Goal: Task Accomplishment & Management: Complete application form

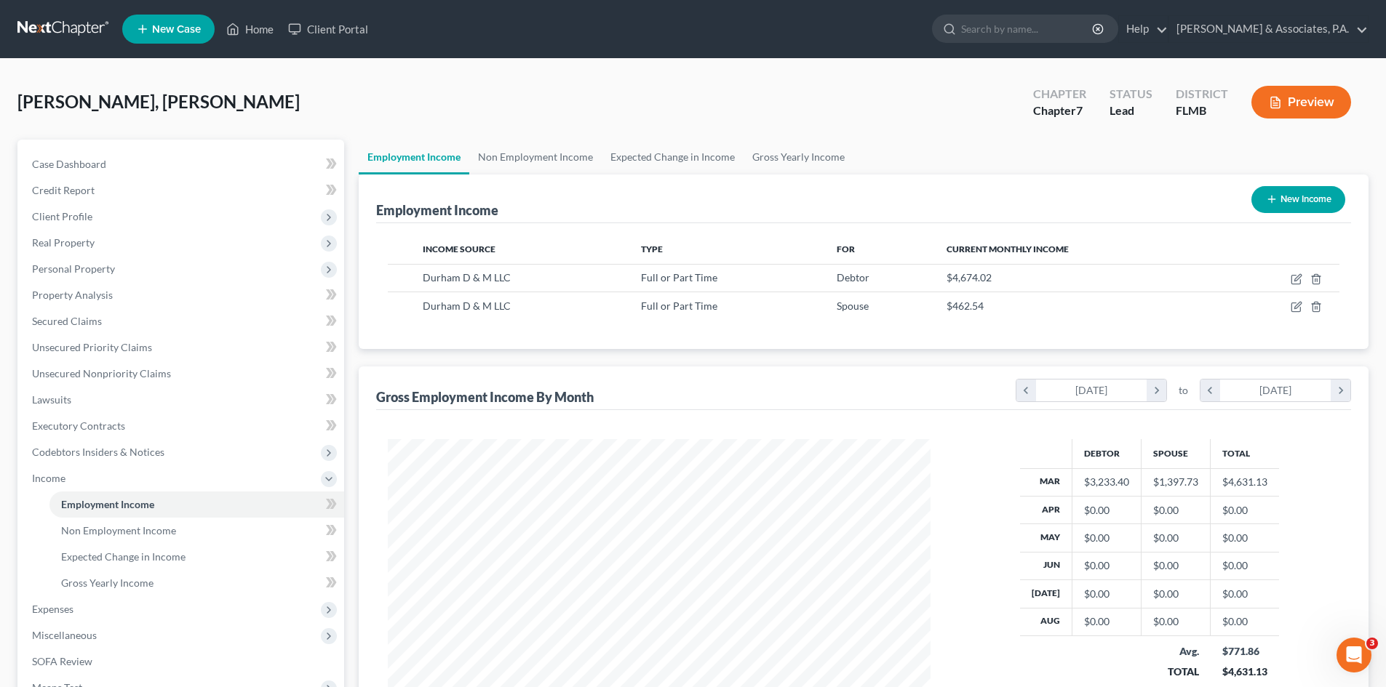
scroll to position [271, 572]
click at [263, 28] on link "Home" at bounding box center [250, 29] width 62 height 26
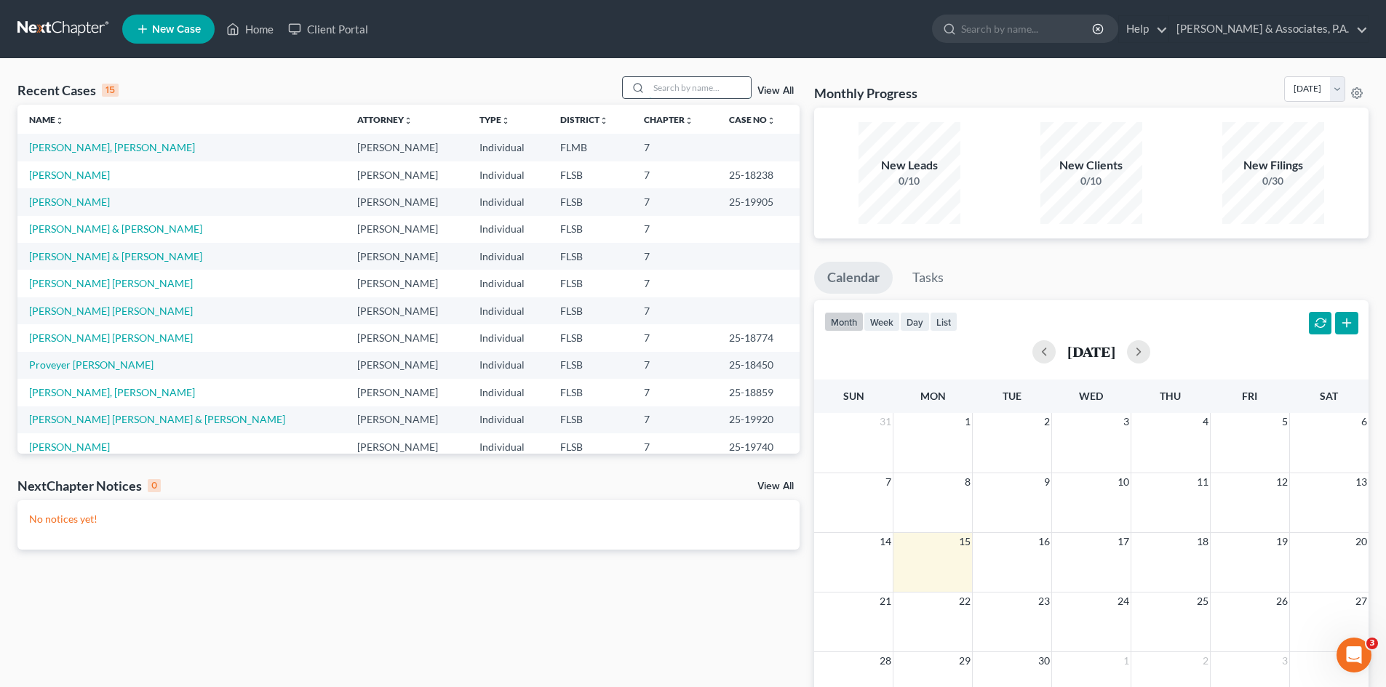
click at [663, 95] on input "search" at bounding box center [700, 87] width 102 height 21
click at [63, 444] on link "[PERSON_NAME]" at bounding box center [69, 447] width 81 height 12
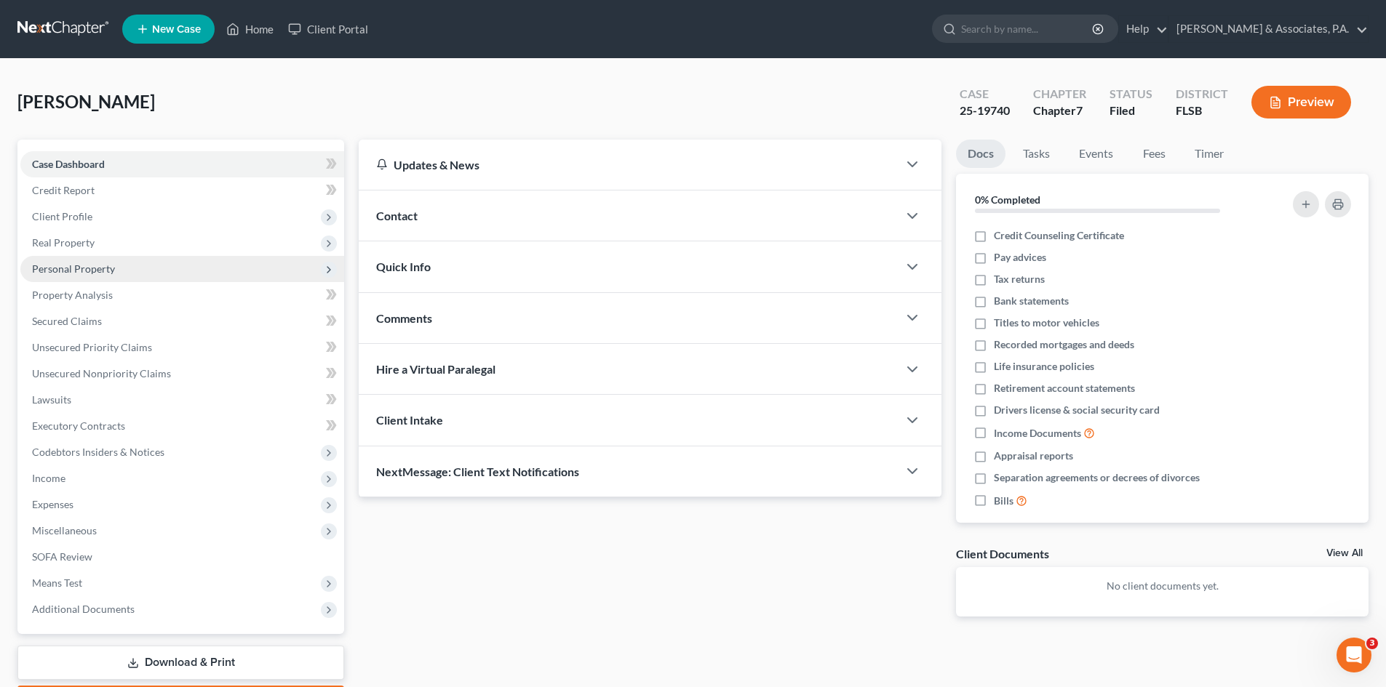
click at [73, 273] on span "Personal Property" at bounding box center [73, 269] width 83 height 12
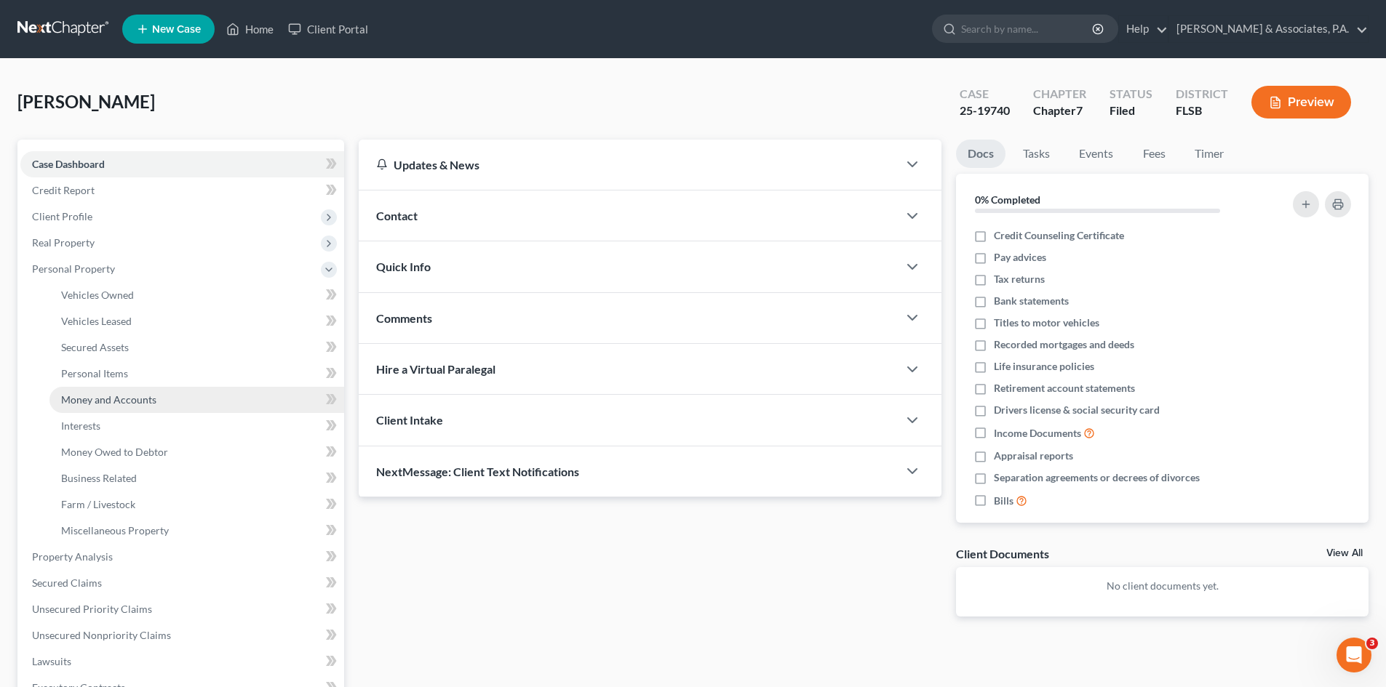
click at [95, 390] on link "Money and Accounts" at bounding box center [196, 400] width 295 height 26
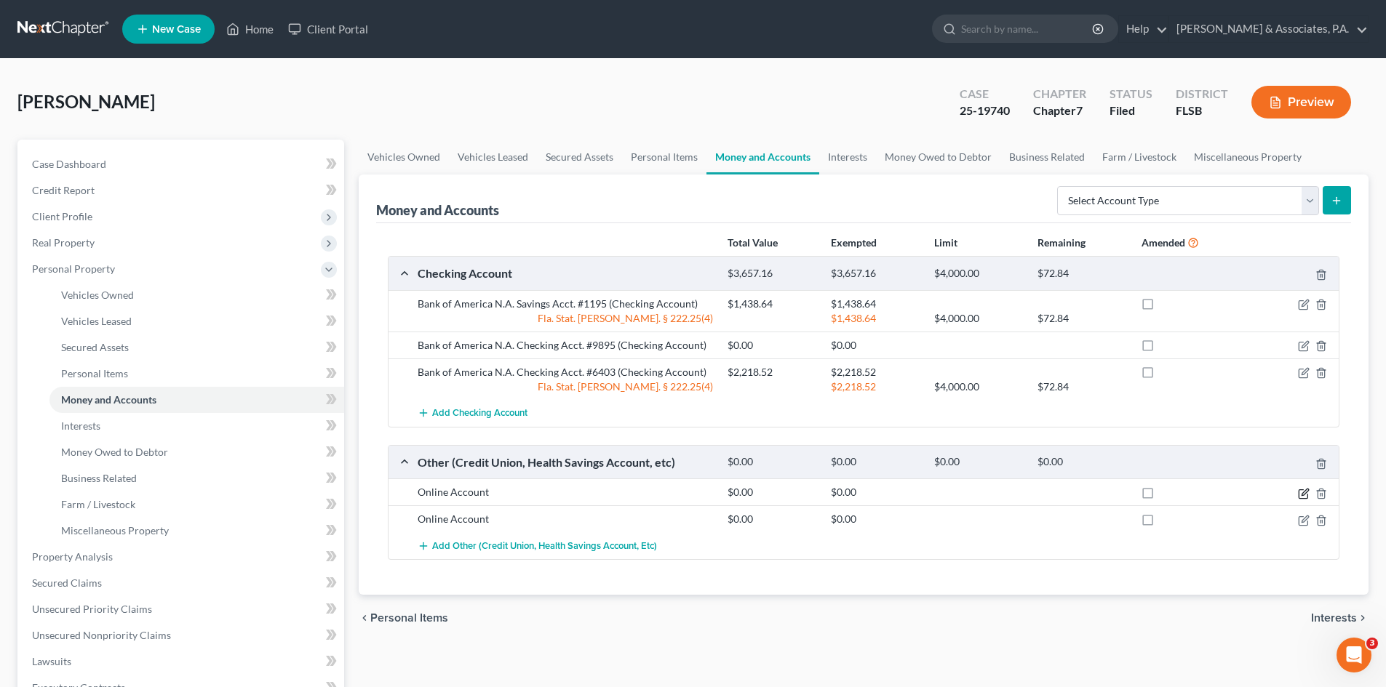
click at [1302, 495] on icon "button" at bounding box center [1304, 492] width 7 height 7
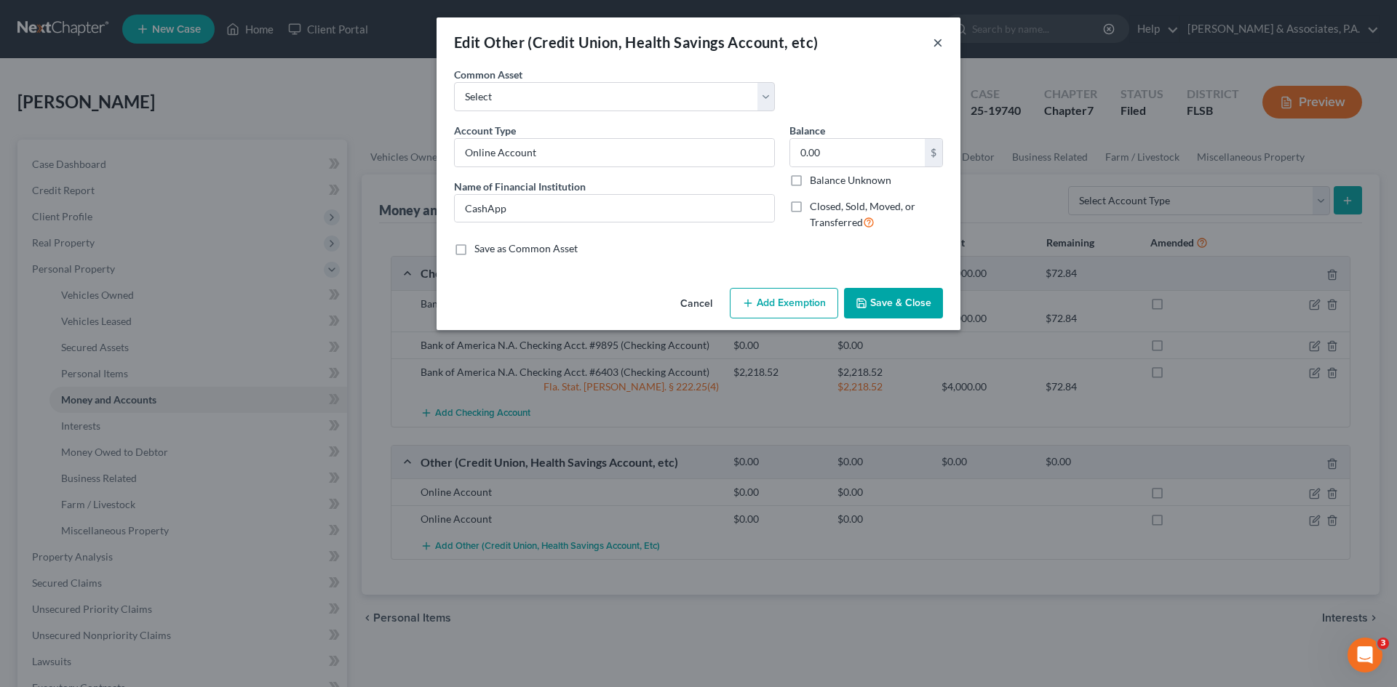
click at [938, 43] on button "×" at bounding box center [938, 41] width 10 height 17
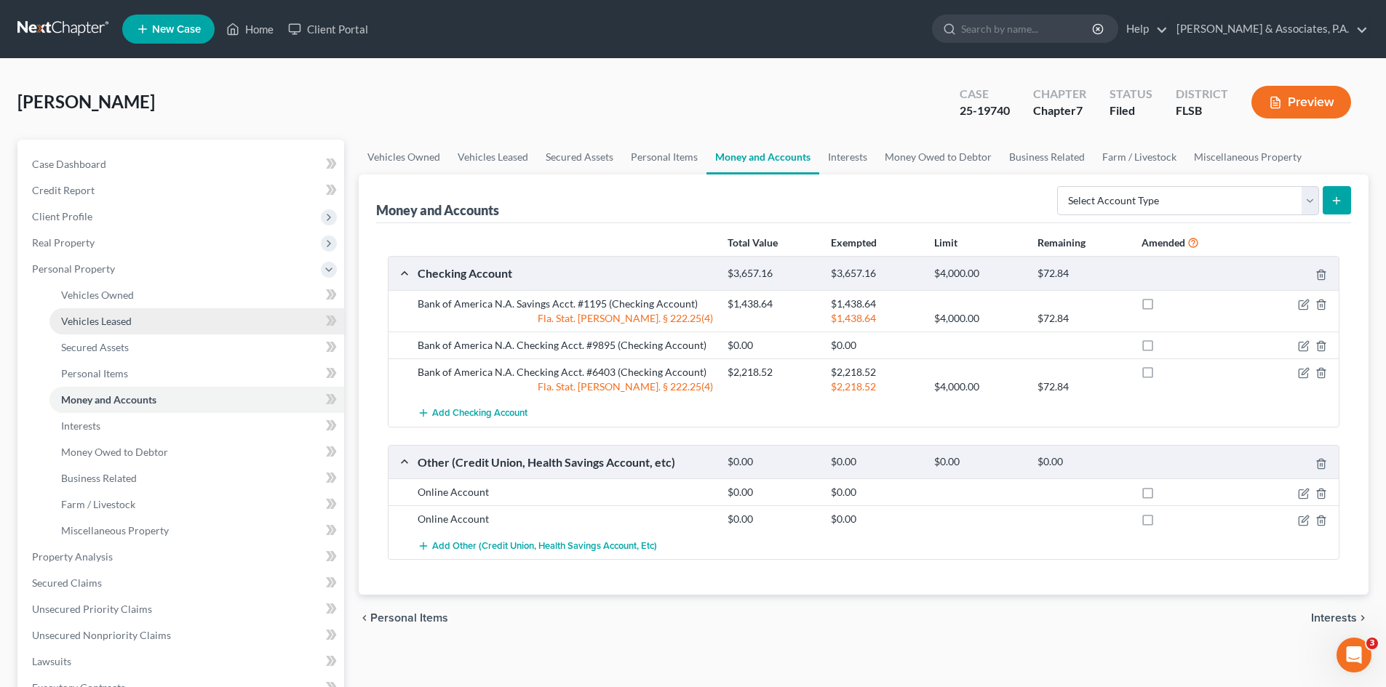
click at [84, 315] on span "Vehicles Leased" at bounding box center [96, 321] width 71 height 12
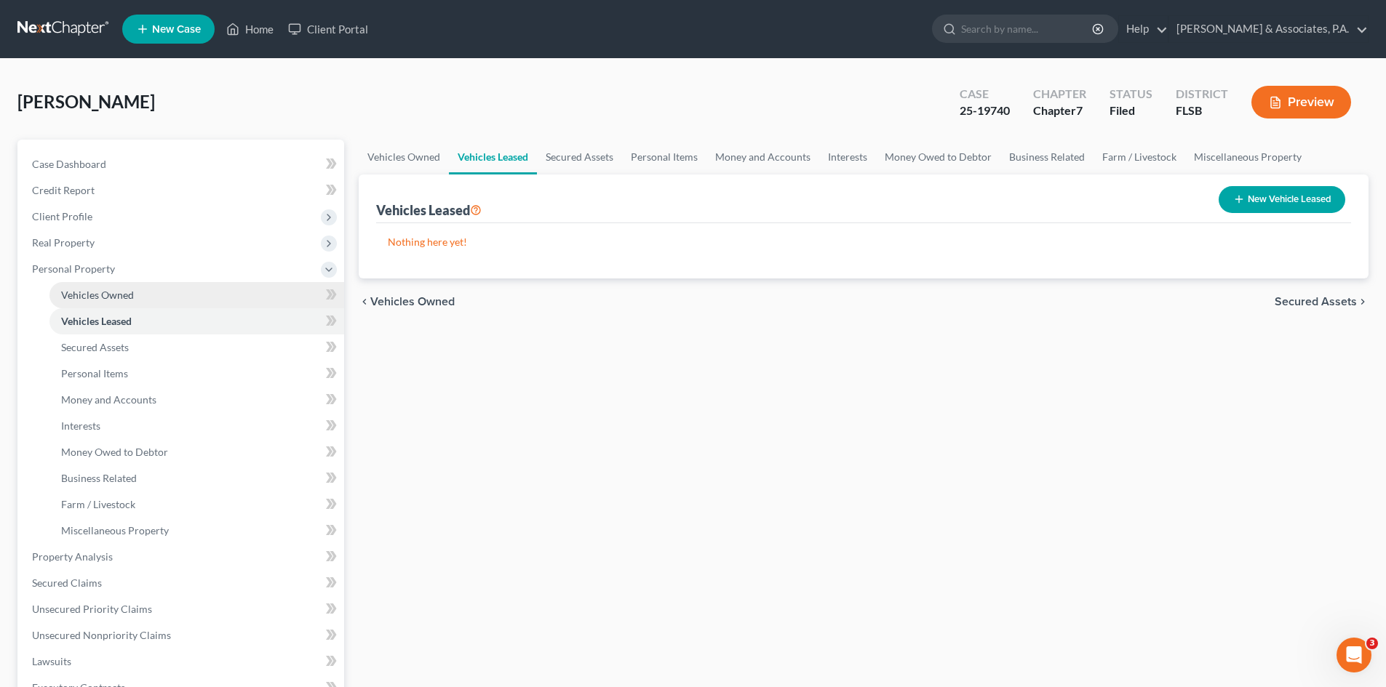
click at [84, 294] on span "Vehicles Owned" at bounding box center [97, 295] width 73 height 12
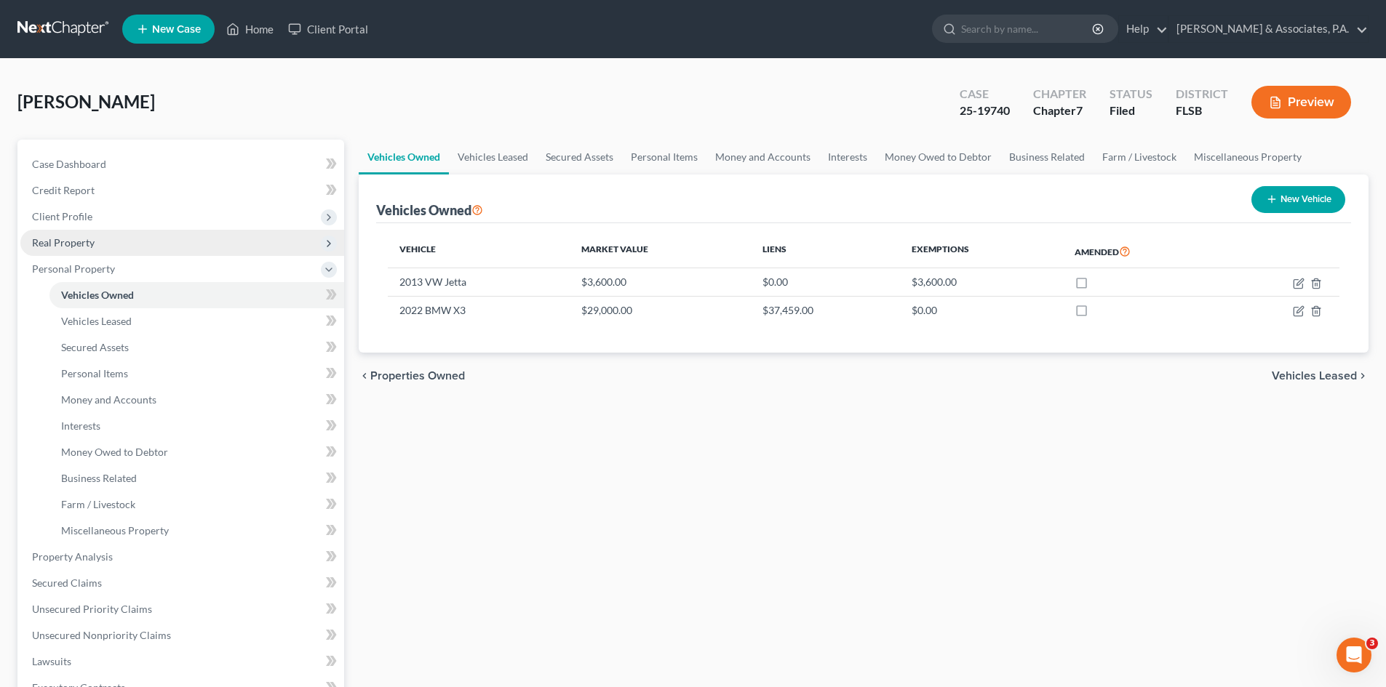
click at [72, 244] on span "Real Property" at bounding box center [63, 242] width 63 height 12
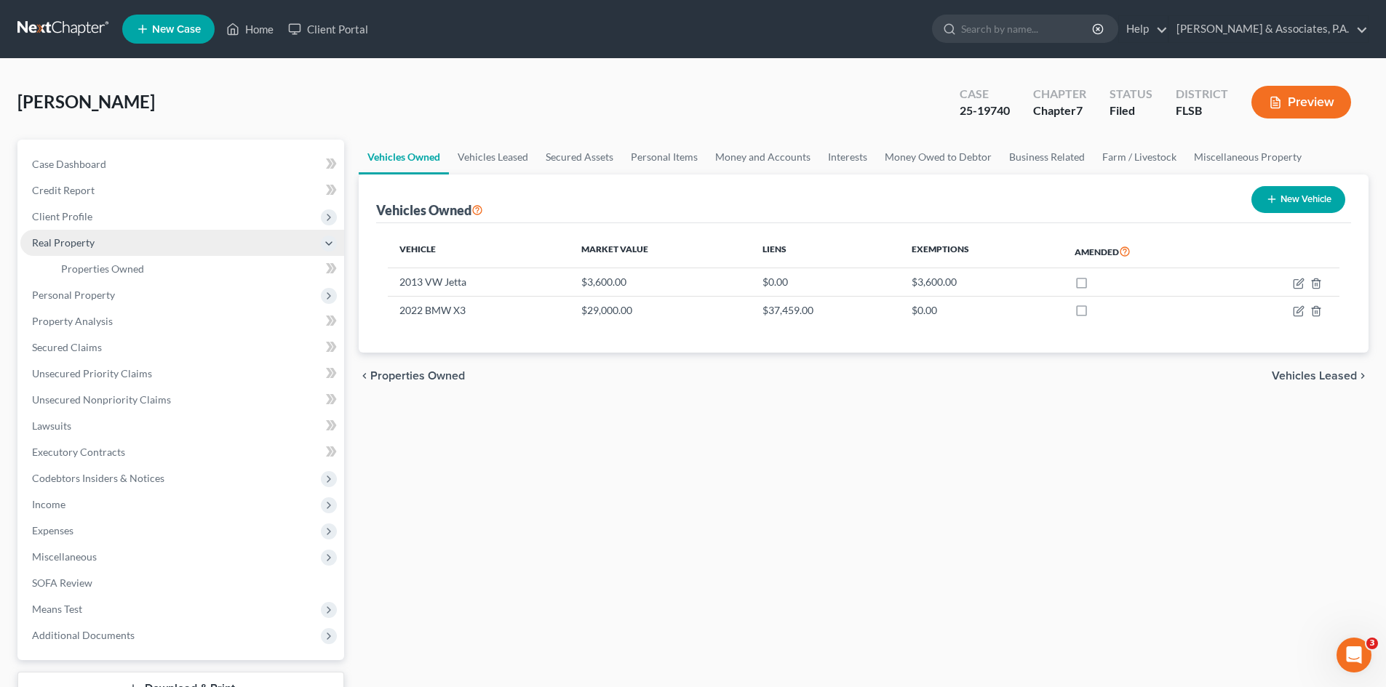
click at [73, 238] on span "Real Property" at bounding box center [63, 242] width 63 height 12
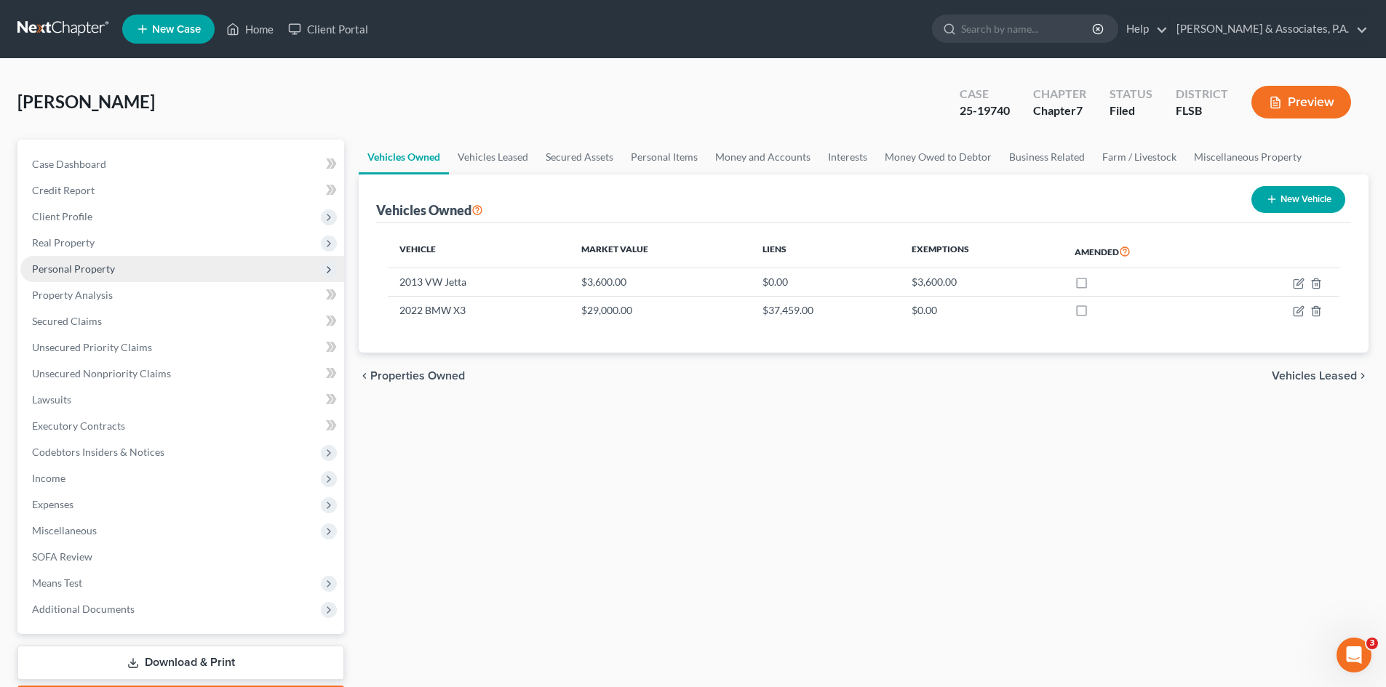
click at [73, 265] on span "Personal Property" at bounding box center [73, 269] width 83 height 12
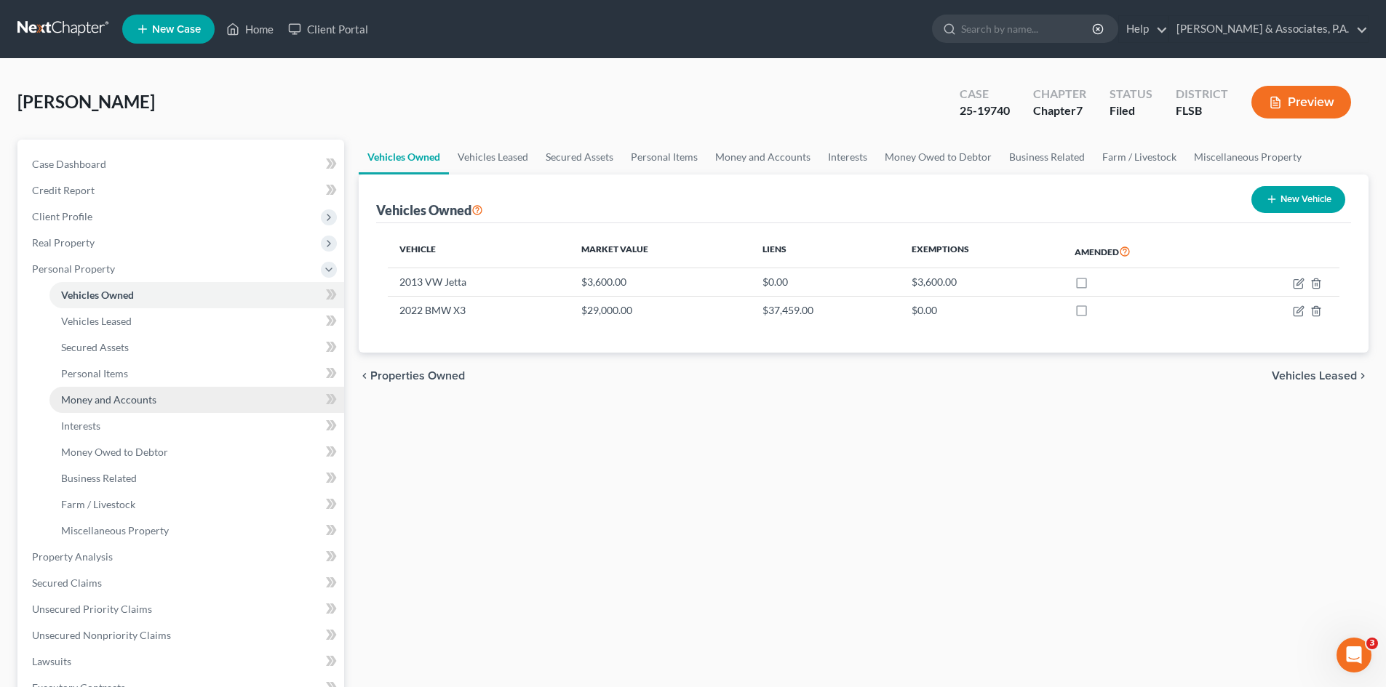
click at [84, 409] on link "Money and Accounts" at bounding box center [196, 400] width 295 height 26
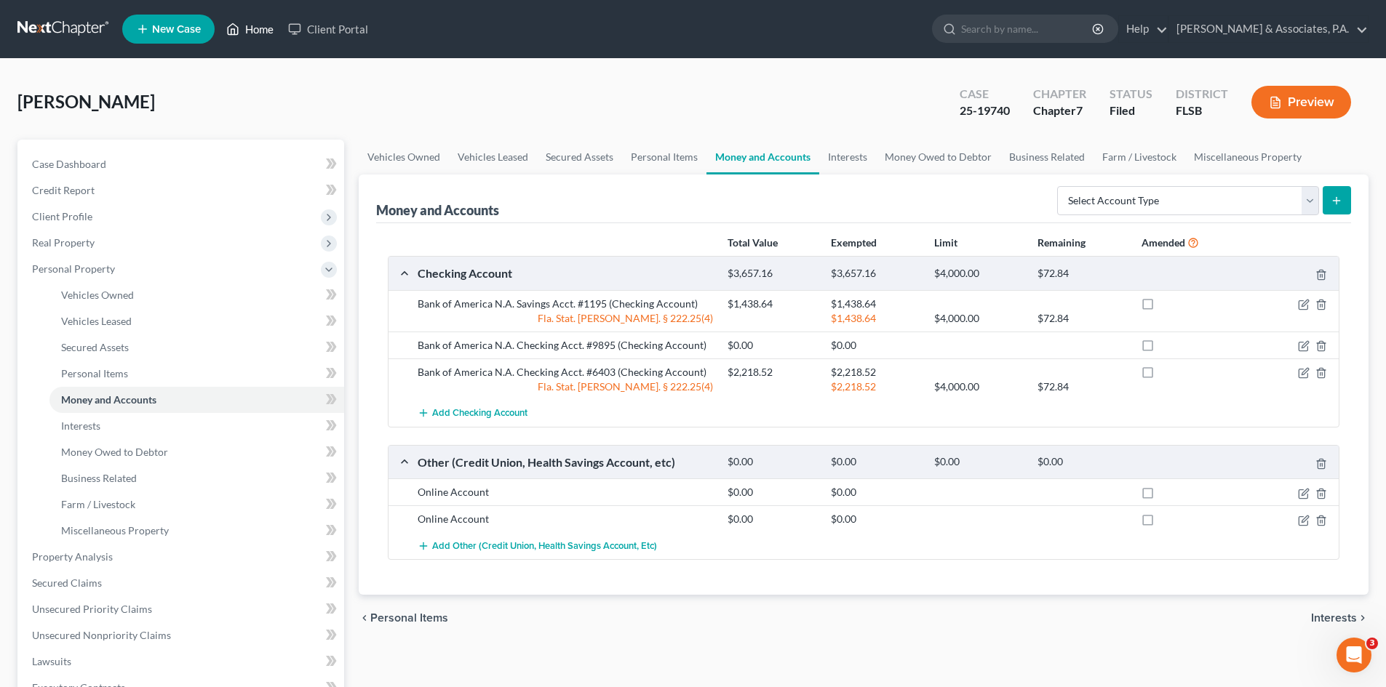
click at [255, 28] on link "Home" at bounding box center [250, 29] width 62 height 26
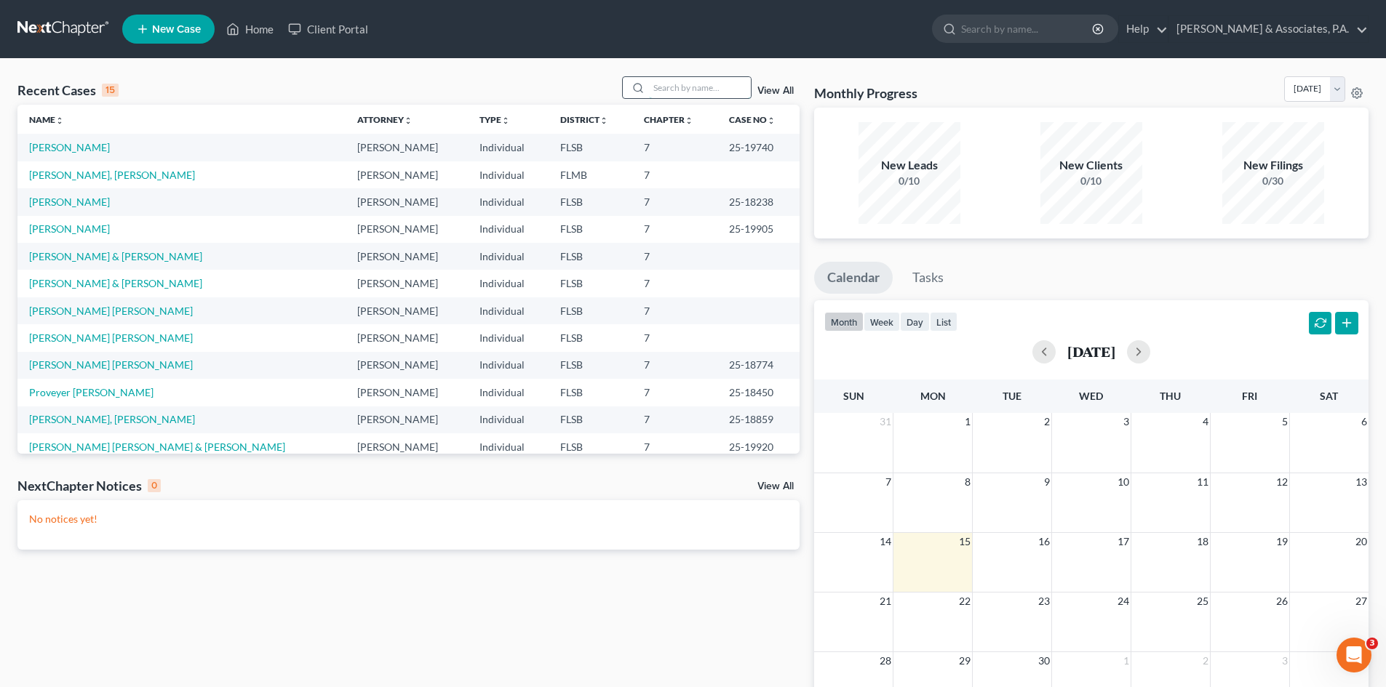
click at [669, 85] on input "search" at bounding box center [700, 87] width 102 height 21
type input "[PERSON_NAME]"
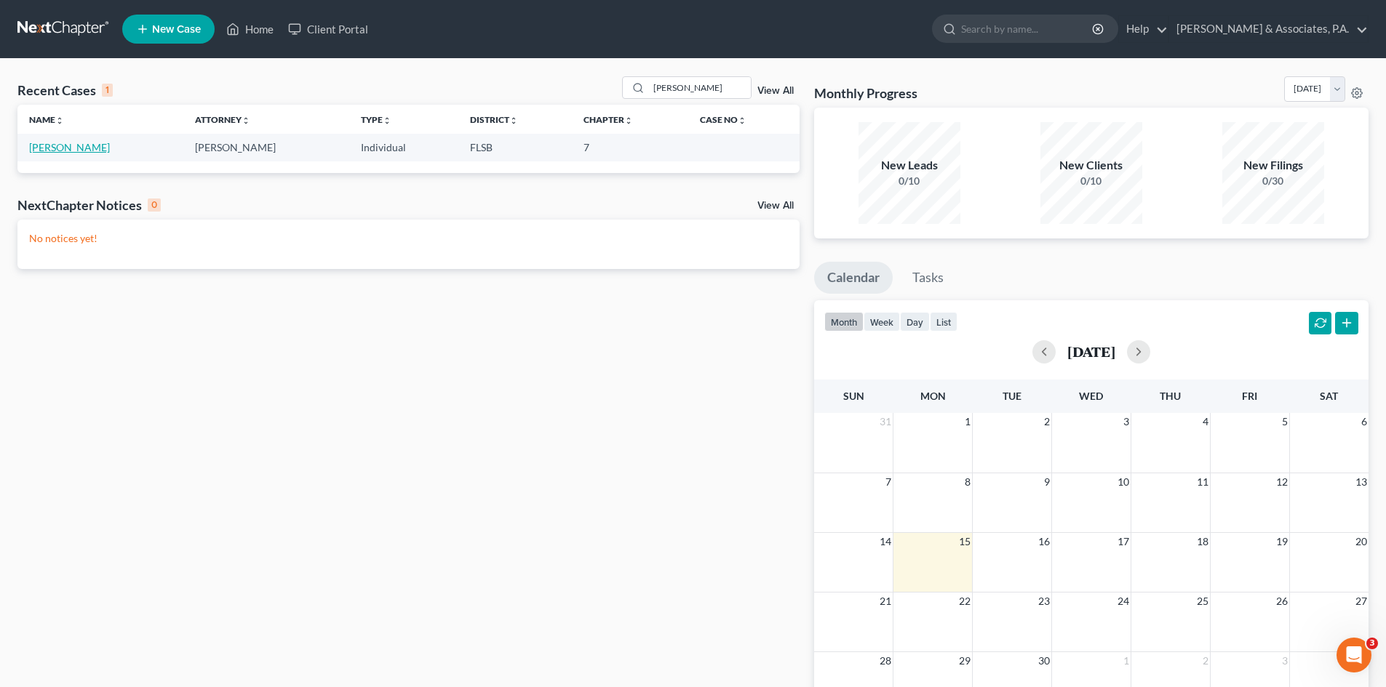
click at [73, 148] on link "[PERSON_NAME]" at bounding box center [69, 147] width 81 height 12
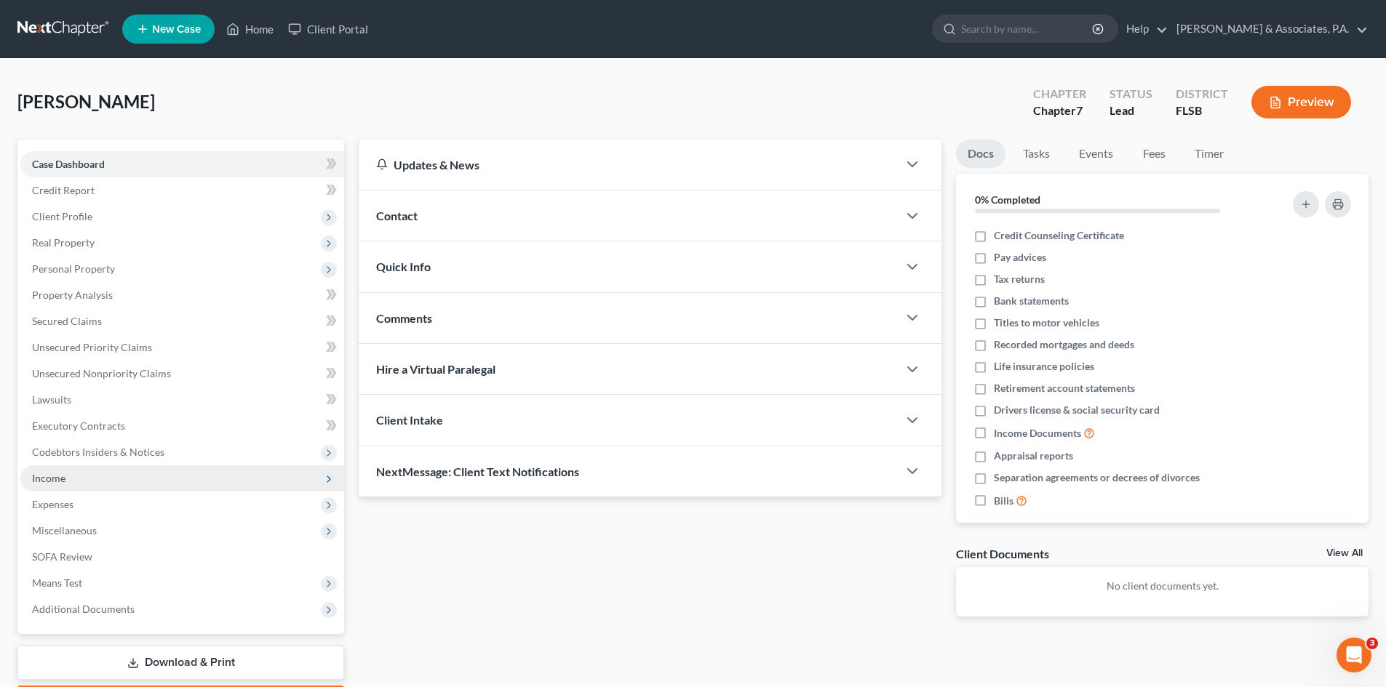
click at [92, 478] on span "Income" at bounding box center [182, 479] width 324 height 26
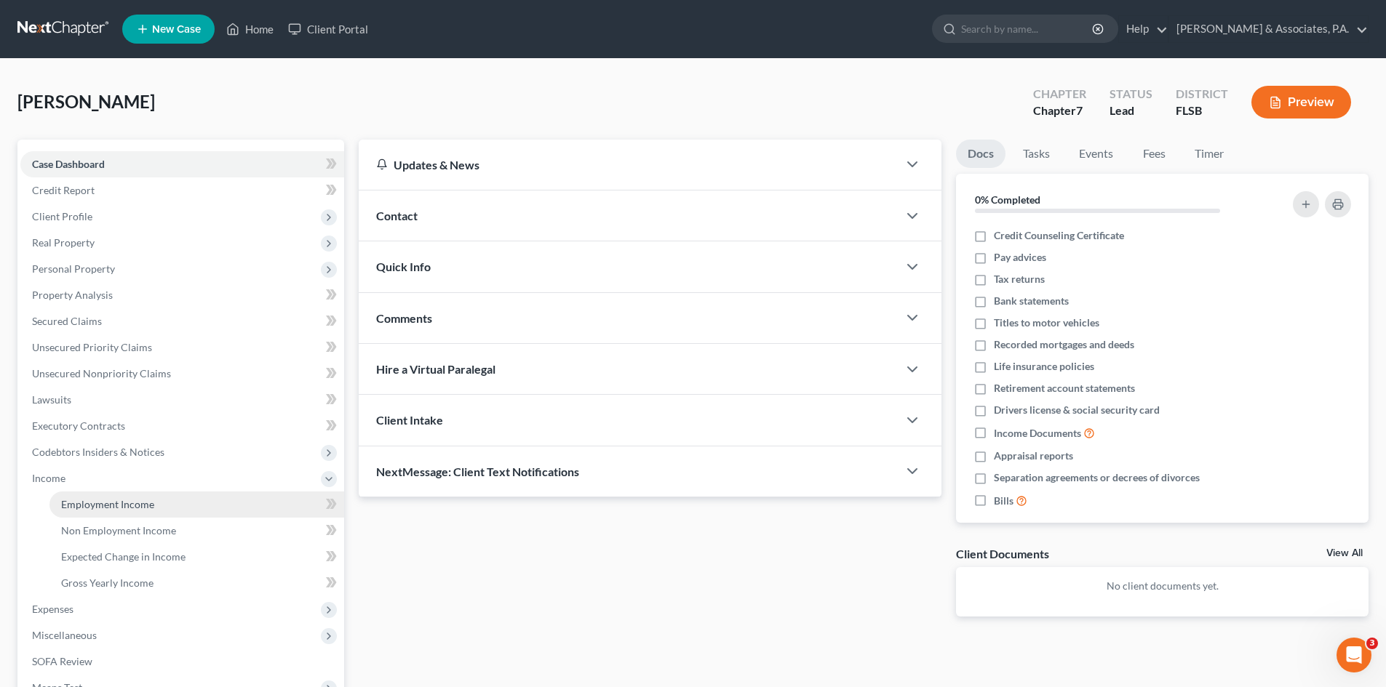
click at [92, 503] on span "Employment Income" at bounding box center [107, 504] width 93 height 12
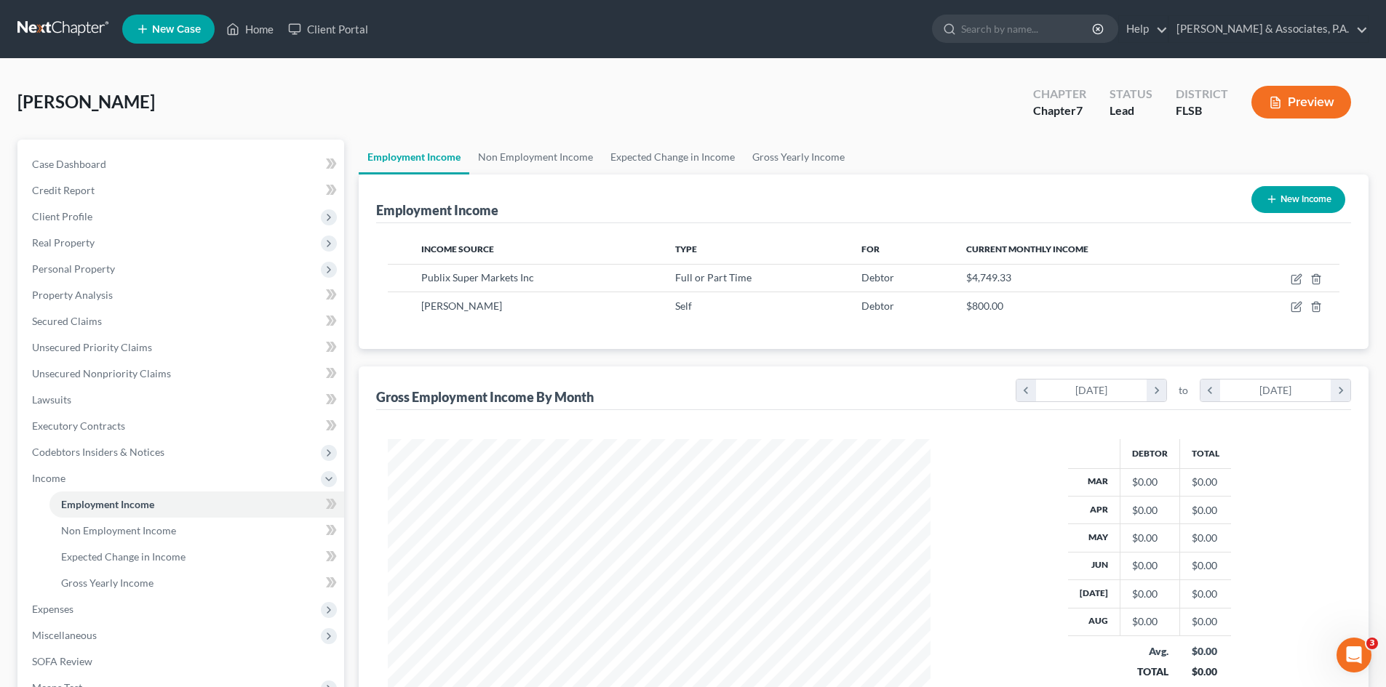
scroll to position [73, 0]
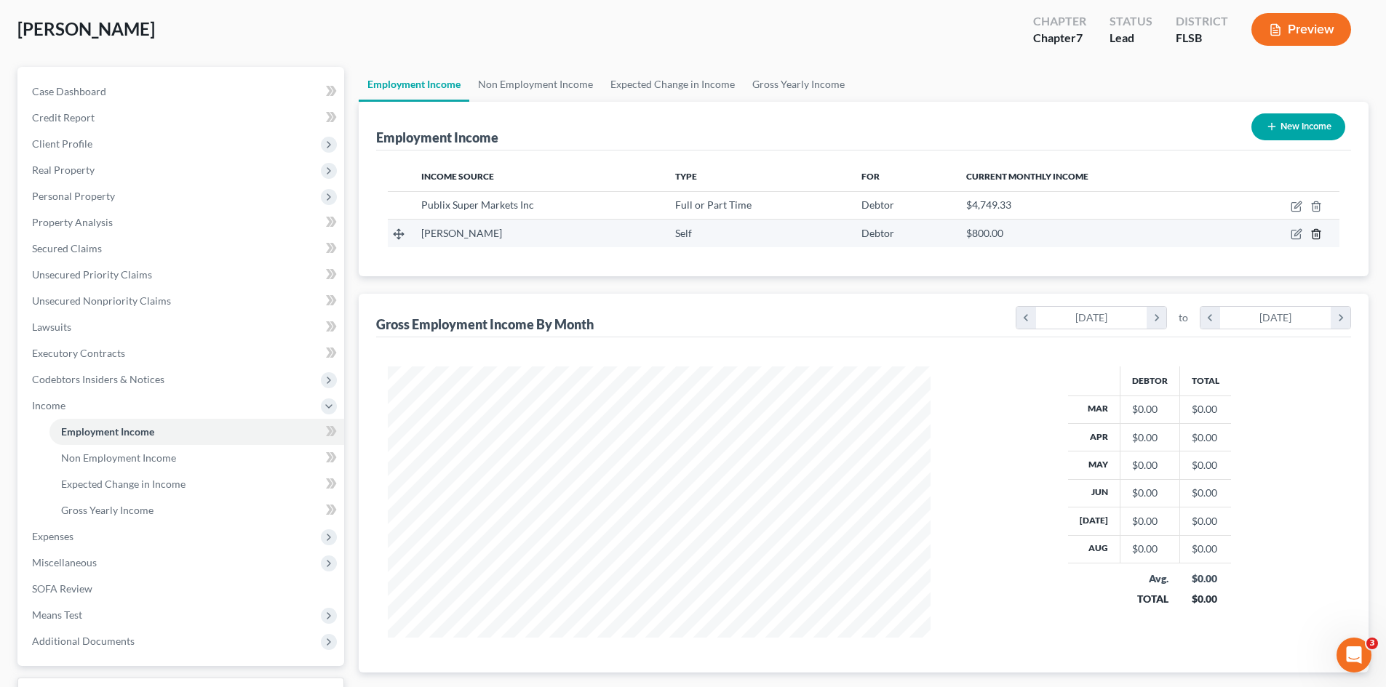
click at [1315, 235] on line "button" at bounding box center [1315, 235] width 0 height 3
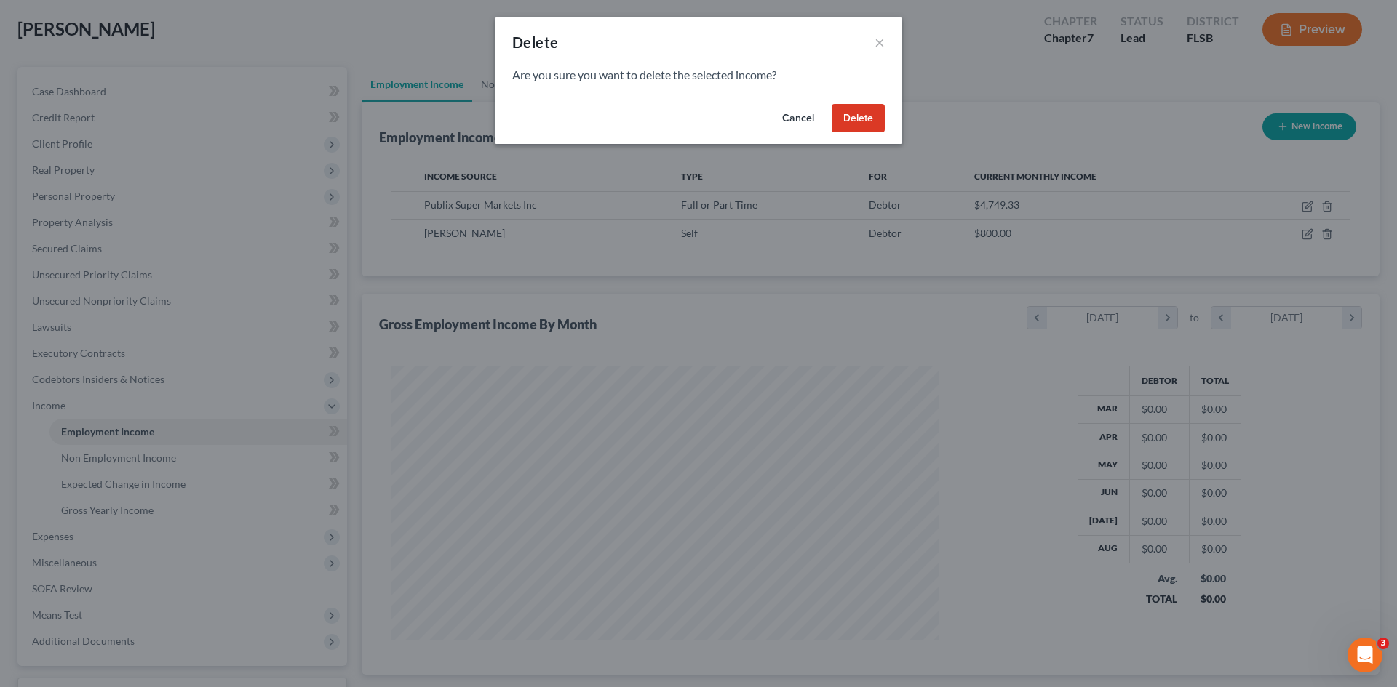
click at [851, 119] on button "Delete" at bounding box center [857, 118] width 53 height 29
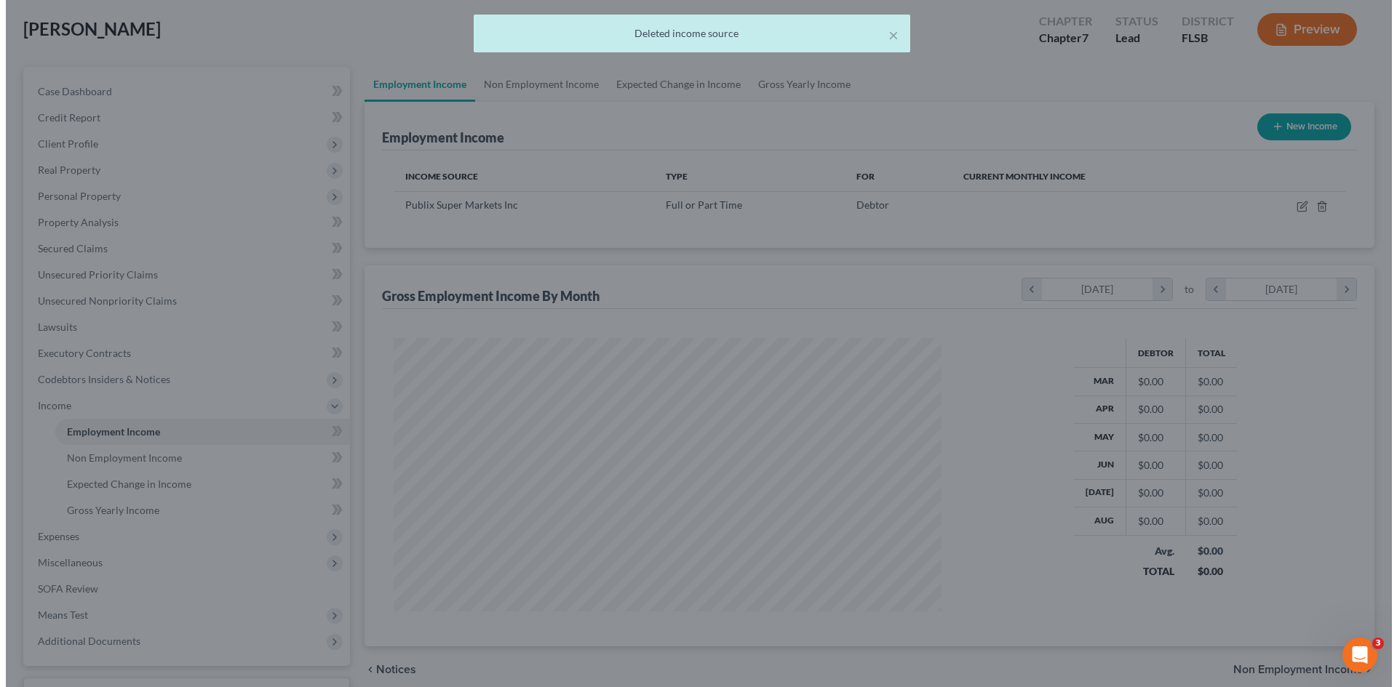
scroll to position [727112, 726811]
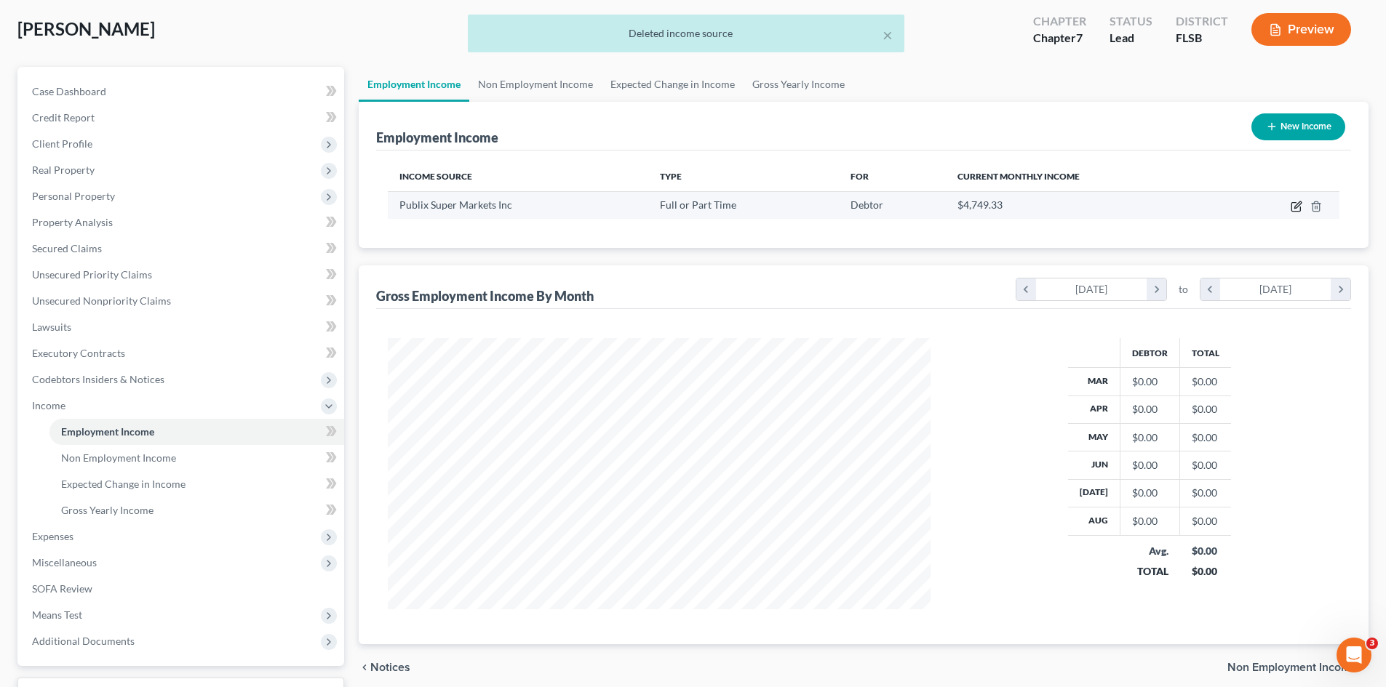
click at [1291, 204] on icon "button" at bounding box center [1295, 207] width 9 height 9
select select "0"
select select "9"
select select "3"
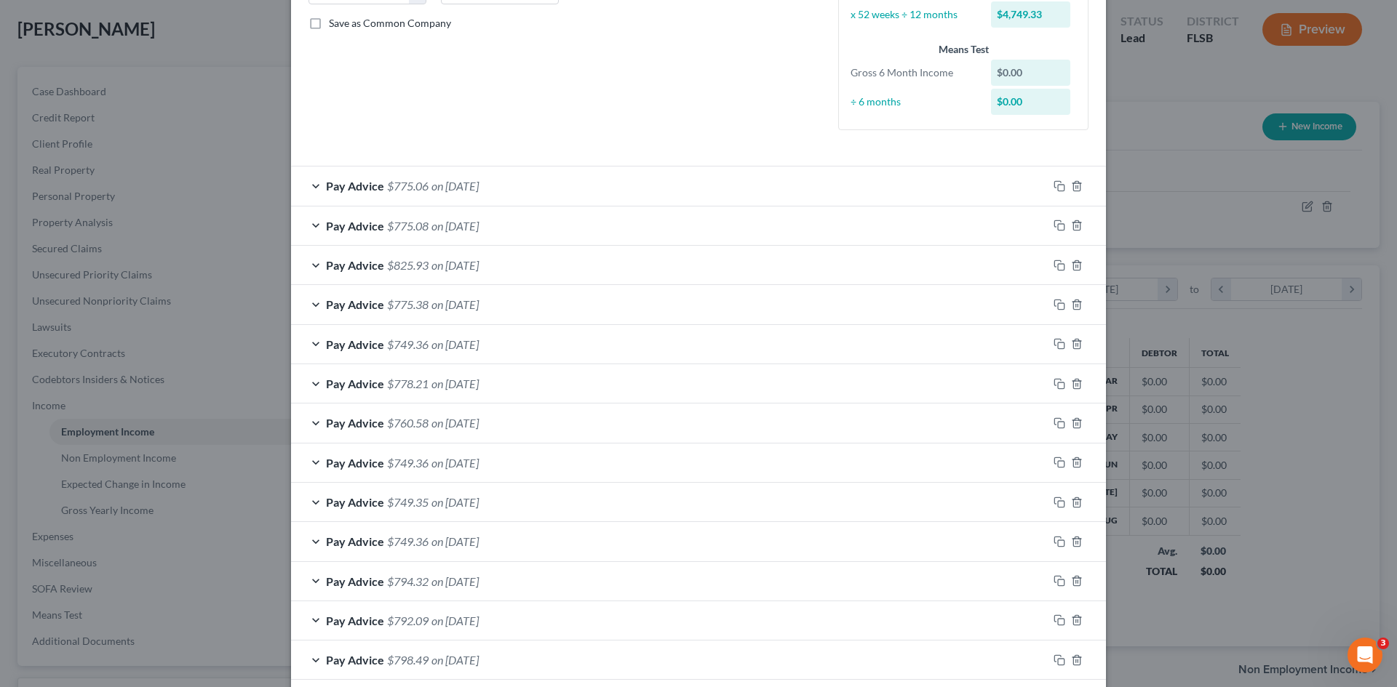
scroll to position [297, 0]
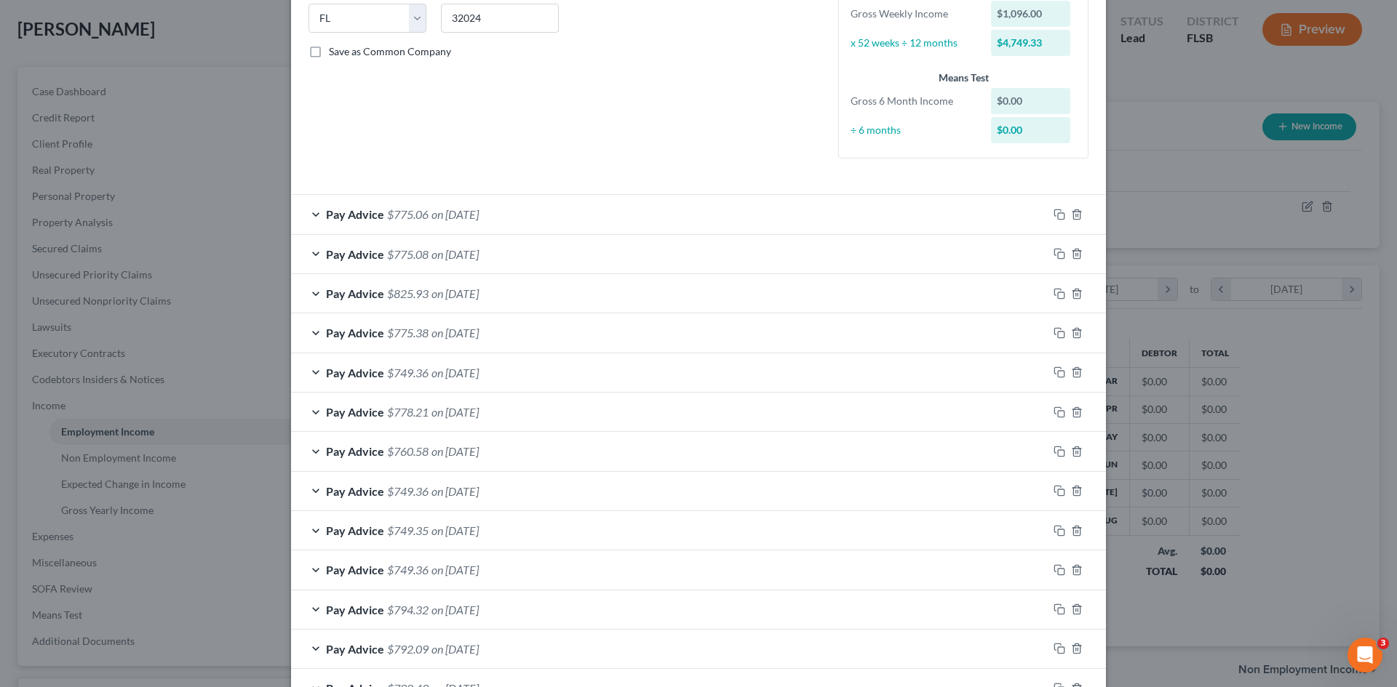
click at [311, 213] on div "Pay Advice $775.06 on [DATE]" at bounding box center [669, 214] width 756 height 39
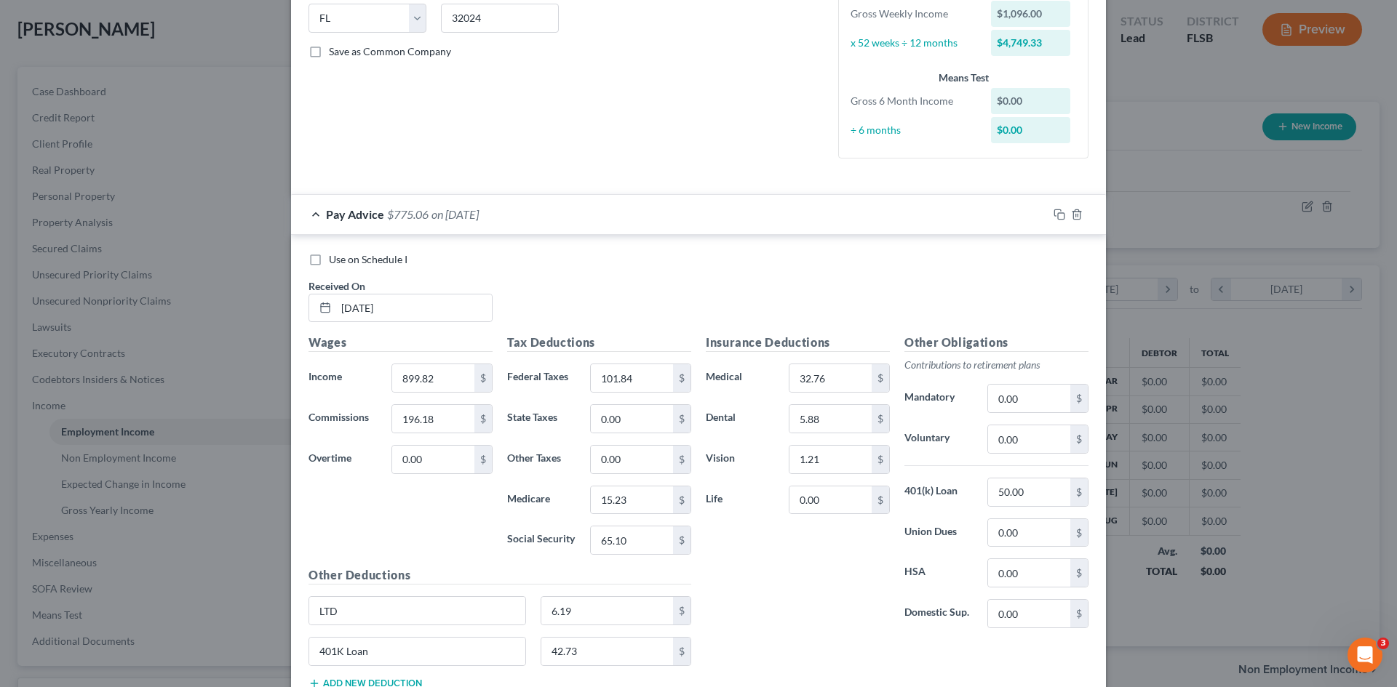
click at [311, 213] on div "Pay Advice $775.06 on [DATE]" at bounding box center [669, 214] width 756 height 39
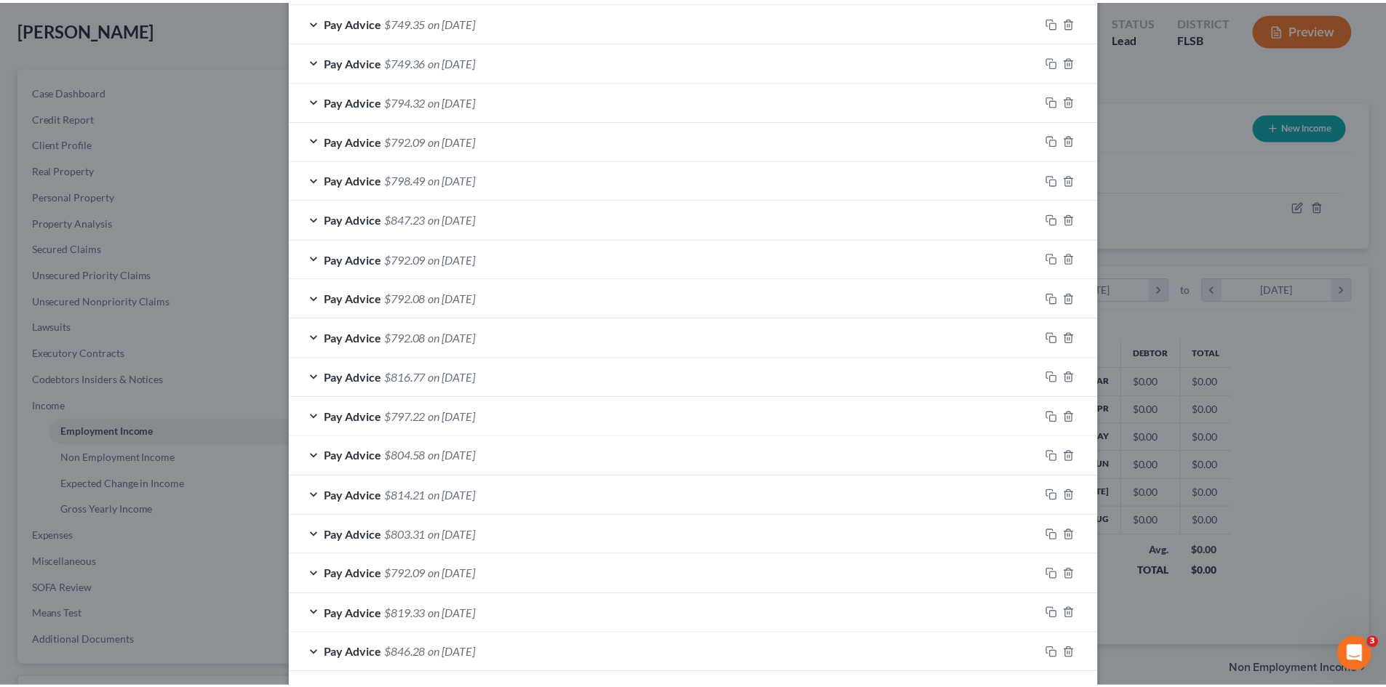
scroll to position [951, 0]
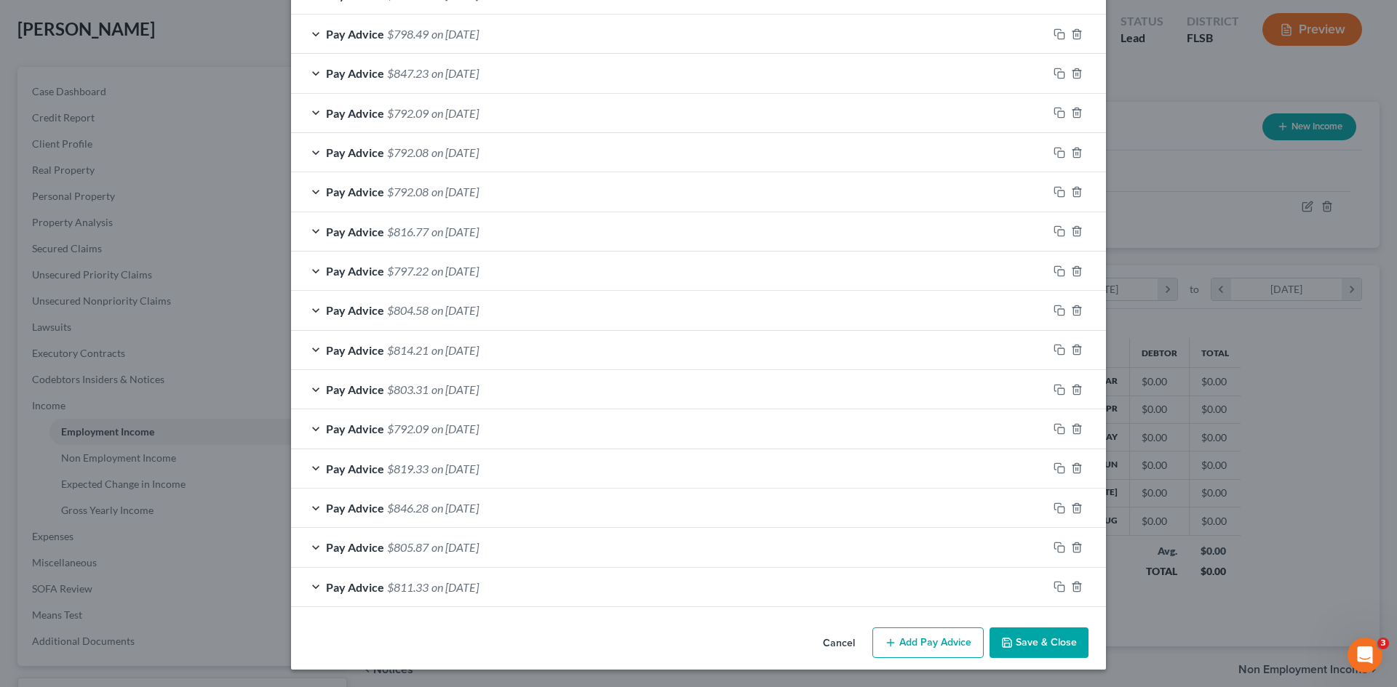
click at [1040, 636] on button "Save & Close" at bounding box center [1038, 643] width 99 height 31
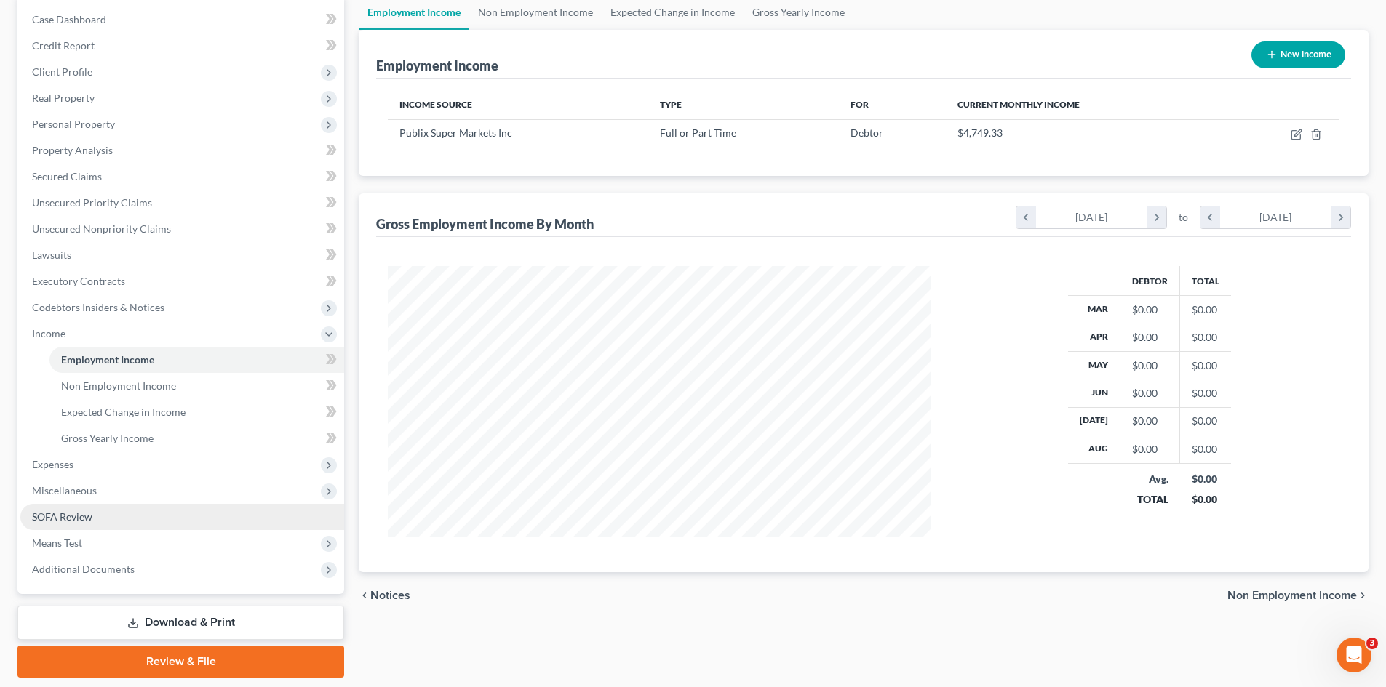
scroll to position [145, 0]
click at [103, 519] on link "SOFA Review" at bounding box center [182, 516] width 324 height 26
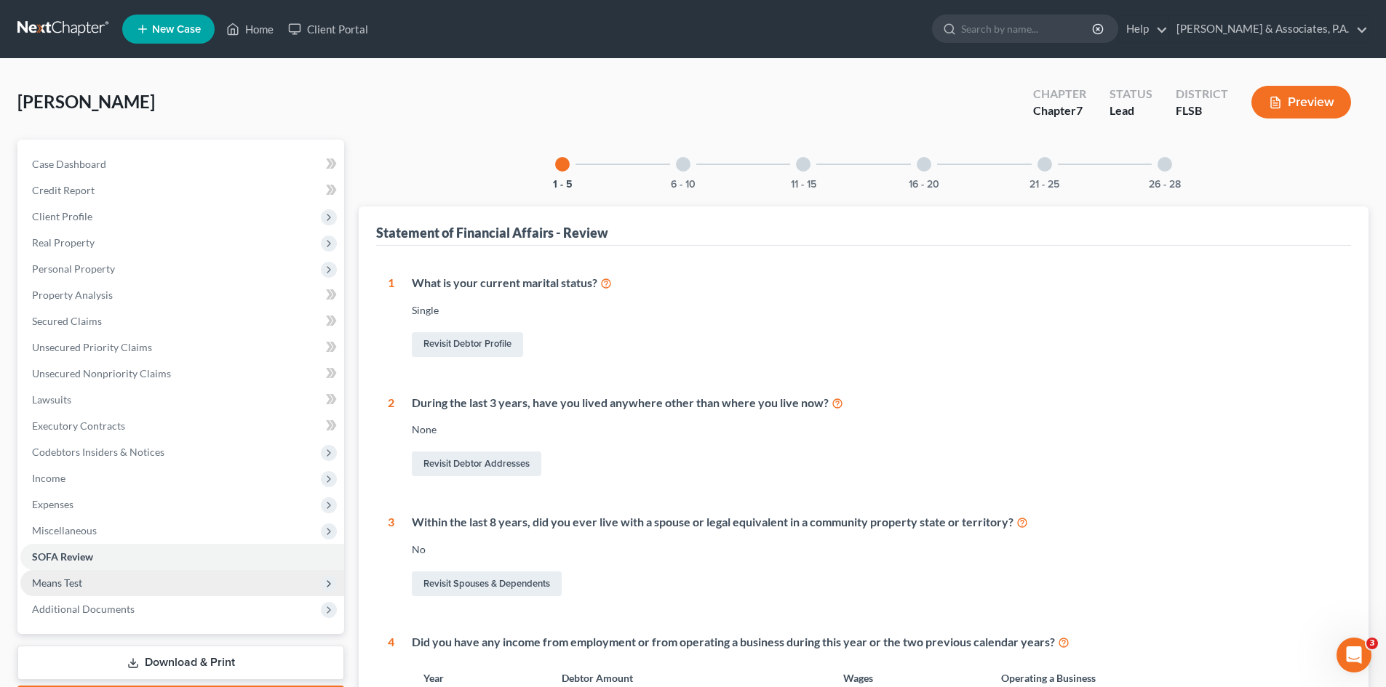
click at [93, 586] on span "Means Test" at bounding box center [182, 583] width 324 height 26
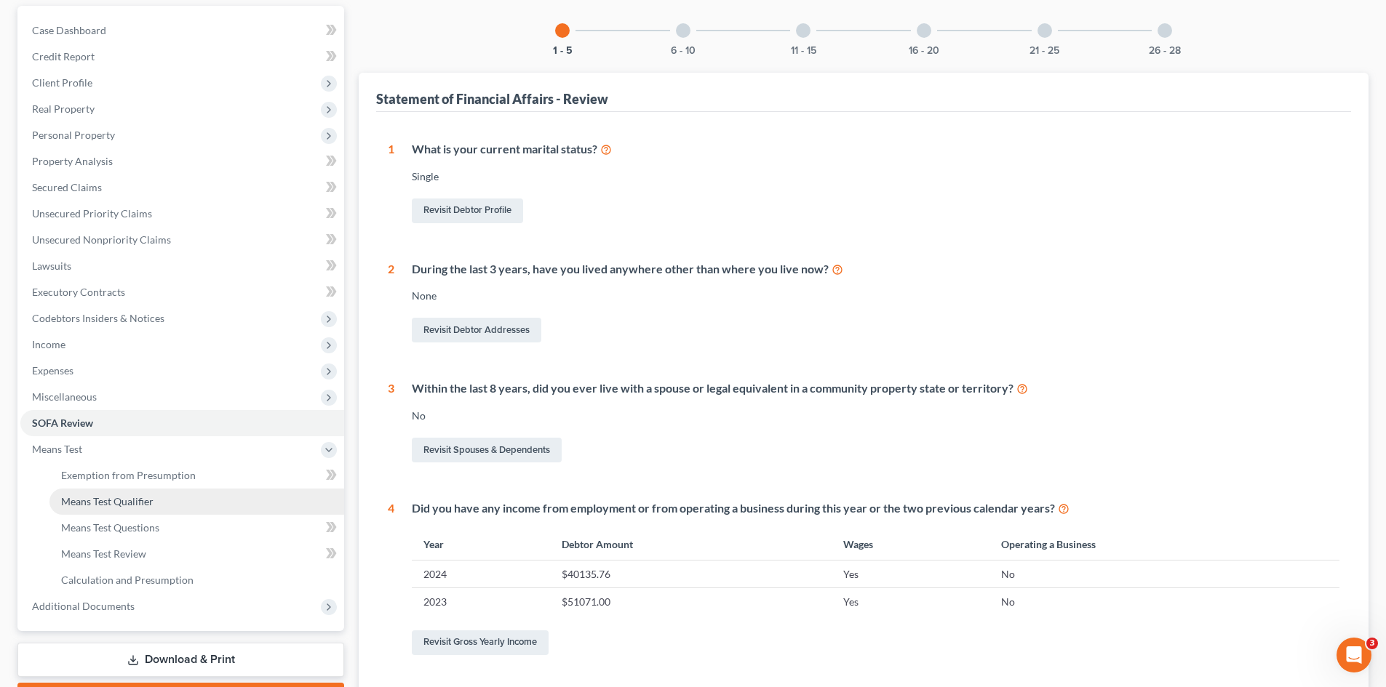
scroll to position [145, 0]
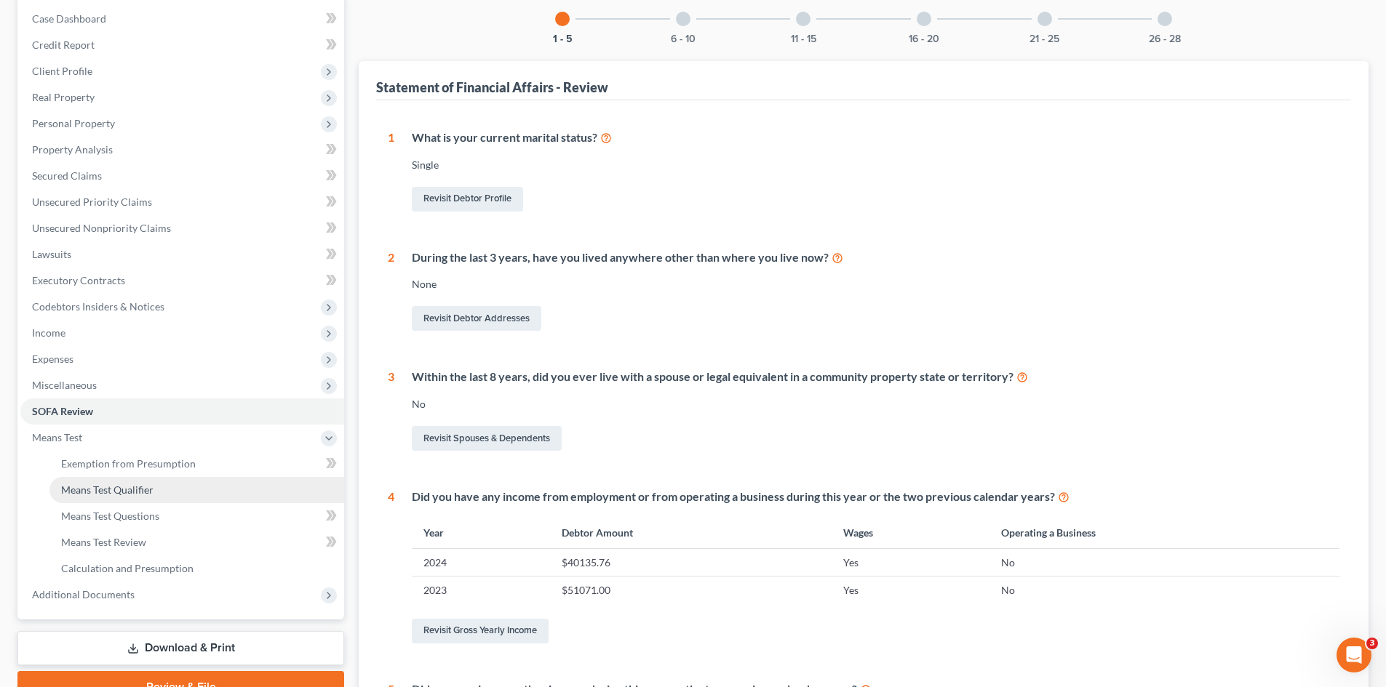
click at [146, 492] on span "Means Test Qualifier" at bounding box center [107, 490] width 92 height 12
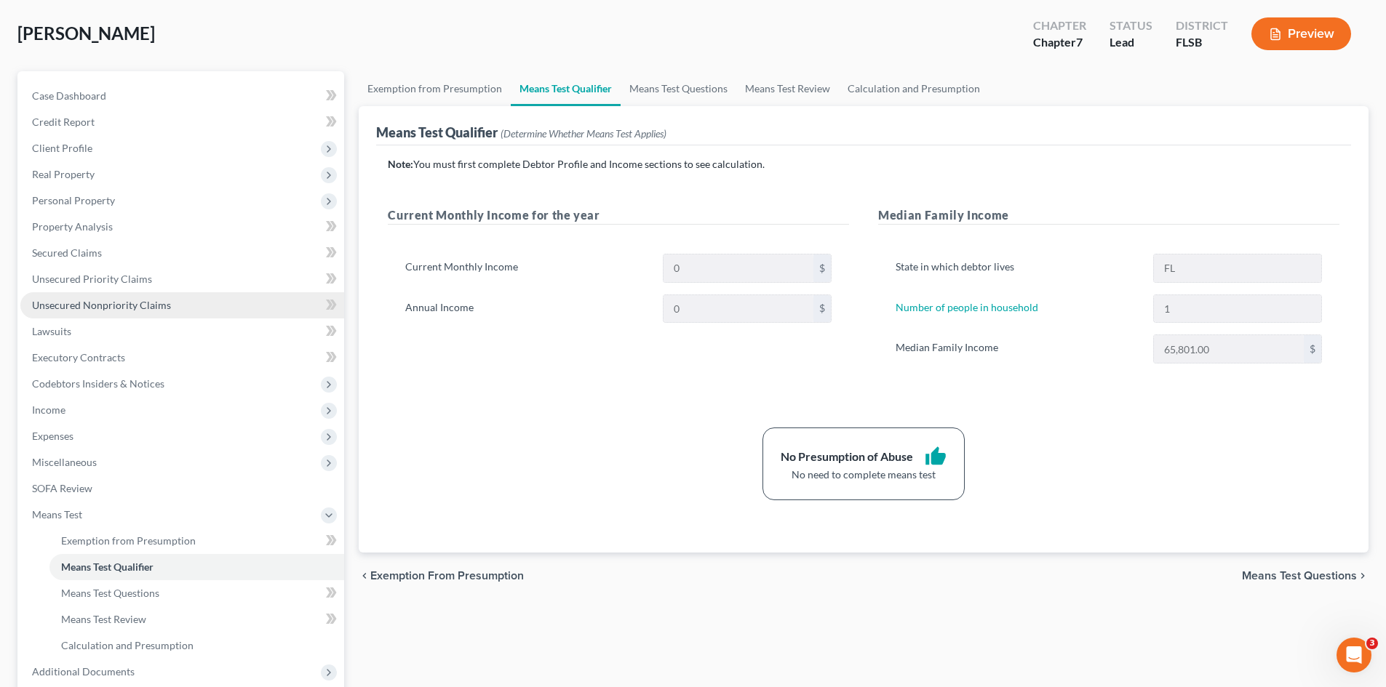
scroll to position [217, 0]
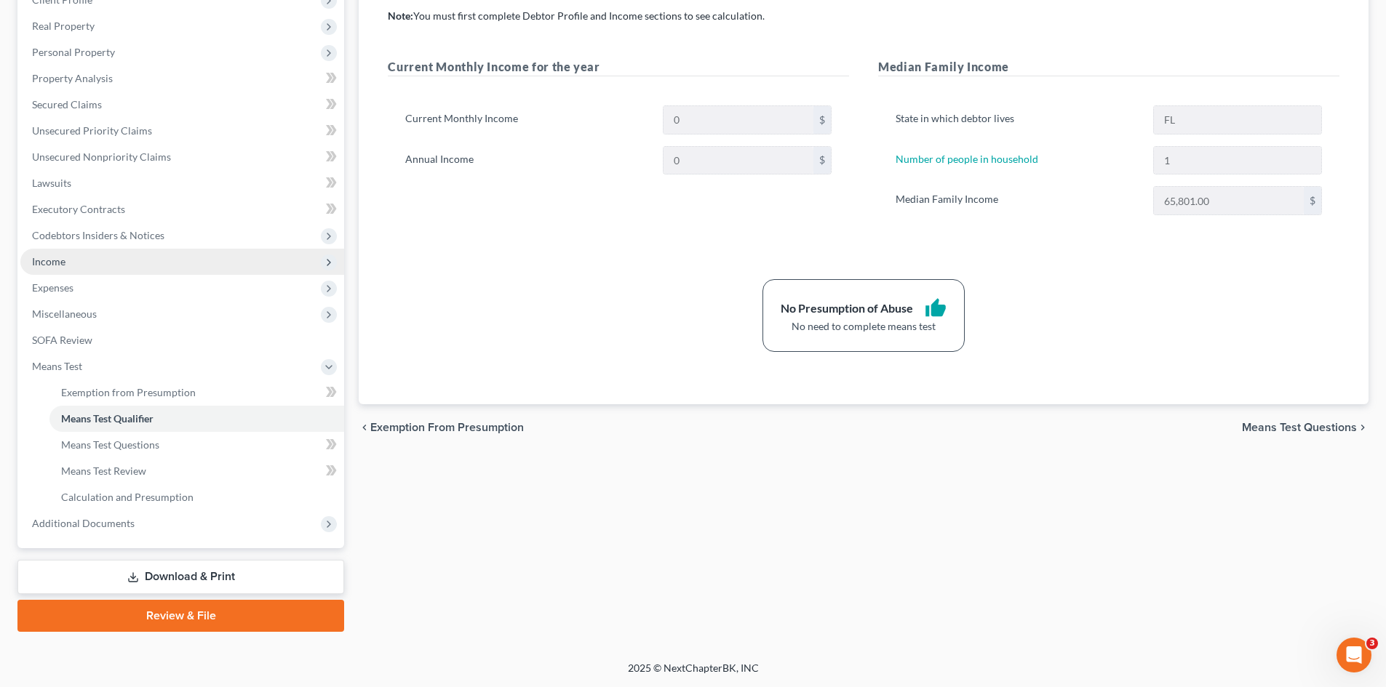
click at [82, 262] on span "Income" at bounding box center [182, 262] width 324 height 26
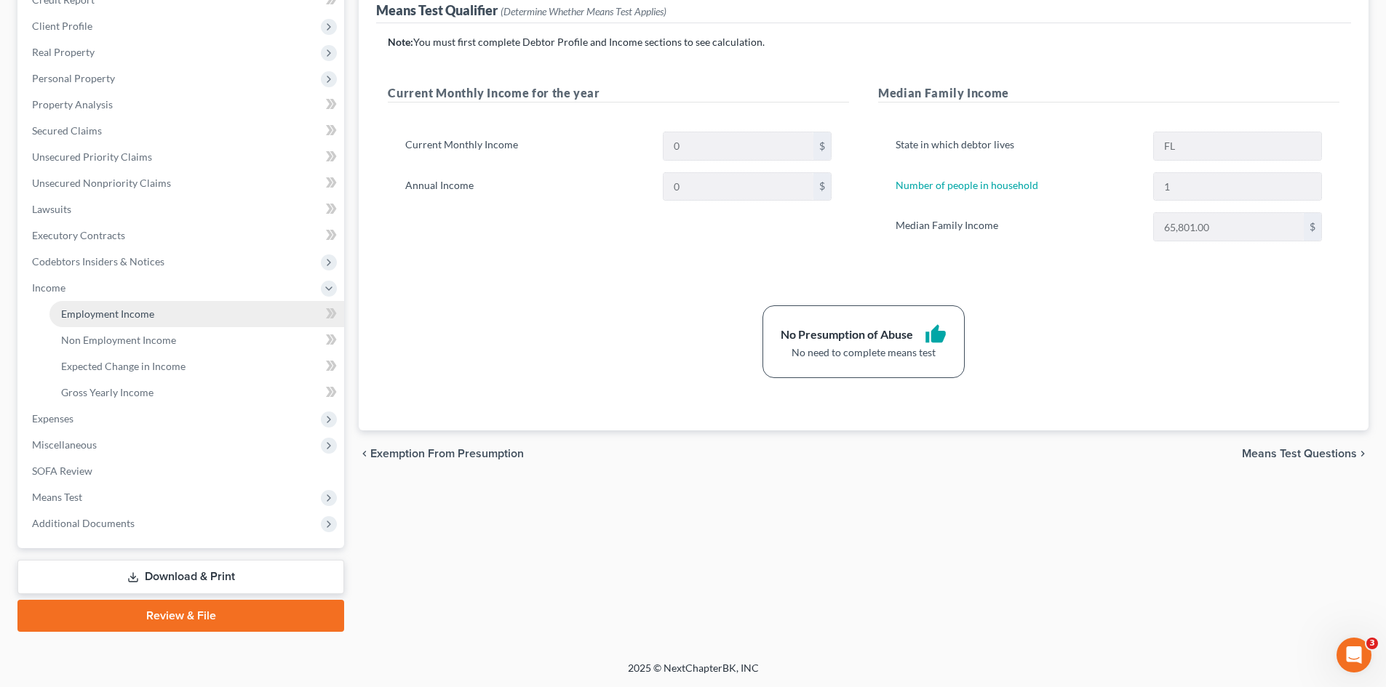
click at [93, 313] on span "Employment Income" at bounding box center [107, 314] width 93 height 12
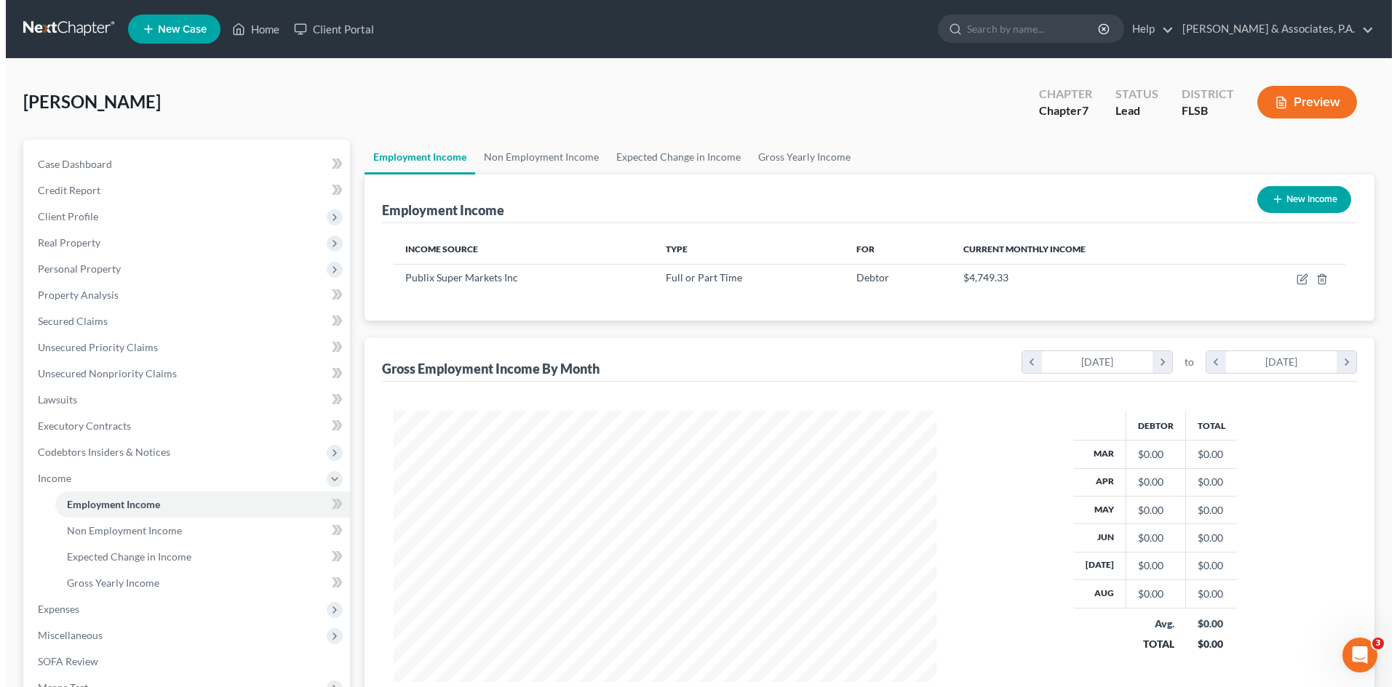
scroll to position [271, 572]
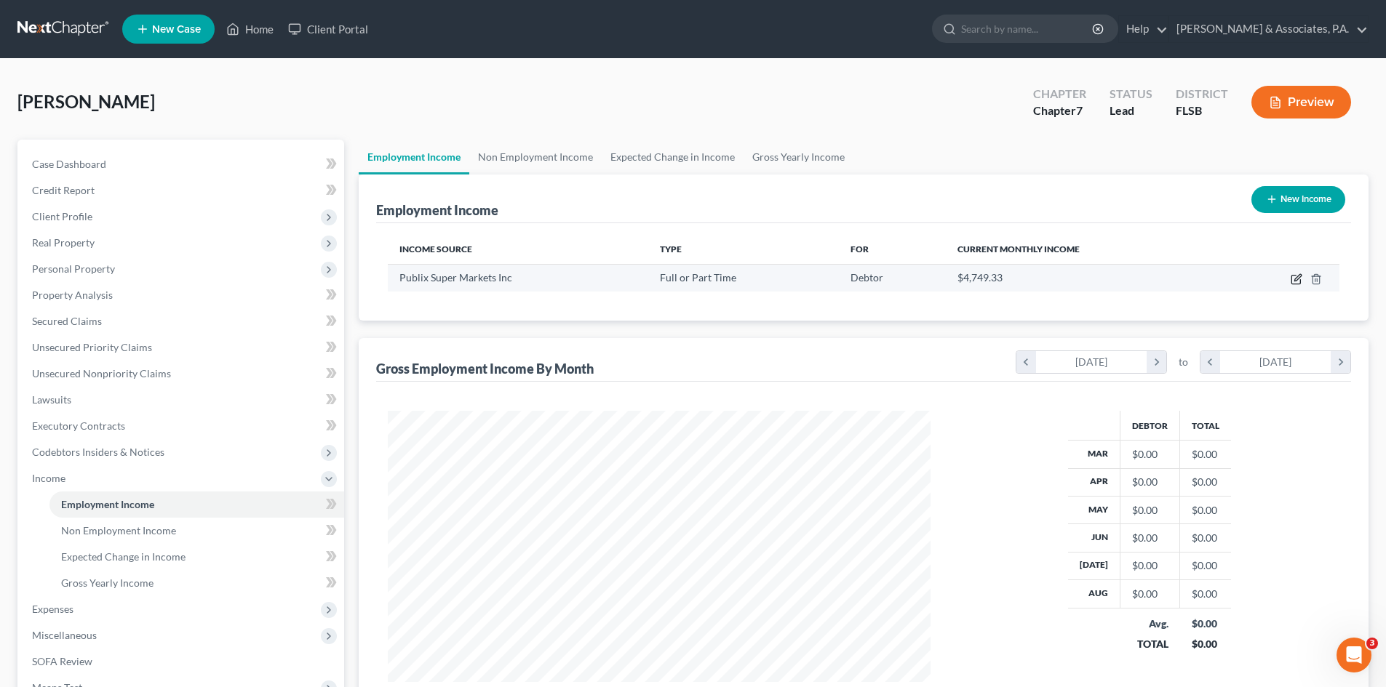
click at [1292, 278] on icon "button" at bounding box center [1295, 280] width 9 height 9
select select "0"
select select "9"
select select "3"
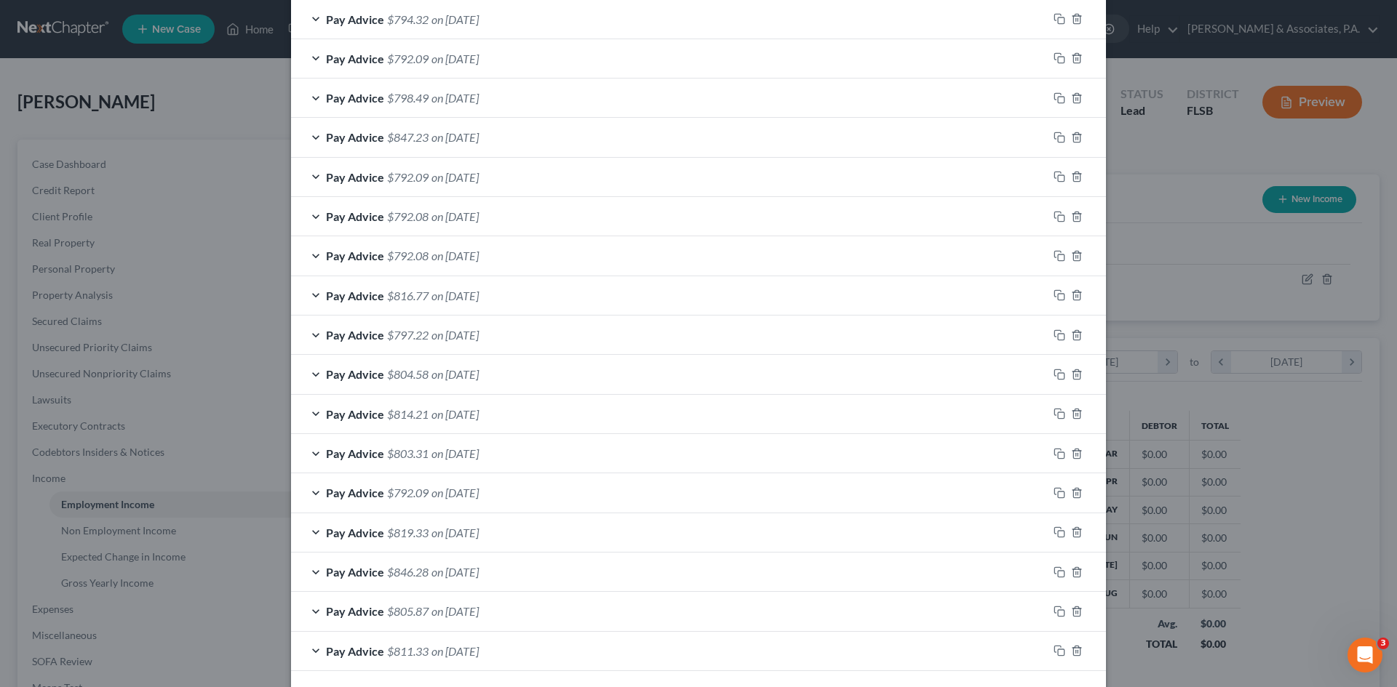
scroll to position [951, 0]
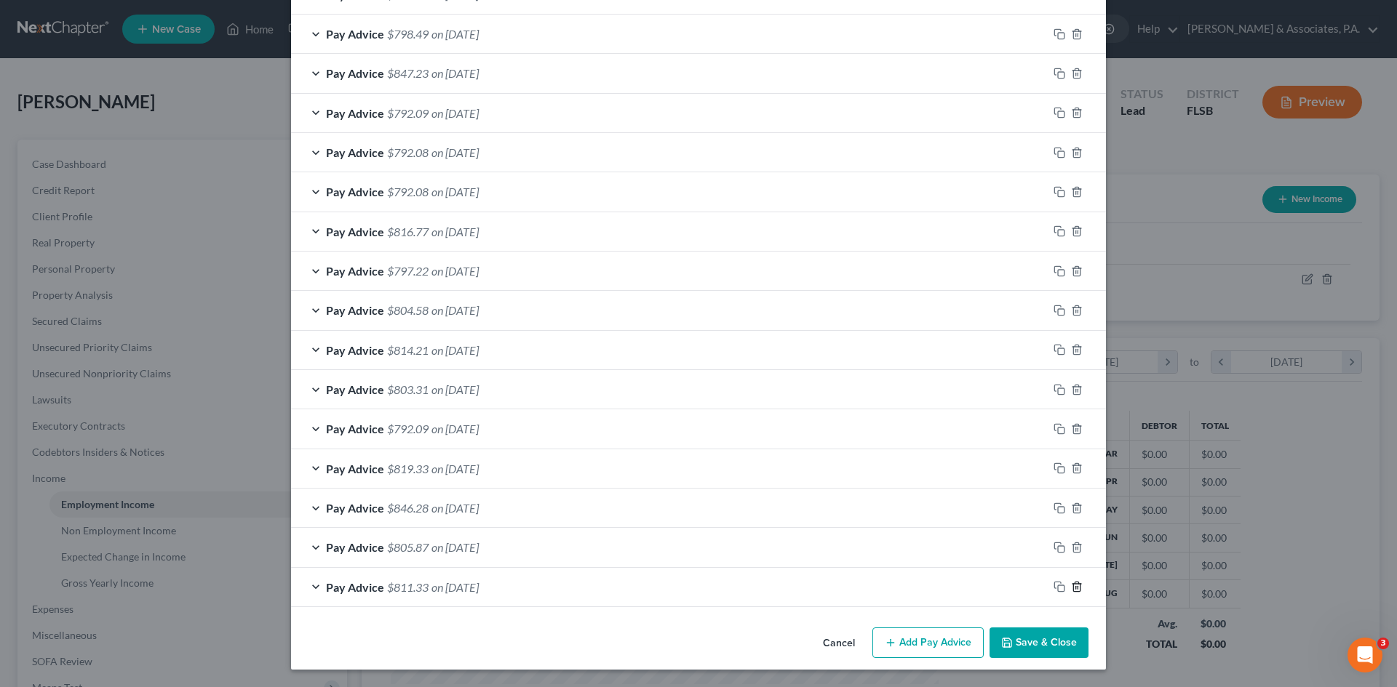
click at [1076, 588] on line "button" at bounding box center [1076, 588] width 0 height 3
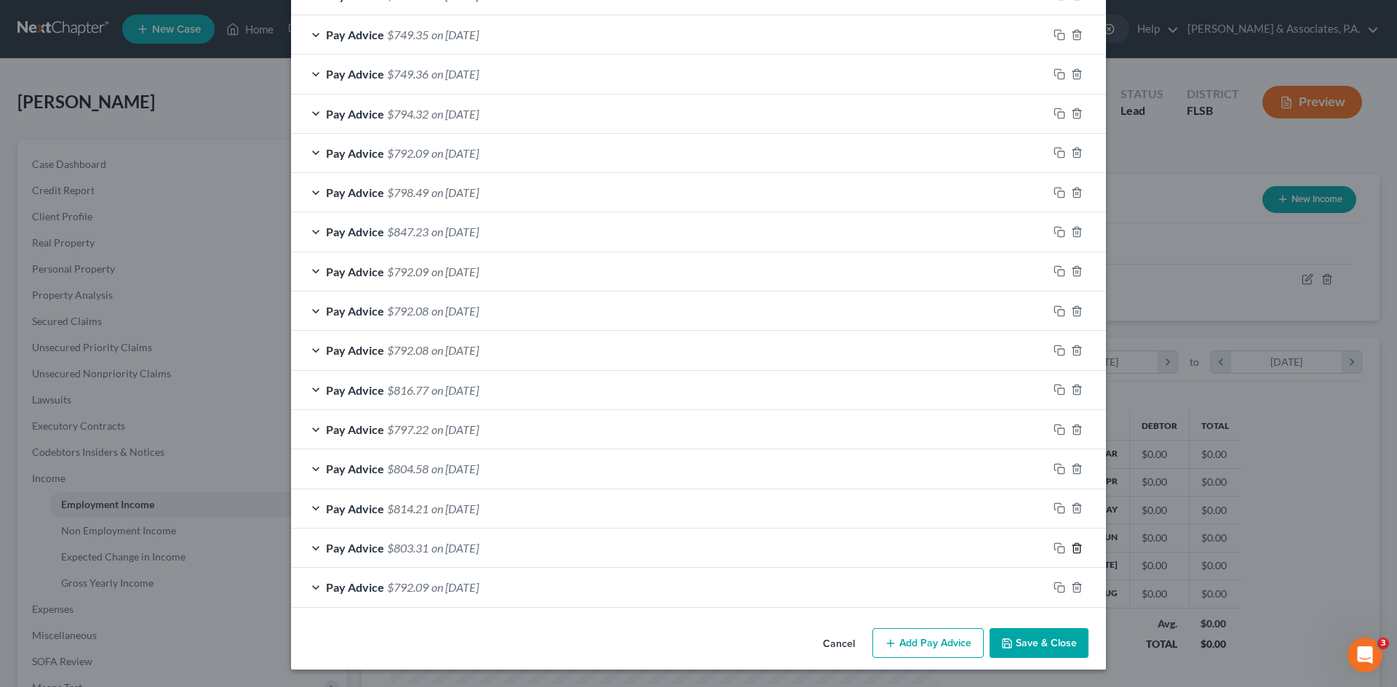
click at [1076, 551] on line "button" at bounding box center [1076, 549] width 0 height 3
click at [1076, 588] on line "button" at bounding box center [1076, 588] width 0 height 3
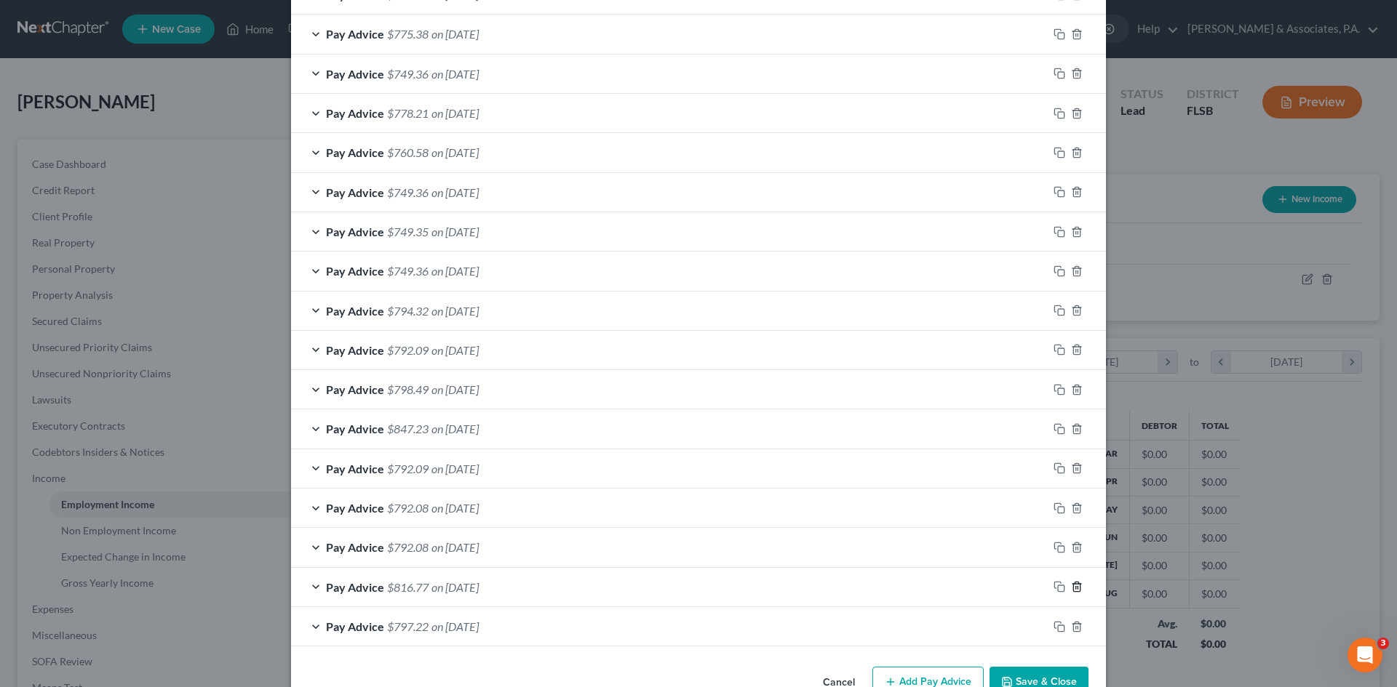
click at [1076, 588] on line "button" at bounding box center [1076, 588] width 0 height 3
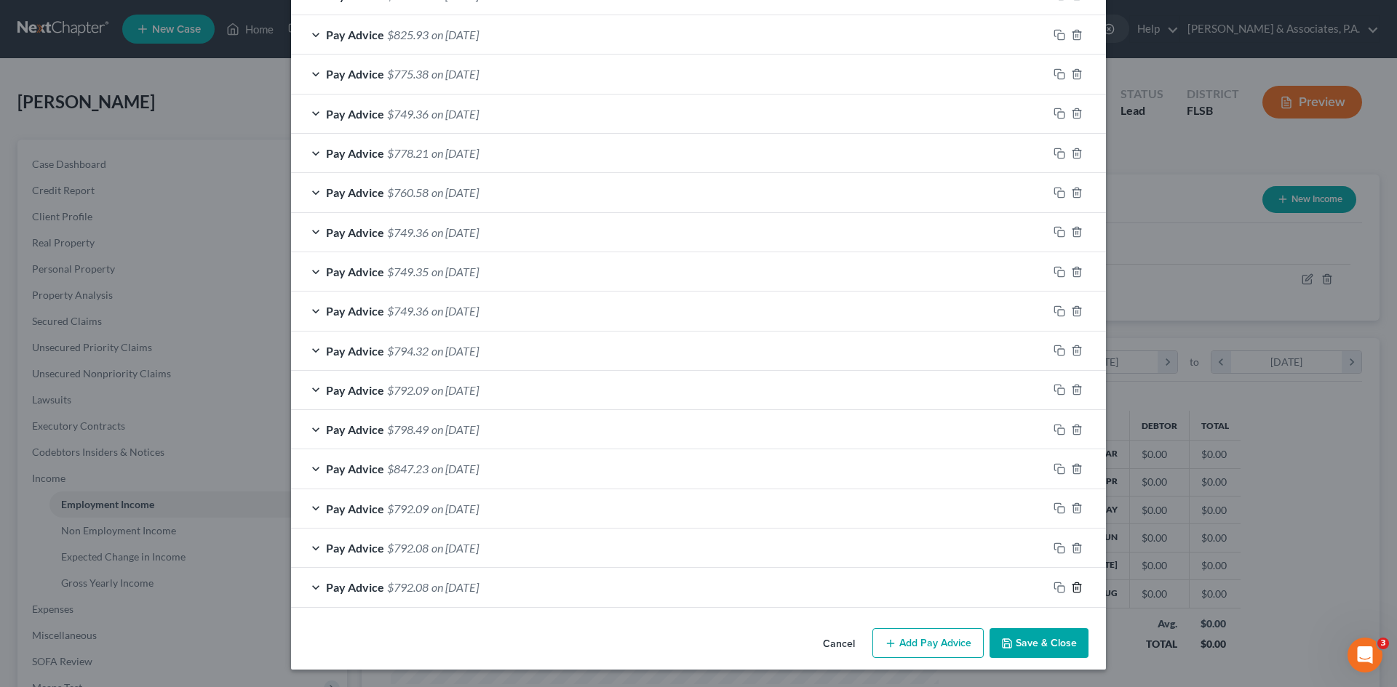
click at [1076, 588] on line "button" at bounding box center [1076, 588] width 0 height 3
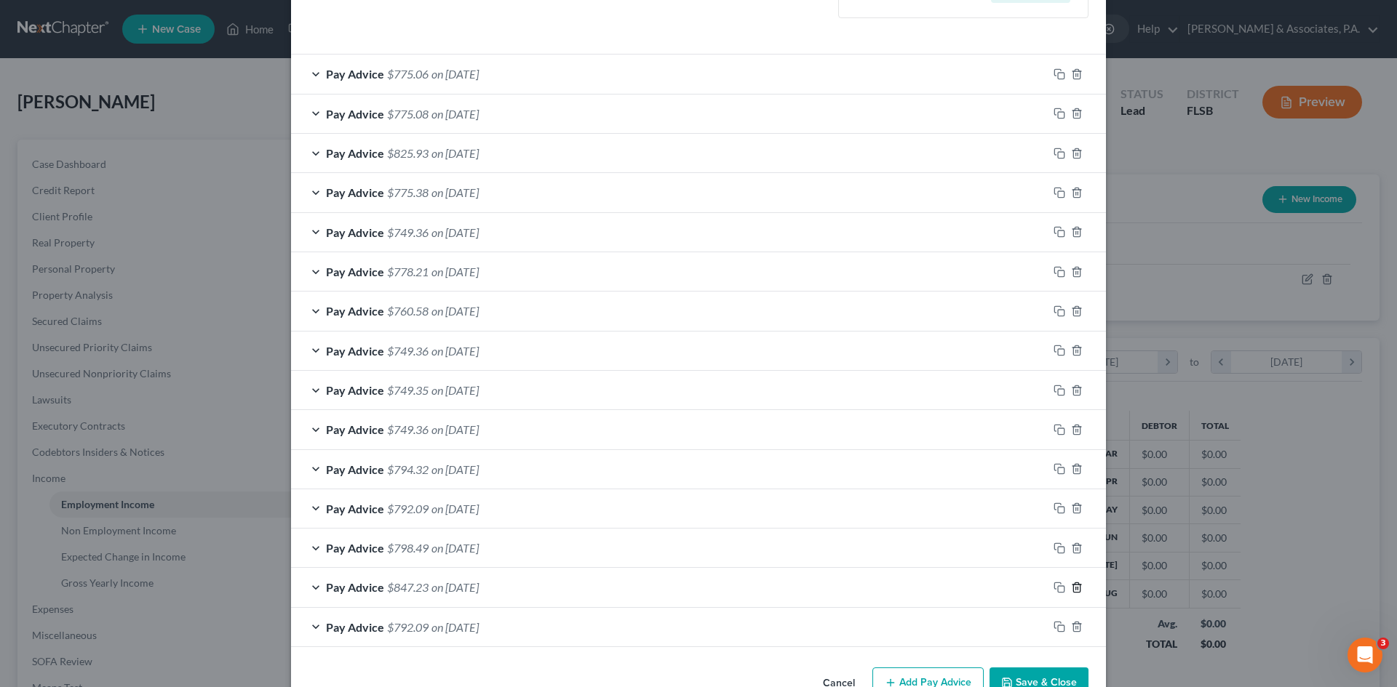
click at [1076, 588] on line "button" at bounding box center [1076, 588] width 0 height 3
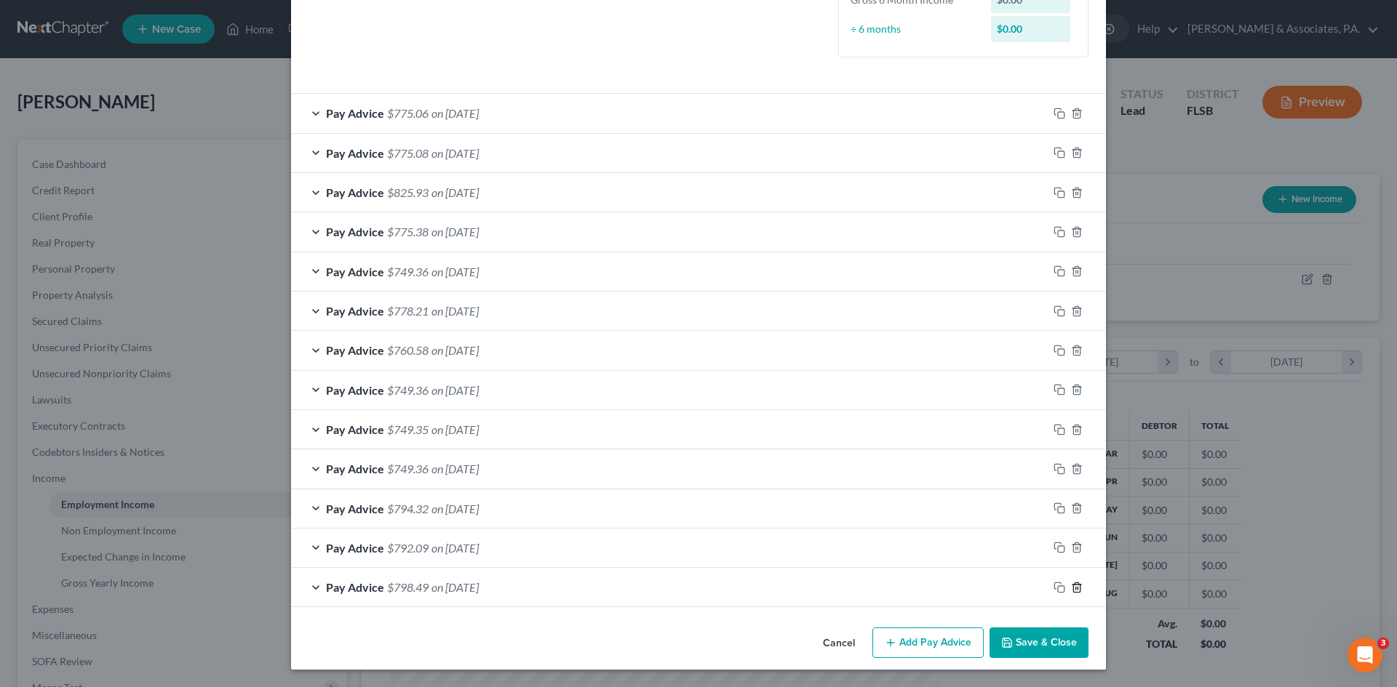
click at [1076, 588] on line "button" at bounding box center [1076, 588] width 0 height 3
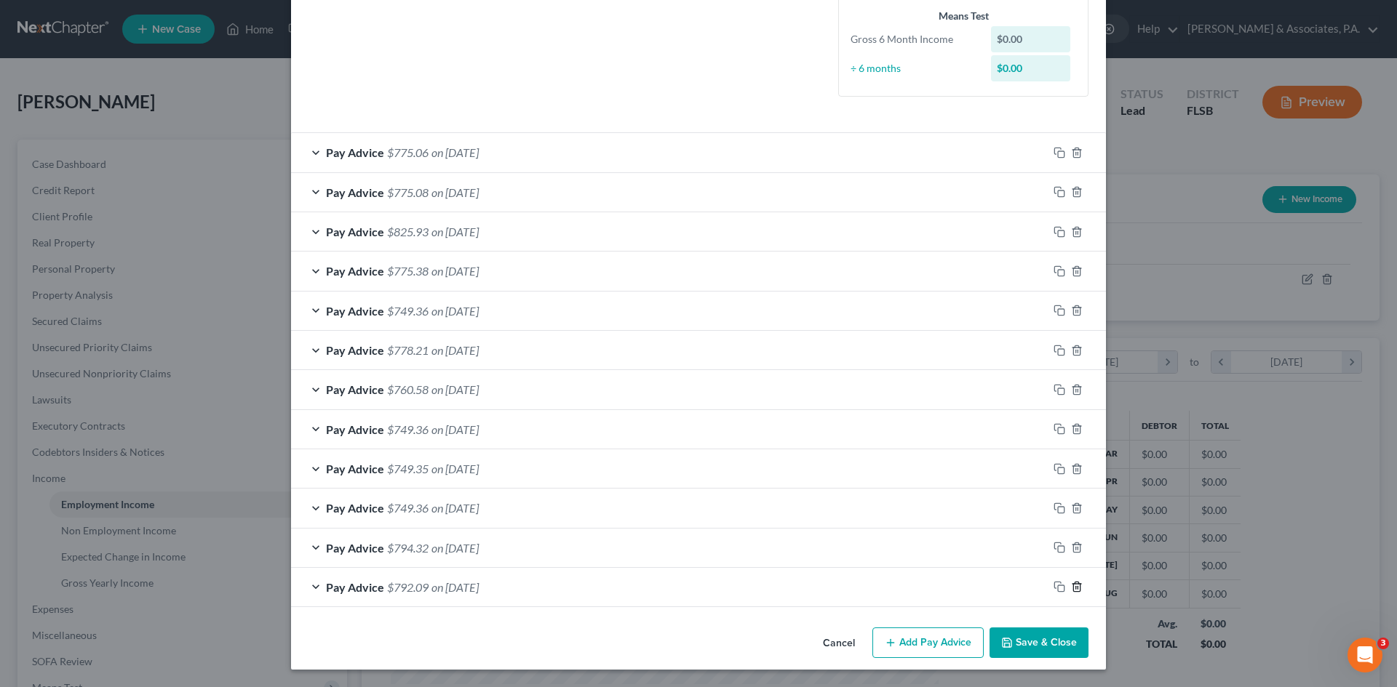
click at [1076, 588] on line "button" at bounding box center [1076, 588] width 0 height 3
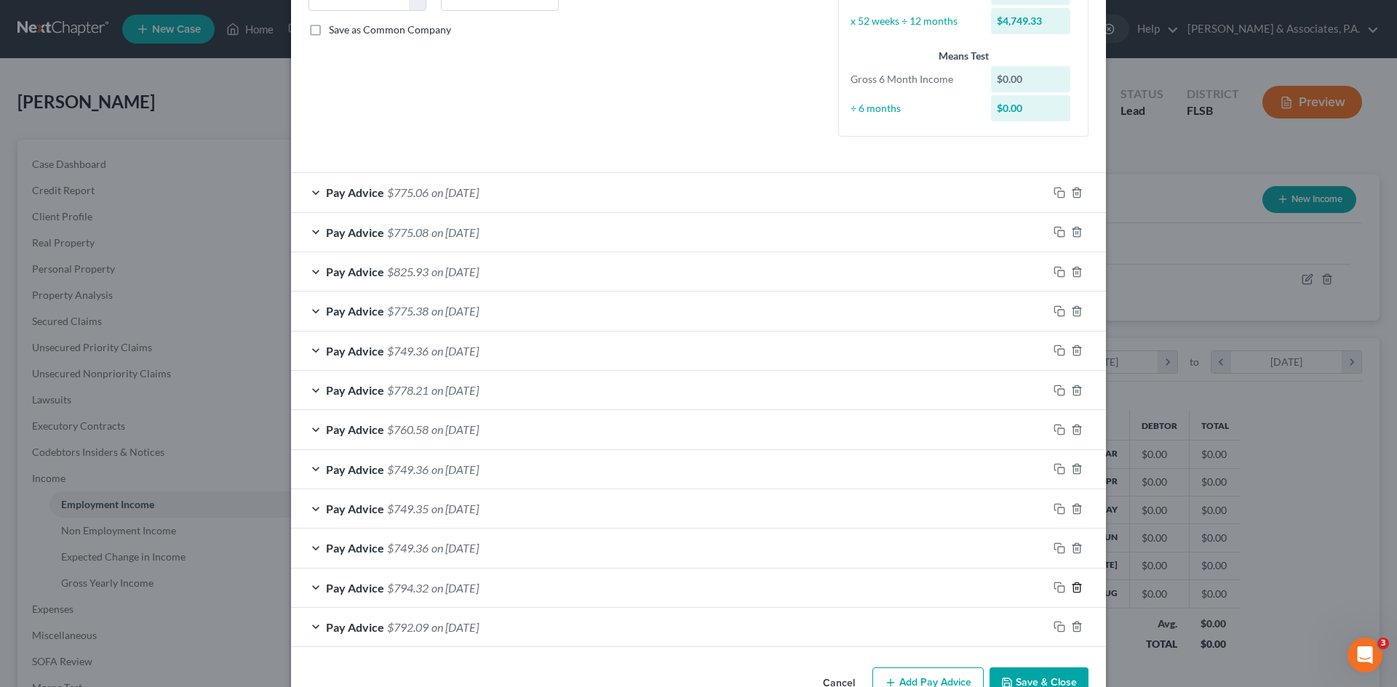
click at [1076, 588] on line "button" at bounding box center [1076, 588] width 0 height 3
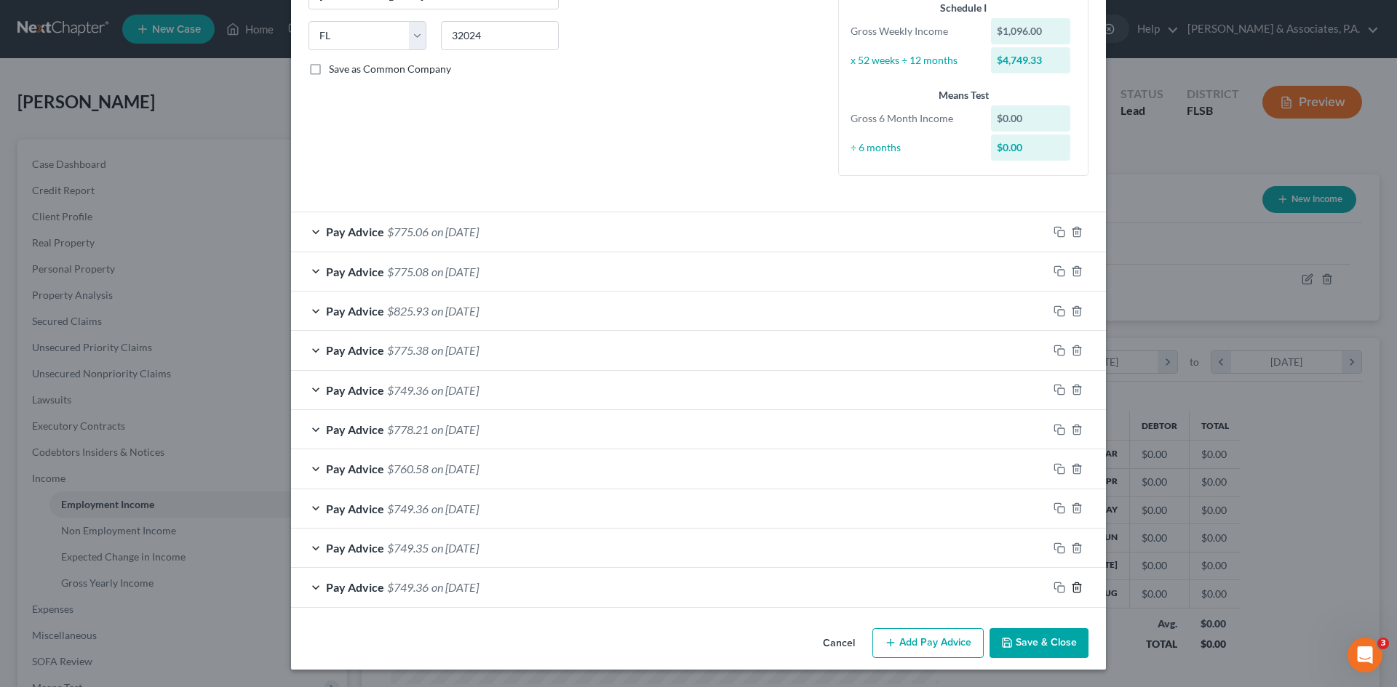
click at [1076, 588] on line "button" at bounding box center [1076, 588] width 0 height 3
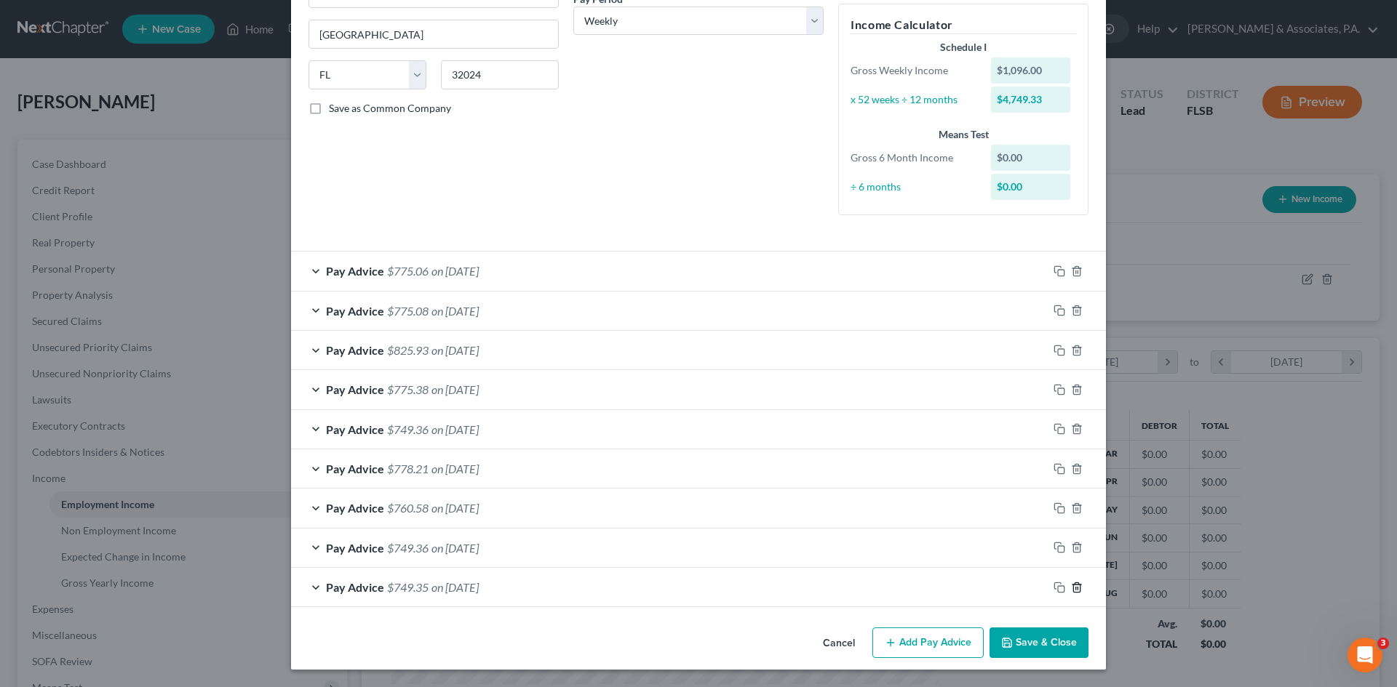
click at [1076, 588] on line "button" at bounding box center [1076, 588] width 0 height 3
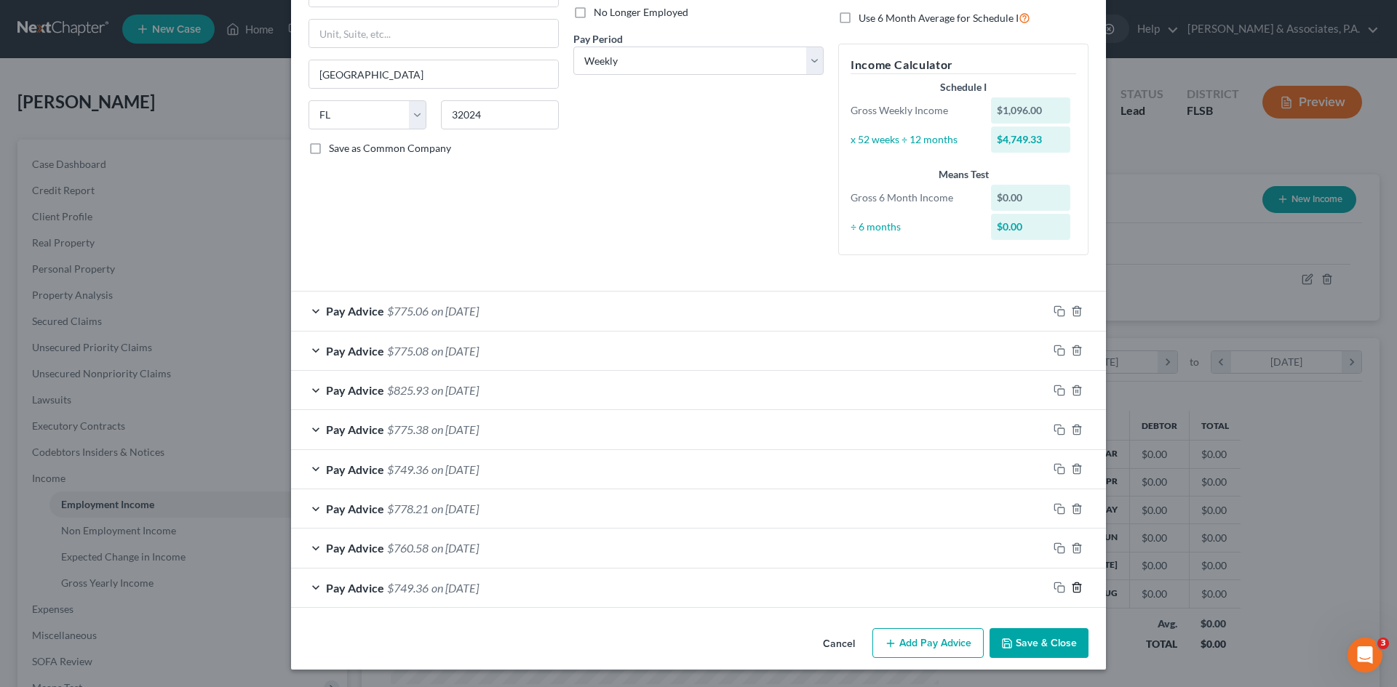
click at [1076, 588] on line "button" at bounding box center [1076, 589] width 0 height 3
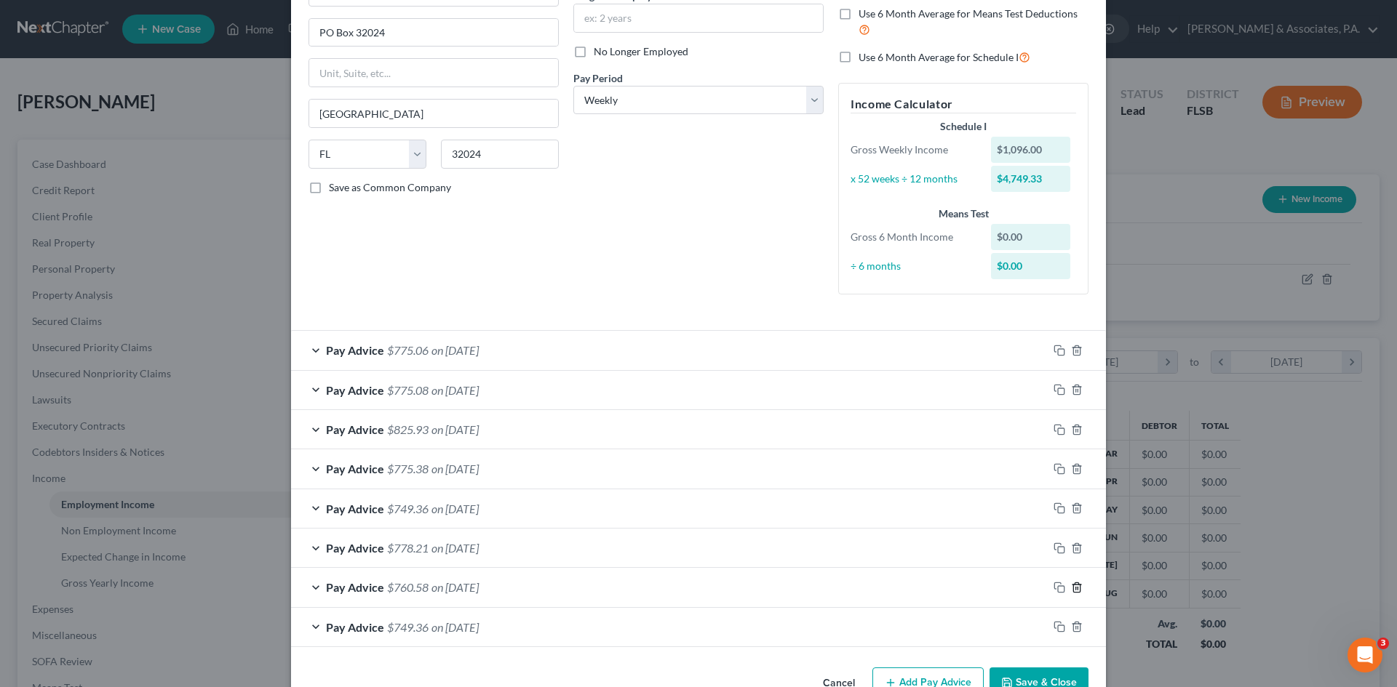
click at [1076, 588] on line "button" at bounding box center [1076, 588] width 0 height 3
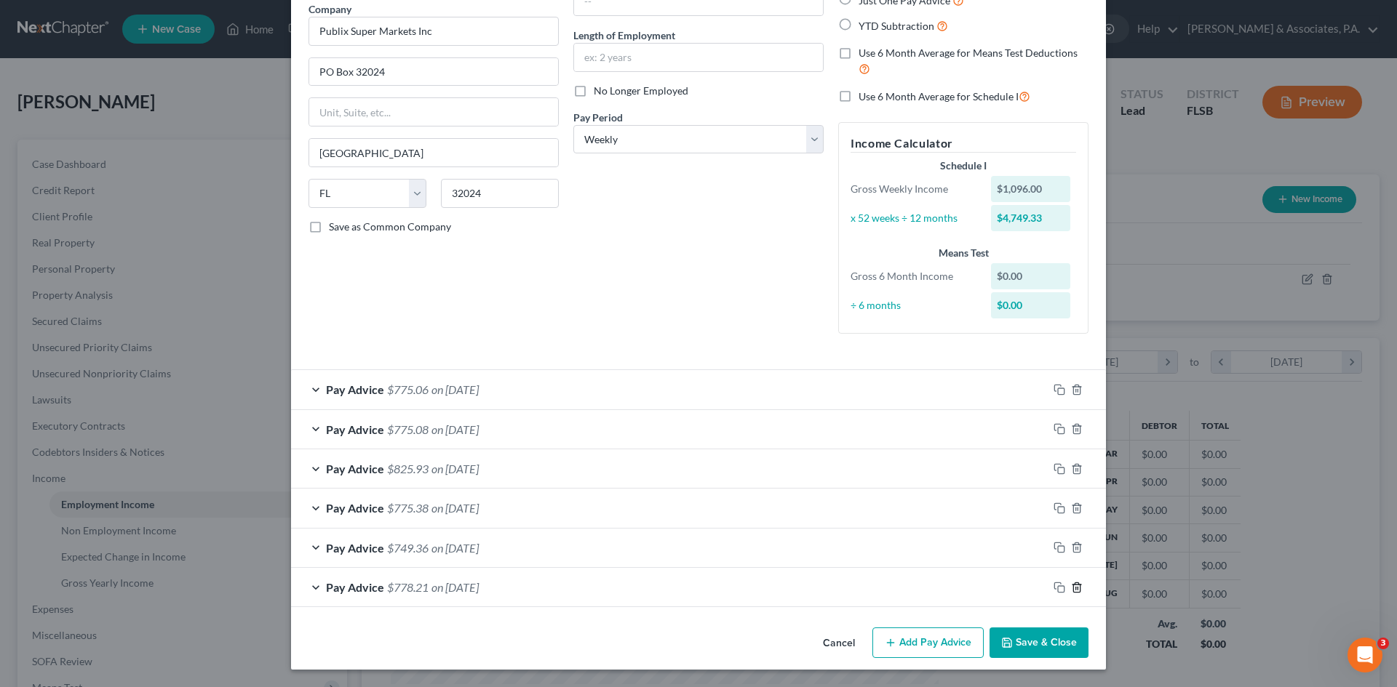
click at [1076, 588] on line "button" at bounding box center [1076, 588] width 0 height 3
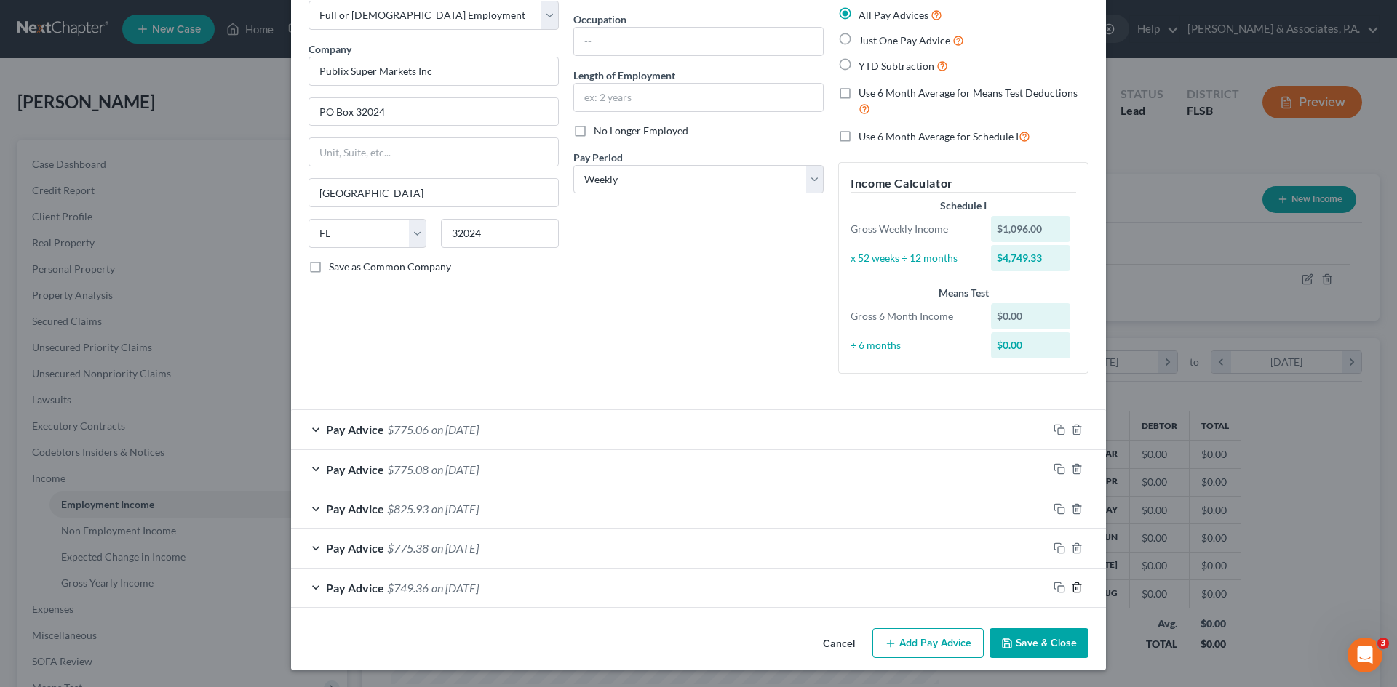
click at [1076, 588] on line "button" at bounding box center [1076, 589] width 0 height 3
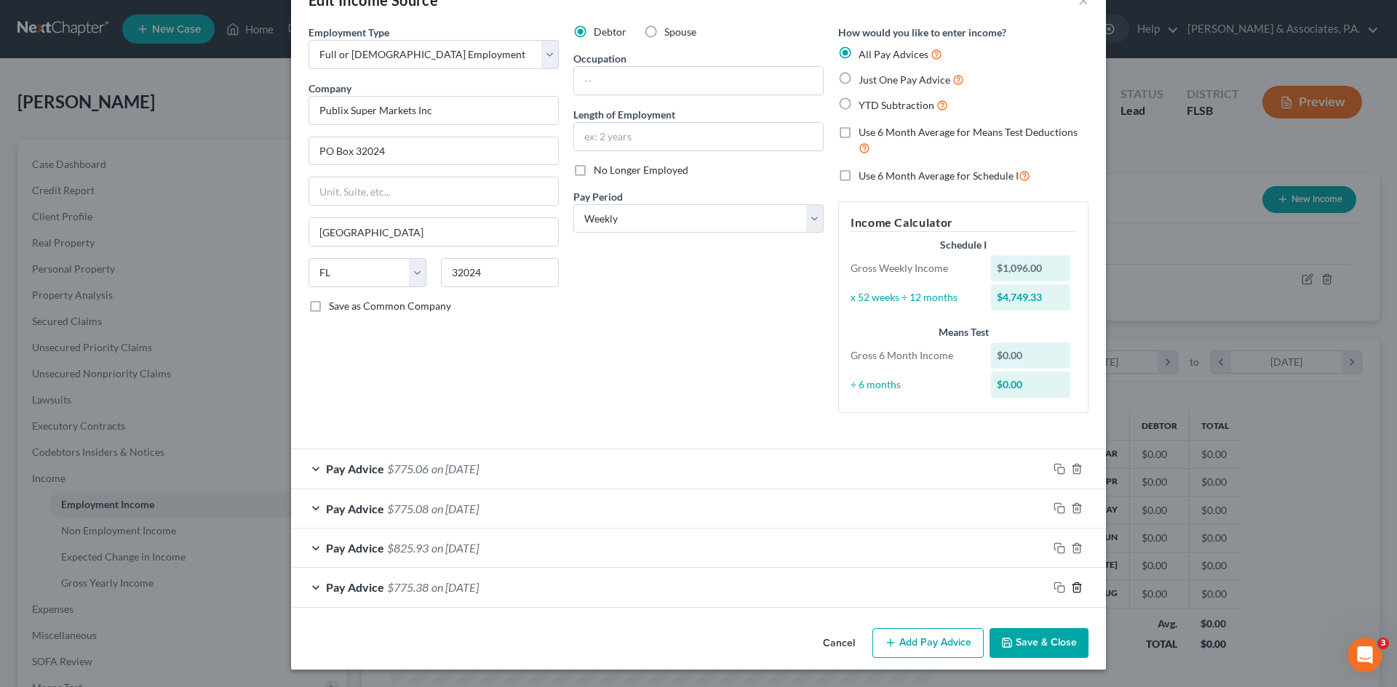
click at [1076, 588] on line "button" at bounding box center [1076, 588] width 0 height 3
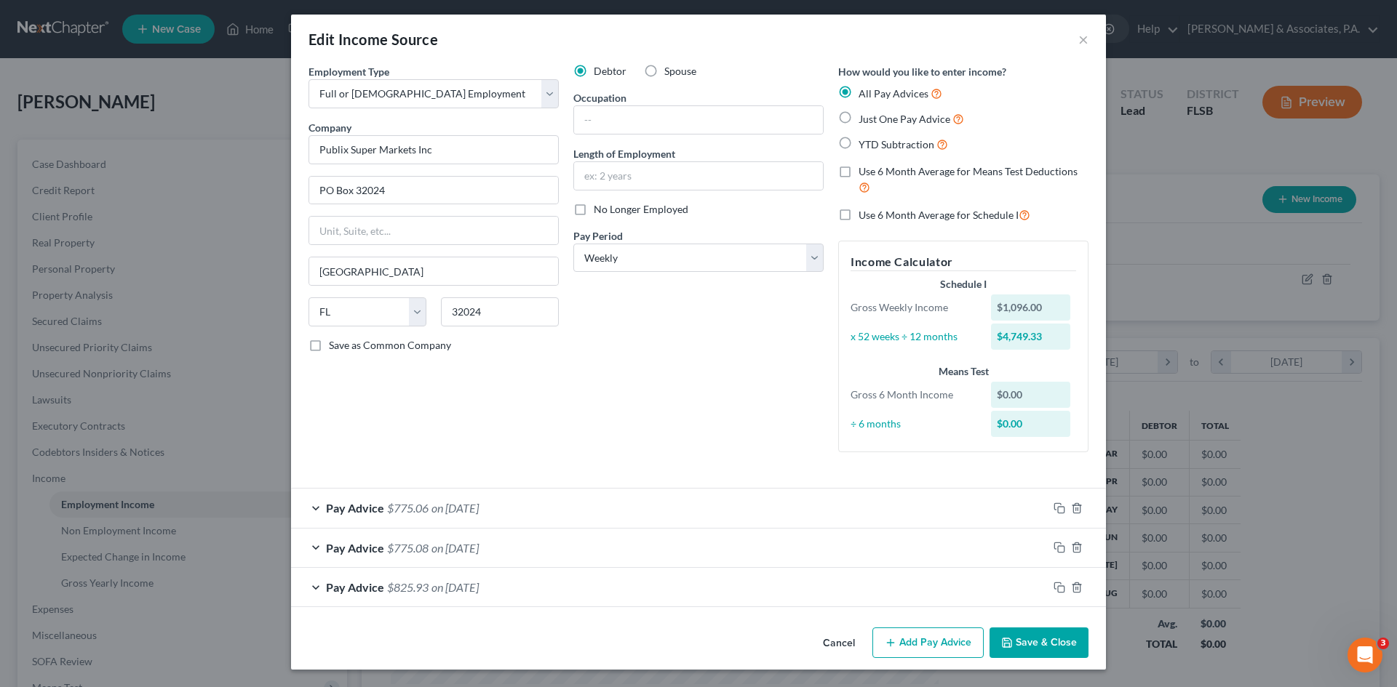
scroll to position [3, 0]
click at [1076, 588] on line "button" at bounding box center [1076, 588] width 0 height 3
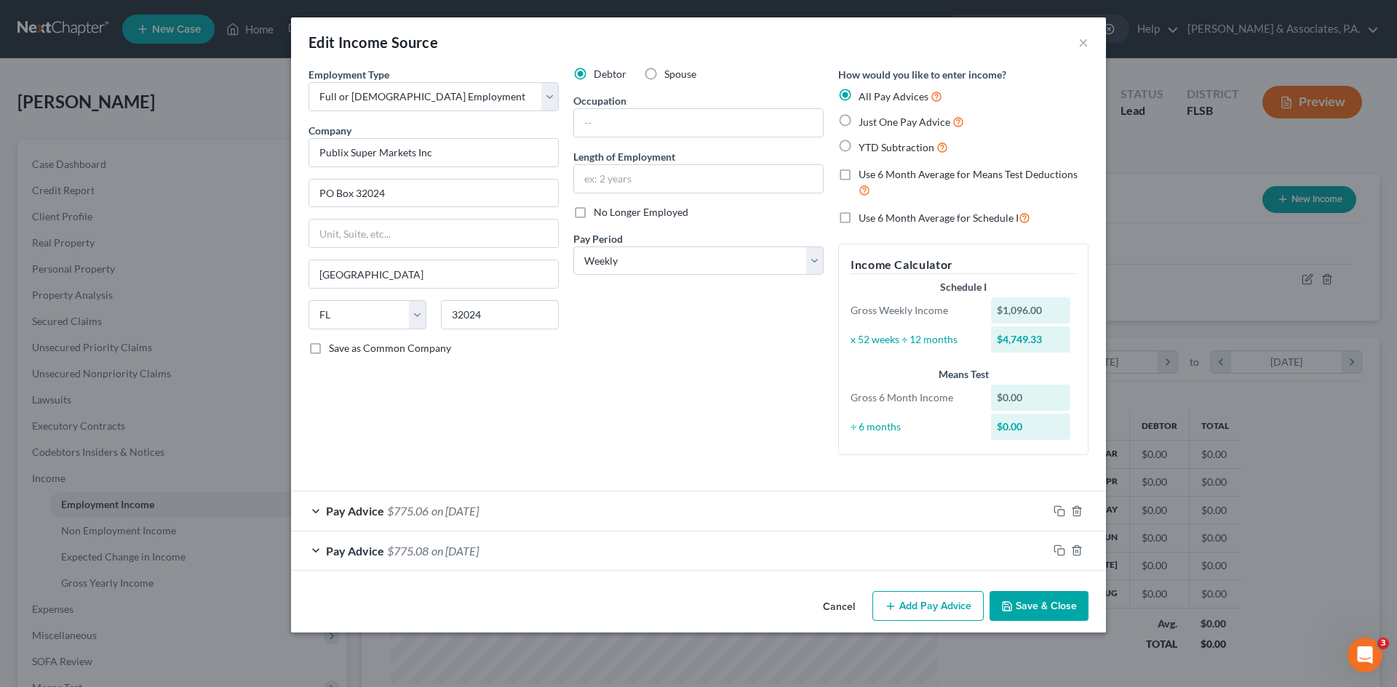
scroll to position [0, 0]
click at [1077, 548] on icon "button" at bounding box center [1077, 551] width 12 height 12
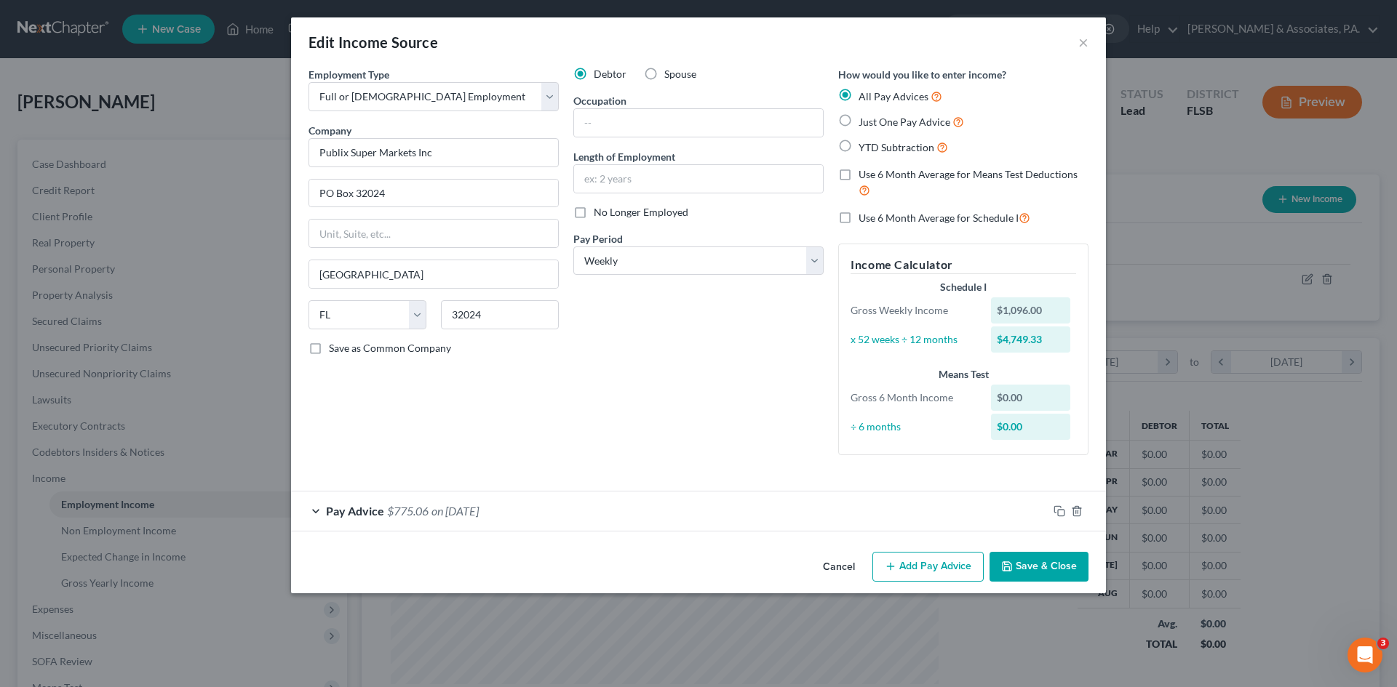
click at [312, 508] on div "Pay Advice $775.06 on [DATE]" at bounding box center [669, 511] width 756 height 39
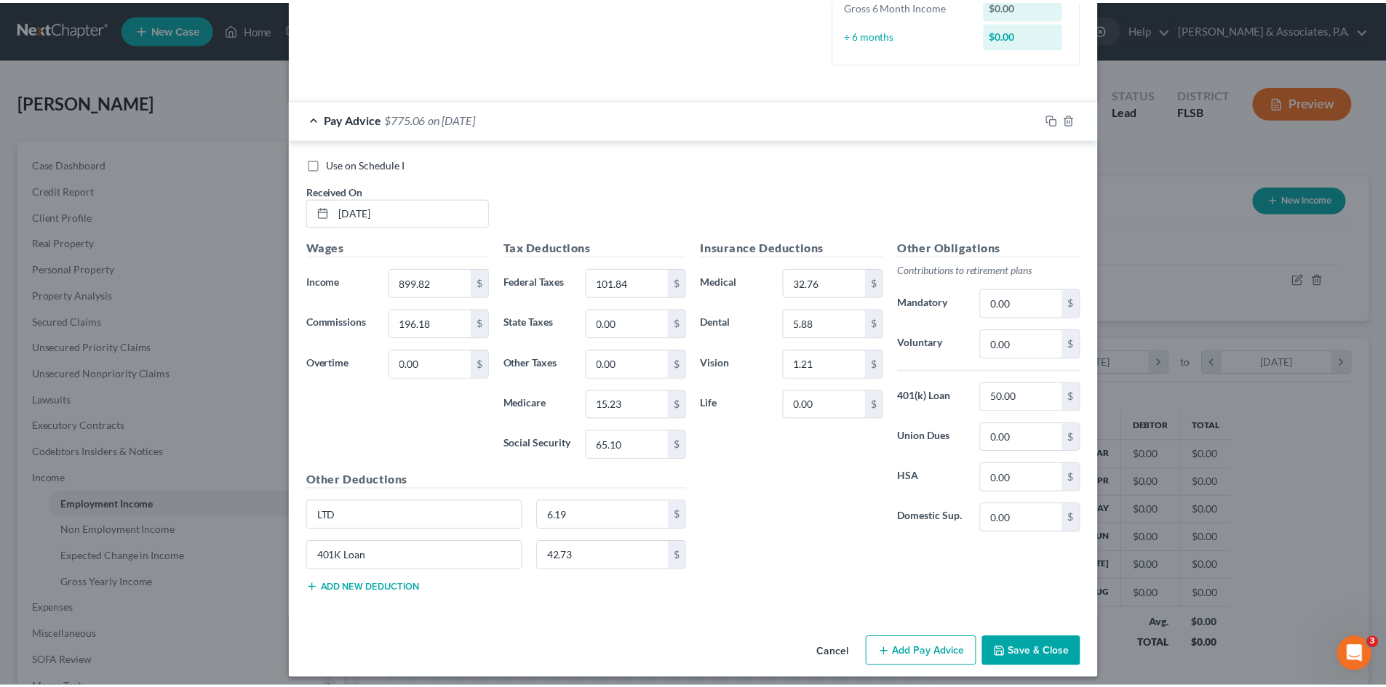
scroll to position [402, 0]
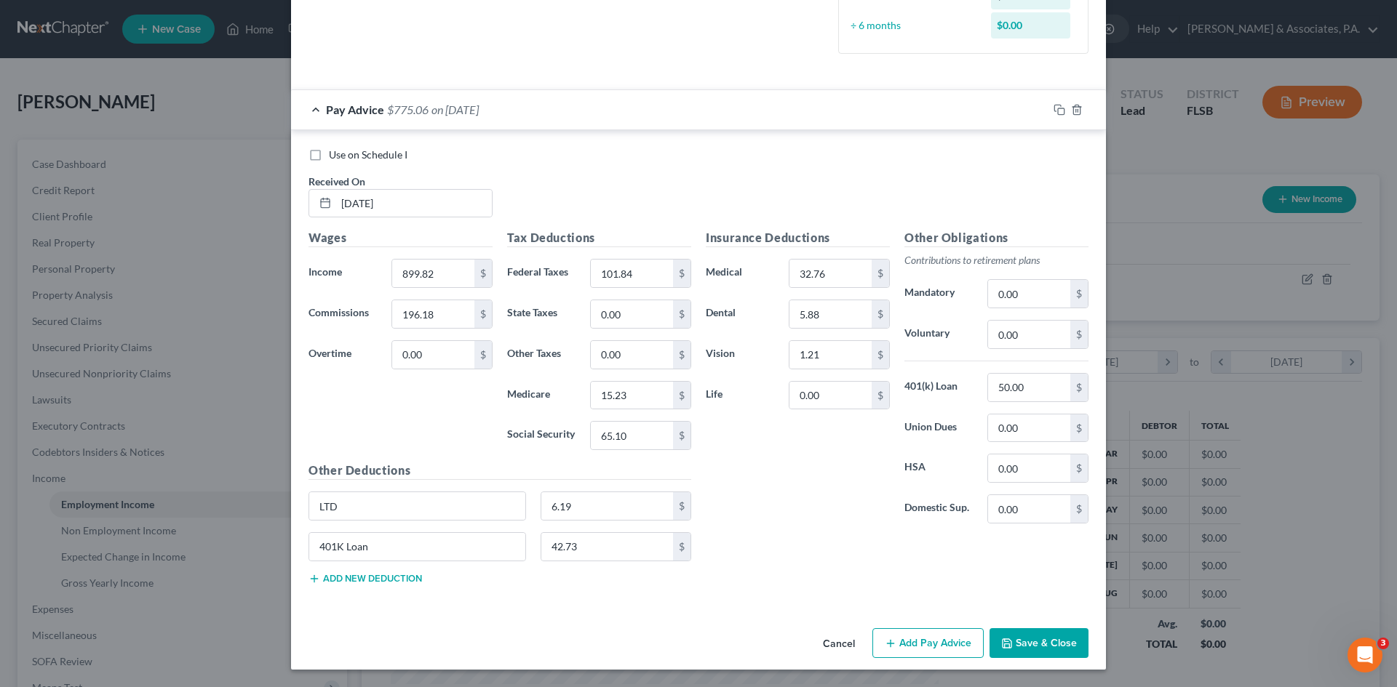
click at [1026, 649] on button "Save & Close" at bounding box center [1038, 643] width 99 height 31
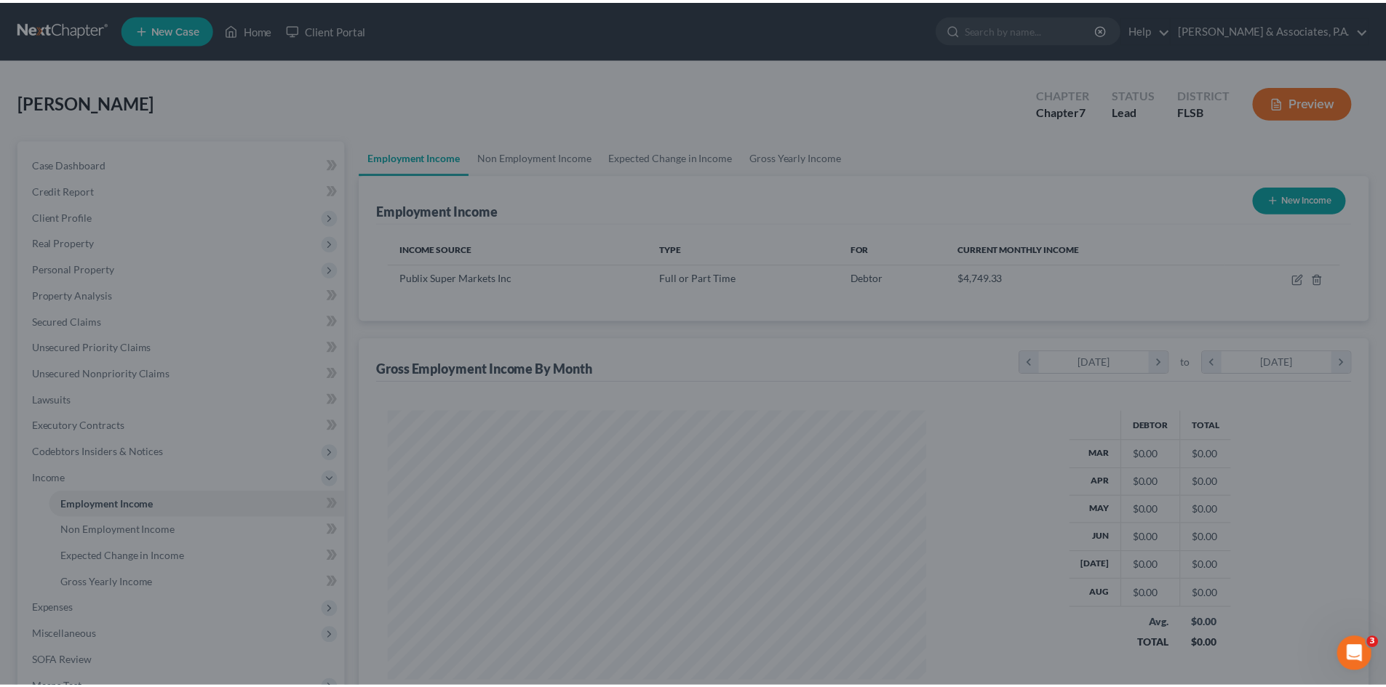
scroll to position [727112, 726811]
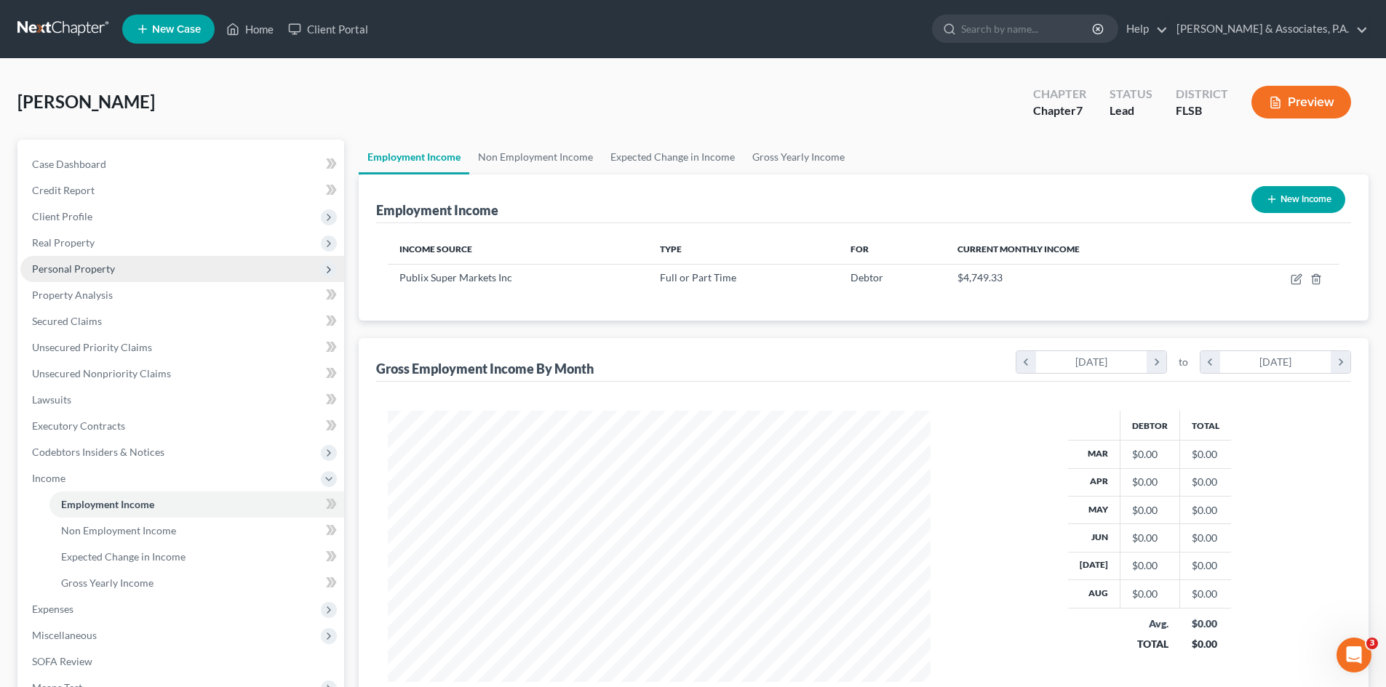
click at [83, 268] on span "Personal Property" at bounding box center [73, 269] width 83 height 12
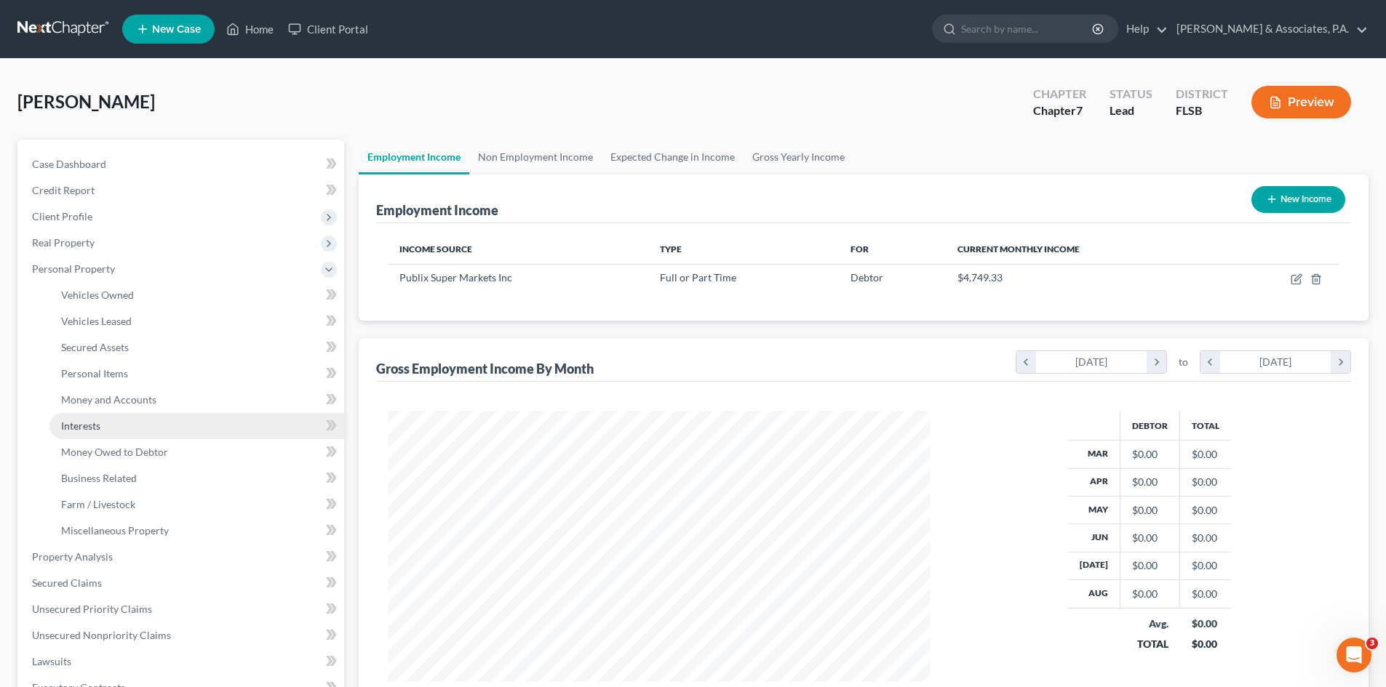
click at [92, 433] on link "Interests" at bounding box center [196, 426] width 295 height 26
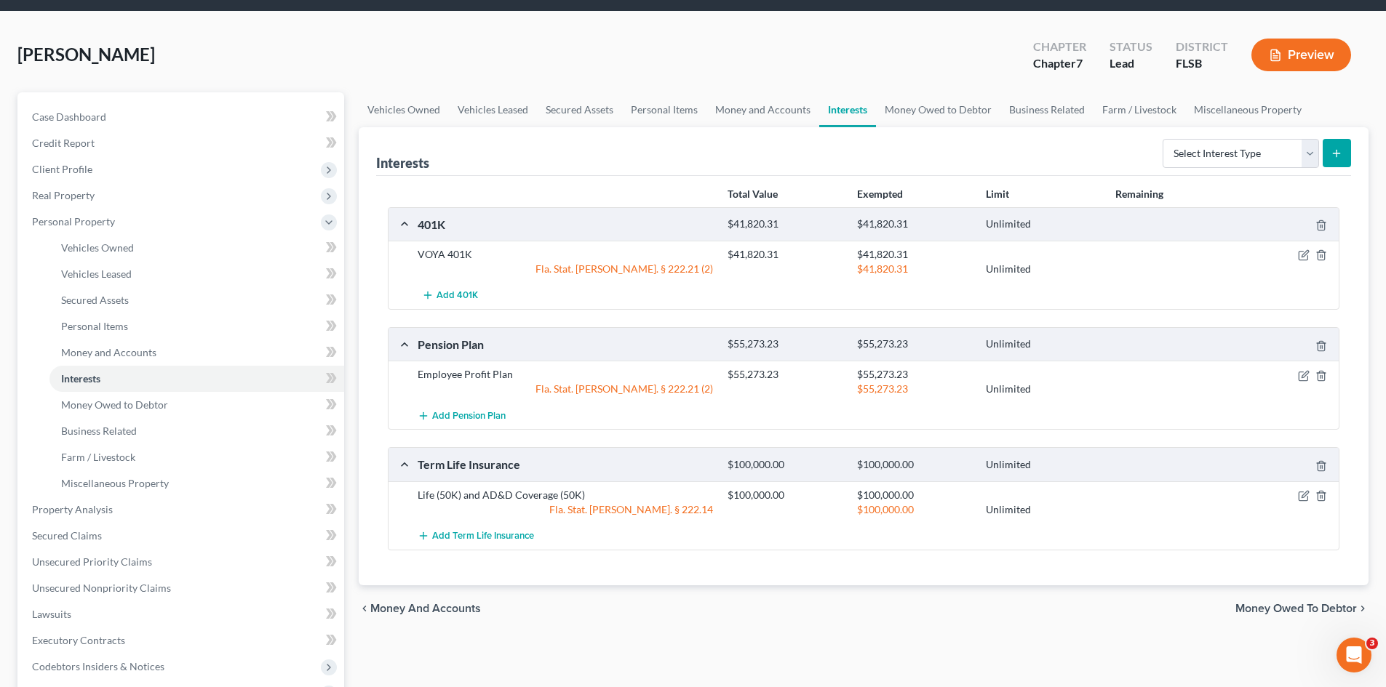
scroll to position [73, 0]
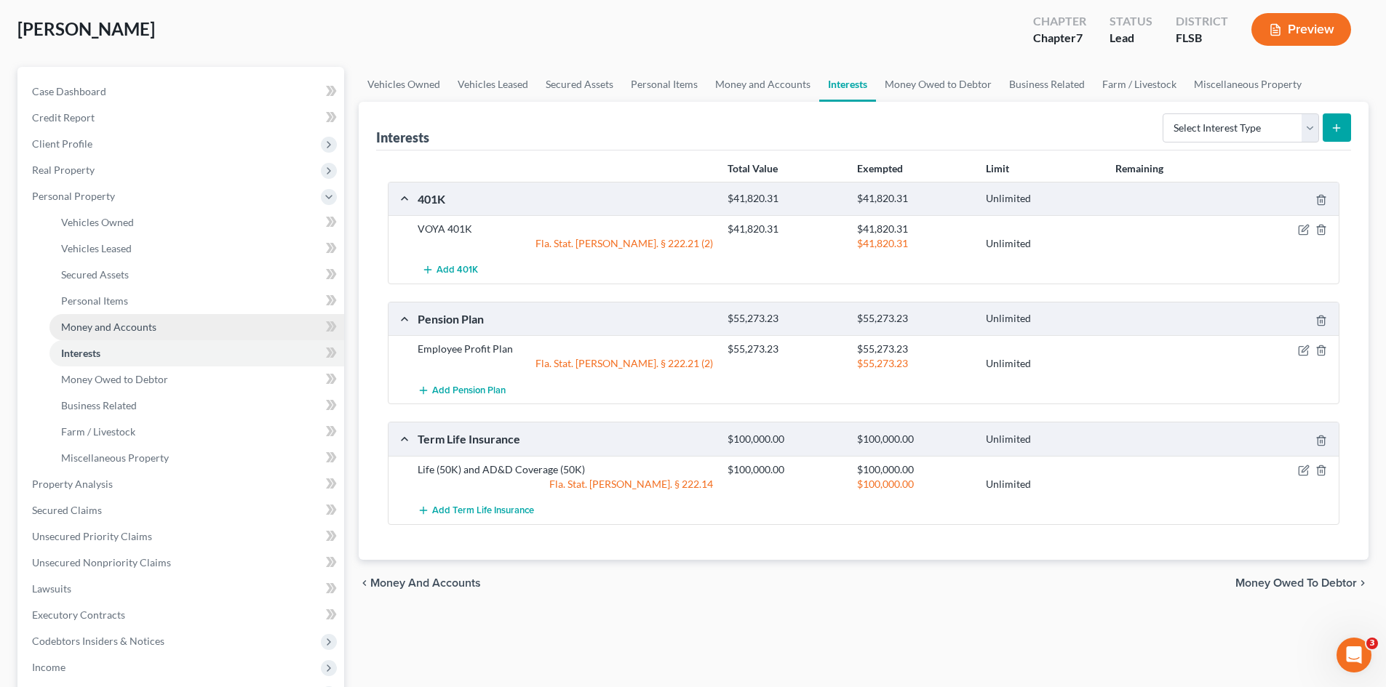
click at [74, 330] on span "Money and Accounts" at bounding box center [108, 327] width 95 height 12
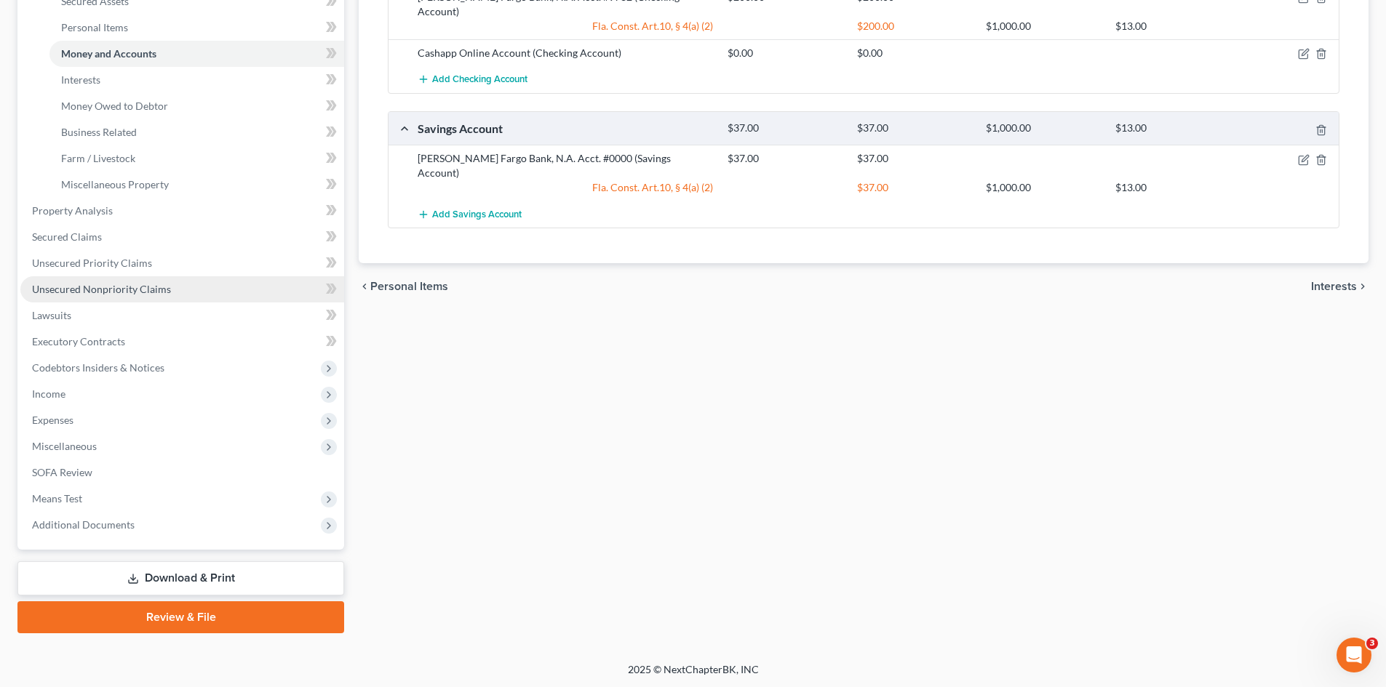
scroll to position [348, 0]
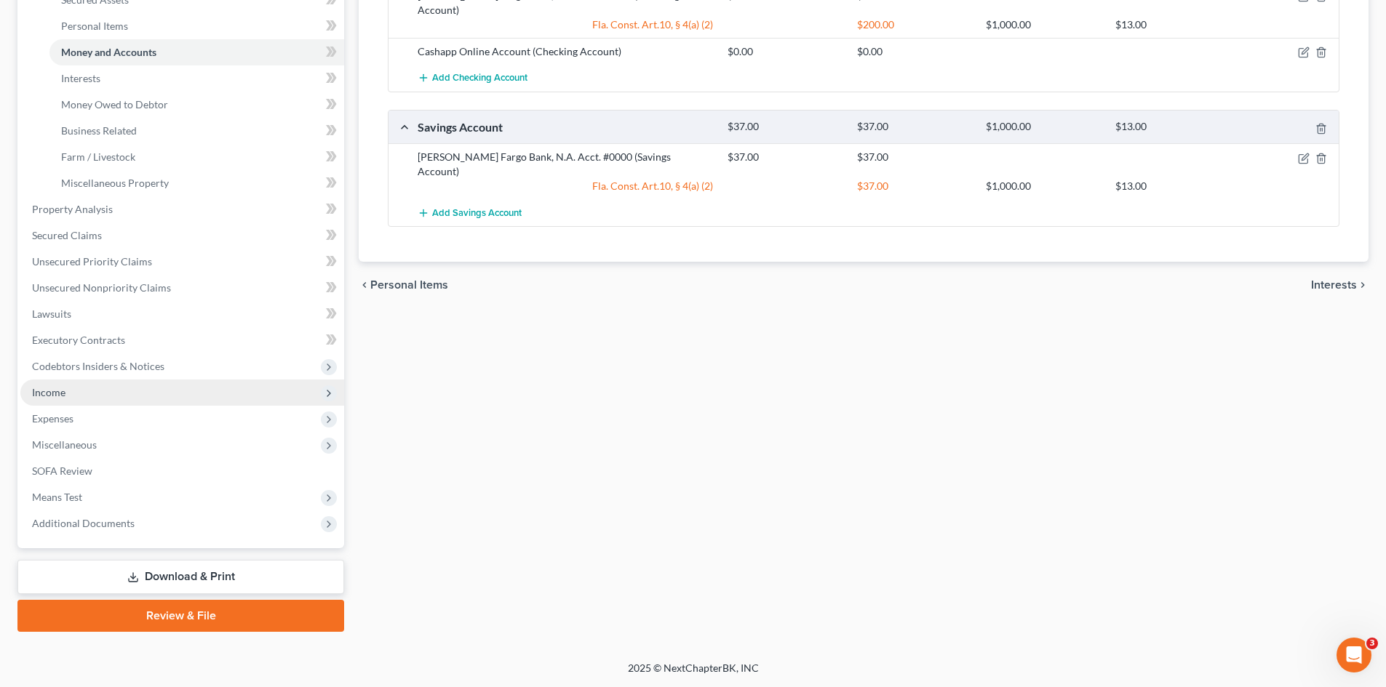
click at [76, 395] on span "Income" at bounding box center [182, 393] width 324 height 26
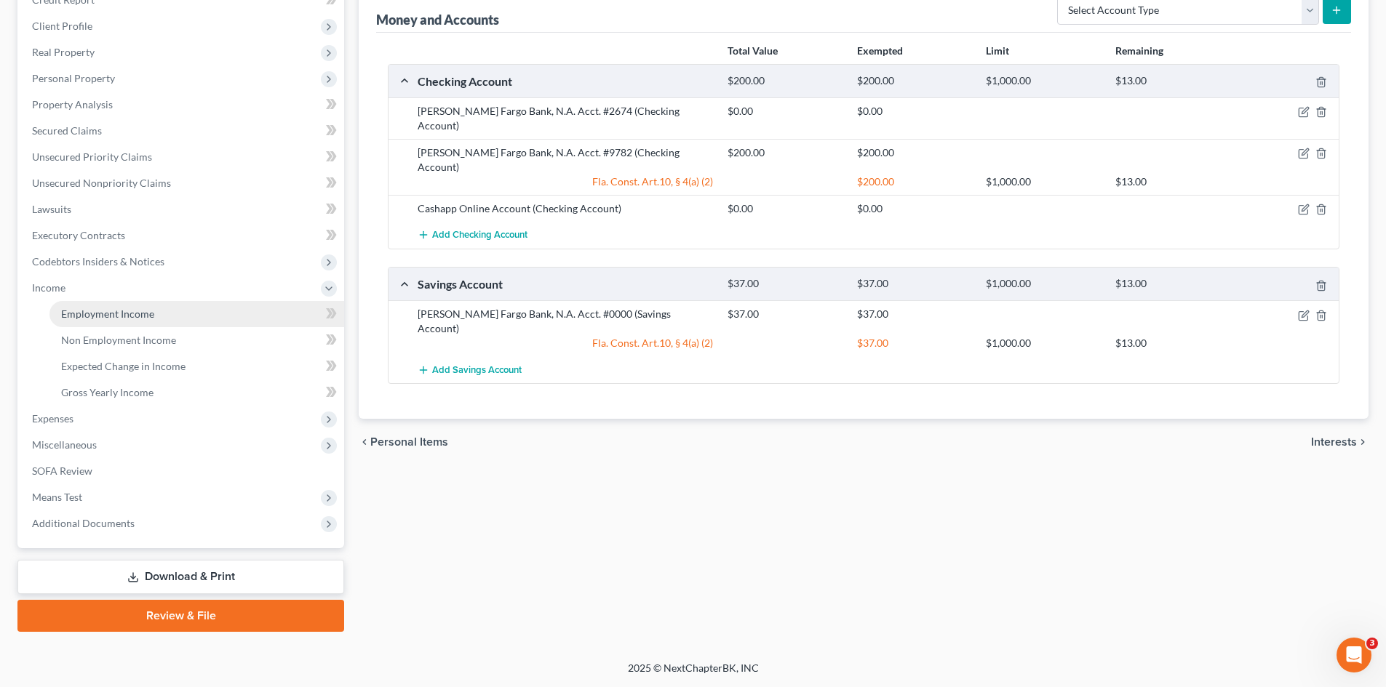
click at [115, 316] on span "Employment Income" at bounding box center [107, 314] width 93 height 12
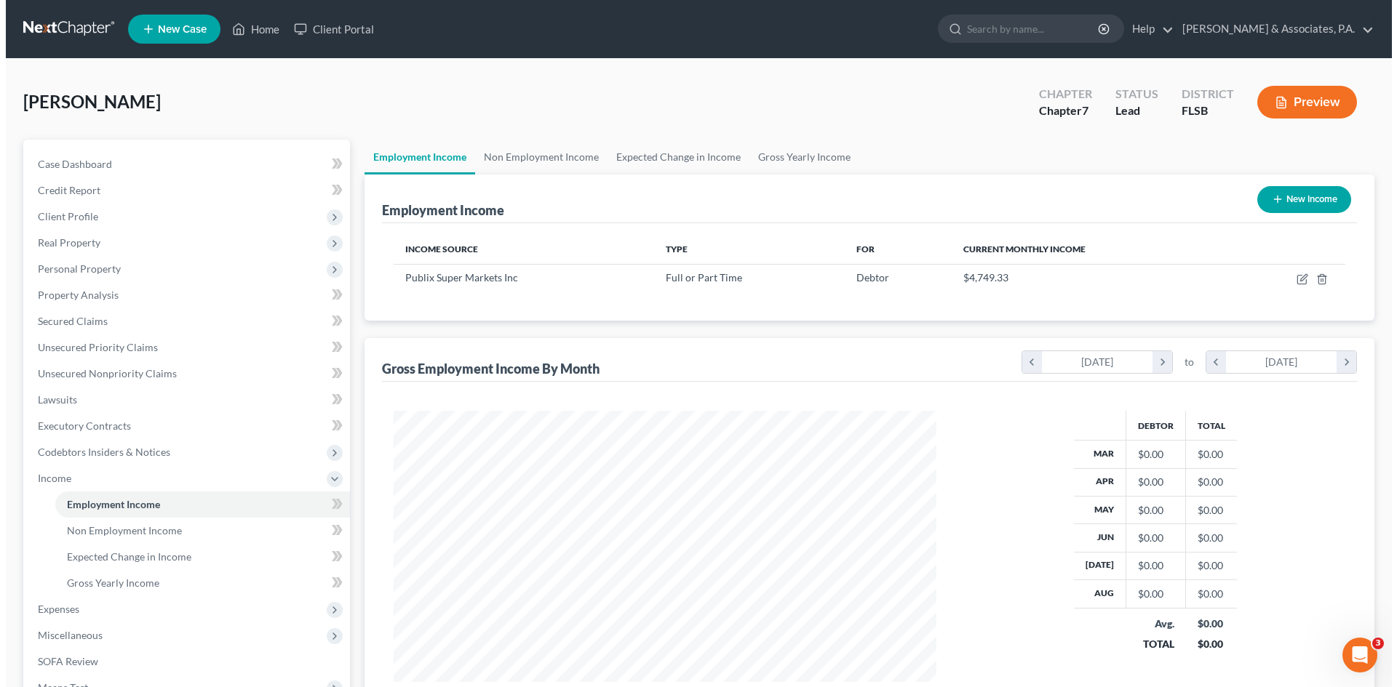
scroll to position [271, 572]
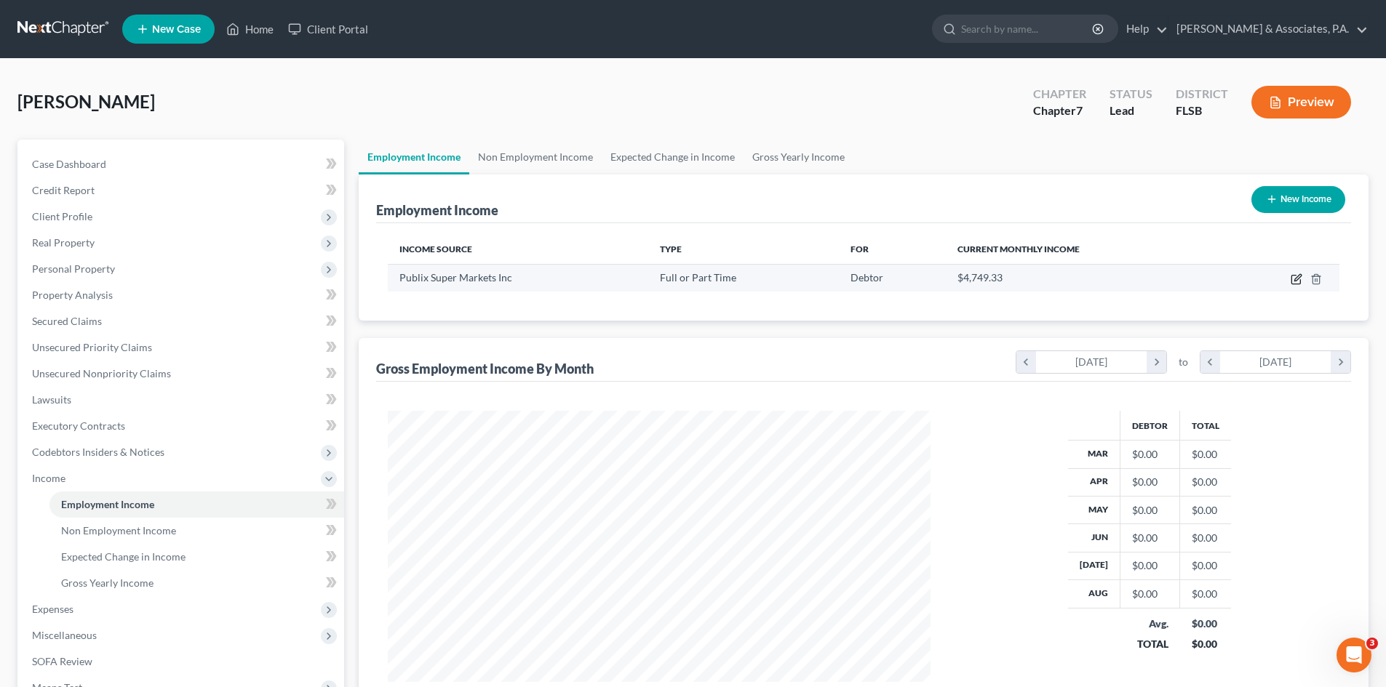
click at [1293, 279] on icon "button" at bounding box center [1296, 279] width 12 height 12
select select "0"
select select "9"
select select "3"
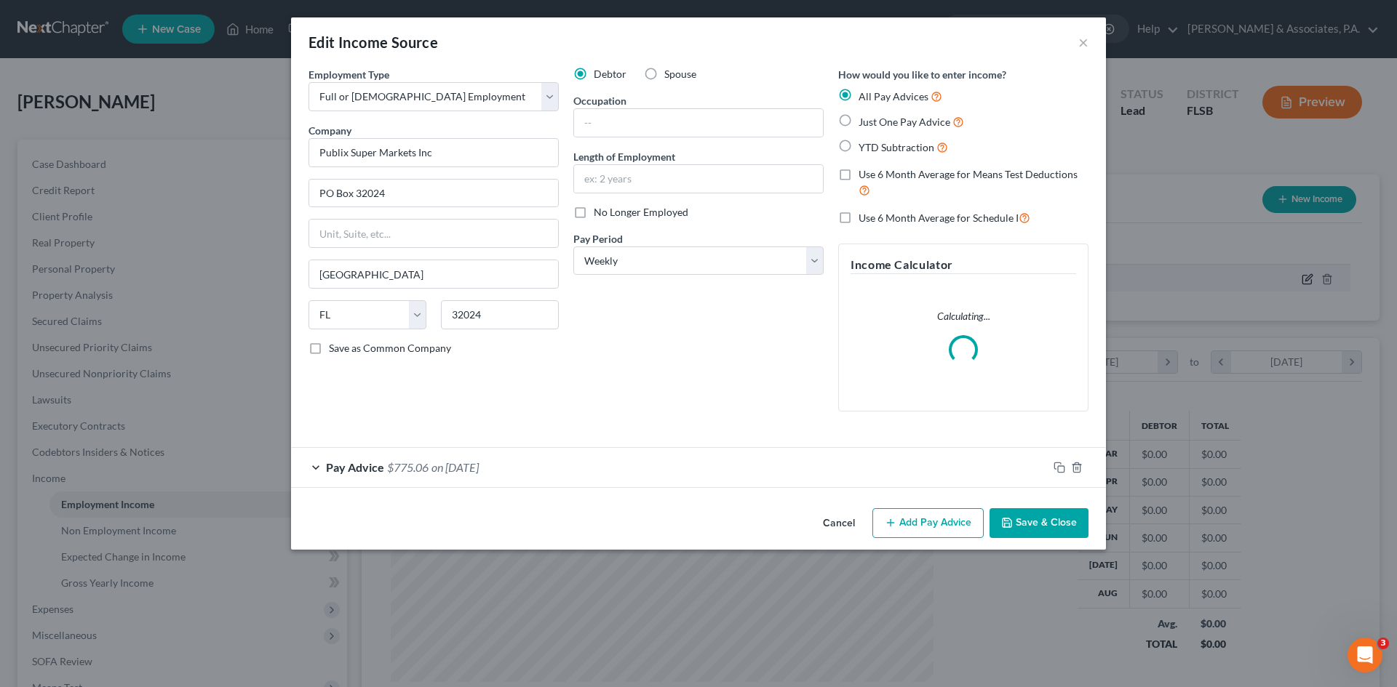
scroll to position [273, 577]
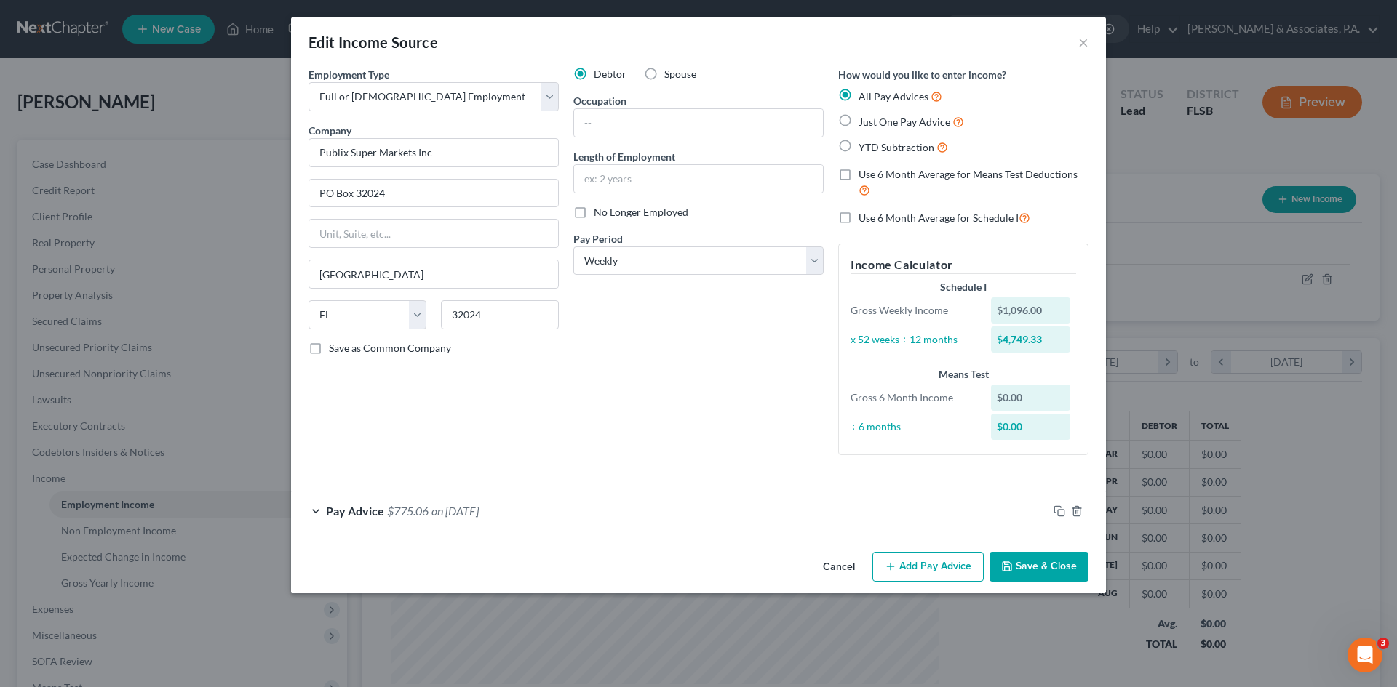
click at [939, 567] on button "Add Pay Advice" at bounding box center [927, 567] width 111 height 31
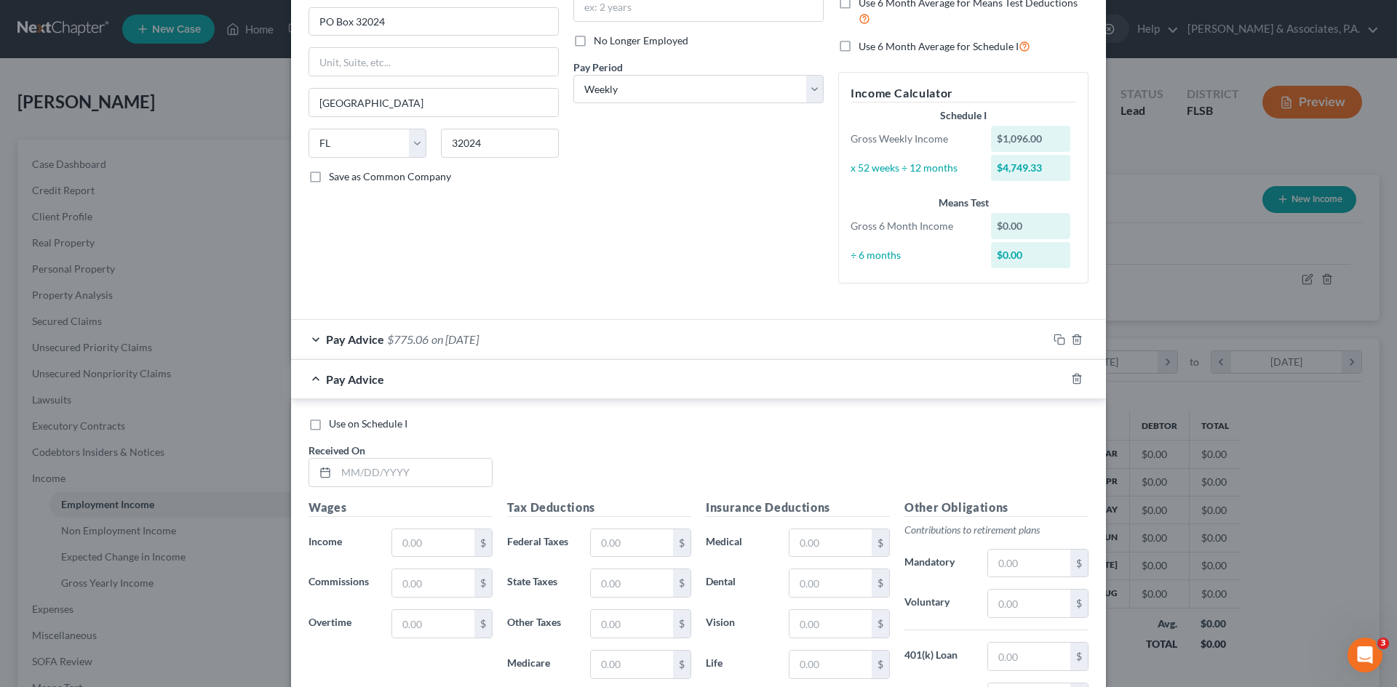
scroll to position [218, 0]
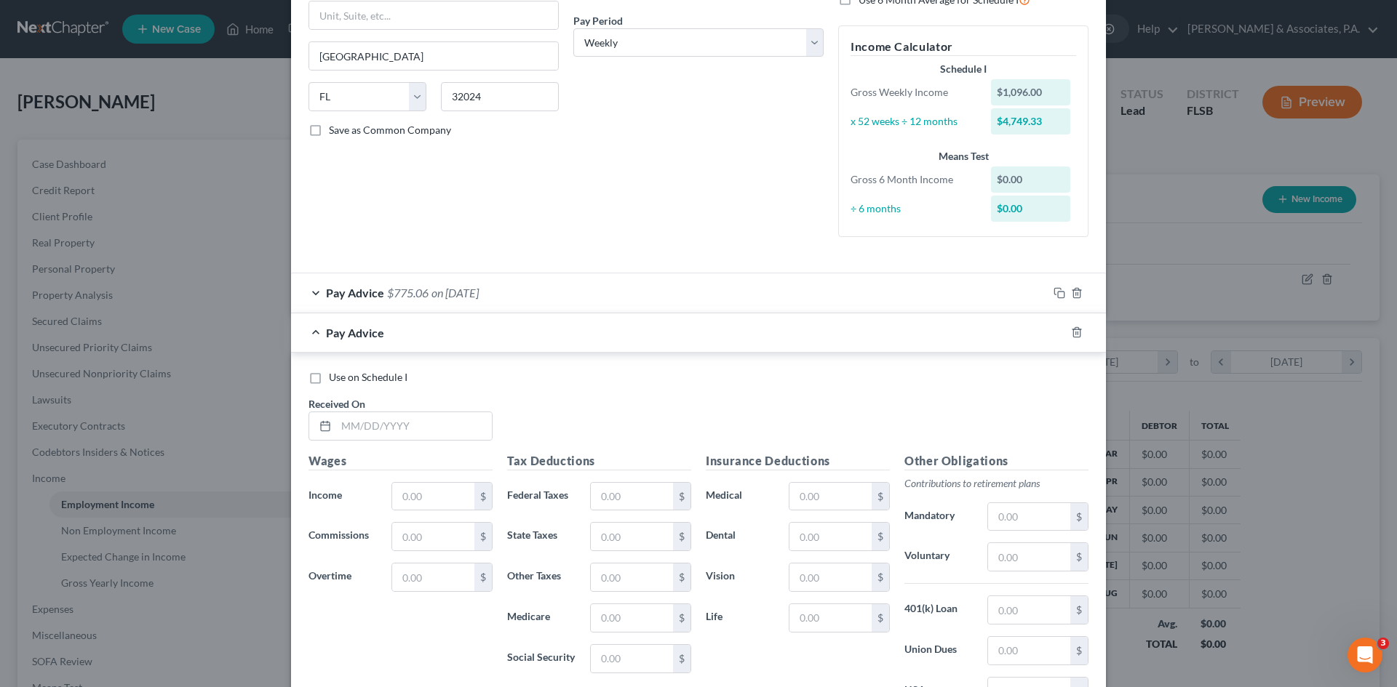
click at [308, 292] on div "Pay Advice $775.06 on [DATE]" at bounding box center [669, 292] width 756 height 39
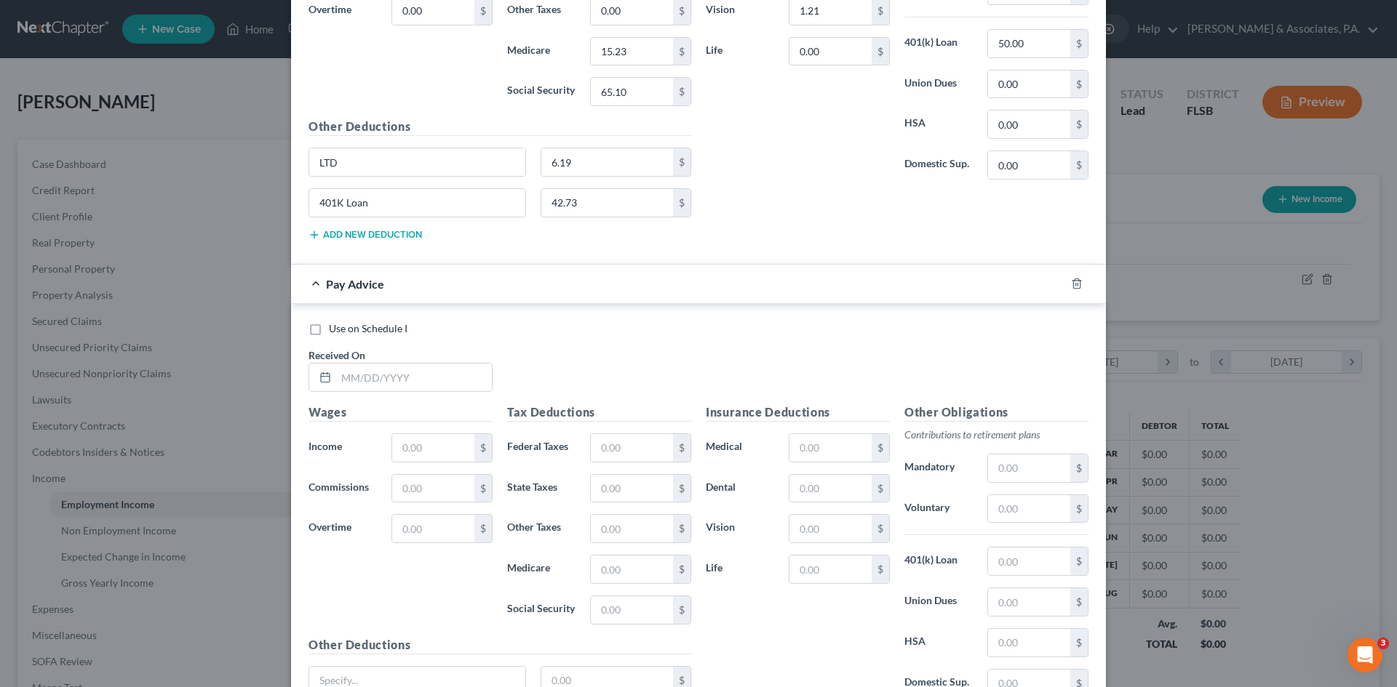
scroll to position [800, 0]
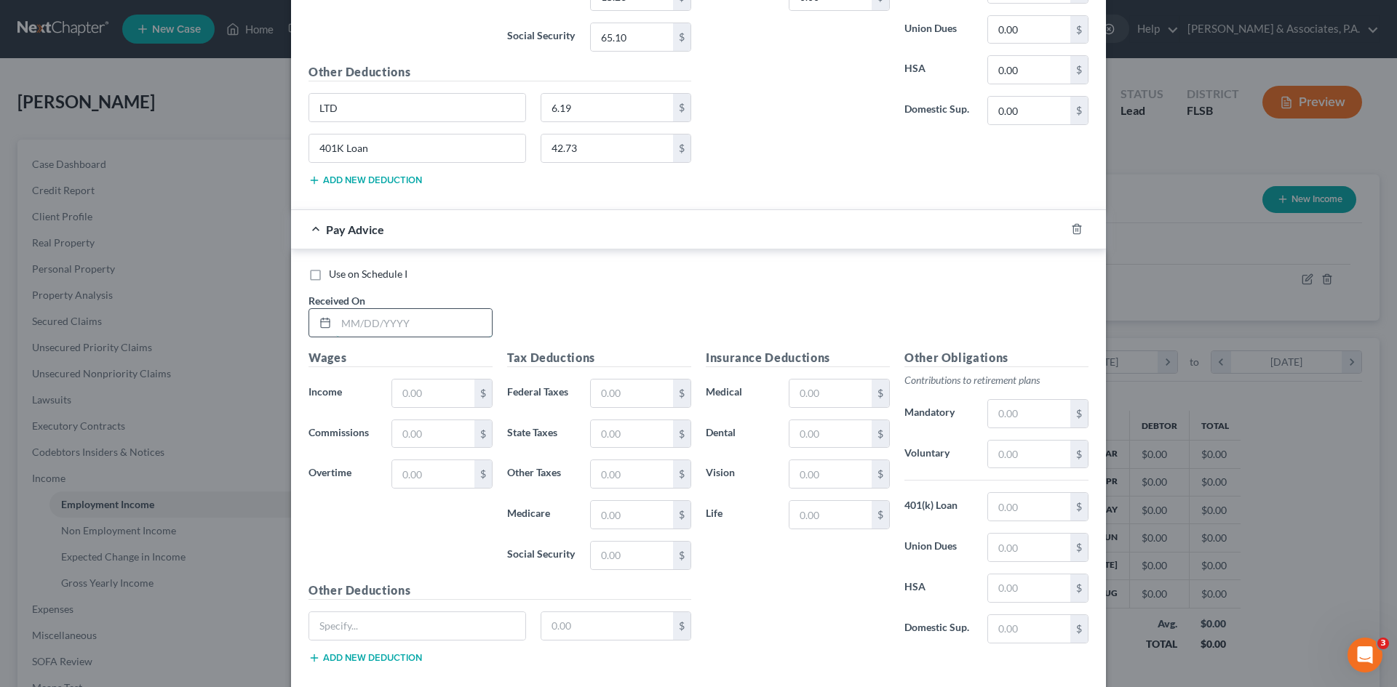
click at [353, 327] on input "text" at bounding box center [414, 323] width 156 height 28
type input "[DATE]"
click at [402, 388] on input "text" at bounding box center [433, 394] width 82 height 28
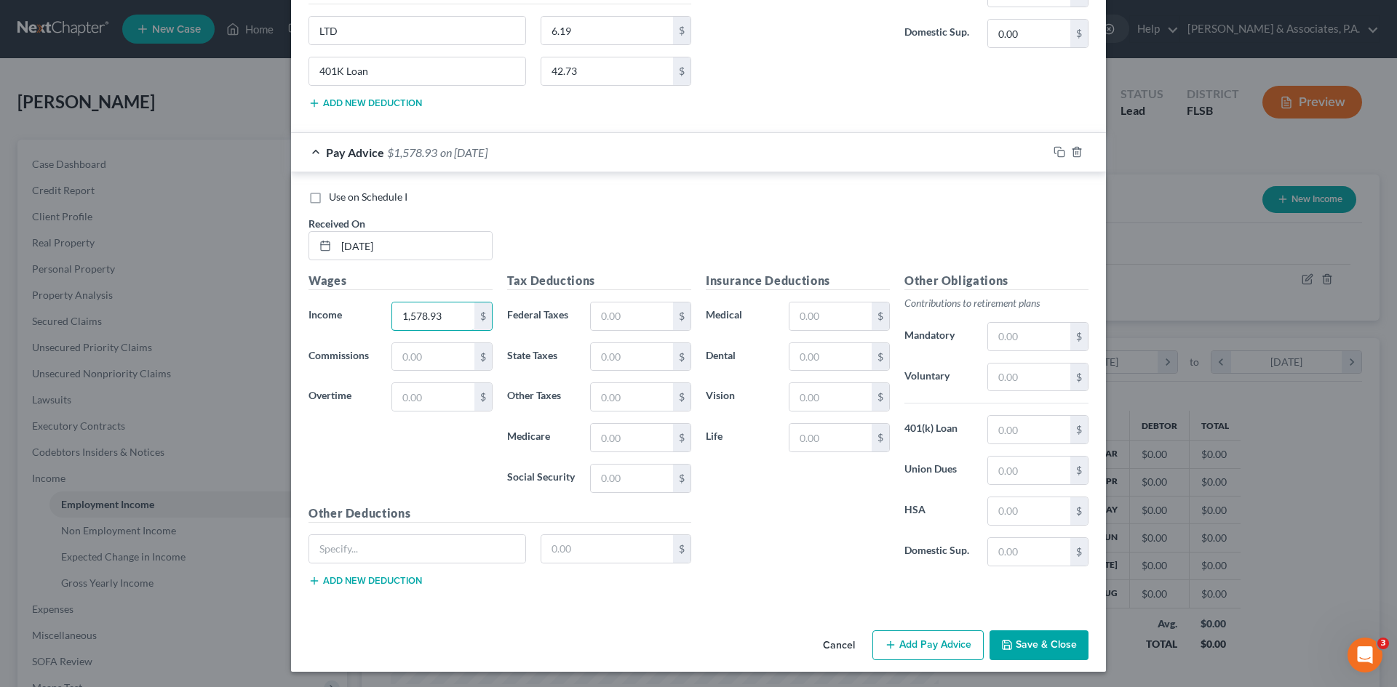
scroll to position [879, 0]
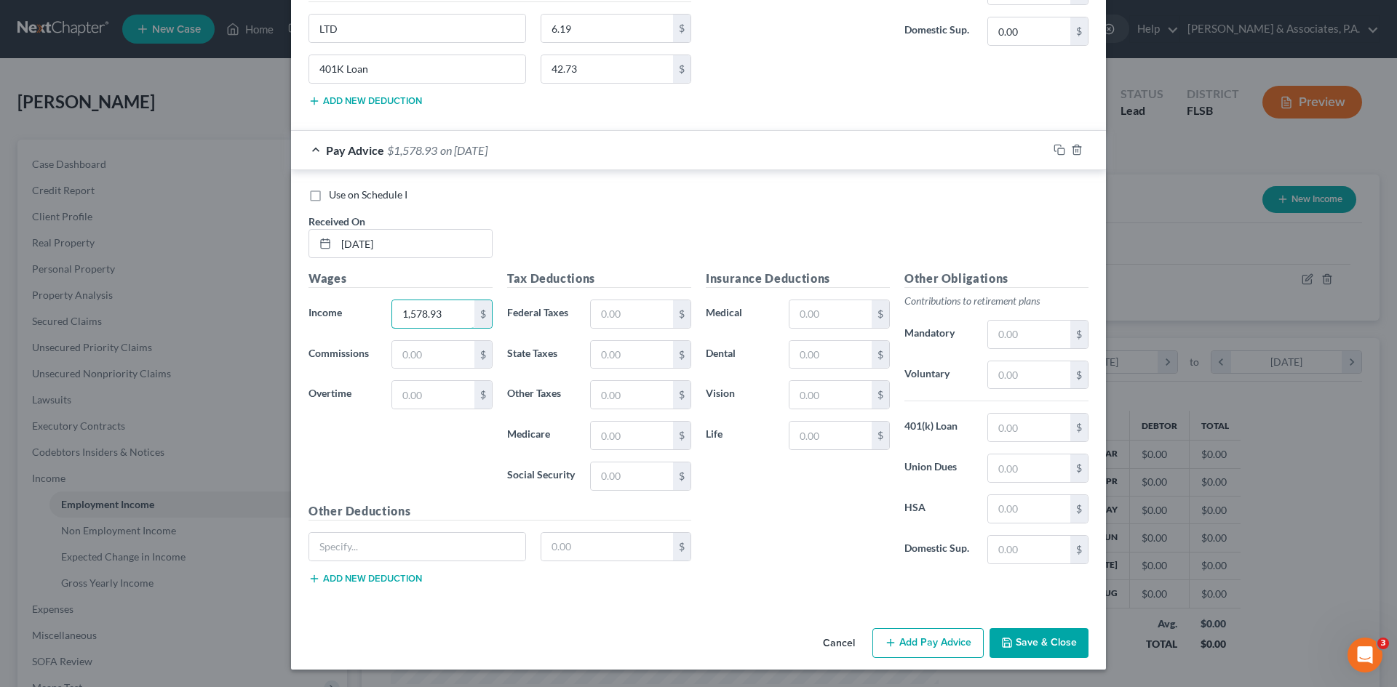
drag, startPoint x: 449, startPoint y: 314, endPoint x: 385, endPoint y: 311, distance: 64.0
click at [385, 311] on div "1,578.93 $" at bounding box center [442, 314] width 116 height 29
type input "1,417.95"
click at [406, 399] on input "text" at bounding box center [433, 395] width 82 height 28
type input "160.98"
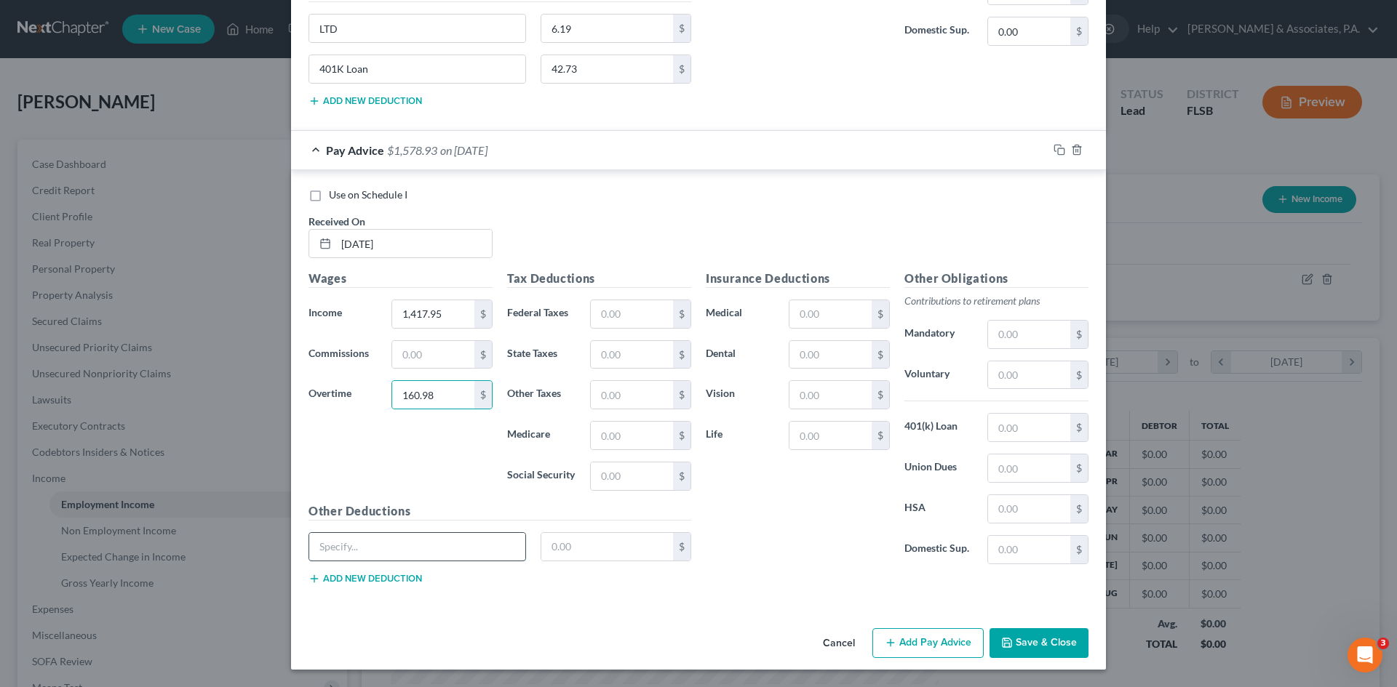
click at [354, 548] on input "text" at bounding box center [417, 547] width 216 height 28
type input "LTD"
click at [570, 547] on input "text" at bounding box center [607, 547] width 132 height 28
type input "6.30"
click at [375, 573] on button "Add new deduction" at bounding box center [364, 579] width 113 height 12
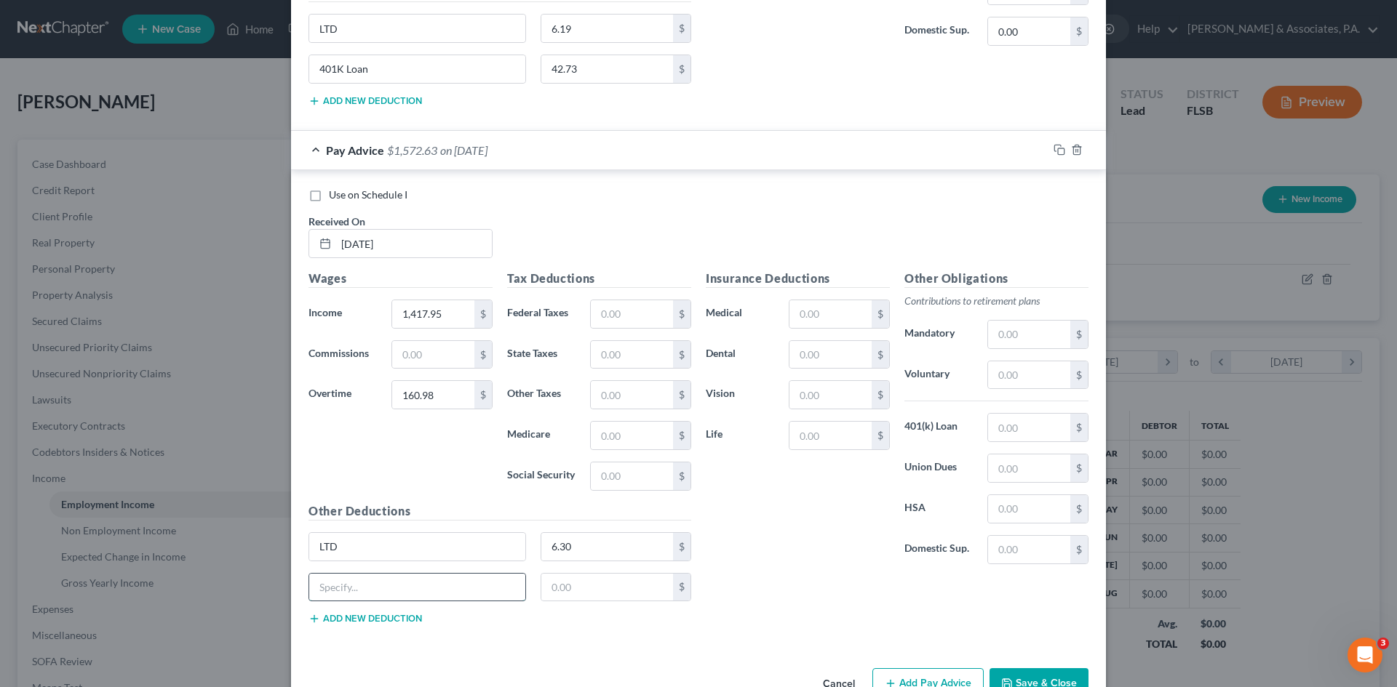
click at [342, 590] on input "text" at bounding box center [417, 588] width 216 height 28
type input "401K Loan"
click at [548, 586] on input "text" at bounding box center [607, 588] width 132 height 28
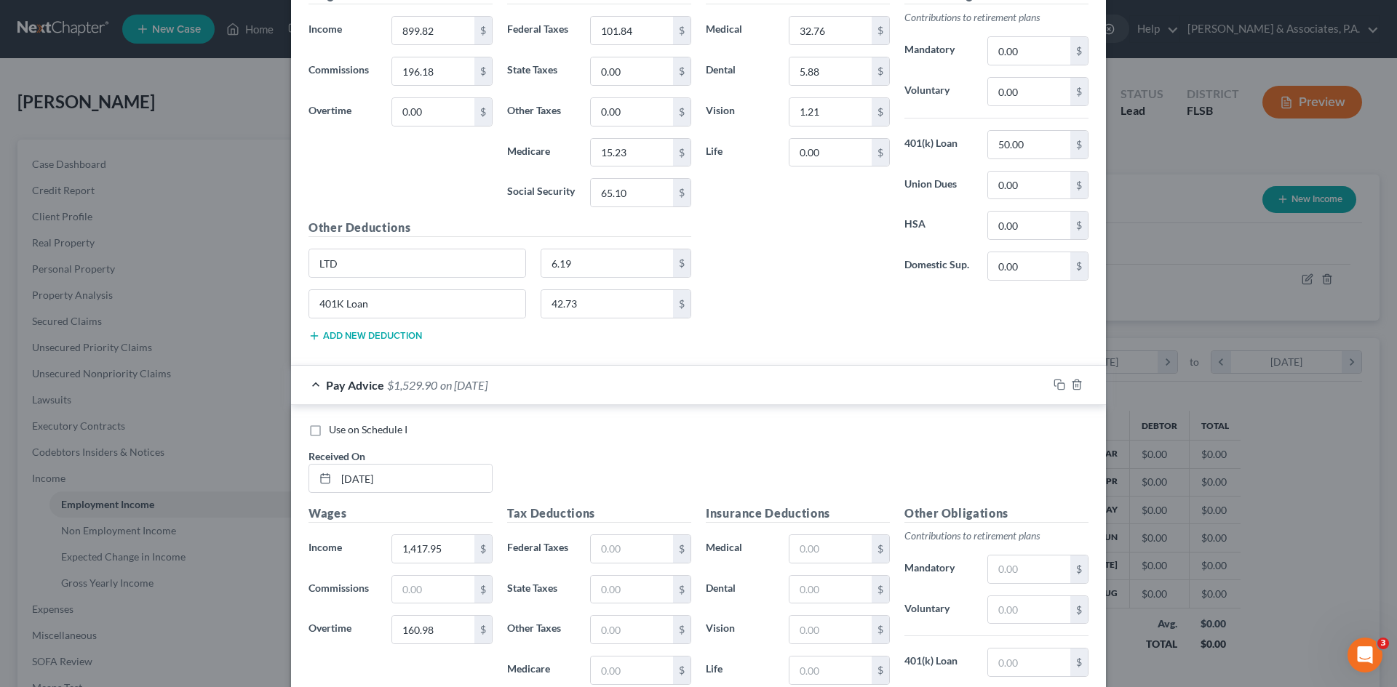
scroll to position [807, 0]
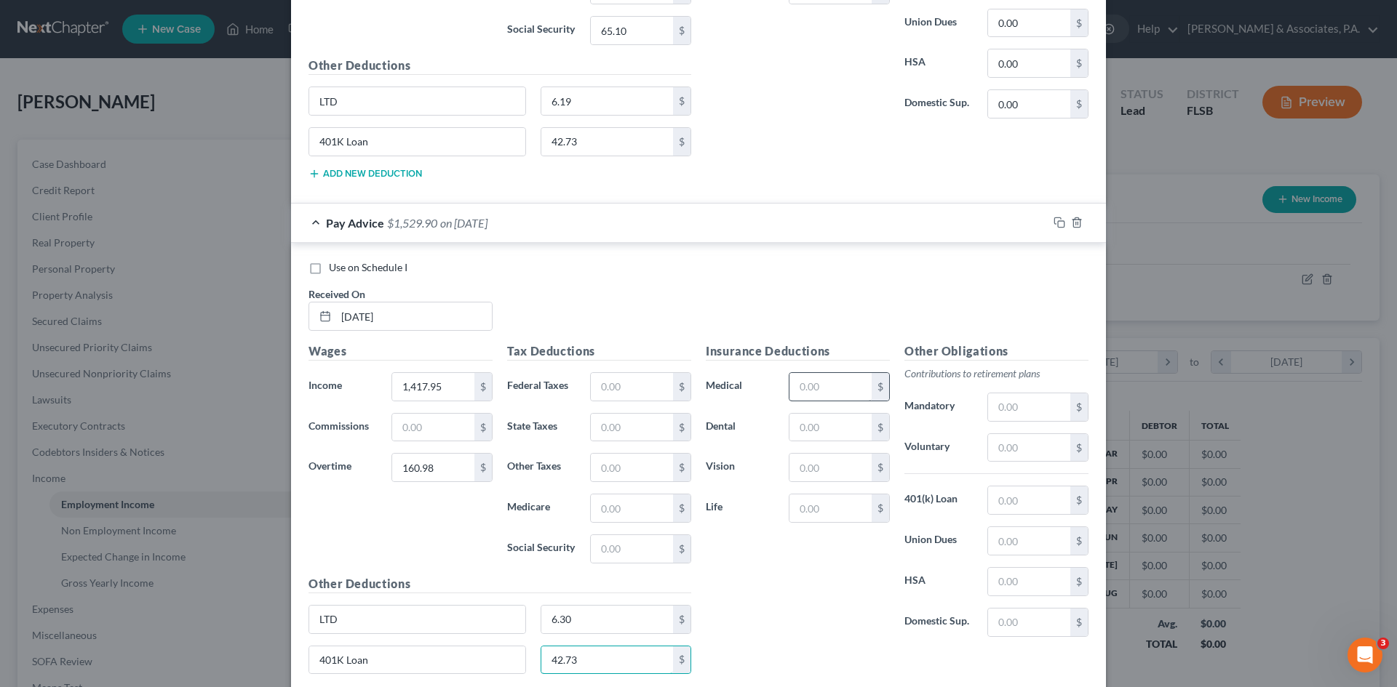
type input "42.73"
click at [790, 383] on input "text" at bounding box center [830, 387] width 82 height 28
type input "34.72"
click at [805, 436] on input "text" at bounding box center [830, 428] width 82 height 28
type input "5.88"
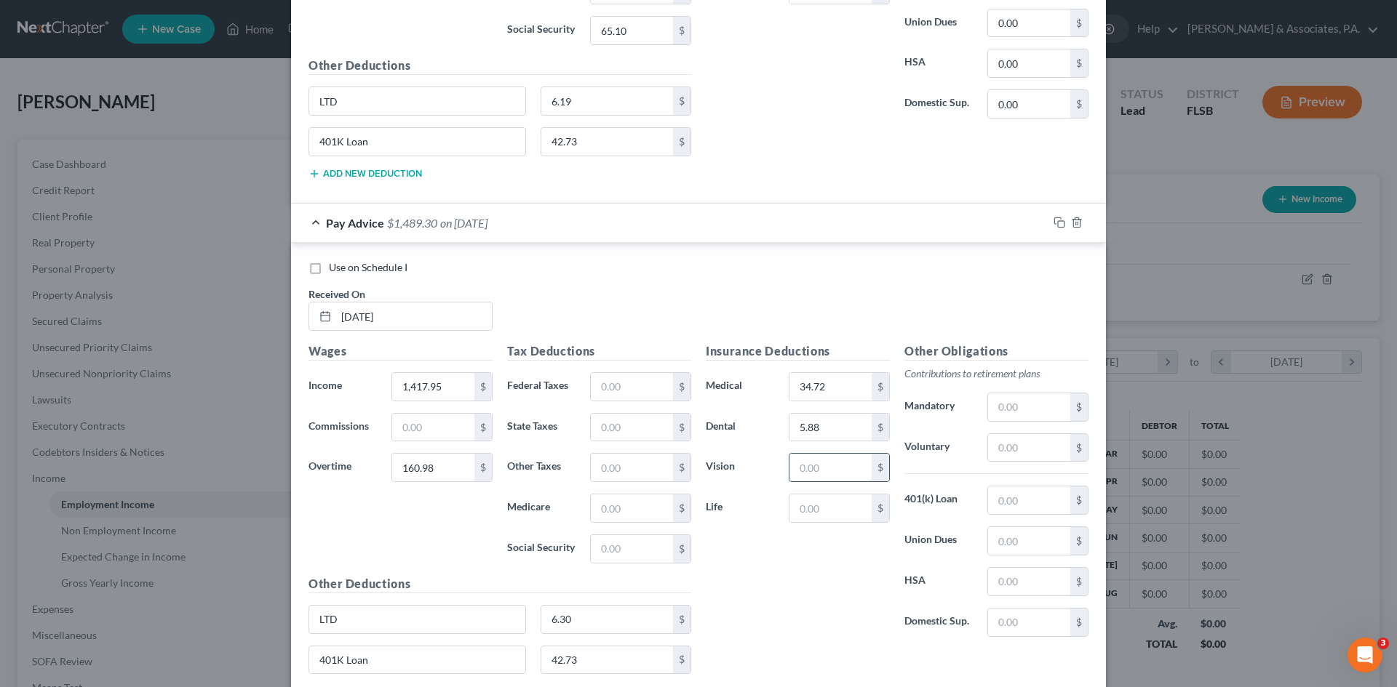
click at [796, 470] on input "text" at bounding box center [830, 468] width 82 height 28
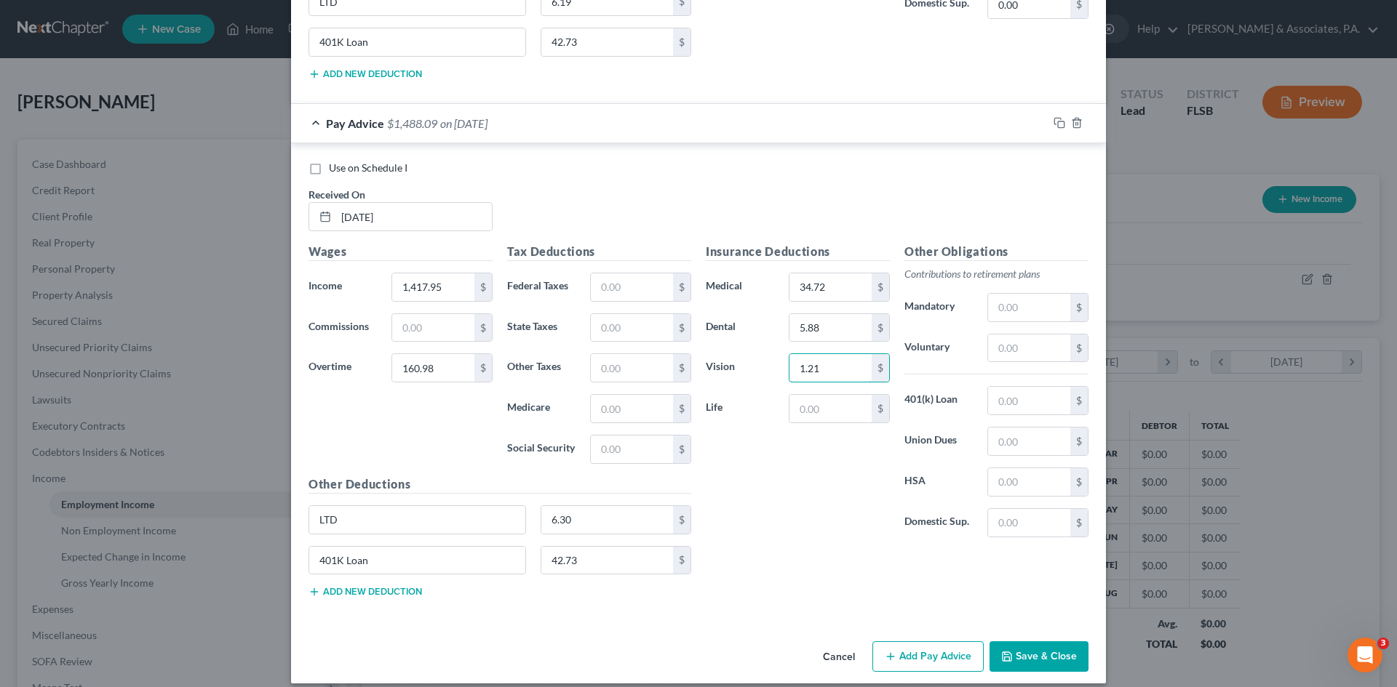
scroll to position [920, 0]
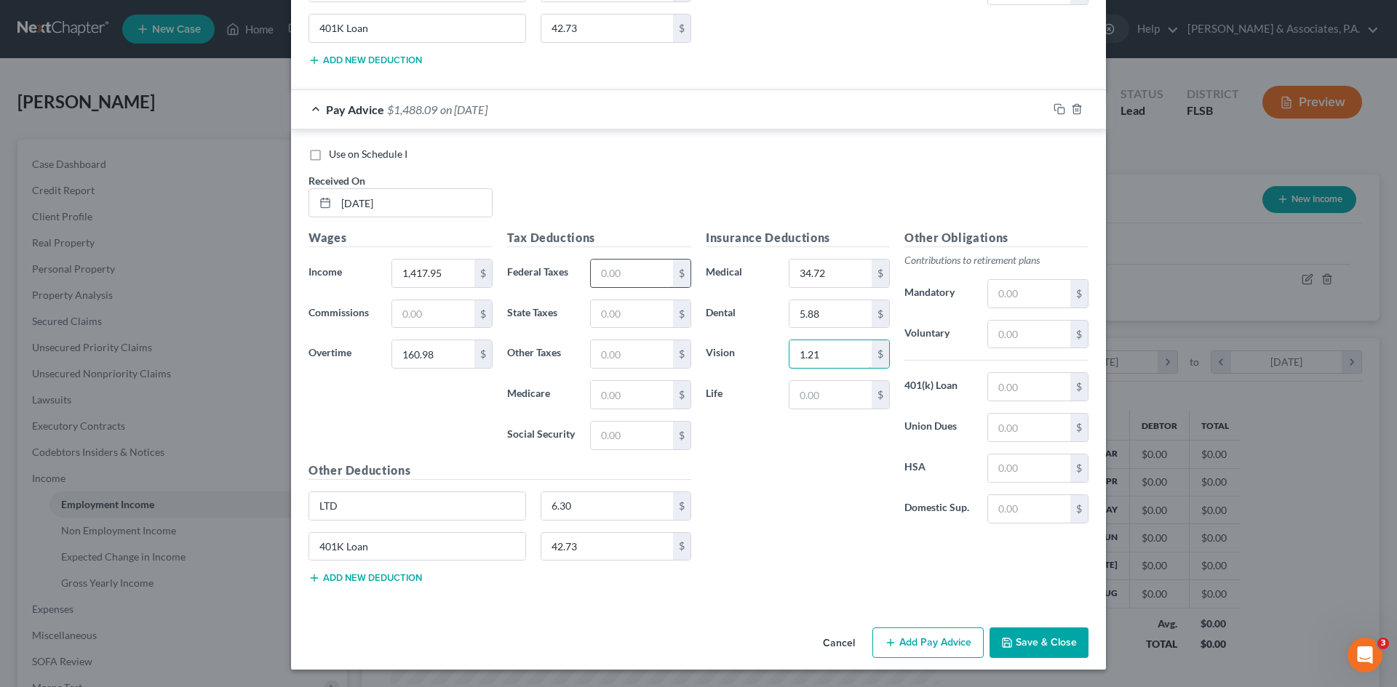
type input "1.21"
click at [602, 271] on input "text" at bounding box center [632, 274] width 82 height 28
type input "184.51"
click at [604, 434] on input "text" at bounding box center [632, 436] width 82 height 28
type input "94.91"
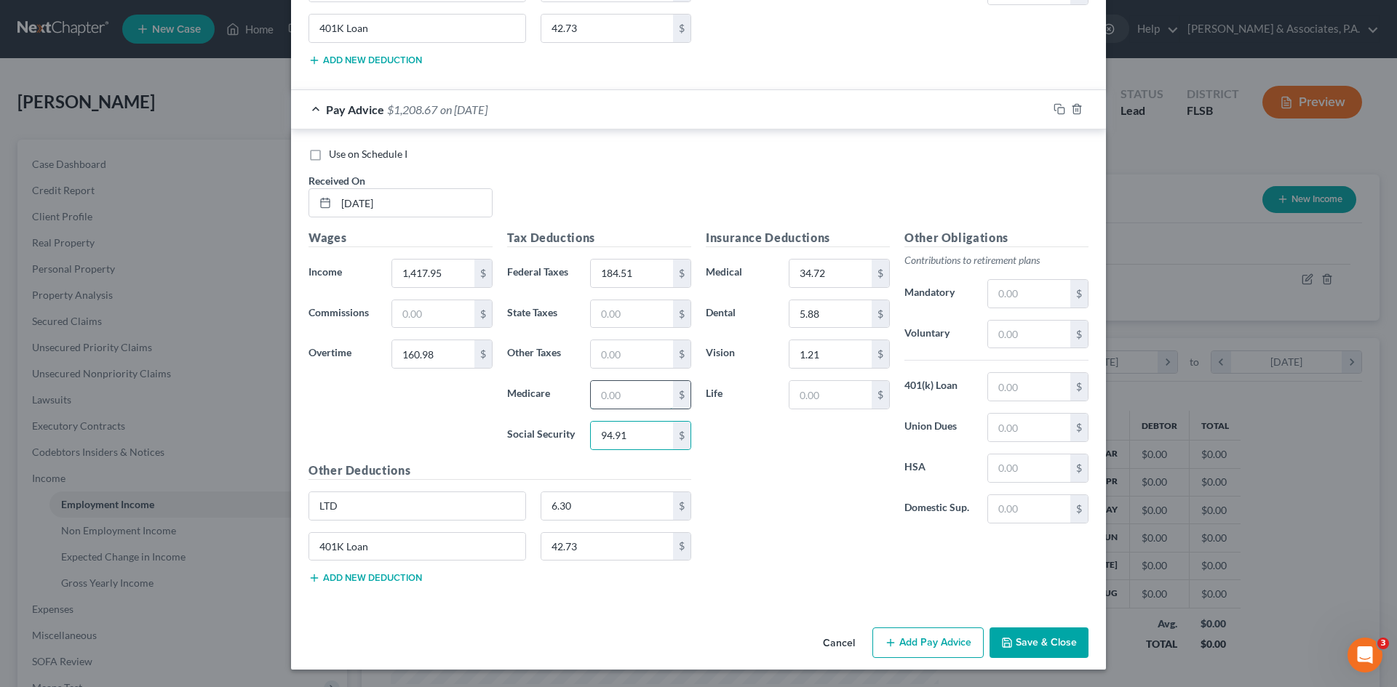
click at [604, 396] on input "text" at bounding box center [632, 395] width 82 height 28
type input "22.20"
click at [614, 354] on input "text" at bounding box center [632, 354] width 82 height 28
click at [743, 414] on div "Insurance Deductions Medical 34.72 $ Dental 5.88 $ Vision 1.21 $ Life $" at bounding box center [797, 382] width 199 height 306
click at [362, 575] on button "Add new deduction" at bounding box center [364, 578] width 113 height 12
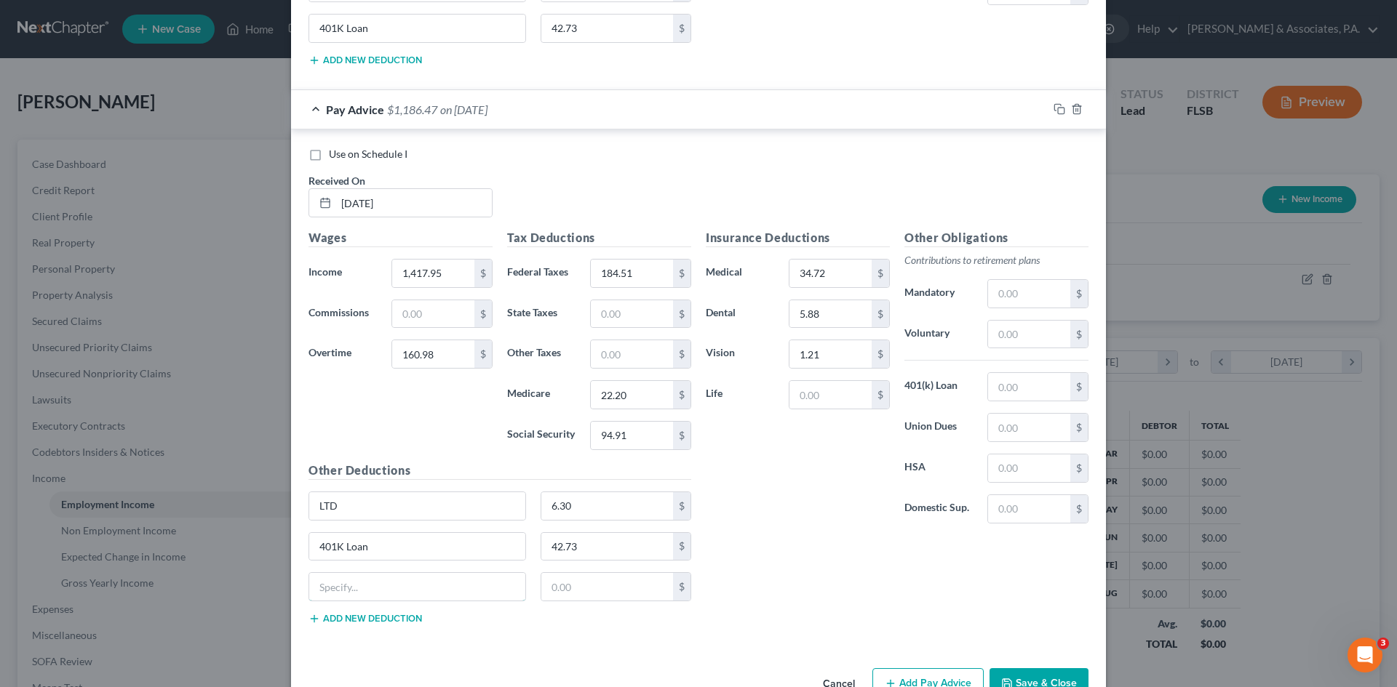
click at [362, 575] on input "text" at bounding box center [417, 587] width 216 height 28
type input "United Way"
type input "1.00"
click at [1001, 386] on input "text" at bounding box center [1029, 387] width 82 height 28
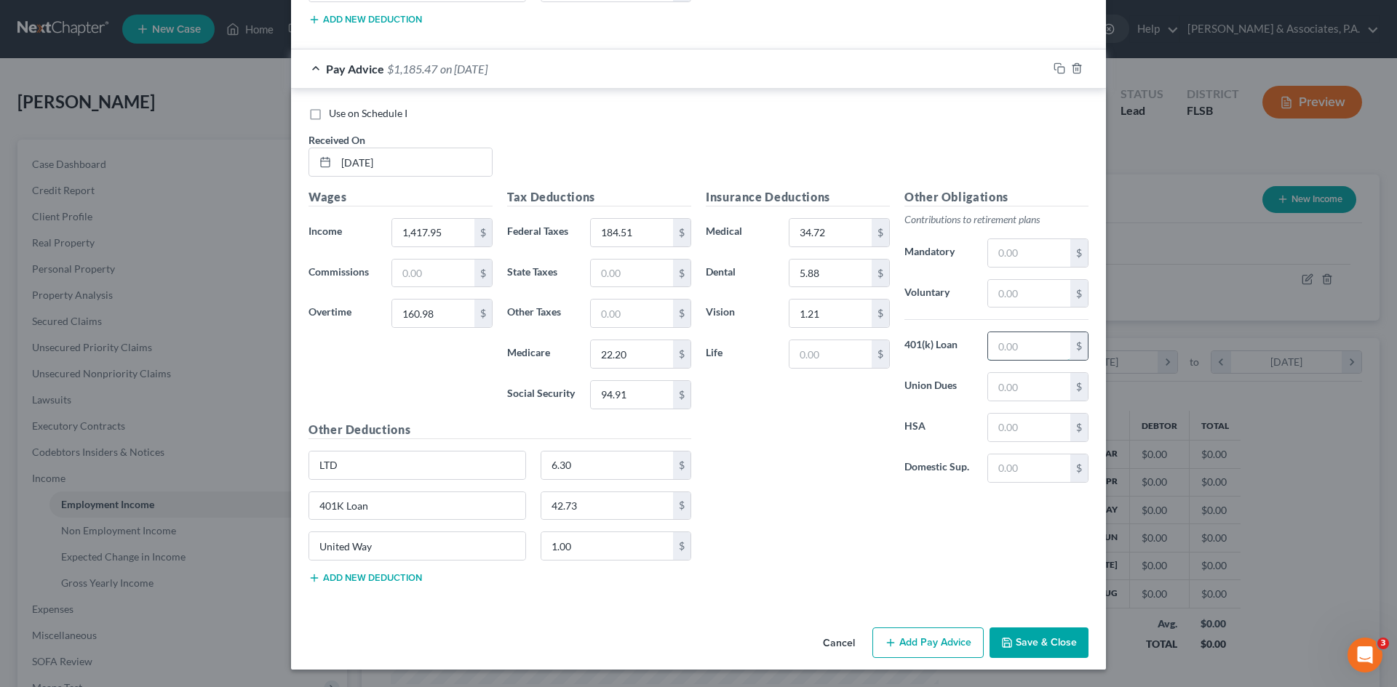
click at [990, 347] on input "text" at bounding box center [1029, 346] width 82 height 28
type input "5"
type input "42.73"
click at [369, 511] on input "401K Loan" at bounding box center [417, 506] width 216 height 28
drag, startPoint x: 369, startPoint y: 511, endPoint x: 351, endPoint y: 510, distance: 18.2
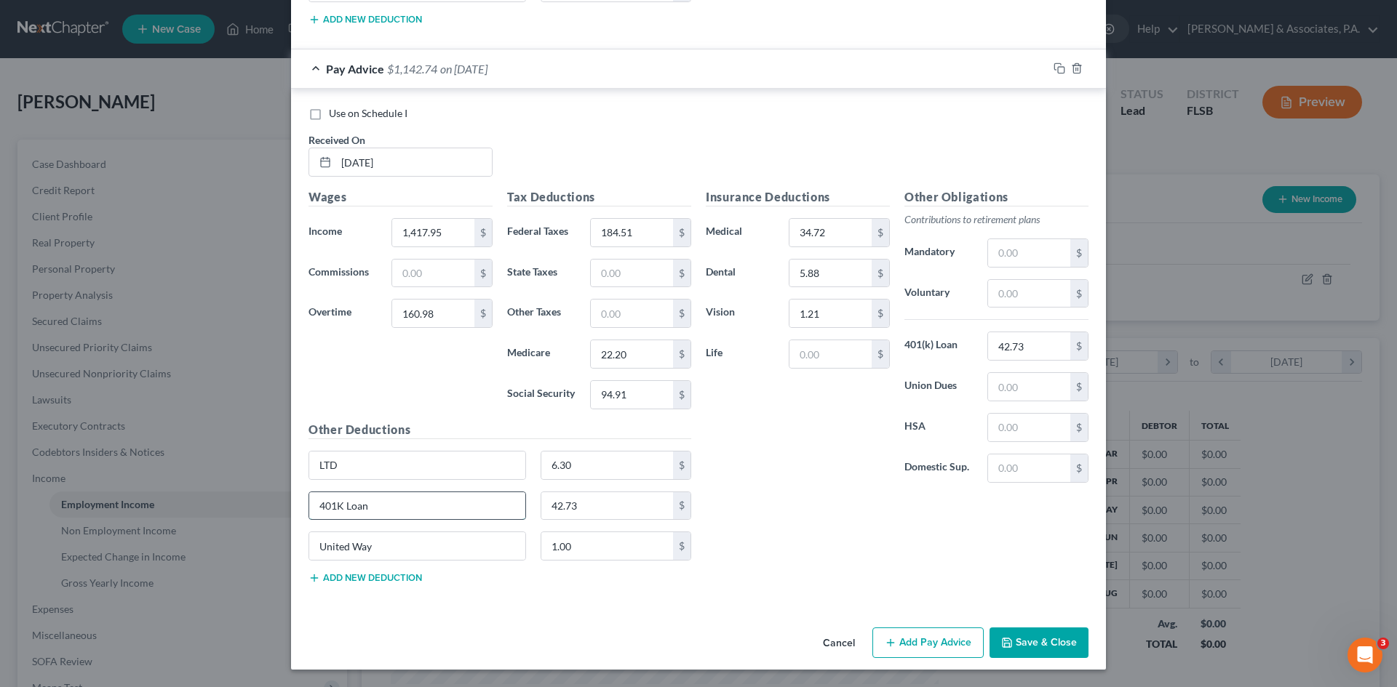
click at [351, 510] on input "401K Loan" at bounding box center [417, 506] width 216 height 28
type input "401K"
type input "50.00"
click at [911, 636] on button "Add Pay Advice" at bounding box center [927, 643] width 111 height 31
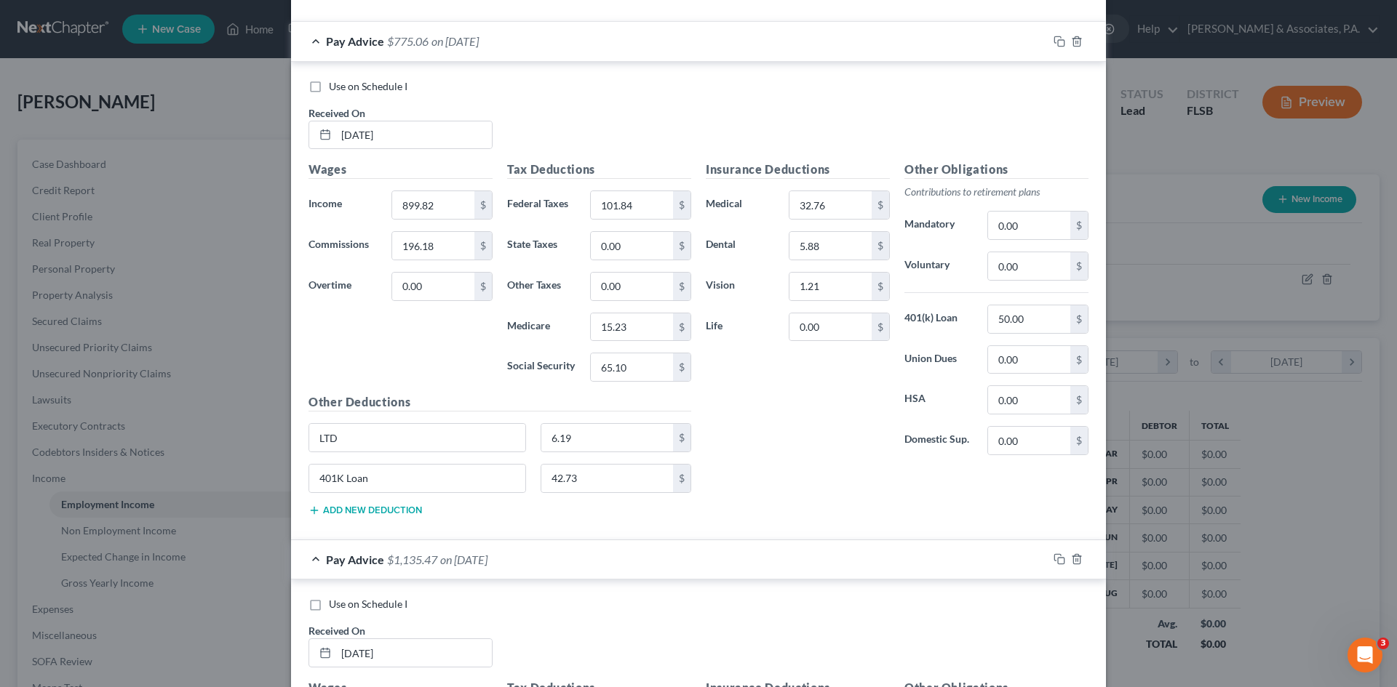
scroll to position [379, 0]
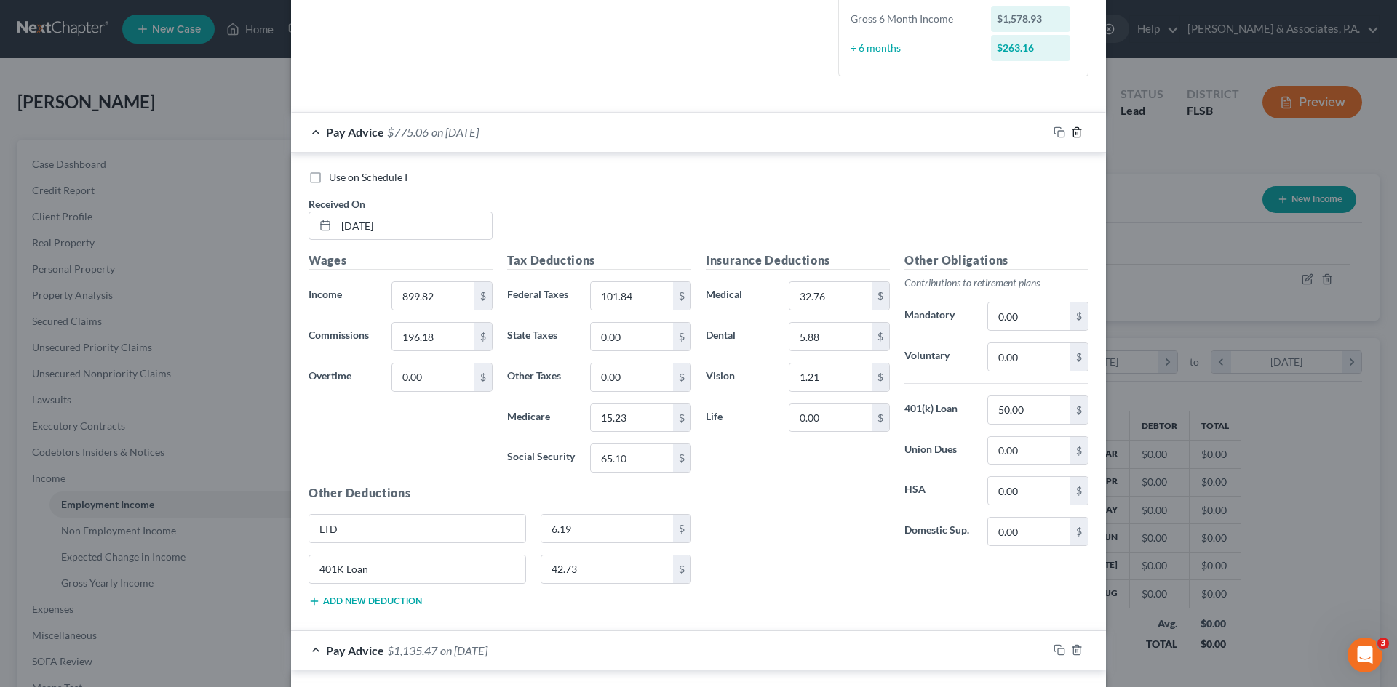
click at [1071, 131] on icon "button" at bounding box center [1077, 133] width 12 height 12
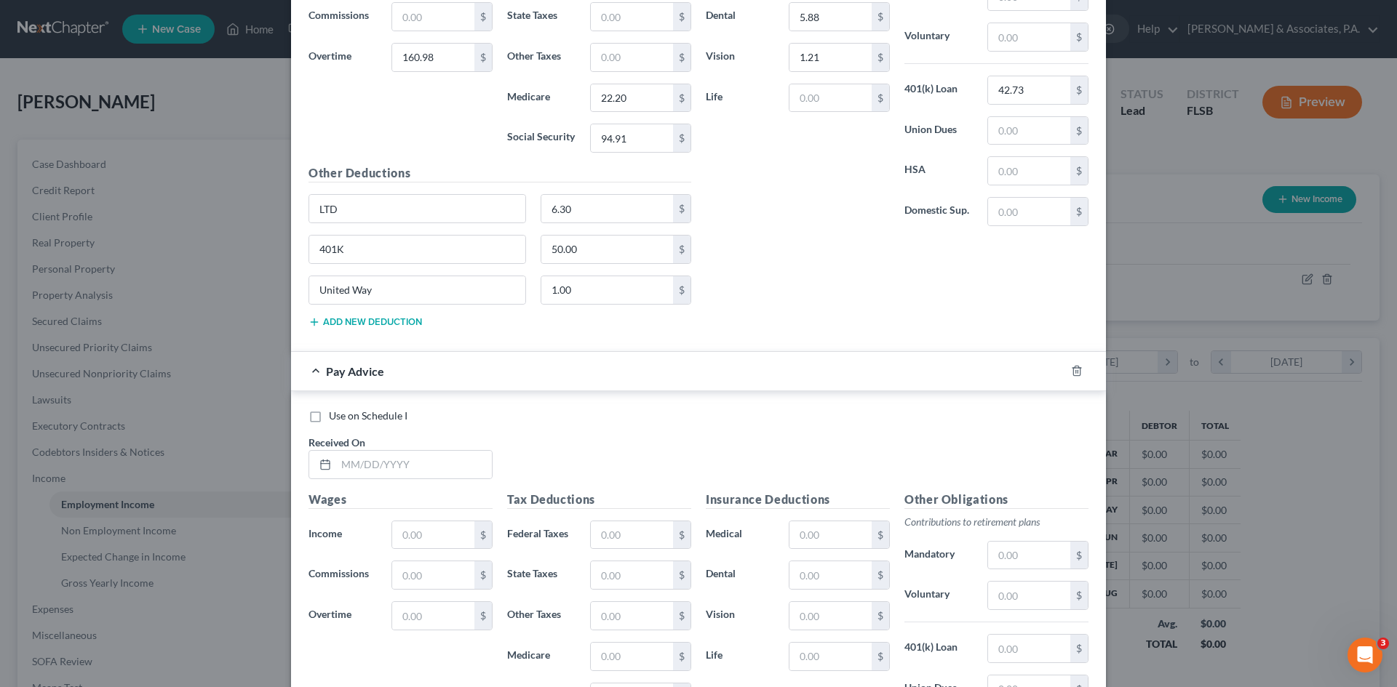
scroll to position [815, 0]
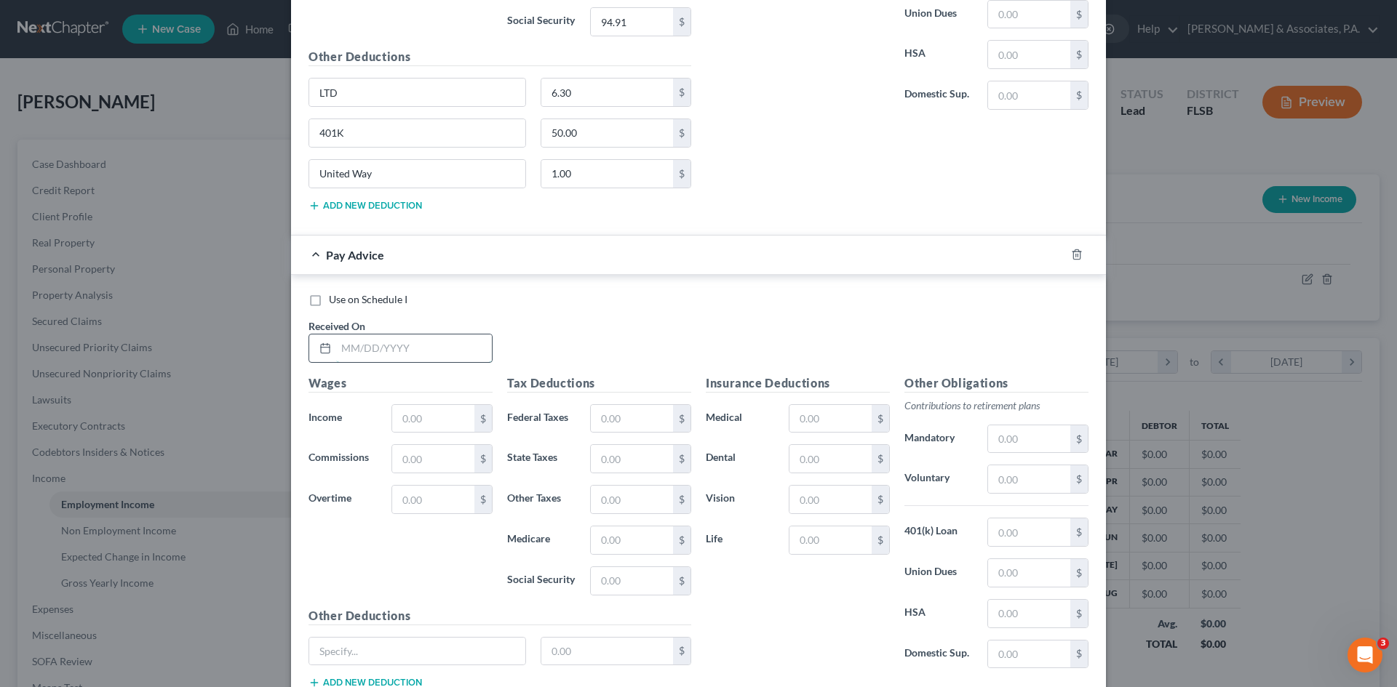
click at [362, 348] on input "text" at bounding box center [414, 349] width 156 height 28
click at [338, 351] on input "text" at bounding box center [414, 349] width 156 height 28
type input "[DATE]"
click at [395, 416] on input "text" at bounding box center [433, 419] width 82 height 28
type input "1,230.81"
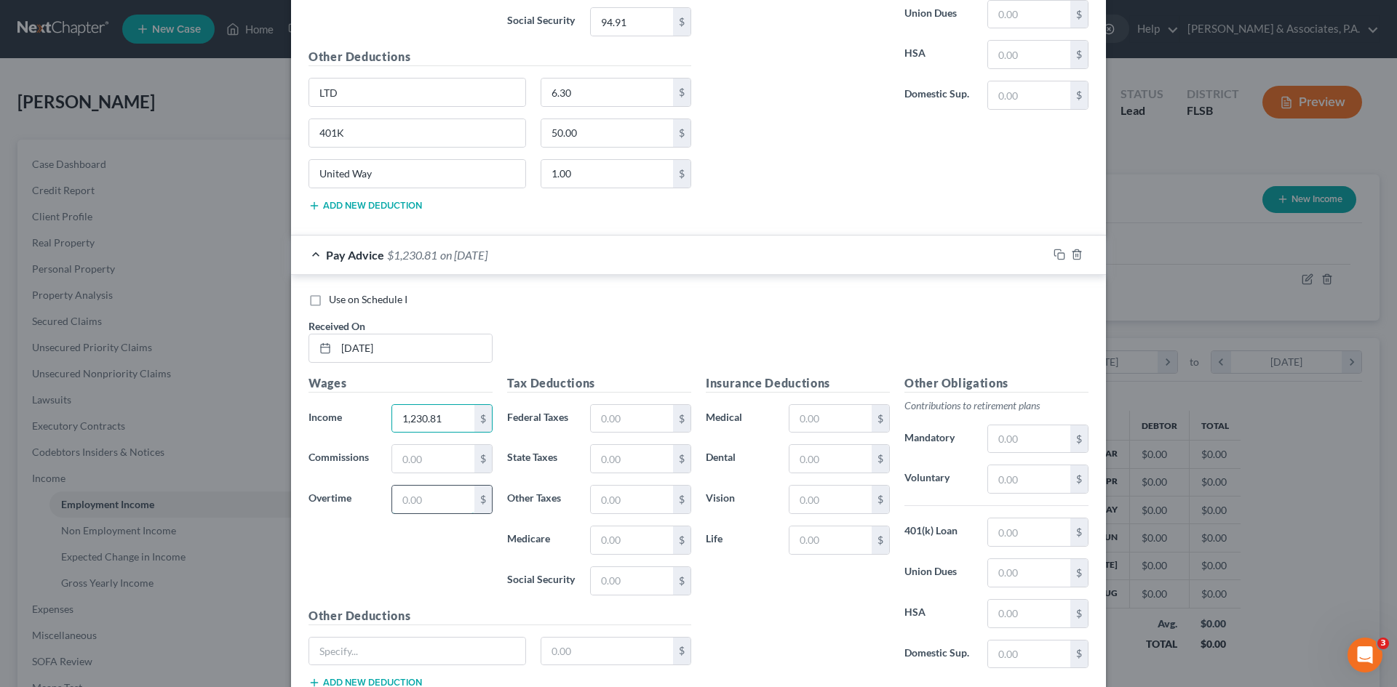
click at [403, 501] on input "text" at bounding box center [433, 500] width 82 height 28
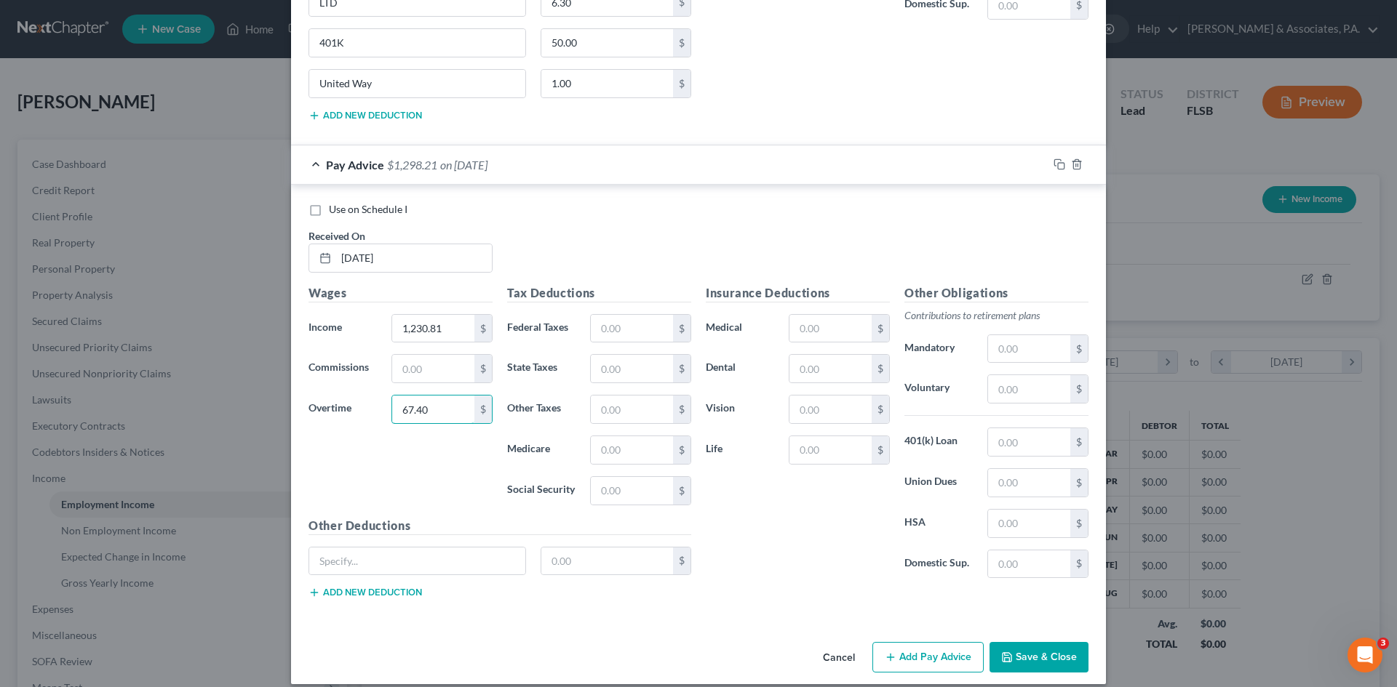
scroll to position [920, 0]
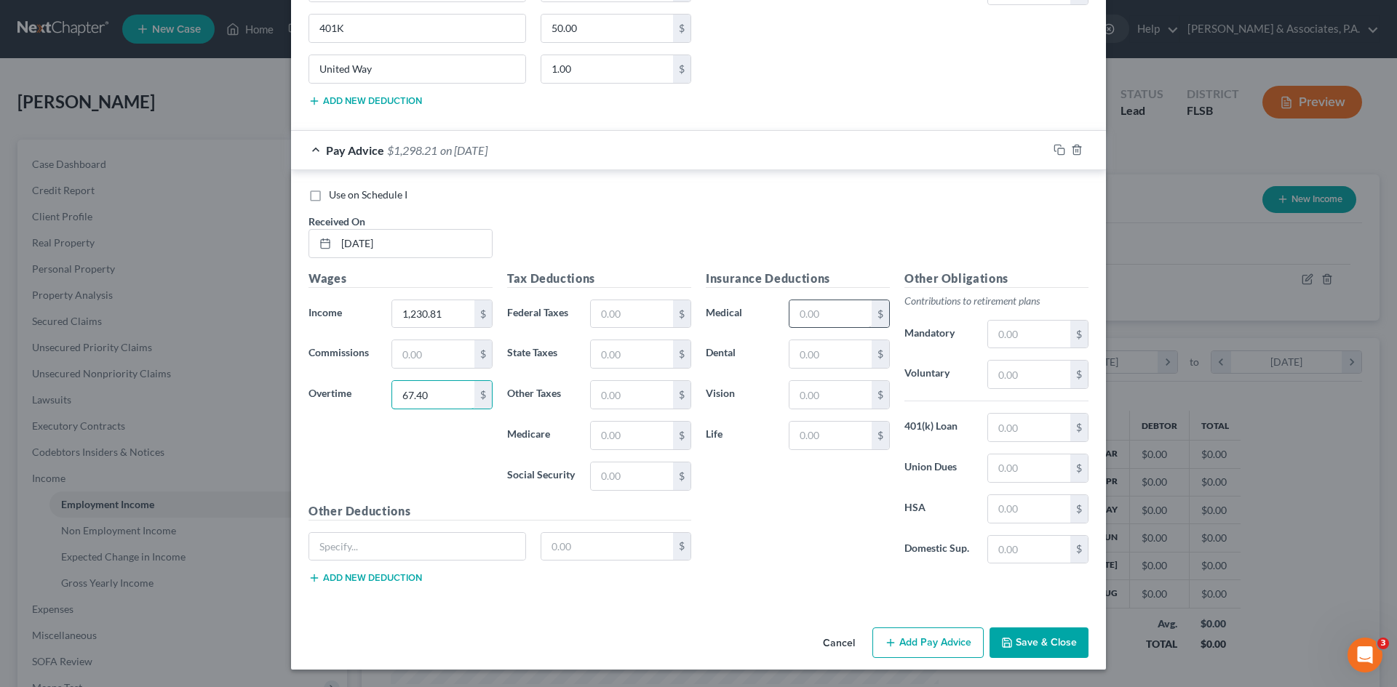
type input "67.40"
click at [804, 313] on input "text" at bounding box center [830, 314] width 82 height 28
type input "34.72"
click at [347, 539] on input "text" at bounding box center [417, 547] width 216 height 28
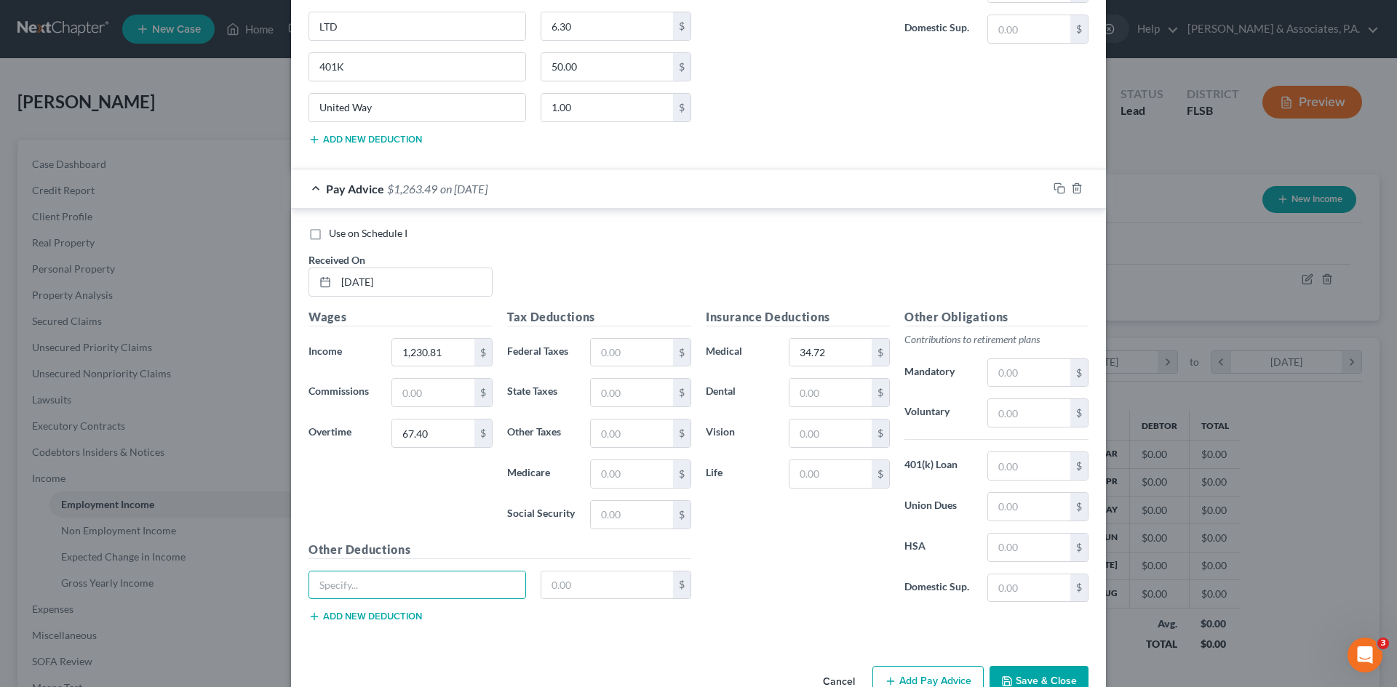
scroll to position [847, 0]
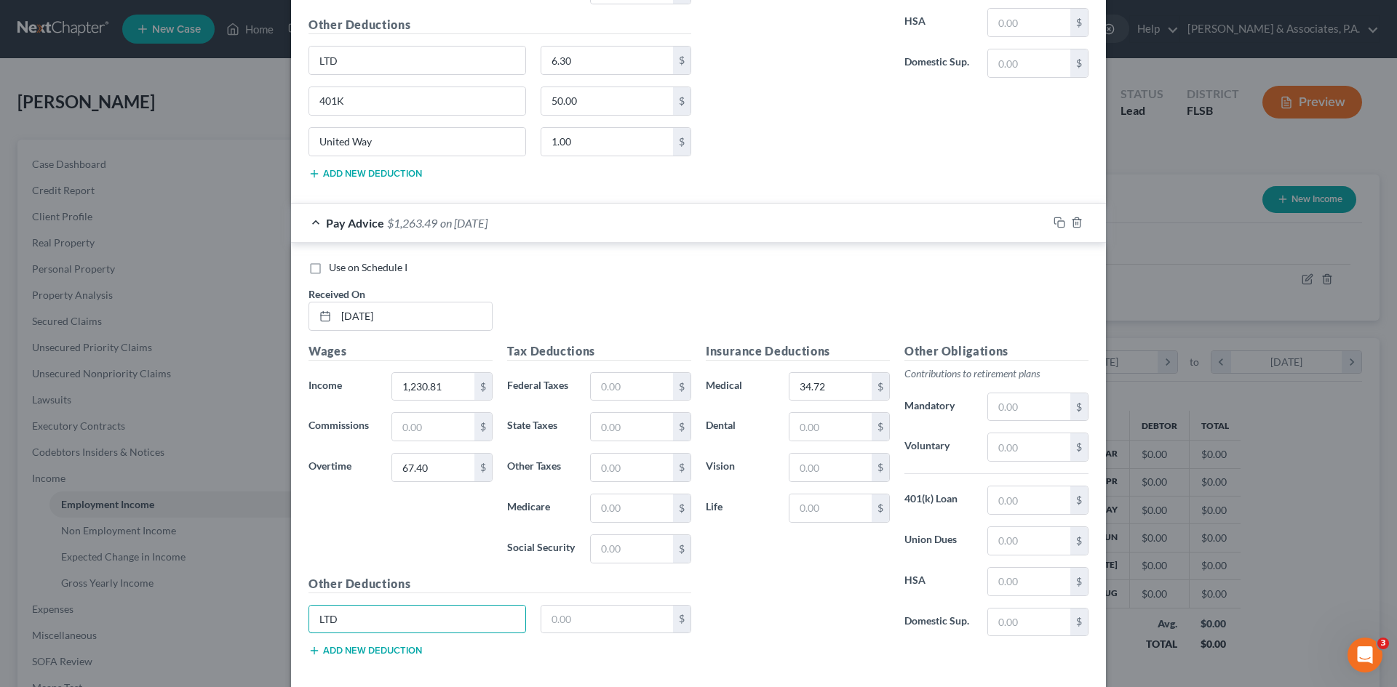
type input "LTD"
click at [373, 650] on button "Add new deduction" at bounding box center [364, 651] width 113 height 12
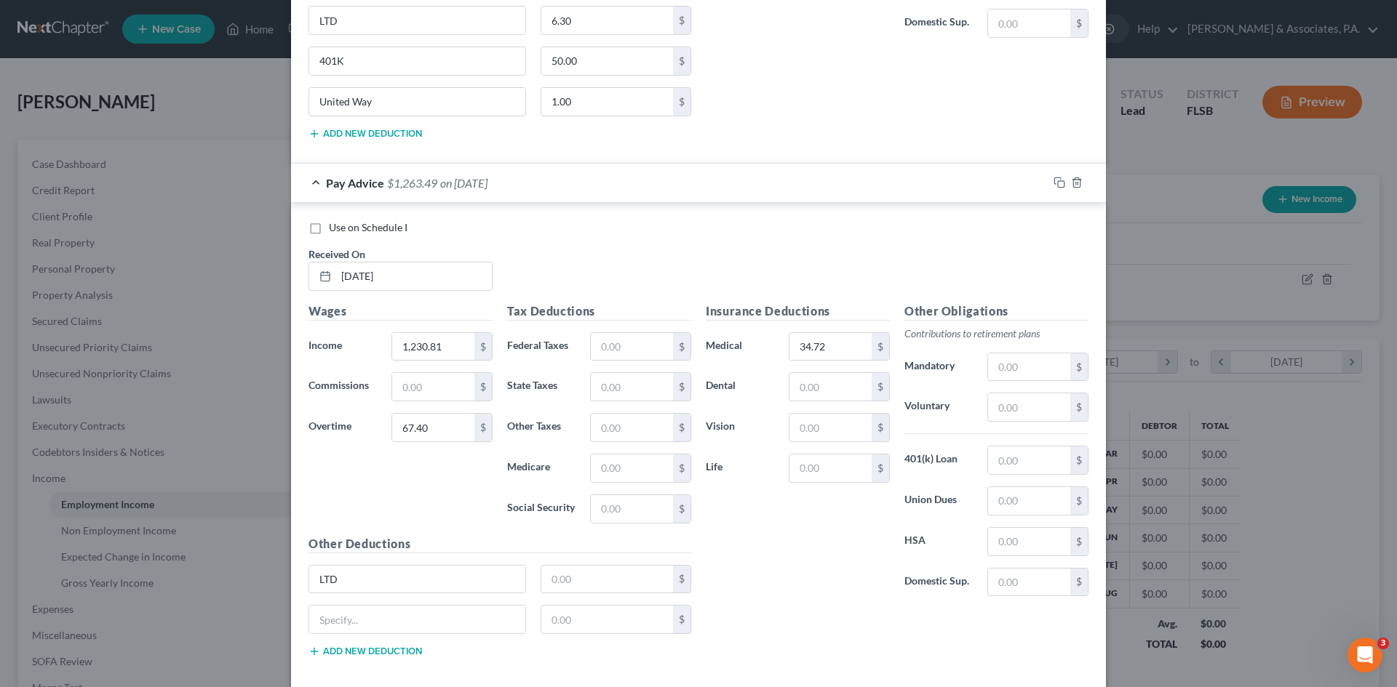
scroll to position [920, 0]
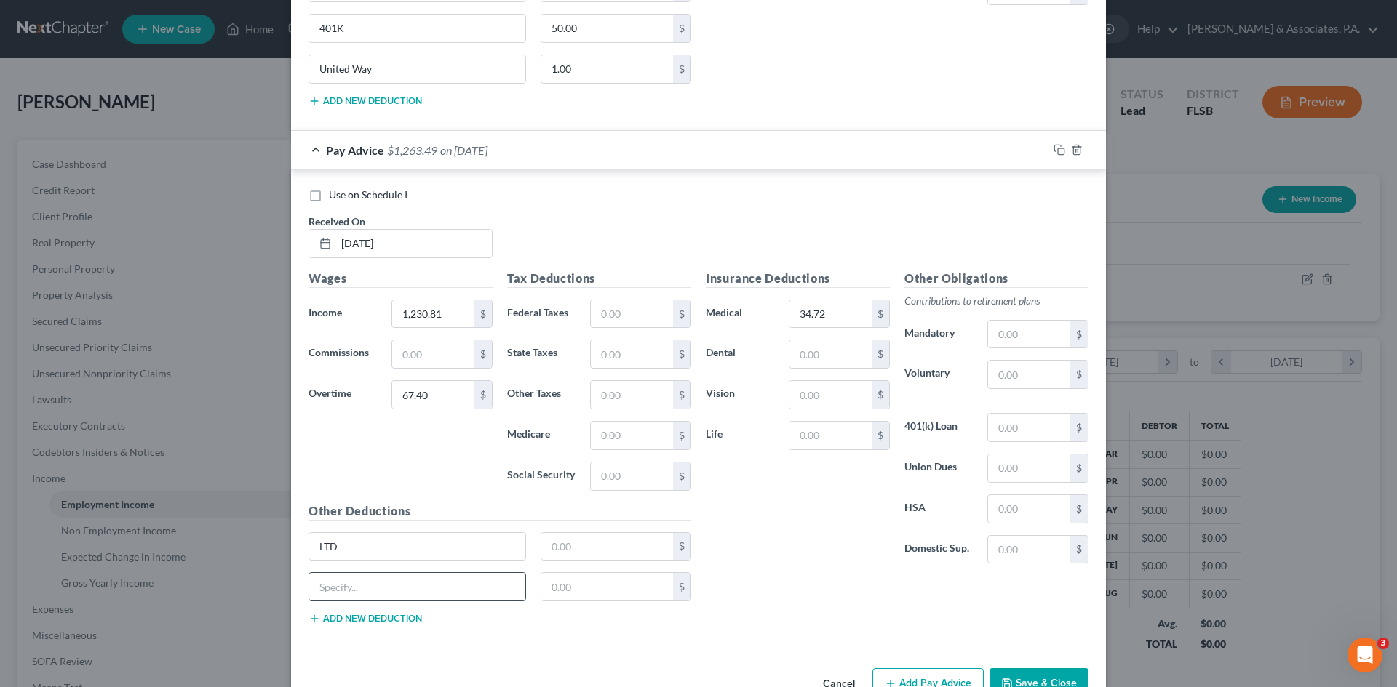
click at [367, 591] on input "text" at bounding box center [417, 587] width 216 height 28
type input "401K"
click at [367, 617] on button "Add new deduction" at bounding box center [364, 619] width 113 height 12
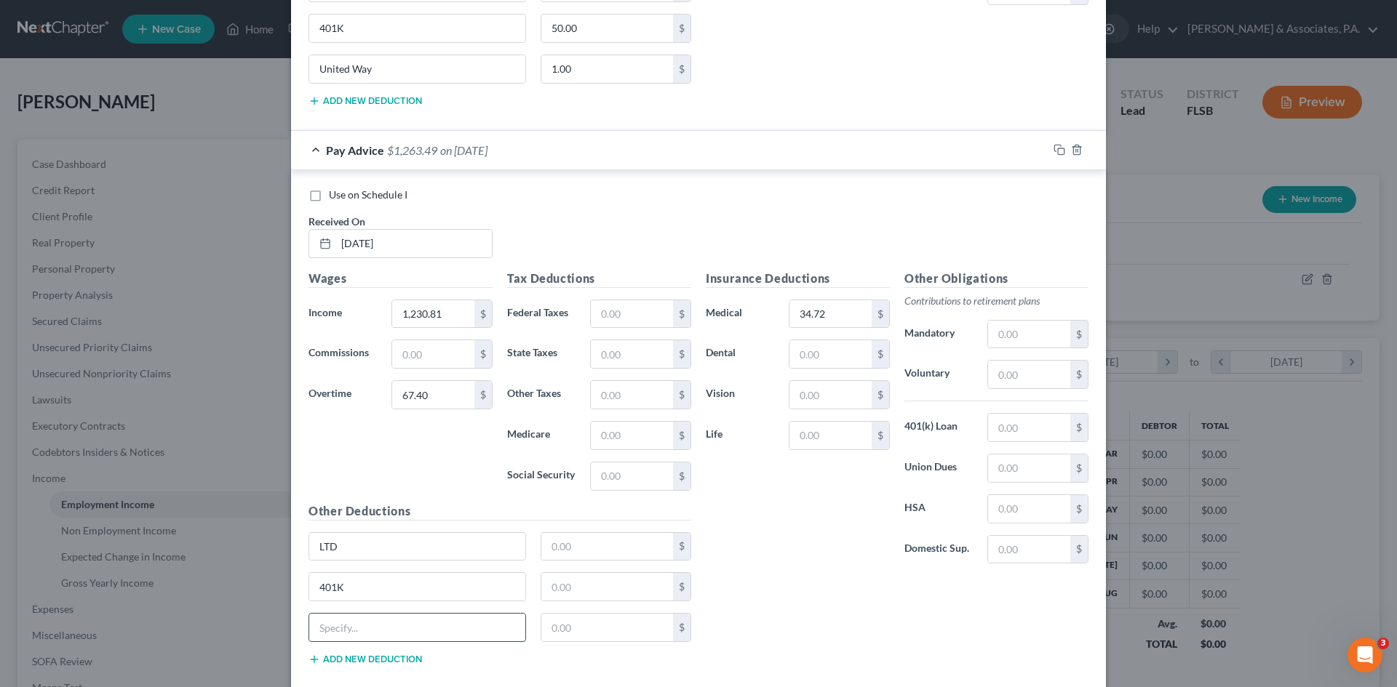
click at [362, 626] on input "text" at bounding box center [417, 628] width 216 height 28
type input "United Way"
click at [554, 629] on input "text" at bounding box center [607, 628] width 132 height 28
type input "1.00"
click at [546, 588] on input "text" at bounding box center [607, 587] width 132 height 28
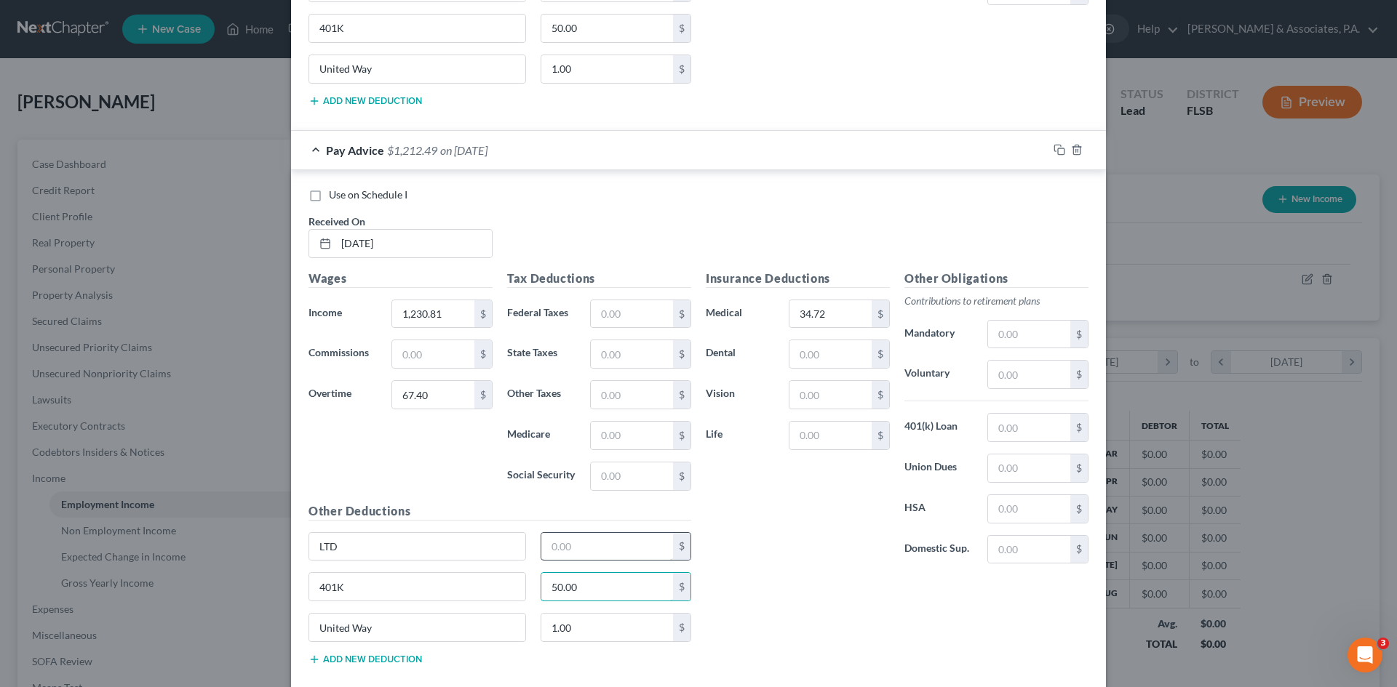
type input "50.00"
click at [549, 543] on input "text" at bounding box center [607, 547] width 132 height 28
type input "6.30"
click at [596, 314] on input "text" at bounding box center [632, 314] width 82 height 28
type input "124.81"
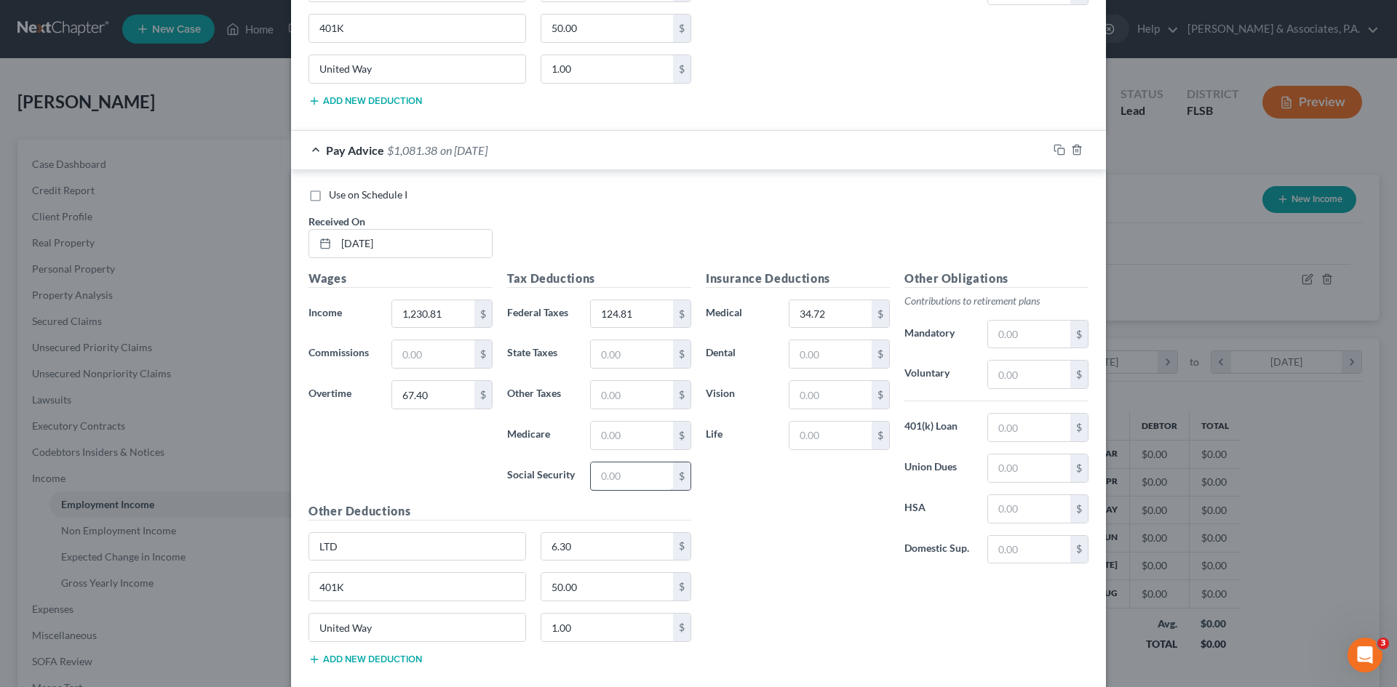
click at [612, 476] on input "text" at bounding box center [632, 477] width 82 height 28
type input "77.50"
click at [591, 437] on input "text" at bounding box center [632, 436] width 82 height 28
type input "18.12"
click at [798, 352] on input "text" at bounding box center [830, 354] width 82 height 28
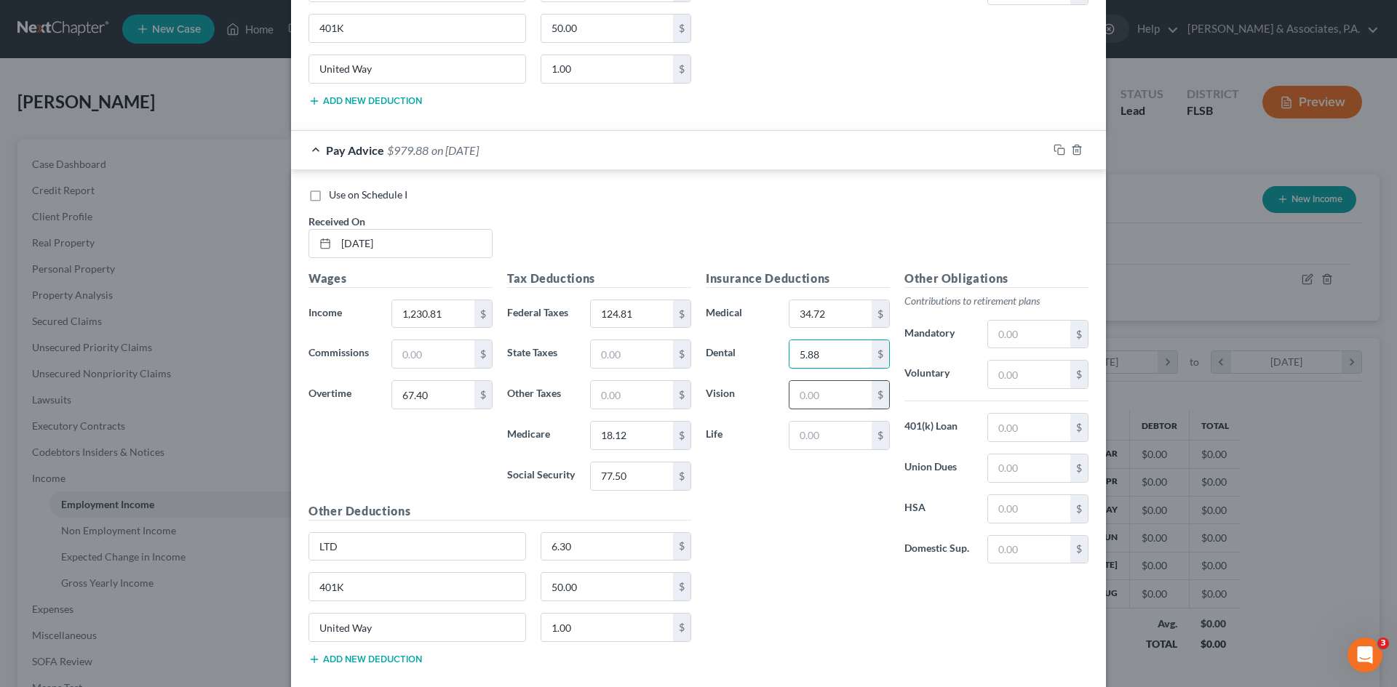
type input "5.88"
click at [814, 398] on input "text" at bounding box center [830, 395] width 82 height 28
type input "1.21"
click at [997, 426] on input "text" at bounding box center [1029, 428] width 82 height 28
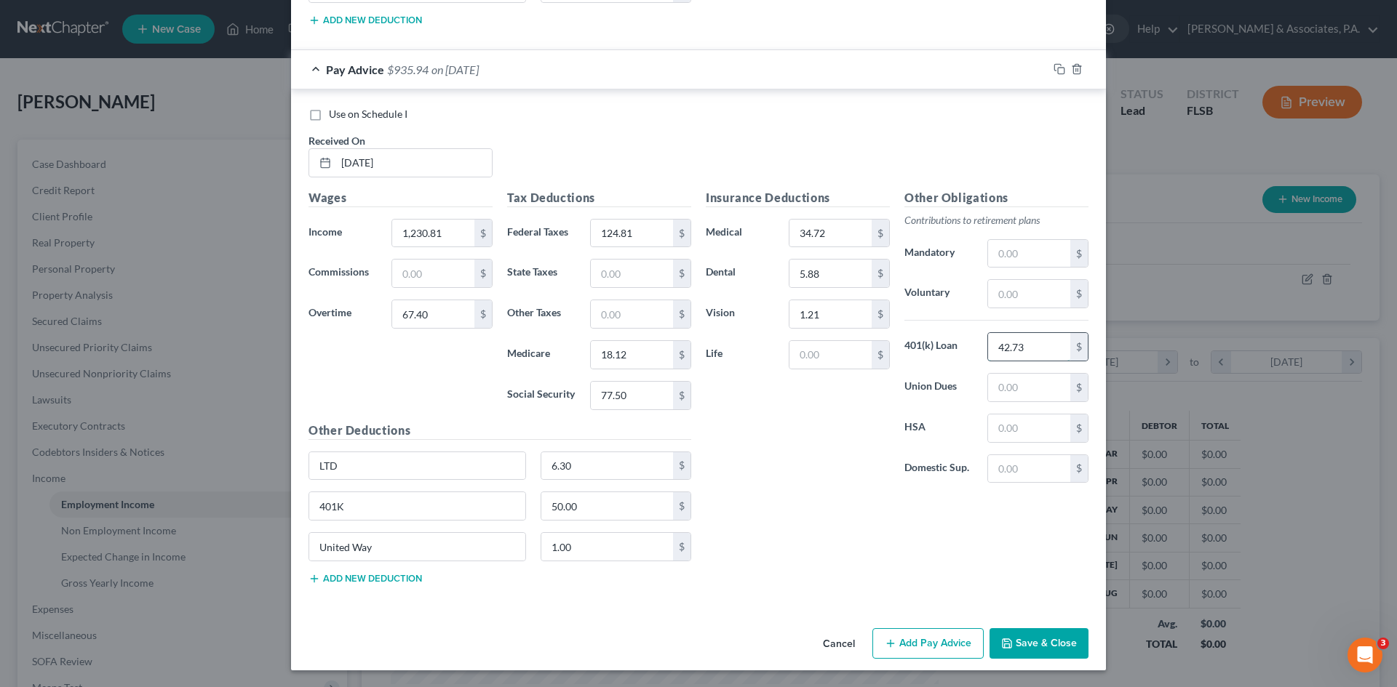
scroll to position [1002, 0]
type input "42.73"
click at [917, 644] on button "Add Pay Advice" at bounding box center [927, 643] width 111 height 31
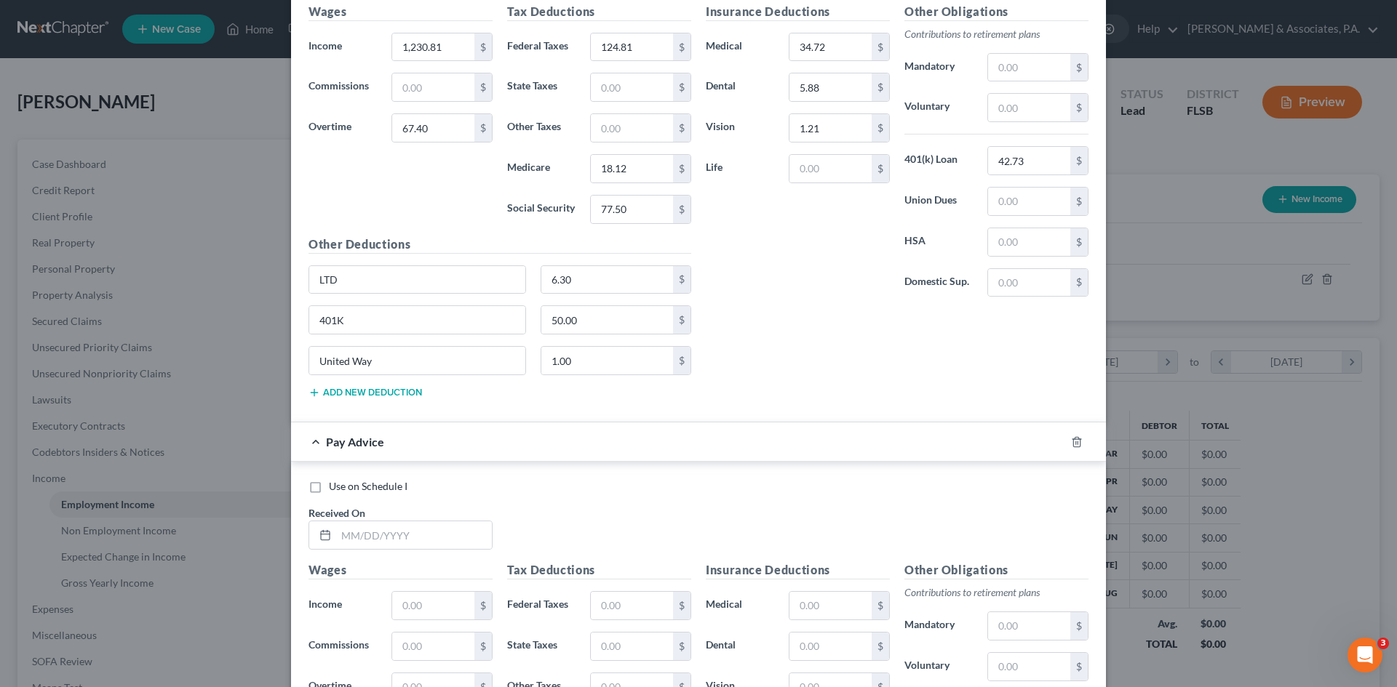
scroll to position [1479, 0]
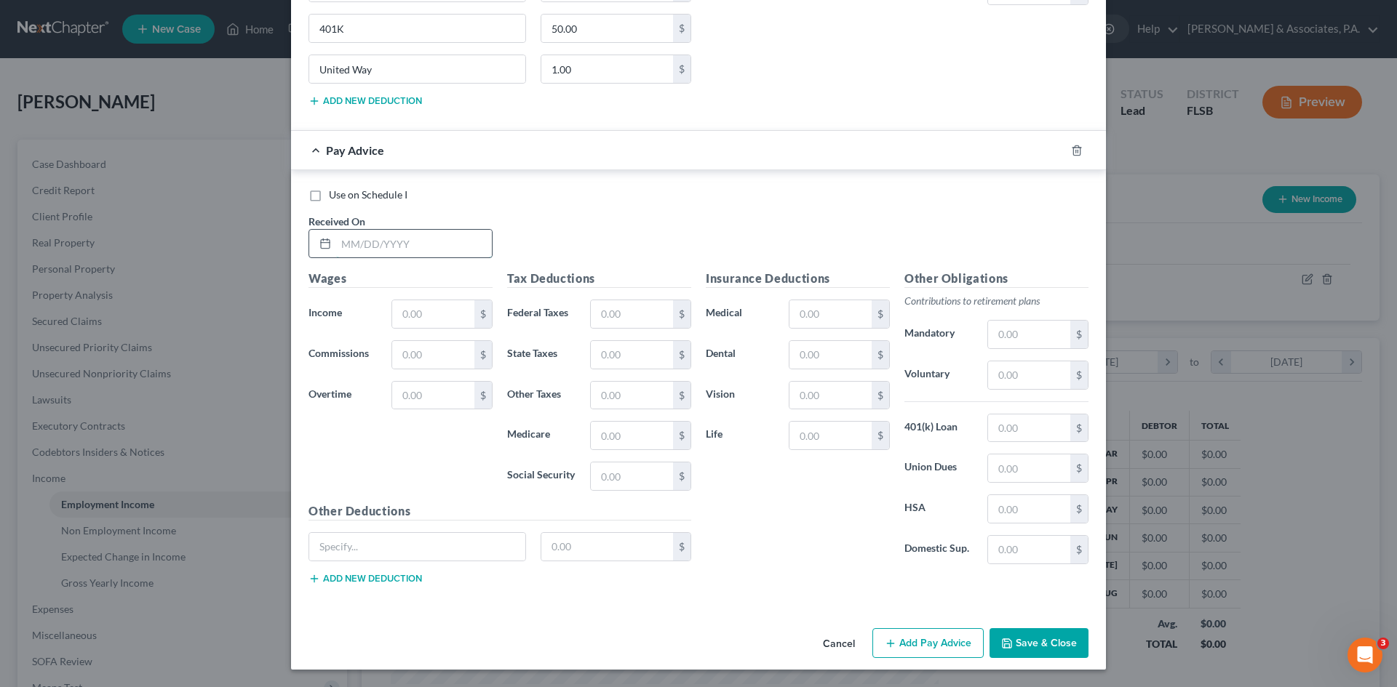
click at [407, 239] on input "text" at bounding box center [414, 244] width 156 height 28
click at [373, 247] on input "text" at bounding box center [414, 244] width 156 height 28
type input "[DATE]"
click at [399, 310] on input "text" at bounding box center [433, 314] width 82 height 28
type input "1,210.53"
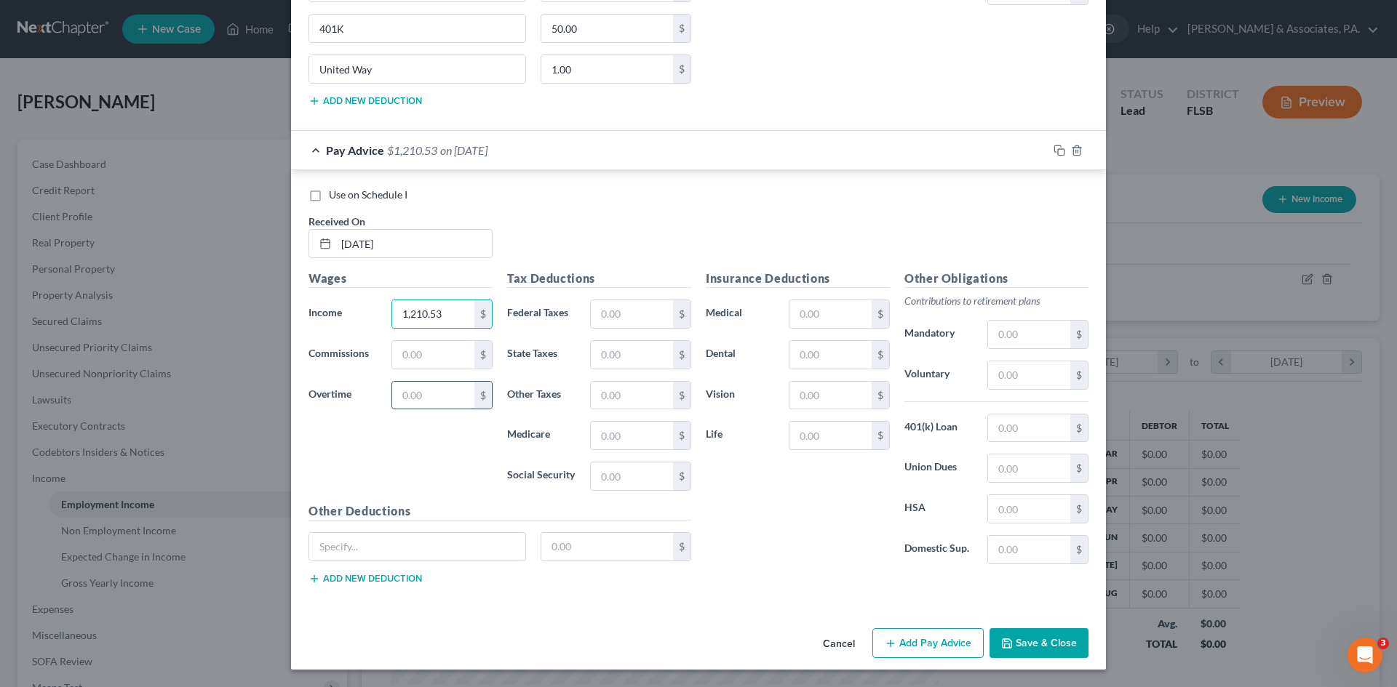
click at [417, 396] on input "text" at bounding box center [433, 396] width 82 height 28
type input "57.27"
click at [822, 311] on input "text" at bounding box center [830, 314] width 82 height 28
type input "34.72"
click at [394, 544] on input "text" at bounding box center [417, 547] width 216 height 28
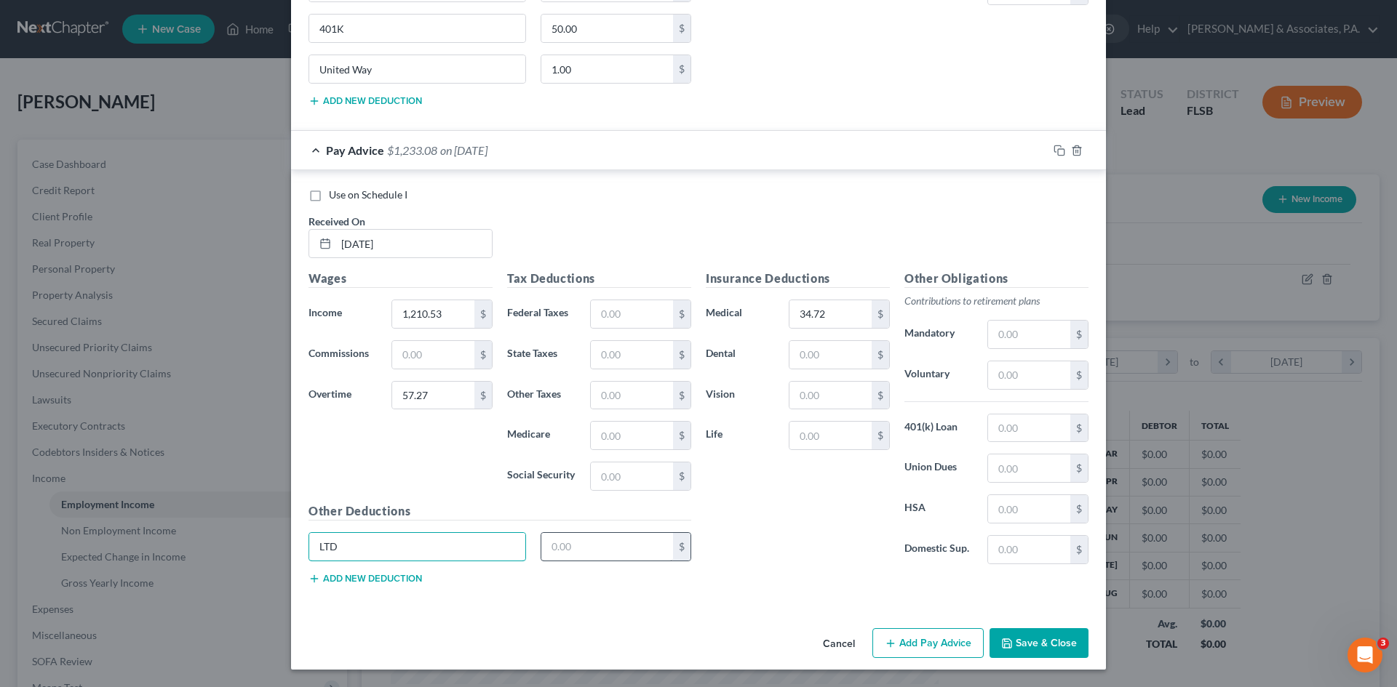
type input "LTD"
click at [557, 546] on input "text" at bounding box center [607, 547] width 132 height 28
type input "6.30"
click at [383, 576] on button "Add new deduction" at bounding box center [364, 579] width 113 height 12
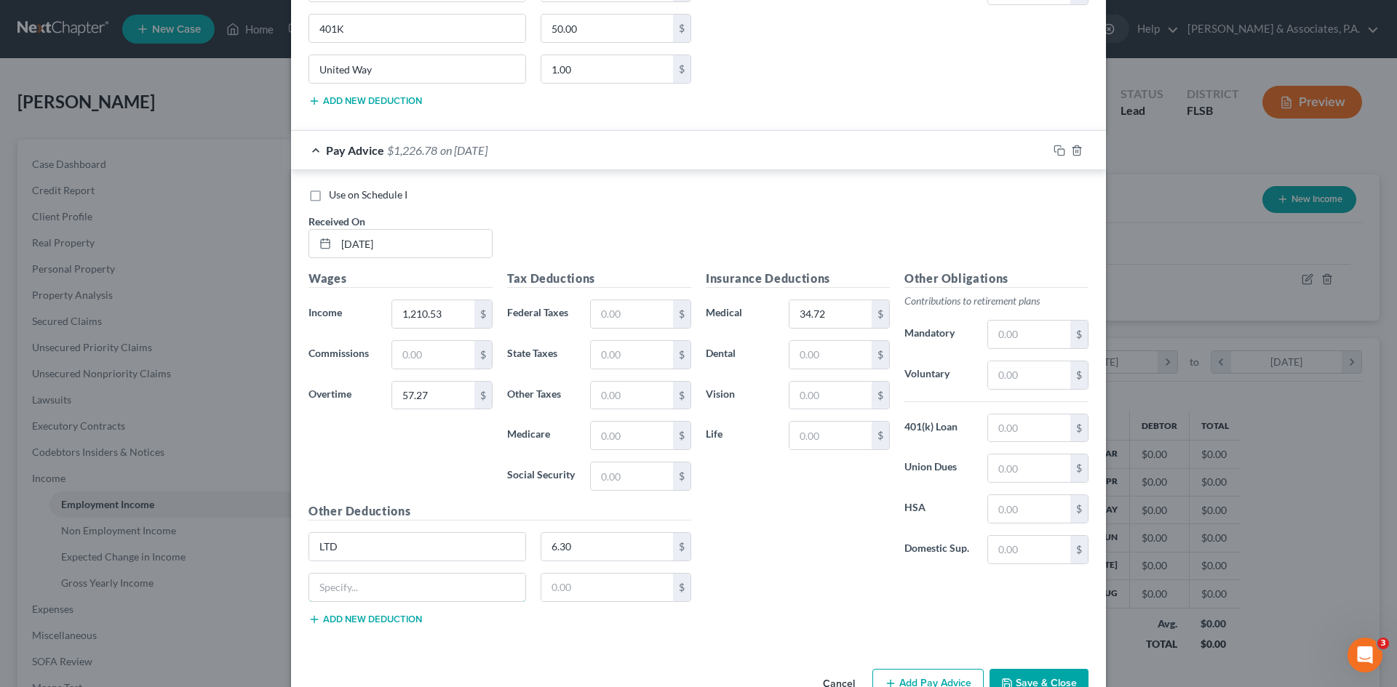
click at [383, 576] on input "text" at bounding box center [417, 588] width 216 height 28
type input "401K"
click at [562, 585] on input "text" at bounding box center [607, 588] width 132 height 28
type input "50.00"
click at [397, 620] on button "Add new deduction" at bounding box center [364, 620] width 113 height 12
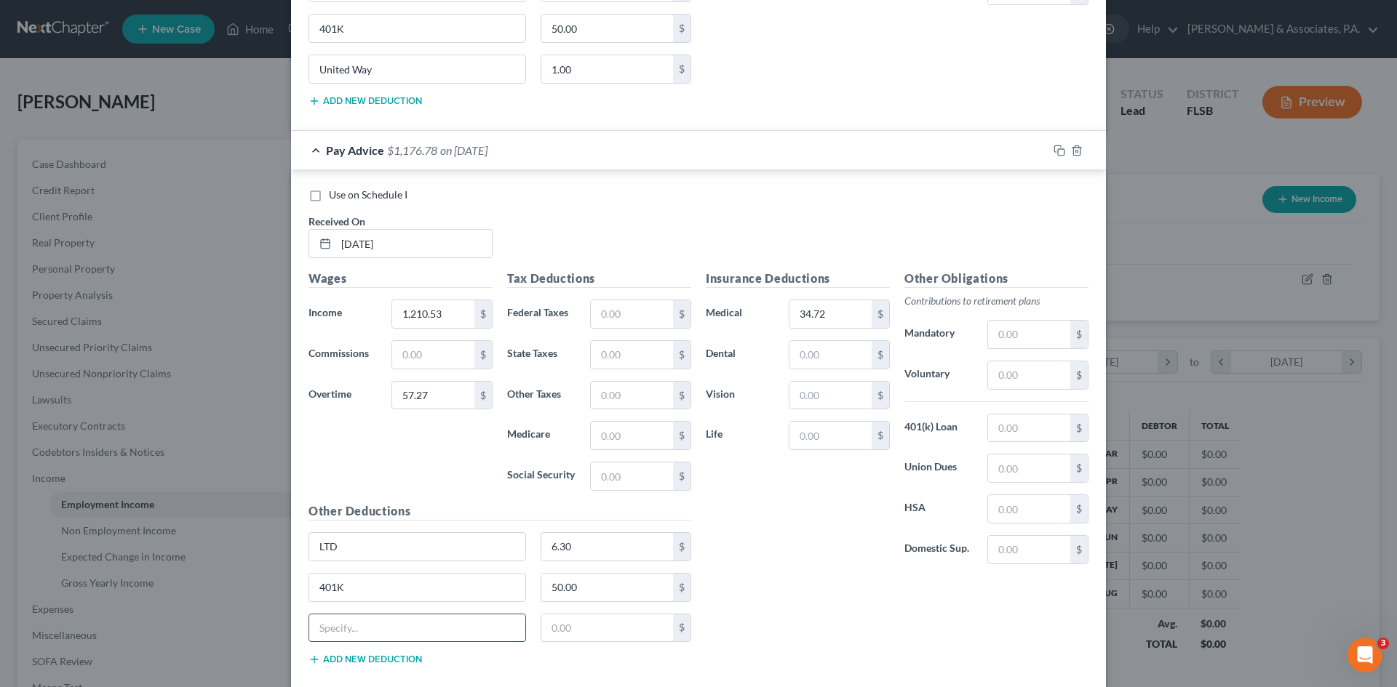
click at [394, 622] on input "text" at bounding box center [417, 629] width 216 height 28
type input "United Way"
click at [546, 626] on input "text" at bounding box center [607, 629] width 132 height 28
type input "1.00"
click at [804, 354] on input "text" at bounding box center [830, 355] width 82 height 28
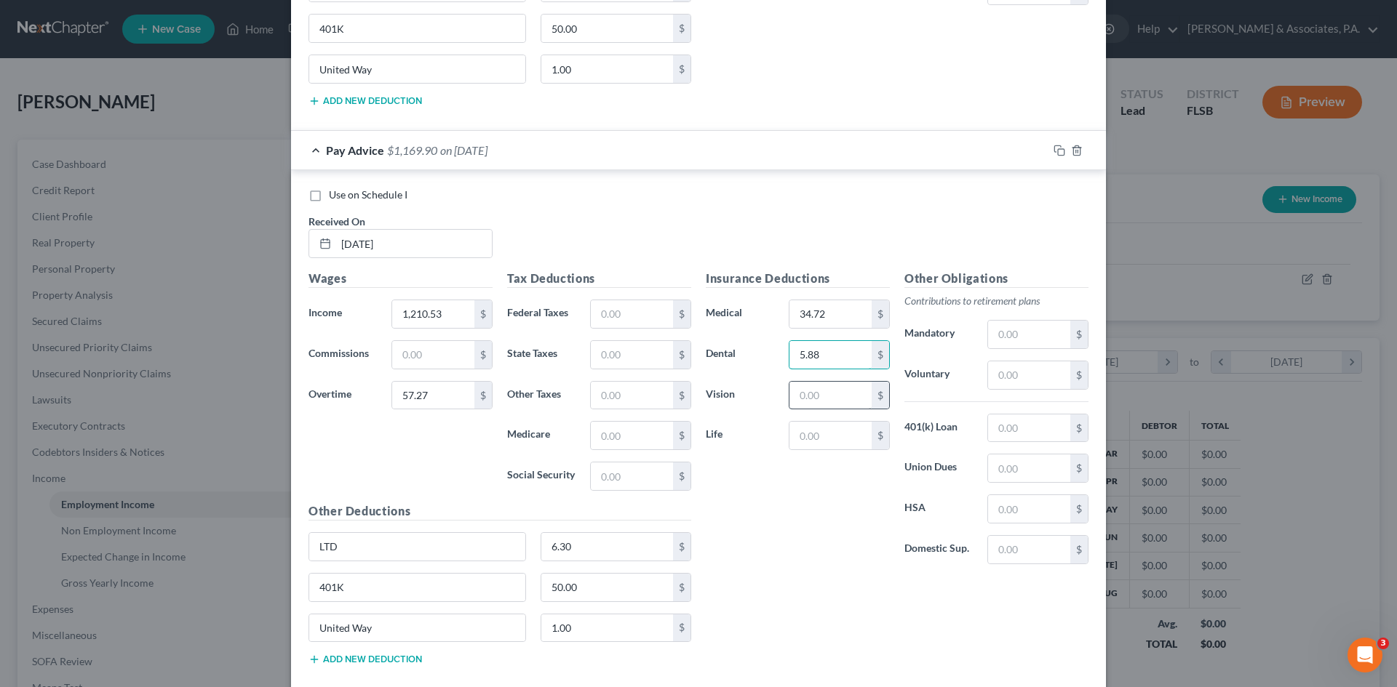
type input "5.88"
click at [807, 393] on input "text" at bounding box center [830, 396] width 82 height 28
type input "1.21"
click at [1023, 428] on input "text" at bounding box center [1029, 429] width 82 height 28
type input "42.73"
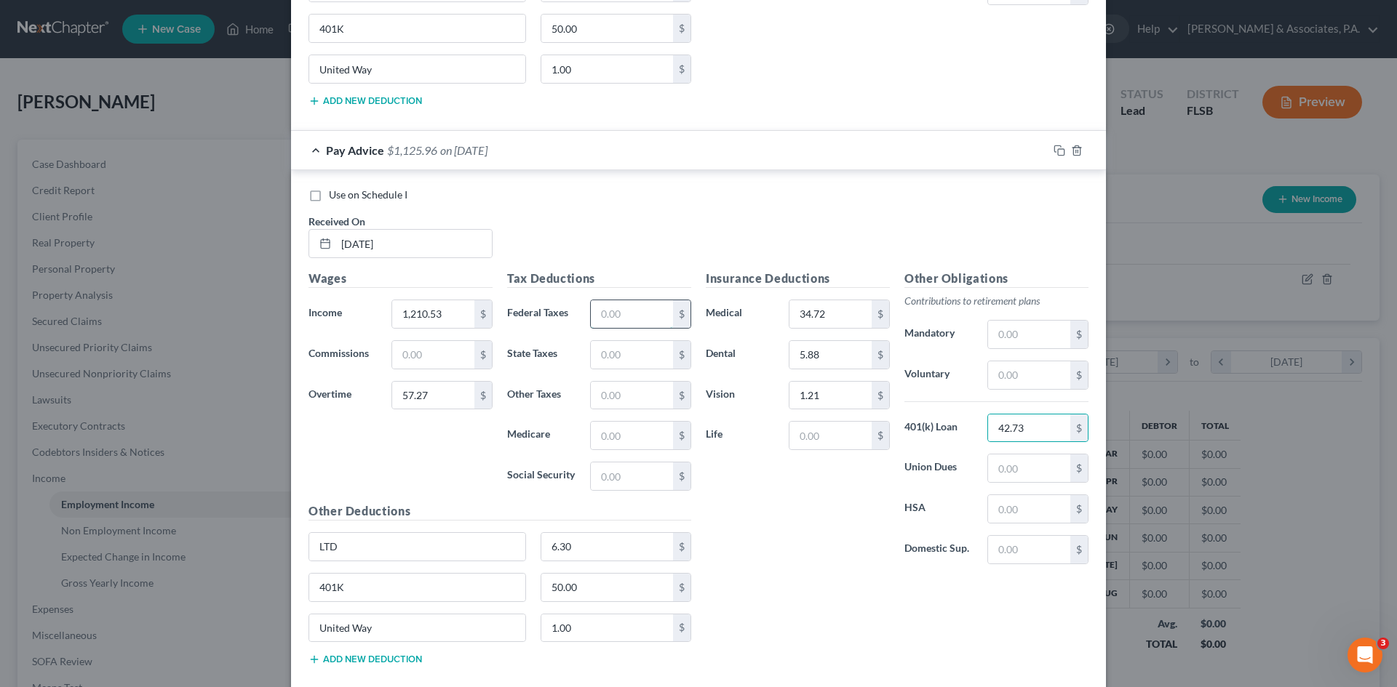
click at [602, 308] on input "text" at bounding box center [632, 314] width 82 height 28
type input "121.16"
click at [602, 478] on input "text" at bounding box center [632, 477] width 82 height 28
type input "75.63"
click at [601, 435] on input "text" at bounding box center [632, 436] width 82 height 28
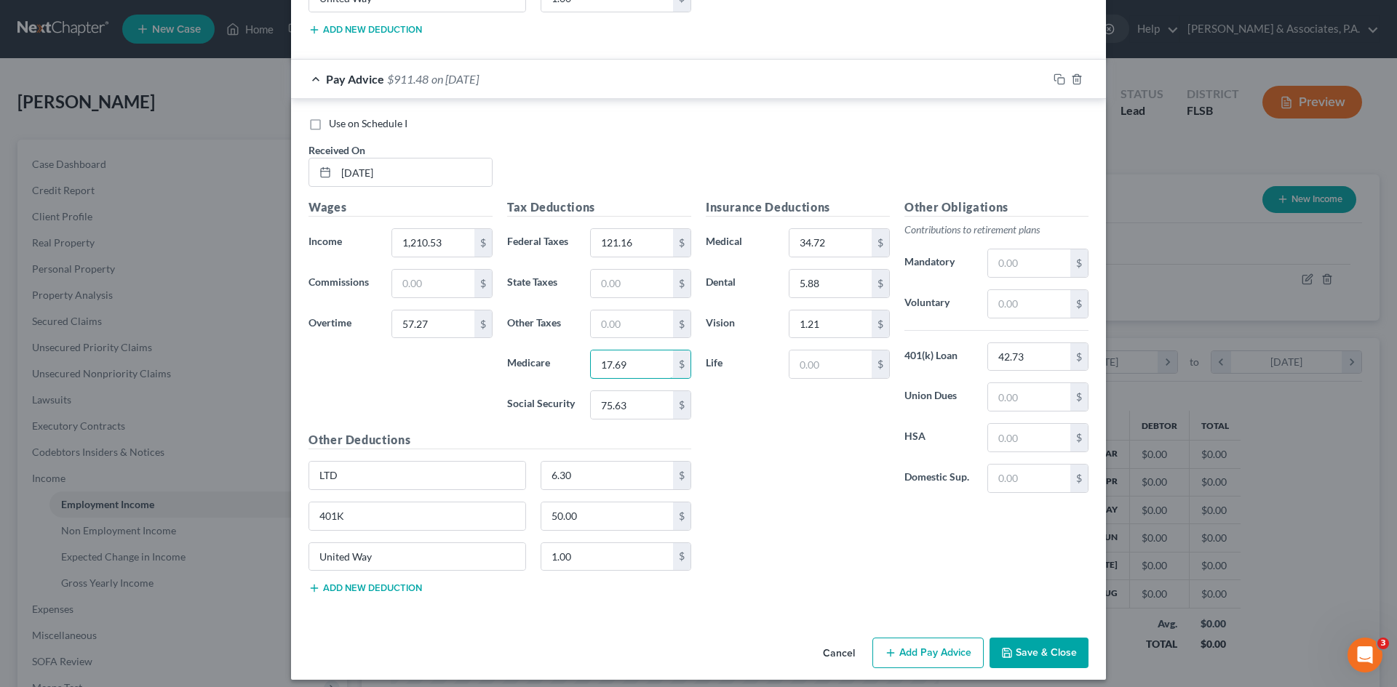
scroll to position [1560, 0]
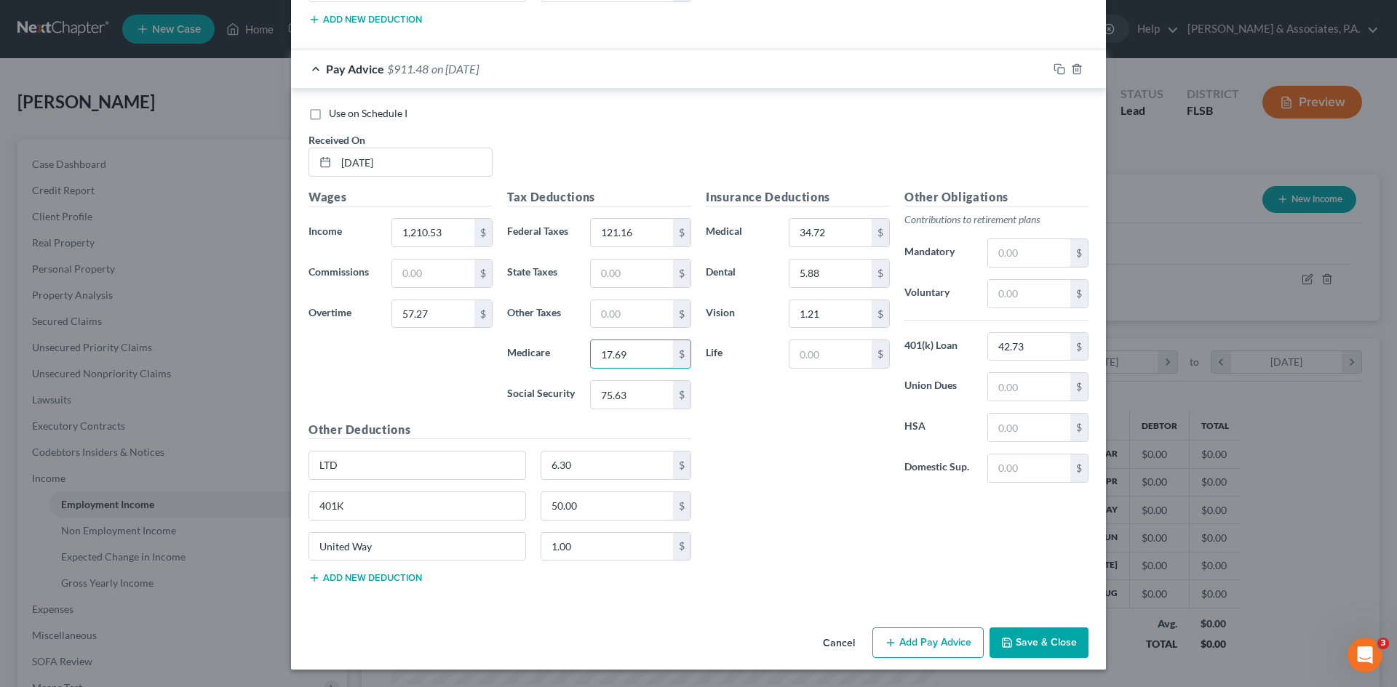
type input "17.69"
click at [935, 652] on button "Add Pay Advice" at bounding box center [927, 643] width 111 height 31
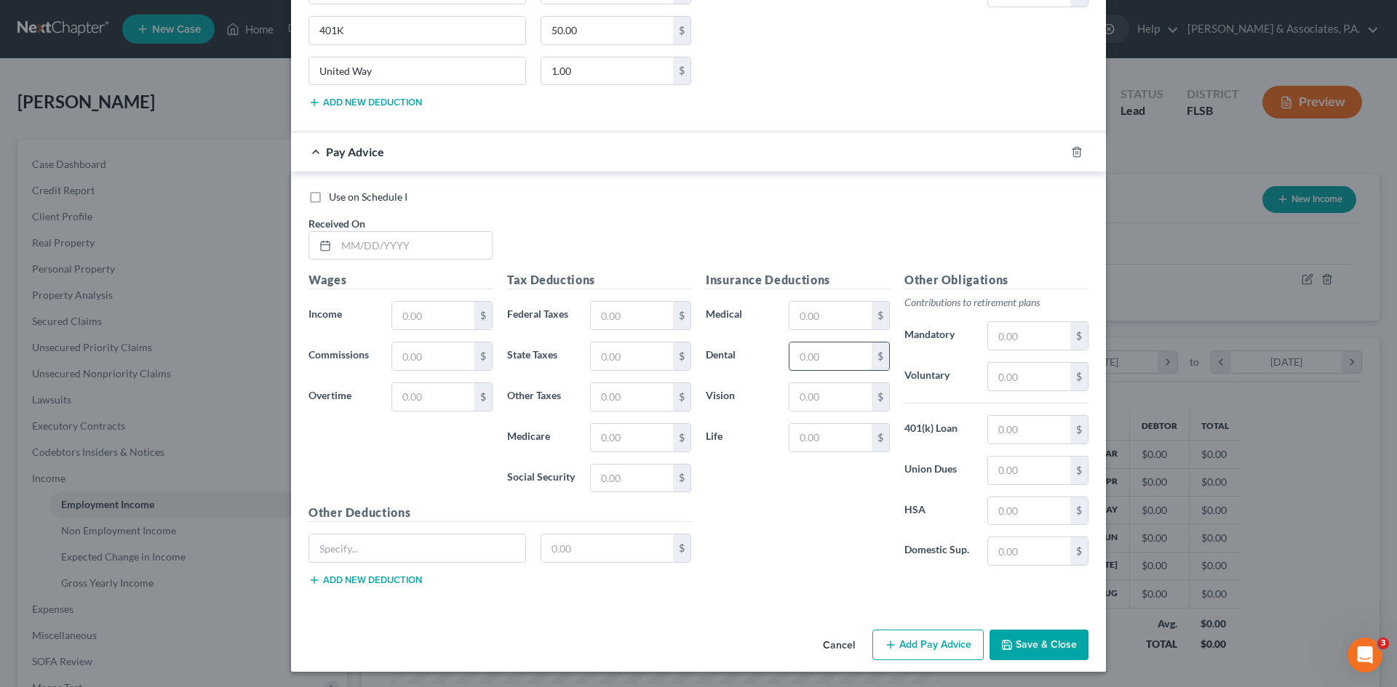
scroll to position [2038, 0]
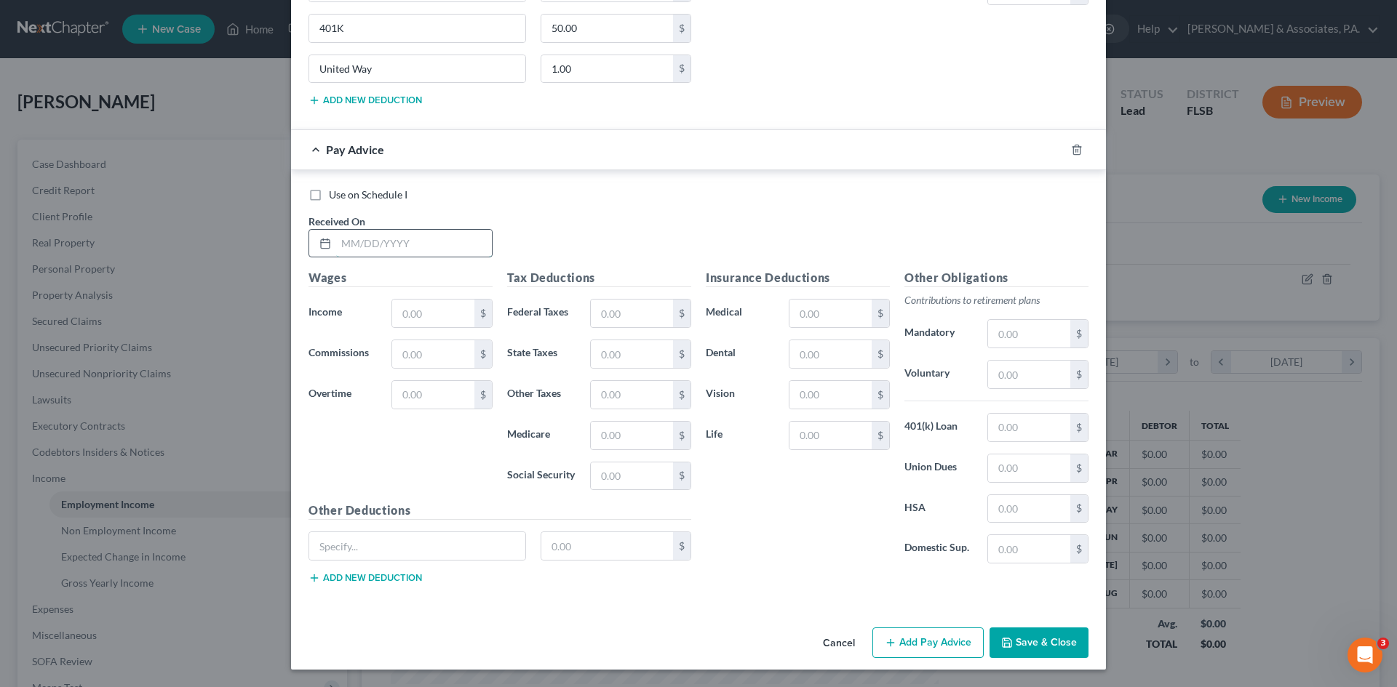
click at [381, 241] on input "text" at bounding box center [414, 244] width 156 height 28
click at [361, 242] on input "text" at bounding box center [414, 244] width 156 height 28
type input "[DATE]"
click at [405, 311] on input "text" at bounding box center [433, 314] width 82 height 28
type input "1,112.44"
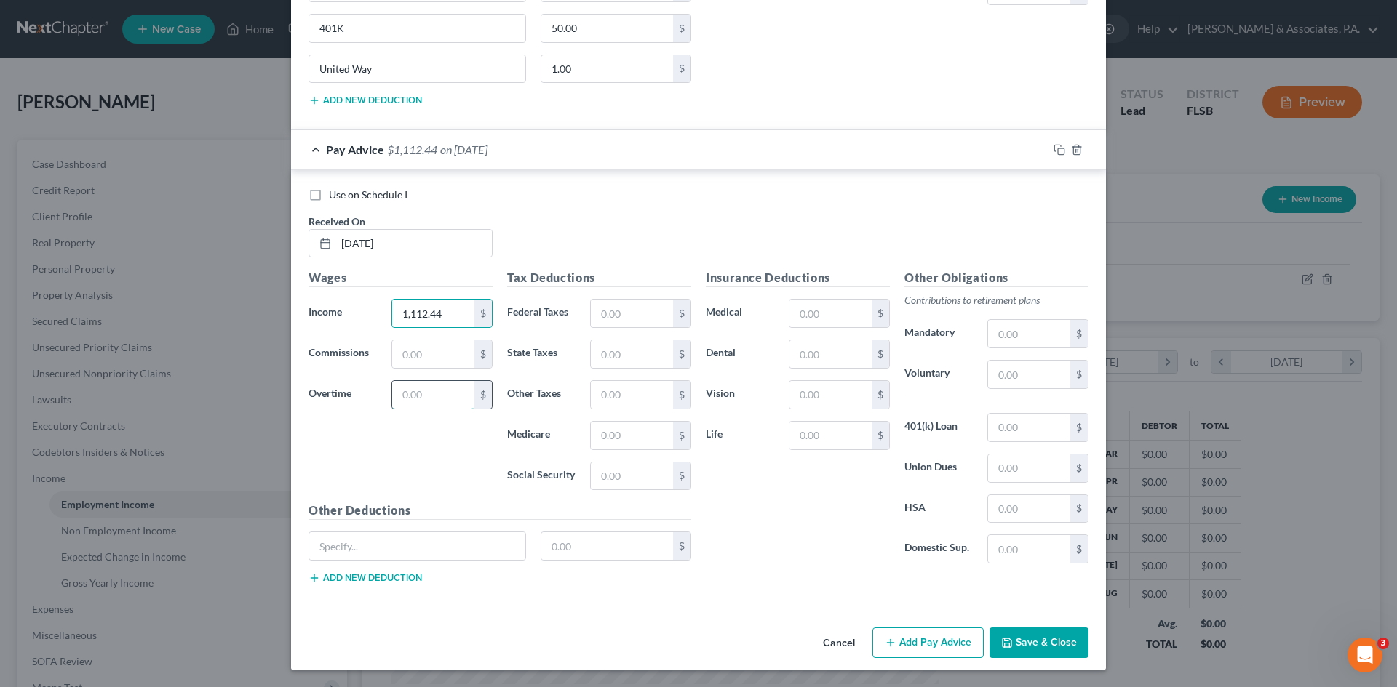
click at [409, 394] on input "text" at bounding box center [433, 395] width 82 height 28
type input "8.22"
click at [370, 553] on input "text" at bounding box center [417, 546] width 216 height 28
type input "LTD"
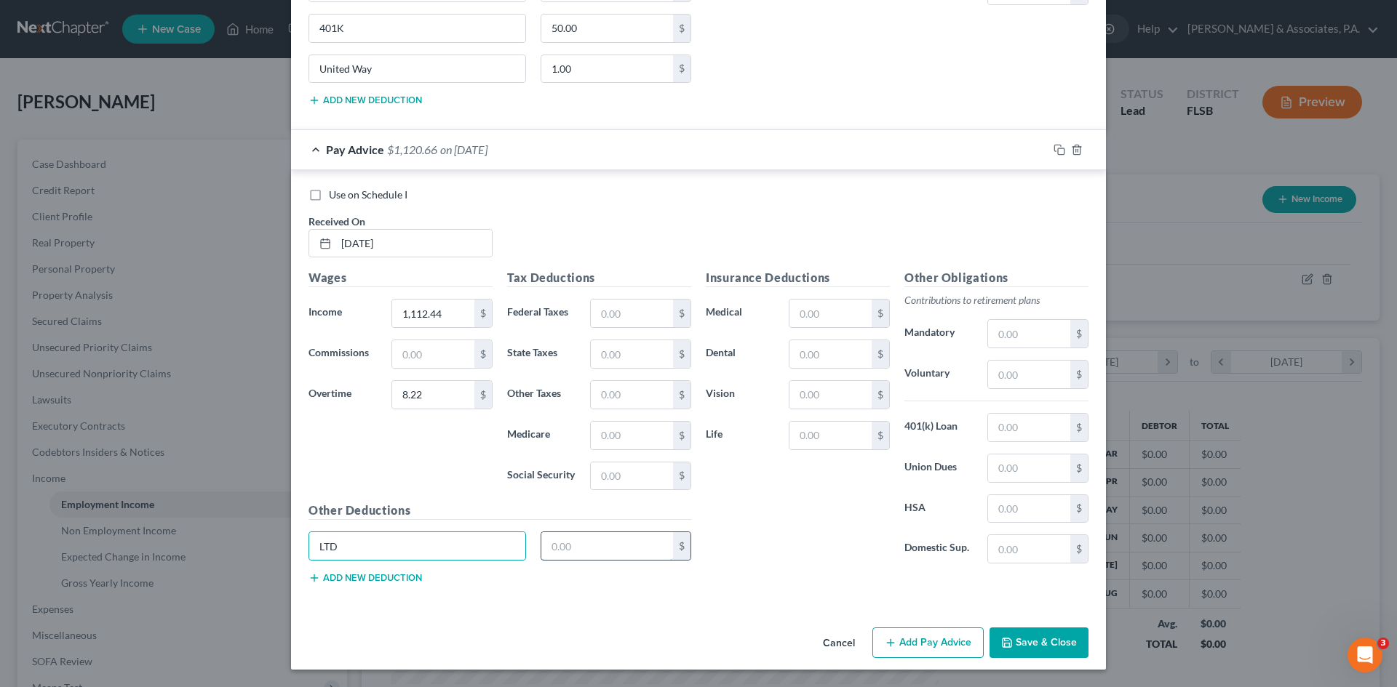
click at [571, 554] on input "text" at bounding box center [607, 546] width 132 height 28
type input "6.30"
click at [356, 574] on button "Add new deduction" at bounding box center [364, 578] width 113 height 12
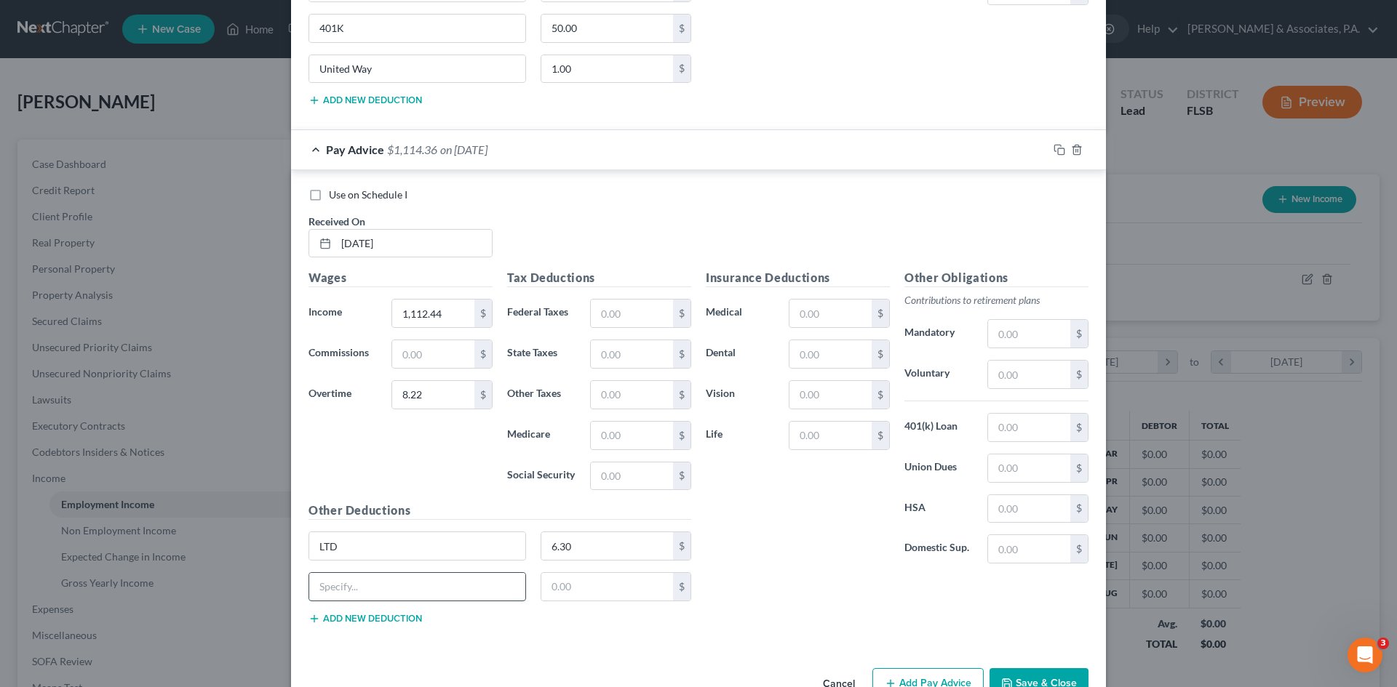
click at [354, 587] on input "text" at bounding box center [417, 587] width 216 height 28
type input "401K"
click at [351, 621] on button "Add new deduction" at bounding box center [364, 619] width 113 height 12
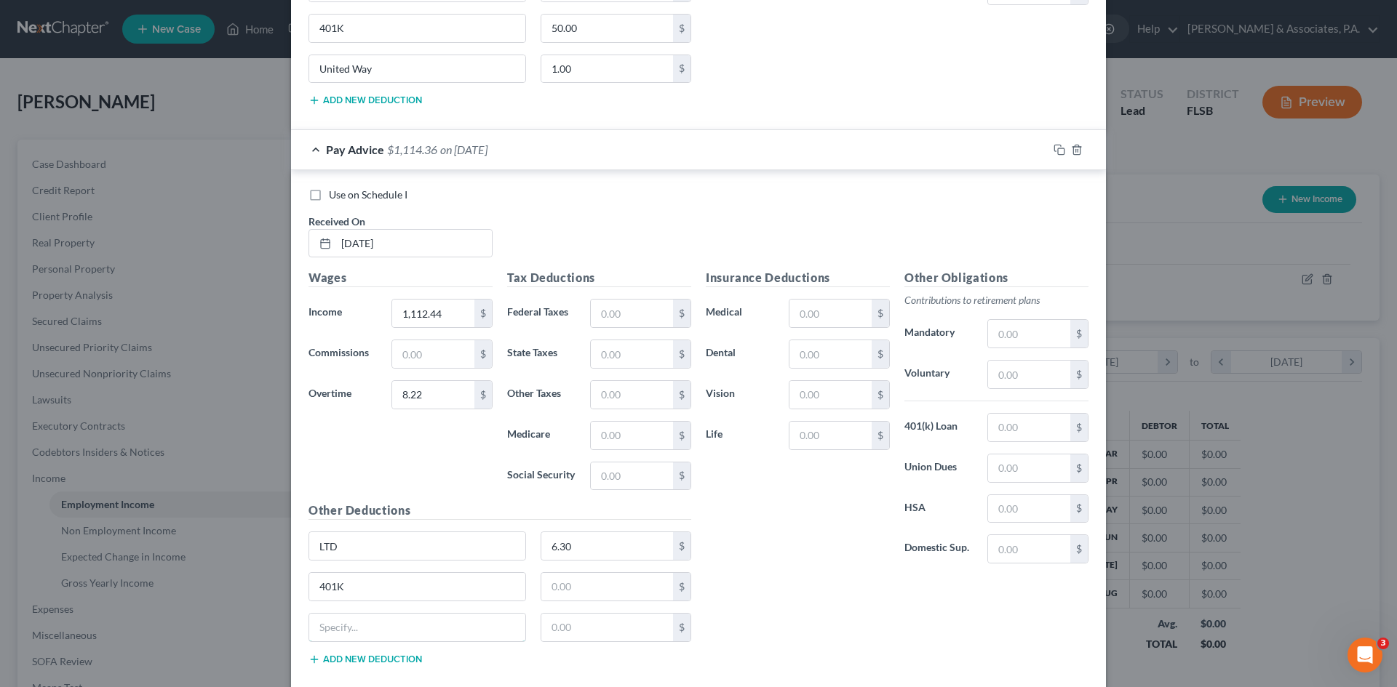
click at [351, 621] on input "text" at bounding box center [417, 628] width 216 height 28
type input "United Way"
click at [541, 625] on input "text" at bounding box center [607, 628] width 132 height 28
type input "1.00"
click at [1021, 431] on input "text" at bounding box center [1029, 428] width 82 height 28
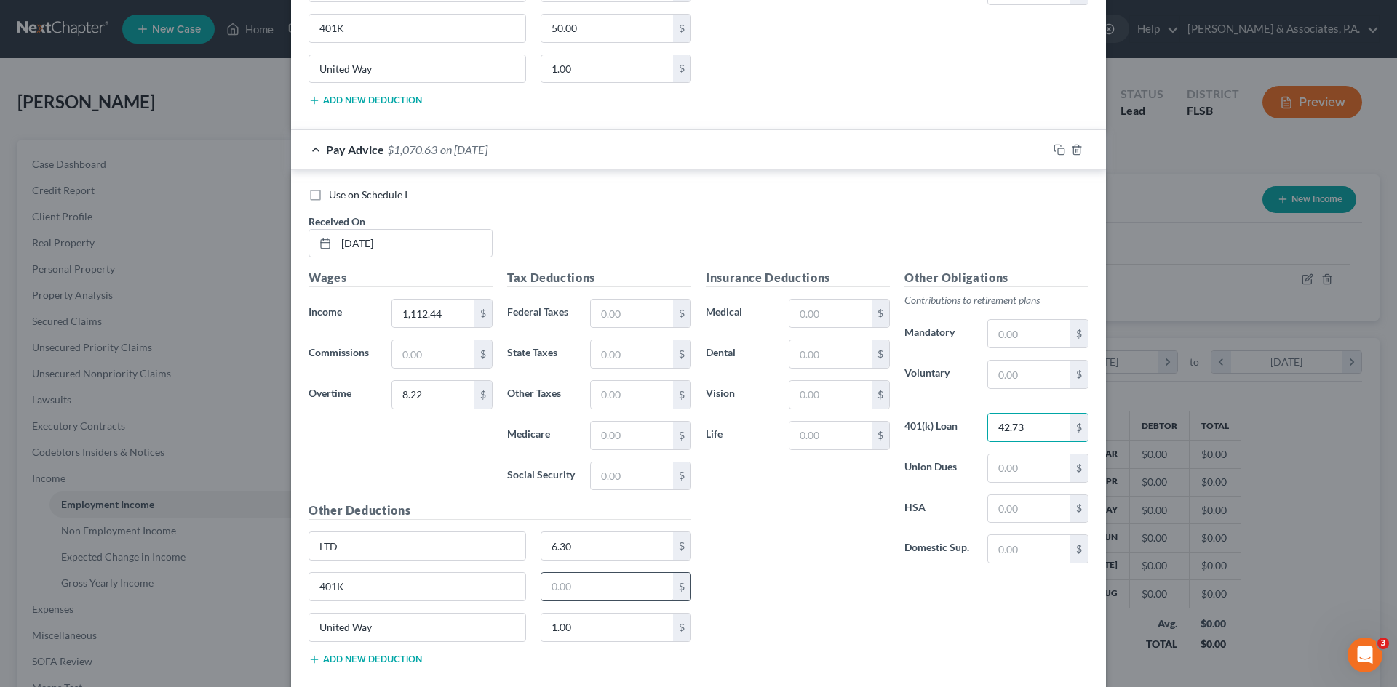
type input "42.73"
click at [573, 586] on input "text" at bounding box center [607, 587] width 132 height 28
type input "50.00"
click at [798, 311] on input "text" at bounding box center [830, 314] width 82 height 28
type input "34.72"
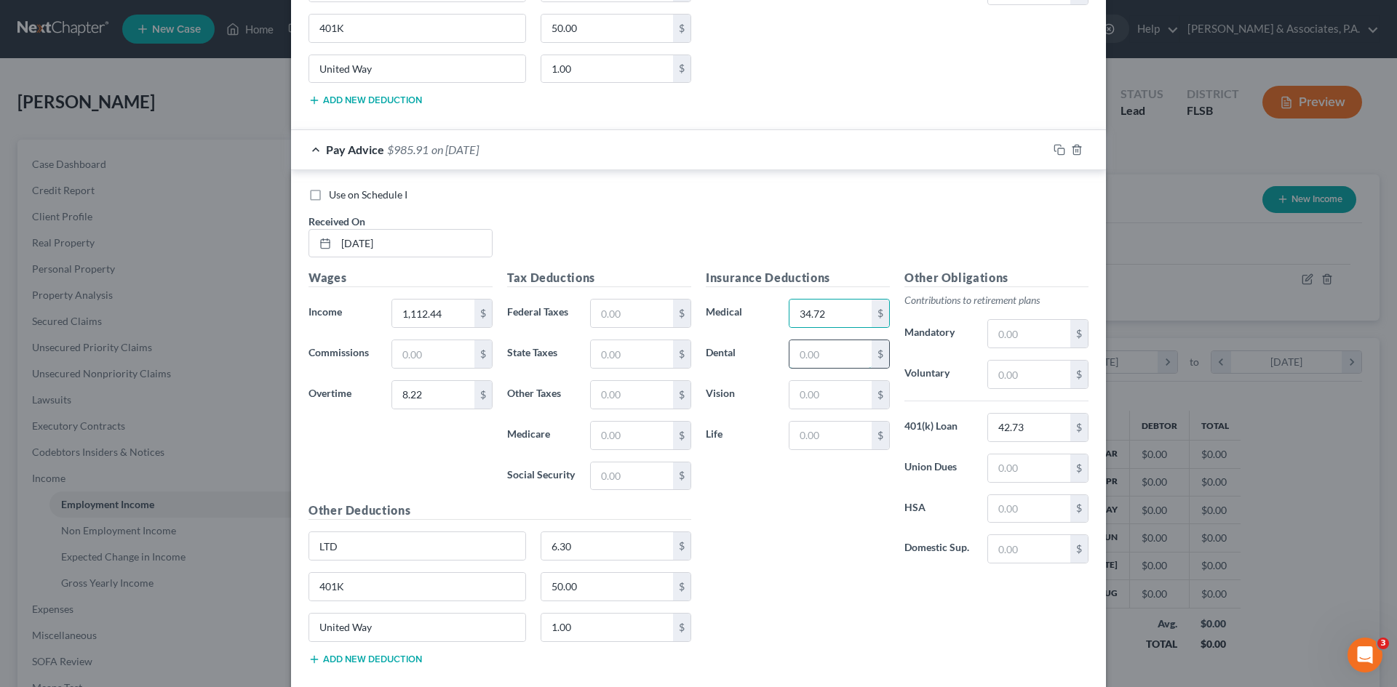
click at [807, 351] on input "text" at bounding box center [830, 354] width 82 height 28
type input "5.88"
click at [810, 396] on input "text" at bounding box center [830, 395] width 82 height 28
type input "1.21"
click at [615, 314] on input "text" at bounding box center [632, 314] width 82 height 28
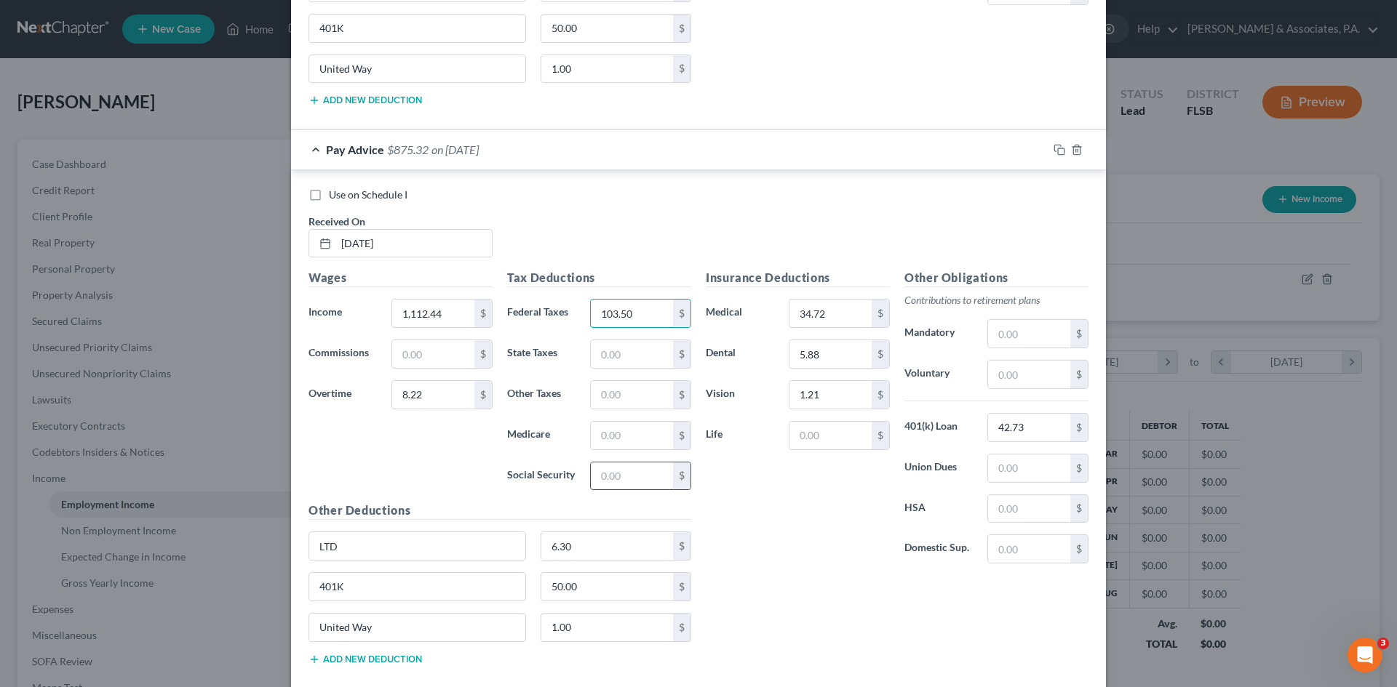
type input "103.50"
click at [604, 477] on input "text" at bounding box center [632, 477] width 82 height 28
type input "66.49"
click at [594, 433] on input "text" at bounding box center [632, 436] width 82 height 28
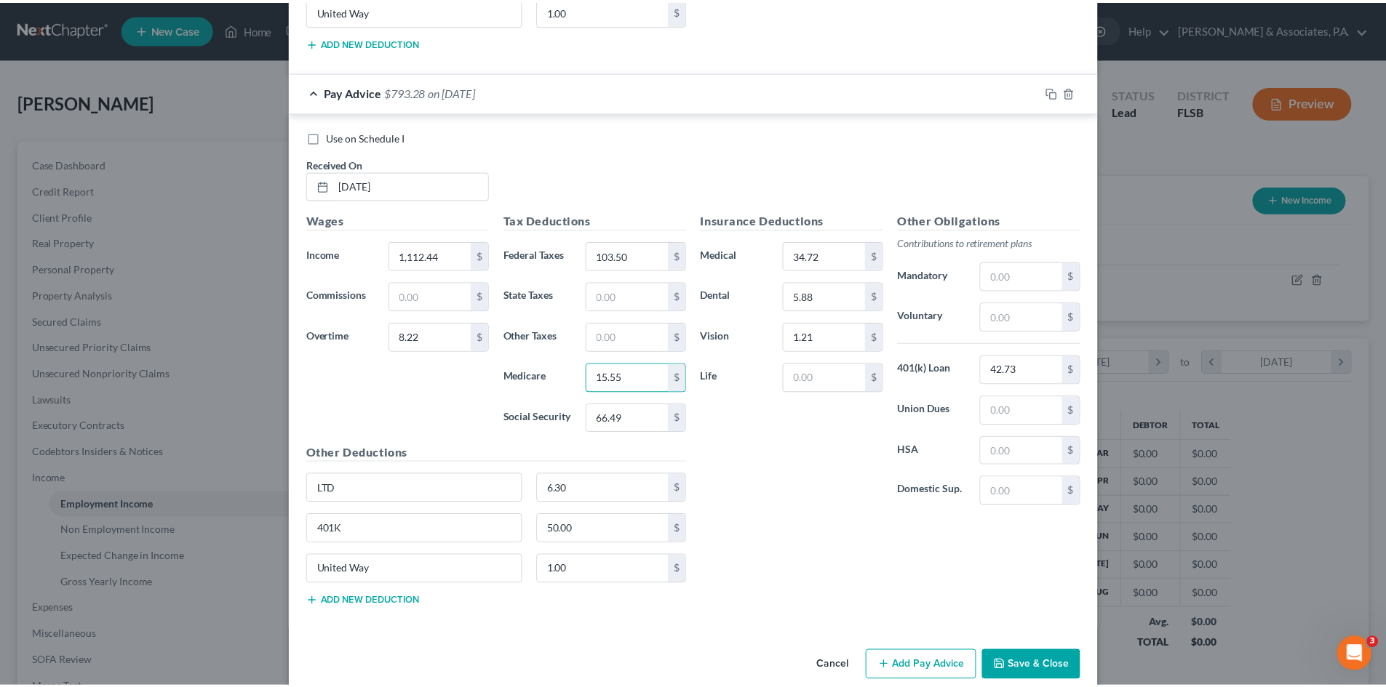
scroll to position [2119, 0]
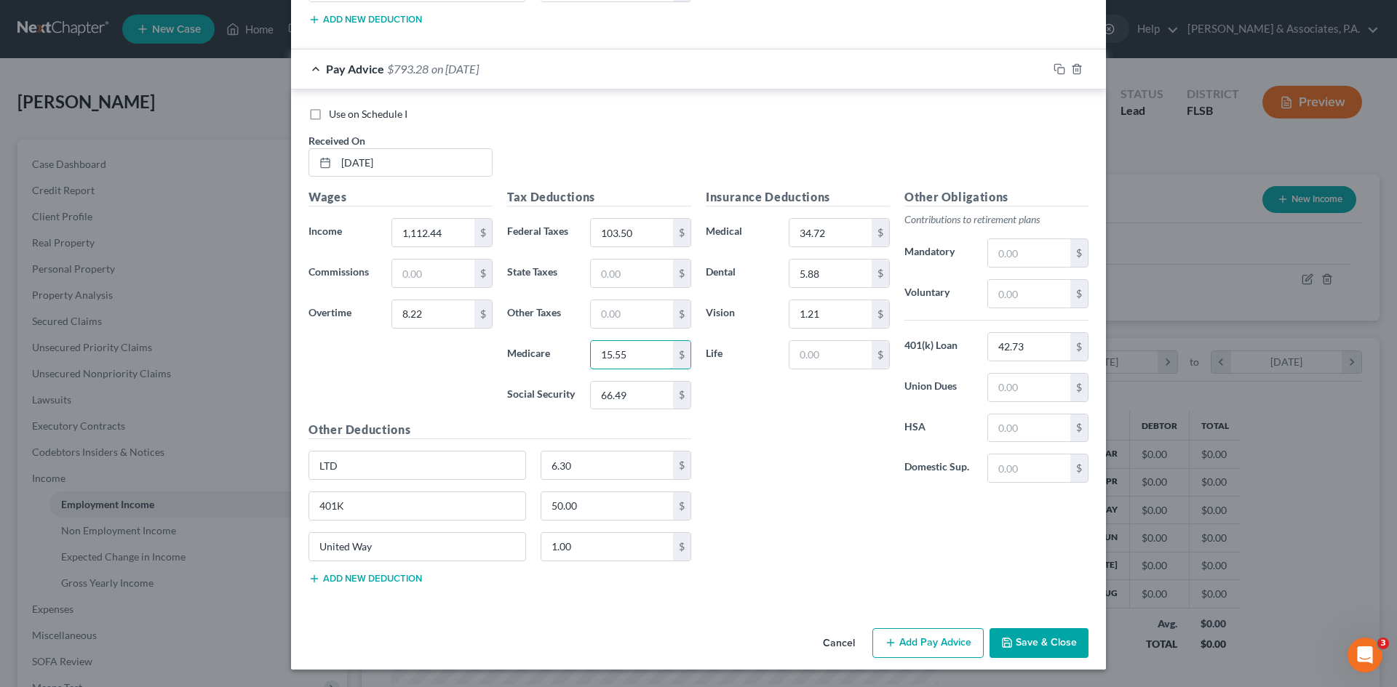
type input "15.55"
click at [1022, 640] on button "Save & Close" at bounding box center [1038, 643] width 99 height 31
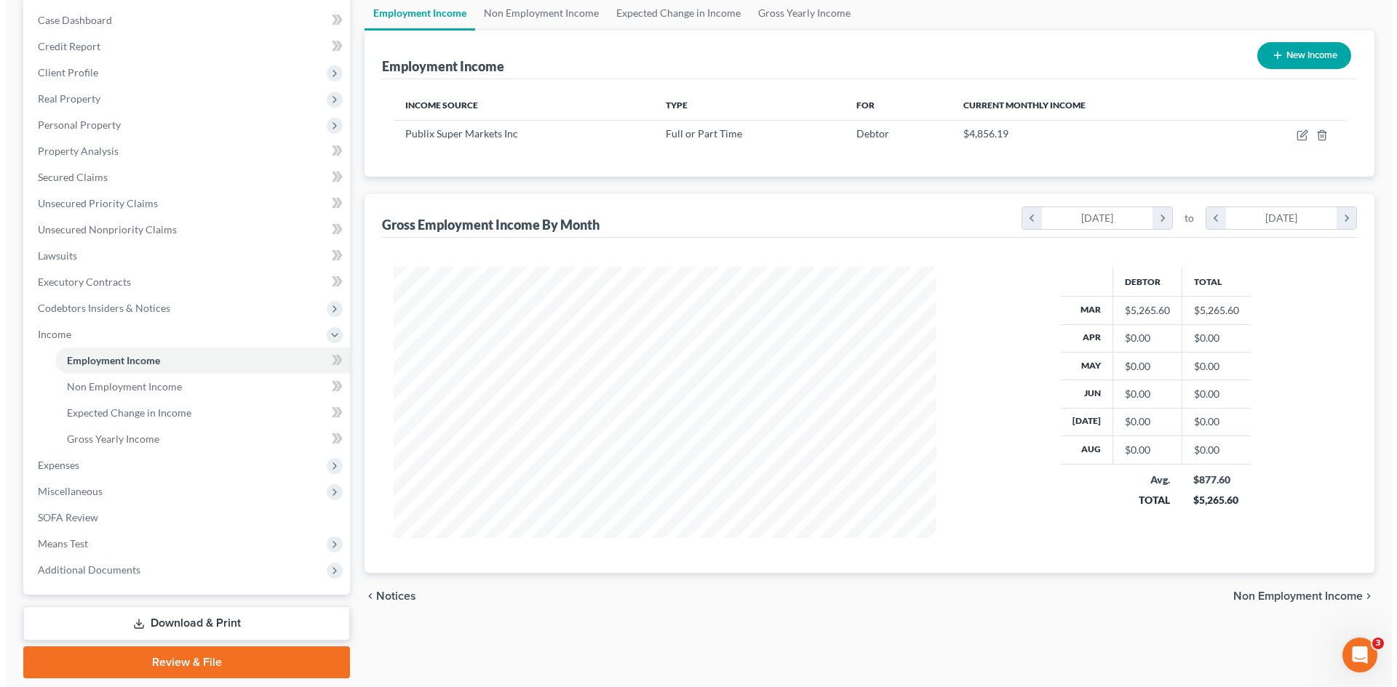
scroll to position [145, 0]
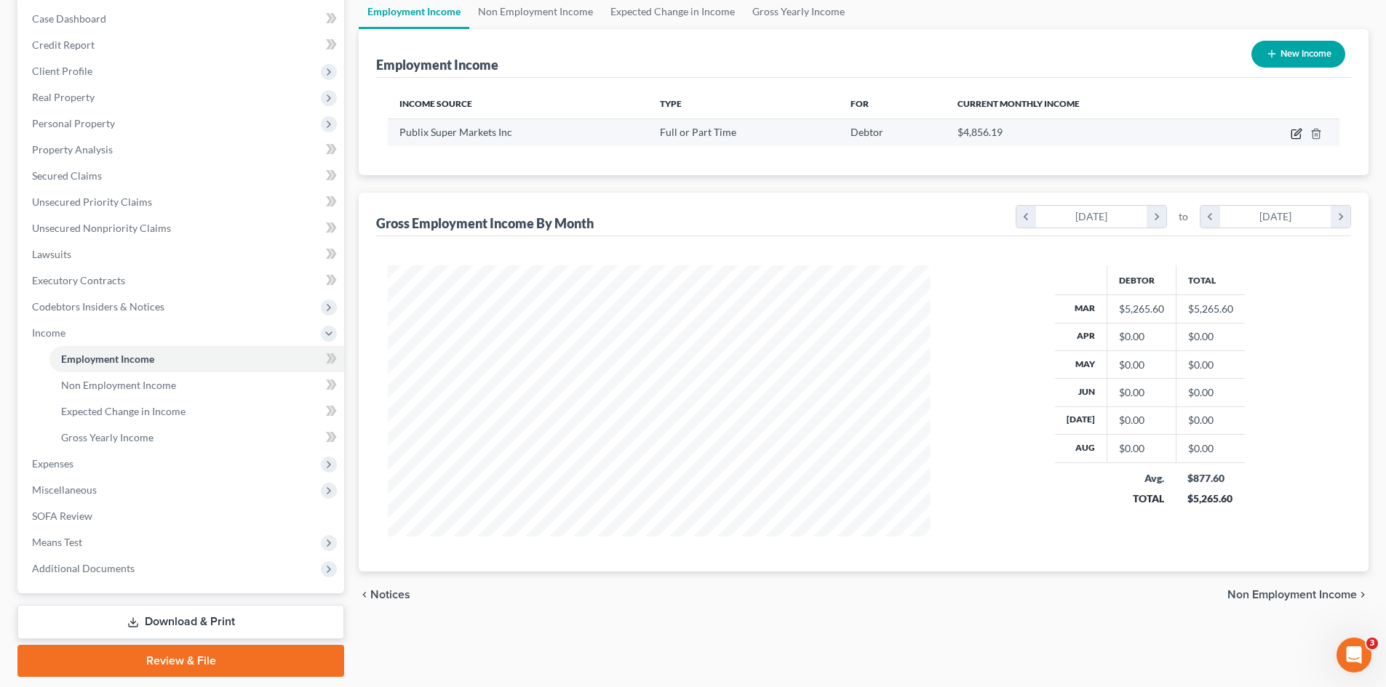
click at [1292, 132] on icon "button" at bounding box center [1295, 134] width 9 height 9
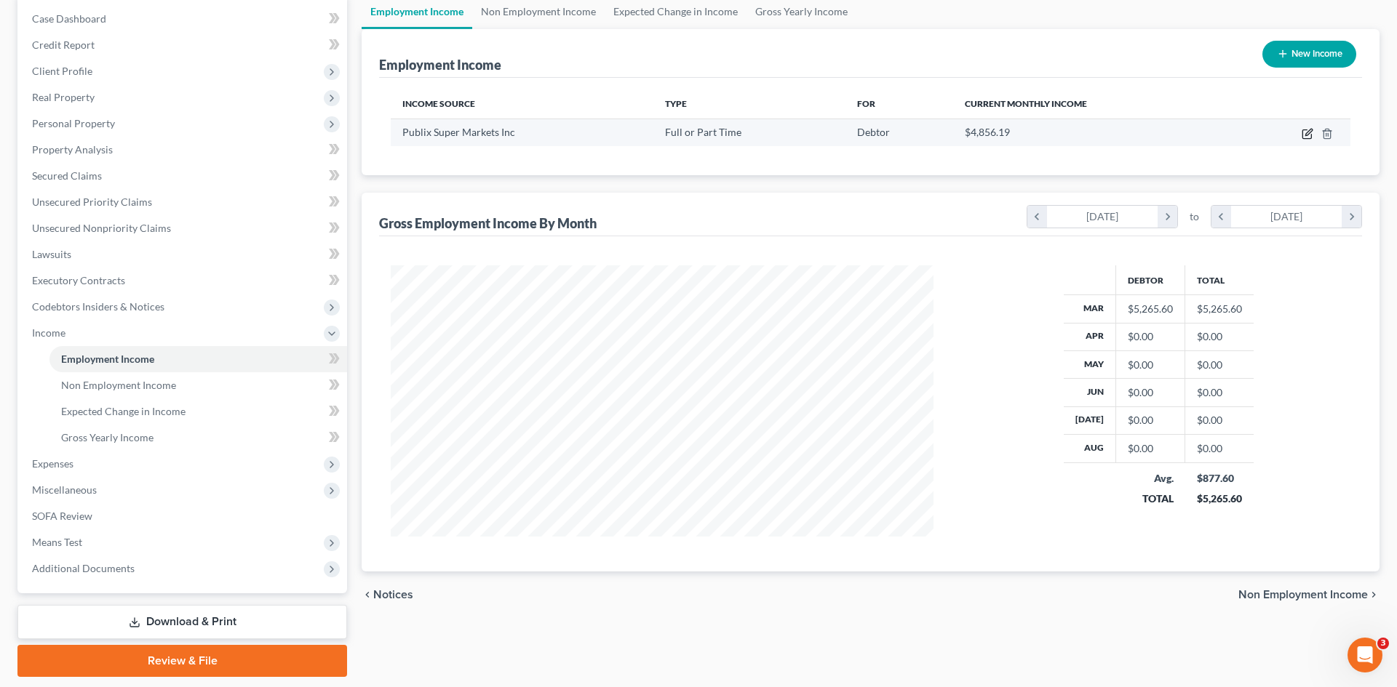
select select "0"
select select "9"
select select "3"
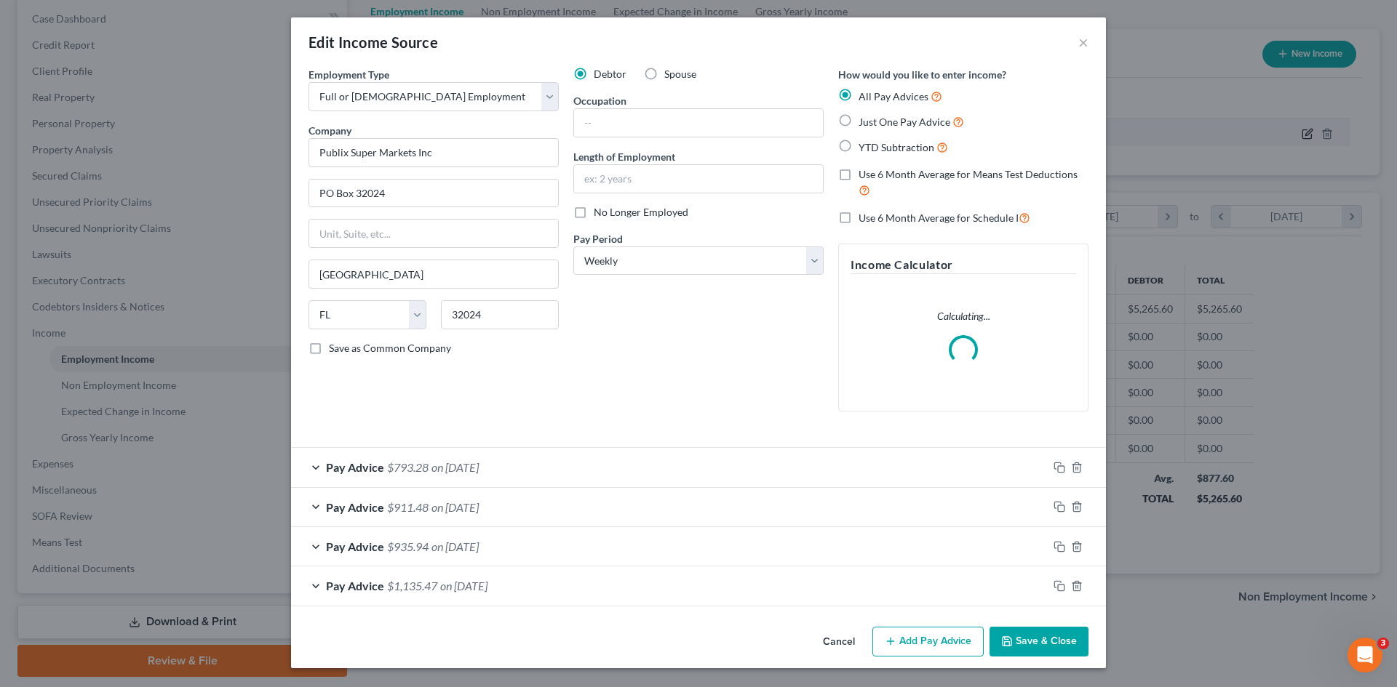
scroll to position [273, 577]
click at [925, 643] on button "Add Pay Advice" at bounding box center [927, 642] width 111 height 31
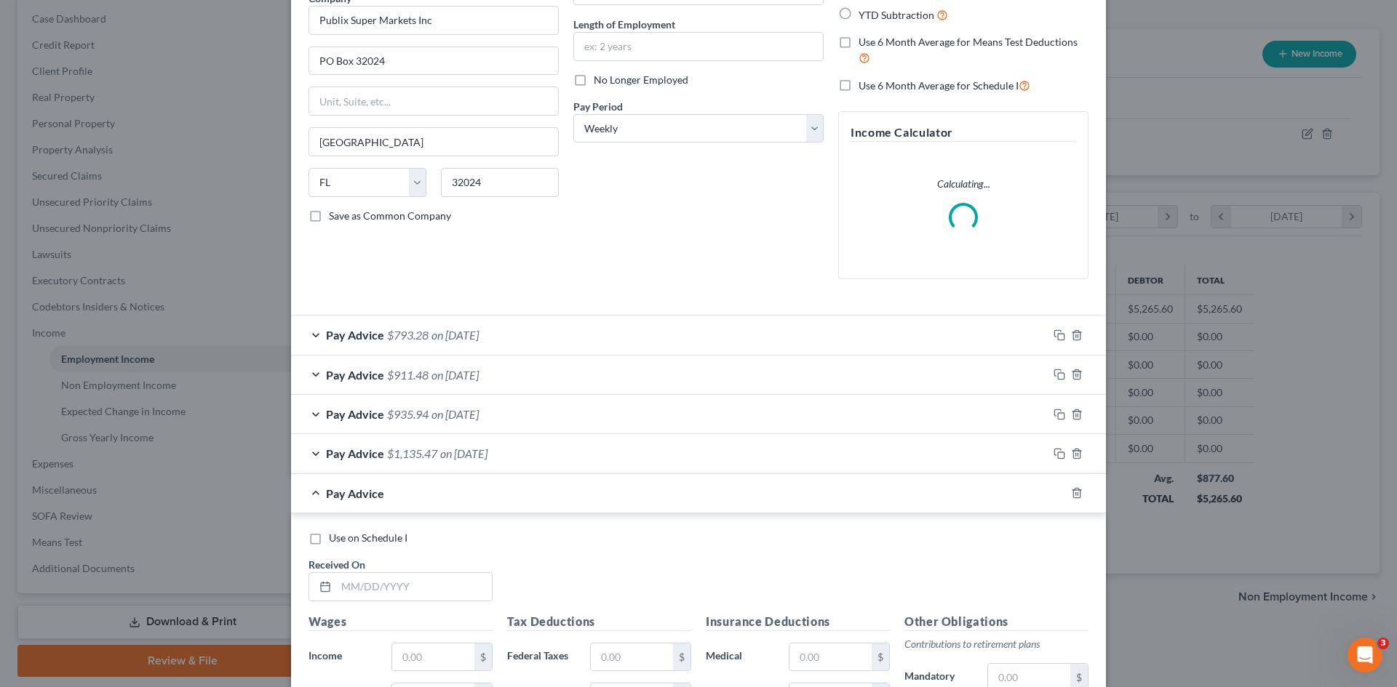
scroll to position [436, 0]
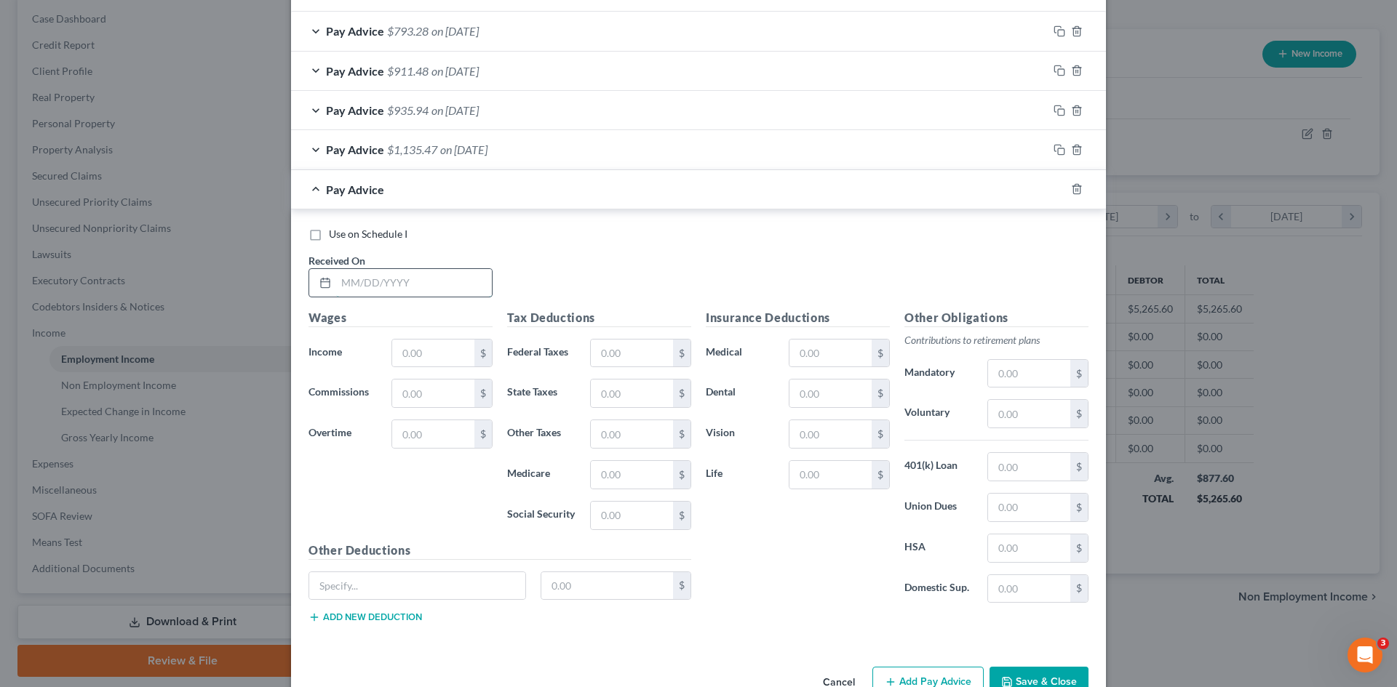
click at [364, 284] on input "text" at bounding box center [414, 283] width 156 height 28
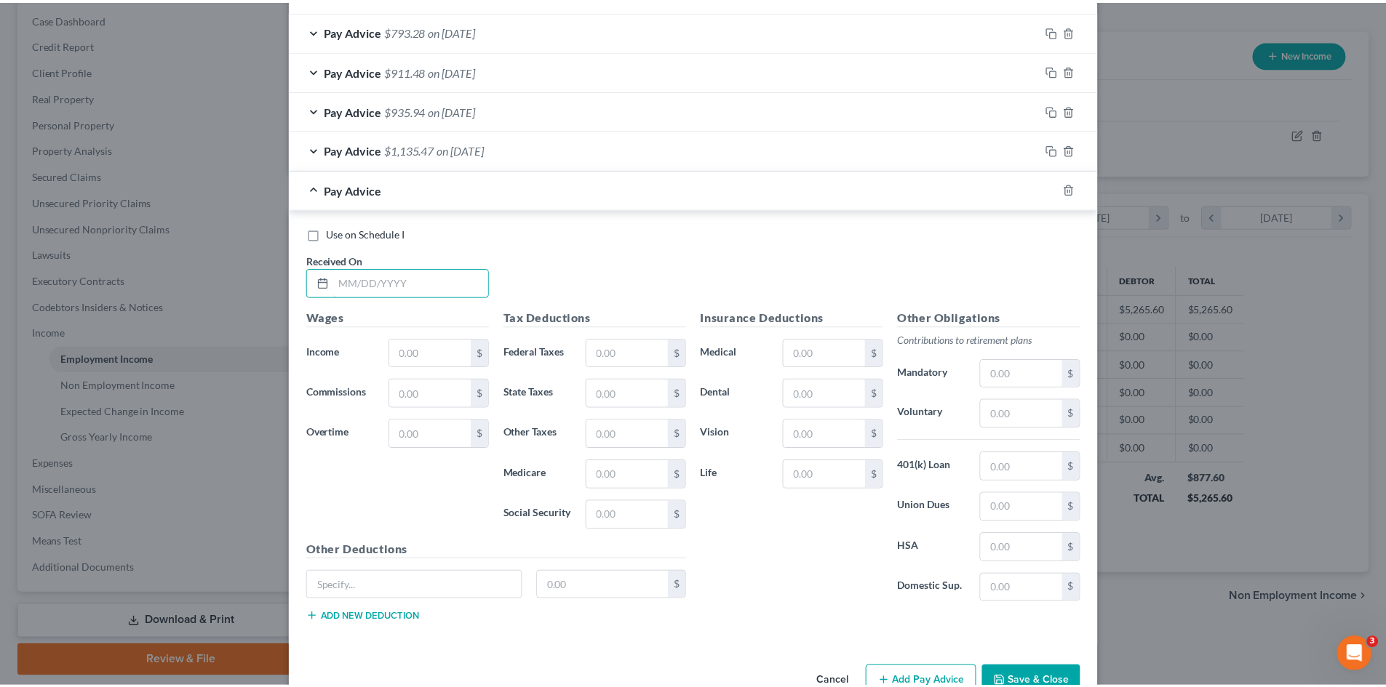
scroll to position [519, 0]
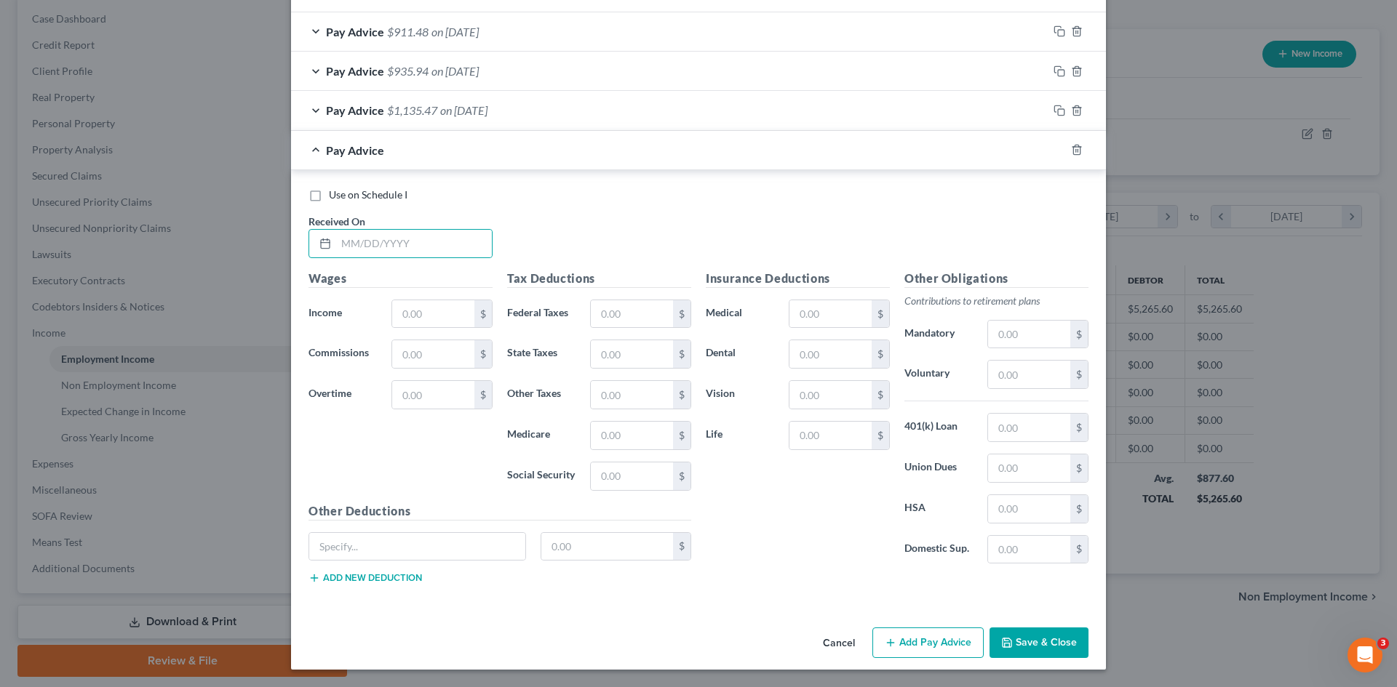
click at [841, 641] on button "Cancel" at bounding box center [838, 643] width 55 height 29
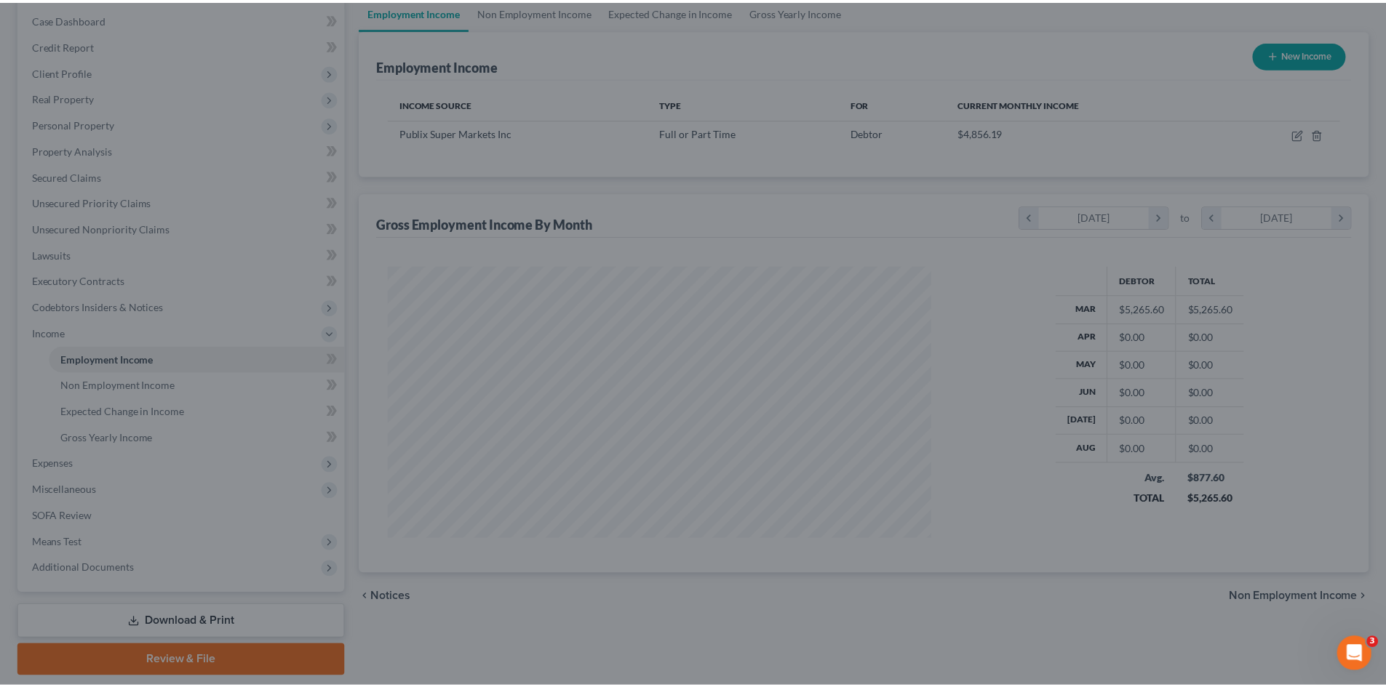
scroll to position [727112, 726811]
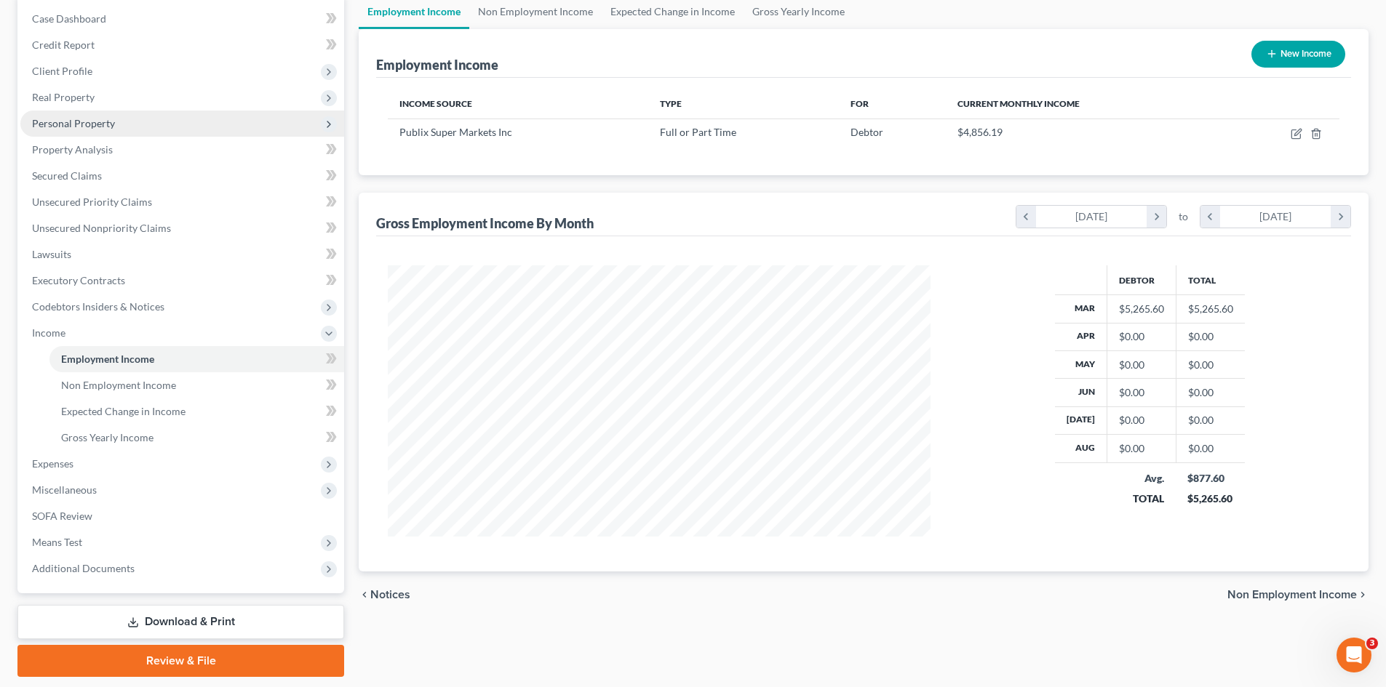
click at [61, 124] on span "Personal Property" at bounding box center [73, 123] width 83 height 12
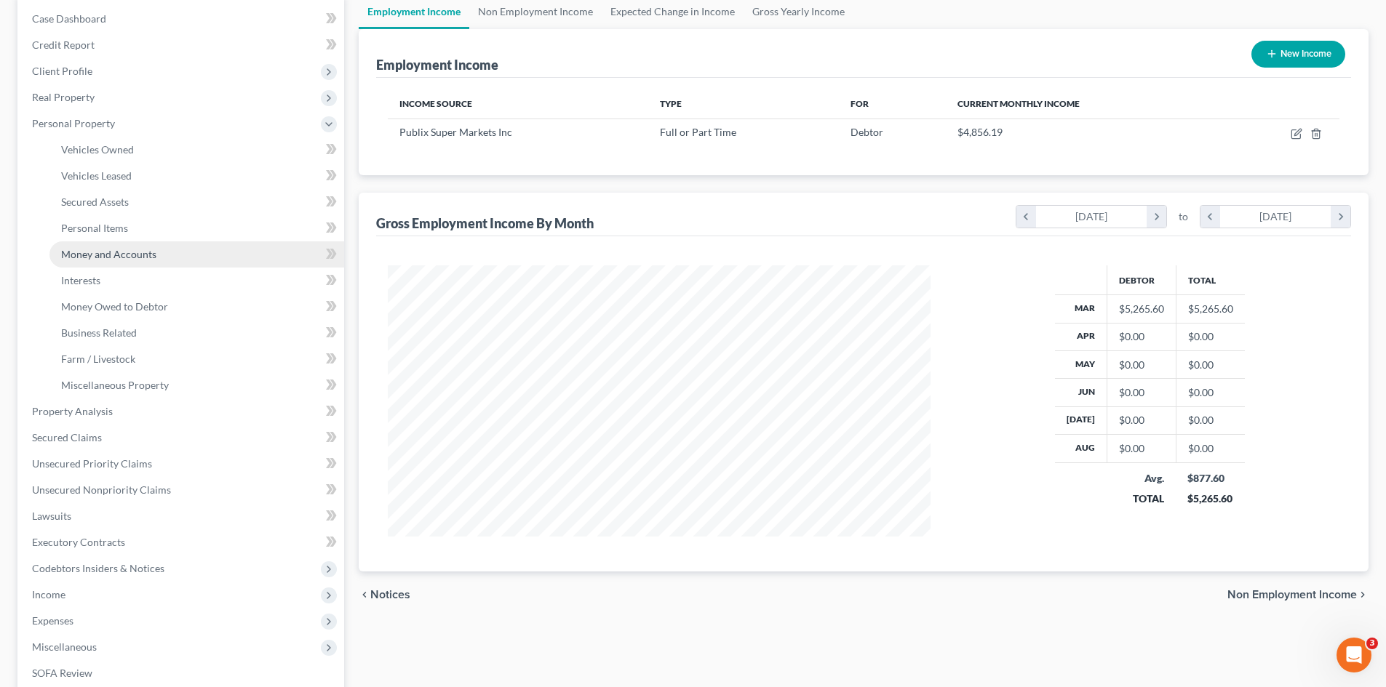
click at [90, 257] on span "Money and Accounts" at bounding box center [108, 254] width 95 height 12
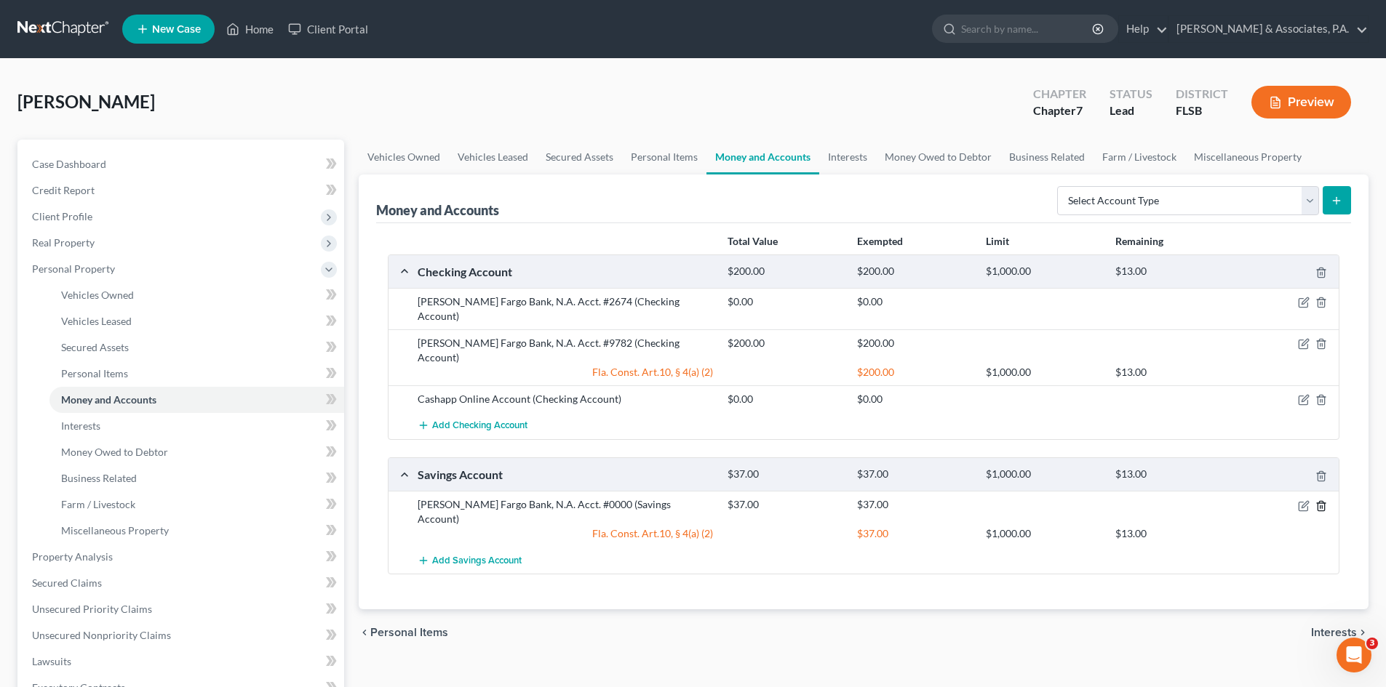
click at [1320, 506] on line "button" at bounding box center [1320, 507] width 0 height 3
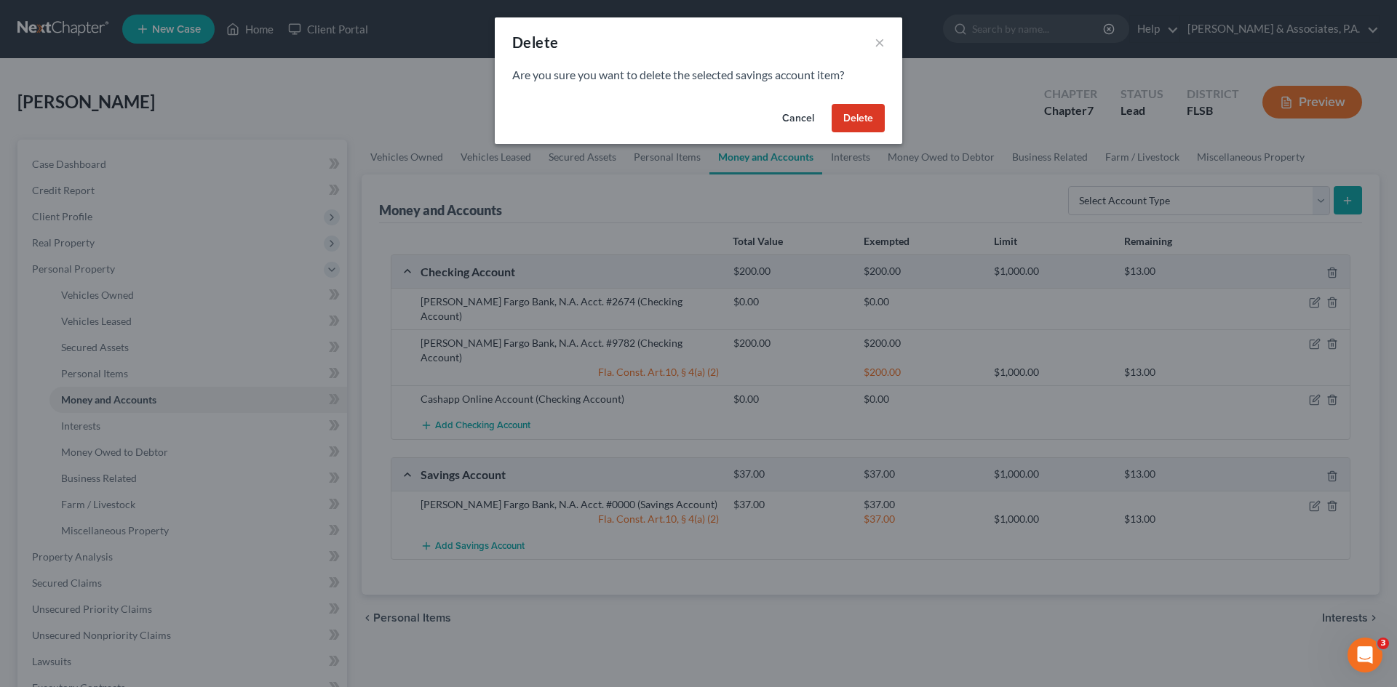
click at [849, 127] on button "Delete" at bounding box center [857, 118] width 53 height 29
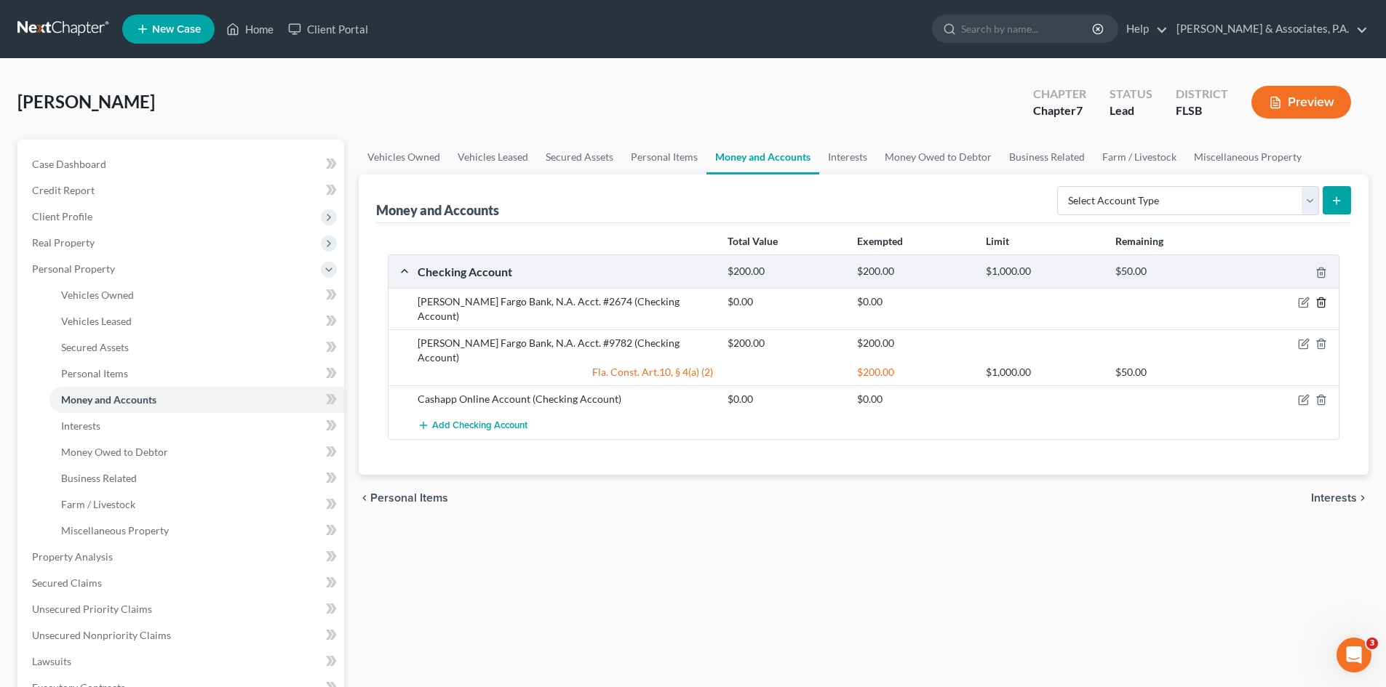
click at [1320, 303] on line "button" at bounding box center [1320, 304] width 0 height 3
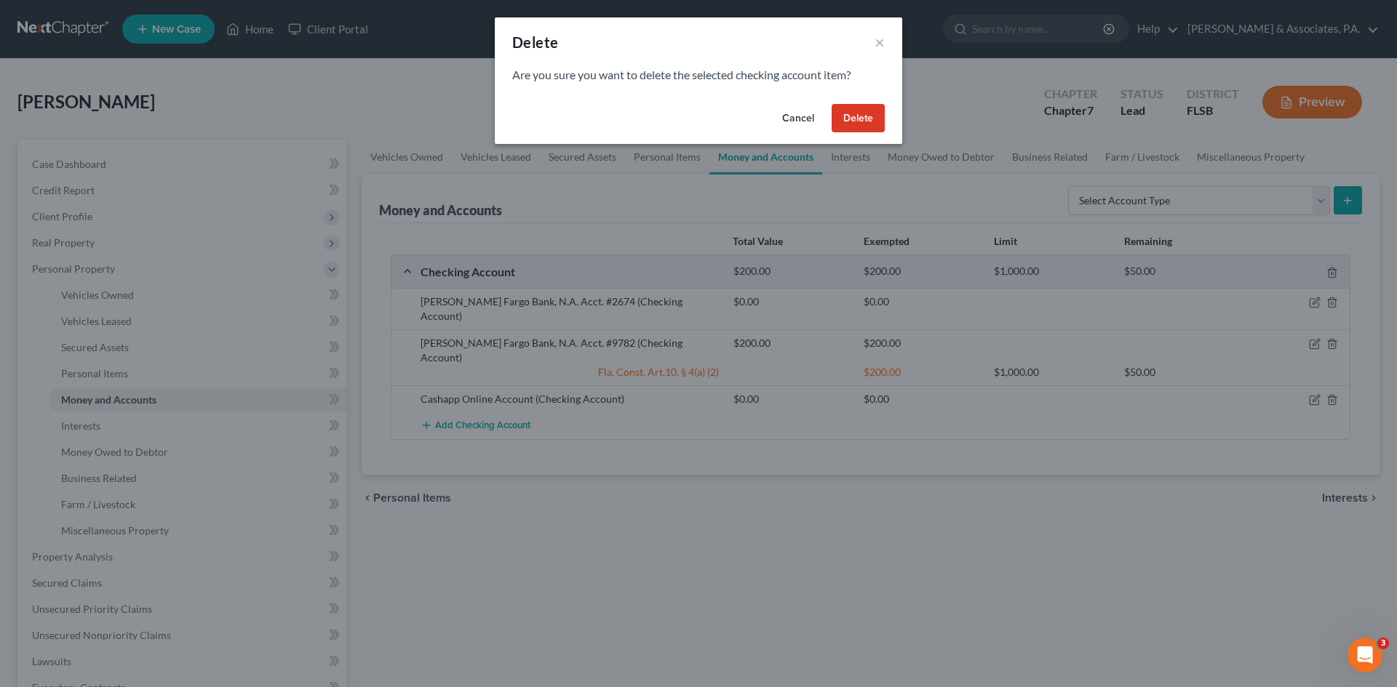
click at [852, 127] on button "Delete" at bounding box center [857, 118] width 53 height 29
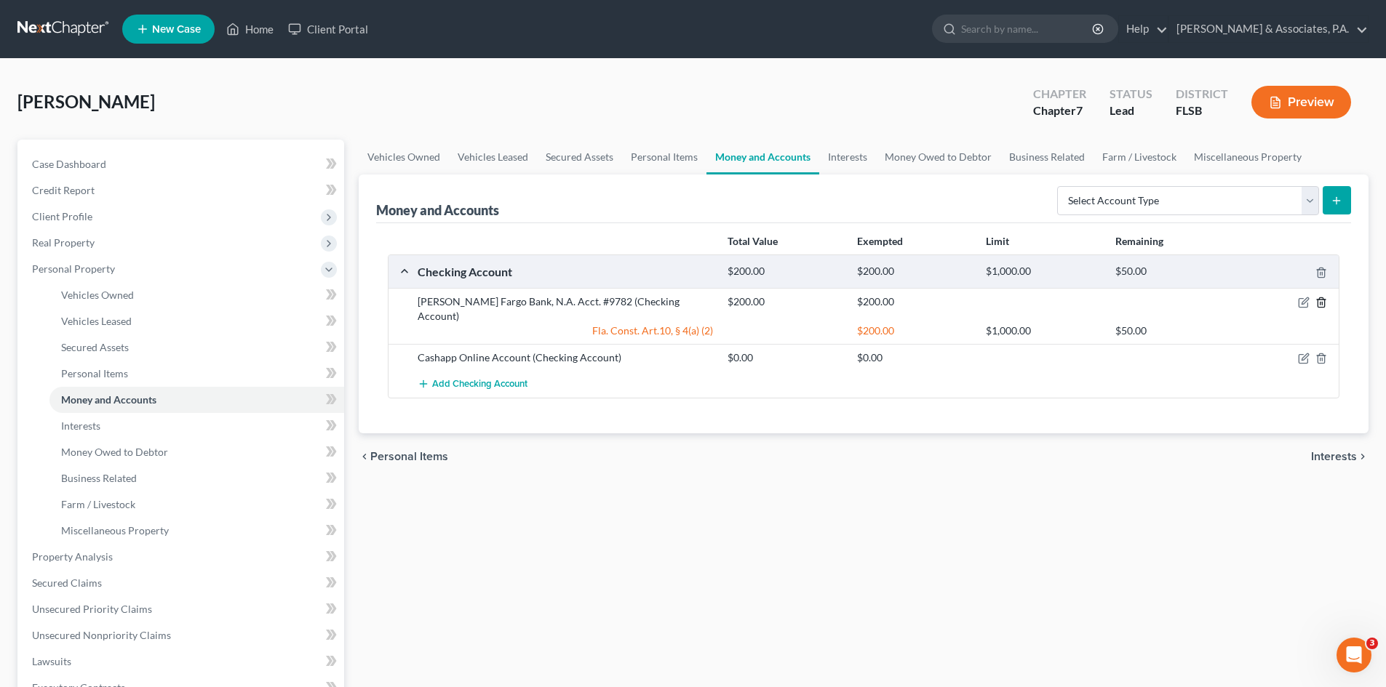
click at [1322, 303] on line "button" at bounding box center [1322, 304] width 0 height 3
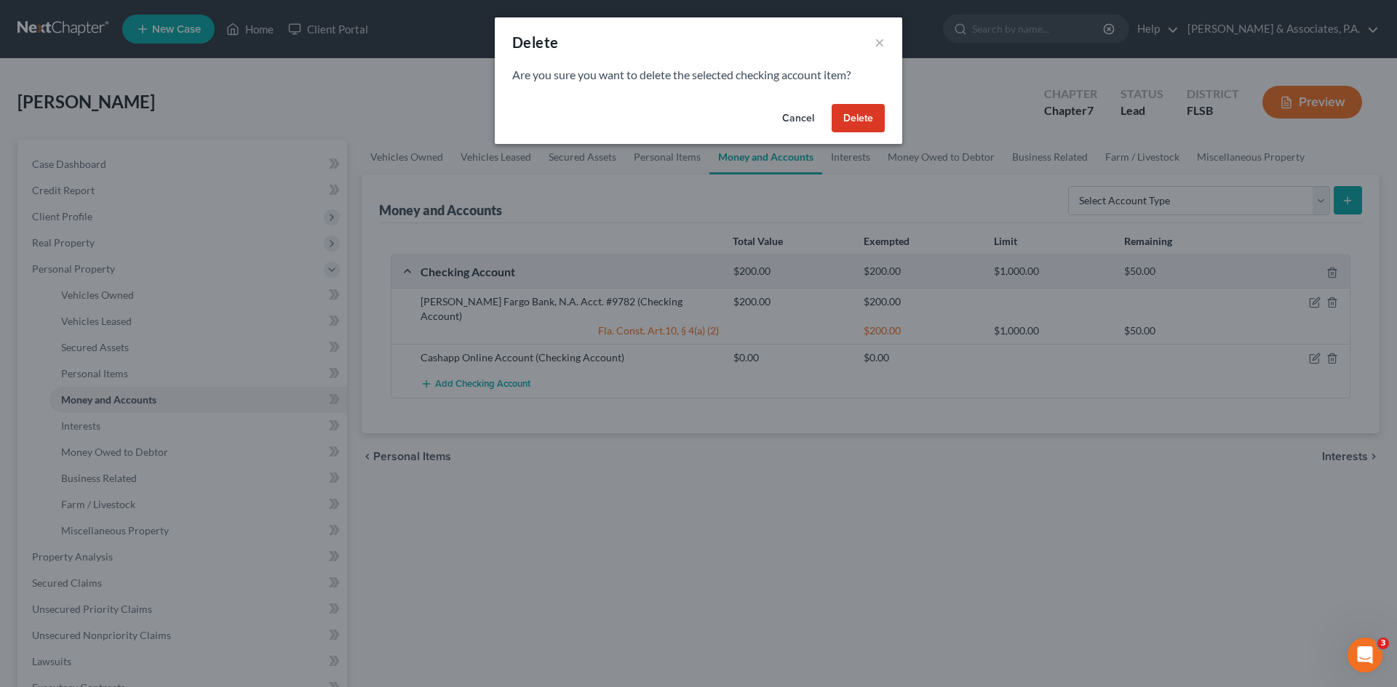
click at [863, 124] on button "Delete" at bounding box center [857, 118] width 53 height 29
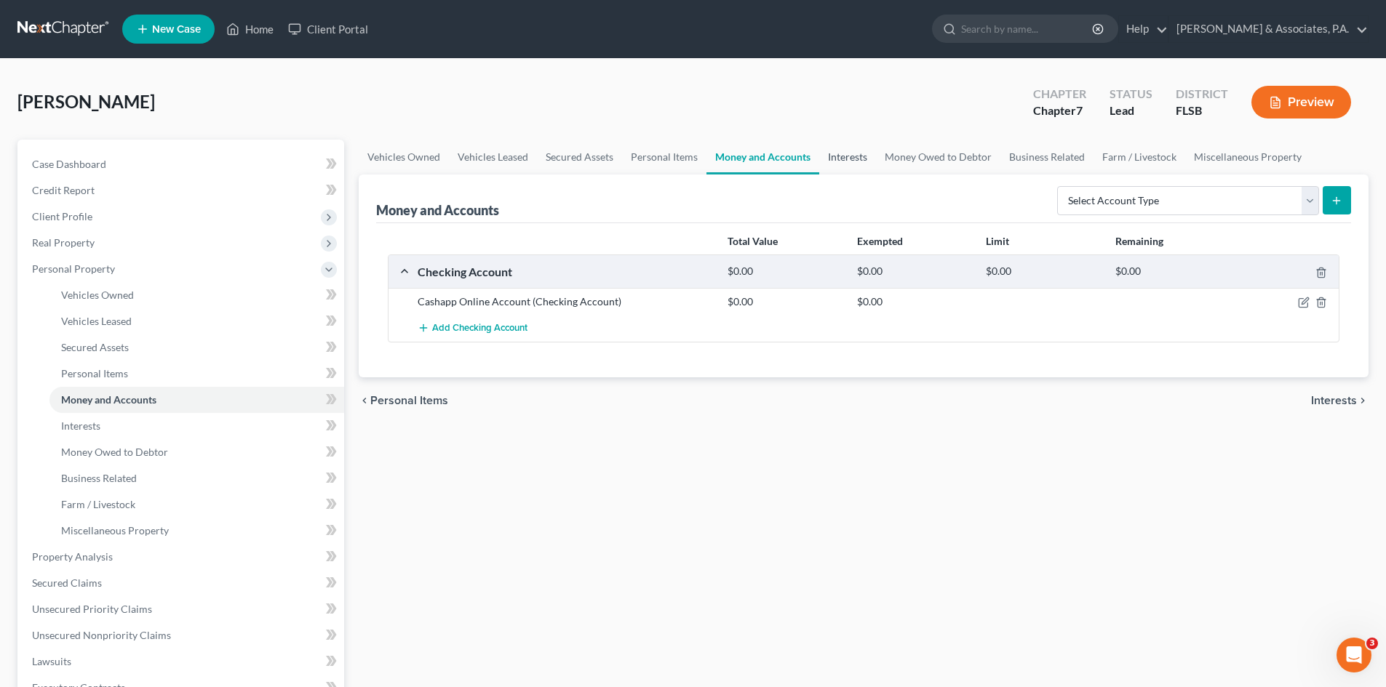
click at [837, 153] on link "Interests" at bounding box center [847, 157] width 57 height 35
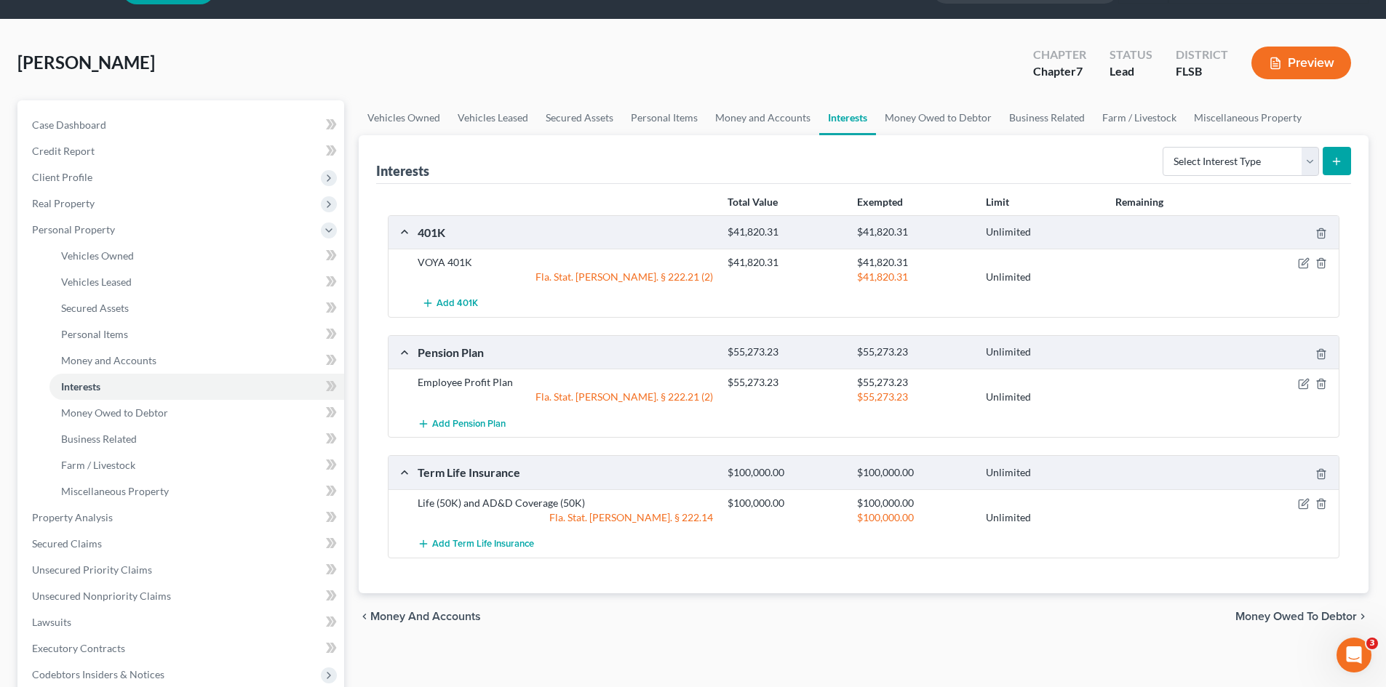
scroll to position [73, 0]
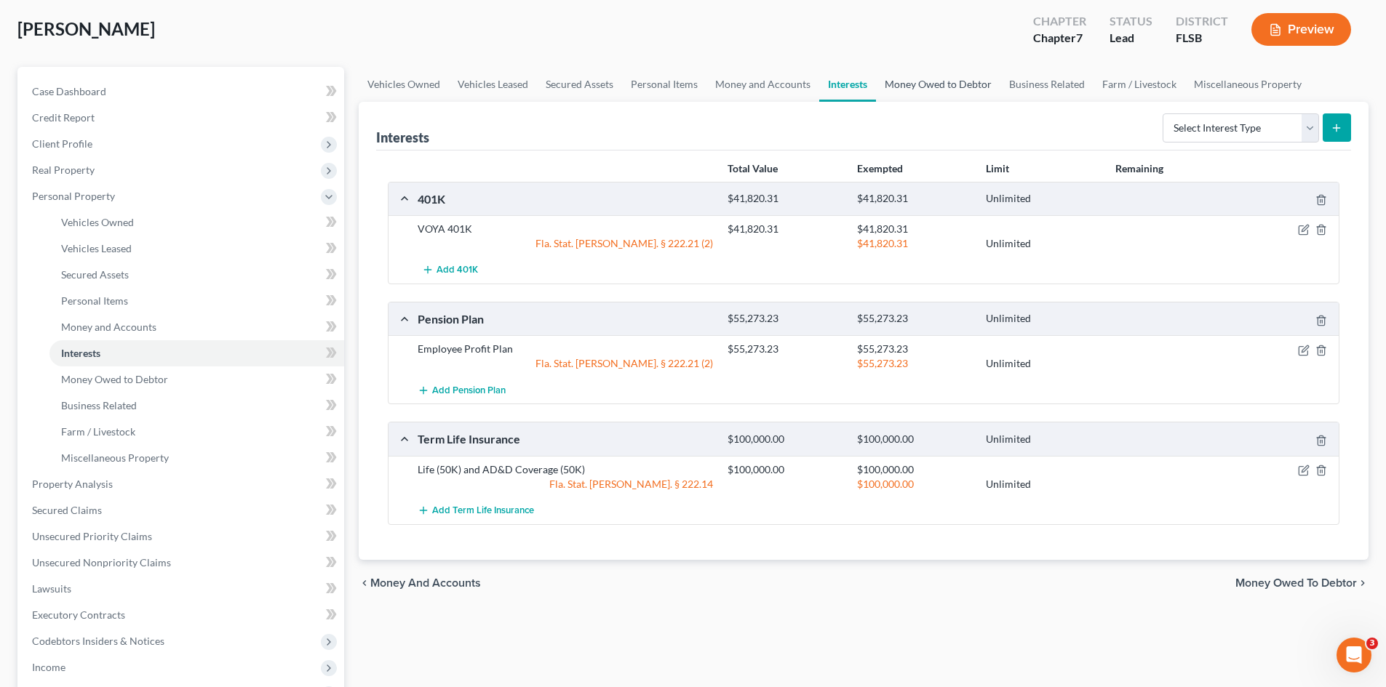
click at [914, 84] on link "Money Owed to Debtor" at bounding box center [938, 84] width 124 height 35
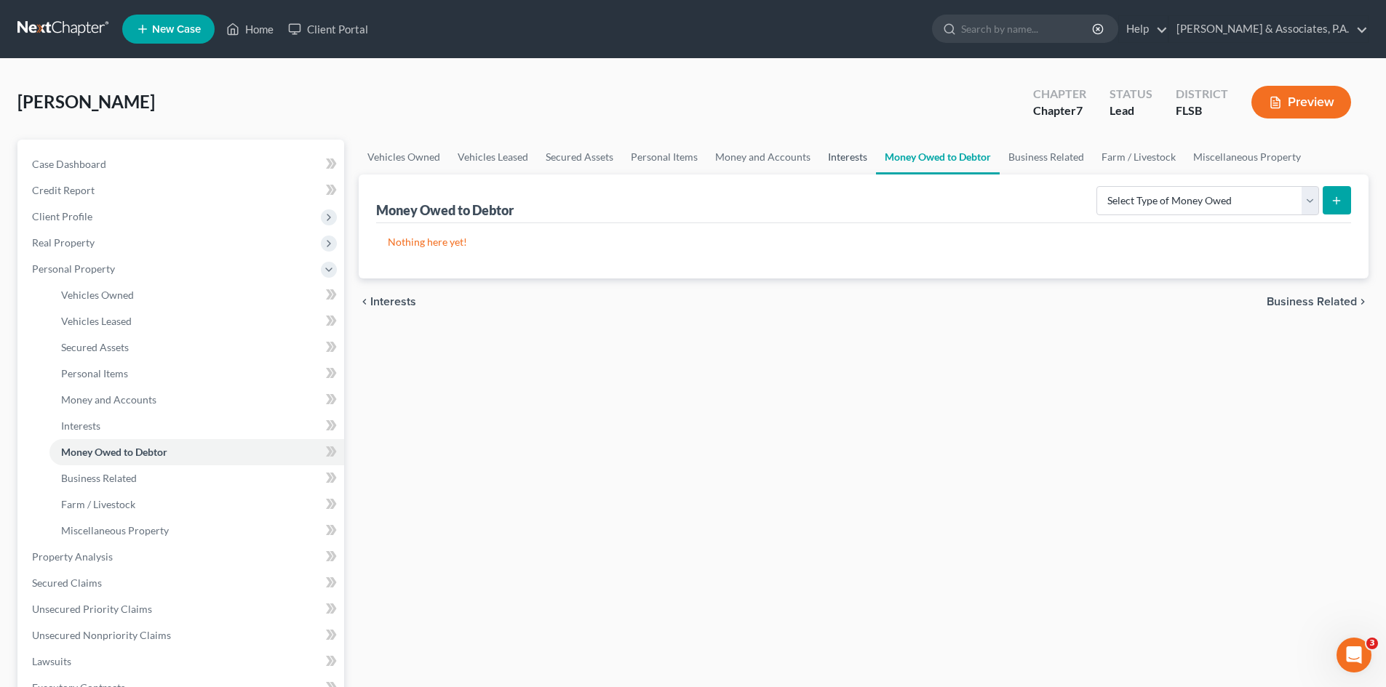
click at [840, 159] on link "Interests" at bounding box center [847, 157] width 57 height 35
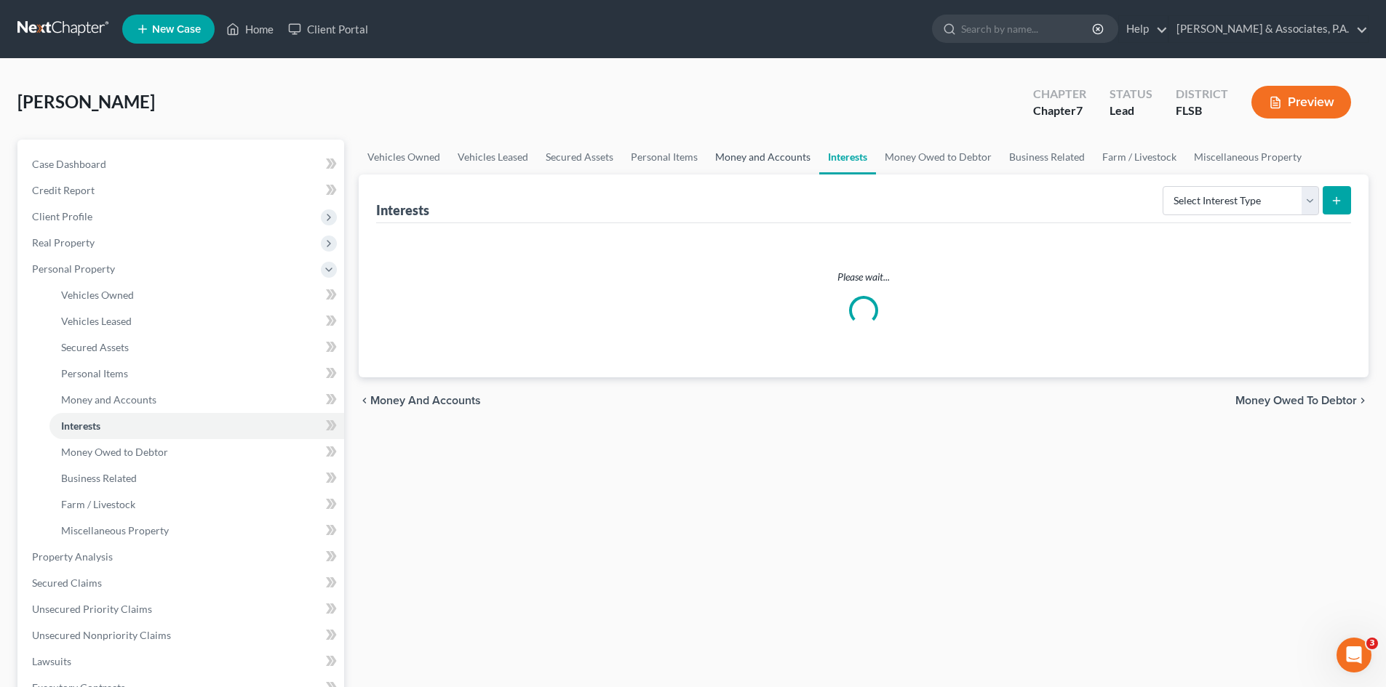
click at [756, 154] on link "Money and Accounts" at bounding box center [762, 157] width 113 height 35
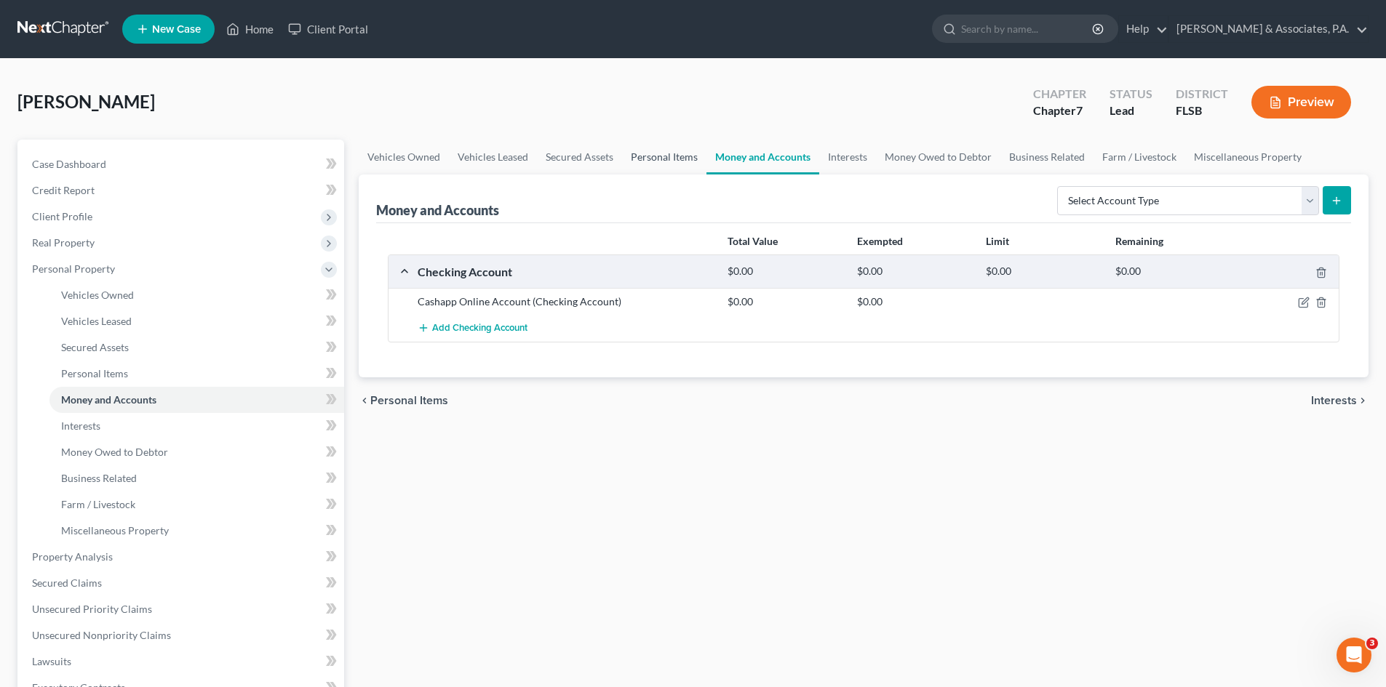
click at [651, 156] on link "Personal Items" at bounding box center [664, 157] width 84 height 35
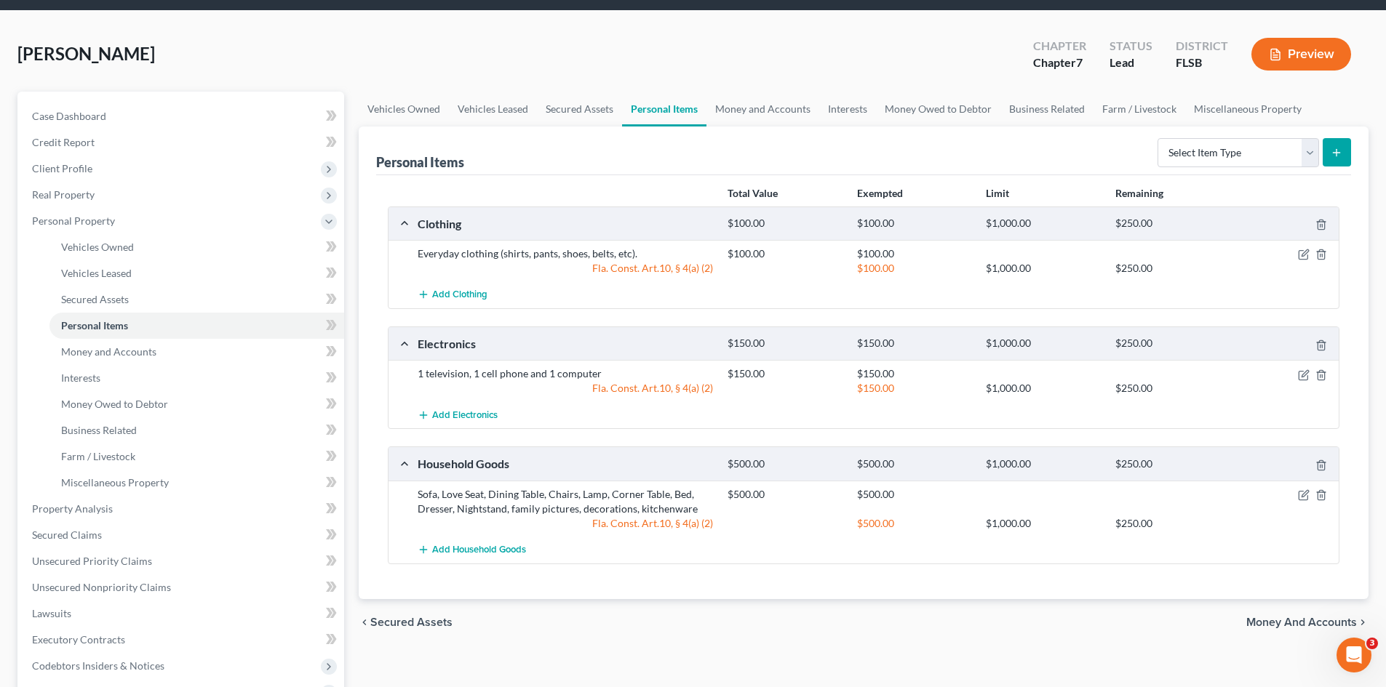
scroll to position [73, 0]
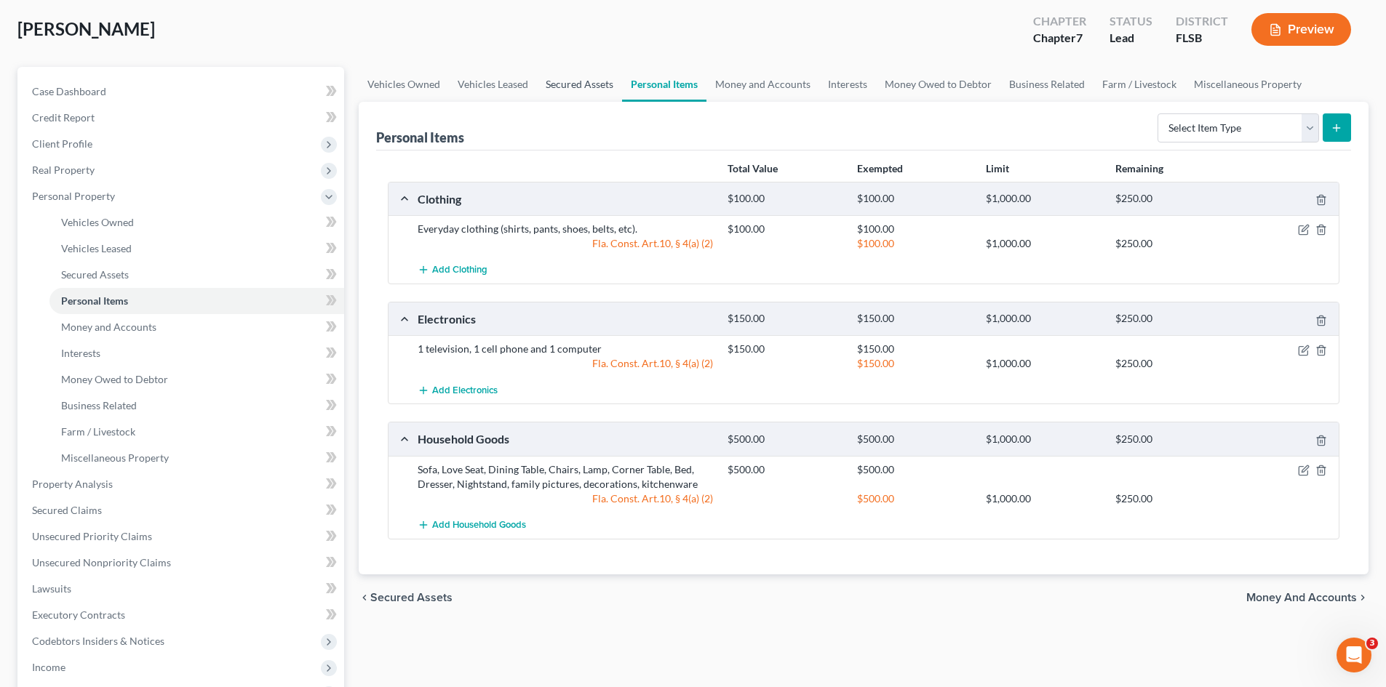
click at [572, 81] on link "Secured Assets" at bounding box center [579, 84] width 85 height 35
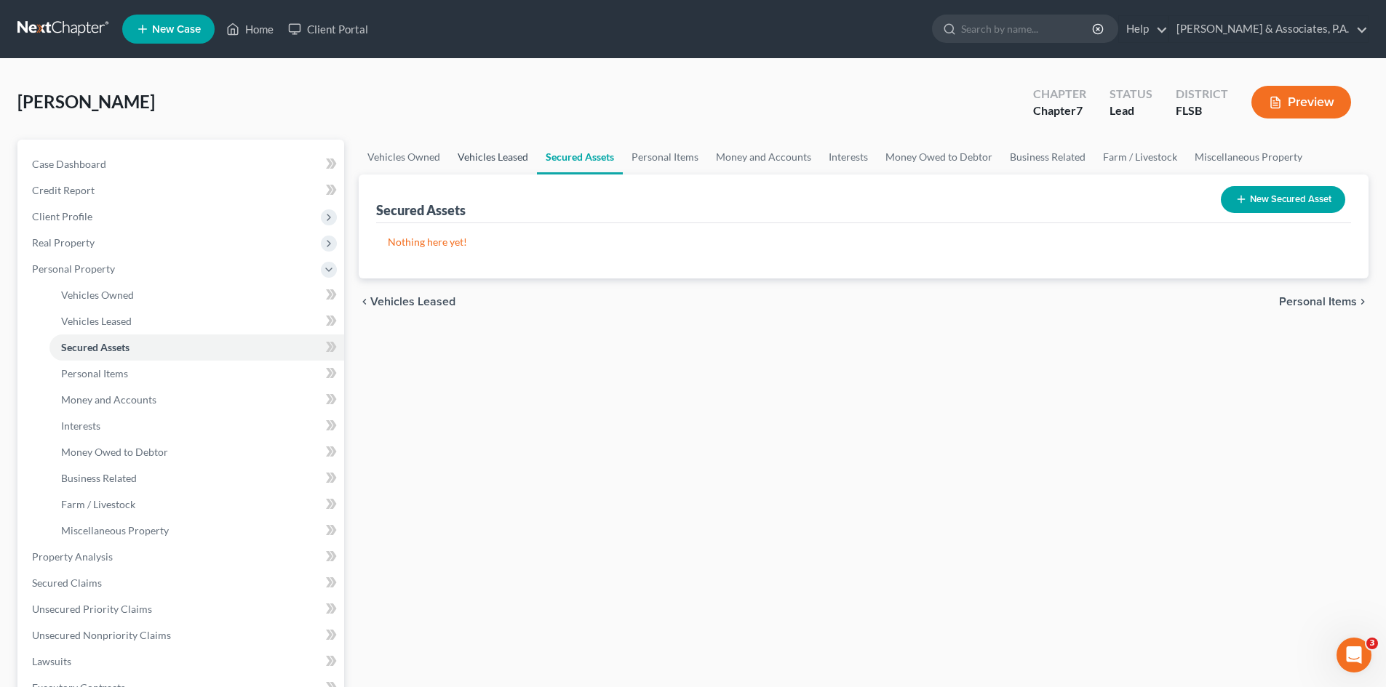
click at [484, 165] on link "Vehicles Leased" at bounding box center [493, 157] width 88 height 35
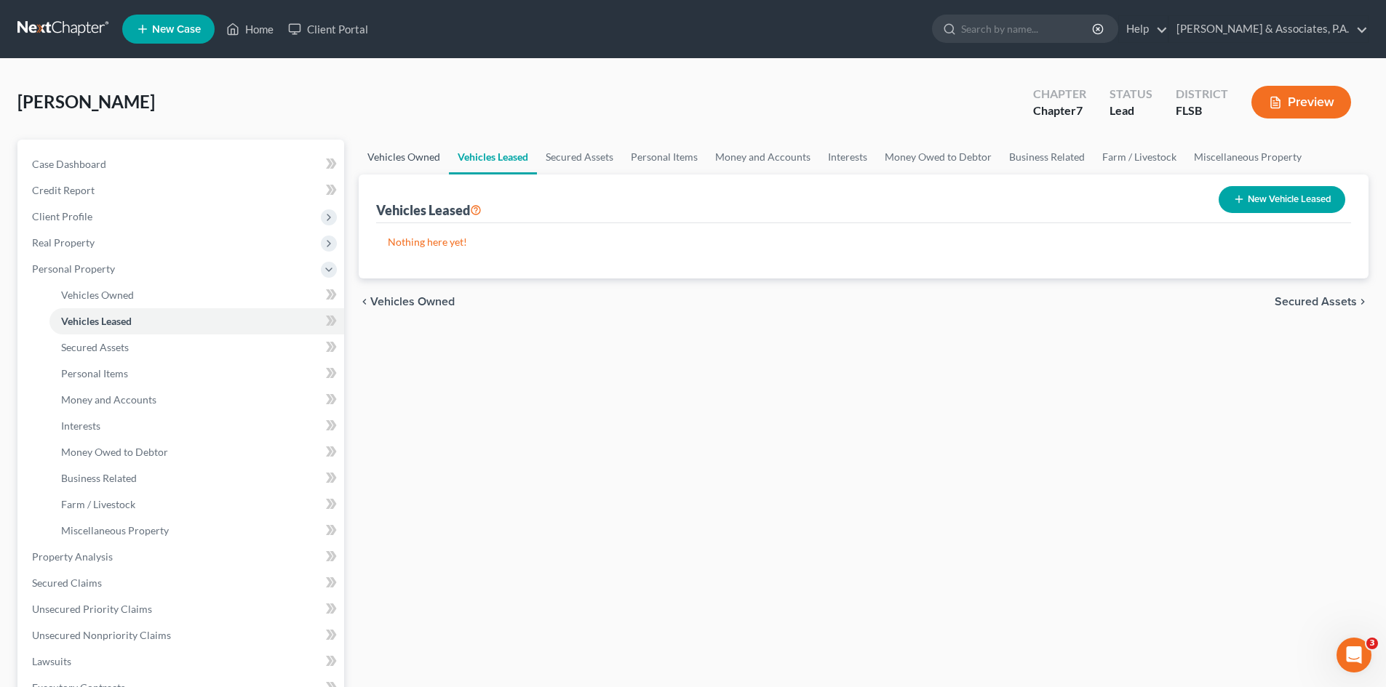
click at [415, 159] on link "Vehicles Owned" at bounding box center [404, 157] width 90 height 35
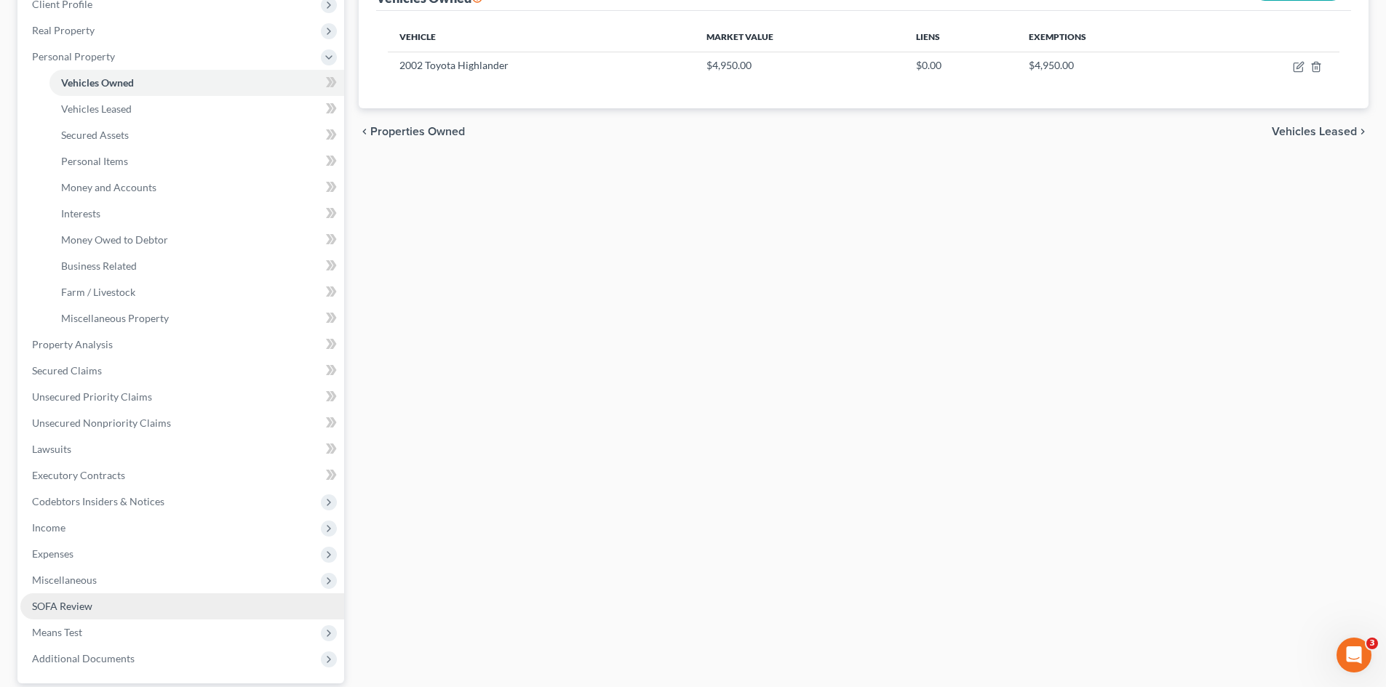
scroll to position [218, 0]
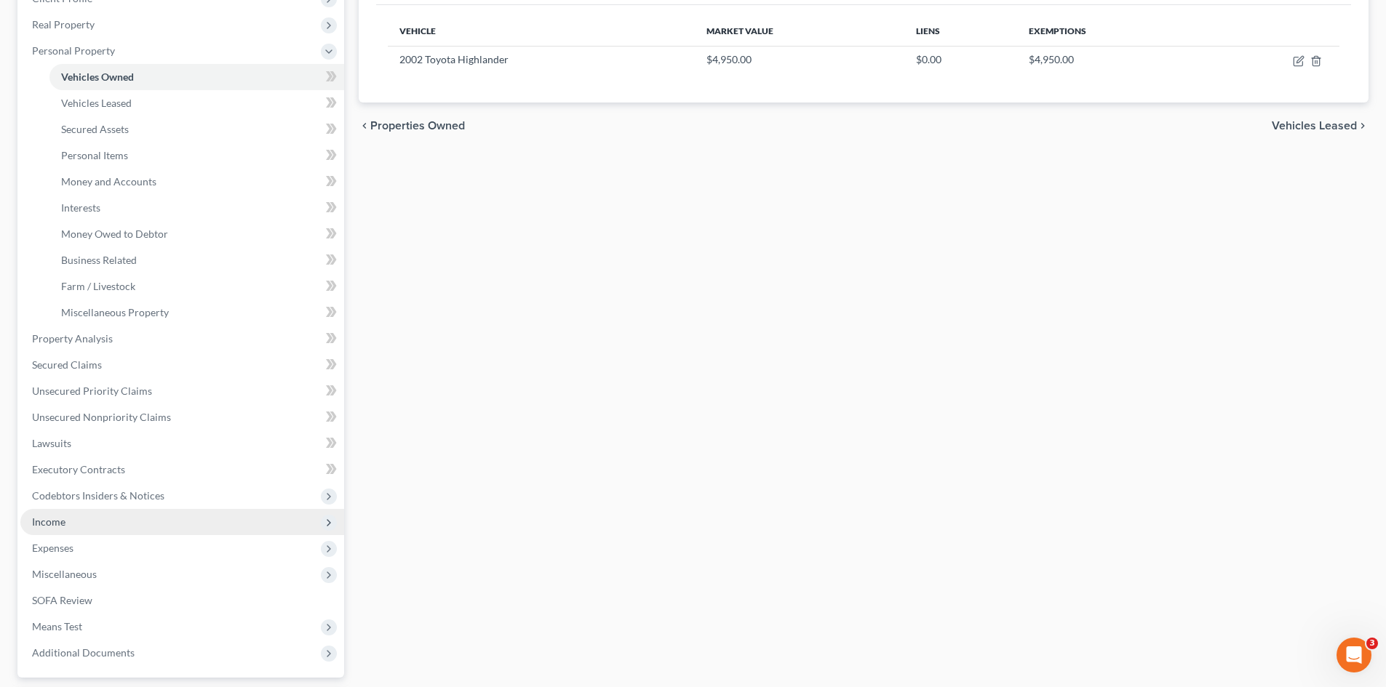
click at [93, 515] on span "Income" at bounding box center [182, 522] width 324 height 26
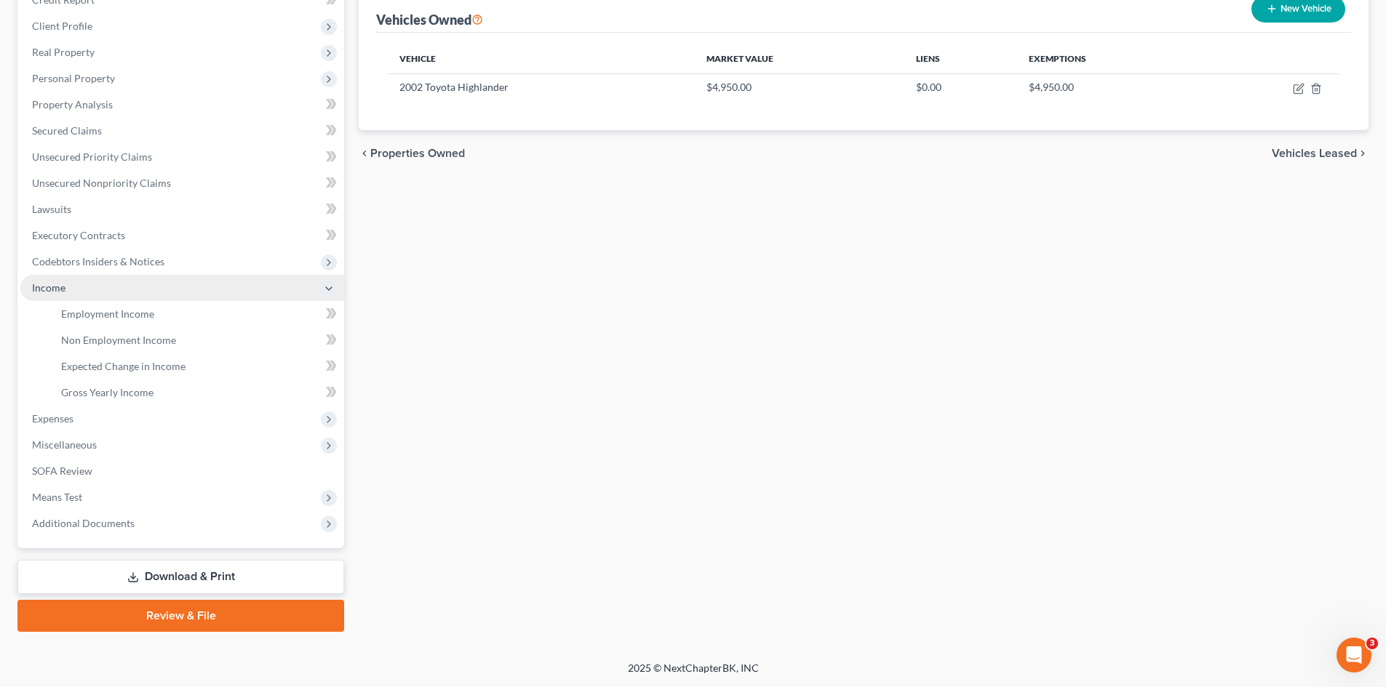
scroll to position [191, 0]
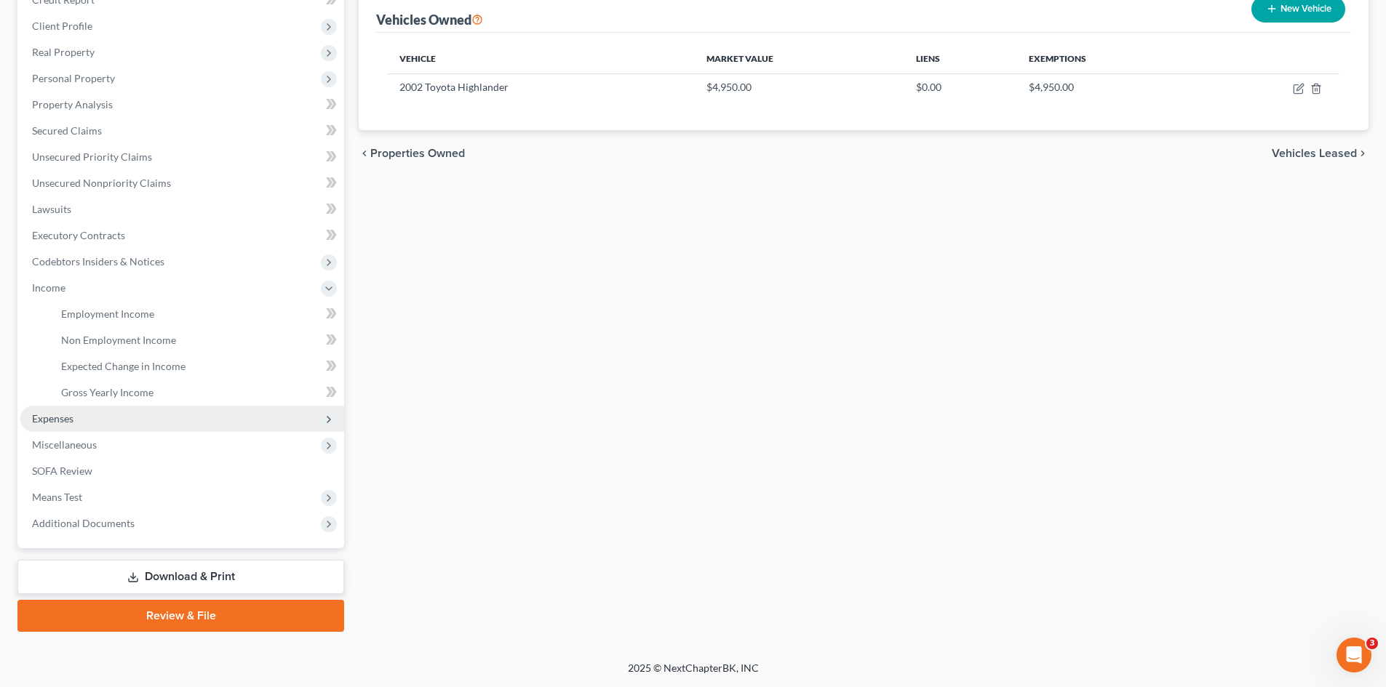
click at [135, 420] on span "Expenses" at bounding box center [182, 419] width 324 height 26
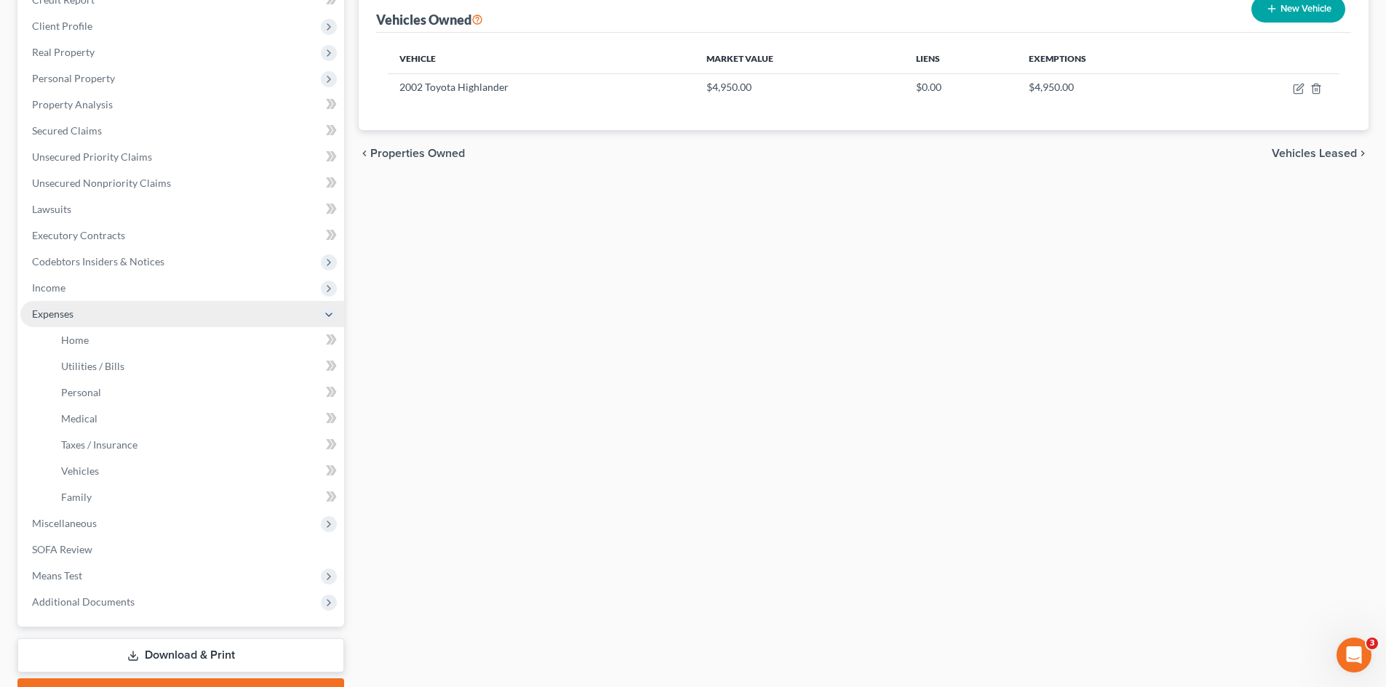
scroll to position [218, 0]
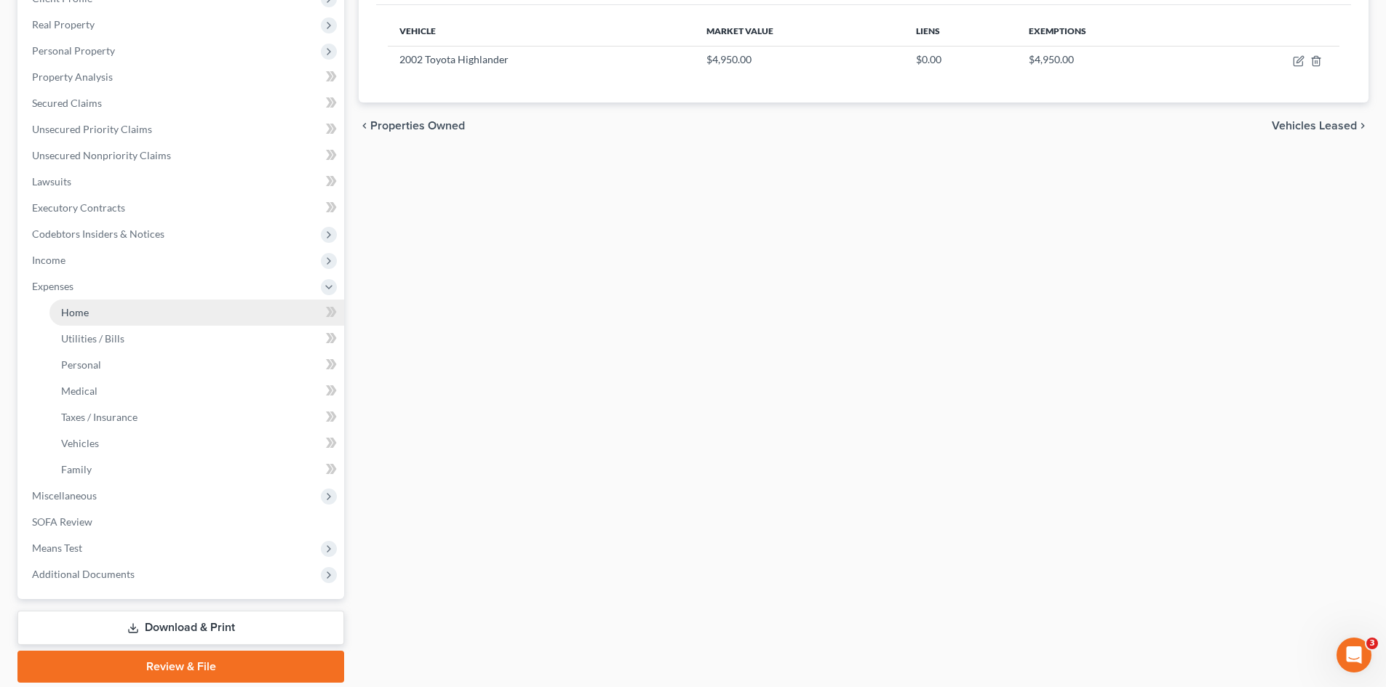
click at [95, 312] on link "Home" at bounding box center [196, 313] width 295 height 26
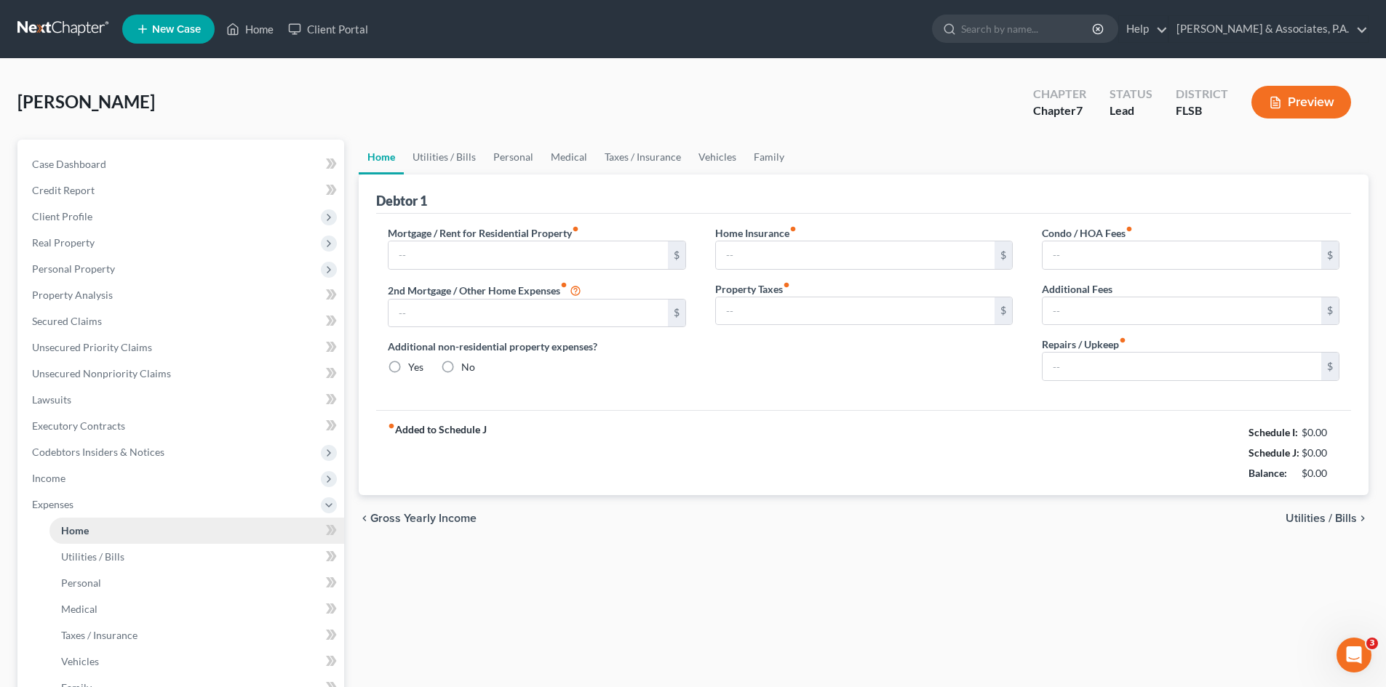
type input "1,550.00"
type input "0.00"
radio input "true"
type input "0.00"
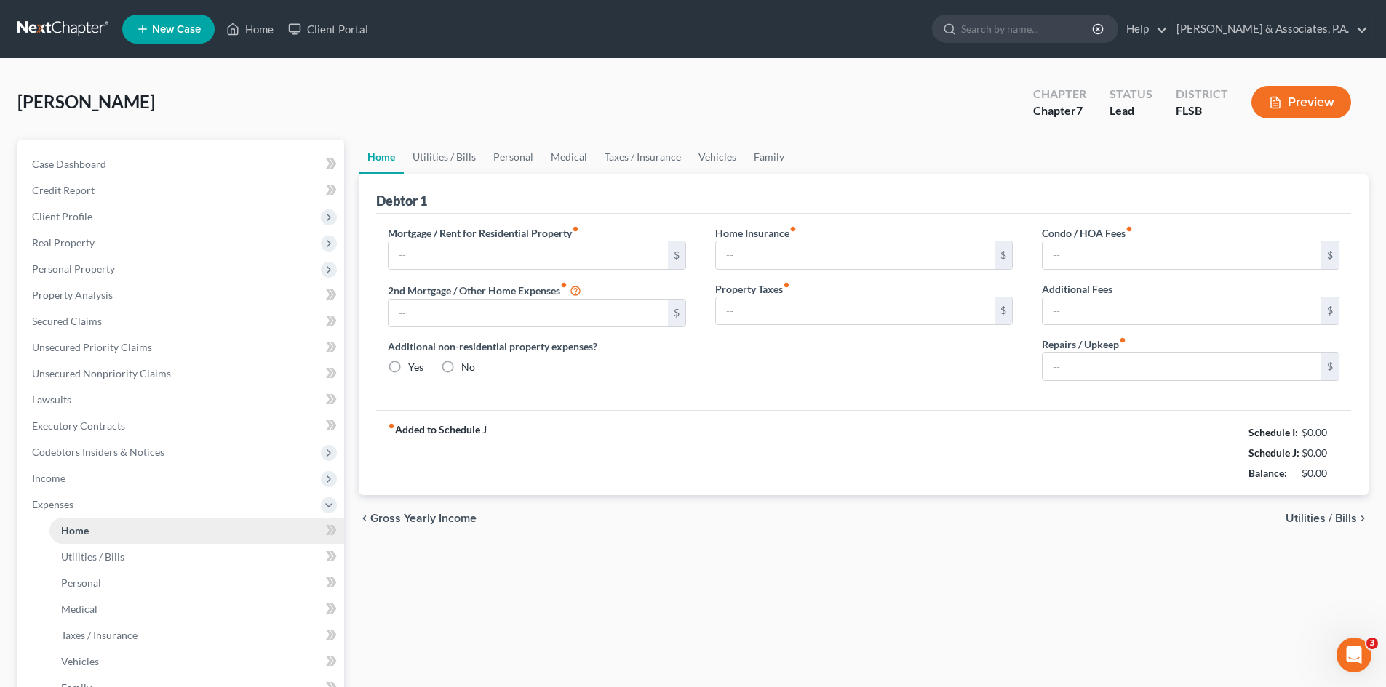
type input "0.00"
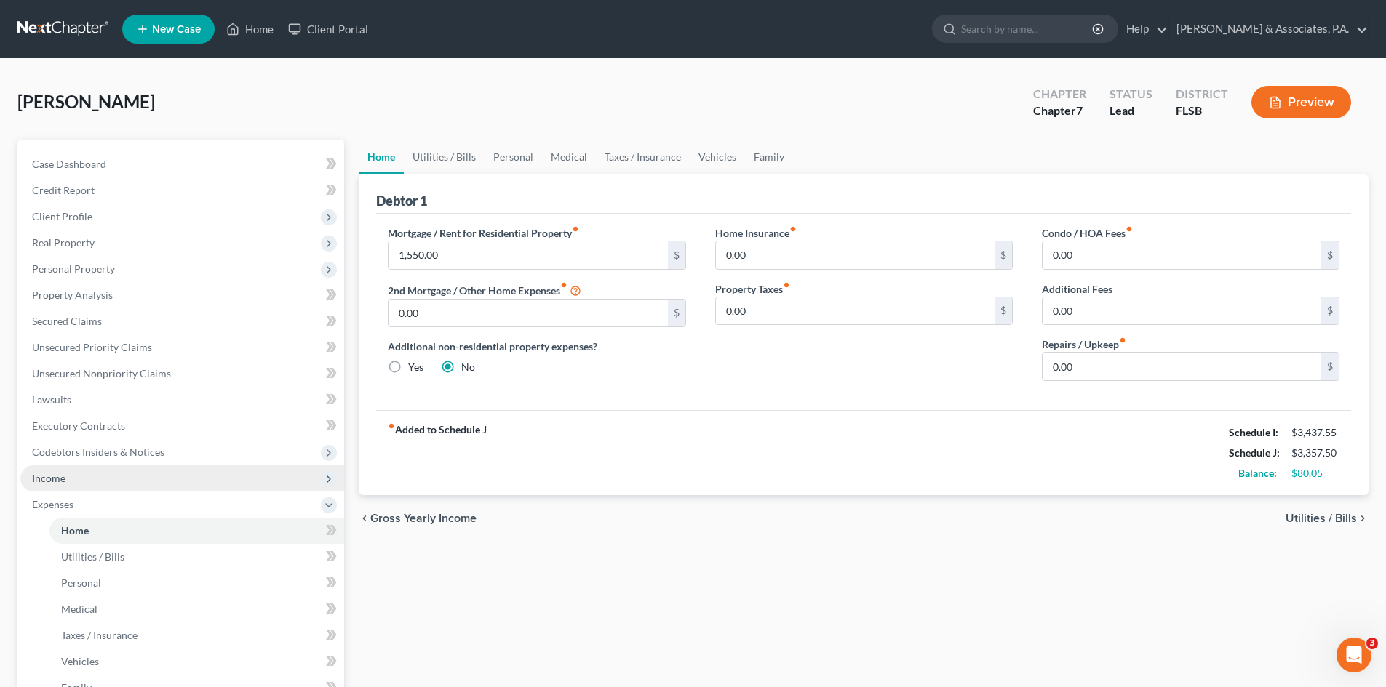
click at [73, 479] on span "Income" at bounding box center [182, 479] width 324 height 26
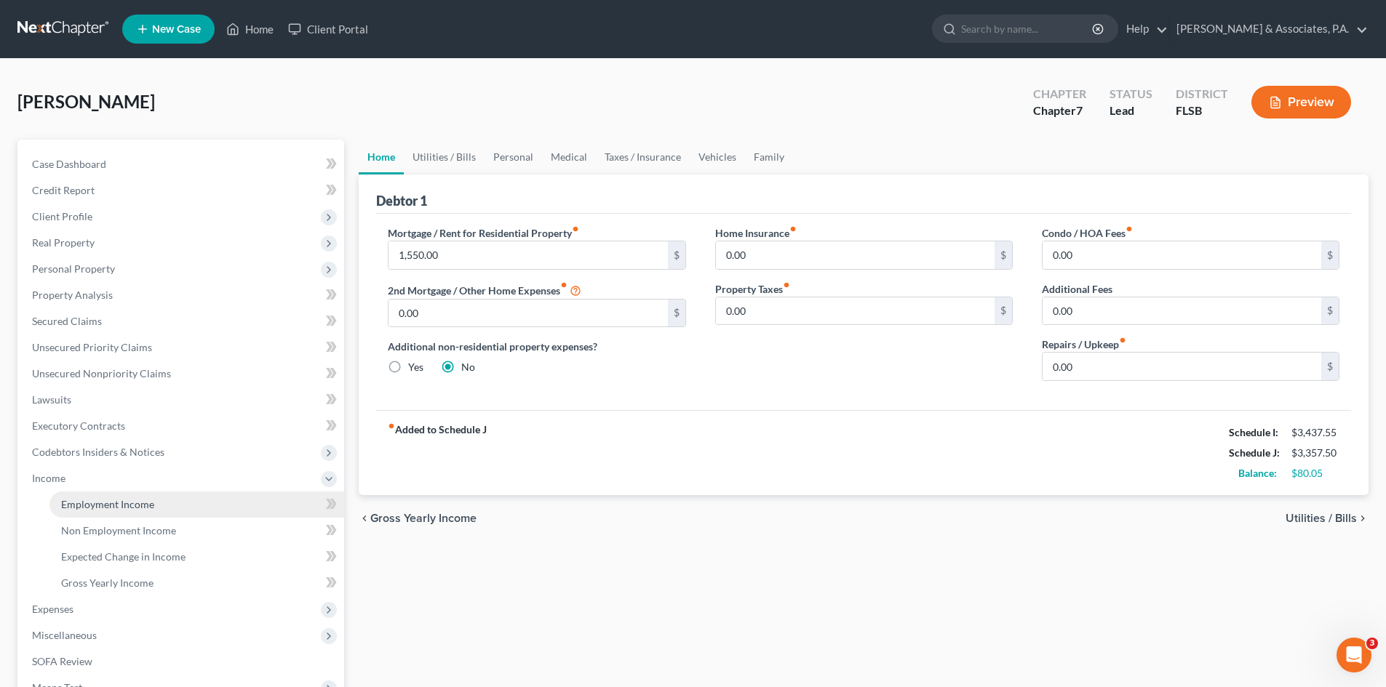
click at [151, 504] on span "Employment Income" at bounding box center [107, 504] width 93 height 12
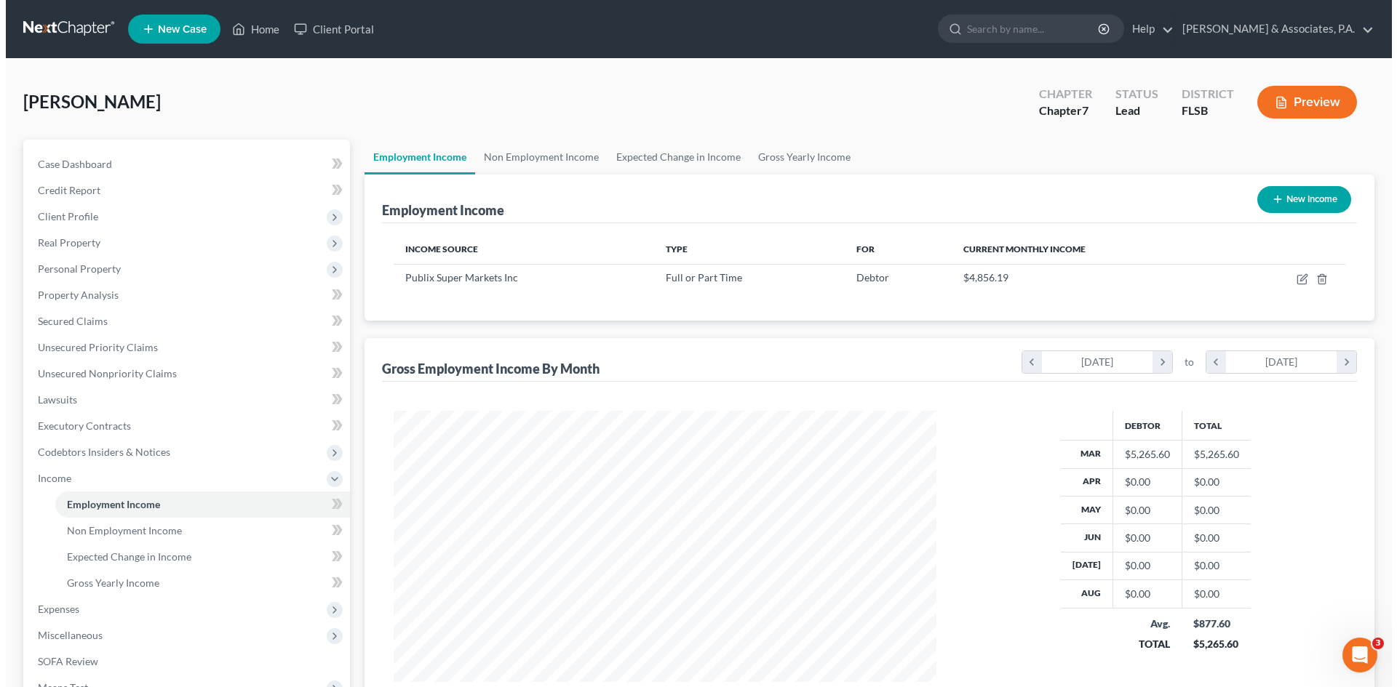
scroll to position [271, 572]
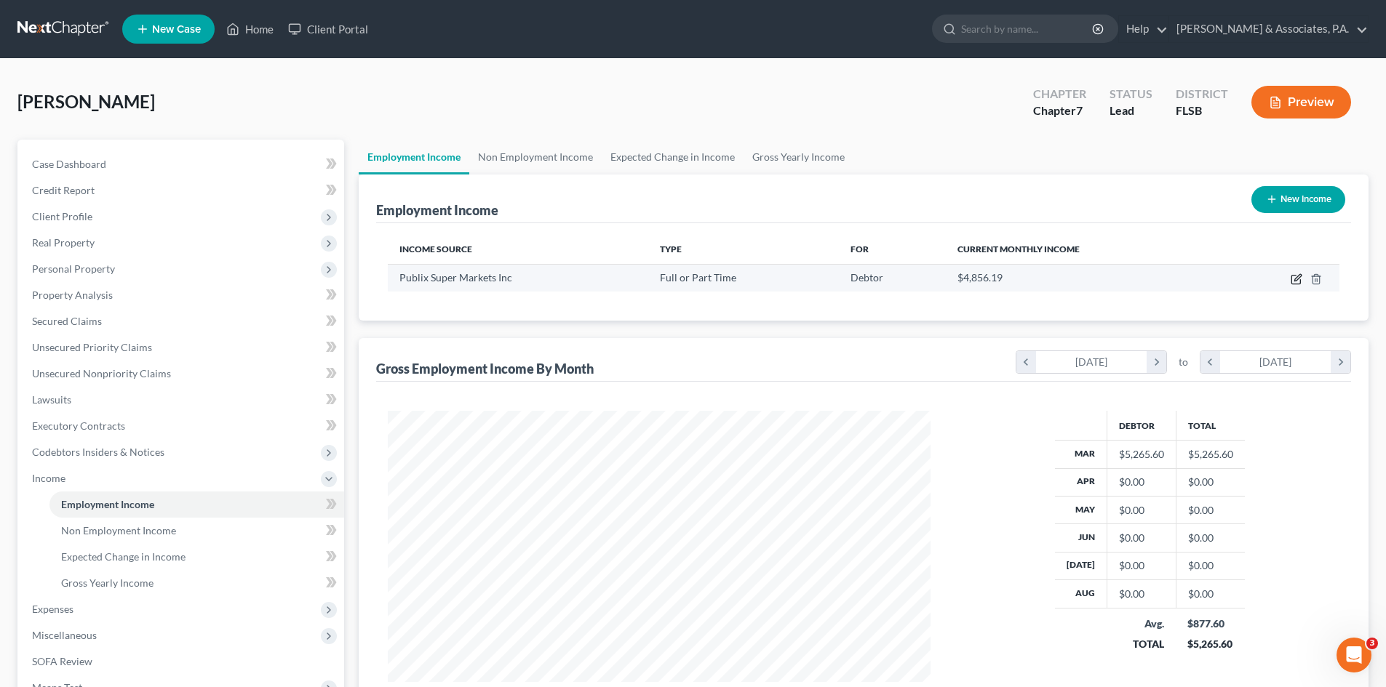
click at [1295, 282] on icon "button" at bounding box center [1296, 279] width 12 height 12
select select "0"
select select "9"
select select "3"
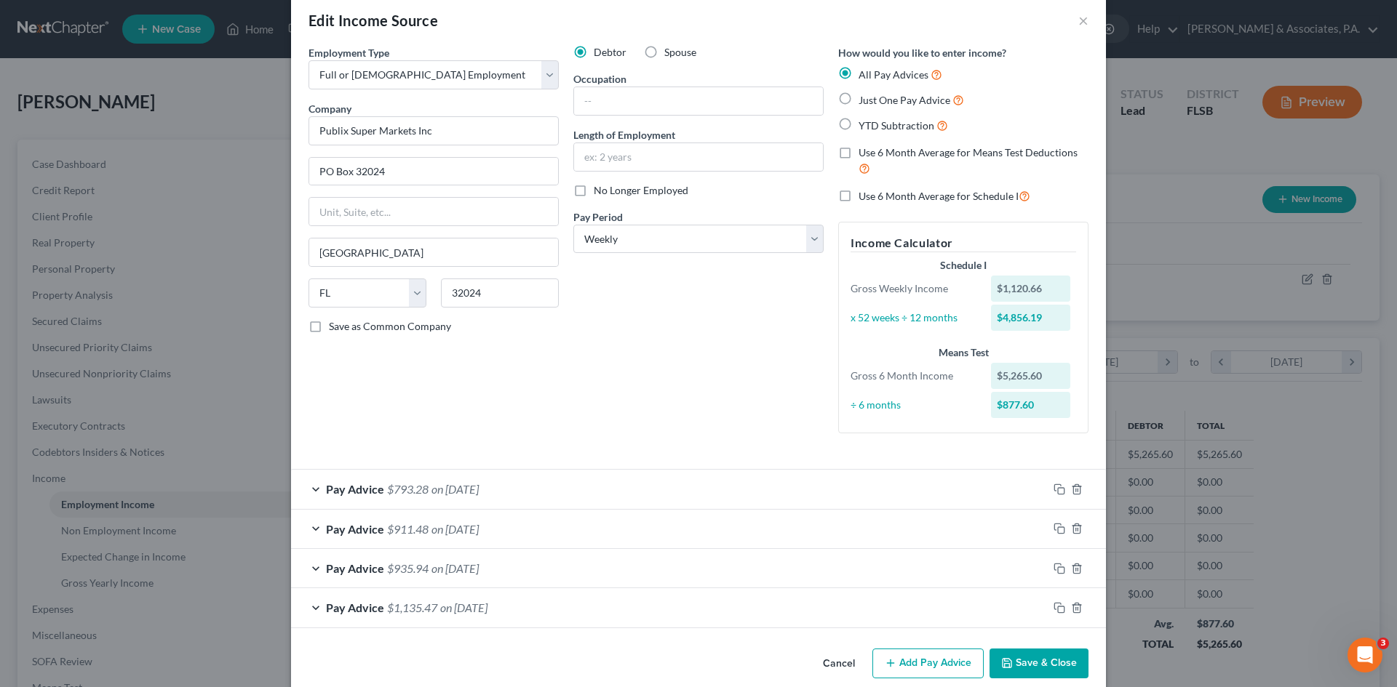
scroll to position [42, 0]
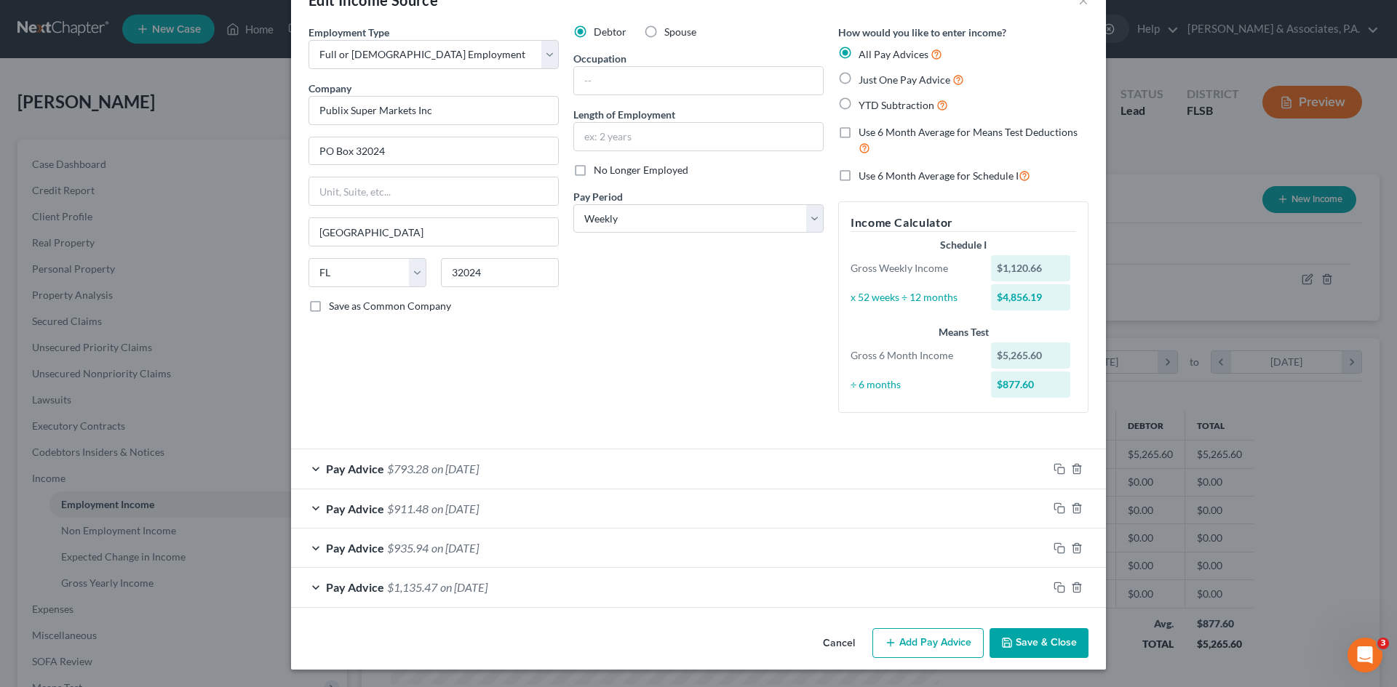
click at [923, 647] on button "Add Pay Advice" at bounding box center [927, 643] width 111 height 31
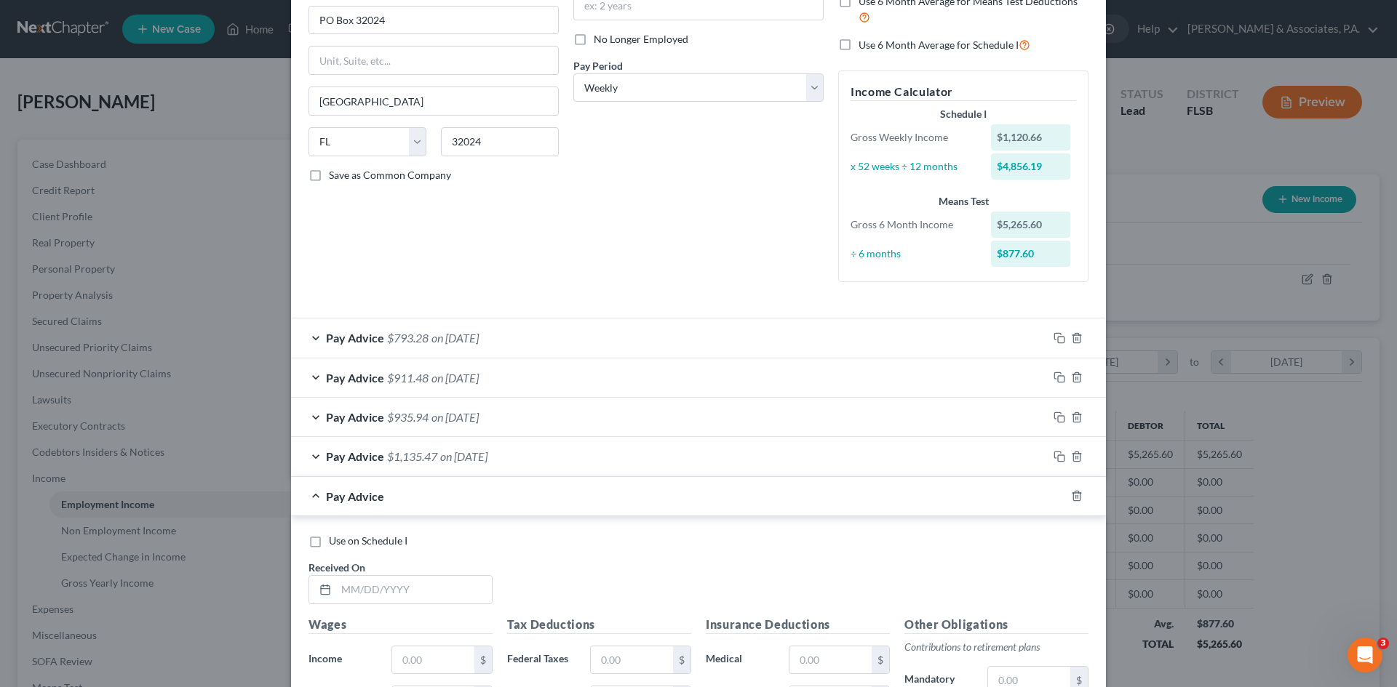
scroll to position [519, 0]
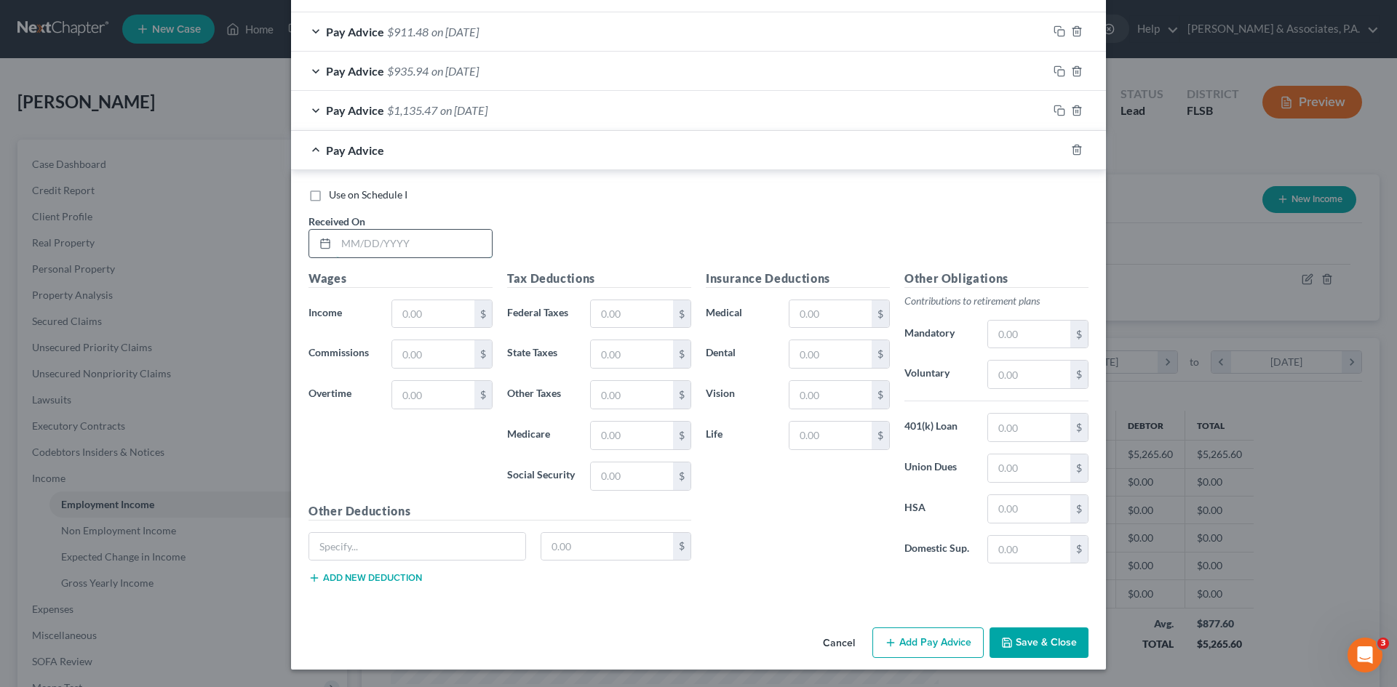
click at [359, 248] on input "text" at bounding box center [414, 244] width 156 height 28
type input "[DATE]"
click at [407, 316] on input "text" at bounding box center [433, 314] width 82 height 28
type input "1,297.94"
click at [396, 396] on input "text" at bounding box center [433, 395] width 82 height 28
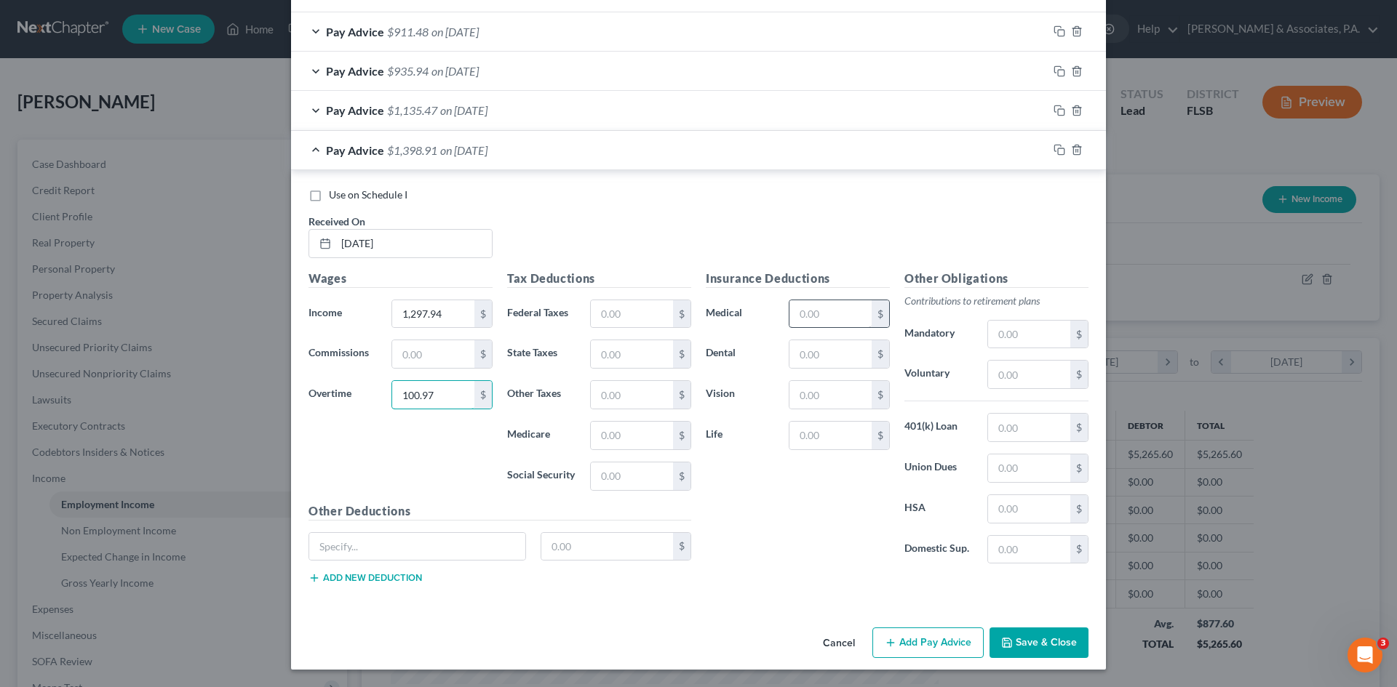
type input "100.97"
click at [800, 311] on input "text" at bounding box center [830, 314] width 82 height 28
type input "34.72"
click at [379, 546] on input "text" at bounding box center [417, 547] width 216 height 28
type input "LTD"
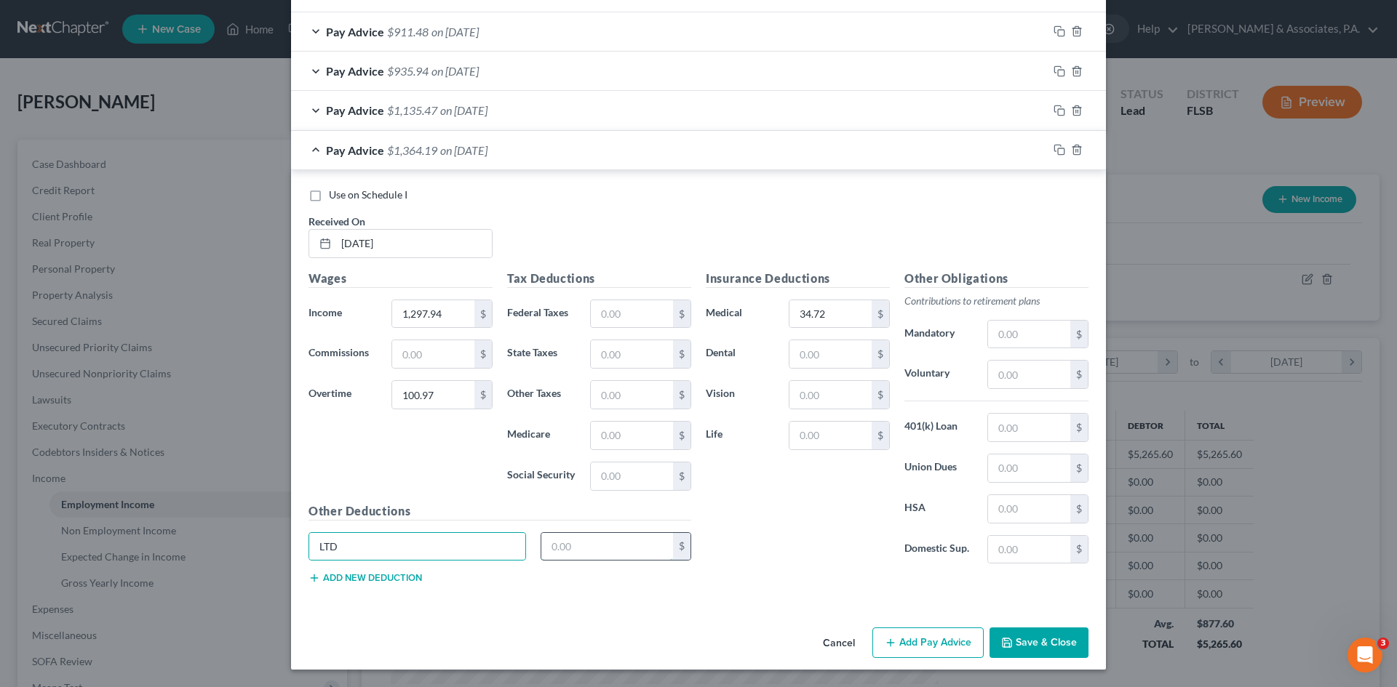
click at [567, 541] on input "text" at bounding box center [607, 547] width 132 height 28
type input "6.30"
click at [388, 578] on button "Add new deduction" at bounding box center [364, 578] width 113 height 12
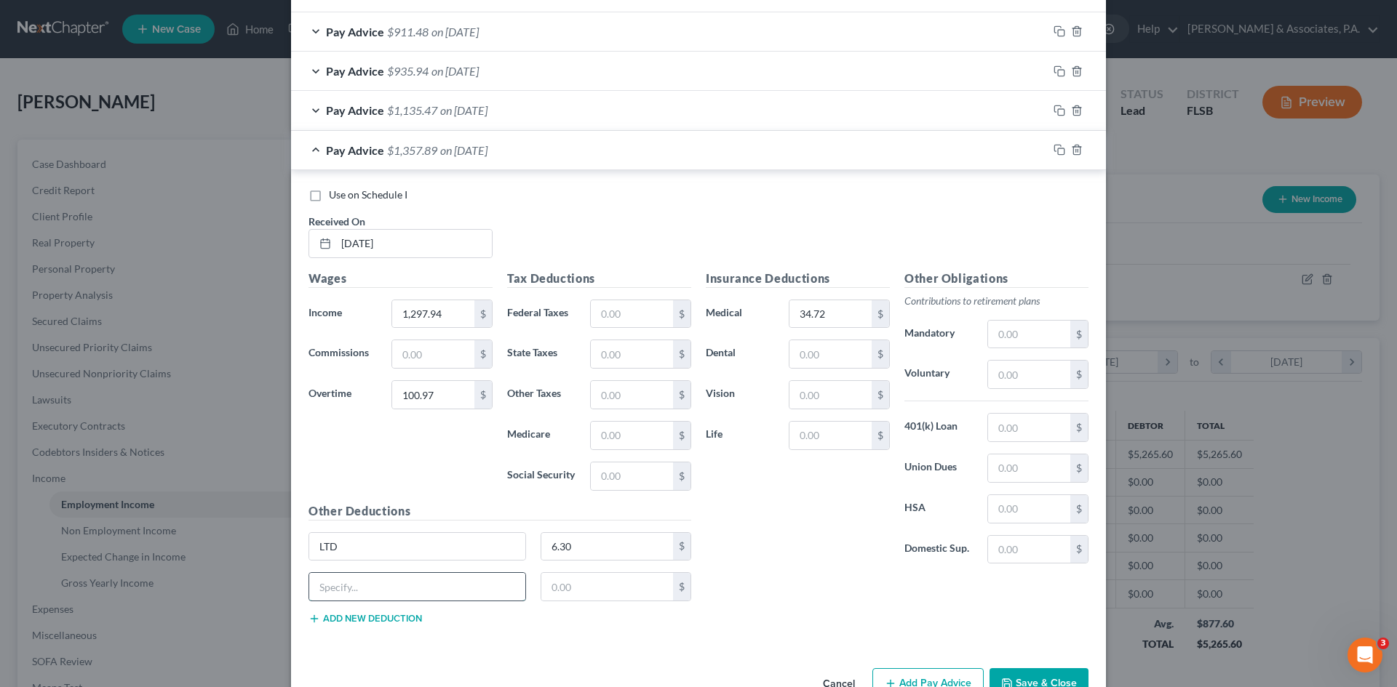
click at [378, 591] on input "text" at bounding box center [417, 587] width 216 height 28
click at [568, 581] on input "text" at bounding box center [607, 587] width 132 height 28
type input "50.00"
click at [380, 617] on button "Add new deduction" at bounding box center [364, 619] width 113 height 12
click at [358, 586] on input "text" at bounding box center [417, 587] width 216 height 28
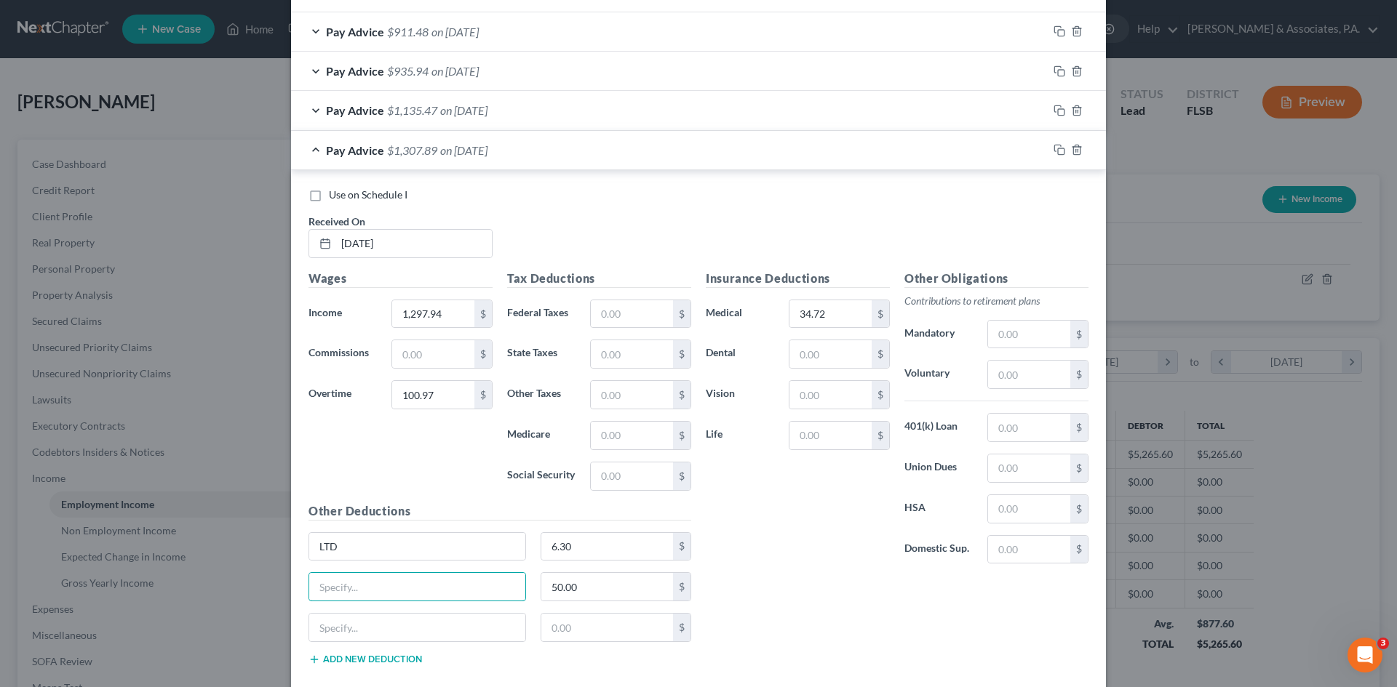
type input "401K"
click at [378, 628] on input "text" at bounding box center [417, 628] width 216 height 28
type input "United Way"
type input "1.00"
click at [604, 310] on input "text" at bounding box center [632, 314] width 82 height 28
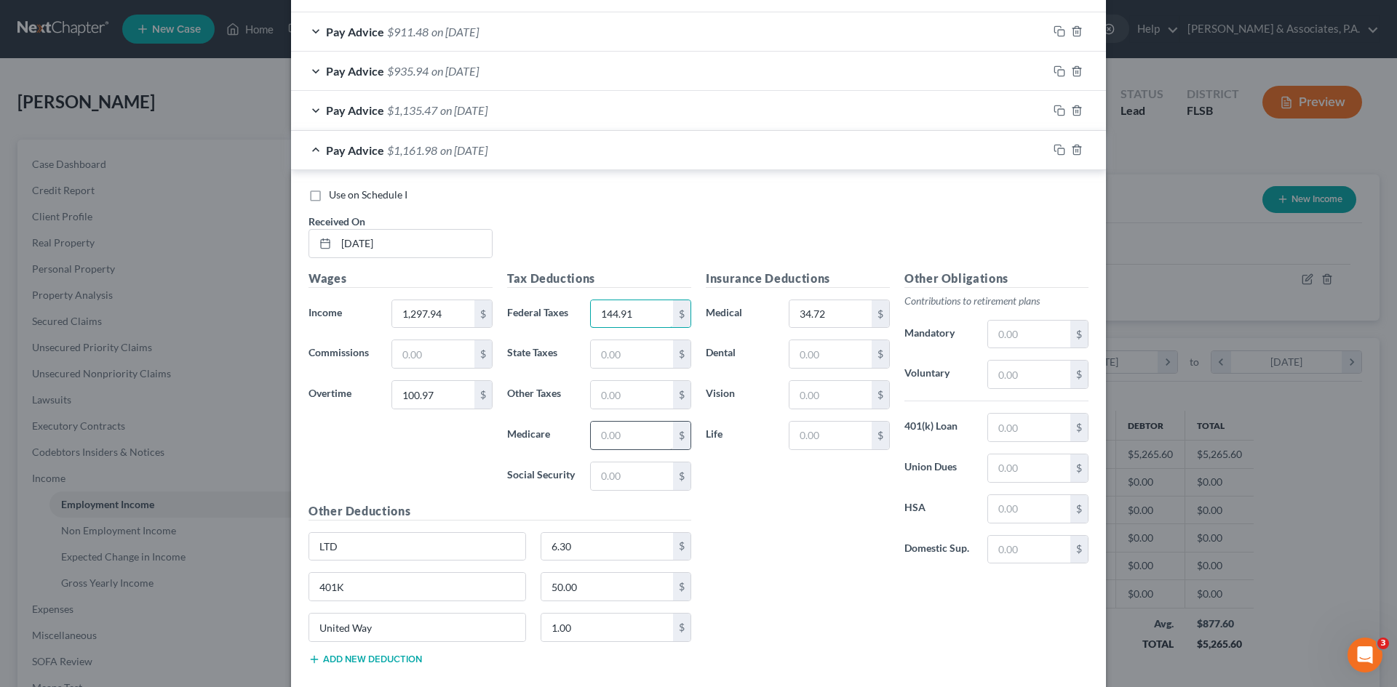
type input "144.91"
click at [604, 437] on input "text" at bounding box center [632, 436] width 82 height 28
type input "19.59"
click at [596, 479] on input "text" at bounding box center [632, 477] width 82 height 28
type input "83.75"
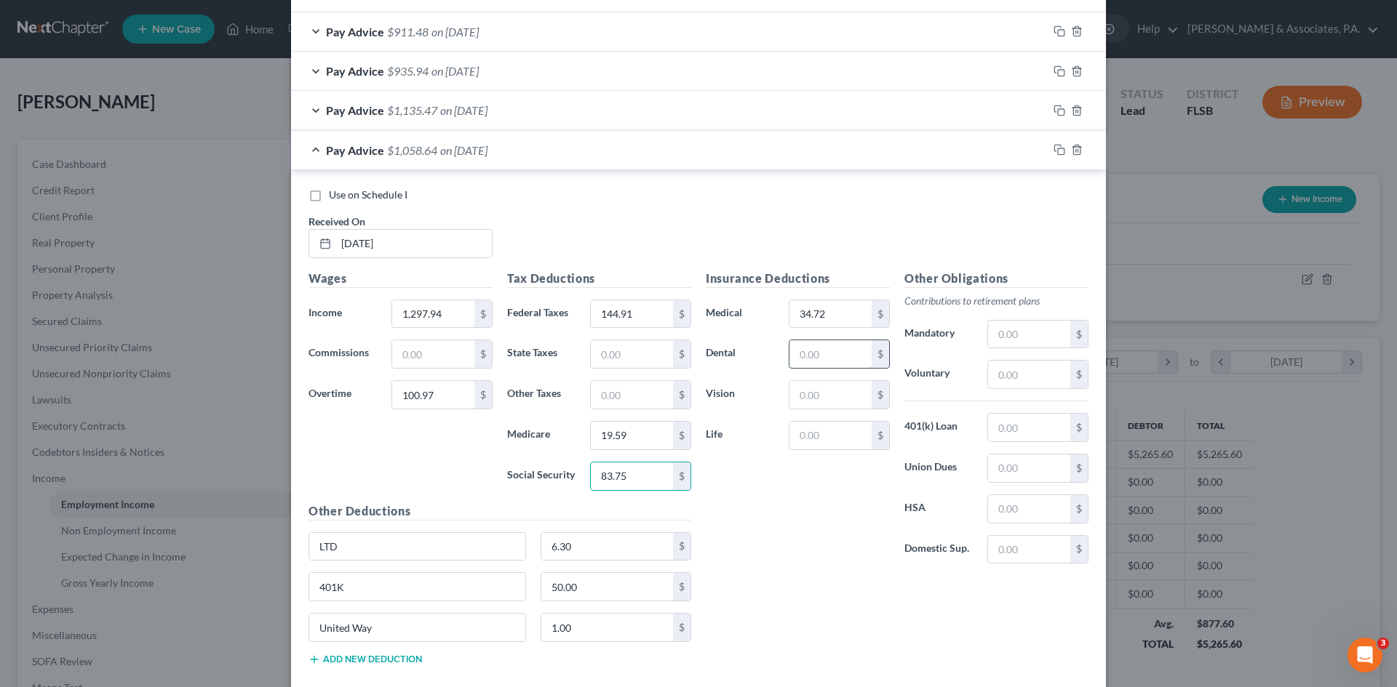
click at [799, 358] on input "text" at bounding box center [830, 354] width 82 height 28
type input "5.88"
click at [810, 396] on input "text" at bounding box center [830, 395] width 82 height 28
type input "1.21"
click at [1002, 426] on input "text" at bounding box center [1029, 428] width 82 height 28
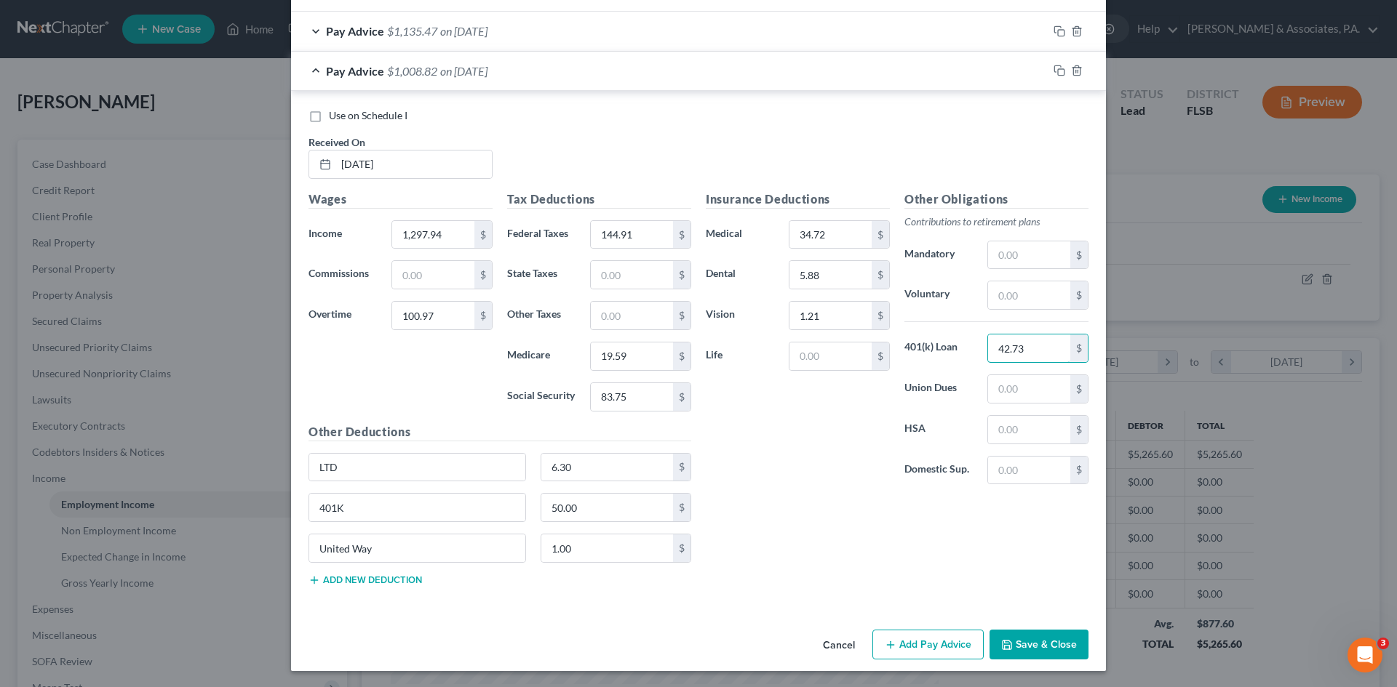
scroll to position [600, 0]
type input "42.73"
click at [920, 645] on button "Add Pay Advice" at bounding box center [927, 643] width 111 height 31
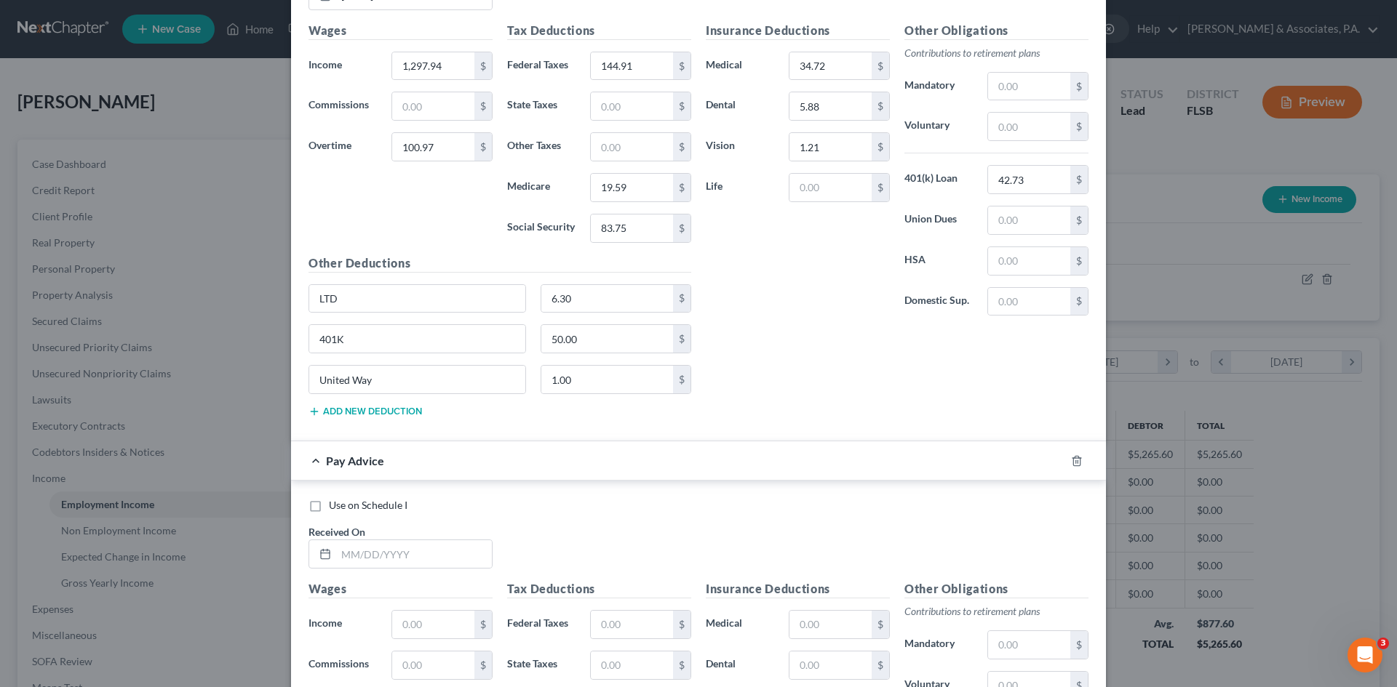
scroll to position [1078, 0]
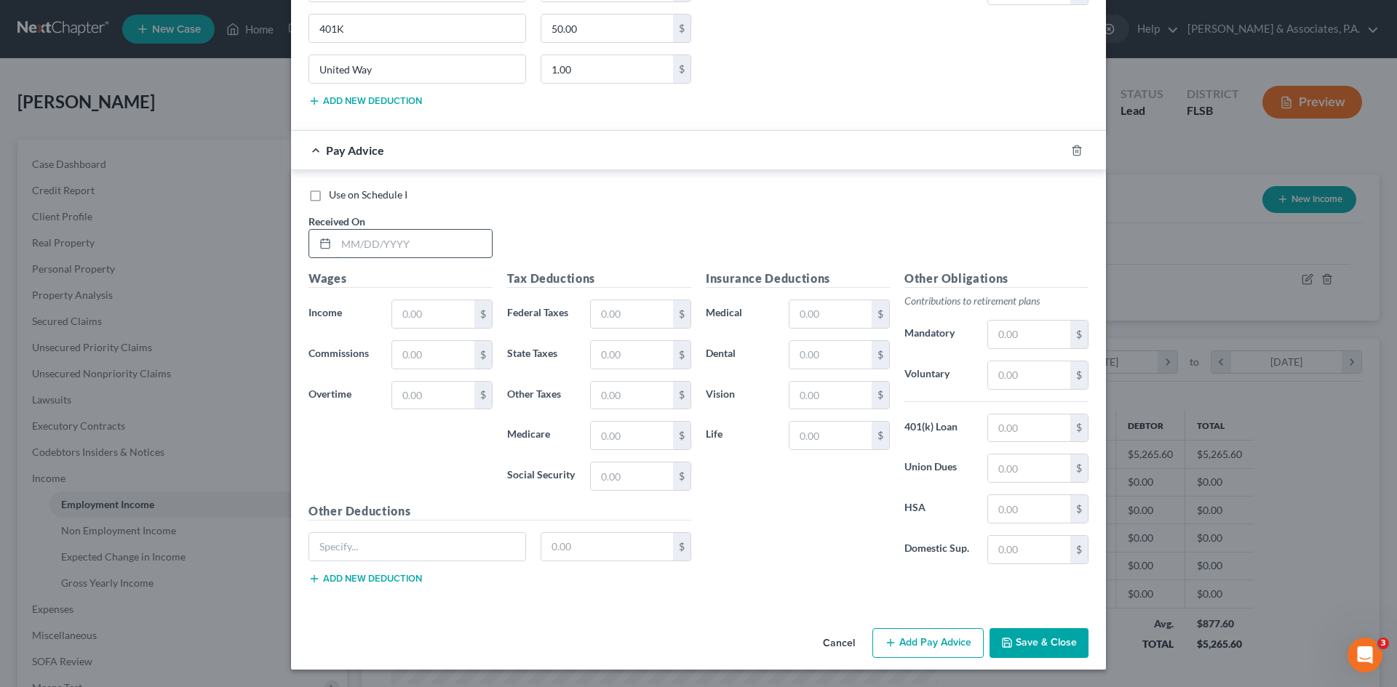
click at [340, 250] on input "text" at bounding box center [414, 244] width 156 height 28
click at [356, 247] on input "text" at bounding box center [414, 244] width 156 height 28
type input "[DATE]"
click at [409, 311] on input "text" at bounding box center [433, 314] width 82 height 28
type input "1,347.81"
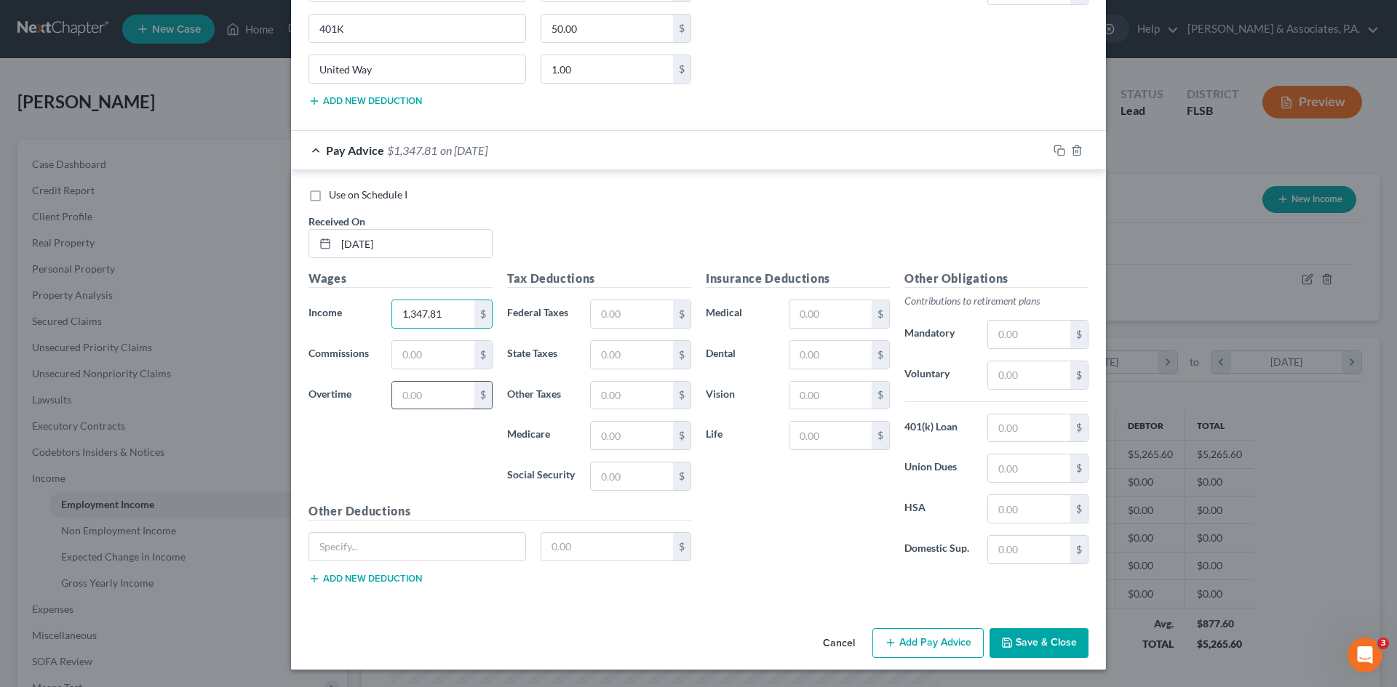
click at [392, 399] on input "text" at bounding box center [433, 396] width 82 height 28
click at [403, 396] on input "text" at bounding box center [433, 396] width 82 height 28
type input "125.90"
click at [806, 310] on input "text" at bounding box center [830, 314] width 82 height 28
type input "34.72"
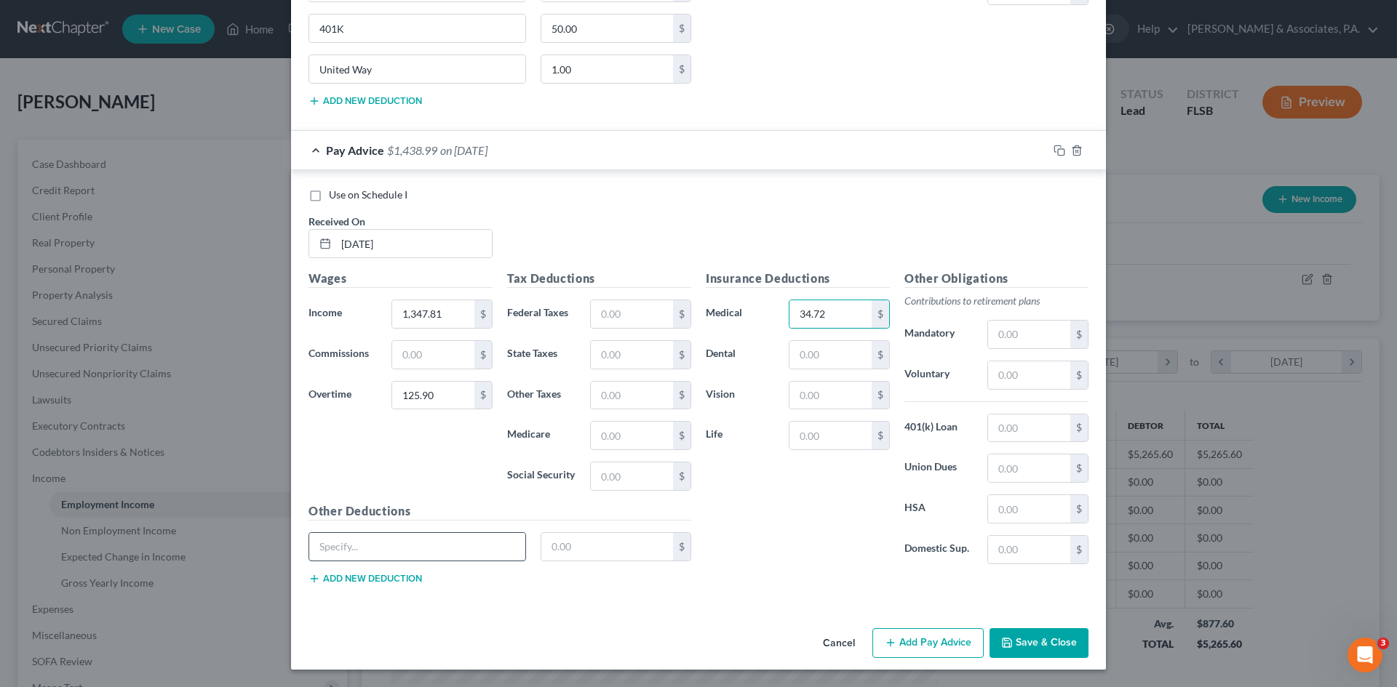
click at [395, 554] on input "text" at bounding box center [417, 547] width 216 height 28
type input "LTD"
click at [552, 553] on input "text" at bounding box center [607, 547] width 132 height 28
type input "6.30"
click at [367, 578] on button "Add new deduction" at bounding box center [364, 579] width 113 height 12
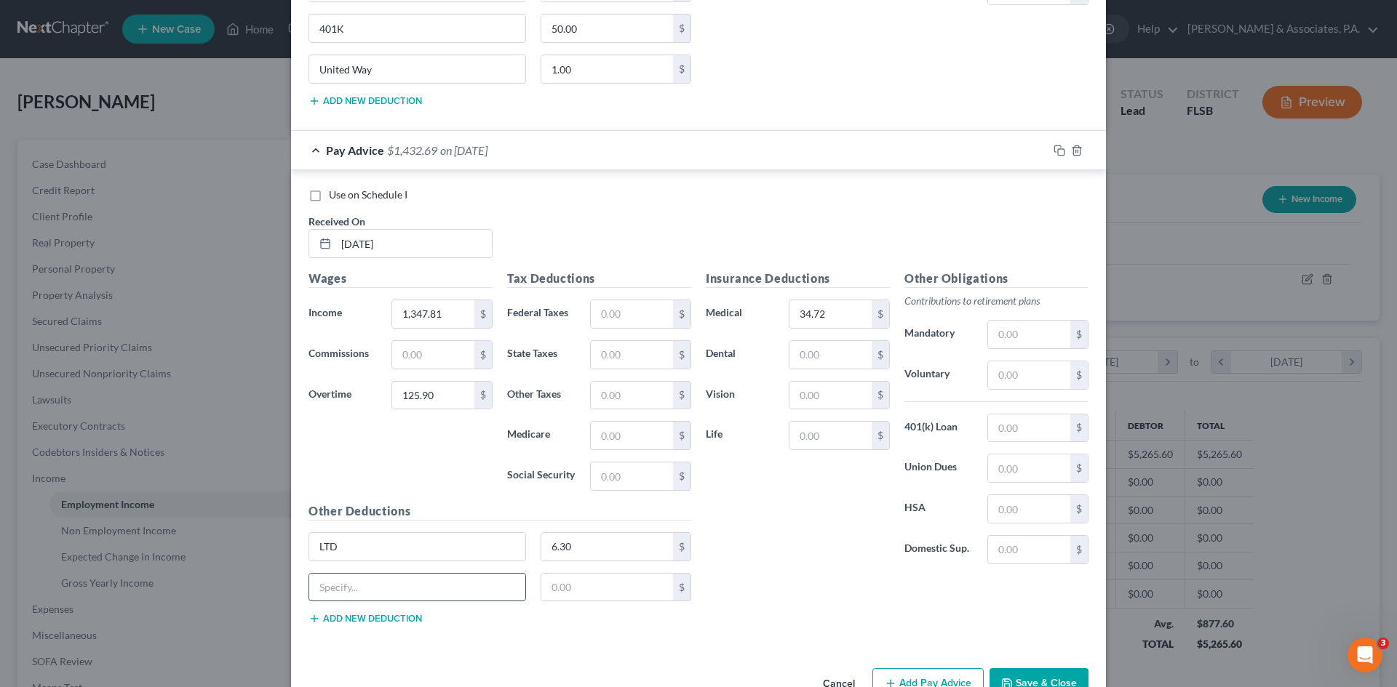
click at [358, 587] on input "text" at bounding box center [417, 588] width 216 height 28
type input "401K"
click at [546, 587] on input "text" at bounding box center [607, 588] width 132 height 28
type input "50.00"
click at [359, 612] on div "401K 50.00 $" at bounding box center [499, 593] width 397 height 41
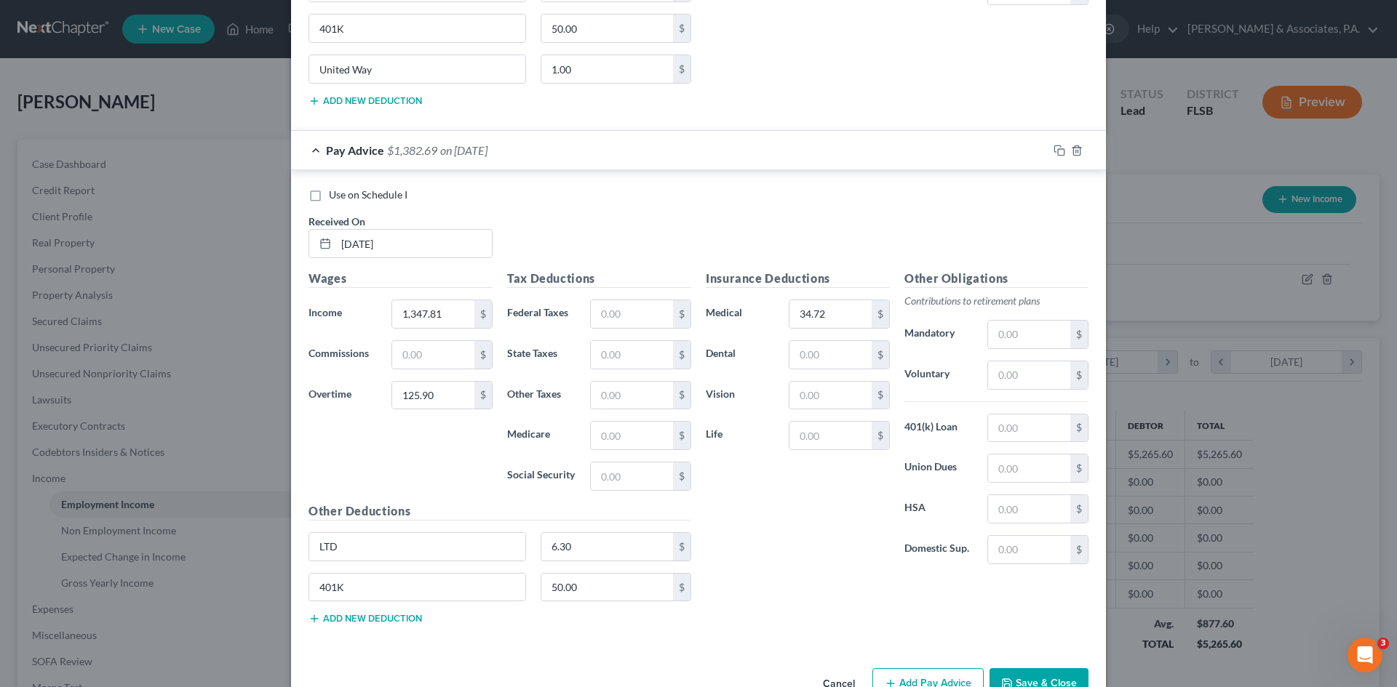
click at [358, 620] on button "Add new deduction" at bounding box center [364, 619] width 113 height 12
click at [356, 625] on input "text" at bounding box center [417, 628] width 216 height 28
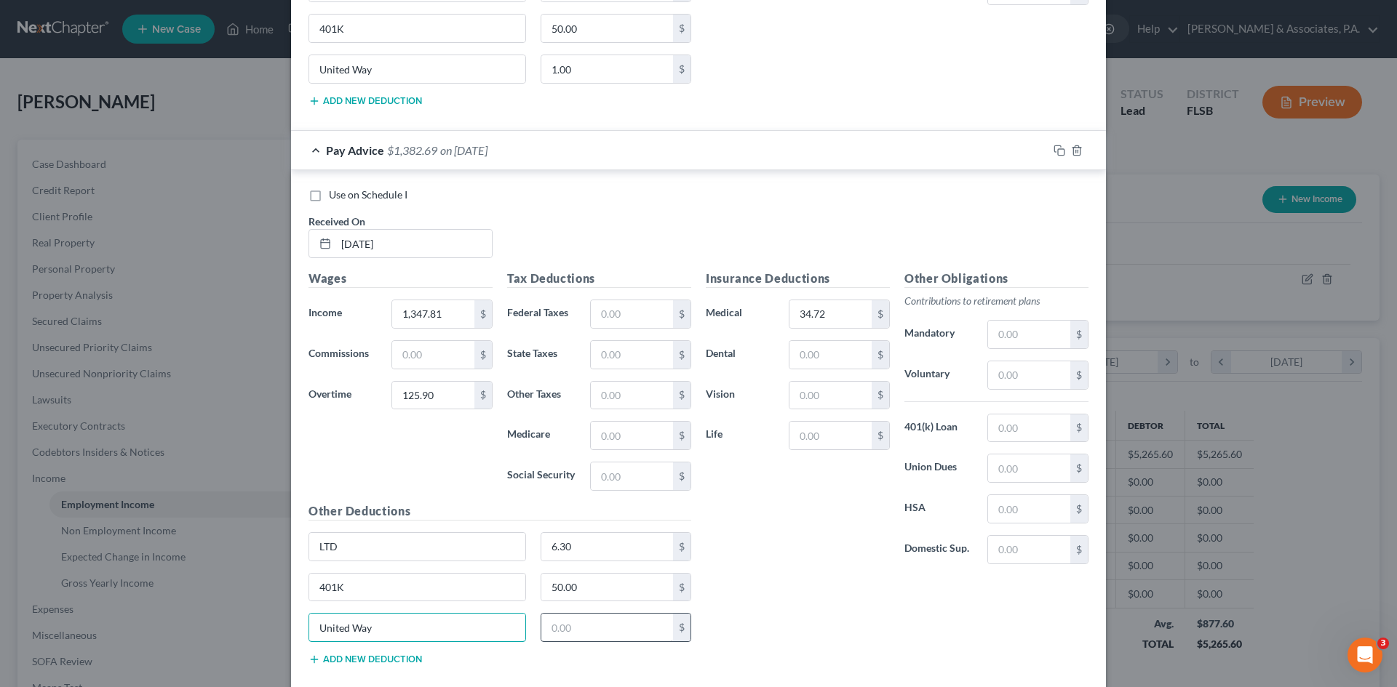
type input "United Way"
click at [547, 630] on input "text" at bounding box center [607, 628] width 132 height 28
type input "1.00"
click at [808, 352] on input "text" at bounding box center [830, 355] width 82 height 28
type input "5.88"
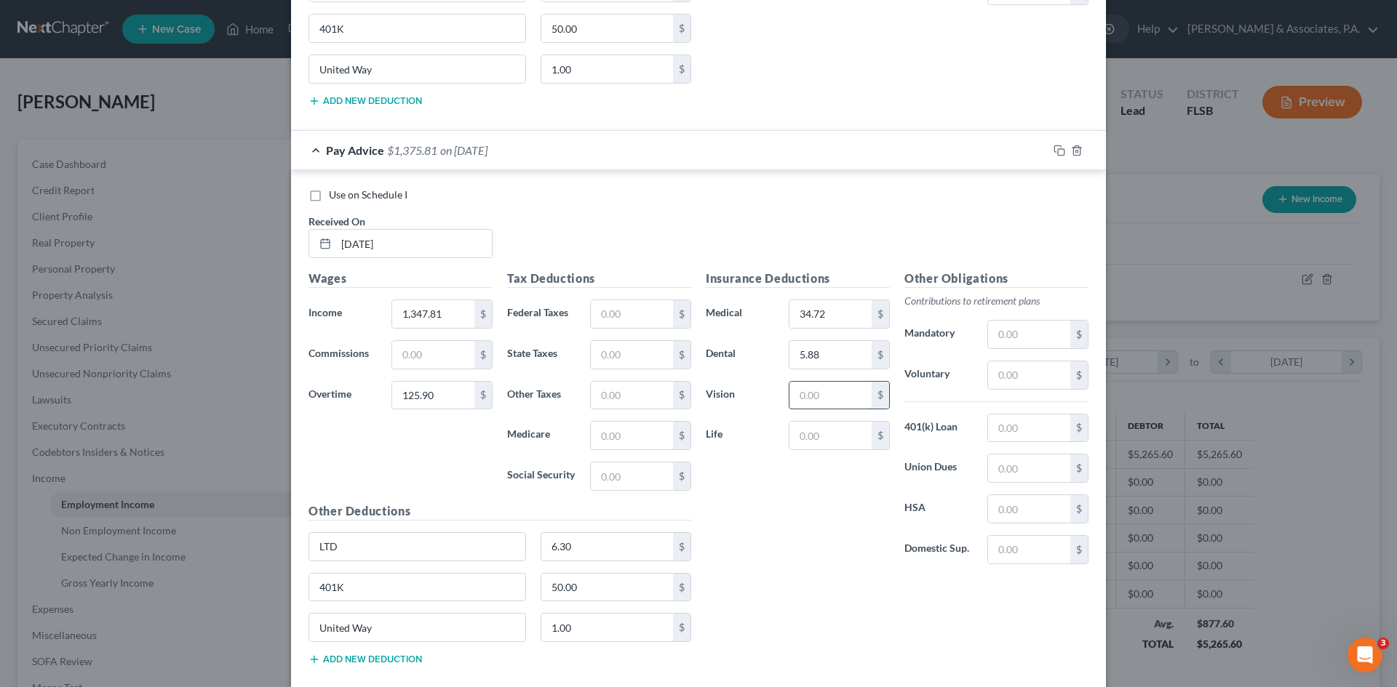
click at [807, 397] on input "text" at bounding box center [830, 396] width 82 height 28
type input "1.21"
click at [1022, 425] on input "text" at bounding box center [1029, 429] width 82 height 28
type input "42.73"
click at [620, 316] on input "text" at bounding box center [632, 314] width 82 height 28
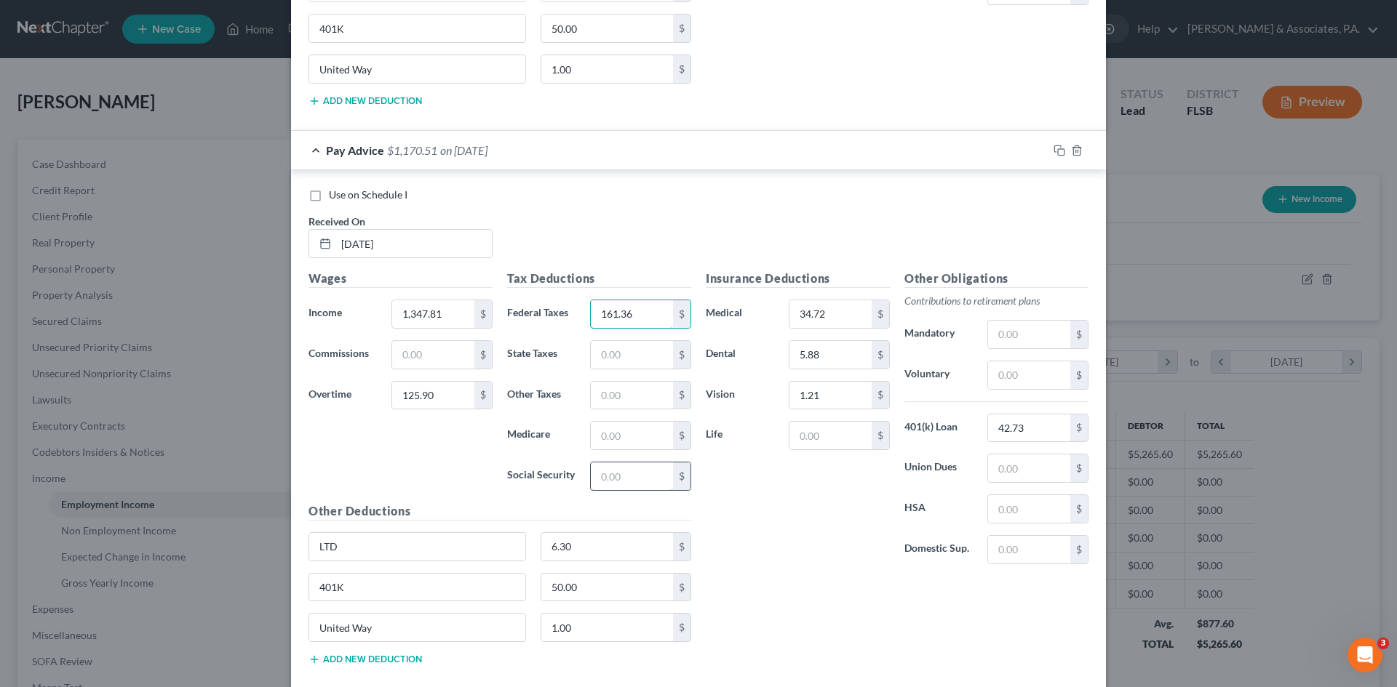
type input "161.36"
click at [599, 475] on input "text" at bounding box center [632, 477] width 82 height 28
type input "88.39"
click at [597, 436] on input "text" at bounding box center [632, 436] width 82 height 28
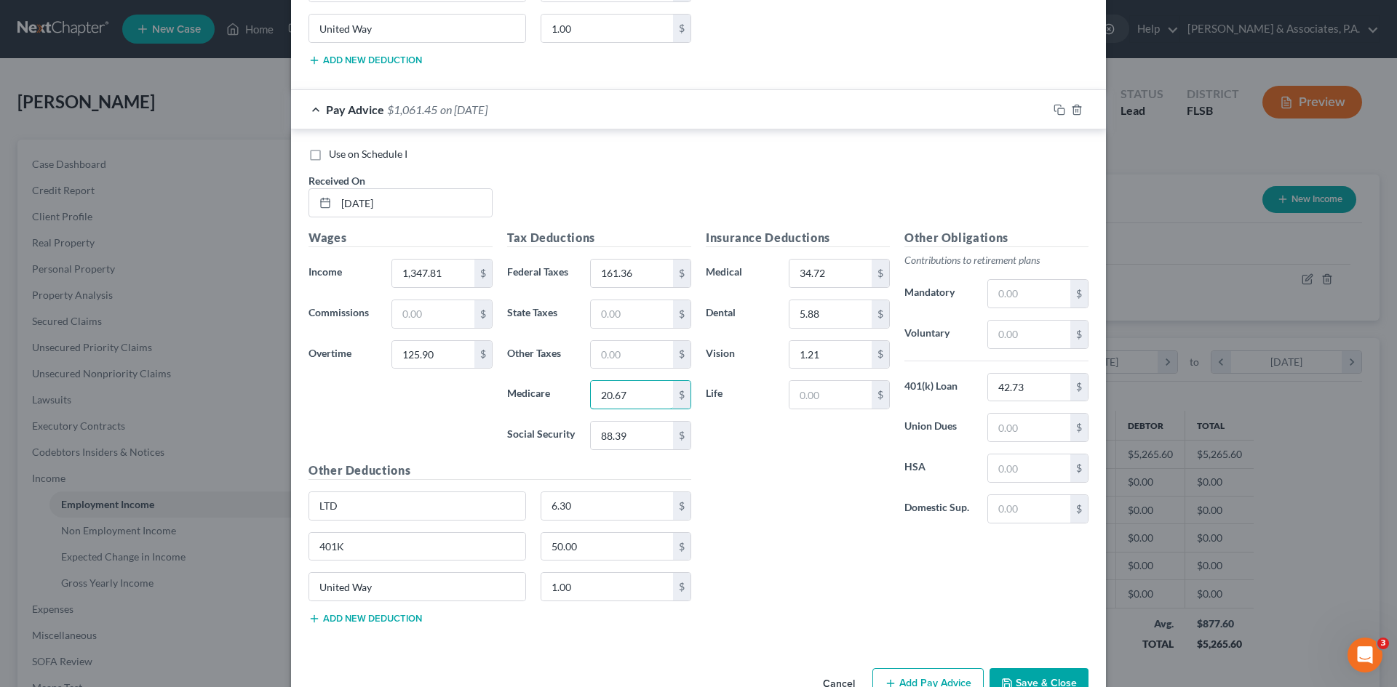
scroll to position [1159, 0]
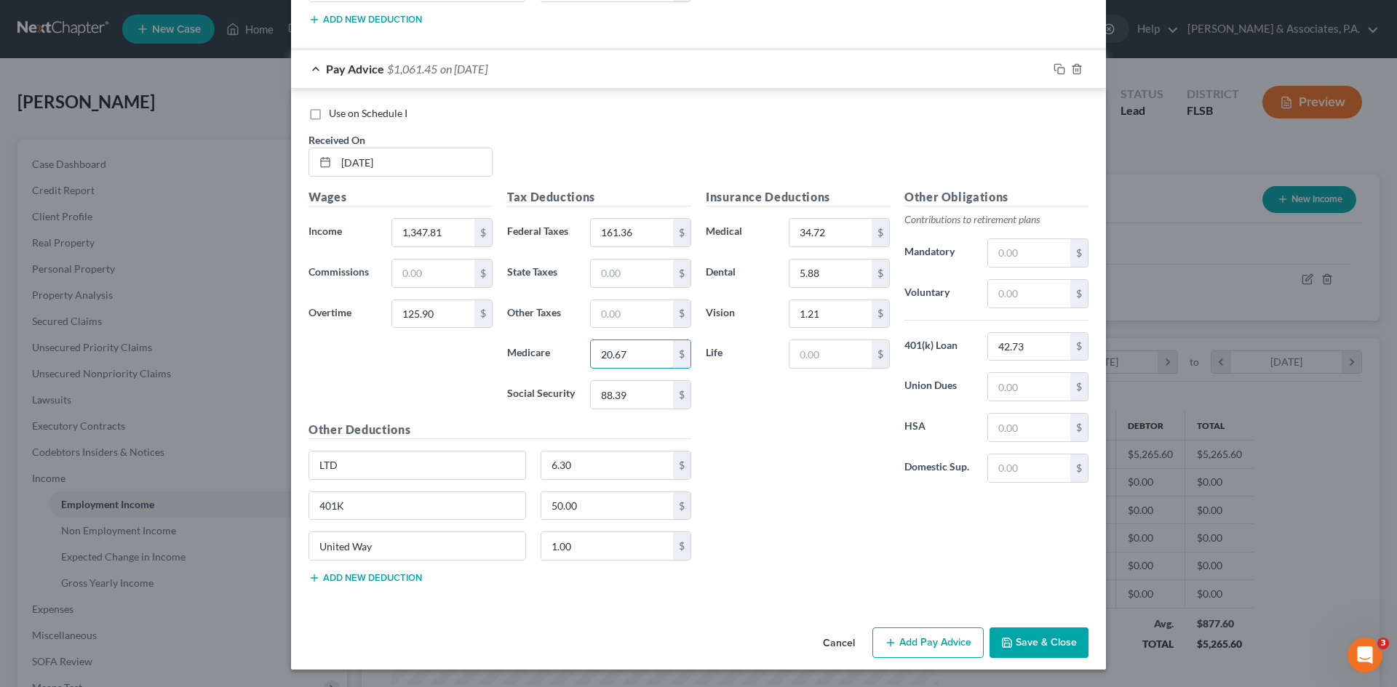
type input "20.67"
click at [919, 637] on button "Add Pay Advice" at bounding box center [927, 643] width 111 height 31
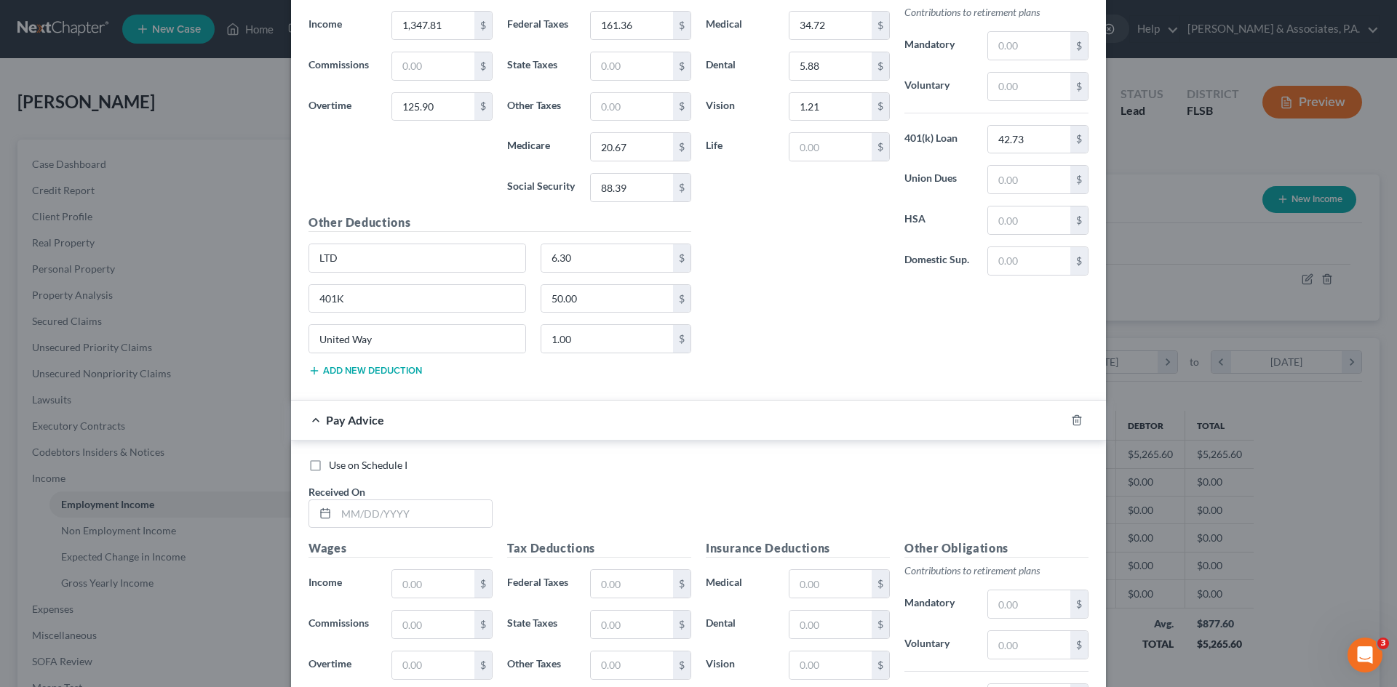
scroll to position [1596, 0]
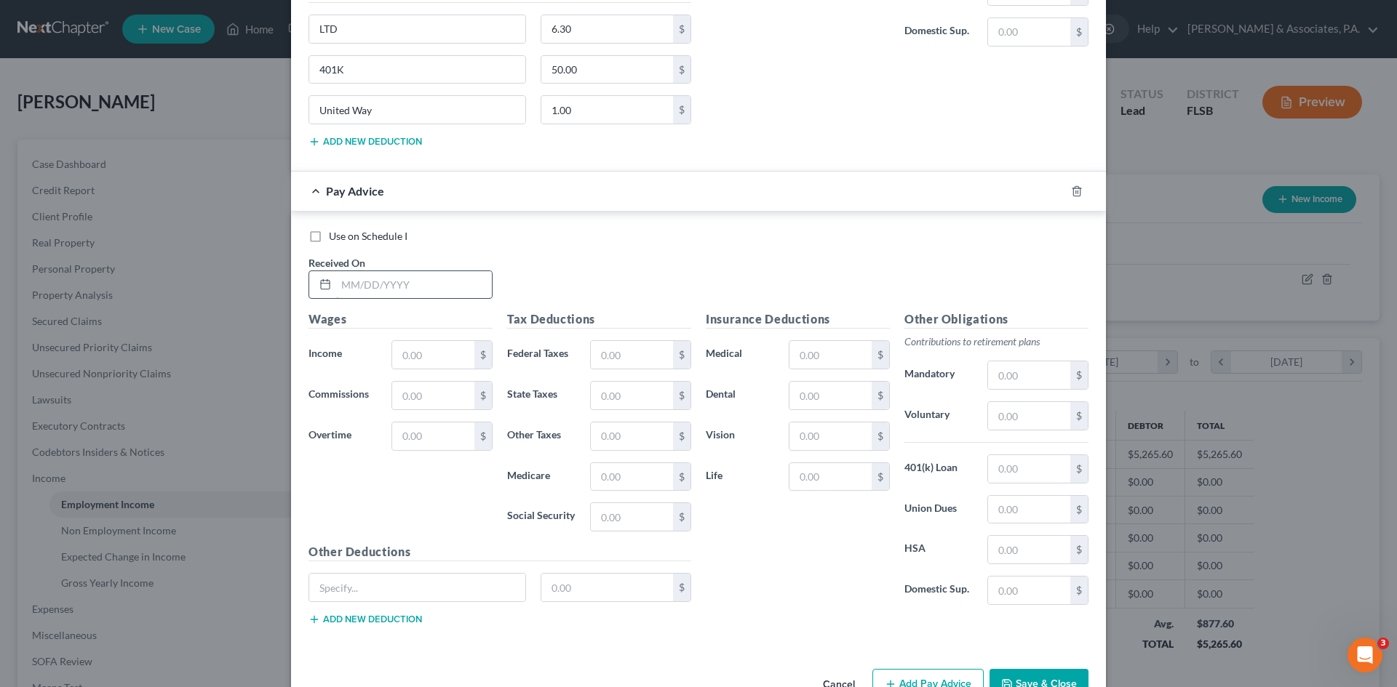
click at [346, 284] on input "text" at bounding box center [414, 285] width 156 height 28
click at [634, 281] on div "Use on Schedule I Received On *" at bounding box center [698, 270] width 794 height 82
click at [346, 284] on input "text" at bounding box center [414, 285] width 156 height 28
type input "[DATE]"
click at [409, 357] on input "text" at bounding box center [433, 355] width 82 height 28
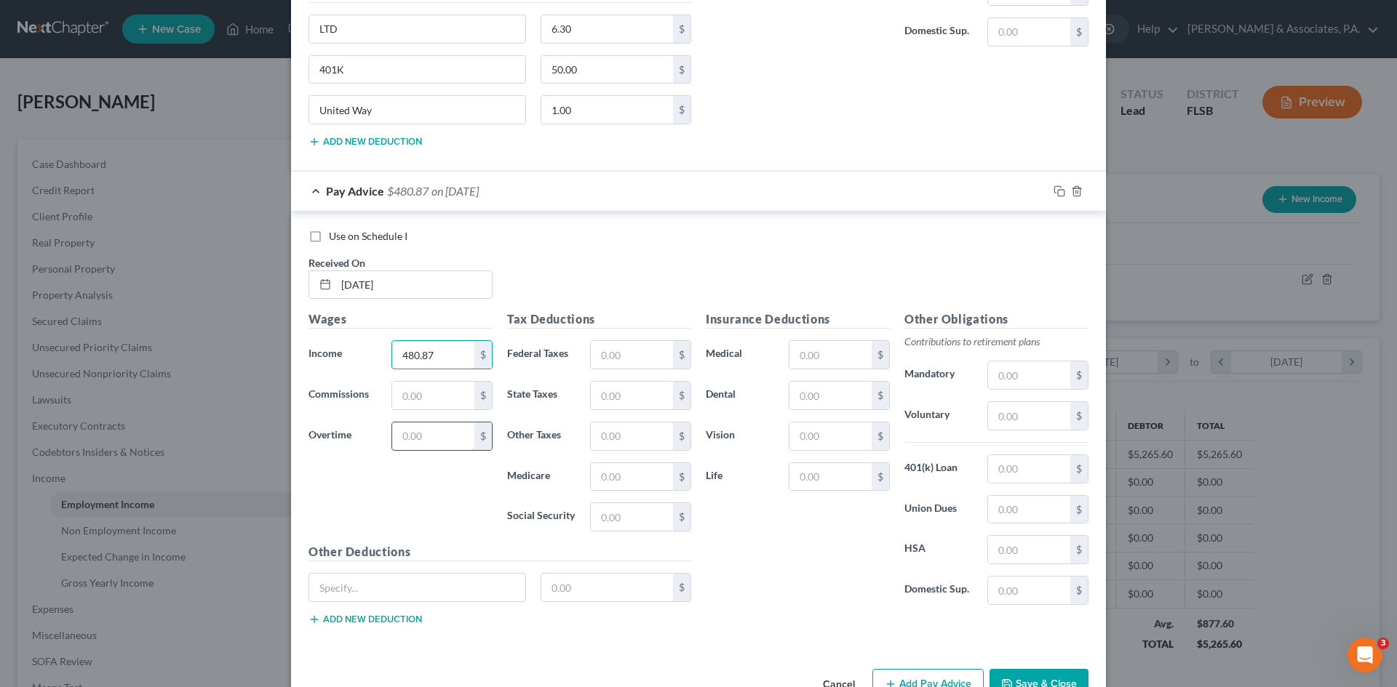
type input "480.87"
click at [424, 439] on input "text" at bounding box center [433, 437] width 82 height 28
type input "615.13"
click at [794, 354] on input "text" at bounding box center [830, 355] width 82 height 28
type input "34.72"
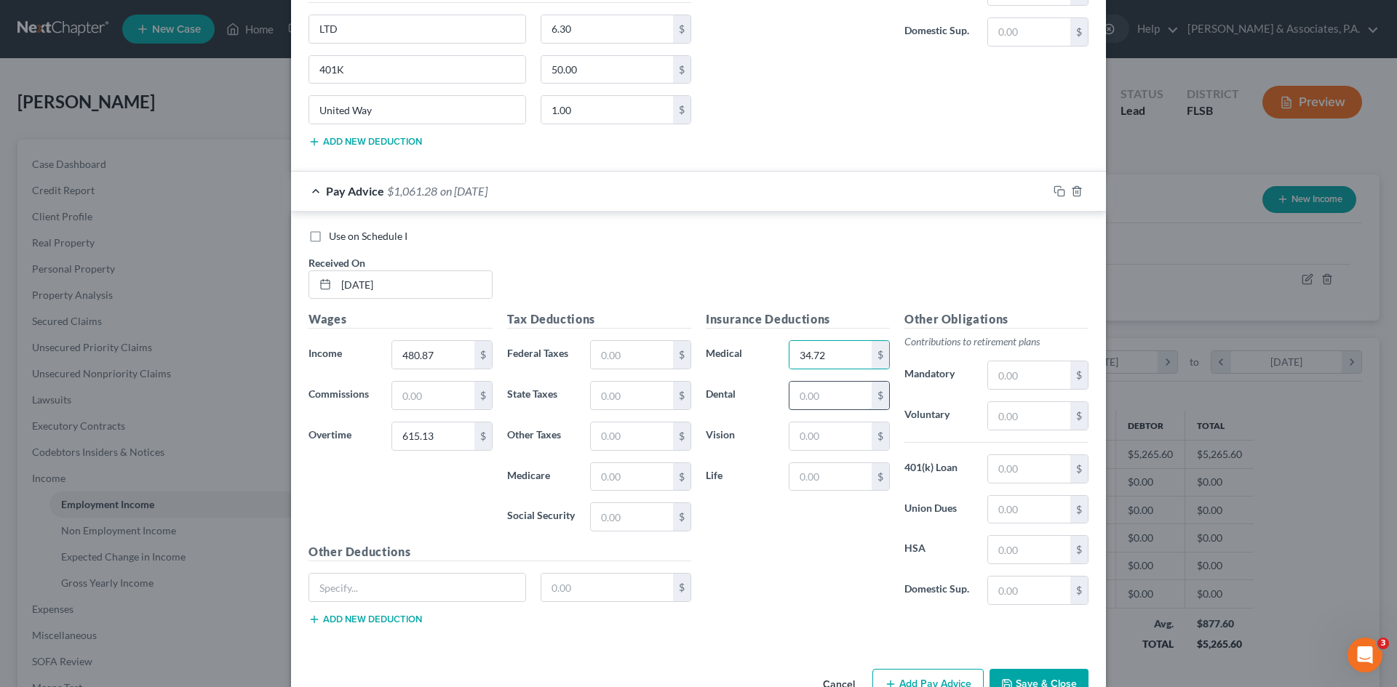
click at [789, 384] on input "text" at bounding box center [830, 396] width 82 height 28
type input "5.88"
click at [791, 443] on input "text" at bounding box center [830, 437] width 82 height 28
type input "1.21"
click at [1005, 466] on input "text" at bounding box center [1029, 469] width 82 height 28
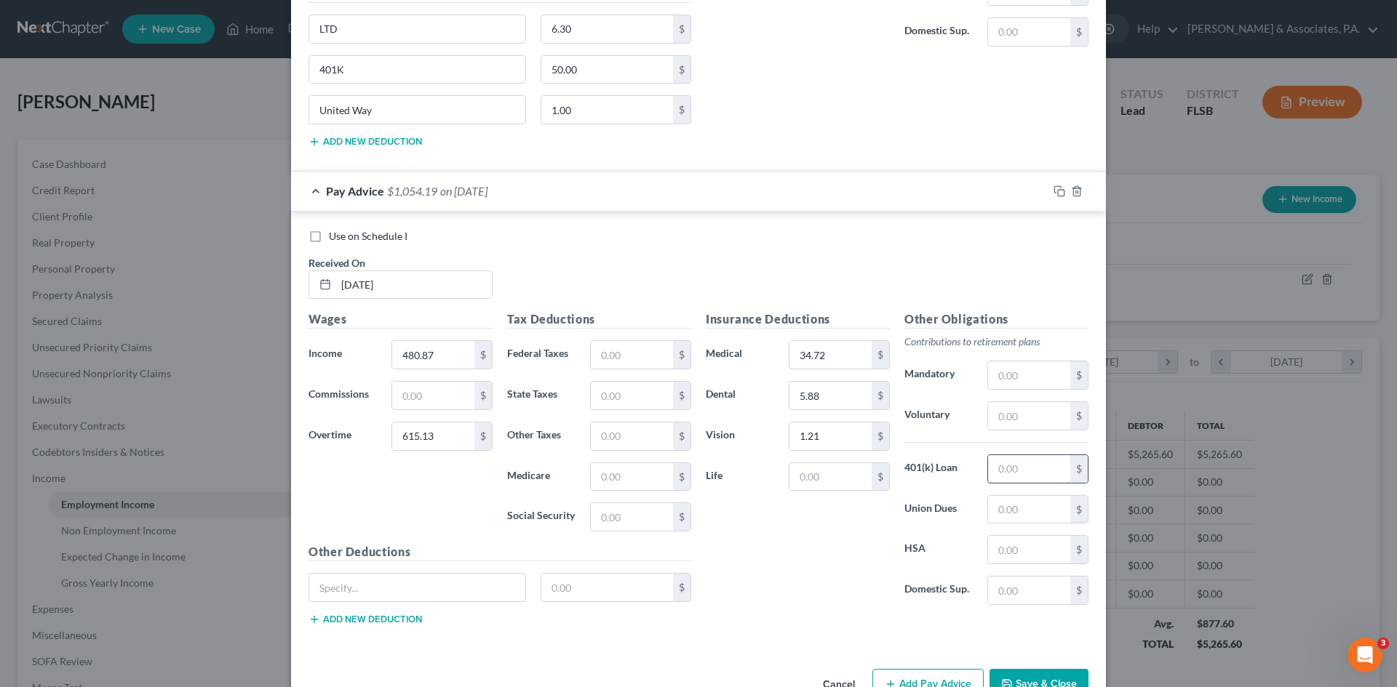
type input "42.73"
drag, startPoint x: 410, startPoint y: 596, endPoint x: 396, endPoint y: 588, distance: 15.7
click at [409, 596] on input "text" at bounding box center [417, 588] width 216 height 28
type input "LTD"
click at [549, 579] on input "text" at bounding box center [607, 588] width 132 height 28
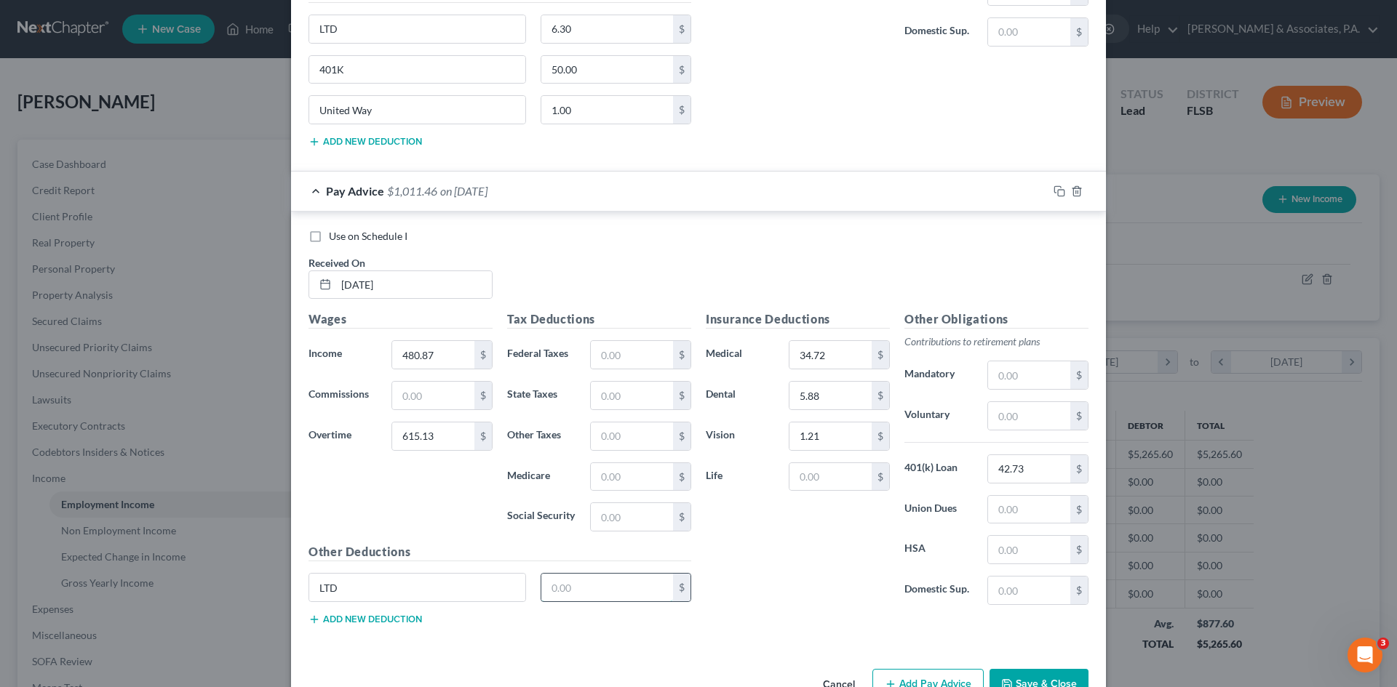
type input "6.30"
click at [367, 615] on button "Add new deduction" at bounding box center [364, 620] width 113 height 12
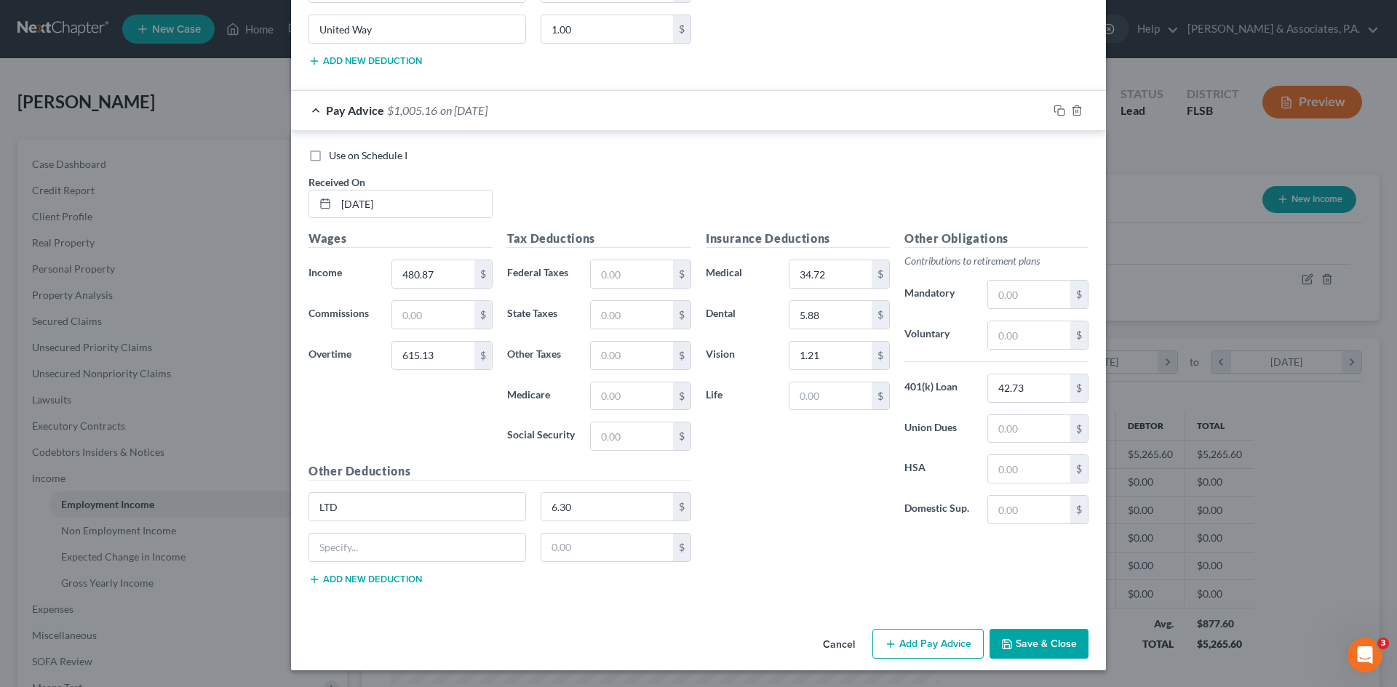
scroll to position [1677, 0]
click at [348, 548] on input "text" at bounding box center [417, 547] width 216 height 28
type input "401K"
click at [559, 538] on input "text" at bounding box center [607, 547] width 132 height 28
type input "50.00"
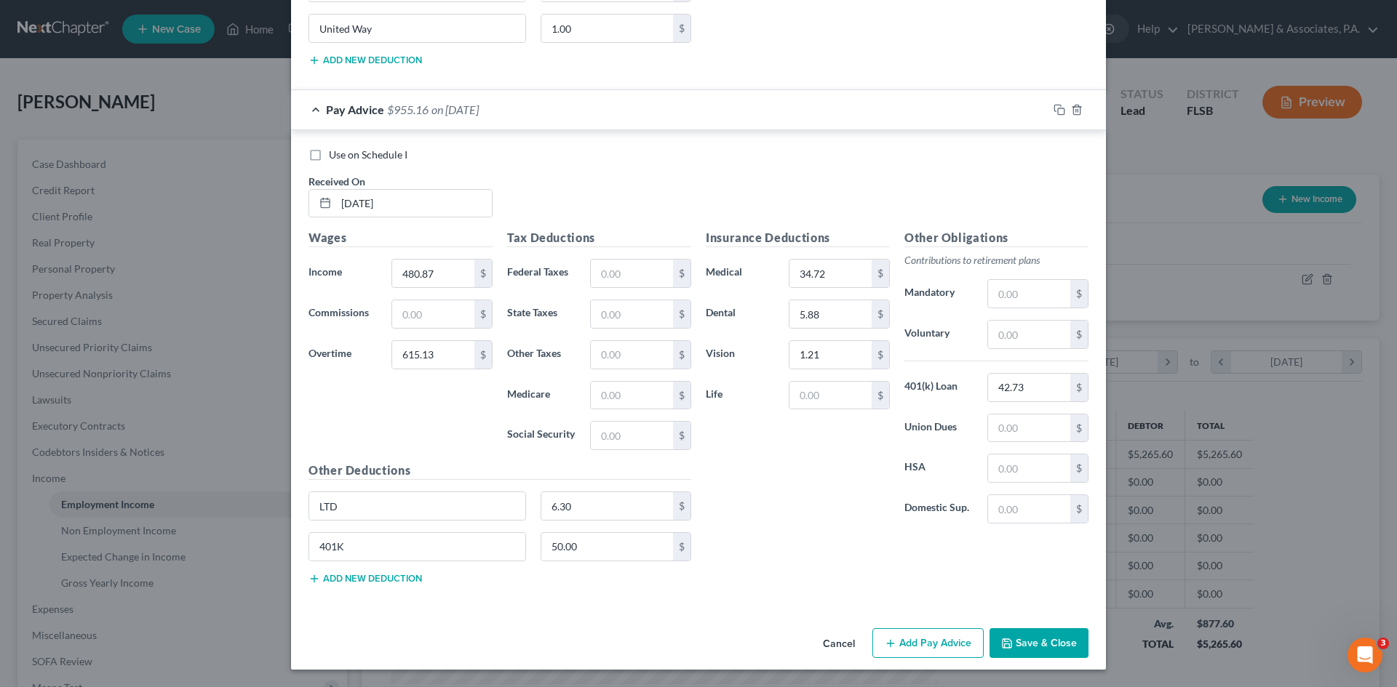
click at [383, 577] on button "Add new deduction" at bounding box center [364, 579] width 113 height 12
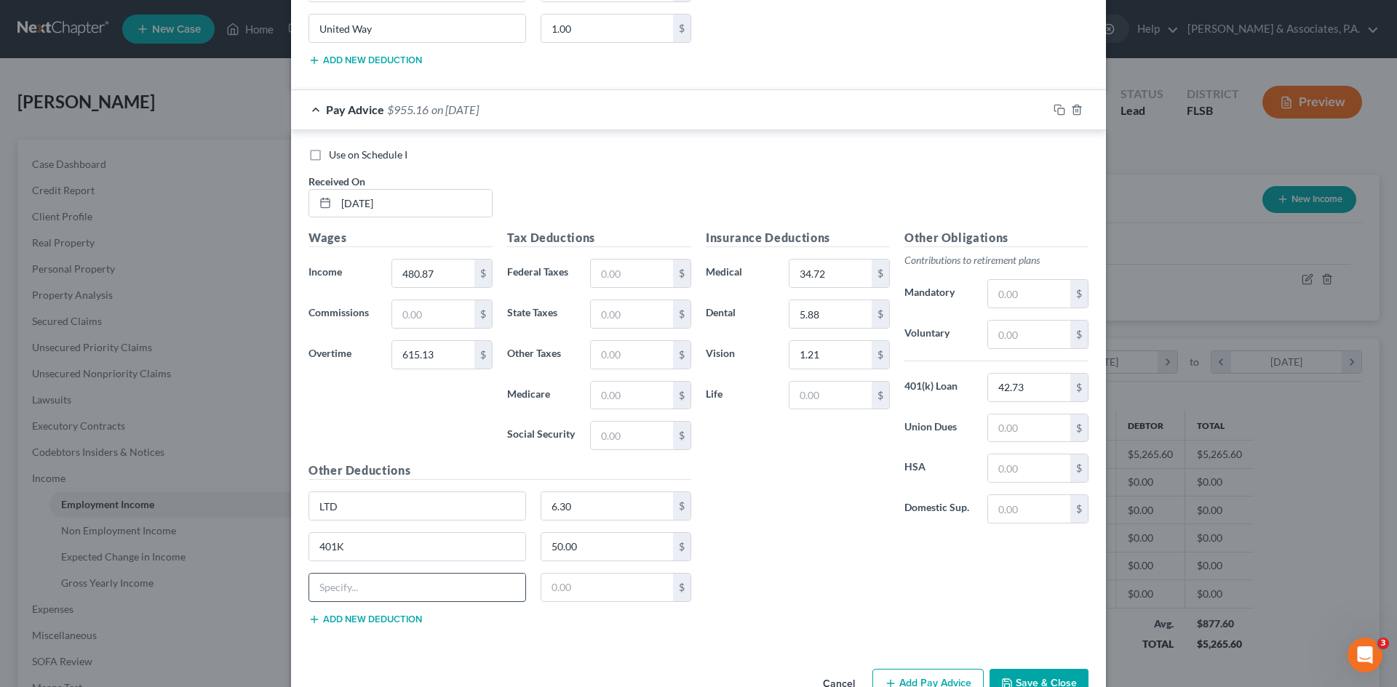
click at [348, 592] on input "text" at bounding box center [417, 588] width 216 height 28
click at [335, 590] on input "text" at bounding box center [417, 588] width 216 height 28
click at [329, 587] on input "text" at bounding box center [417, 588] width 216 height 28
type input "United Way"
type input "1.00"
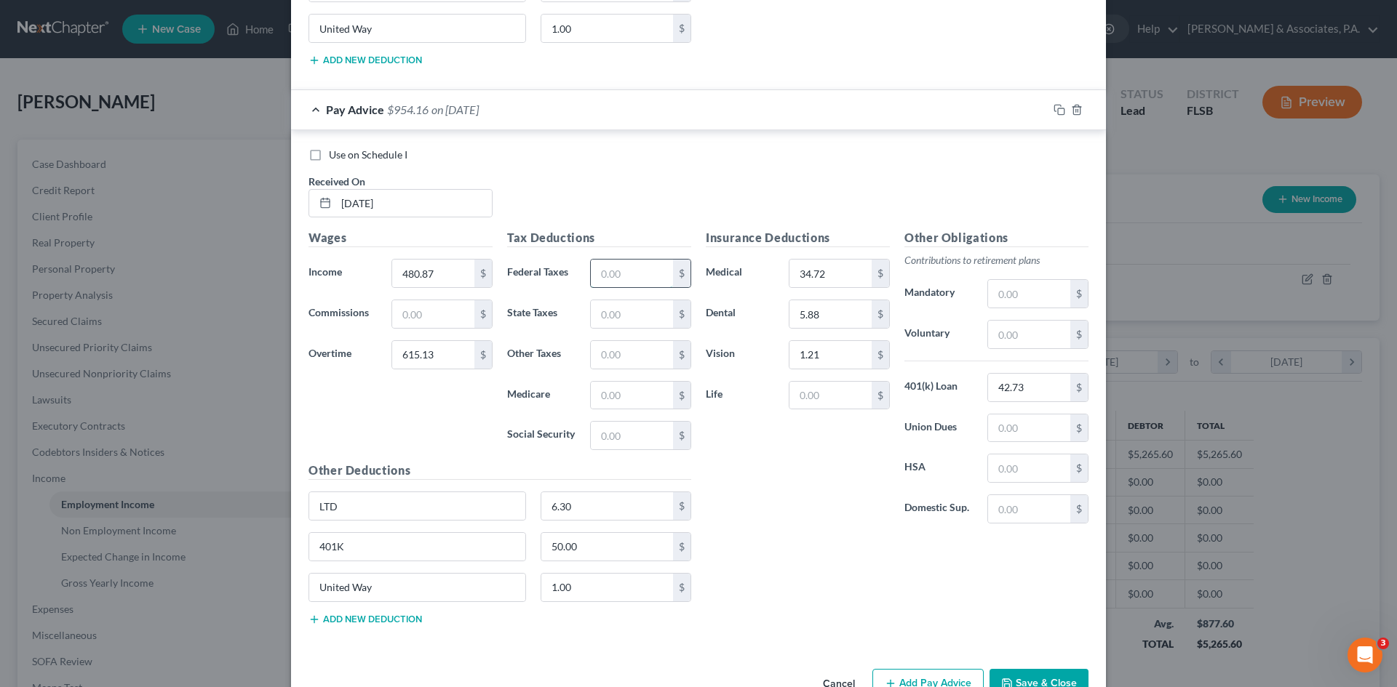
click at [605, 279] on input "text" at bounding box center [632, 274] width 82 height 28
type input "100.54"
click at [592, 433] on input "text" at bounding box center [632, 436] width 82 height 28
type input "64.97"
click at [597, 391] on input "text" at bounding box center [632, 396] width 82 height 28
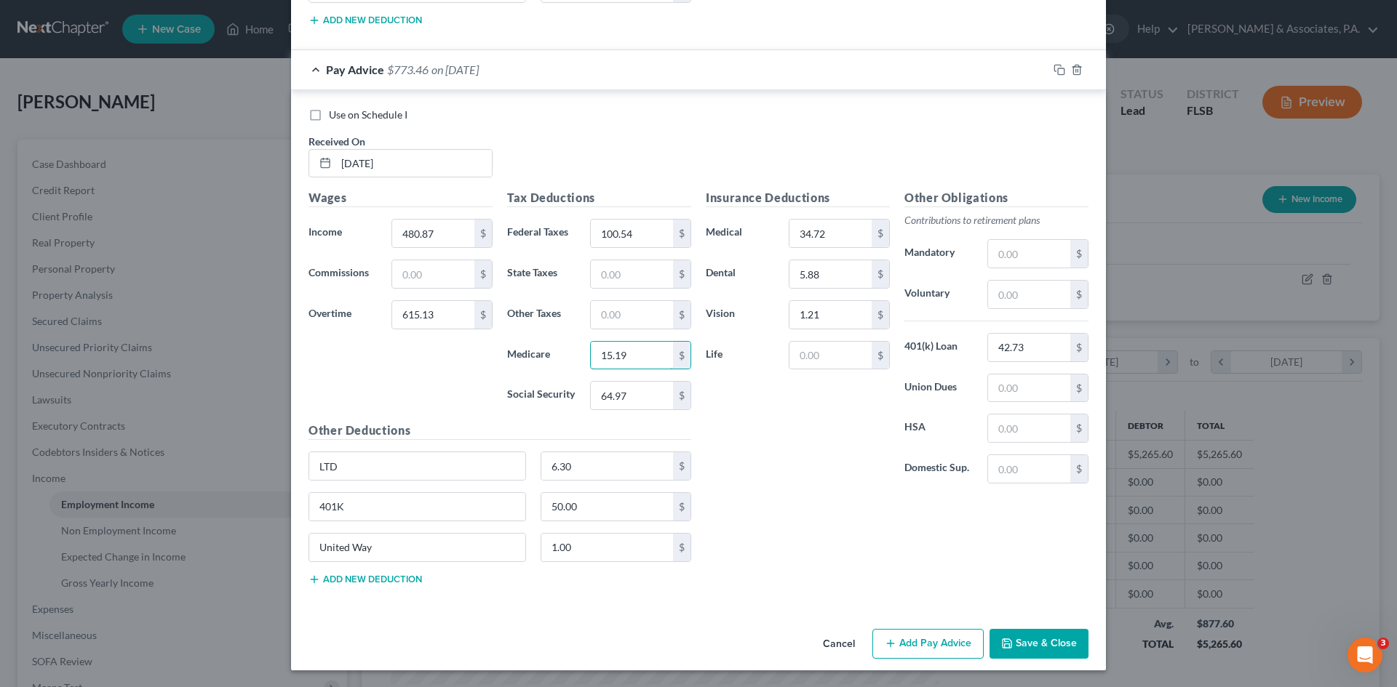
scroll to position [1718, 0]
type input "15.19"
click at [896, 634] on button "Add Pay Advice" at bounding box center [927, 643] width 111 height 31
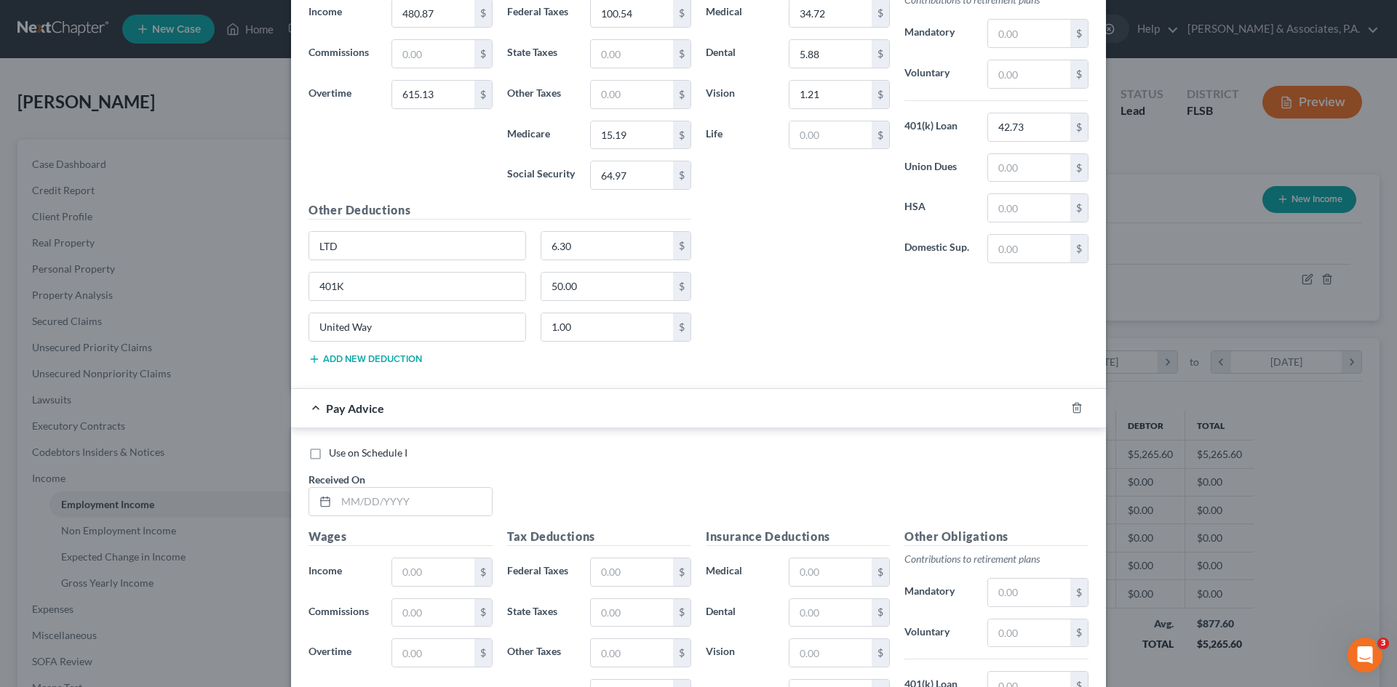
scroll to position [2155, 0]
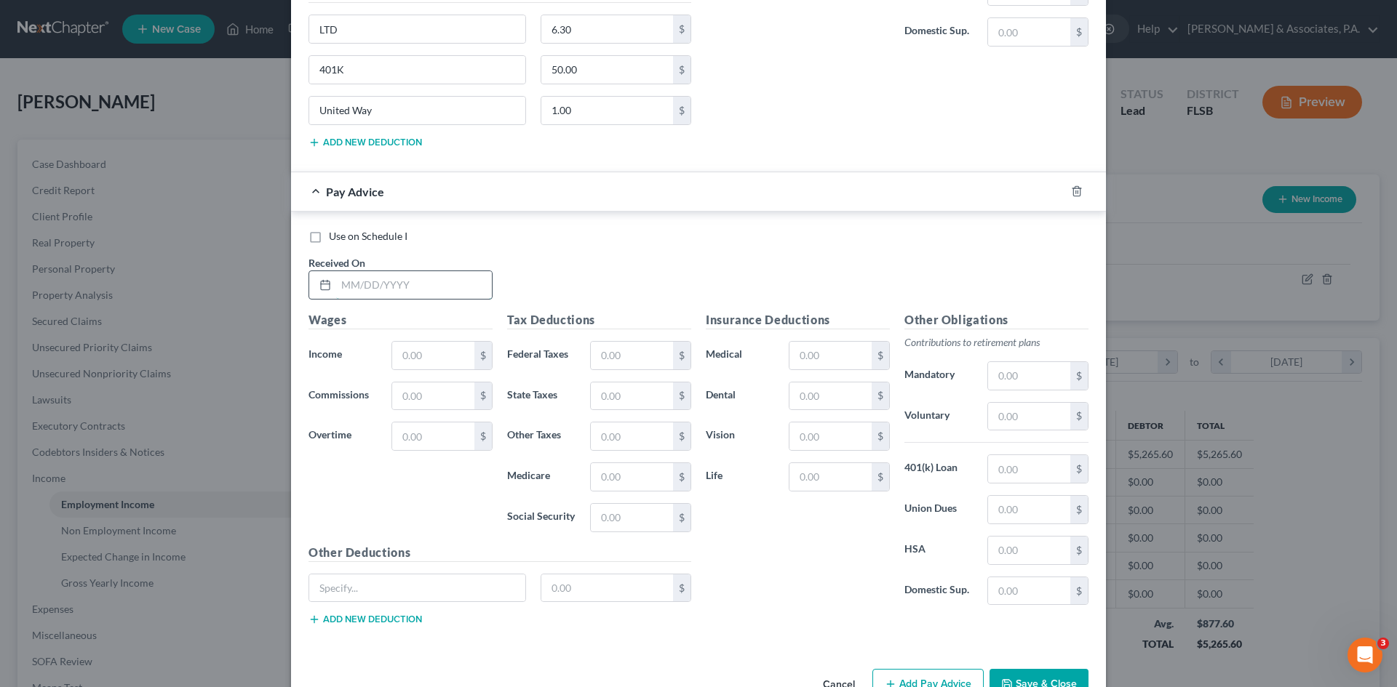
click at [365, 284] on input "text" at bounding box center [414, 285] width 156 height 28
click at [876, 252] on div "Use on Schedule I Received On *" at bounding box center [698, 270] width 794 height 82
click at [379, 286] on input "text" at bounding box center [414, 285] width 156 height 28
type input "[DATE]"
click at [400, 356] on input "text" at bounding box center [433, 356] width 82 height 28
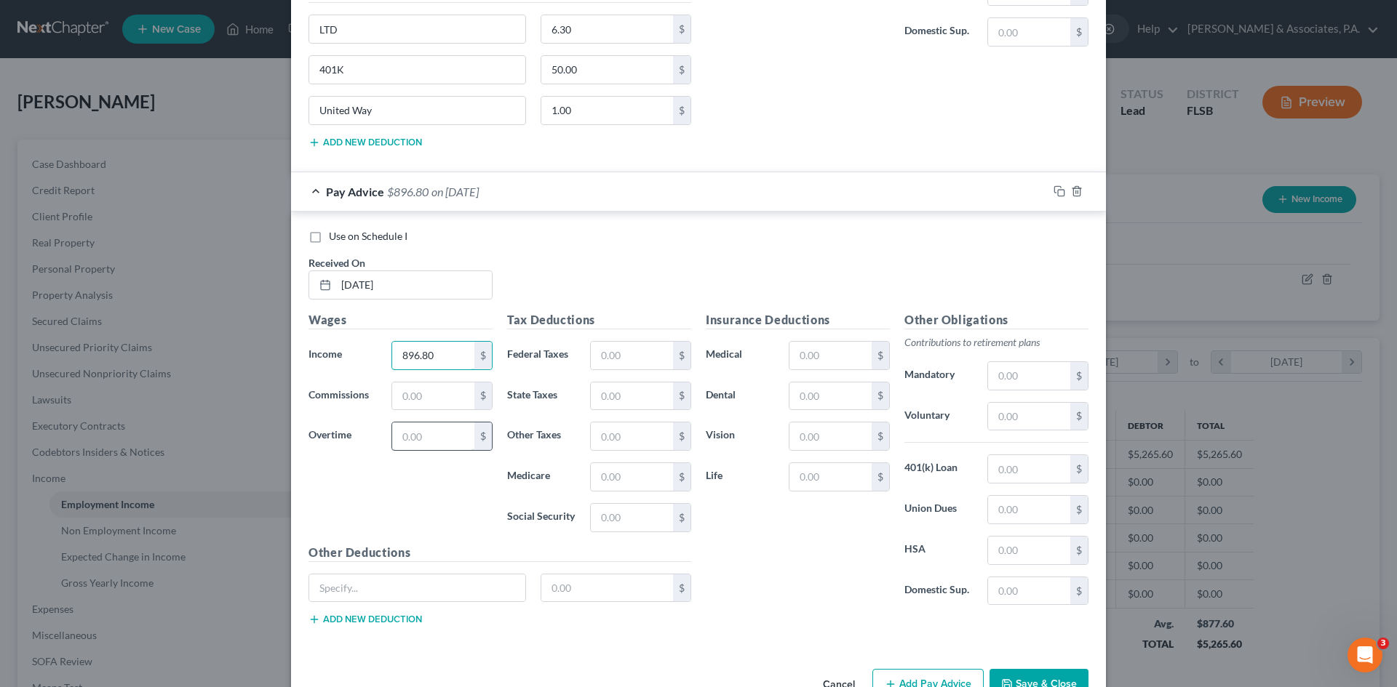
type input "896.80"
click at [396, 439] on input "text" at bounding box center [433, 437] width 82 height 28
type input "199.20"
click at [602, 350] on input "text" at bounding box center [632, 356] width 82 height 28
type input "100.54"
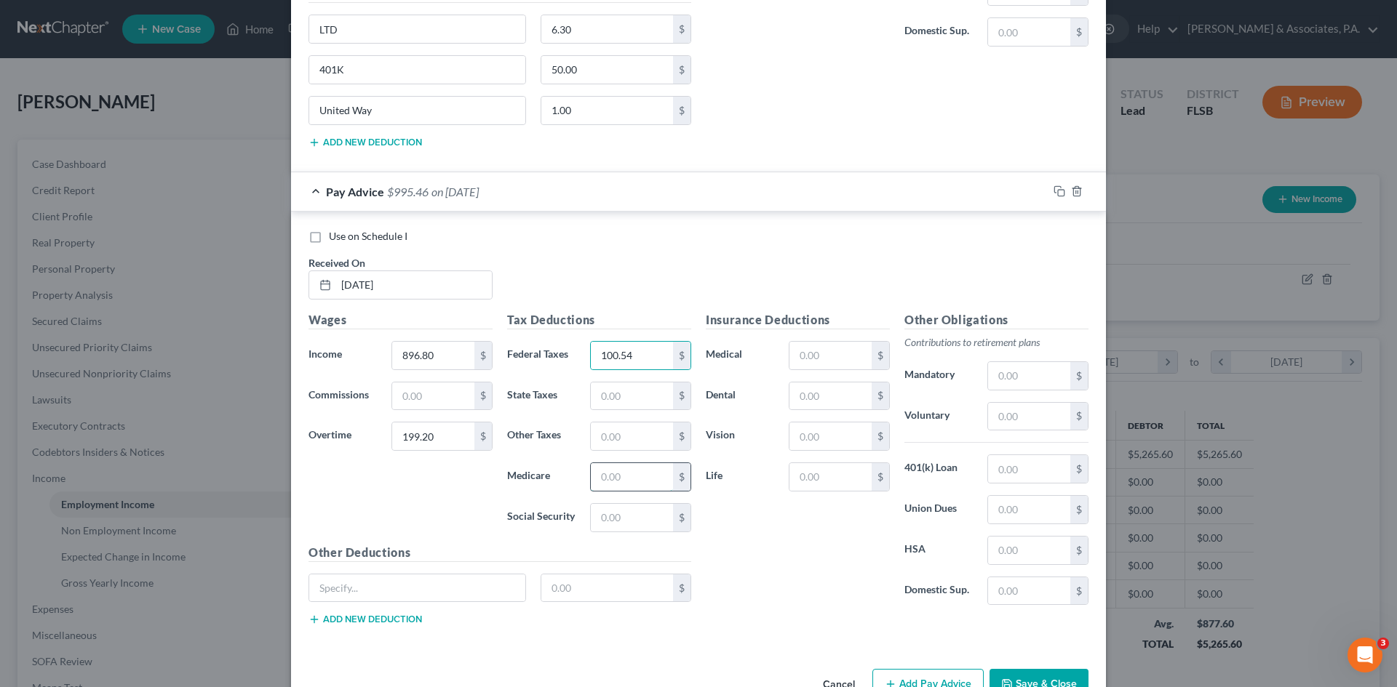
click at [618, 471] on input "text" at bounding box center [632, 477] width 82 height 28
click at [613, 479] on input "text" at bounding box center [632, 477] width 82 height 28
type input "15.20"
click at [610, 516] on input "text" at bounding box center [632, 518] width 82 height 28
type input "64.97"
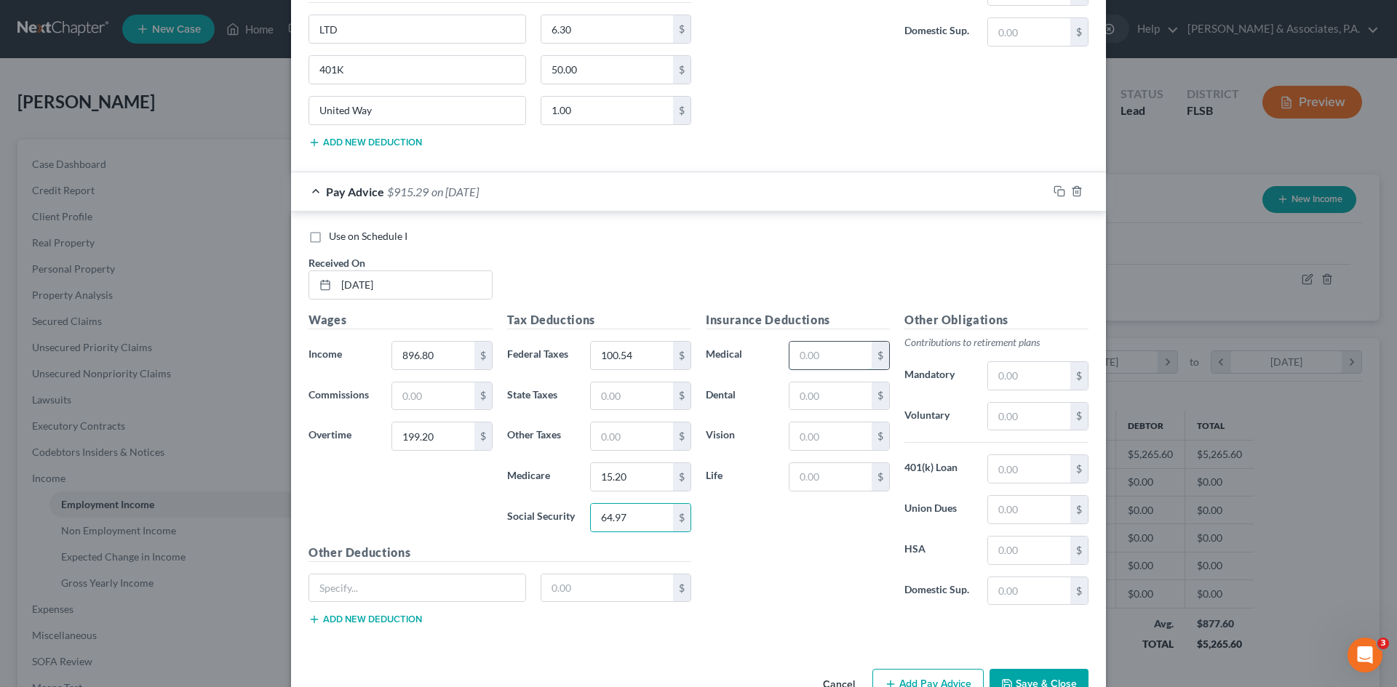
click at [811, 354] on input "text" at bounding box center [830, 356] width 82 height 28
type input "34.72"
click at [816, 398] on input "text" at bounding box center [830, 397] width 82 height 28
type input "5.88"
click at [800, 441] on input "text" at bounding box center [830, 437] width 82 height 28
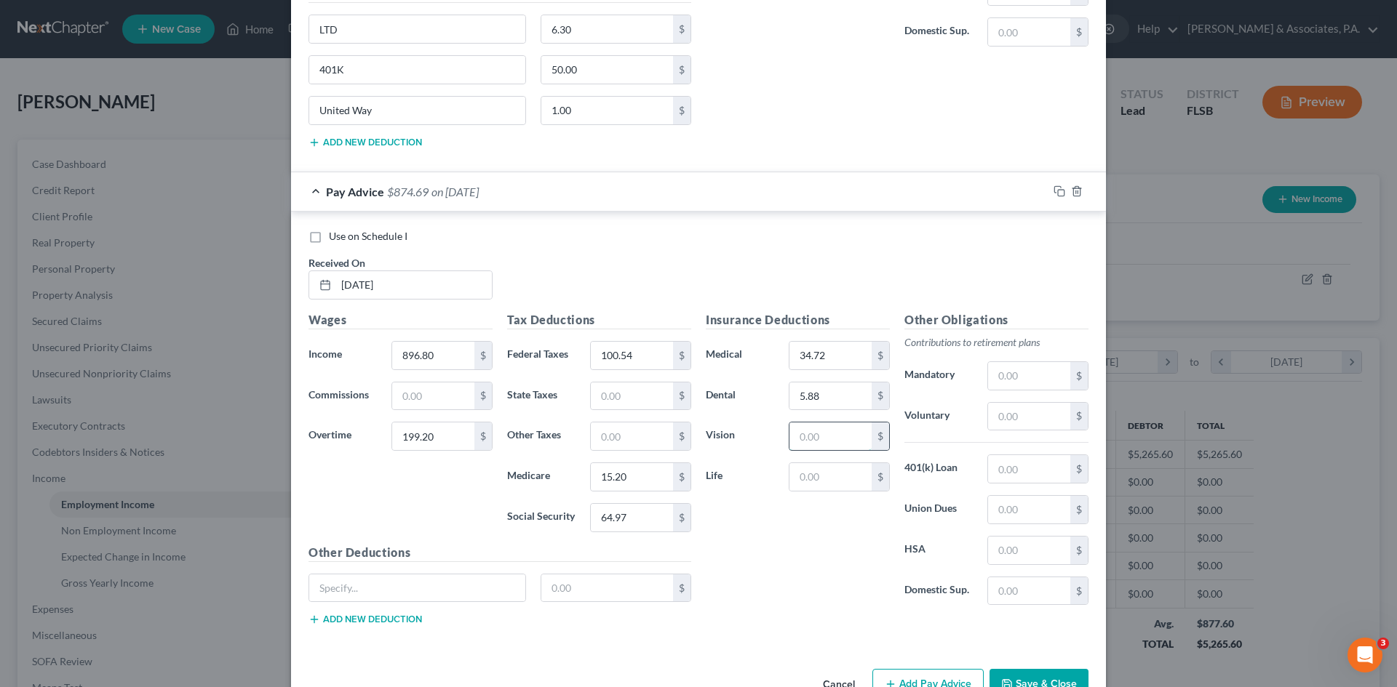
type input "1.21"
click at [997, 467] on input "text" at bounding box center [1029, 469] width 82 height 28
type input "42.73"
click at [373, 594] on input "text" at bounding box center [417, 589] width 216 height 28
type input "LTD"
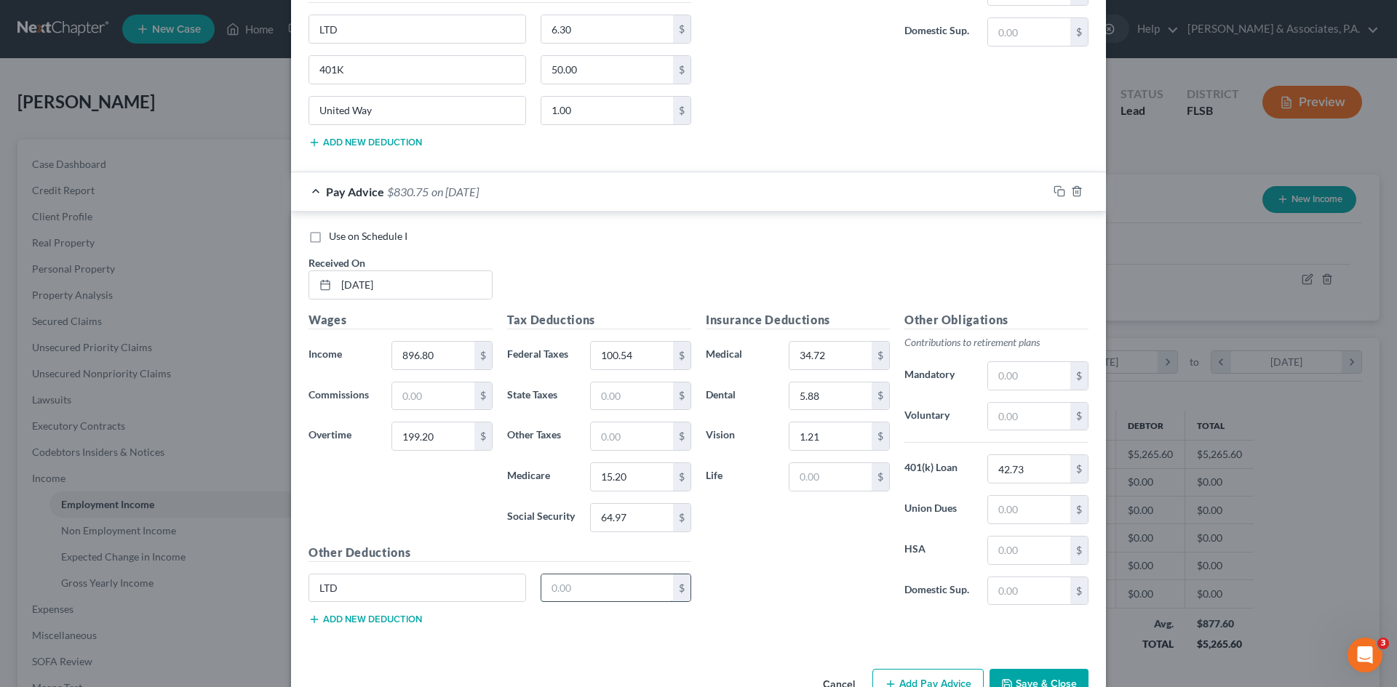
click at [555, 585] on input "text" at bounding box center [607, 589] width 132 height 28
type input "6.30"
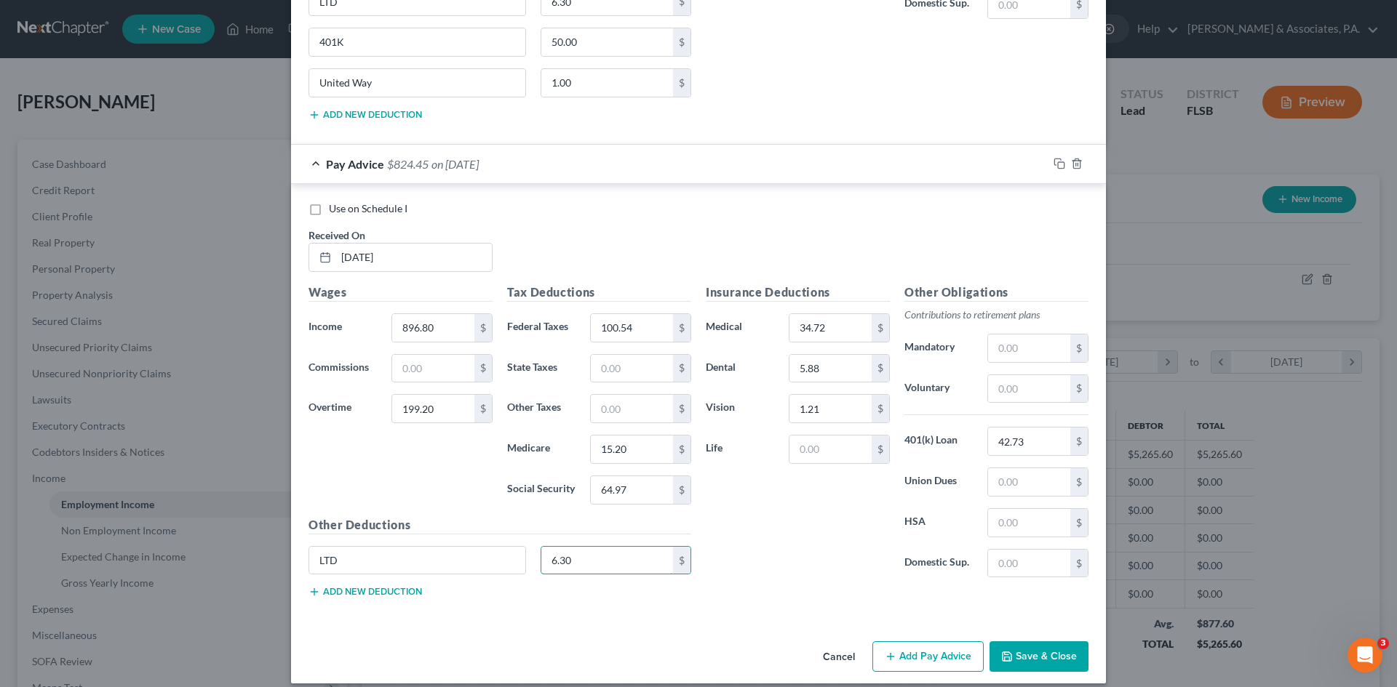
scroll to position [2196, 0]
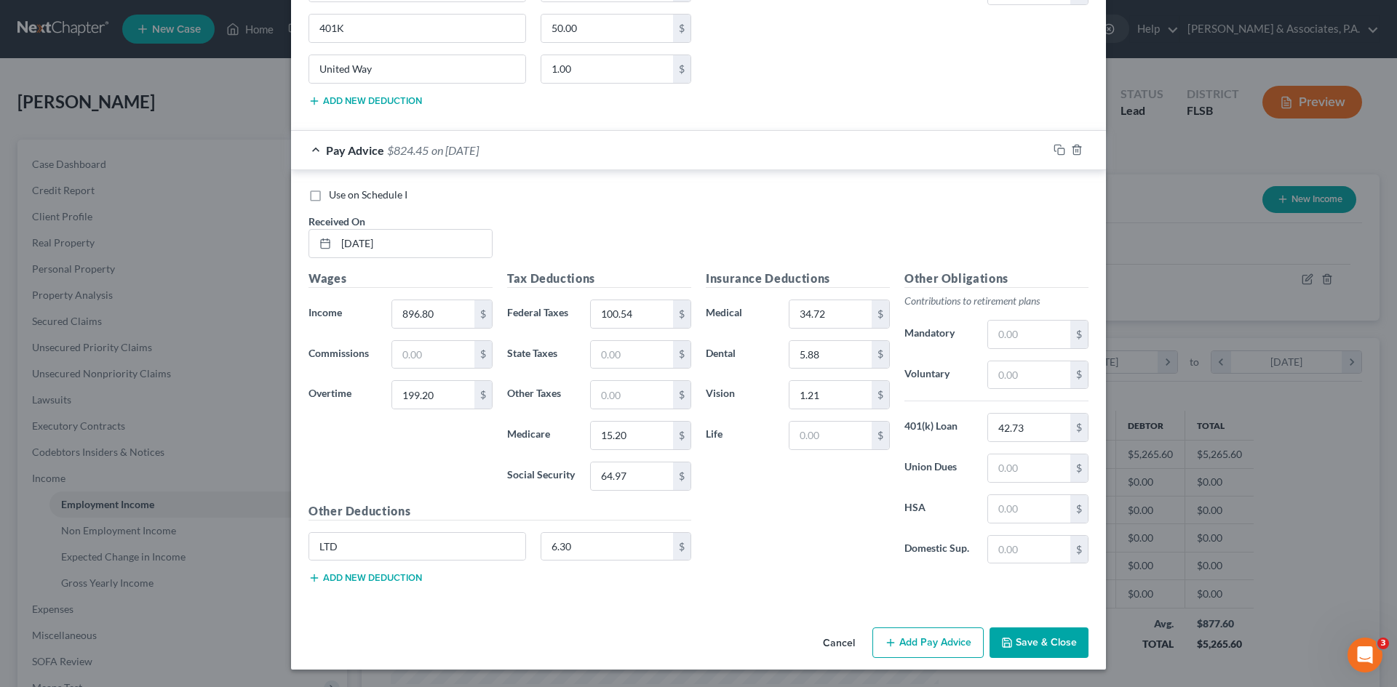
click at [350, 578] on button "Add new deduction" at bounding box center [364, 578] width 113 height 12
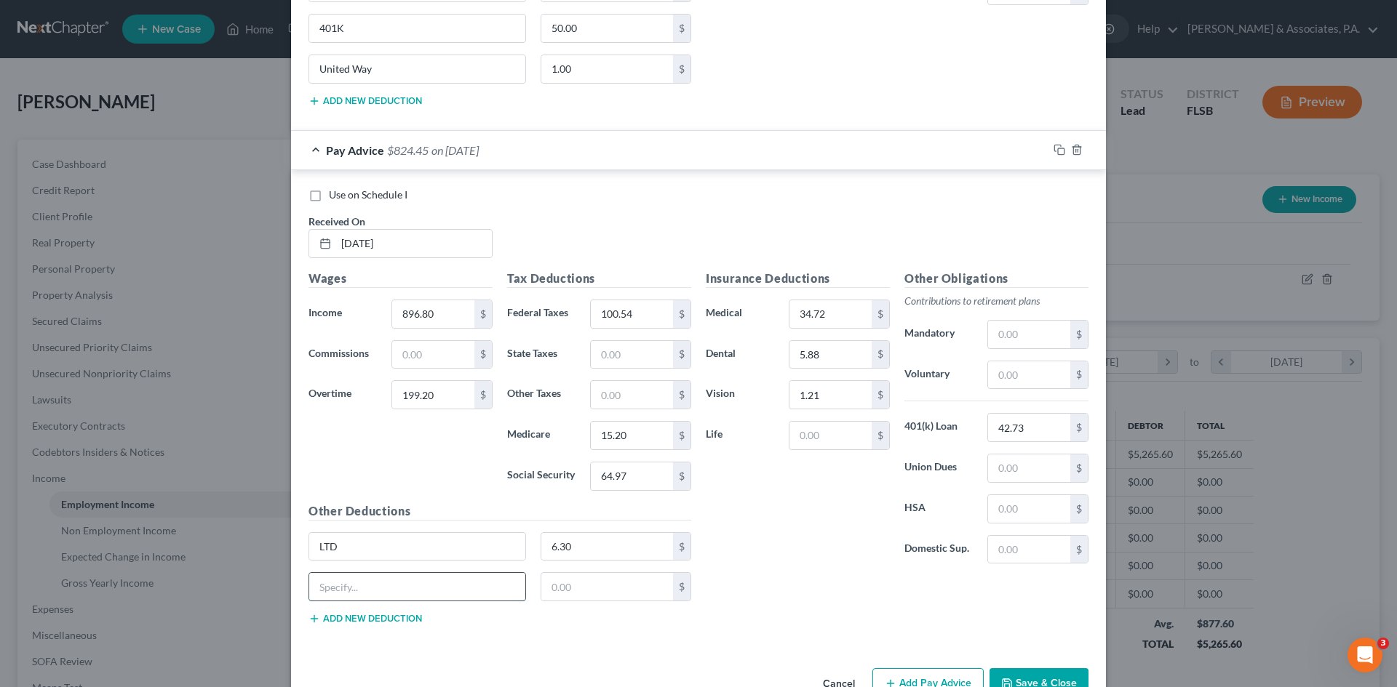
click at [346, 585] on input "text" at bounding box center [417, 587] width 216 height 28
type input "401K"
click at [547, 586] on input "text" at bounding box center [607, 587] width 132 height 28
type input "50.00"
click at [343, 612] on div "401K 50.00 $" at bounding box center [499, 592] width 397 height 41
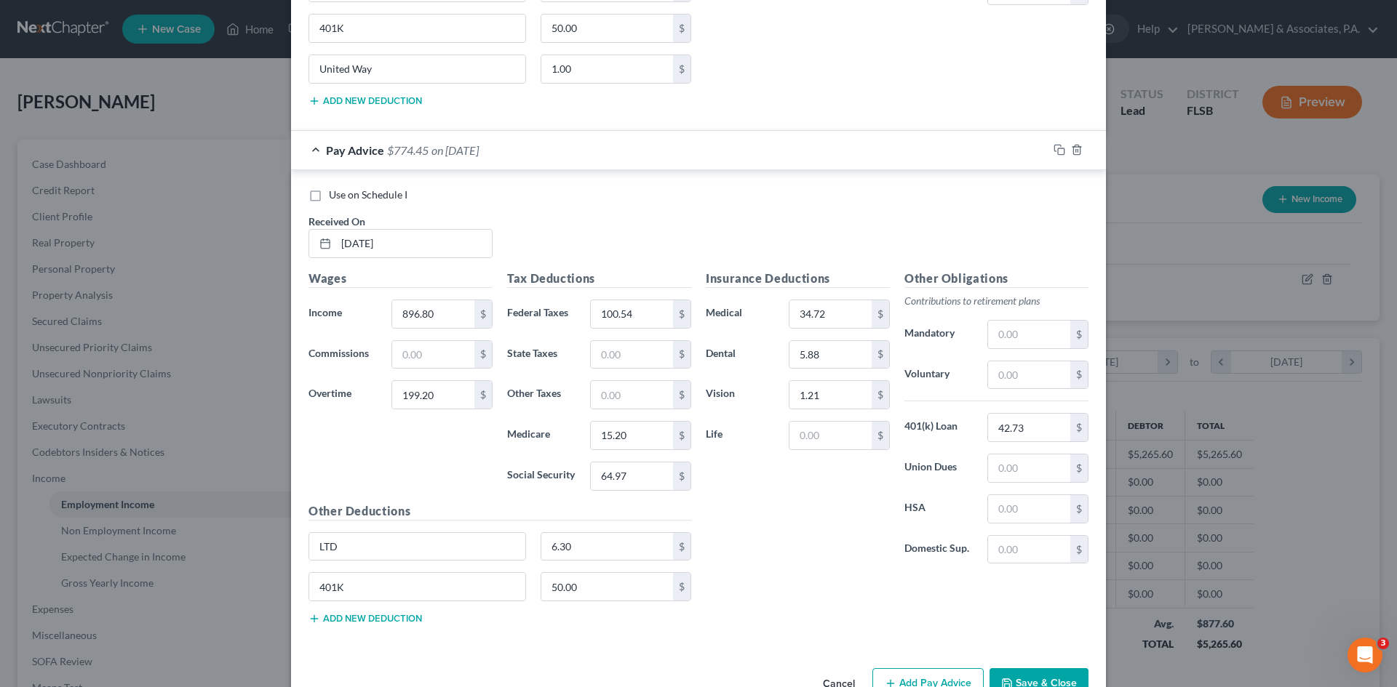
click at [348, 621] on button "Add new deduction" at bounding box center [364, 619] width 113 height 12
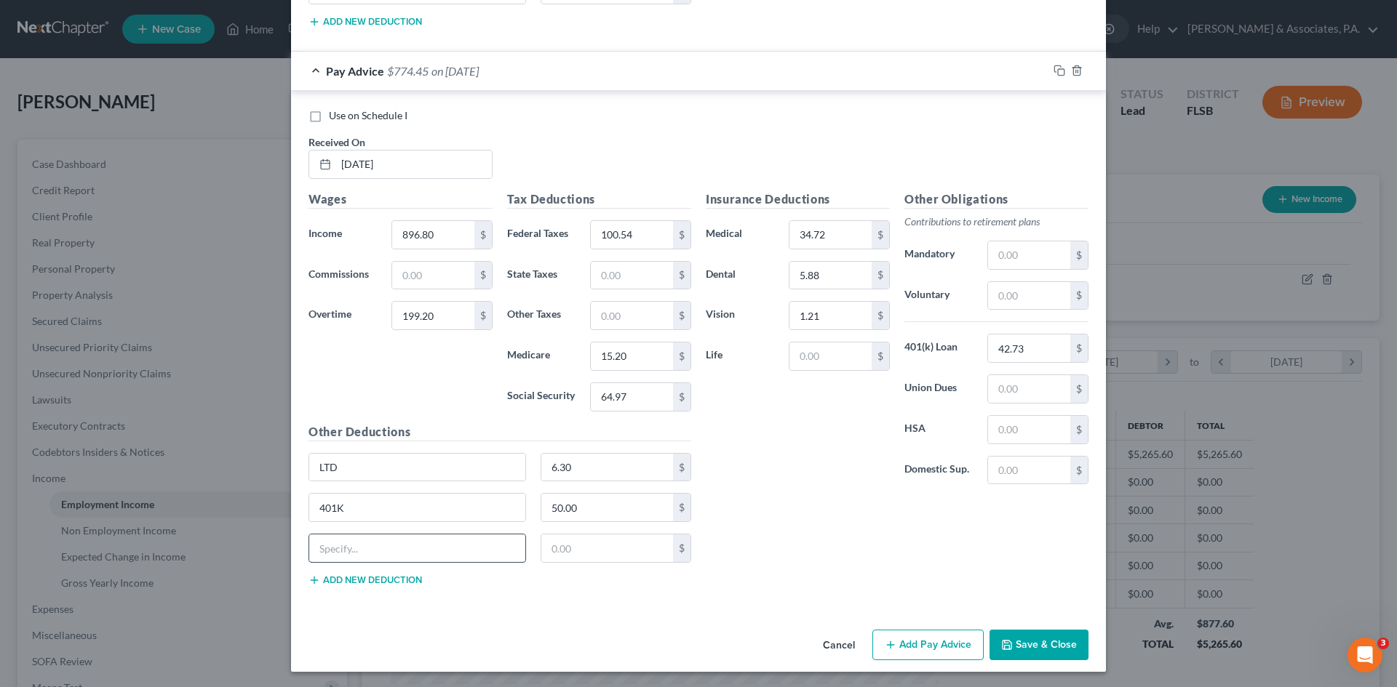
scroll to position [2277, 0]
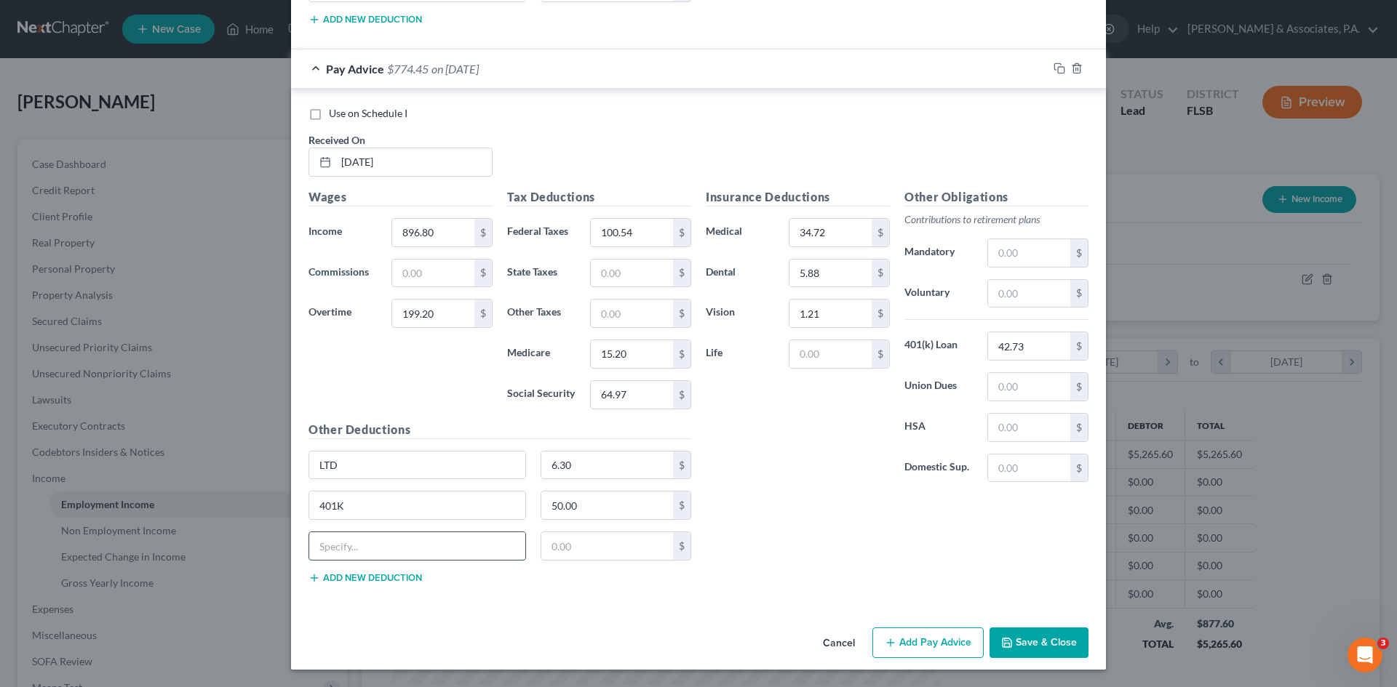
click at [330, 548] on input "text" at bounding box center [417, 546] width 216 height 28
type input "United Way"
type input "1.00"
click at [913, 632] on button "Add Pay Advice" at bounding box center [927, 643] width 111 height 31
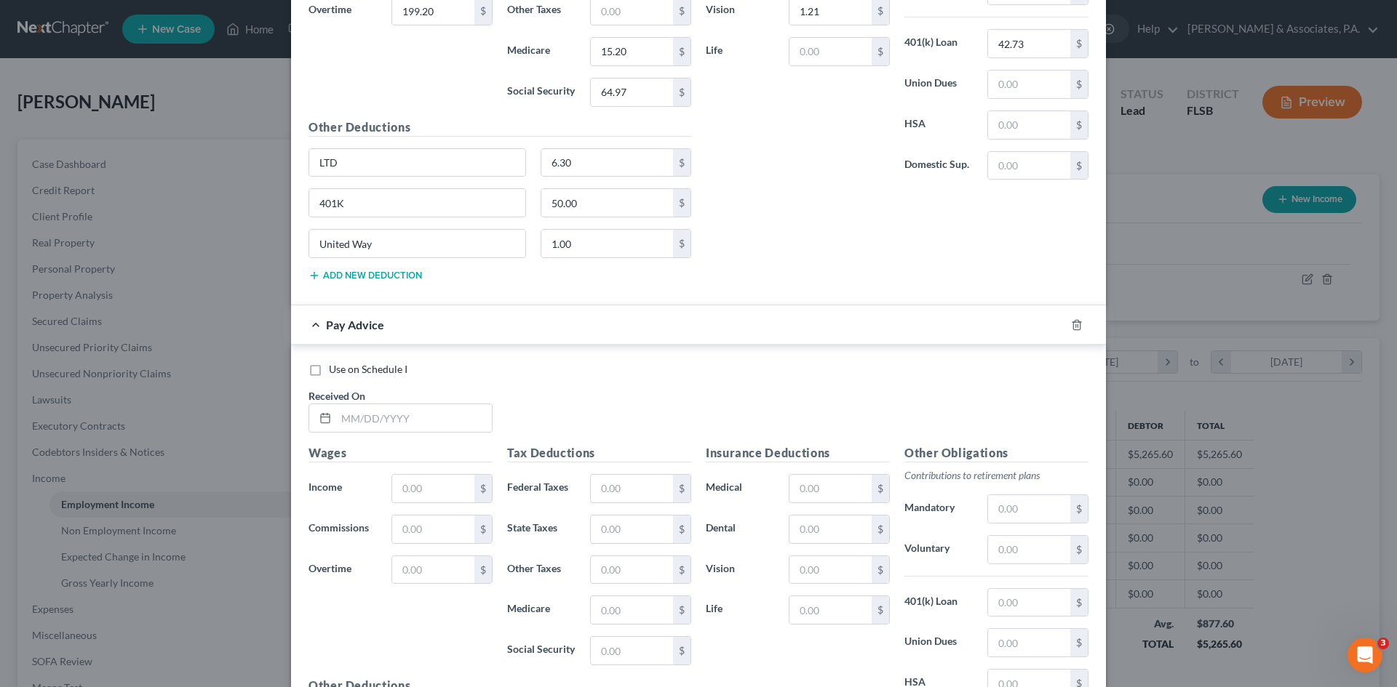
scroll to position [2714, 0]
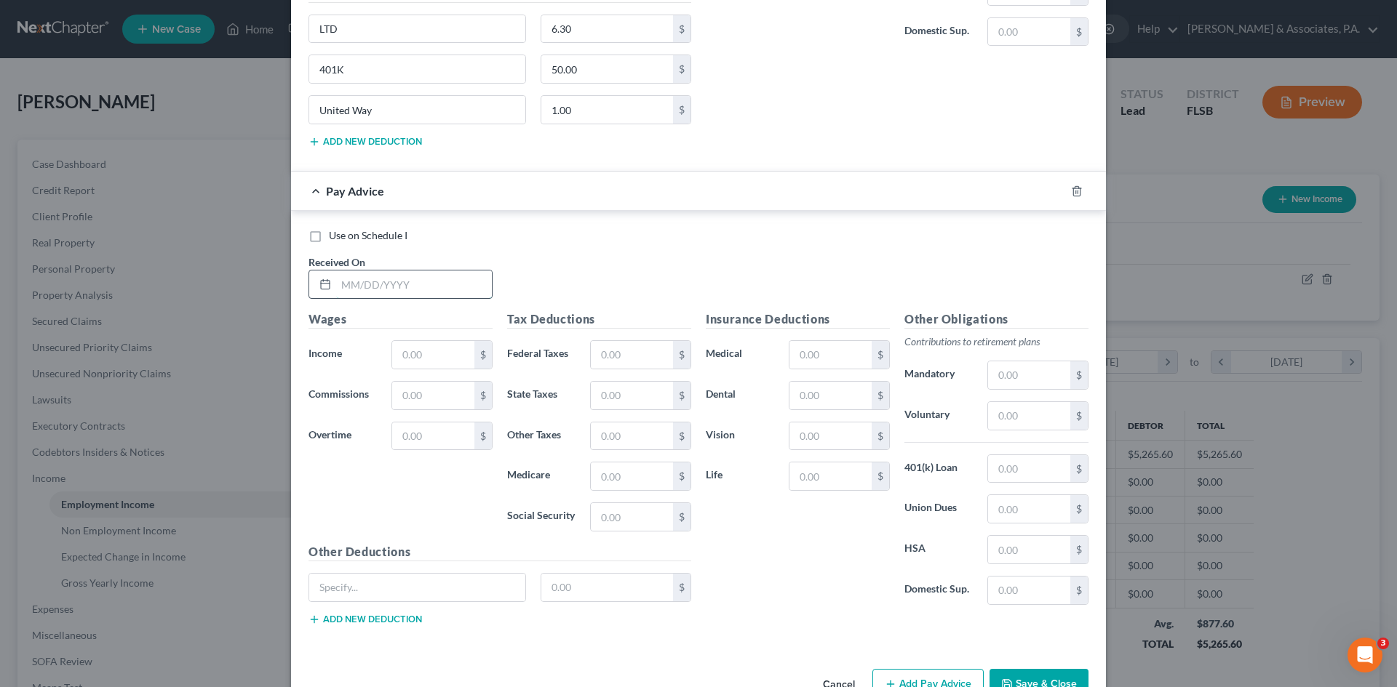
click at [357, 292] on input "text" at bounding box center [414, 285] width 156 height 28
click at [363, 289] on input "text" at bounding box center [414, 285] width 156 height 28
type input "[DATE]"
click at [399, 356] on input "text" at bounding box center [433, 355] width 82 height 28
type input "1,229.71"
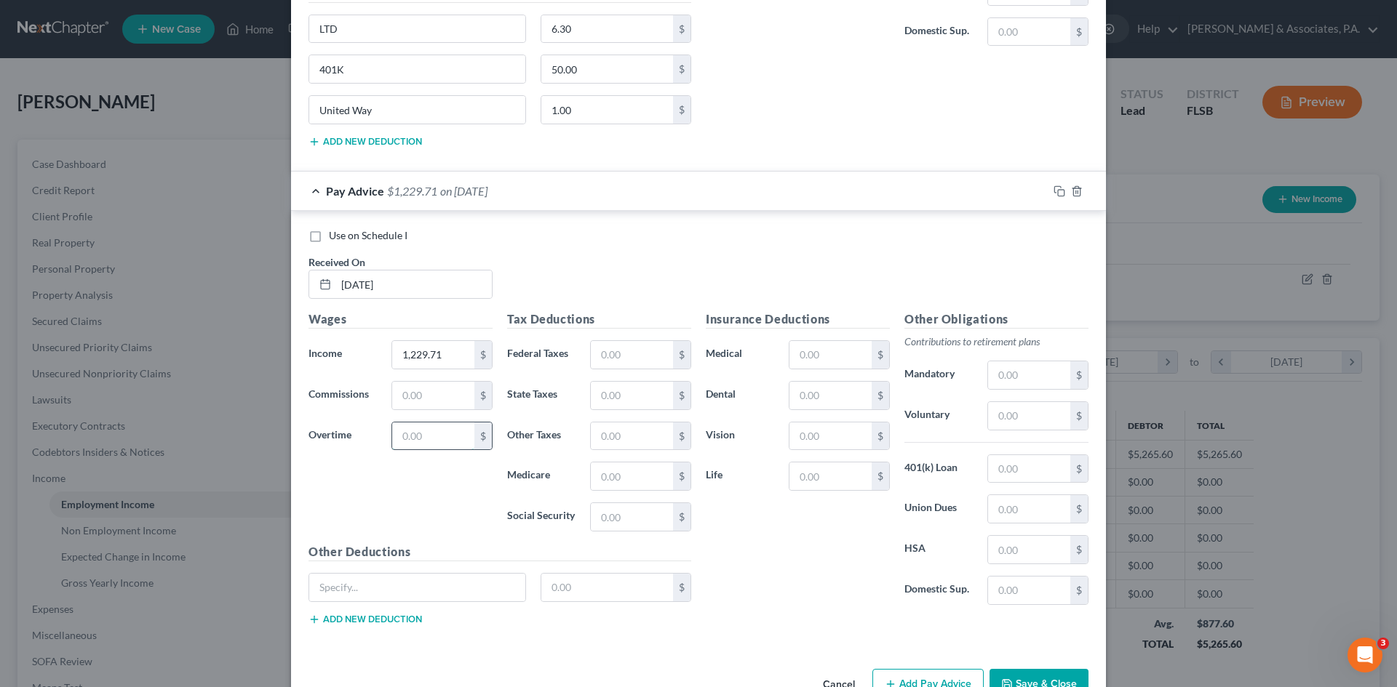
click at [396, 438] on input "text" at bounding box center [433, 437] width 82 height 28
type input "66.86"
click at [799, 353] on input "text" at bounding box center [830, 355] width 82 height 28
type input "34.72"
click at [804, 398] on input "text" at bounding box center [830, 396] width 82 height 28
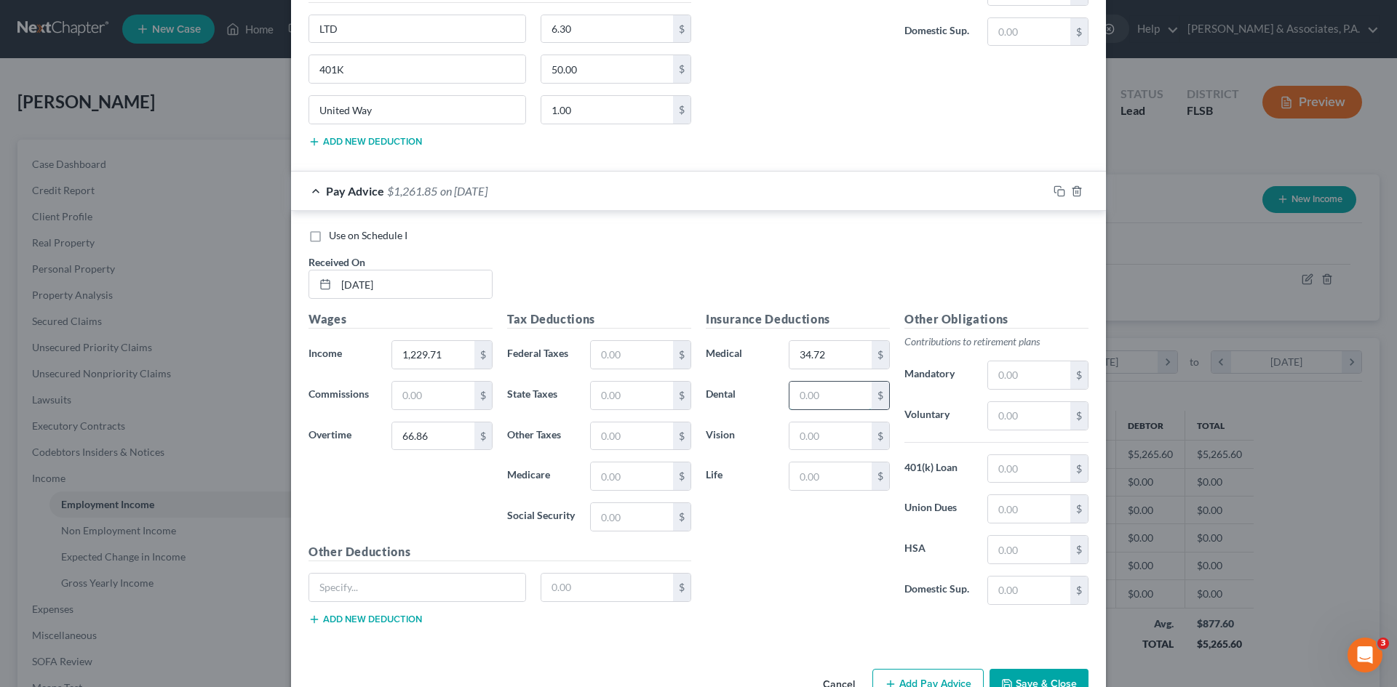
type input "5.88"
click at [800, 436] on input "text" at bounding box center [830, 437] width 82 height 28
type input "1.21"
click at [999, 460] on input "text" at bounding box center [1029, 469] width 82 height 28
type input "42.73"
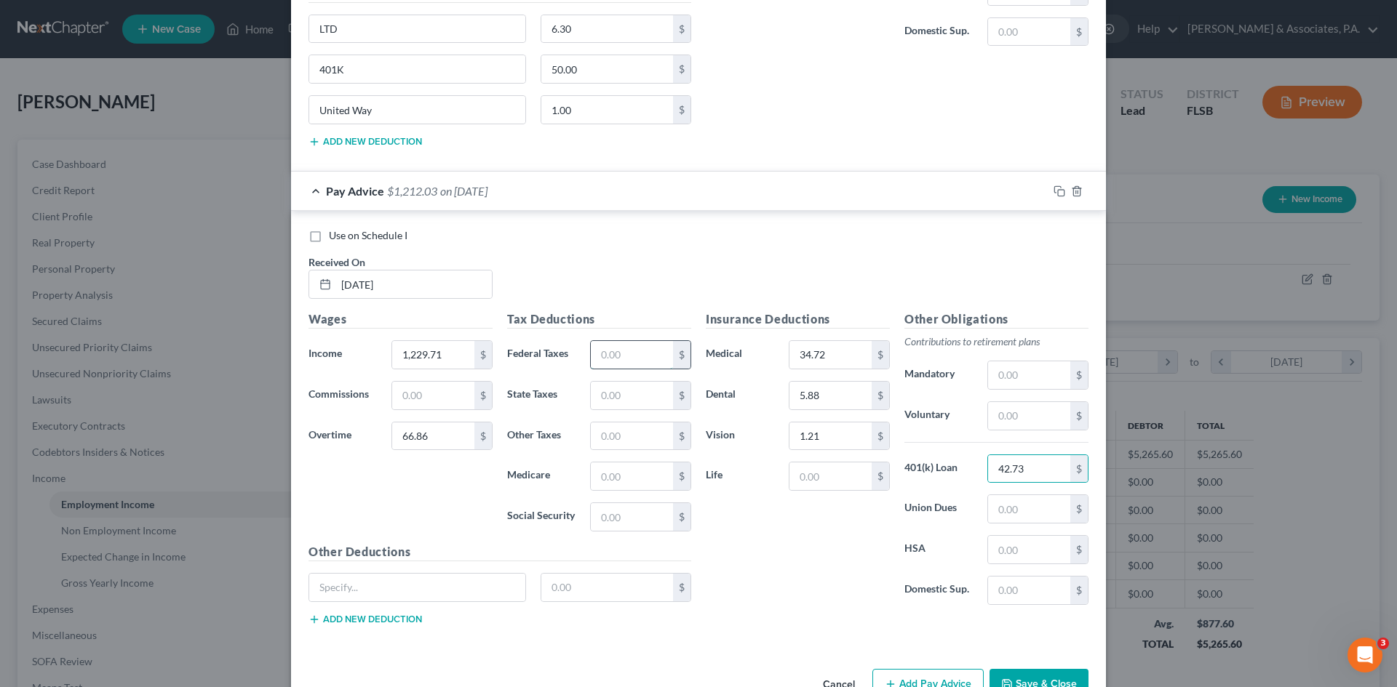
click at [612, 358] on input "text" at bounding box center [632, 355] width 82 height 28
type input "124.61"
click at [597, 516] on input "text" at bounding box center [632, 517] width 82 height 28
type input "77.40"
click at [596, 479] on input "text" at bounding box center [632, 477] width 82 height 28
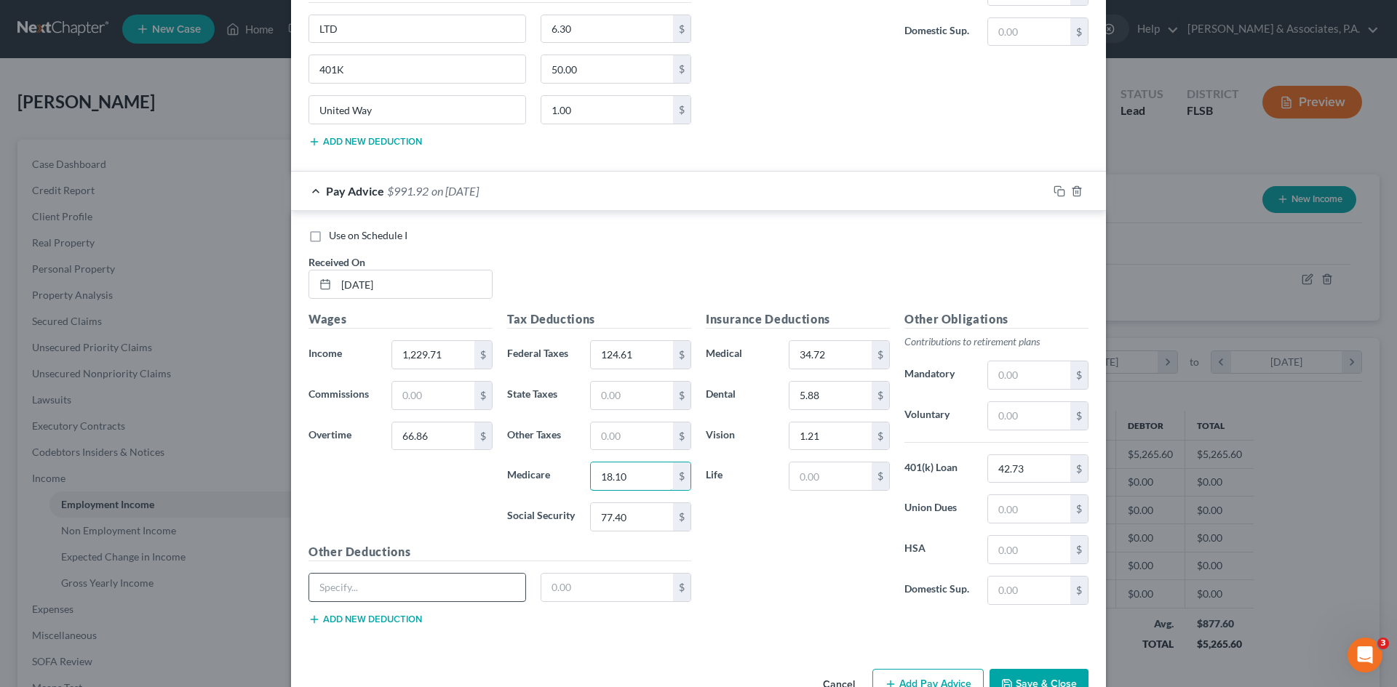
type input "18.10"
click at [371, 585] on input "text" at bounding box center [417, 588] width 216 height 28
type input "LTD"
click at [564, 591] on input "text" at bounding box center [607, 588] width 132 height 28
type input "6.30"
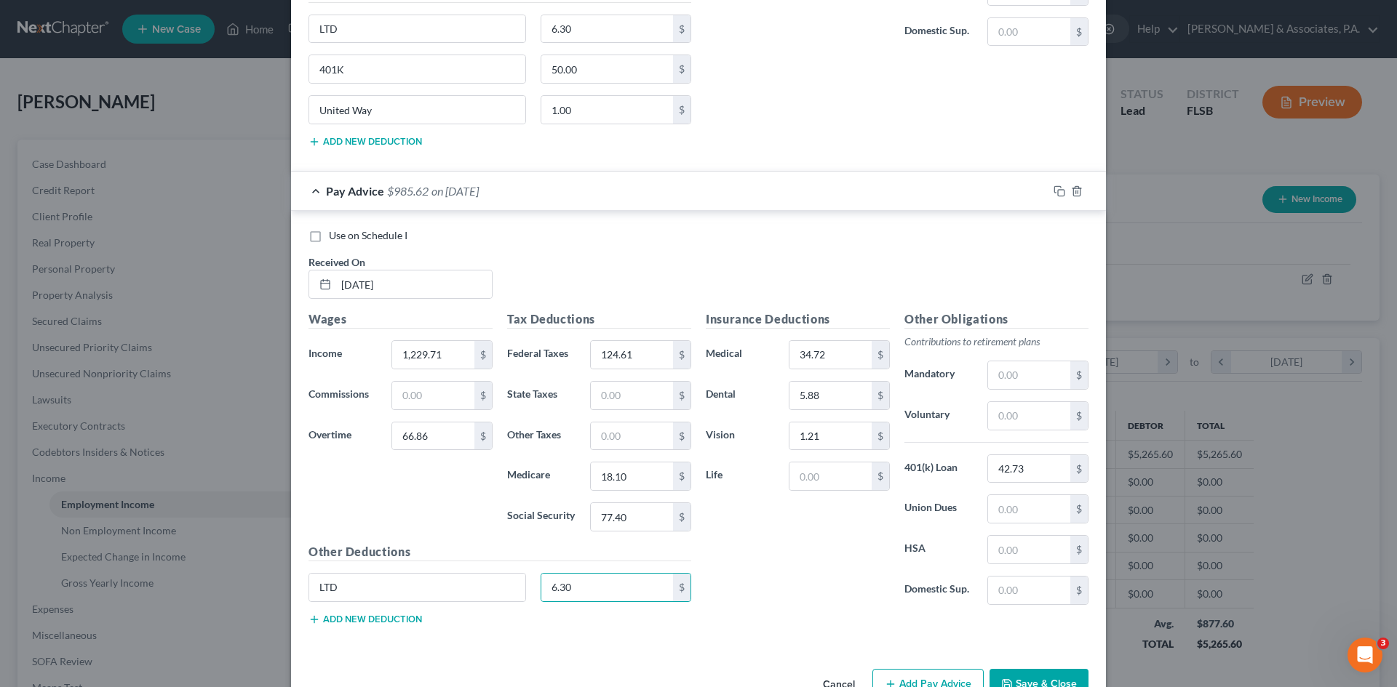
click at [392, 619] on button "Add new deduction" at bounding box center [364, 620] width 113 height 12
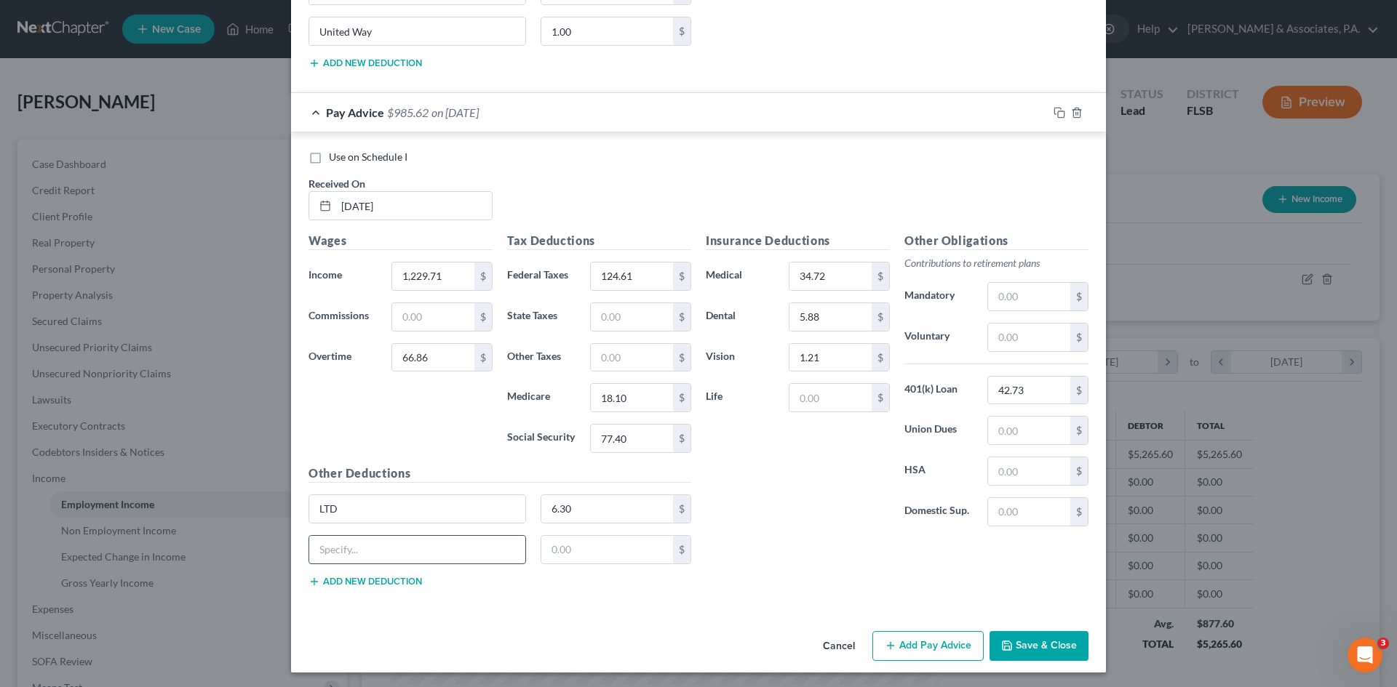
scroll to position [2795, 0]
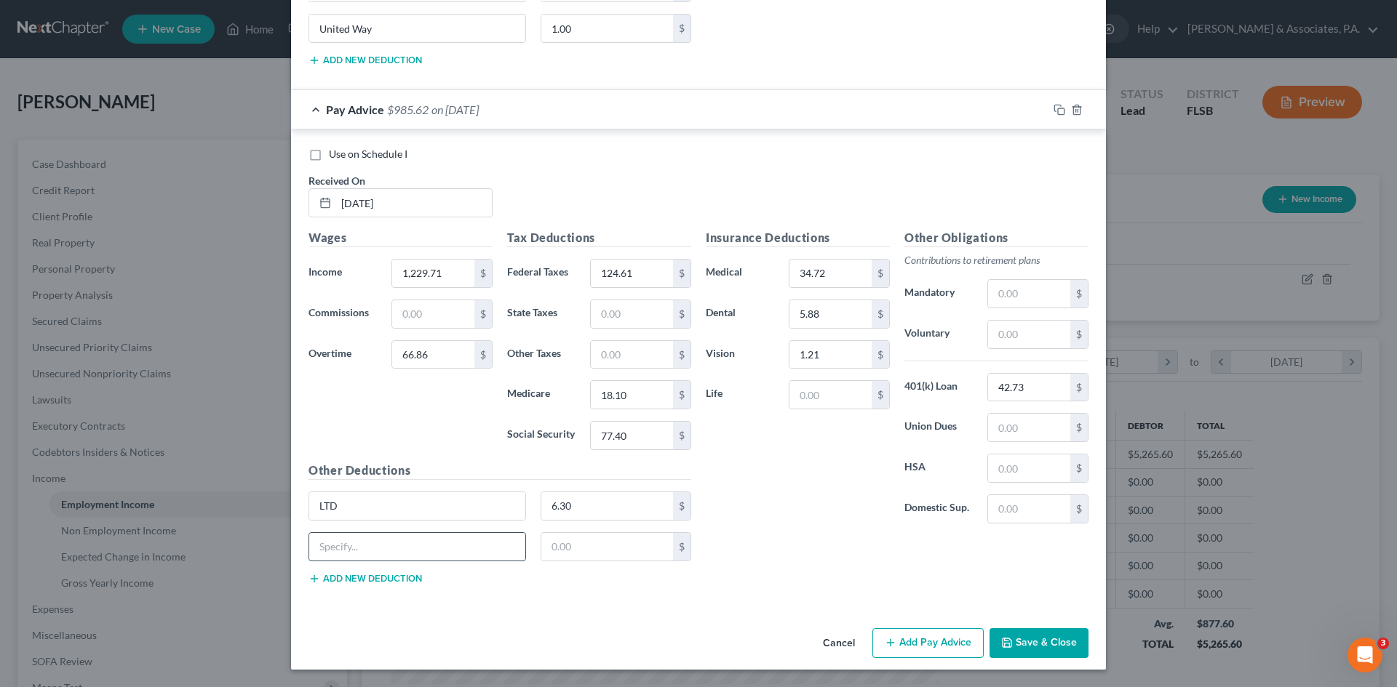
click at [367, 546] on input "text" at bounding box center [417, 547] width 216 height 28
type input "401K"
click at [554, 541] on input "text" at bounding box center [607, 547] width 132 height 28
type input "50.00"
click at [367, 578] on button "Add new deduction" at bounding box center [364, 579] width 113 height 12
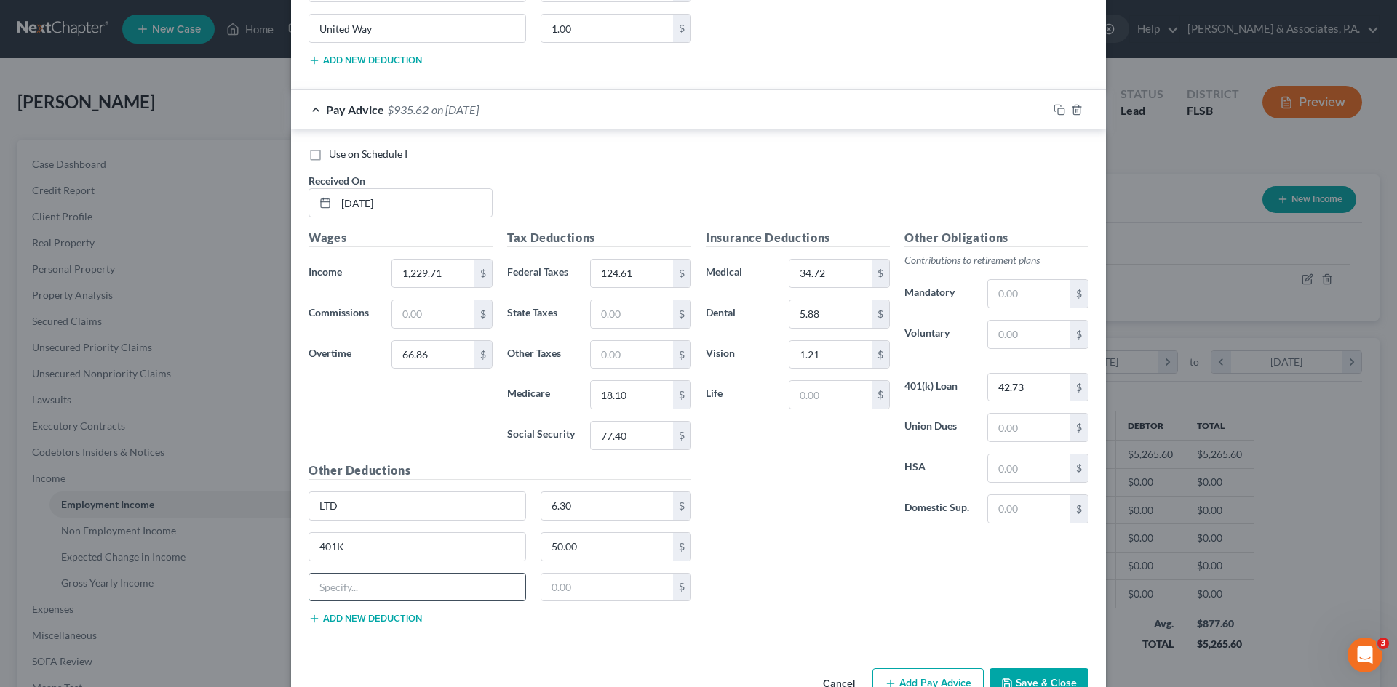
click at [362, 583] on input "text" at bounding box center [417, 588] width 216 height 28
type input "United Way"
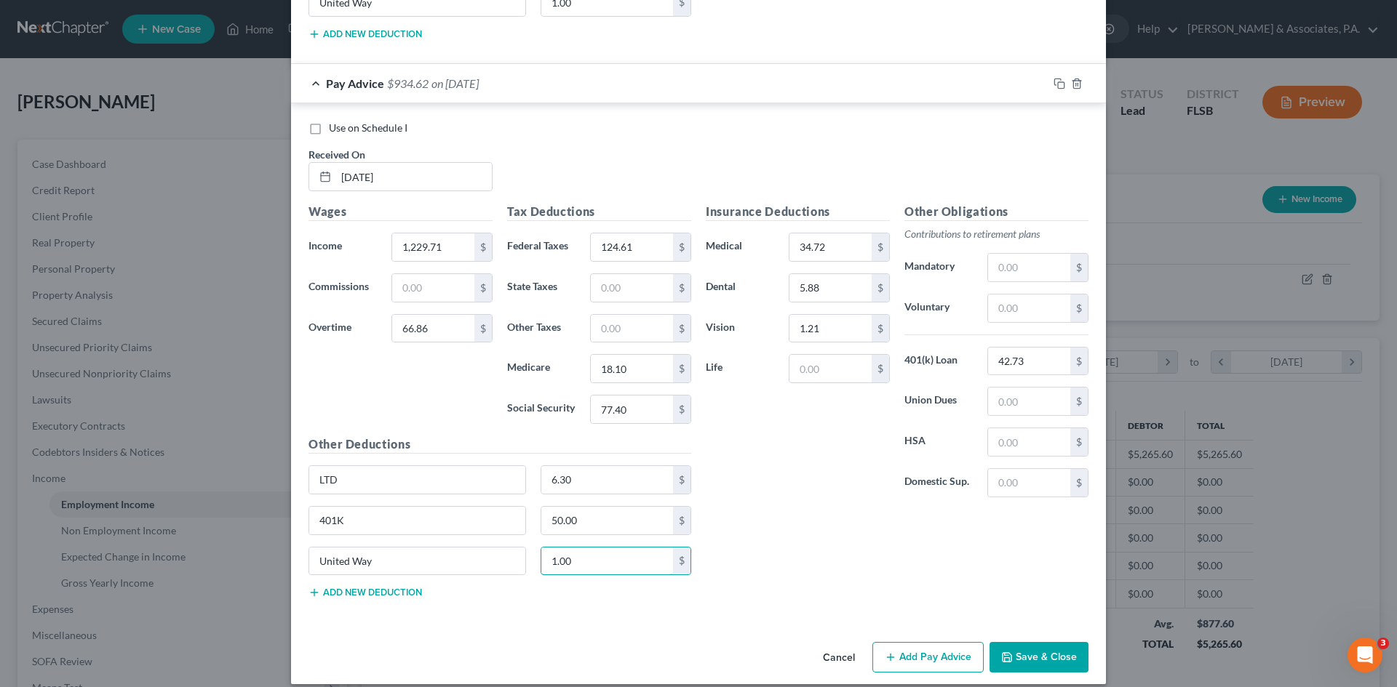
scroll to position [2836, 0]
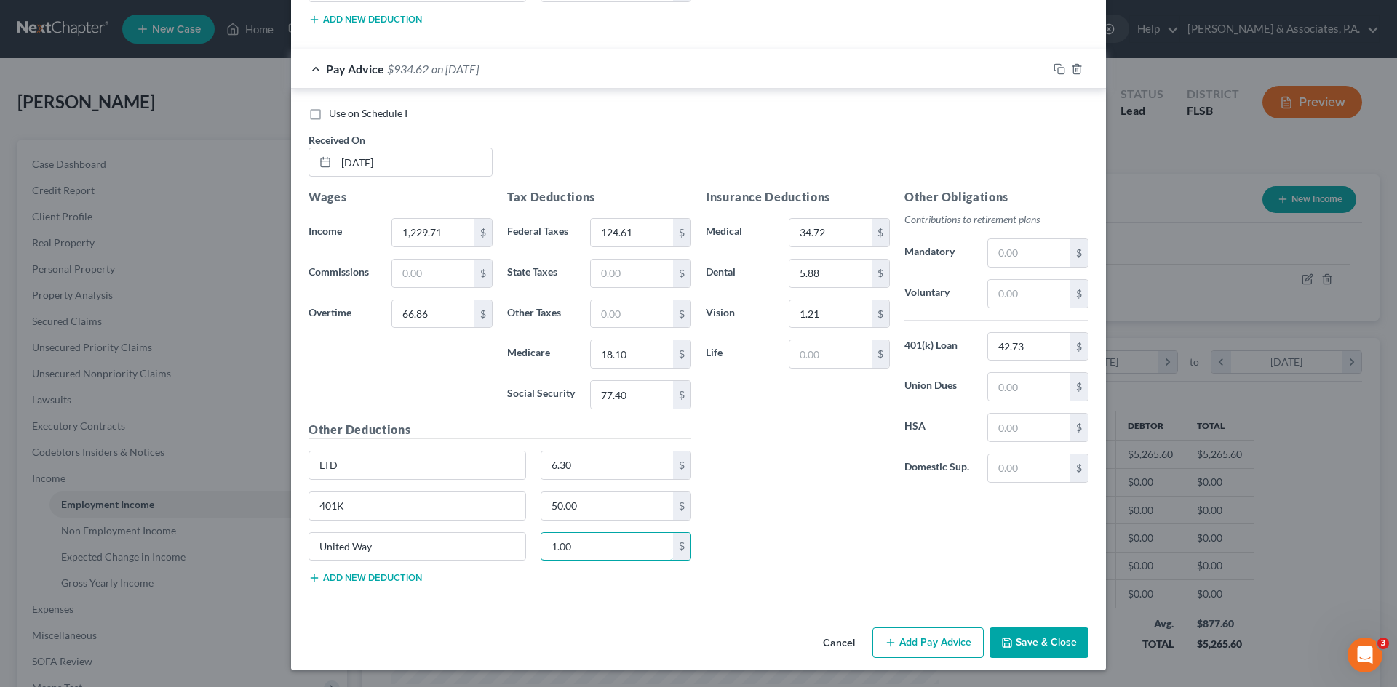
type input "1.00"
click at [918, 639] on button "Add Pay Advice" at bounding box center [927, 643] width 111 height 31
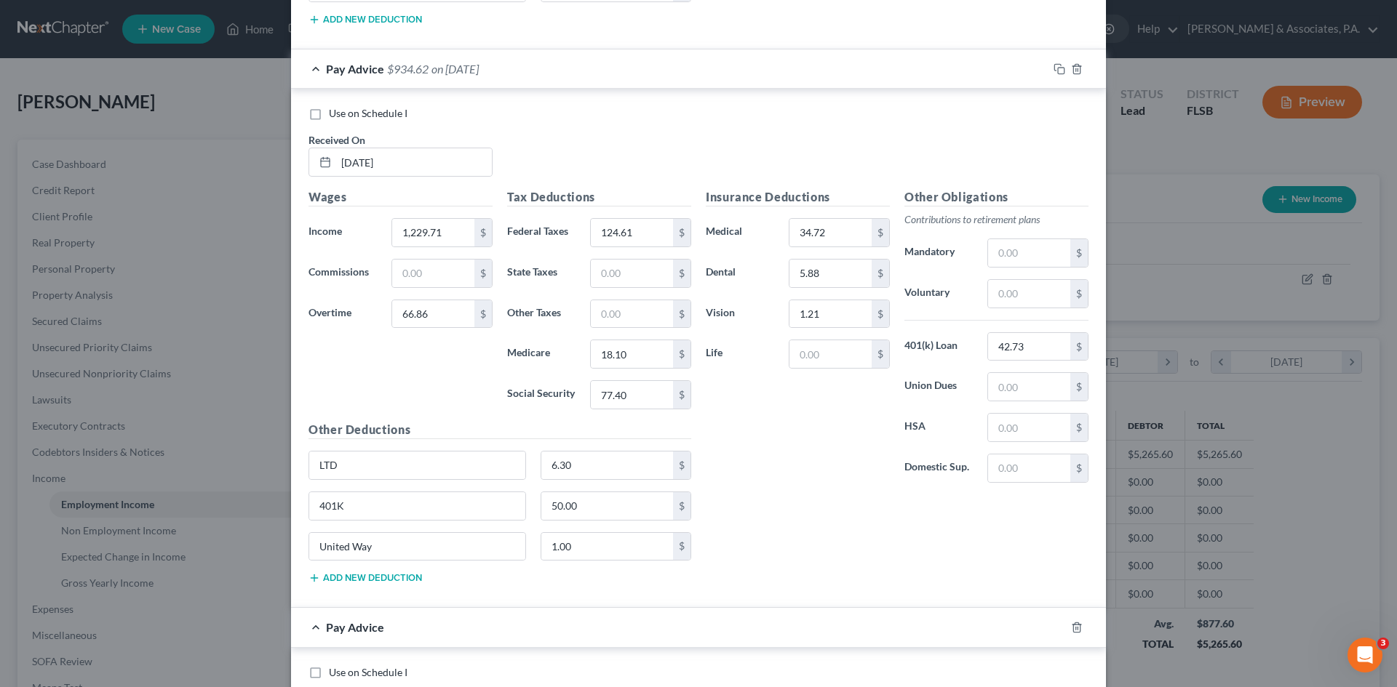
scroll to position [3314, 0]
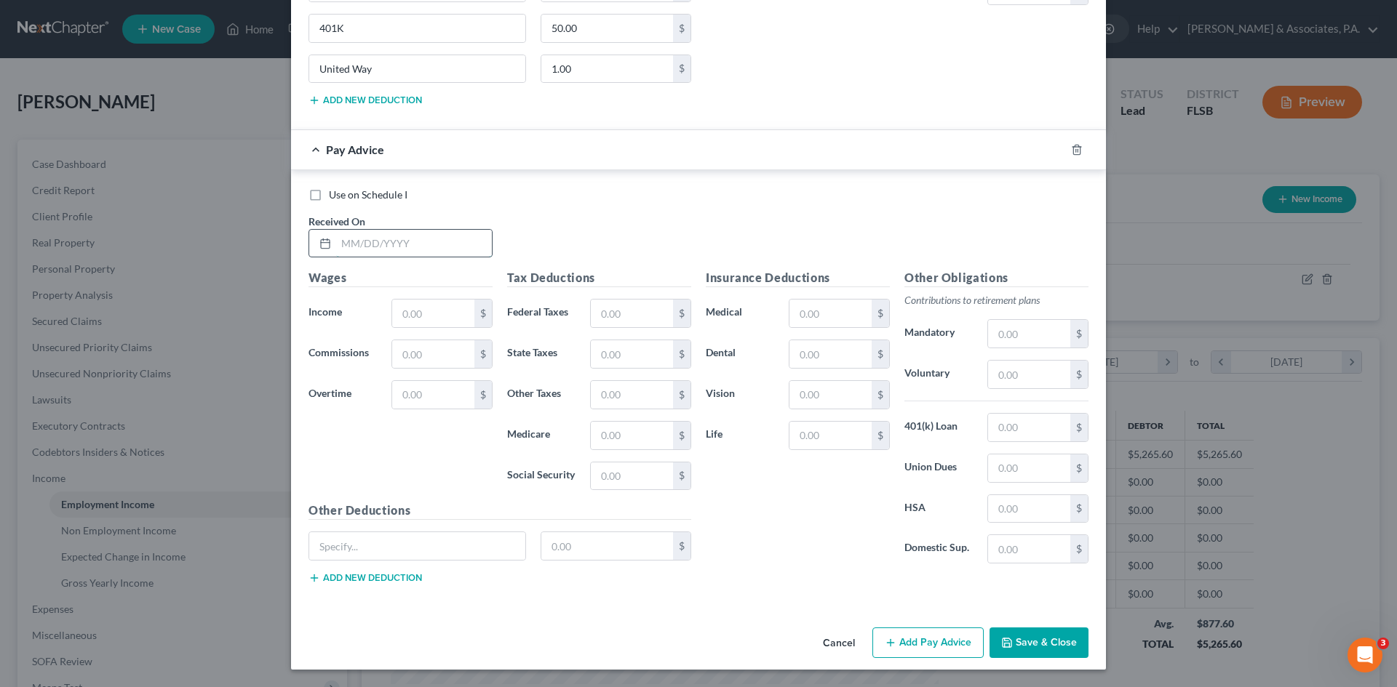
click at [364, 240] on input "text" at bounding box center [414, 244] width 156 height 28
click at [639, 237] on div "Use on Schedule I Received On *" at bounding box center [698, 229] width 794 height 82
click at [372, 247] on input "text" at bounding box center [414, 244] width 156 height 28
click at [369, 245] on input "text" at bounding box center [414, 244] width 156 height 28
type input "[DATE]"
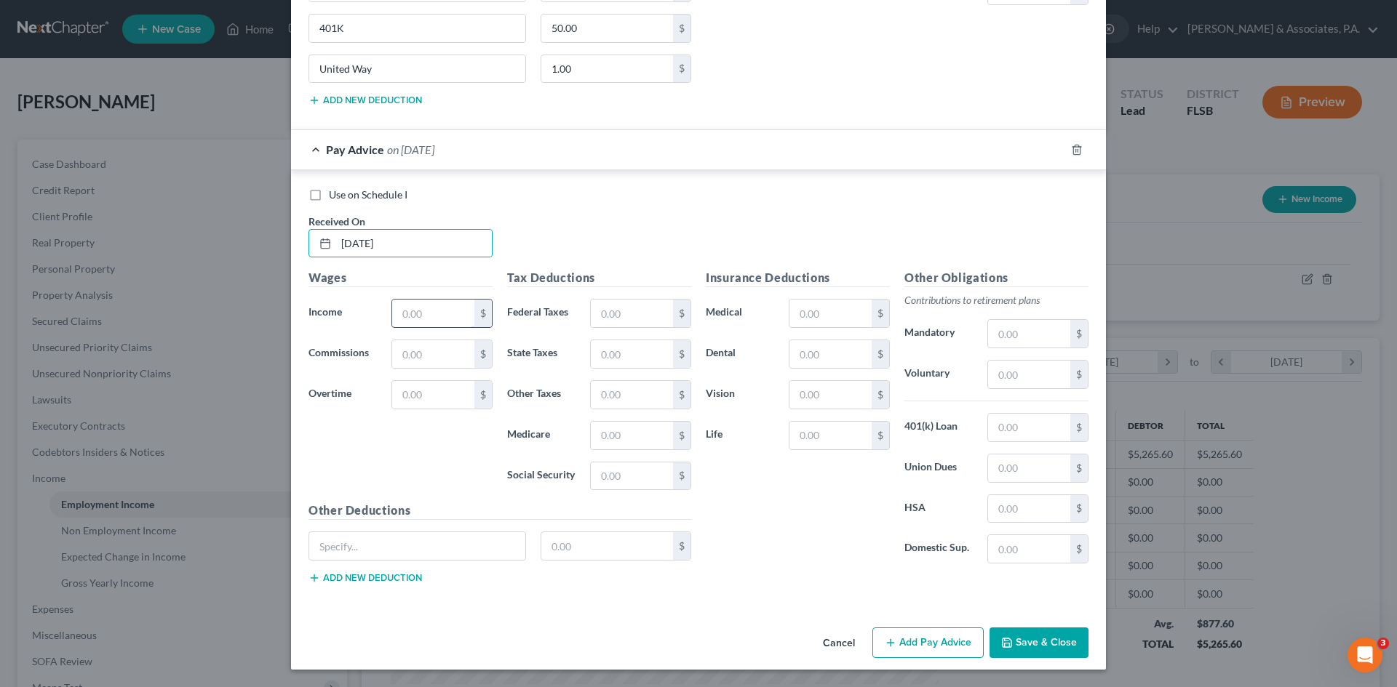
click at [394, 313] on input "text" at bounding box center [433, 314] width 82 height 28
type input "1,244.78"
click at [401, 391] on input "text" at bounding box center [433, 395] width 82 height 28
type input "74.39"
click at [610, 314] on input "text" at bounding box center [632, 314] width 82 height 28
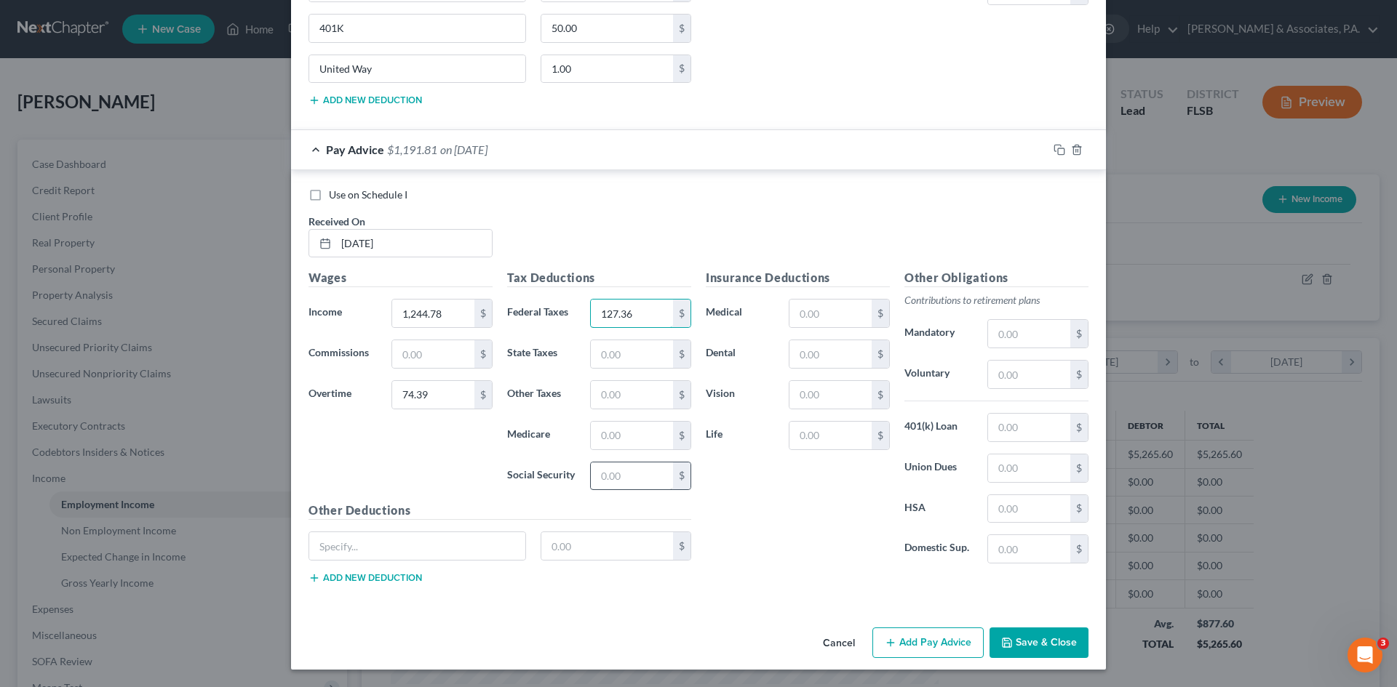
type input "127.36"
click at [600, 479] on input "text" at bounding box center [632, 477] width 82 height 28
type input "78.81"
click at [595, 436] on input "text" at bounding box center [632, 436] width 82 height 28
type input "18.43"
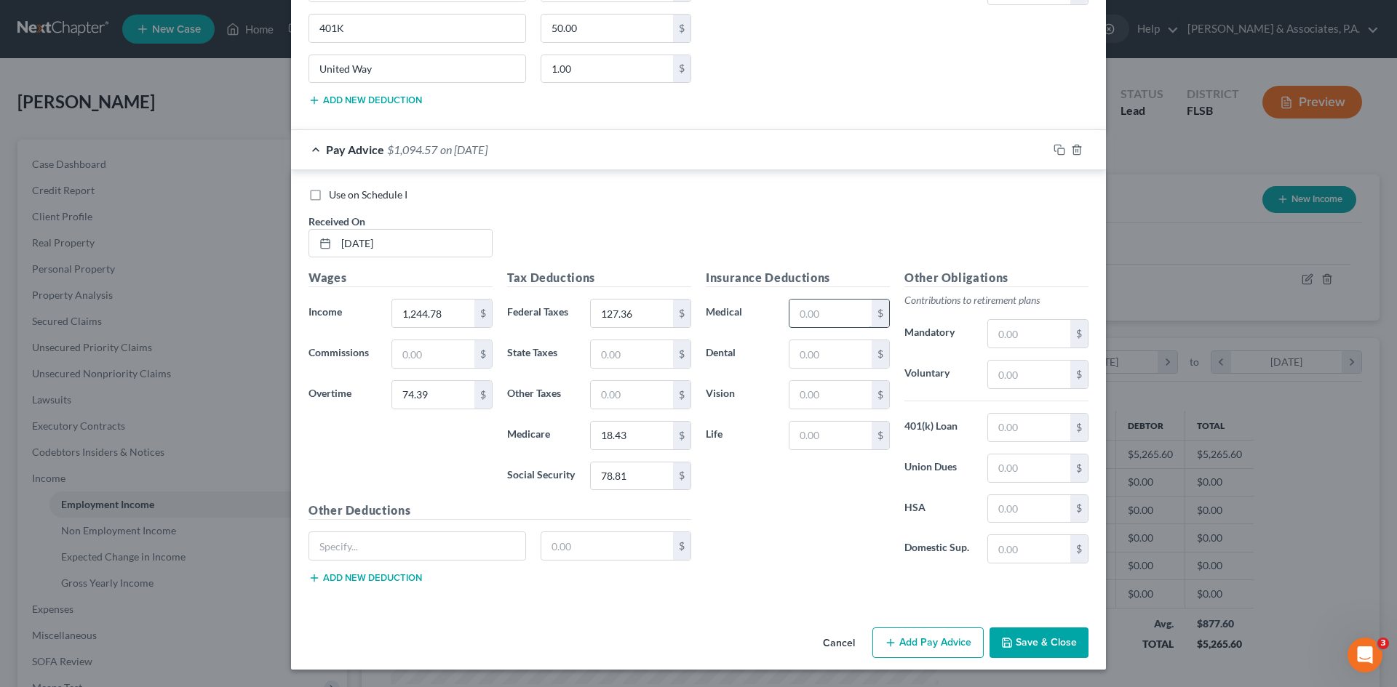
click at [795, 313] on input "text" at bounding box center [830, 314] width 82 height 28
type input "34.72"
click at [813, 349] on input "text" at bounding box center [830, 354] width 82 height 28
type input "5.88"
click at [796, 399] on input "text" at bounding box center [830, 395] width 82 height 28
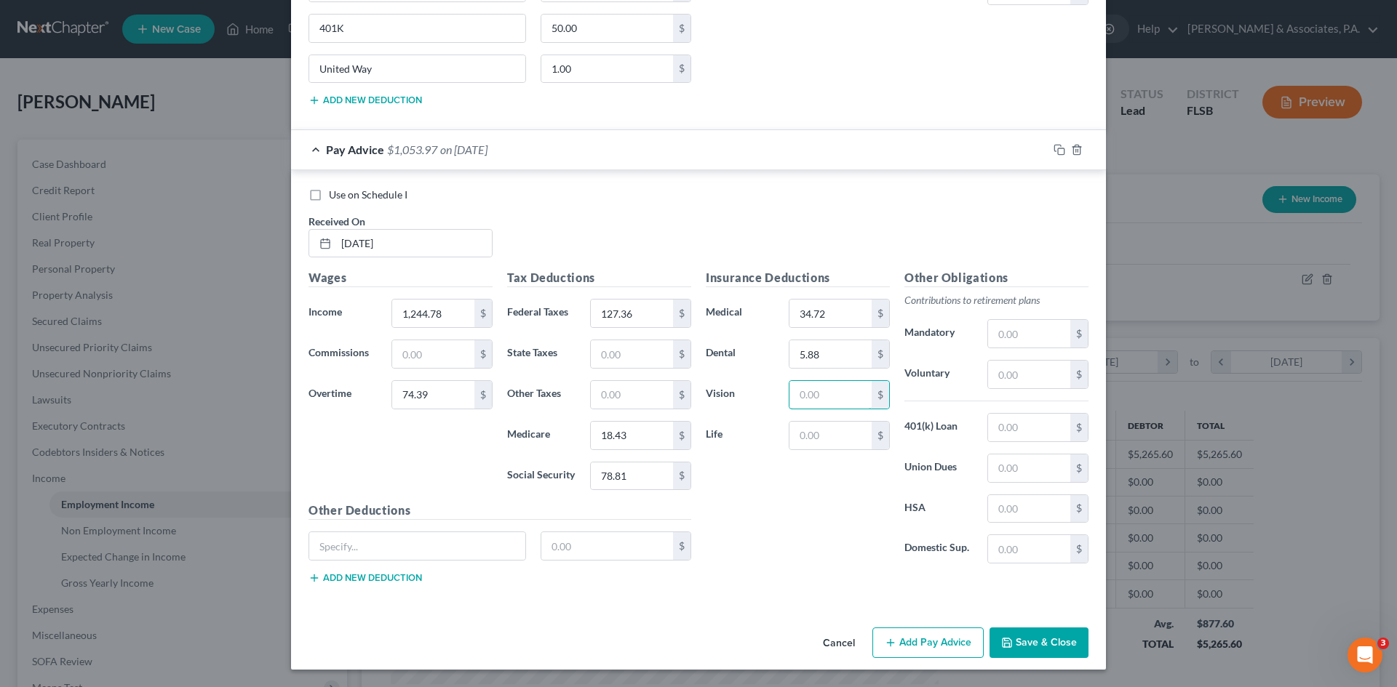
type input "1.21"
click at [1002, 426] on input "text" at bounding box center [1029, 428] width 82 height 28
type input "42.73"
click at [396, 542] on input "text" at bounding box center [417, 546] width 216 height 28
type input "LTD"
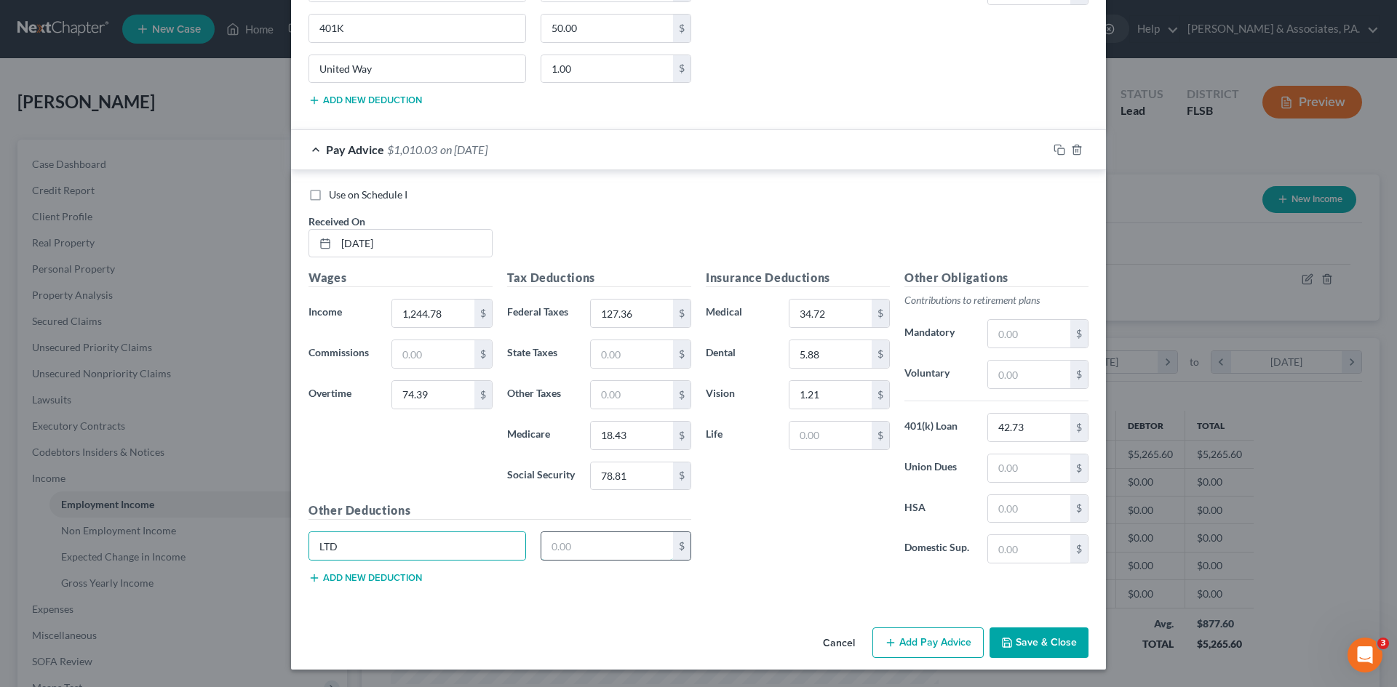
click at [570, 543] on input "text" at bounding box center [607, 546] width 132 height 28
type input "6.30"
click at [375, 578] on button "Add new deduction" at bounding box center [364, 578] width 113 height 12
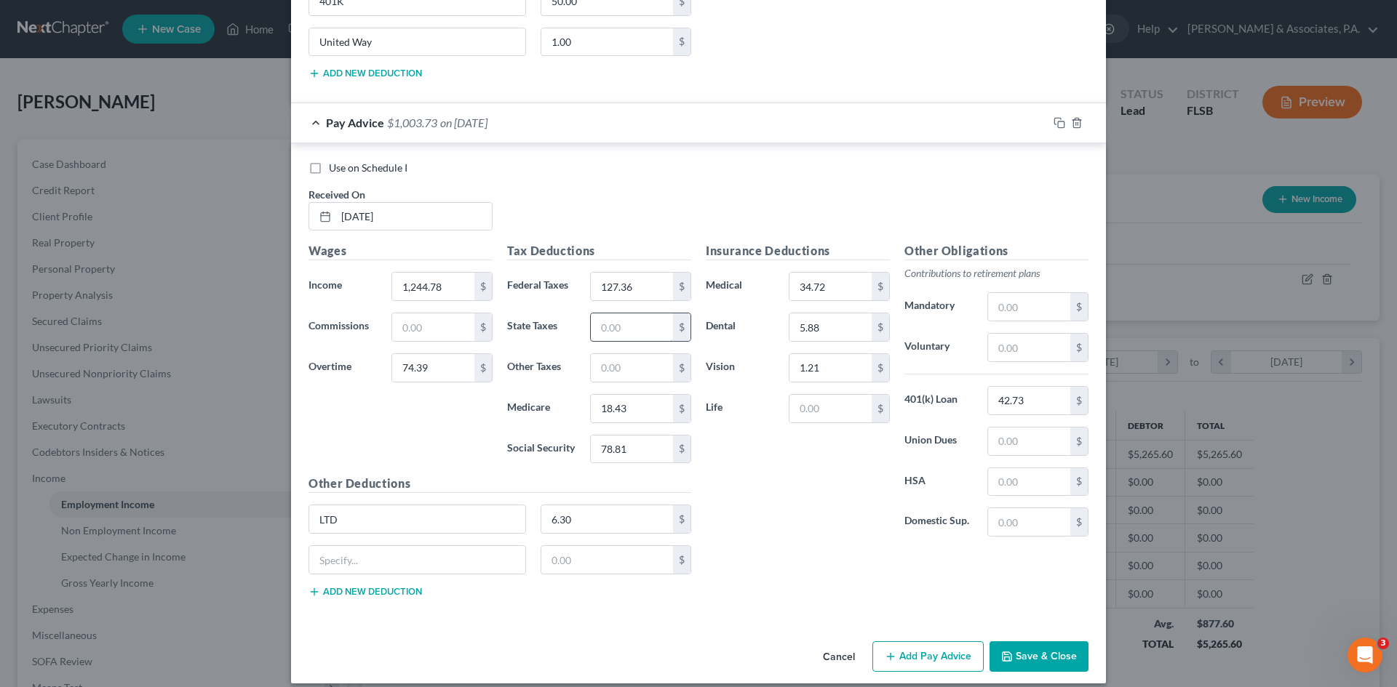
scroll to position [3355, 0]
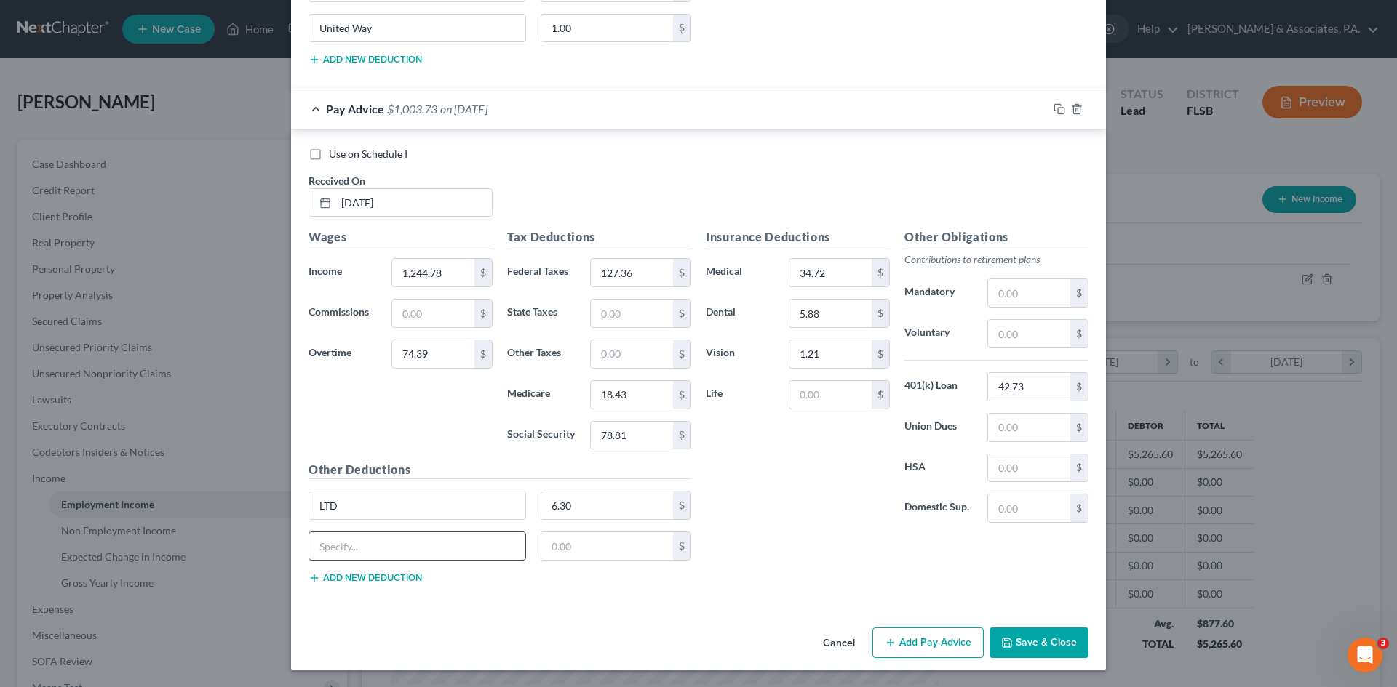
click at [356, 540] on input "text" at bounding box center [417, 546] width 216 height 28
type input "401K"
click at [546, 546] on input "text" at bounding box center [607, 546] width 132 height 28
type input "50.00"
click at [387, 581] on button "Add new deduction" at bounding box center [364, 578] width 113 height 12
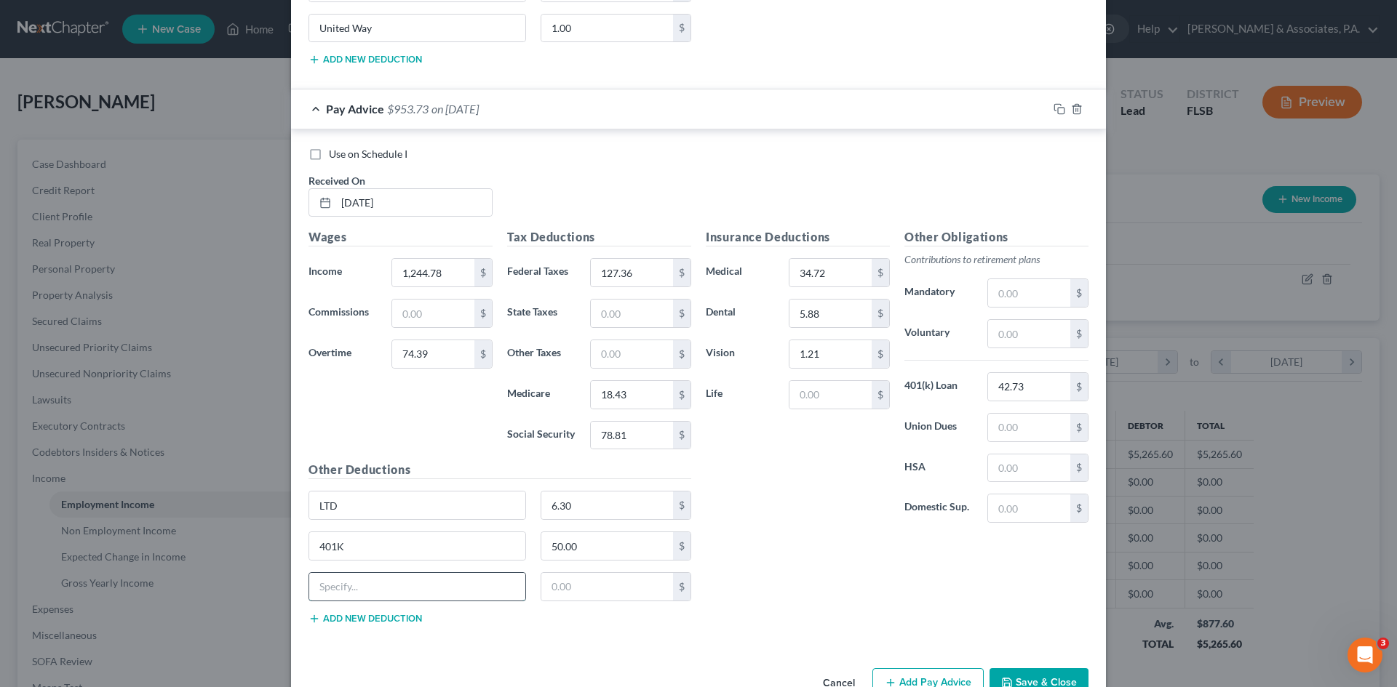
click at [354, 584] on input "text" at bounding box center [417, 587] width 216 height 28
type input "United Way"
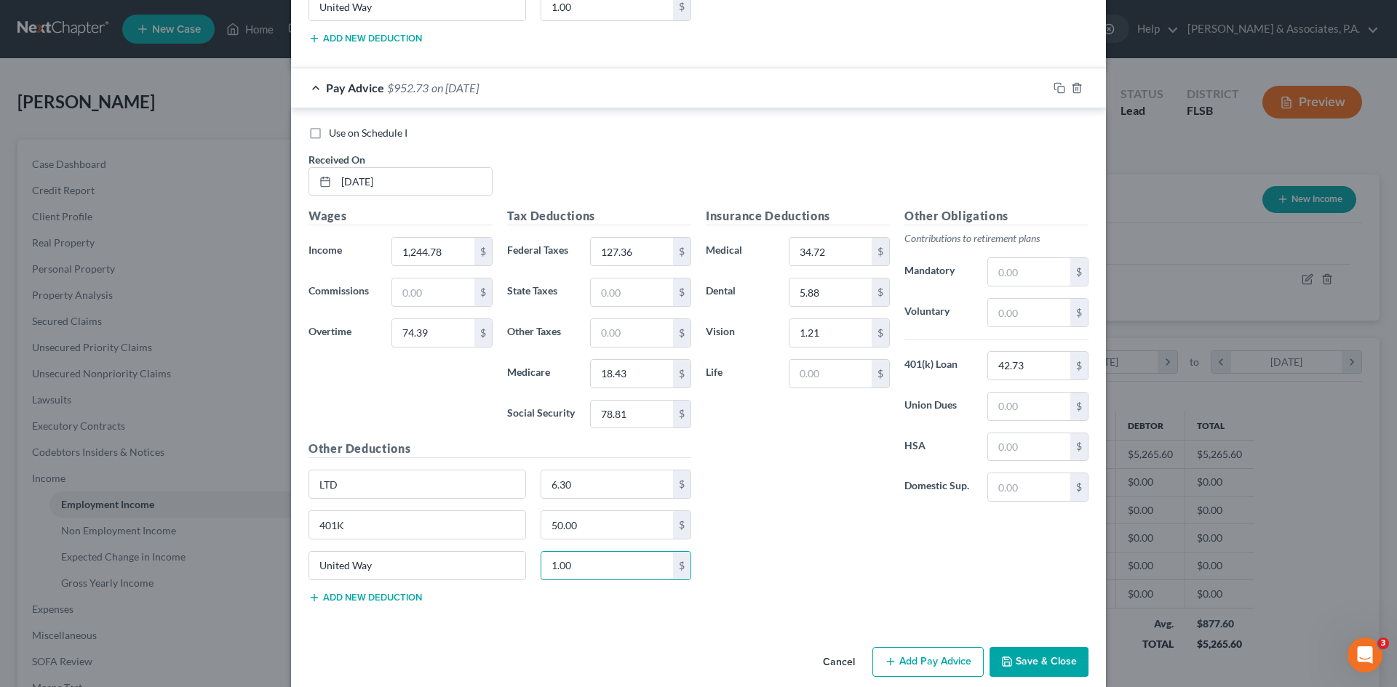
scroll to position [3395, 0]
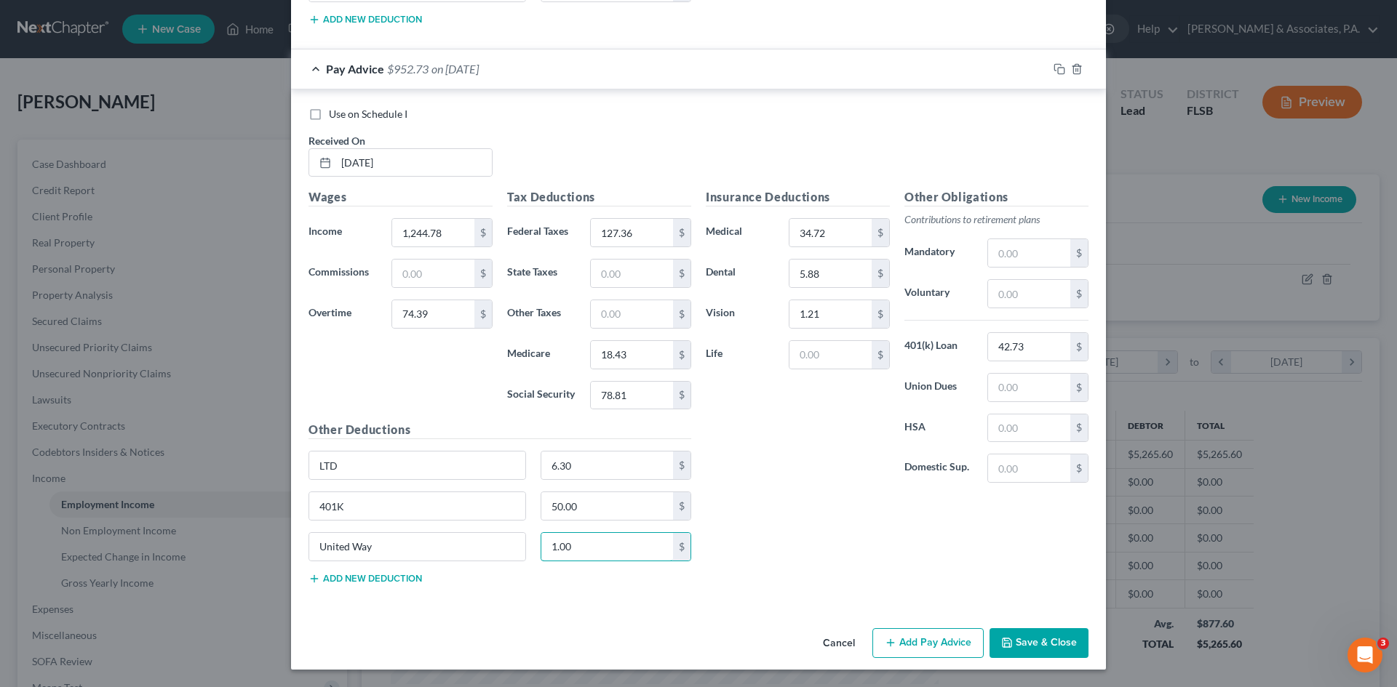
type input "1.00"
click at [924, 639] on button "Add Pay Advice" at bounding box center [927, 643] width 111 height 31
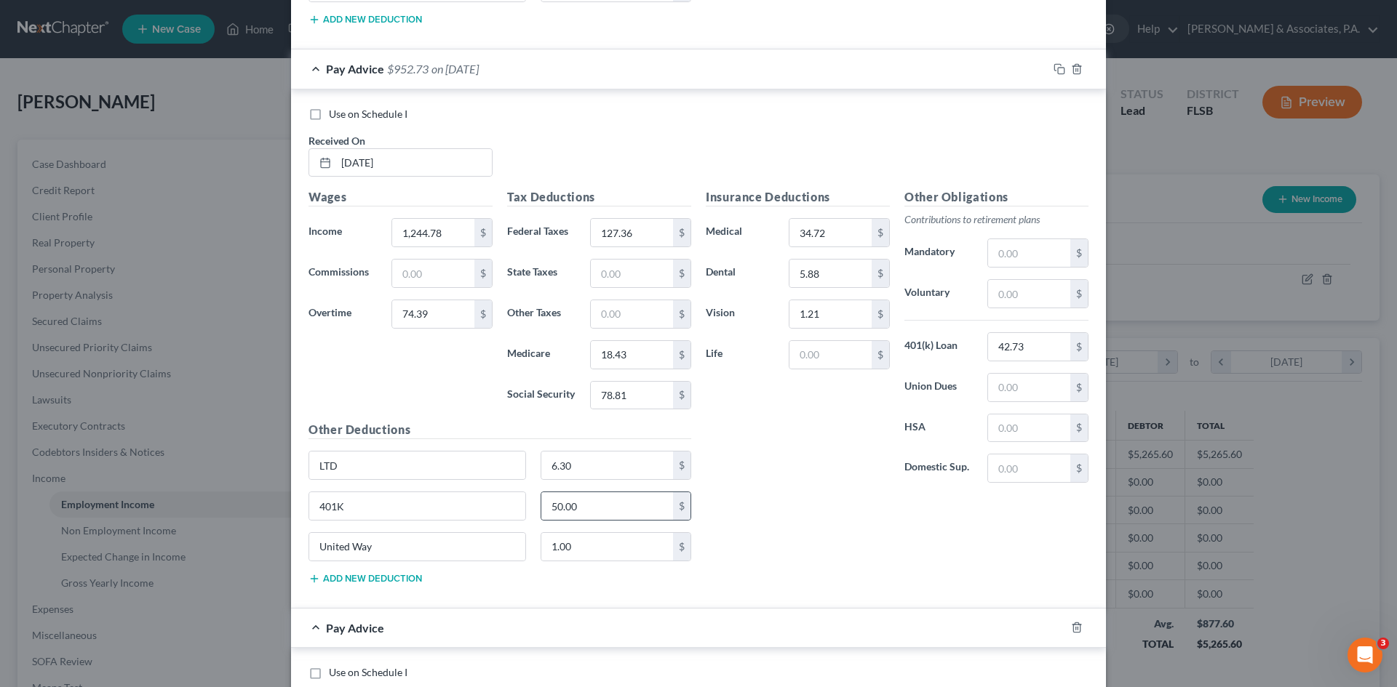
scroll to position [3758, 0]
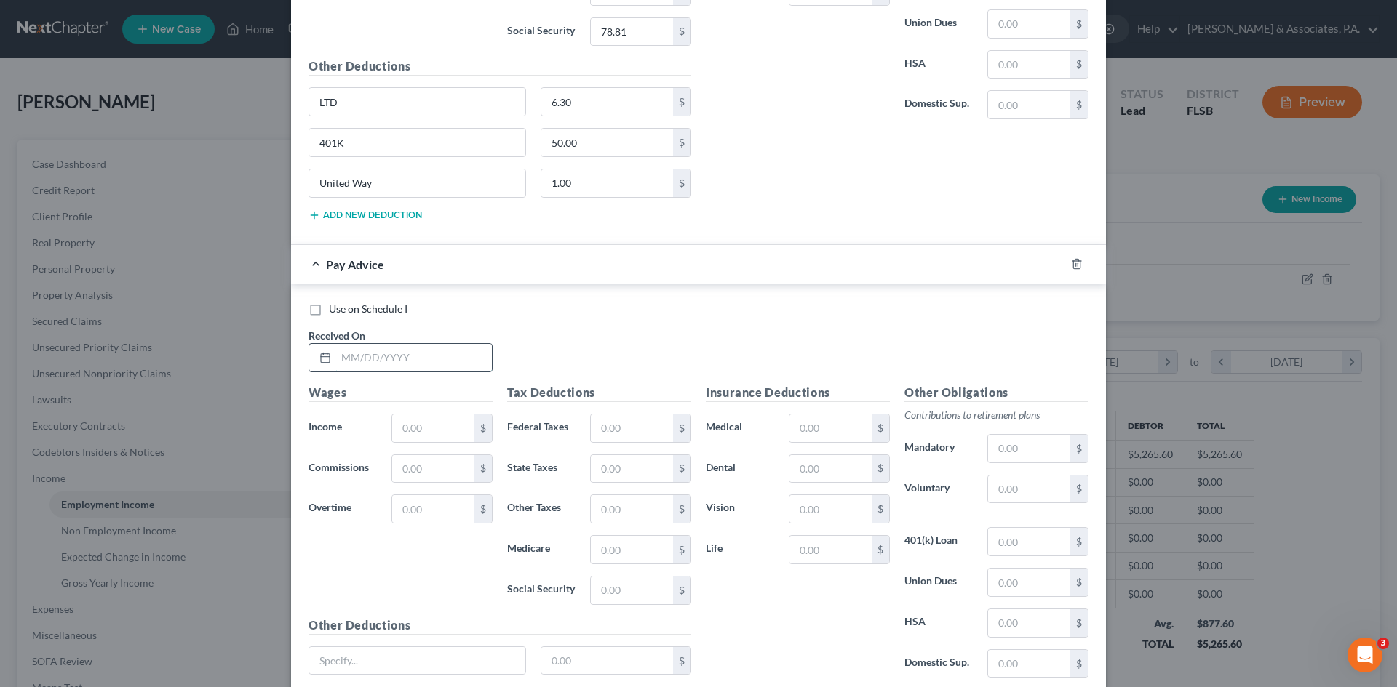
click at [378, 352] on input "text" at bounding box center [414, 358] width 156 height 28
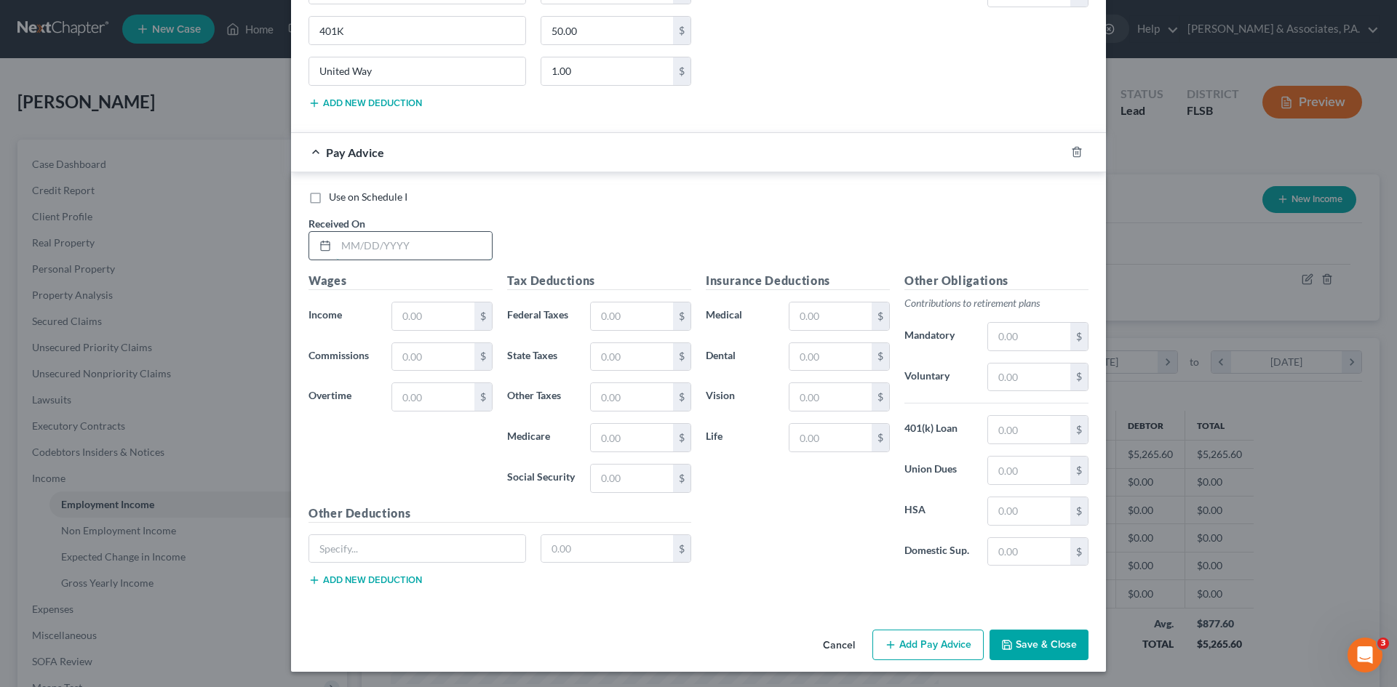
scroll to position [3873, 0]
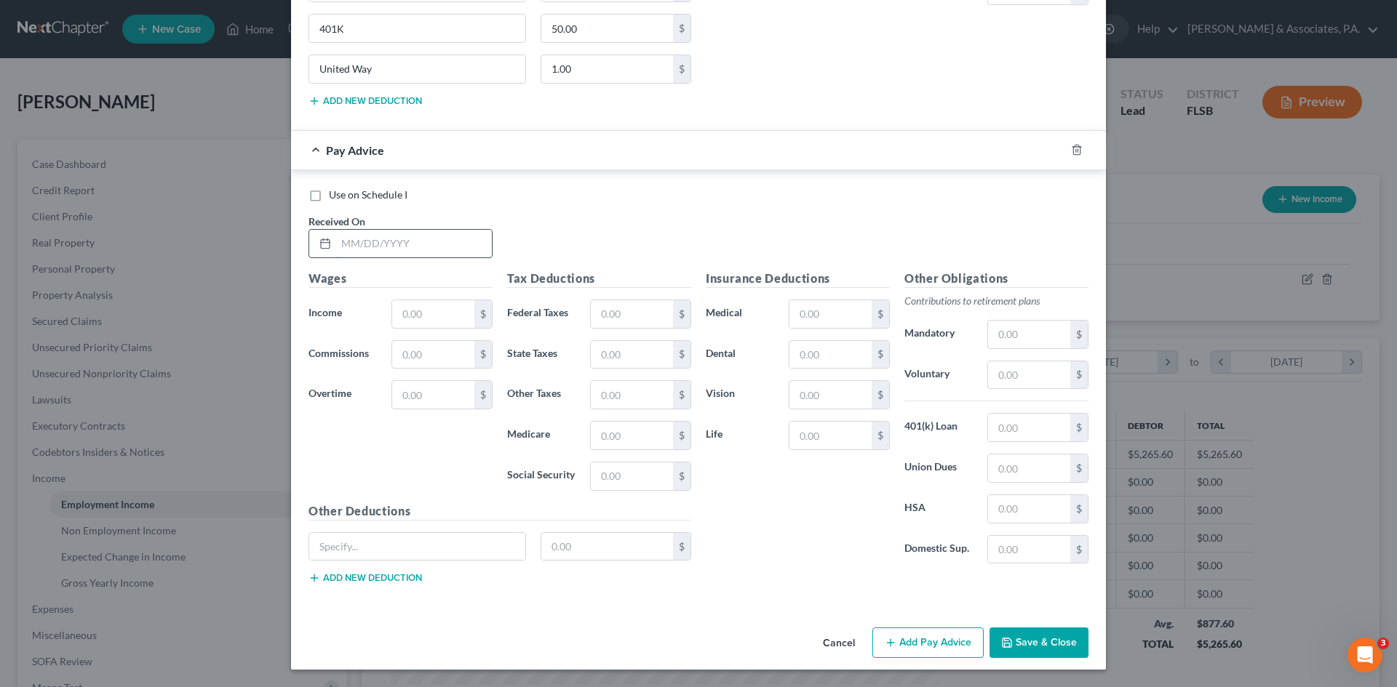
click at [361, 245] on input "text" at bounding box center [414, 244] width 156 height 28
click at [352, 246] on input "text" at bounding box center [414, 244] width 156 height 28
type input "[DATE]"
click at [403, 307] on input "text" at bounding box center [433, 314] width 82 height 28
click at [402, 314] on input "text" at bounding box center [433, 314] width 82 height 28
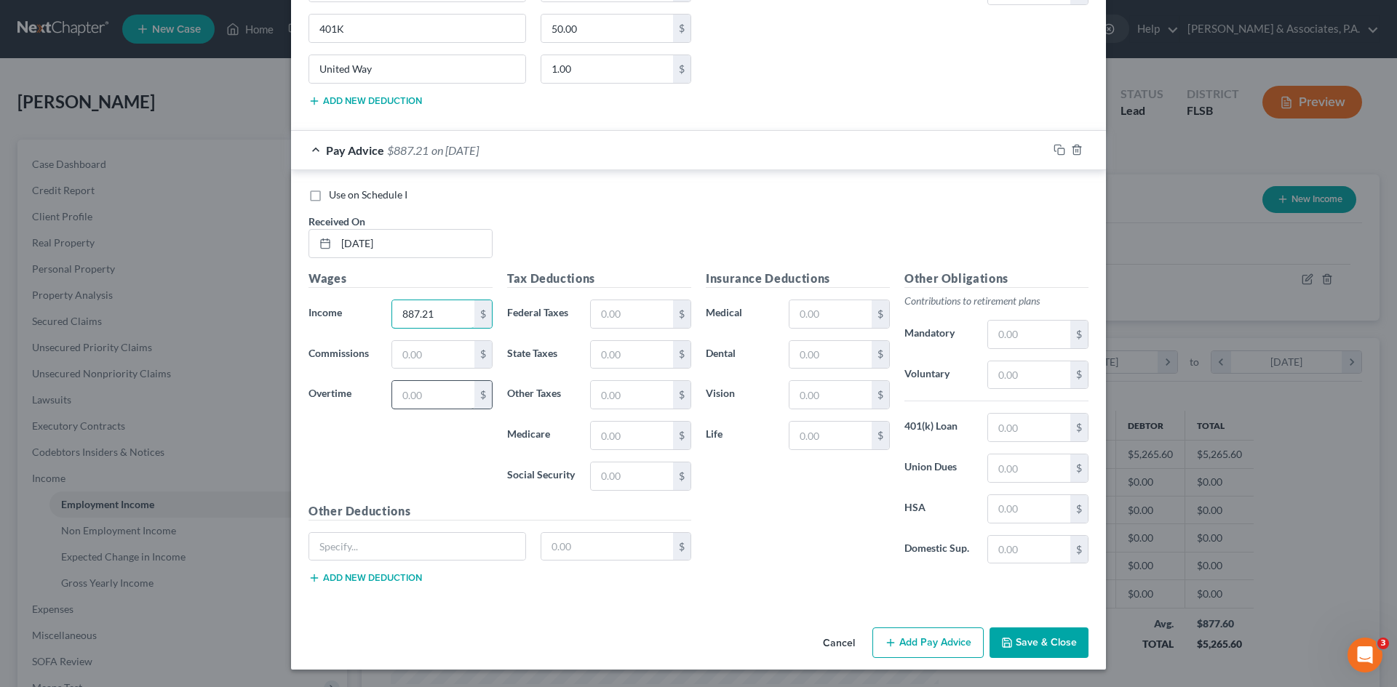
type input "887.21"
click at [404, 397] on input "text" at bounding box center [433, 395] width 82 height 28
type input "208.79"
click at [440, 549] on input "text" at bounding box center [417, 547] width 216 height 28
type input "LTD"
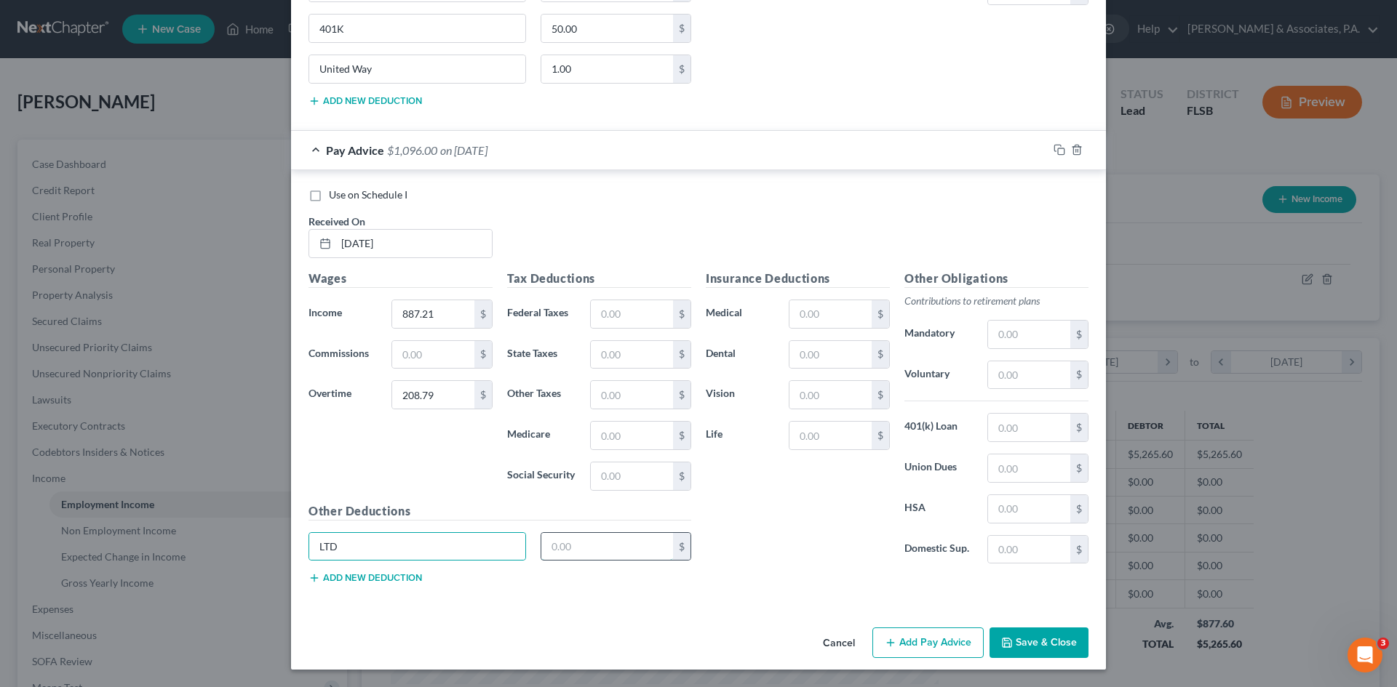
click at [541, 546] on input "text" at bounding box center [607, 547] width 132 height 28
type input "6.30"
click at [382, 578] on button "Add new deduction" at bounding box center [364, 578] width 113 height 12
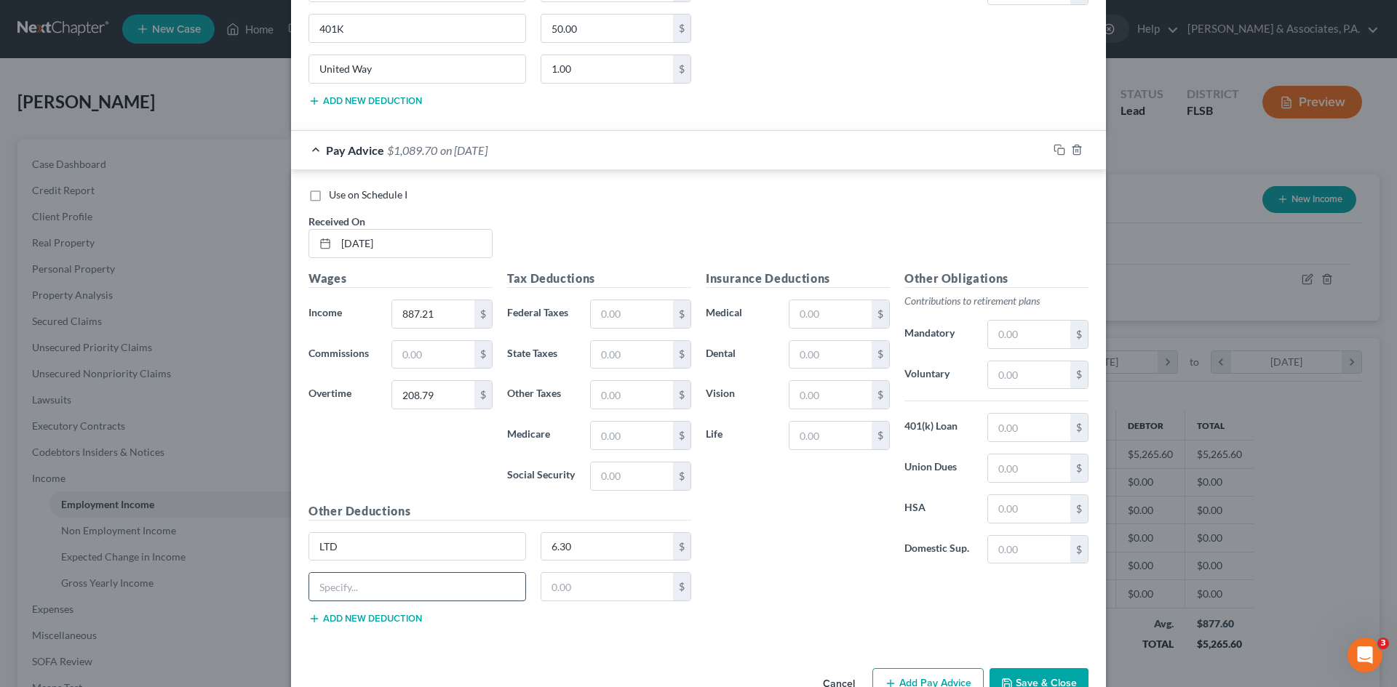
click at [375, 590] on input "text" at bounding box center [417, 587] width 216 height 28
type input "401K"
click at [564, 586] on input "text" at bounding box center [607, 587] width 132 height 28
type input "50.00"
click at [365, 618] on button "Add new deduction" at bounding box center [364, 619] width 113 height 12
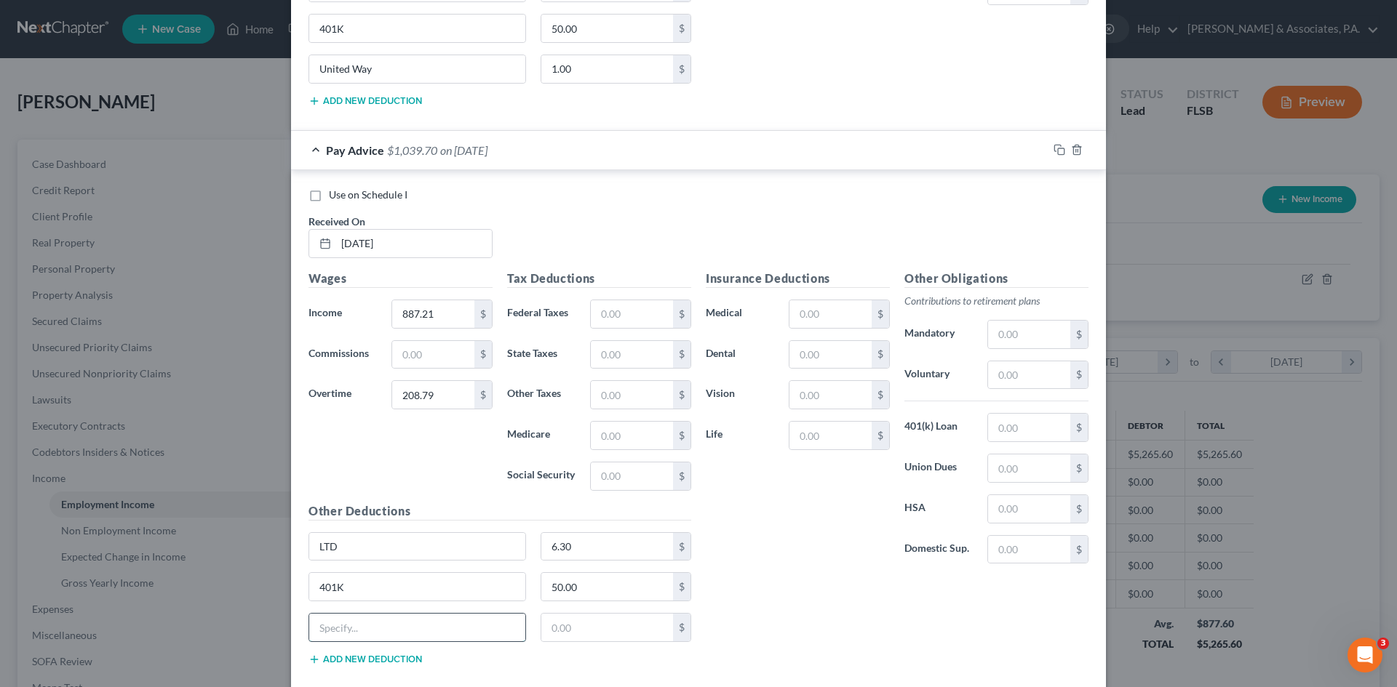
click at [365, 618] on input "text" at bounding box center [417, 628] width 216 height 28
type input "United Way"
type input "1.00"
click at [800, 311] on input "text" at bounding box center [830, 314] width 82 height 28
type input "34.72"
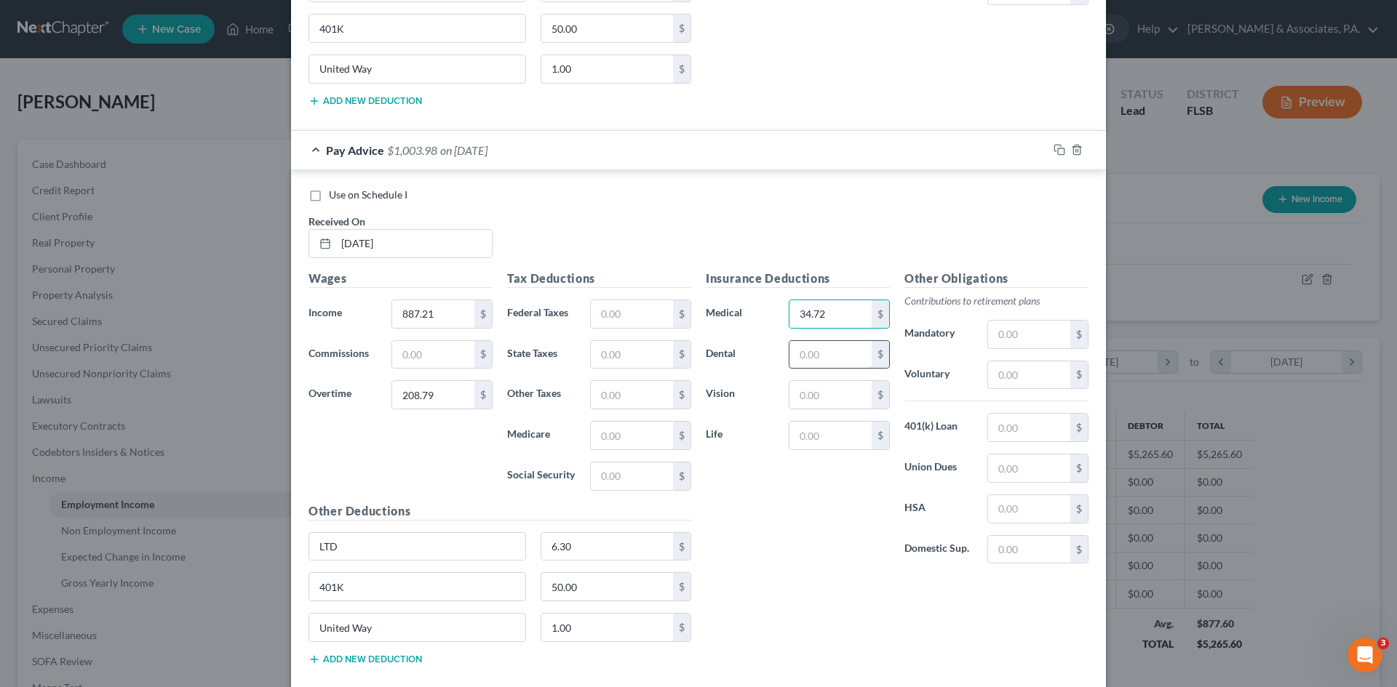
click at [800, 355] on input "text" at bounding box center [830, 355] width 82 height 28
type input "5.88"
click at [801, 394] on input "text" at bounding box center [830, 395] width 82 height 28
type input "1.21"
click at [992, 429] on input "text" at bounding box center [1029, 428] width 82 height 28
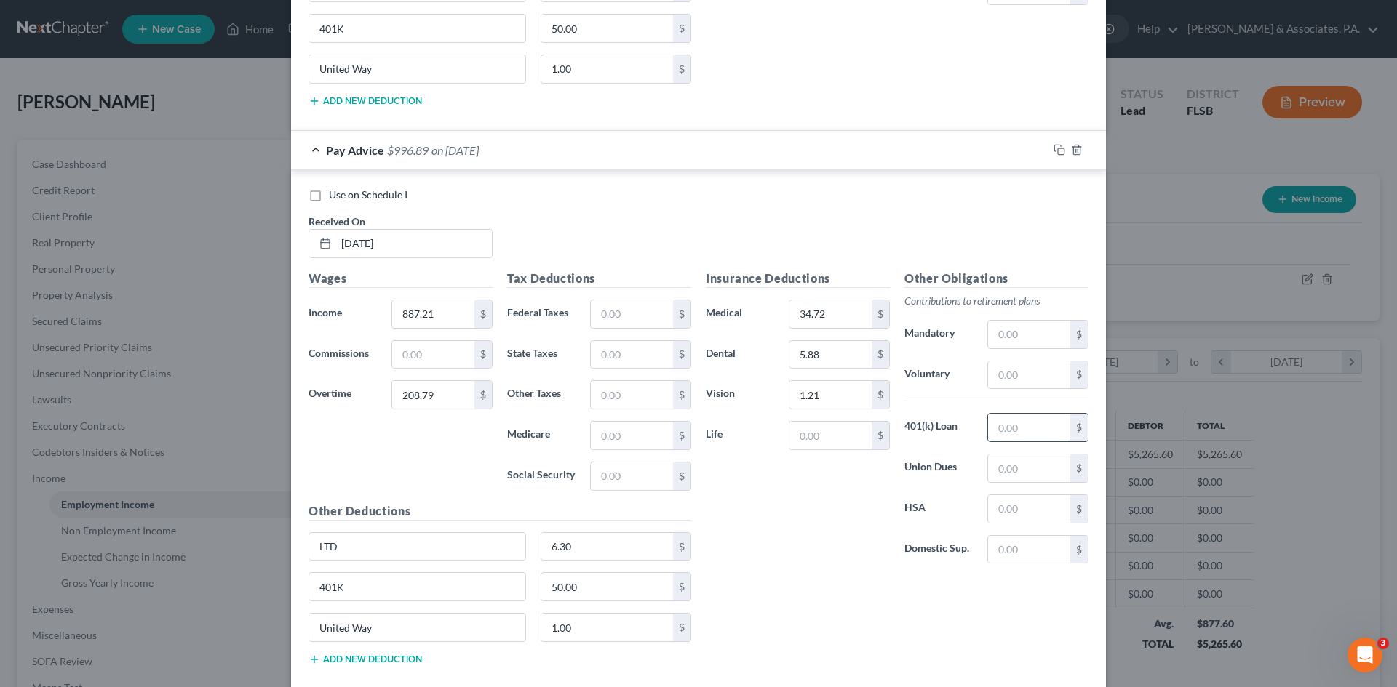
type input "42.73"
click at [601, 311] on input "text" at bounding box center [632, 314] width 82 height 28
click at [599, 475] on input "text" at bounding box center [632, 477] width 82 height 28
click at [604, 437] on input "text" at bounding box center [632, 436] width 82 height 28
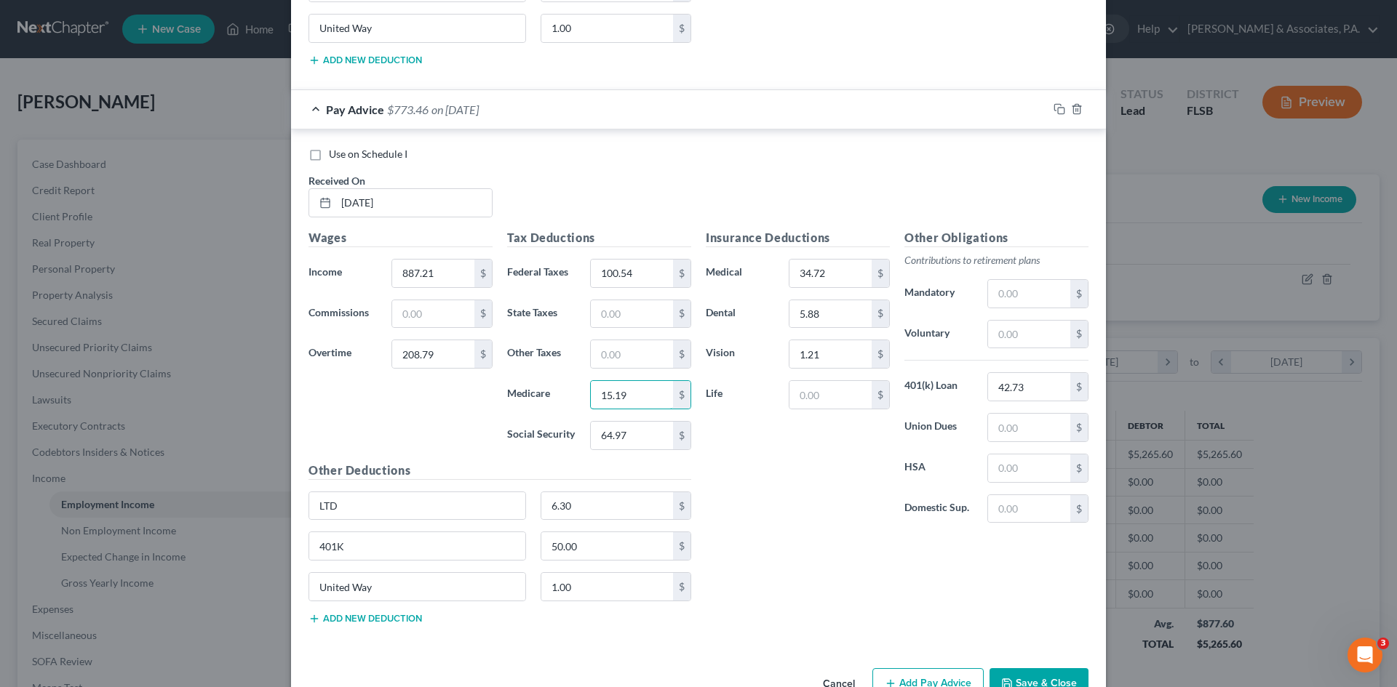
scroll to position [3954, 0]
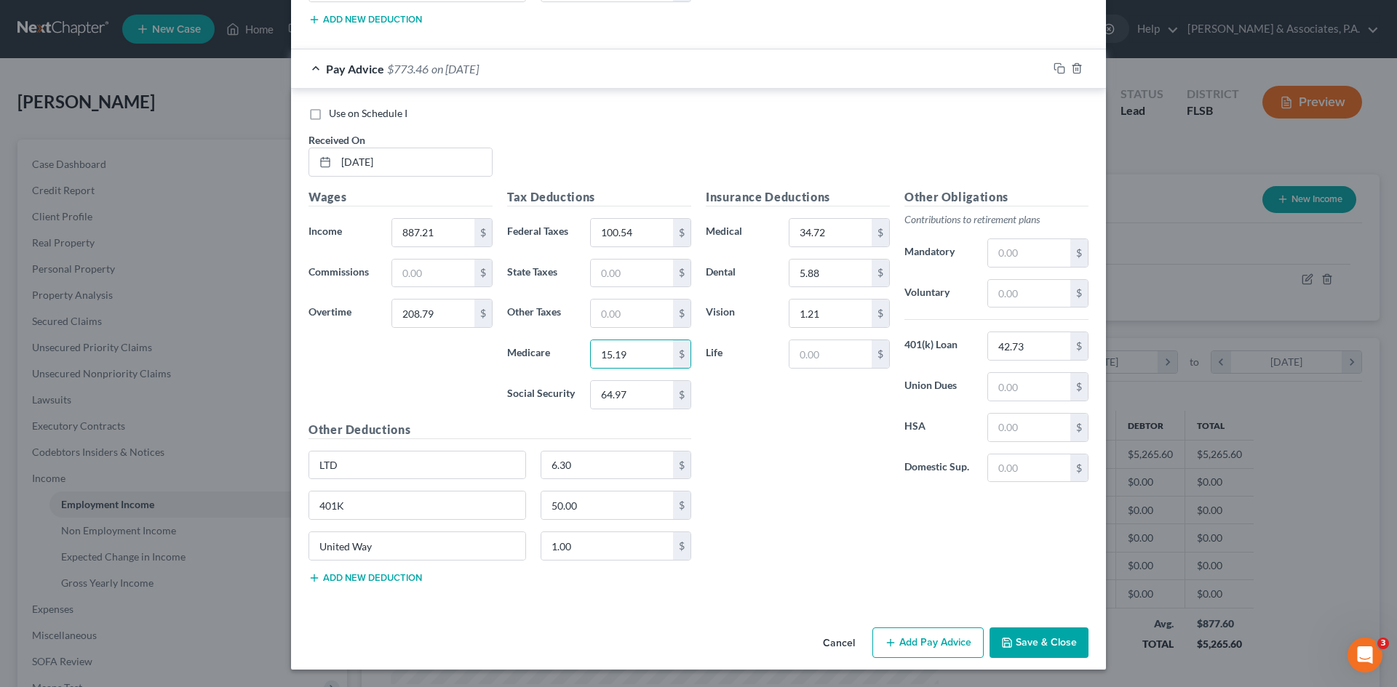
click at [919, 644] on button "Add Pay Advice" at bounding box center [927, 643] width 111 height 31
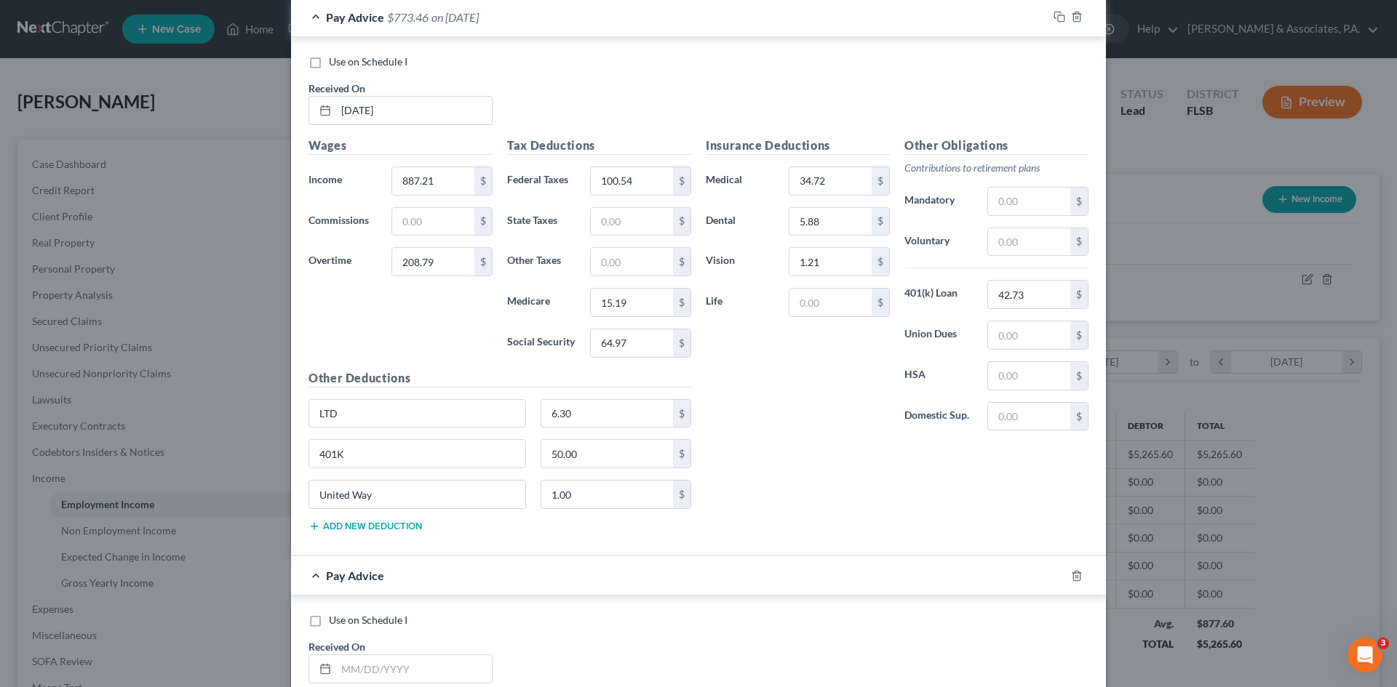
scroll to position [4390, 0]
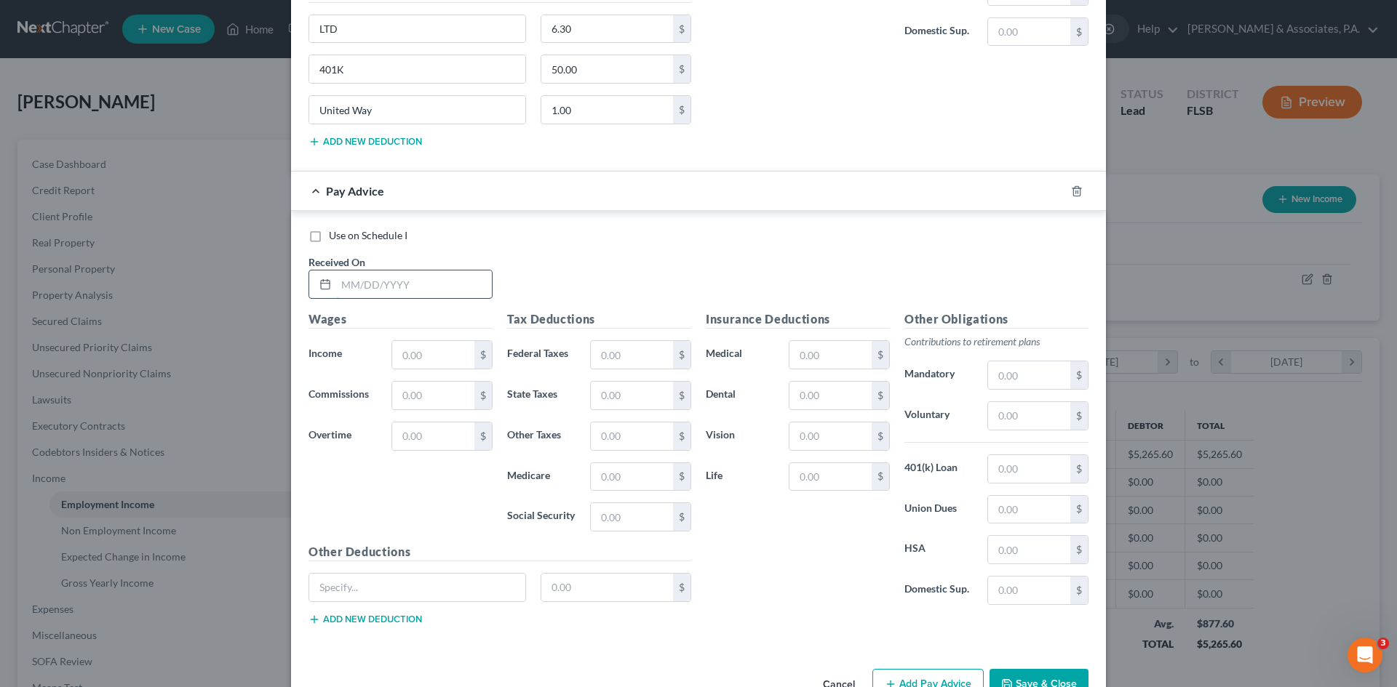
click at [370, 285] on input "text" at bounding box center [414, 285] width 156 height 28
click at [567, 268] on div "Use on Schedule I Received On *" at bounding box center [698, 269] width 794 height 82
click at [364, 284] on input "text" at bounding box center [414, 285] width 156 height 28
click at [400, 351] on input "text" at bounding box center [433, 355] width 82 height 28
click at [631, 351] on input "text" at bounding box center [632, 355] width 82 height 28
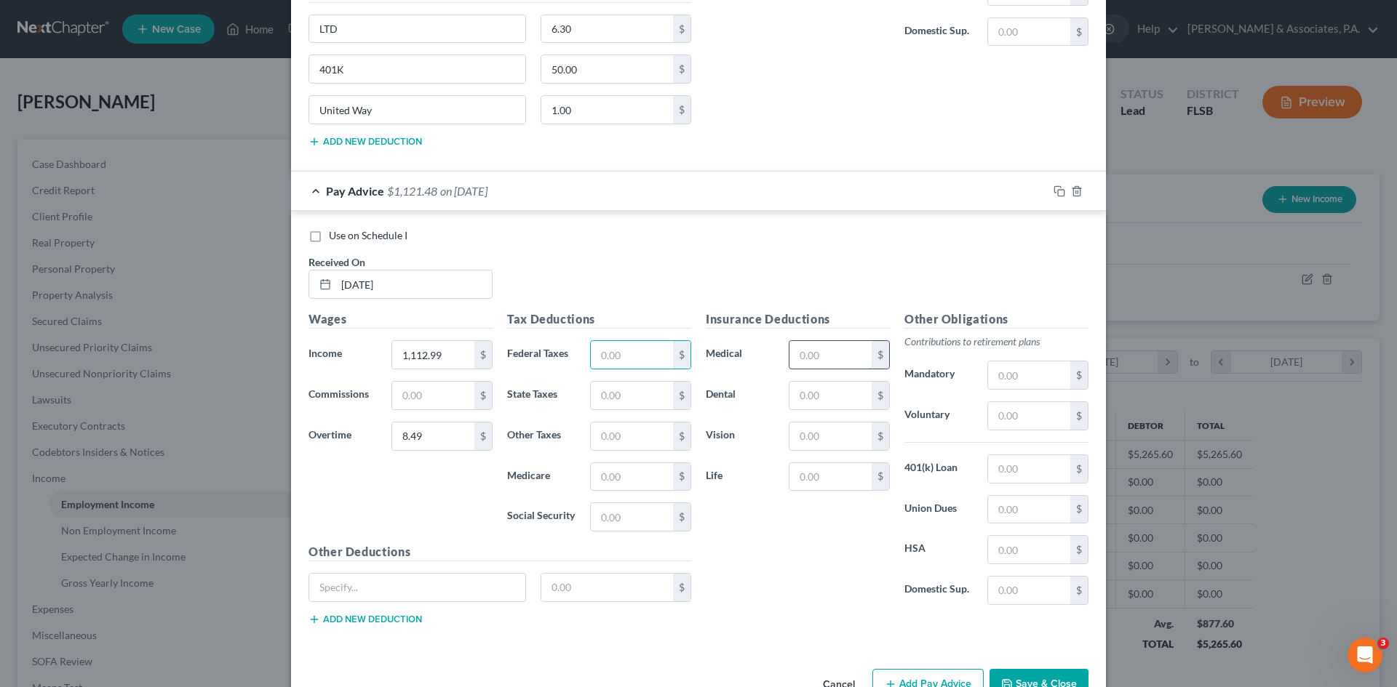
click at [820, 357] on input "text" at bounding box center [830, 355] width 82 height 28
click at [799, 391] on input "text" at bounding box center [830, 396] width 82 height 28
click at [802, 433] on input "text" at bounding box center [830, 437] width 82 height 28
click at [990, 470] on input "text" at bounding box center [1029, 469] width 82 height 28
click at [423, 590] on input "text" at bounding box center [417, 588] width 216 height 28
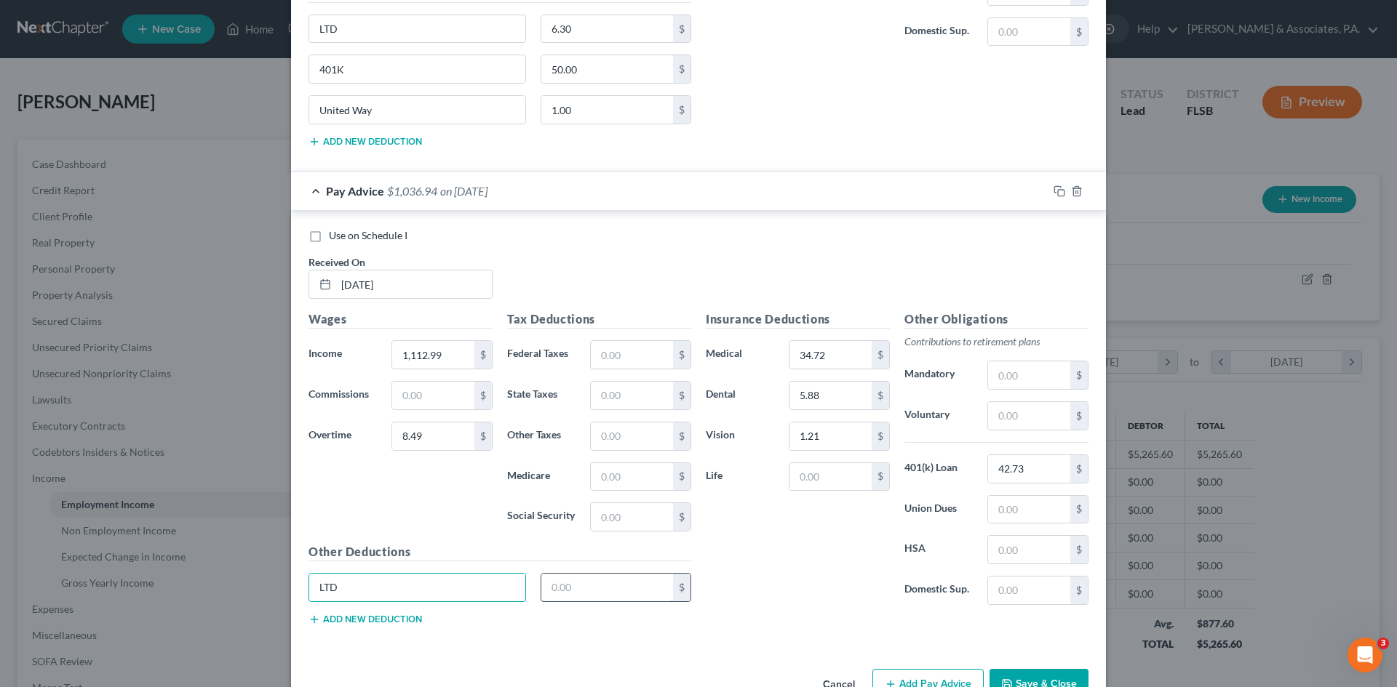
click at [551, 582] on input "text" at bounding box center [607, 588] width 132 height 28
click at [404, 618] on button "Add new deduction" at bounding box center [364, 620] width 113 height 12
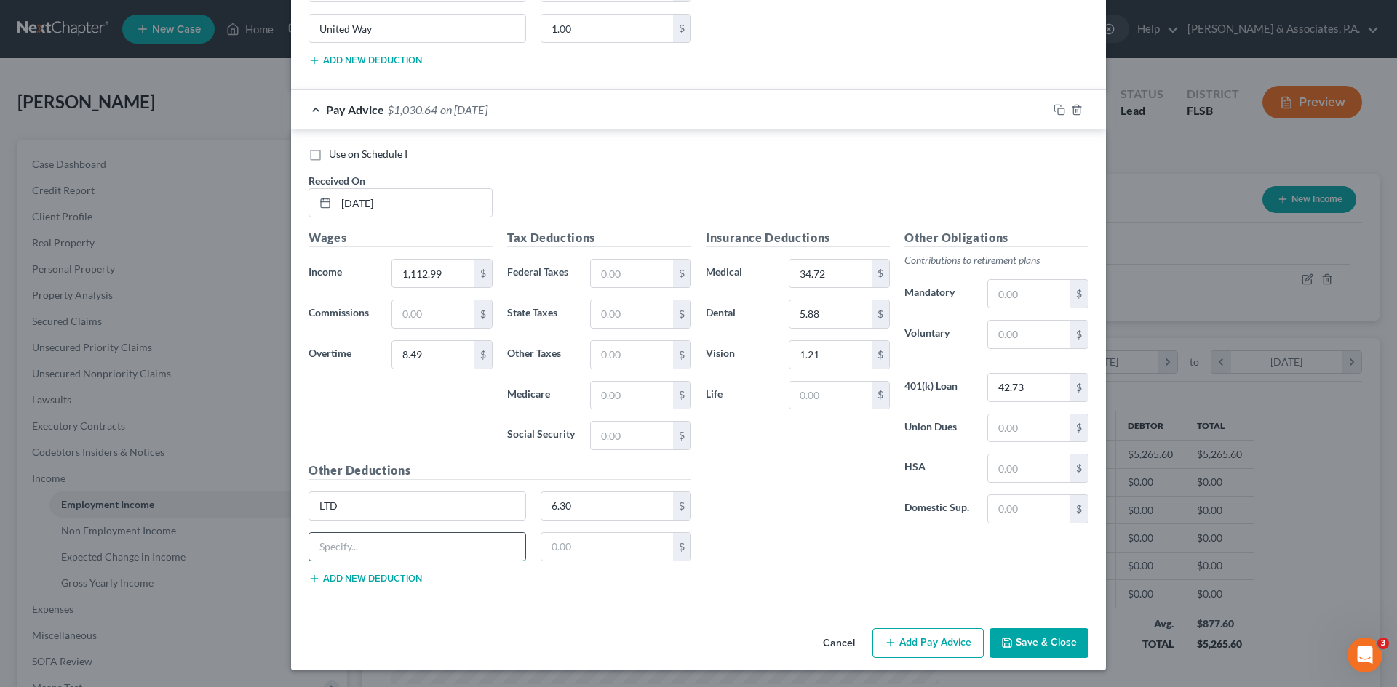
click at [378, 548] on input "text" at bounding box center [417, 547] width 216 height 28
click at [551, 547] on input "text" at bounding box center [607, 547] width 132 height 28
click at [404, 579] on button "Add new deduction" at bounding box center [364, 579] width 113 height 12
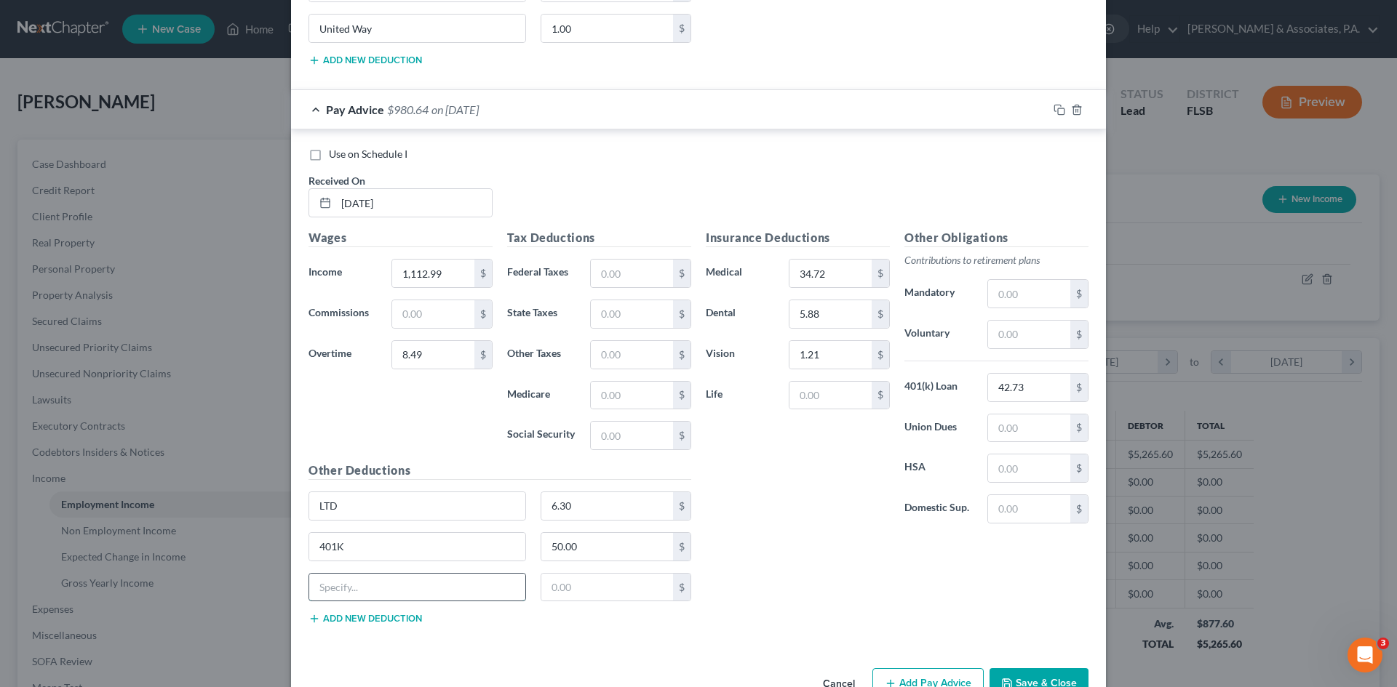
click at [404, 579] on input "text" at bounding box center [417, 588] width 216 height 28
click at [596, 276] on input "text" at bounding box center [632, 274] width 82 height 28
click at [612, 396] on input "text" at bounding box center [632, 396] width 82 height 28
click at [614, 439] on input "text" at bounding box center [632, 436] width 82 height 28
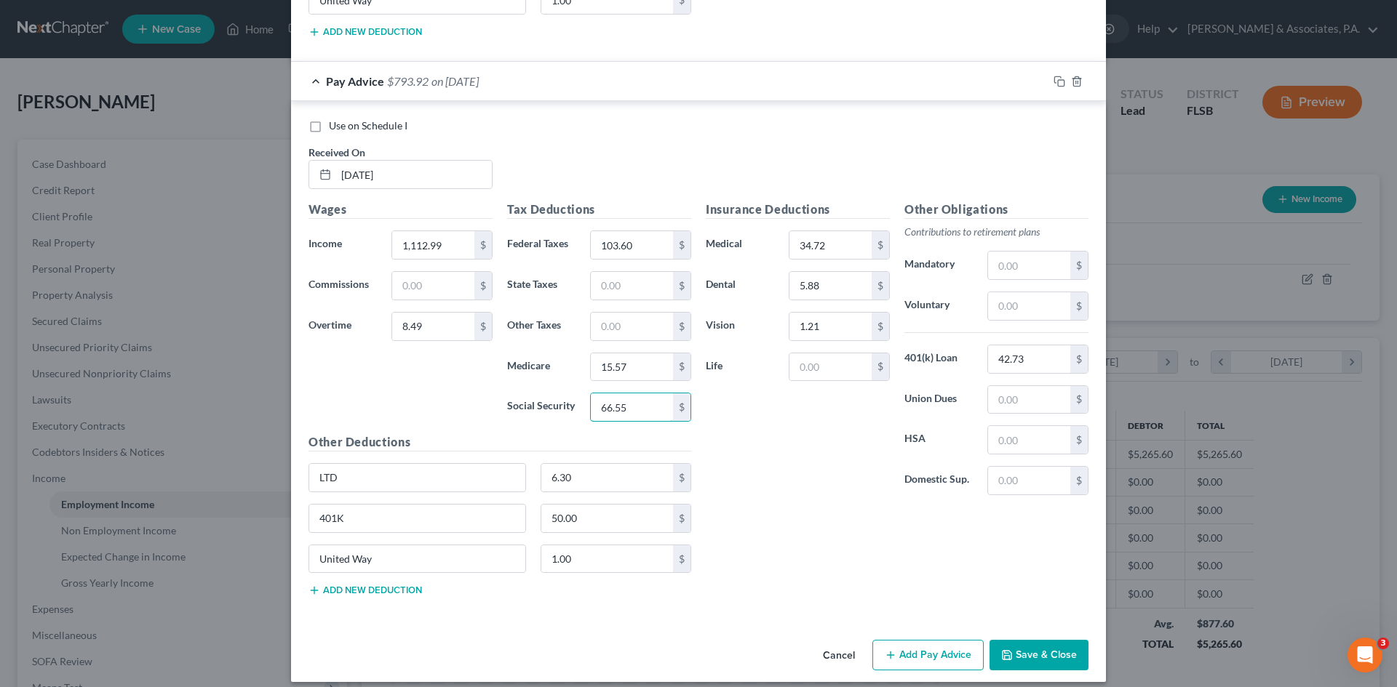
scroll to position [4513, 0]
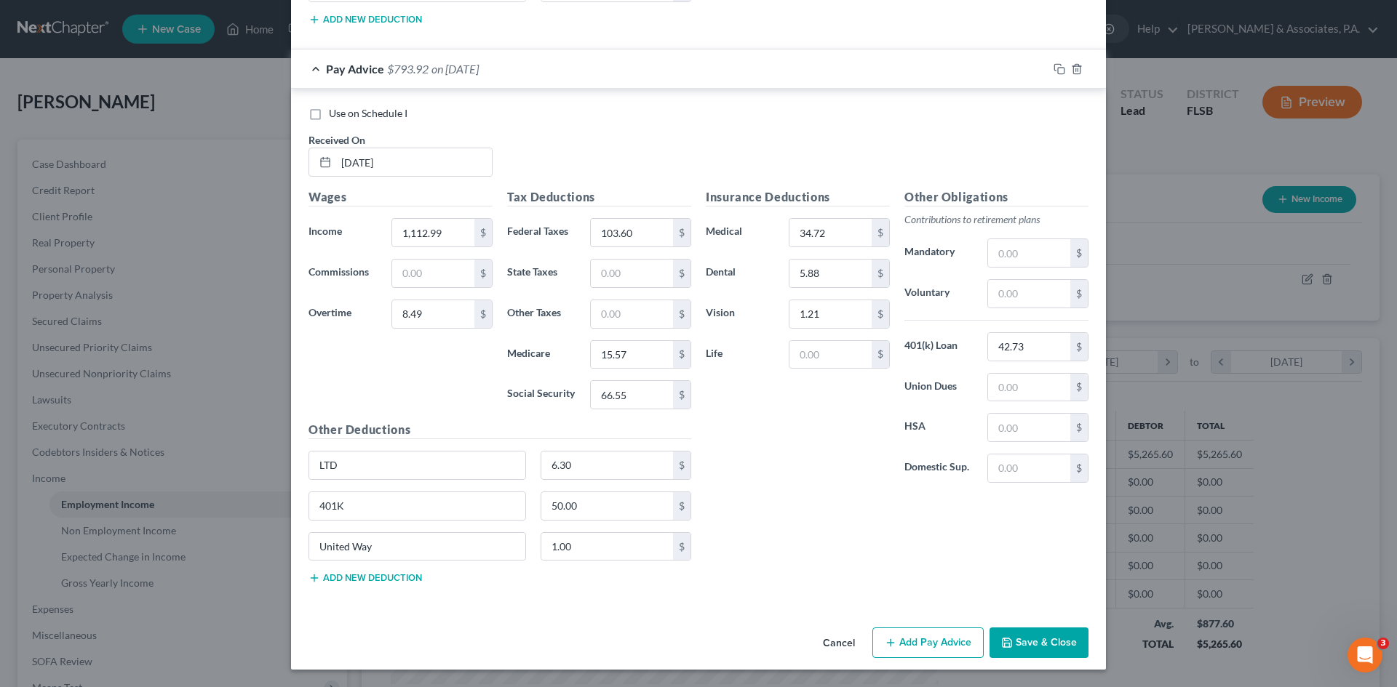
click at [922, 637] on button "Add Pay Advice" at bounding box center [927, 643] width 111 height 31
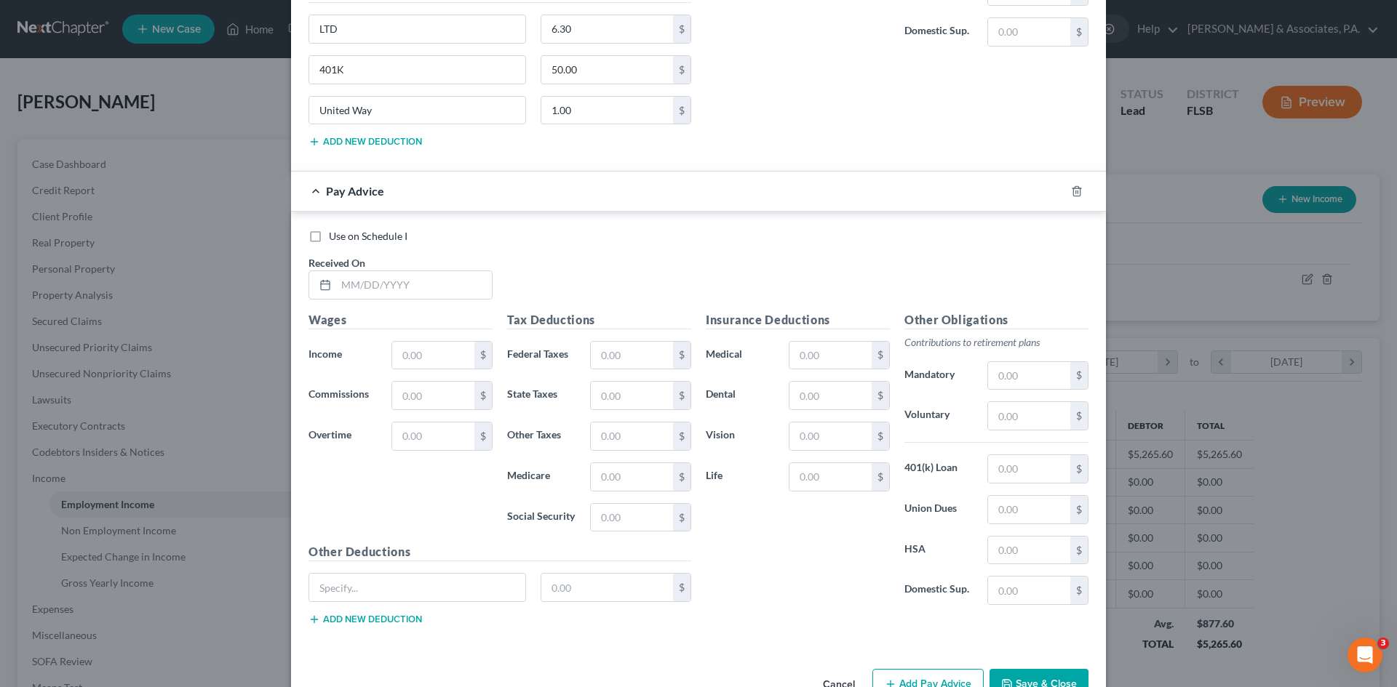
scroll to position [4991, 0]
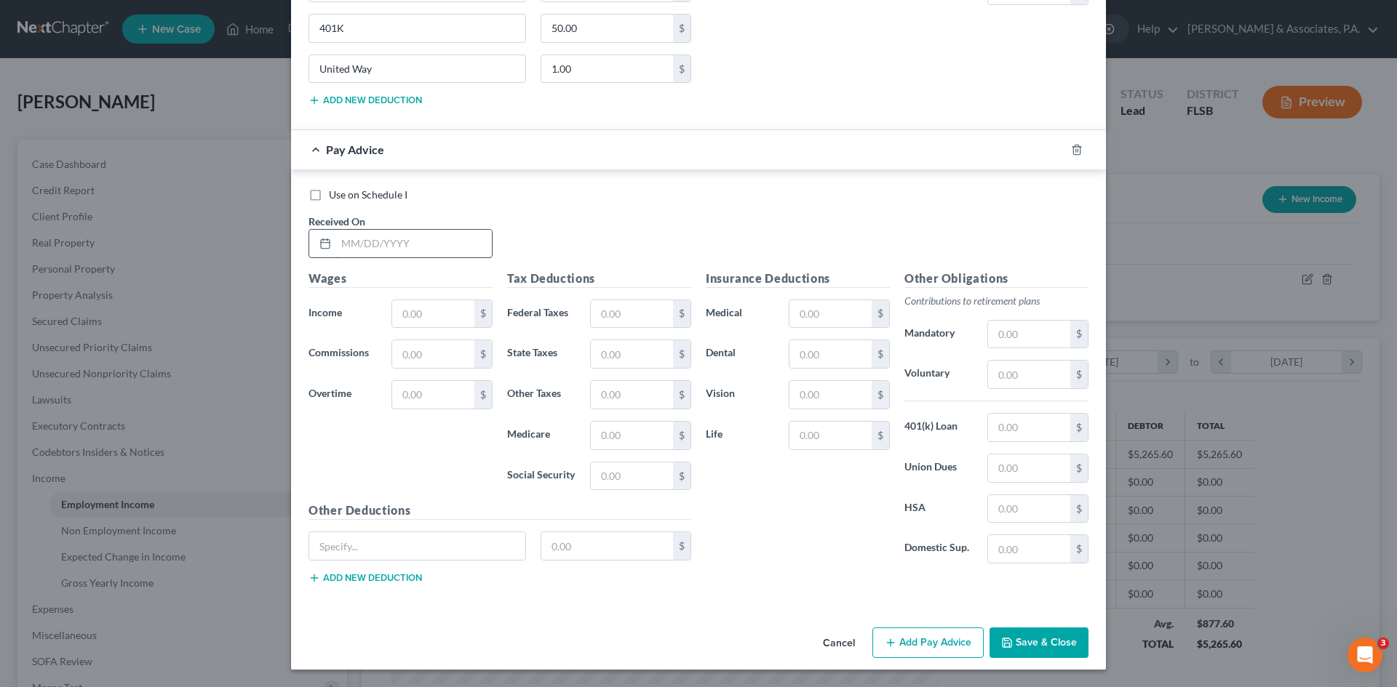
click at [372, 241] on input "text" at bounding box center [414, 244] width 156 height 28
click at [631, 220] on div "Use on Schedule I Received On *" at bounding box center [698, 229] width 794 height 82
click at [386, 247] on input "text" at bounding box center [414, 244] width 156 height 28
click at [354, 243] on input "text" at bounding box center [414, 244] width 156 height 28
click at [406, 313] on input "text" at bounding box center [433, 314] width 82 height 28
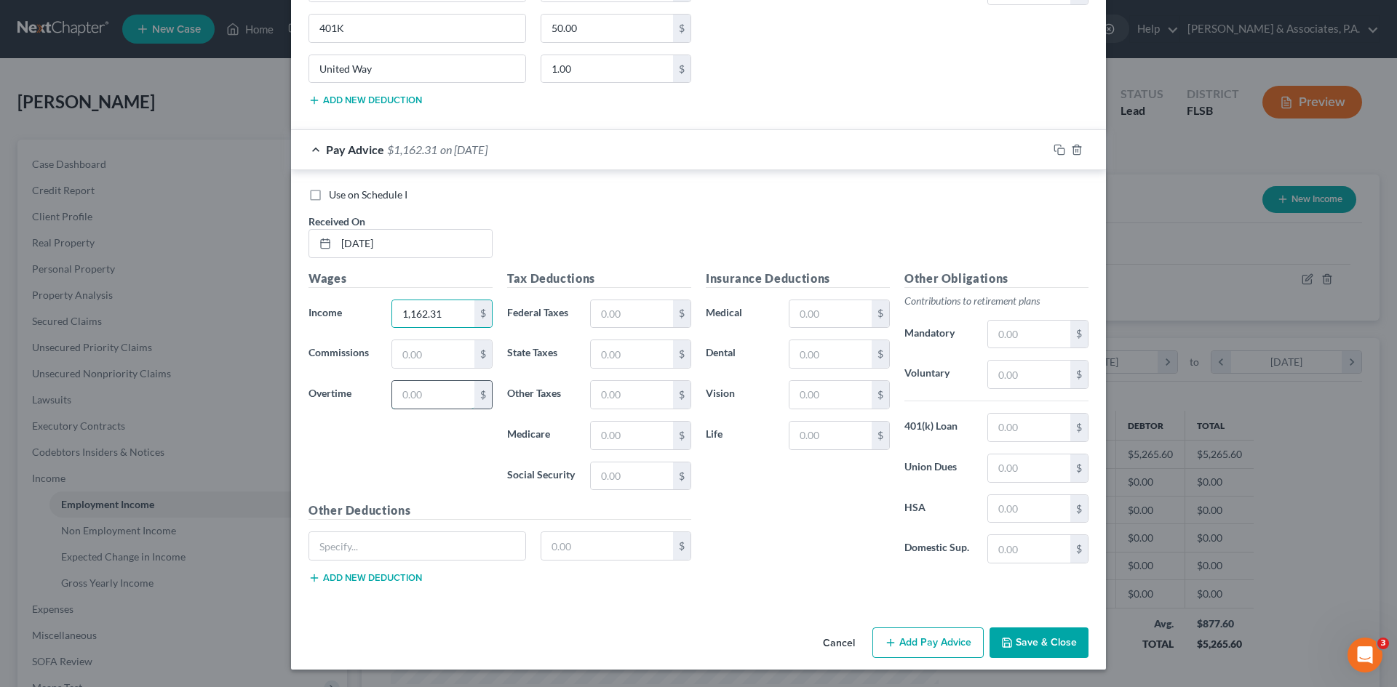
click at [414, 396] on input "text" at bounding box center [433, 395] width 82 height 28
click at [396, 550] on input "text" at bounding box center [417, 546] width 216 height 28
click at [551, 546] on input "text" at bounding box center [607, 546] width 132 height 28
click at [369, 570] on div "LTD 6.30 $" at bounding box center [499, 552] width 397 height 41
click at [372, 585] on div "Other Deductions LTD 6.30 $ Add new deduction" at bounding box center [499, 549] width 397 height 94
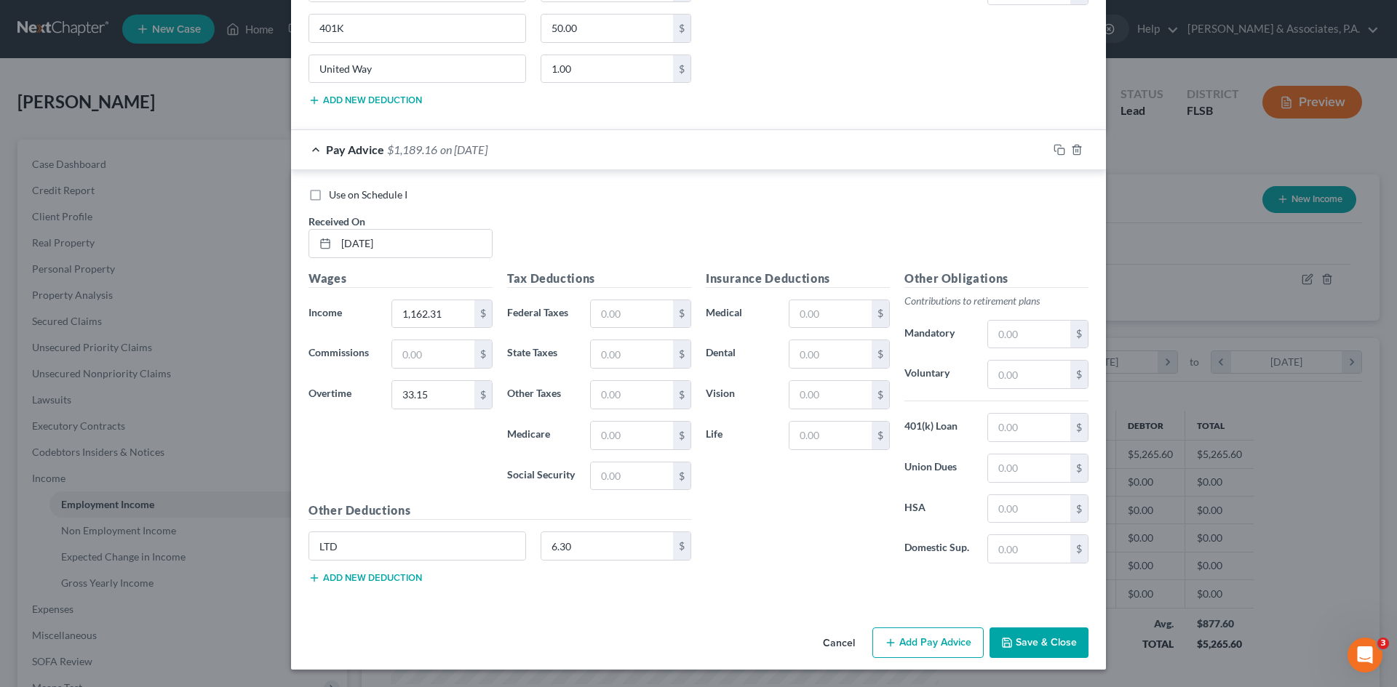
click at [369, 578] on button "Add new deduction" at bounding box center [364, 578] width 113 height 12
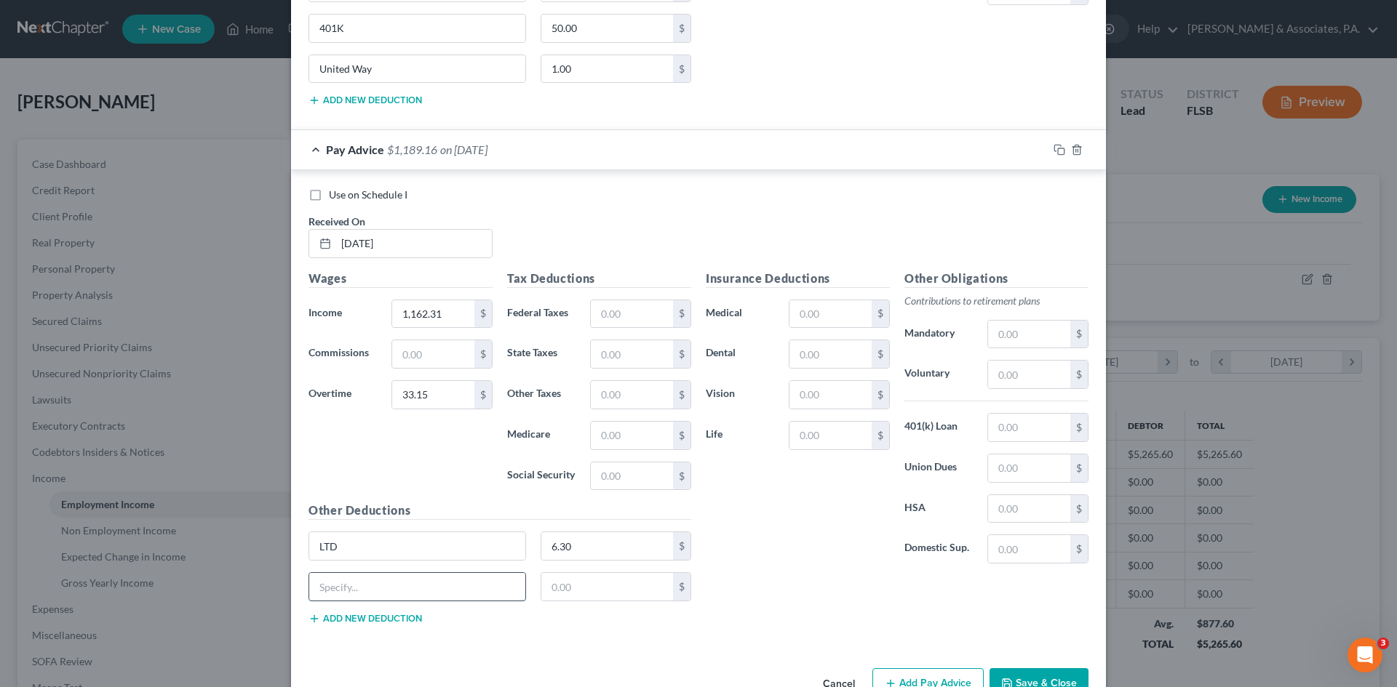
click at [365, 583] on input "text" at bounding box center [417, 587] width 216 height 28
click at [542, 586] on input "text" at bounding box center [607, 587] width 132 height 28
click at [357, 614] on button "Add new deduction" at bounding box center [364, 619] width 113 height 12
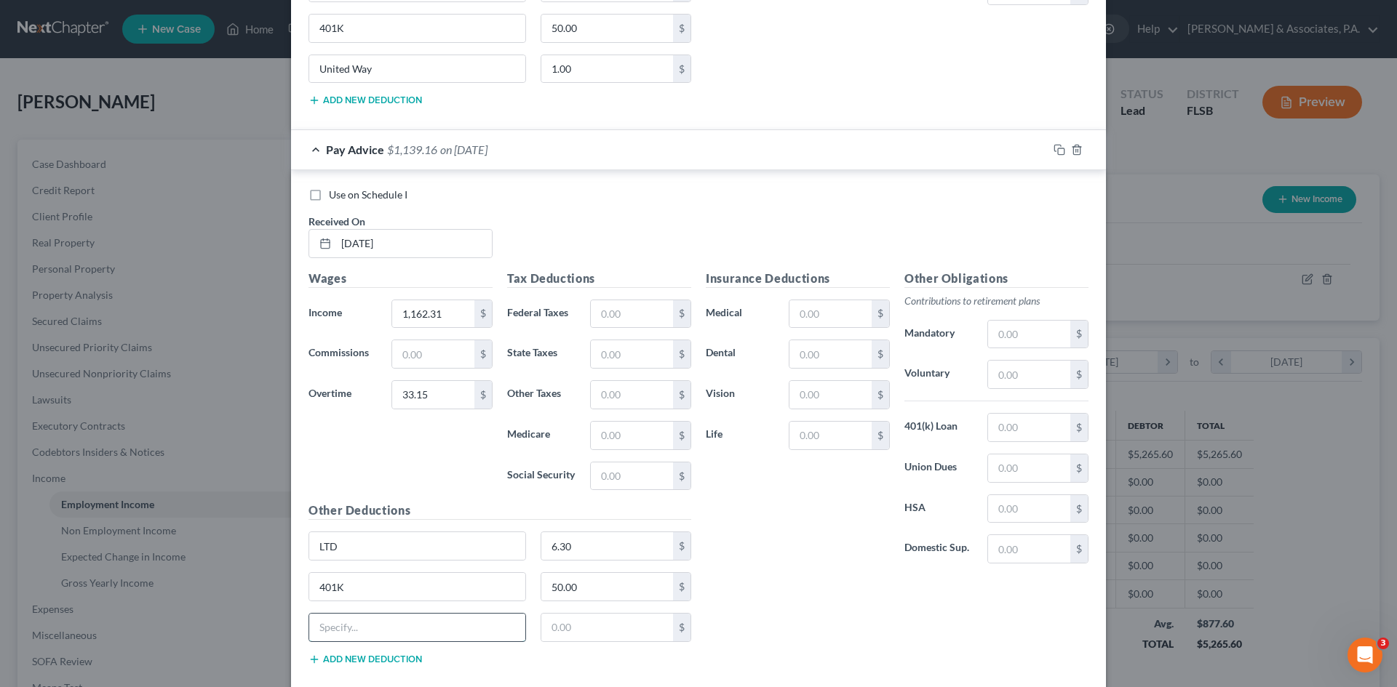
click at [357, 622] on input "text" at bounding box center [417, 628] width 216 height 28
click at [795, 314] on input "text" at bounding box center [830, 314] width 82 height 28
click at [796, 355] on input "text" at bounding box center [830, 354] width 82 height 28
click at [797, 388] on input "text" at bounding box center [830, 395] width 82 height 28
click at [988, 433] on input "text" at bounding box center [1029, 428] width 82 height 28
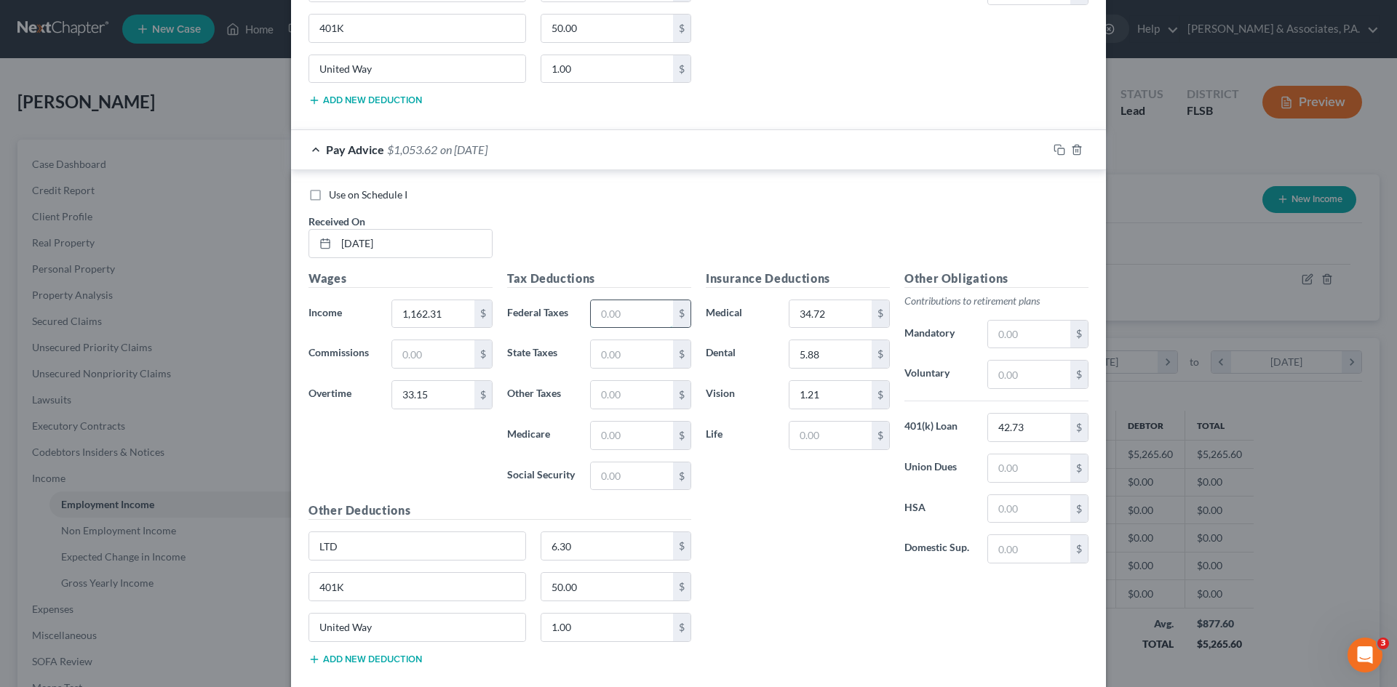
click at [605, 311] on input "text" at bounding box center [632, 314] width 82 height 28
click at [596, 439] on input "text" at bounding box center [632, 436] width 82 height 28
click at [606, 474] on input "text" at bounding box center [632, 477] width 82 height 28
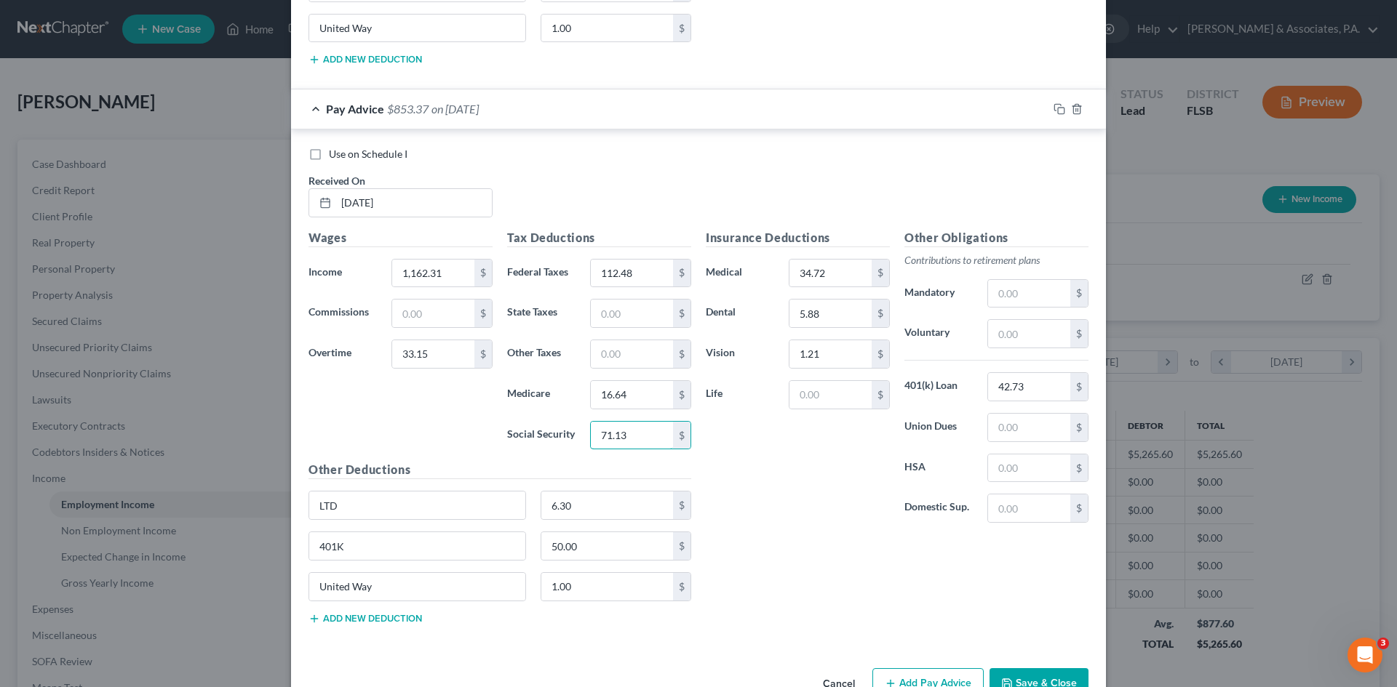
scroll to position [5071, 0]
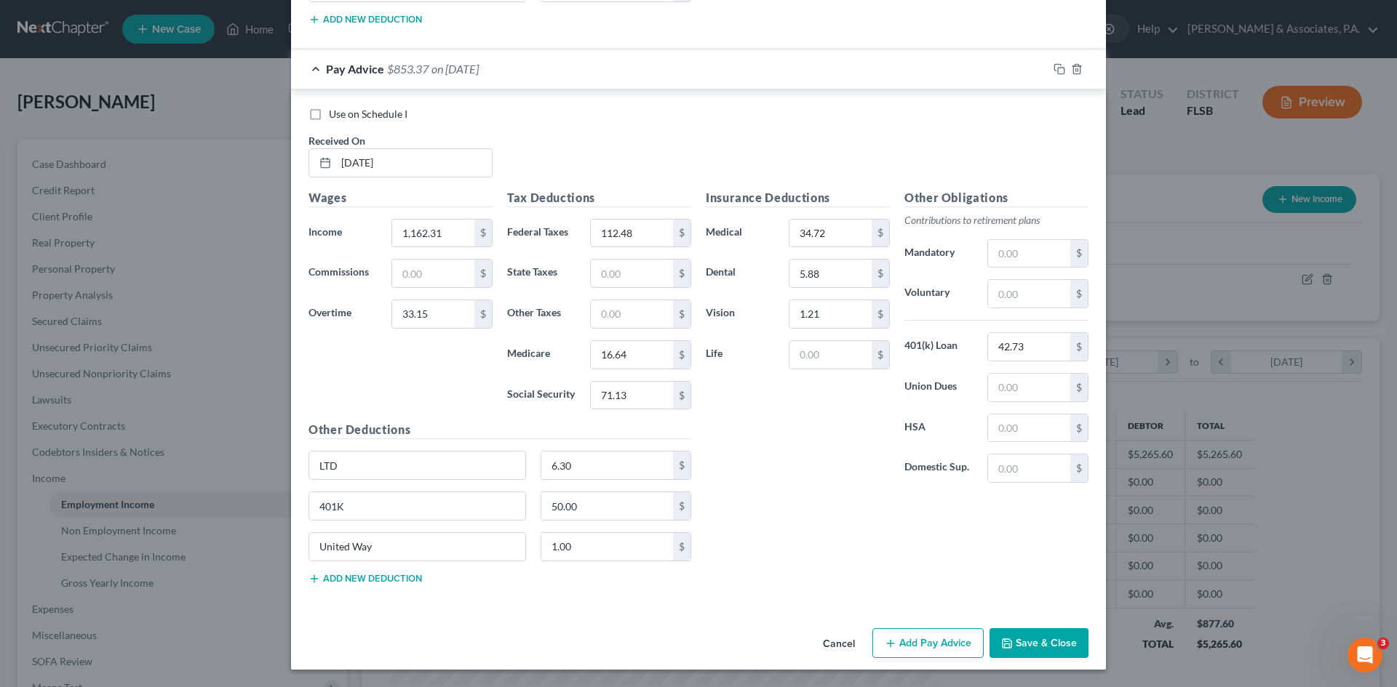
click at [903, 634] on button "Add Pay Advice" at bounding box center [927, 643] width 111 height 31
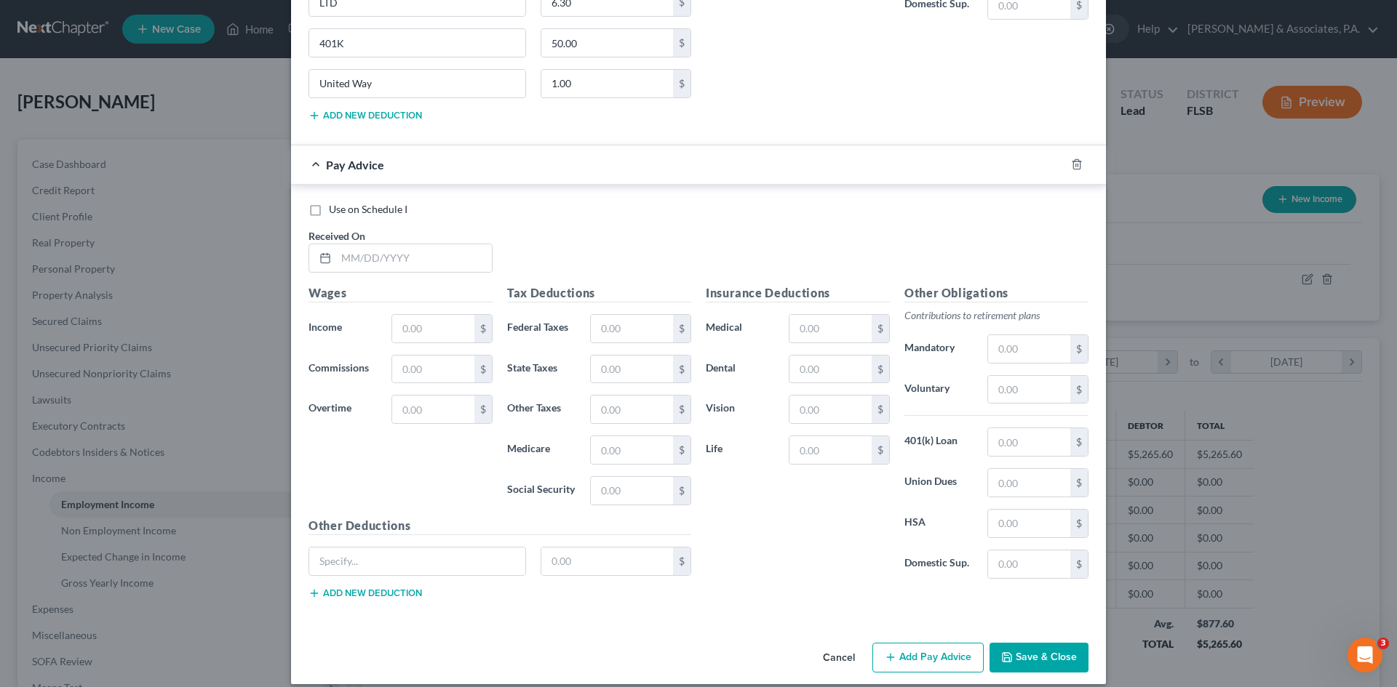
scroll to position [5549, 0]
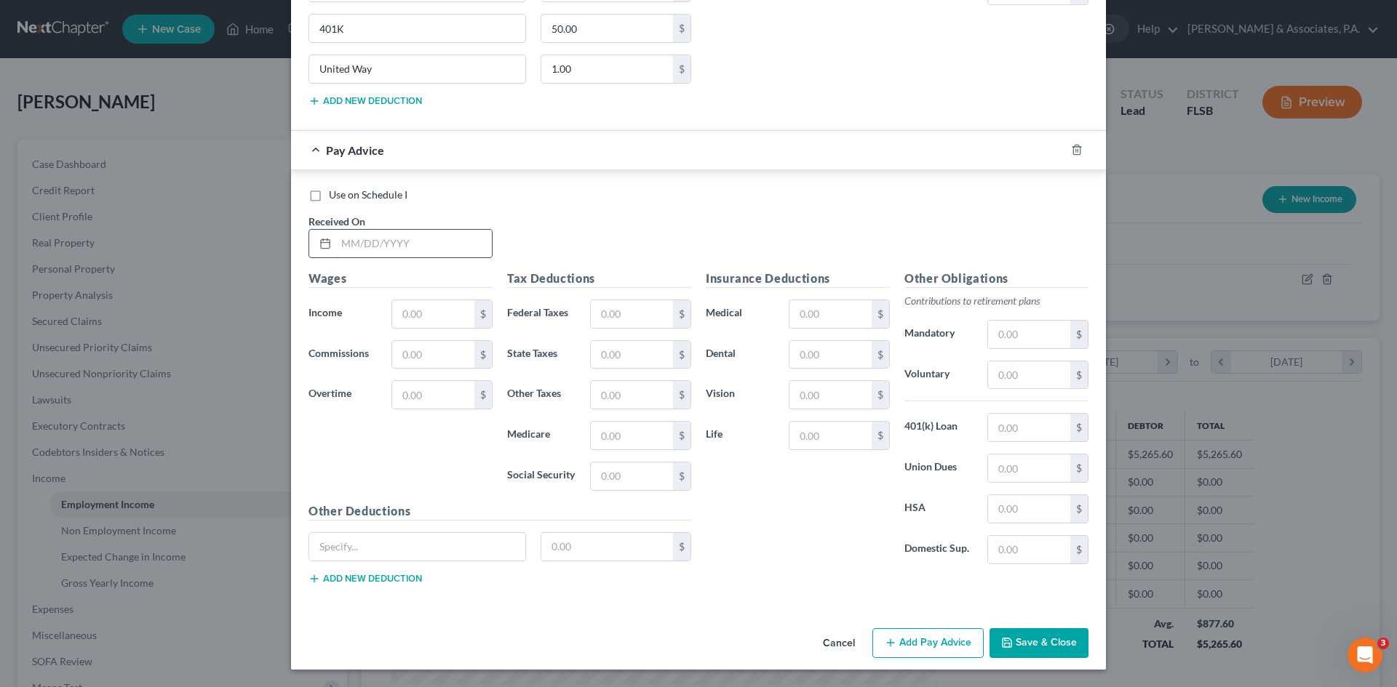
click at [395, 241] on input "text" at bounding box center [414, 244] width 156 height 28
click at [655, 217] on div "Use on Schedule I Received On *" at bounding box center [698, 229] width 794 height 82
click at [369, 244] on input "text" at bounding box center [414, 244] width 156 height 28
click at [401, 314] on input "text" at bounding box center [433, 314] width 82 height 28
click at [400, 394] on input "text" at bounding box center [433, 395] width 82 height 28
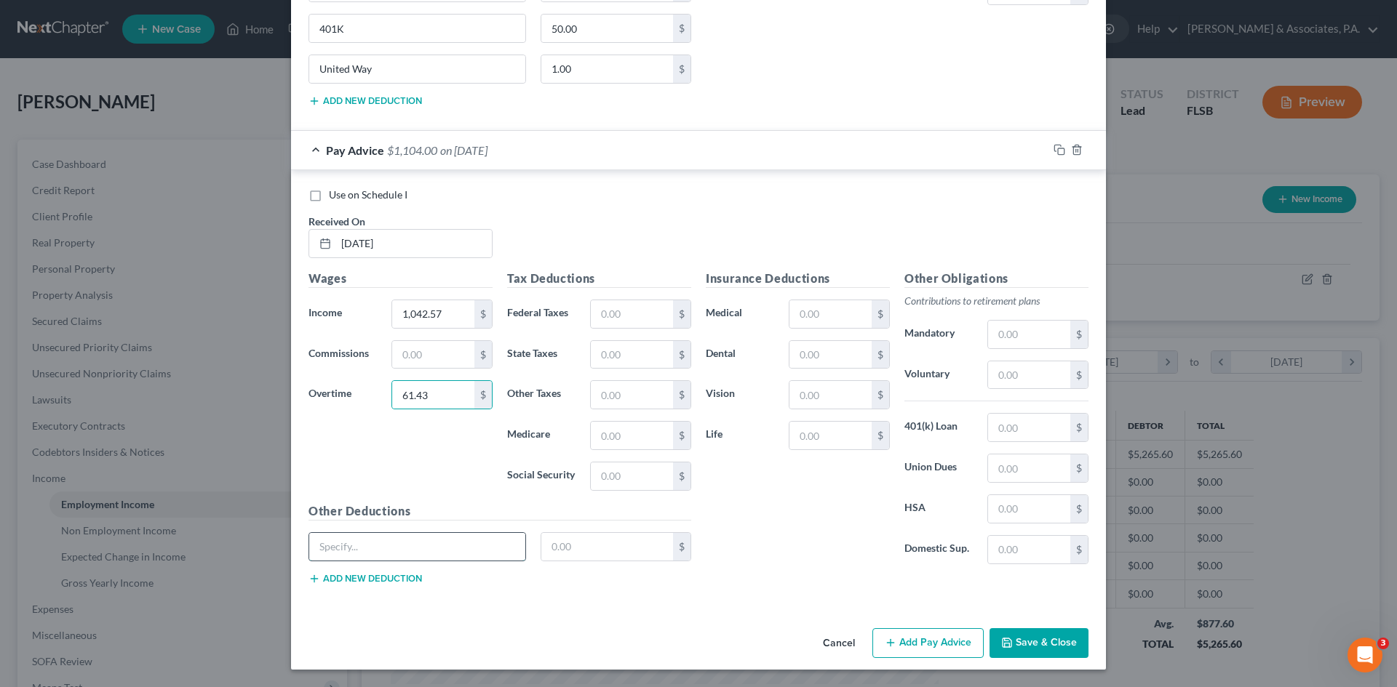
click at [410, 542] on input "text" at bounding box center [417, 547] width 216 height 28
click at [572, 538] on input "text" at bounding box center [607, 547] width 132 height 28
click at [366, 574] on button "Add new deduction" at bounding box center [364, 579] width 113 height 12
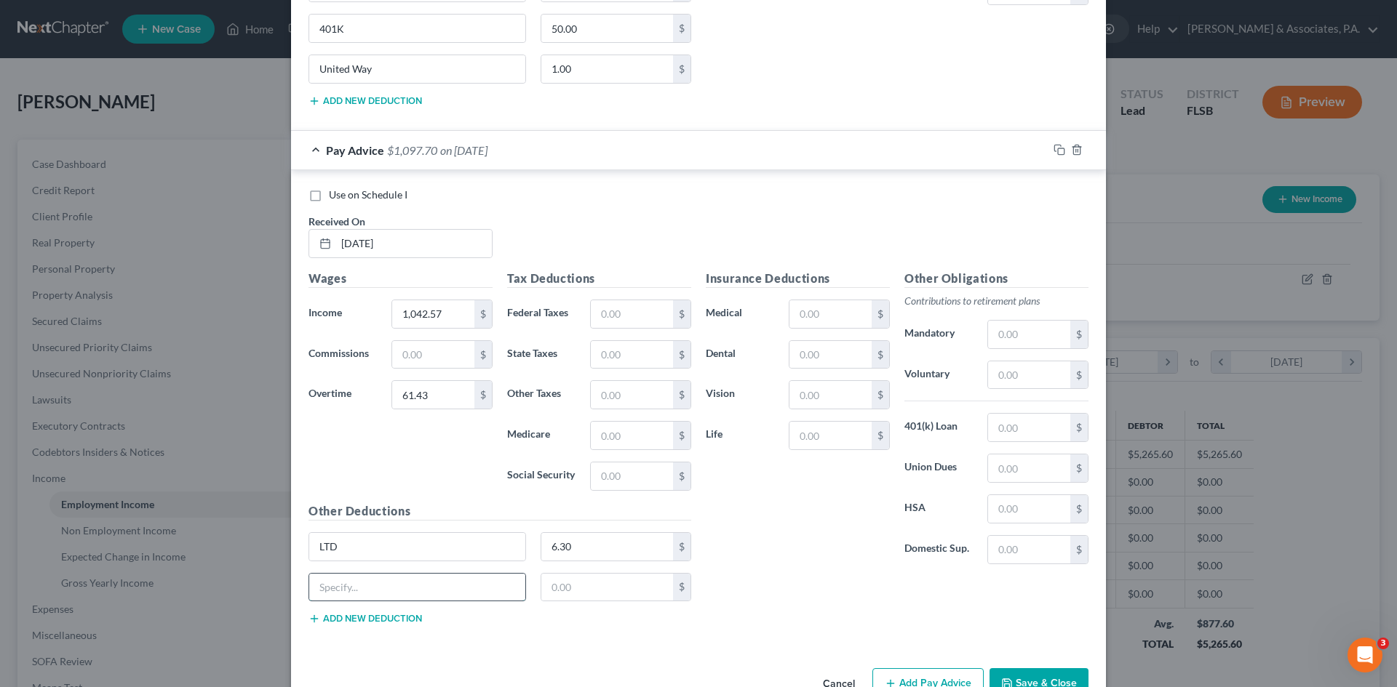
click at [364, 588] on input "text" at bounding box center [417, 588] width 216 height 28
click at [557, 583] on input "text" at bounding box center [607, 588] width 132 height 28
click at [396, 617] on button "Add new deduction" at bounding box center [364, 619] width 113 height 12
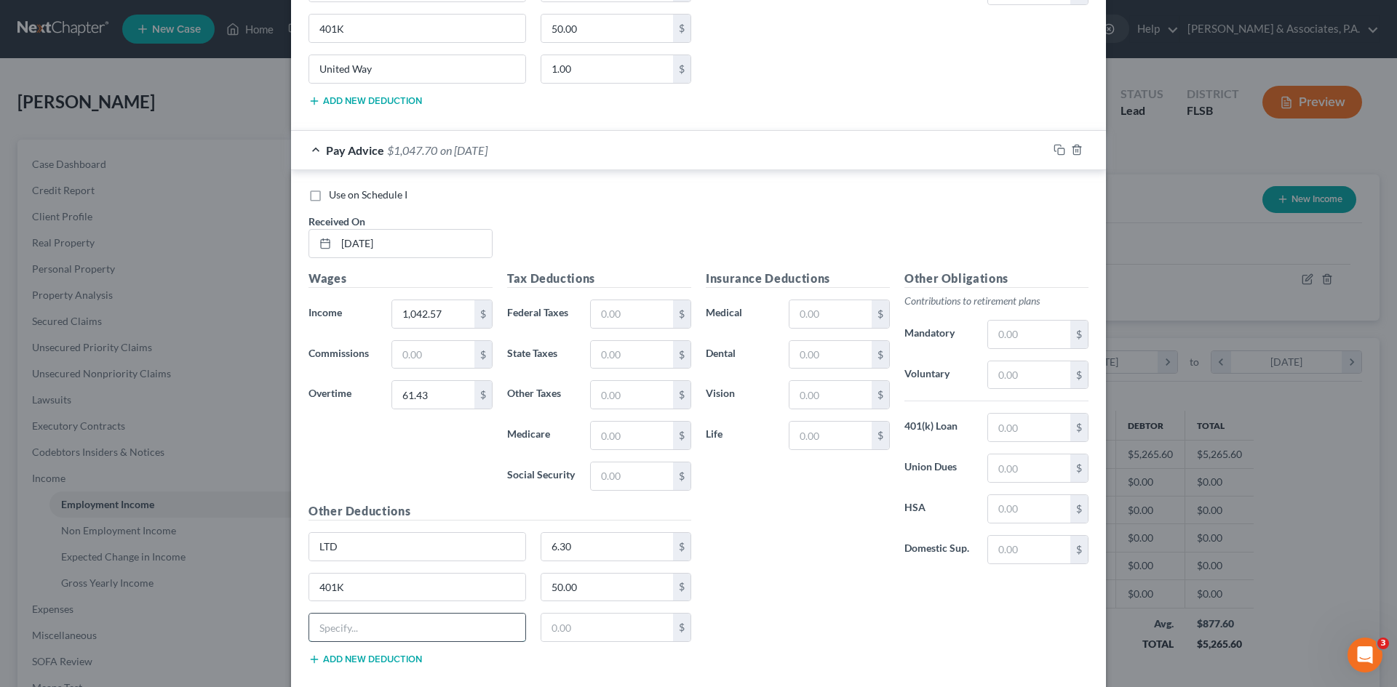
click at [396, 617] on input "text" at bounding box center [417, 628] width 216 height 28
click at [802, 316] on input "text" at bounding box center [830, 314] width 82 height 28
click at [802, 352] on input "text" at bounding box center [830, 355] width 82 height 28
click at [794, 392] on input "text" at bounding box center [830, 395] width 82 height 28
click at [1001, 423] on input "text" at bounding box center [1029, 428] width 82 height 28
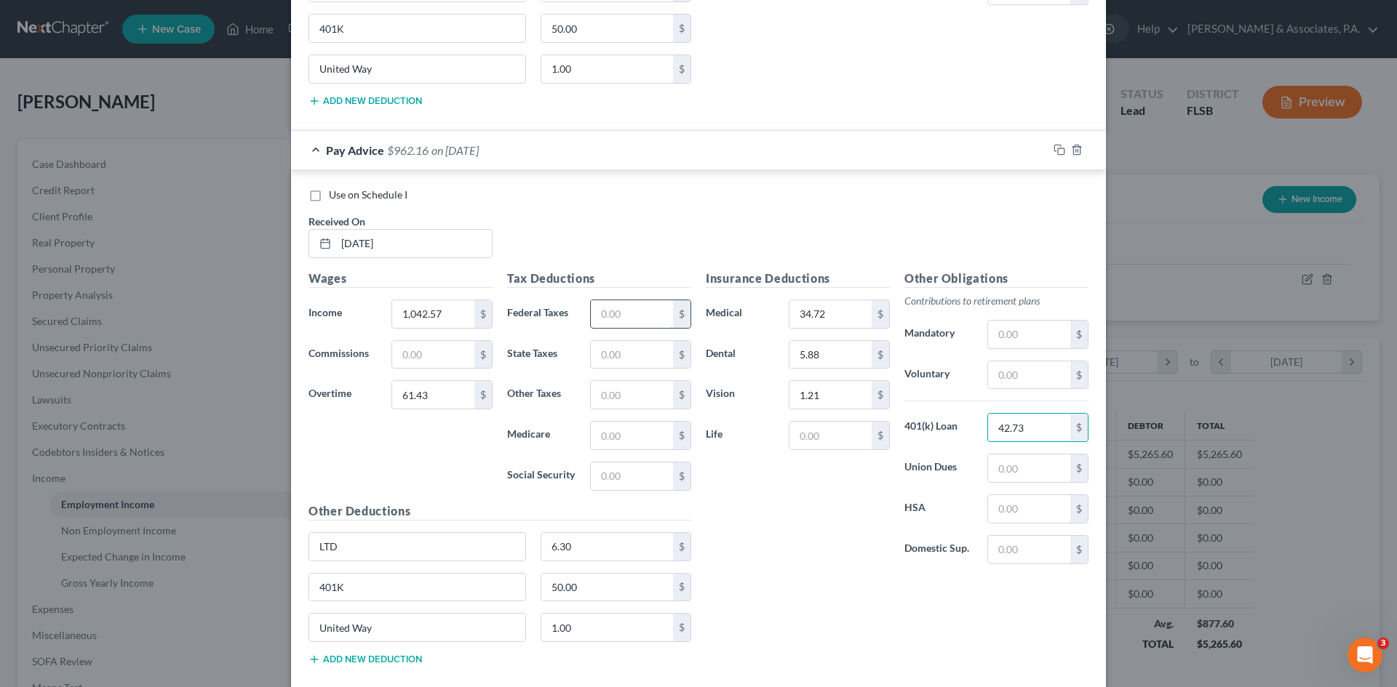
click at [596, 314] on input "text" at bounding box center [632, 314] width 82 height 28
click at [612, 473] on input "text" at bounding box center [632, 477] width 82 height 28
click at [596, 440] on input "text" at bounding box center [632, 436] width 82 height 28
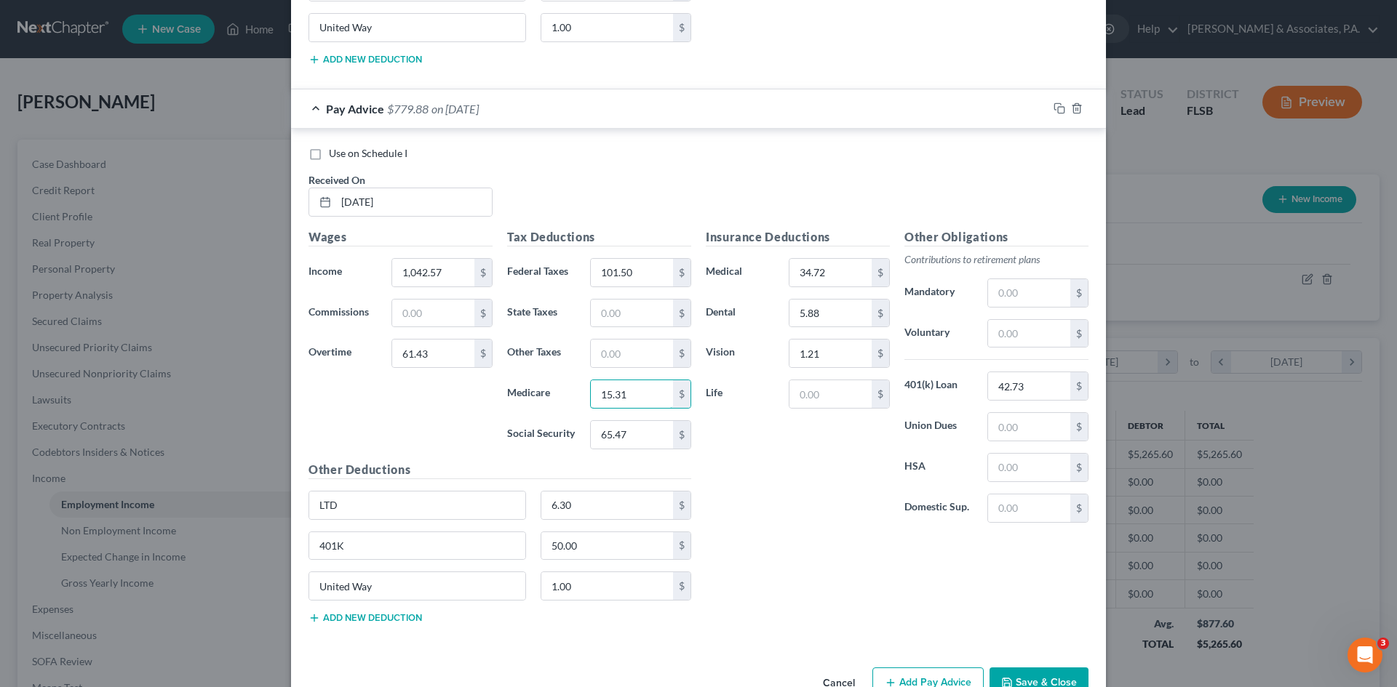
scroll to position [5631, 0]
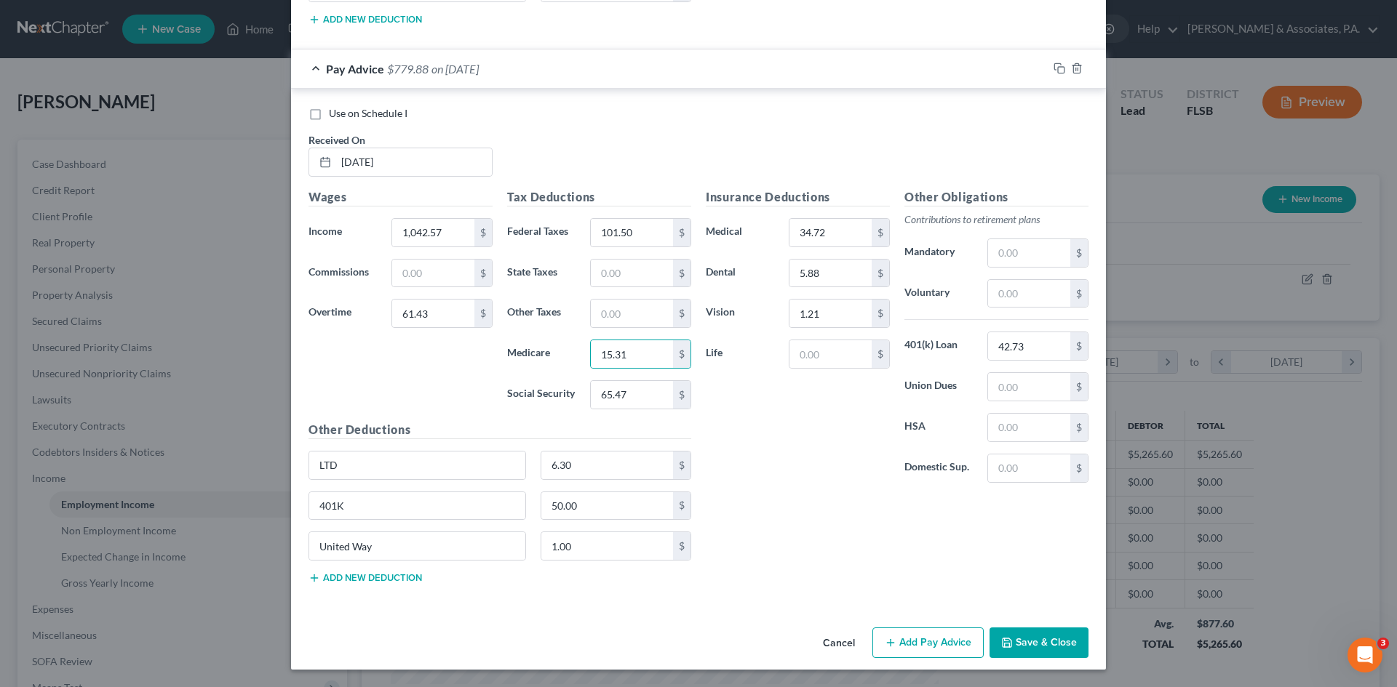
click at [911, 635] on button "Add Pay Advice" at bounding box center [927, 643] width 111 height 31
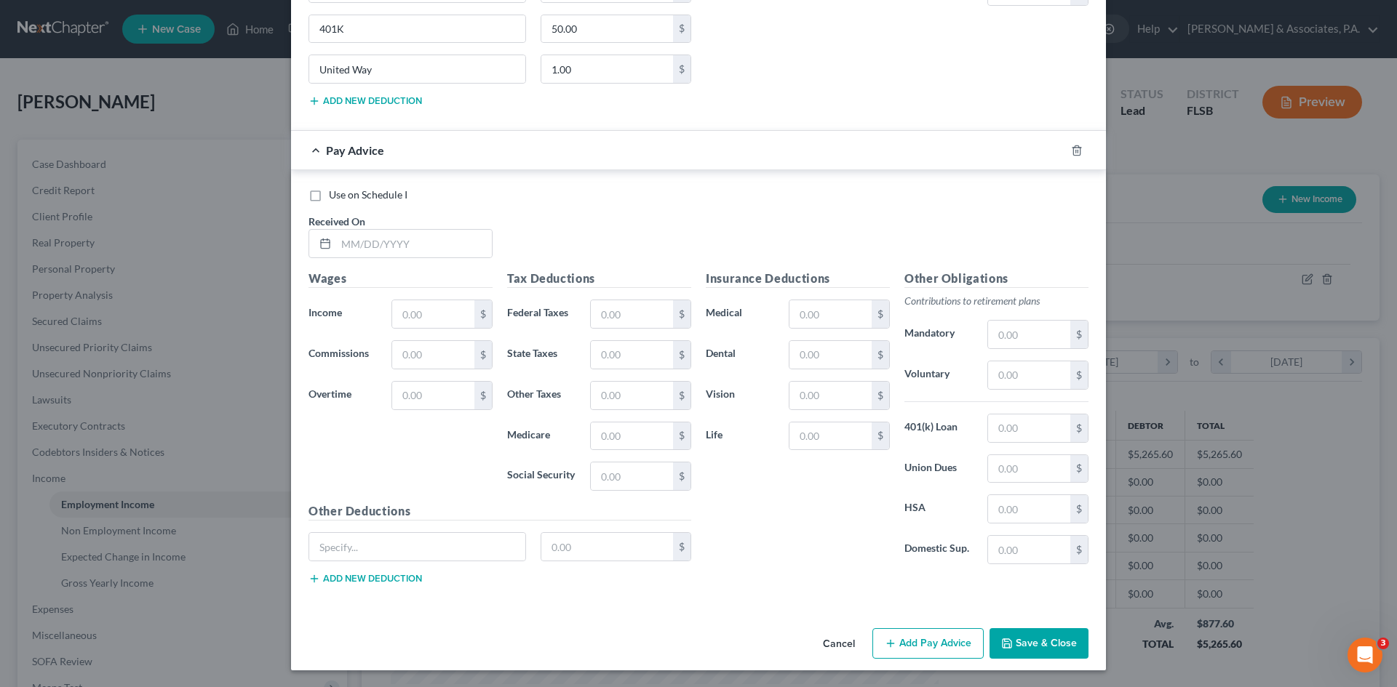
scroll to position [6109, 0]
click at [349, 241] on input "text" at bounding box center [414, 243] width 156 height 28
click at [394, 249] on input "text" at bounding box center [414, 243] width 156 height 28
click at [406, 316] on input "text" at bounding box center [433, 314] width 82 height 28
click at [797, 310] on input "text" at bounding box center [830, 314] width 82 height 28
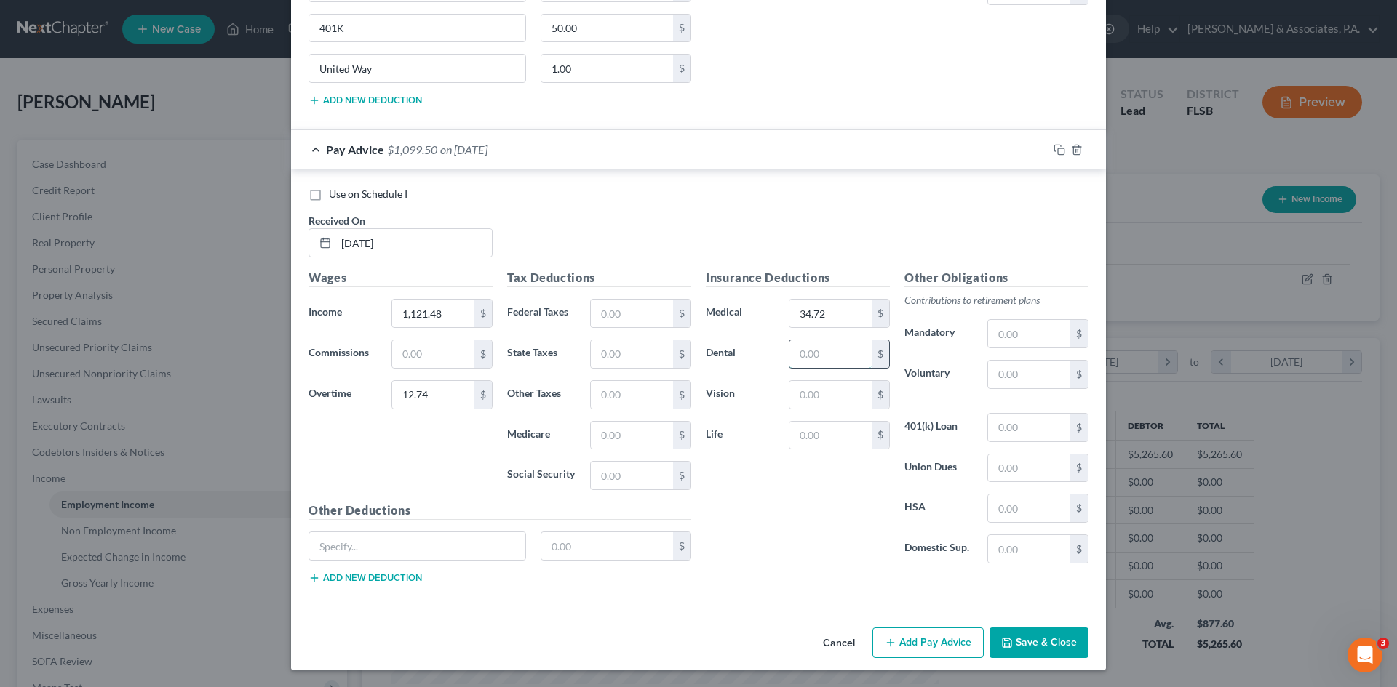
click at [805, 356] on input "text" at bounding box center [830, 354] width 82 height 28
click at [809, 398] on input "text" at bounding box center [830, 395] width 82 height 28
click at [999, 428] on input "text" at bounding box center [1029, 428] width 82 height 28
click at [415, 544] on input "text" at bounding box center [417, 546] width 216 height 28
click at [574, 551] on input "text" at bounding box center [607, 546] width 132 height 28
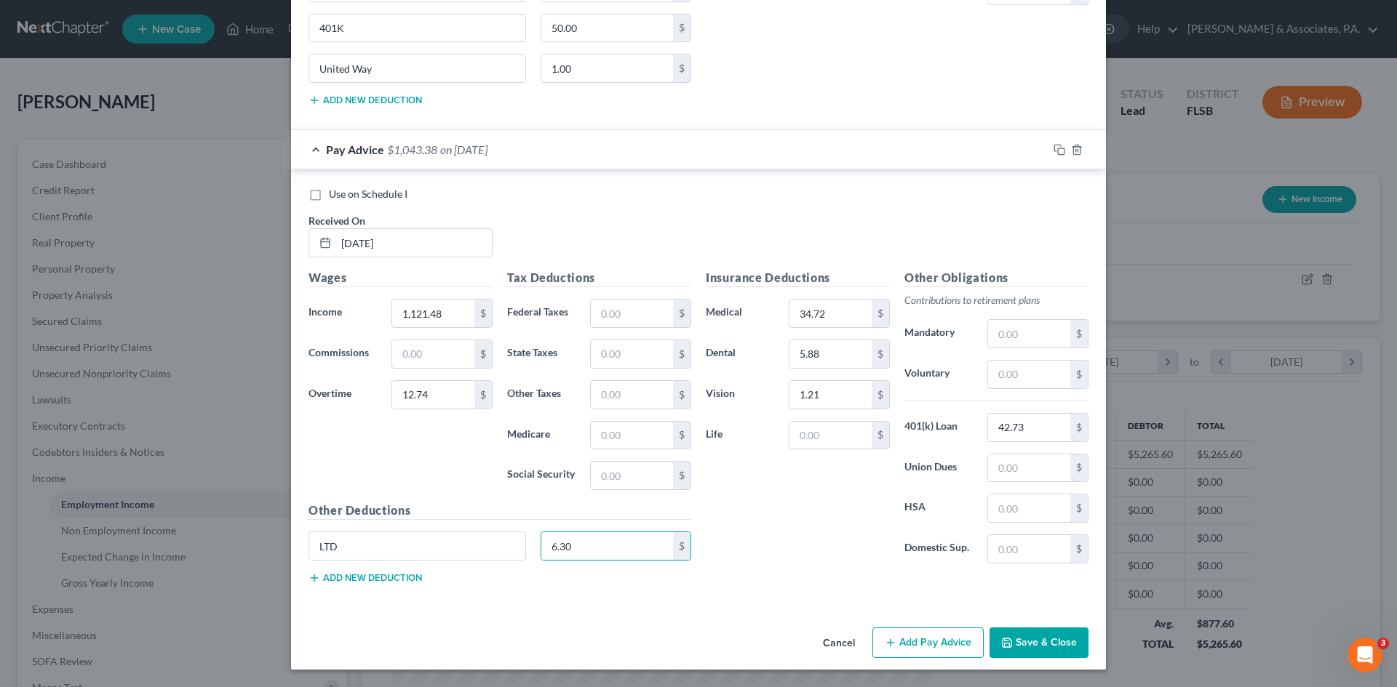
click at [378, 578] on button "Add new deduction" at bounding box center [364, 578] width 113 height 12
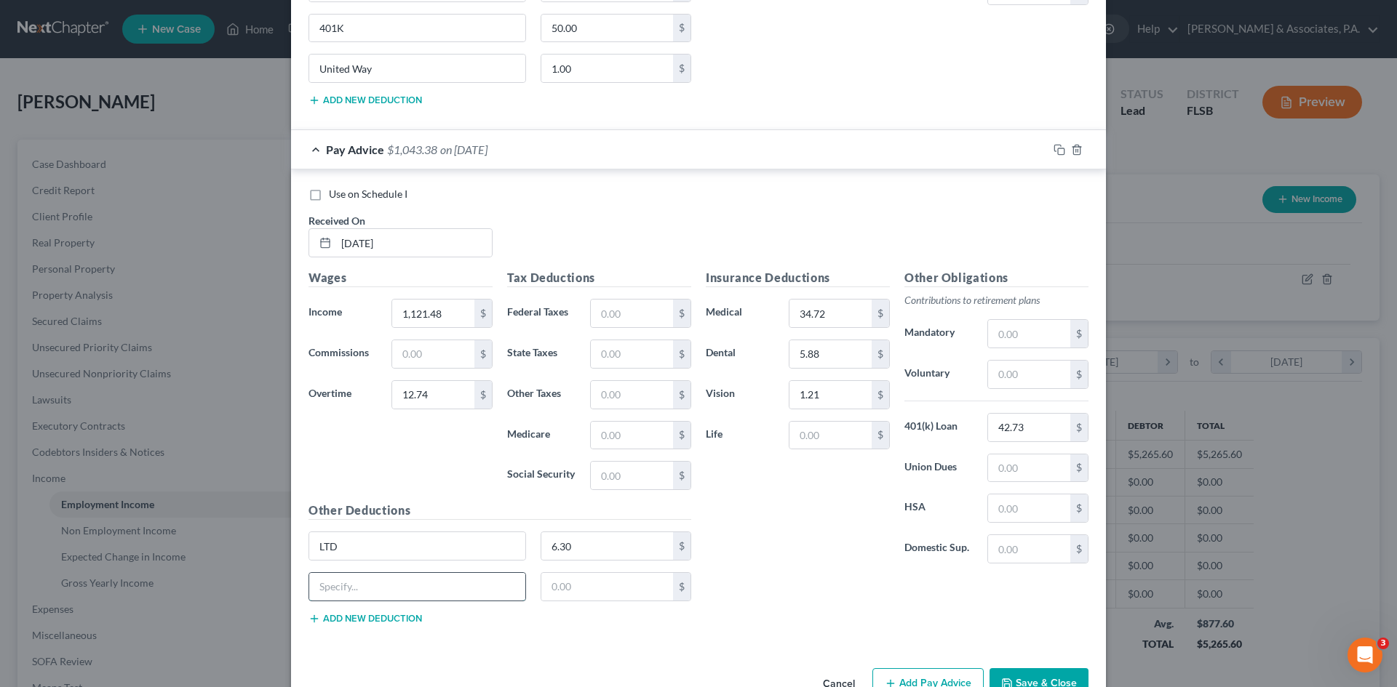
click at [373, 583] on input "text" at bounding box center [417, 587] width 216 height 28
click at [561, 578] on input "text" at bounding box center [607, 587] width 132 height 28
click at [371, 619] on button "Add new deduction" at bounding box center [364, 619] width 113 height 12
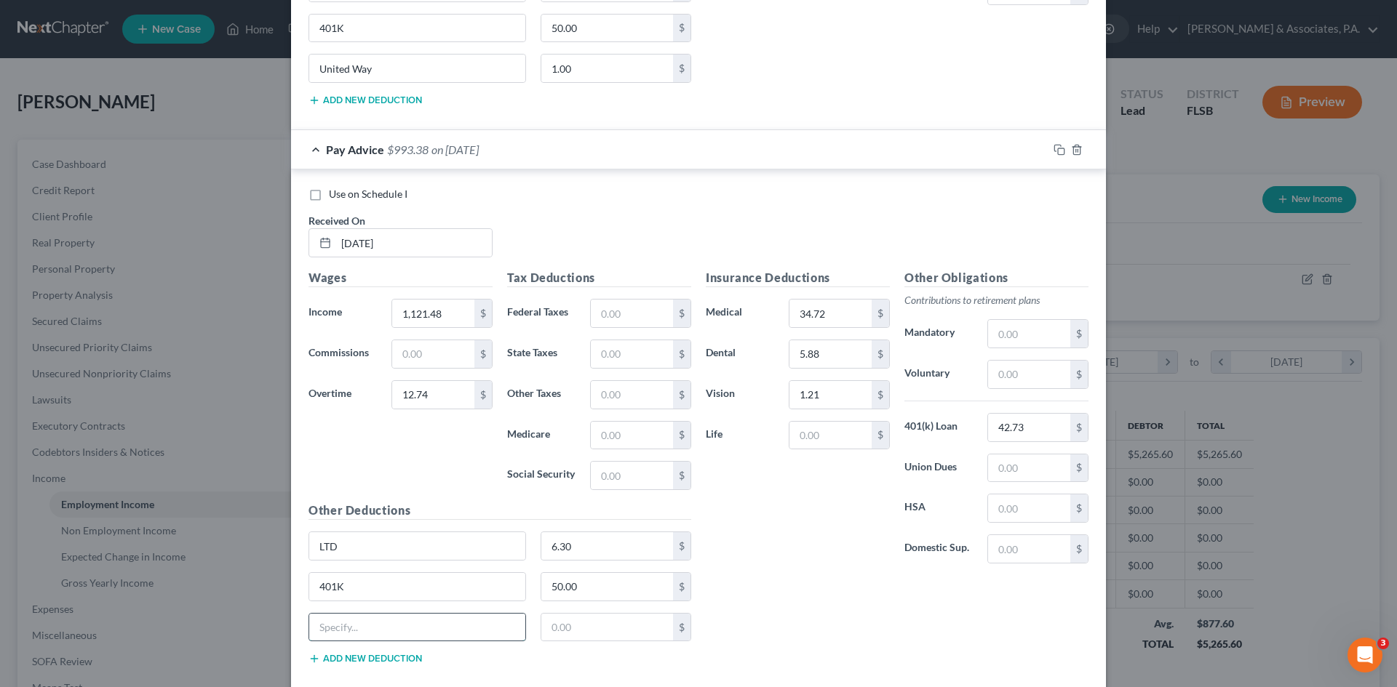
click at [371, 619] on input "text" at bounding box center [417, 628] width 216 height 28
click at [613, 314] on input "text" at bounding box center [632, 314] width 82 height 28
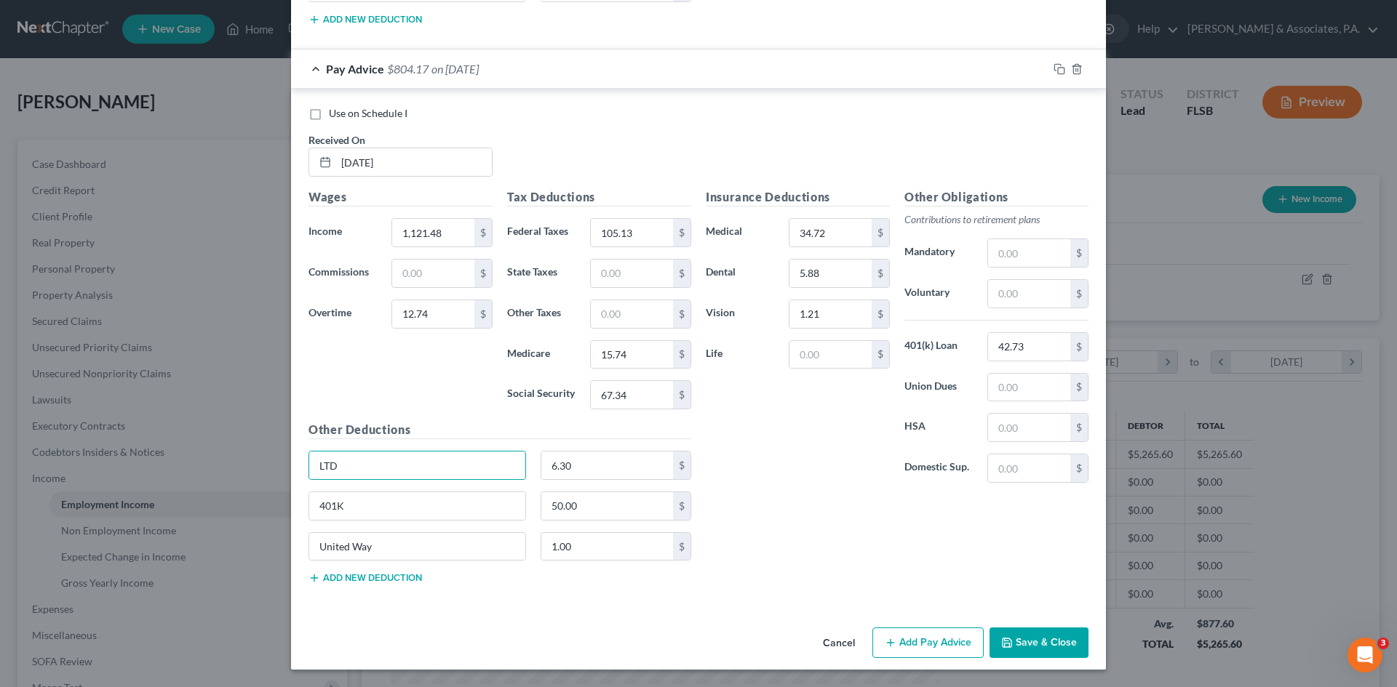
click at [908, 641] on button "Add Pay Advice" at bounding box center [927, 643] width 111 height 31
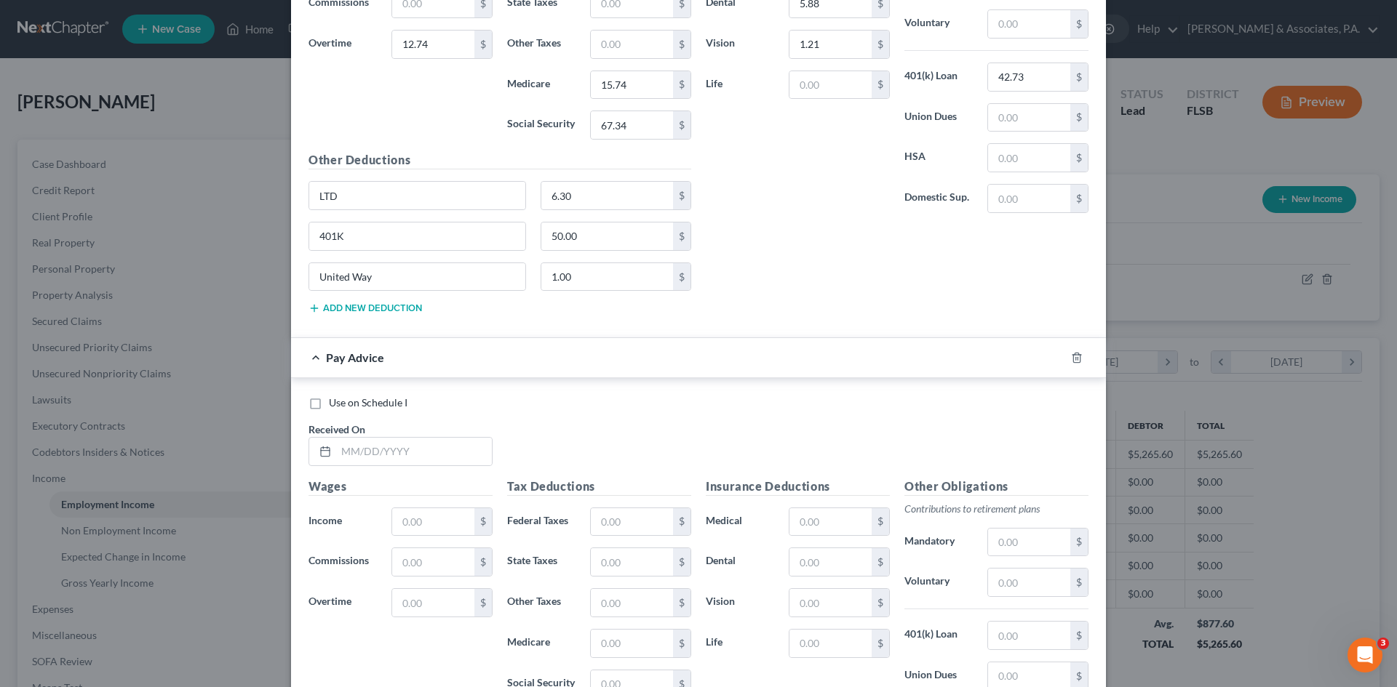
scroll to position [6626, 0]
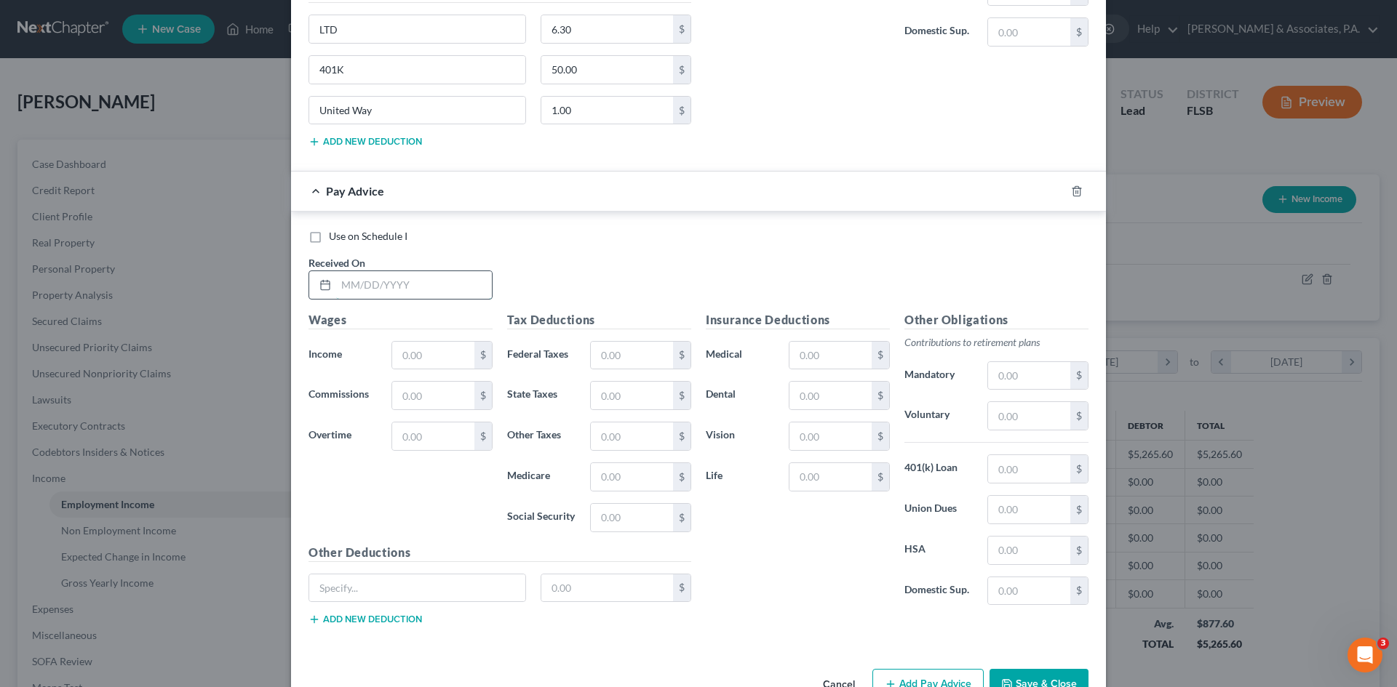
click at [339, 284] on input "text" at bounding box center [414, 285] width 156 height 28
click at [415, 355] on input "text" at bounding box center [433, 356] width 82 height 28
click at [396, 439] on input "text" at bounding box center [433, 437] width 82 height 28
click at [408, 439] on input "text" at bounding box center [433, 437] width 82 height 28
click at [601, 354] on input "text" at bounding box center [632, 356] width 82 height 28
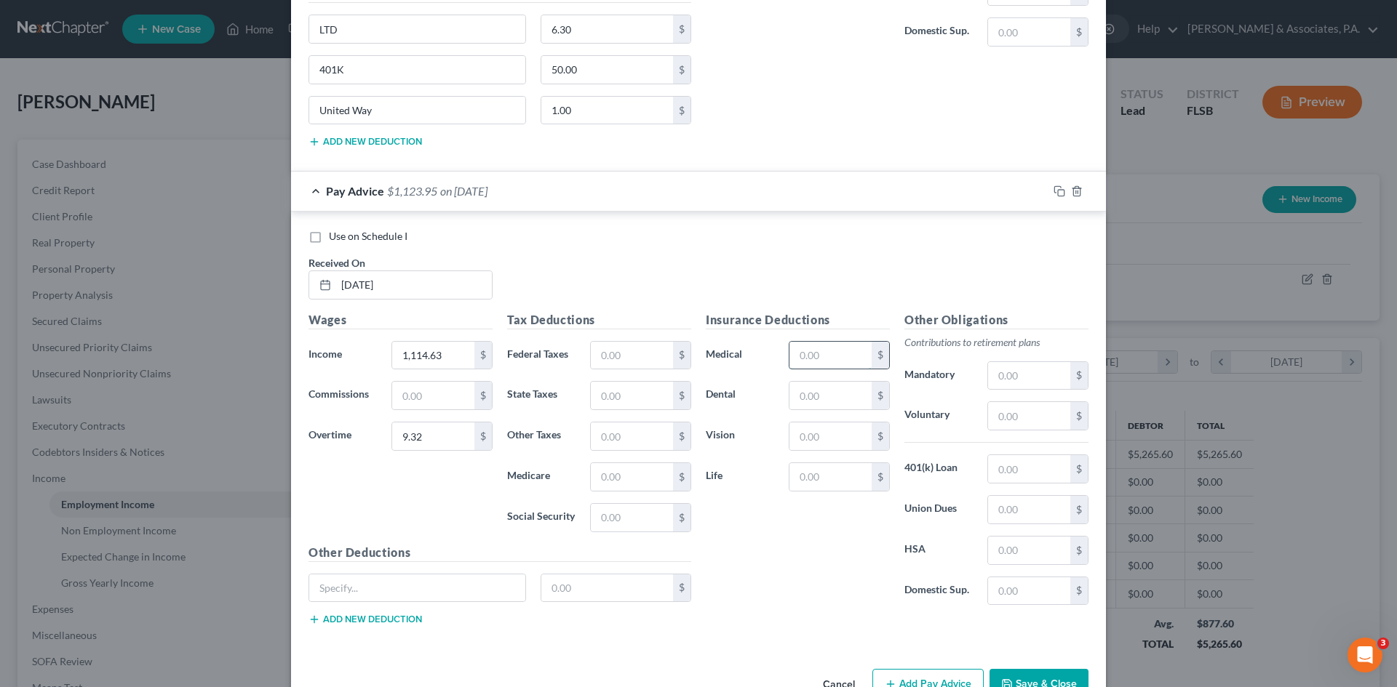
click at [806, 351] on input "text" at bounding box center [830, 356] width 82 height 28
click at [820, 400] on input "text" at bounding box center [830, 396] width 82 height 28
click at [815, 442] on input "text" at bounding box center [830, 437] width 82 height 28
click at [980, 469] on div "$" at bounding box center [1038, 469] width 116 height 29
click at [999, 468] on input "text" at bounding box center [1029, 469] width 82 height 28
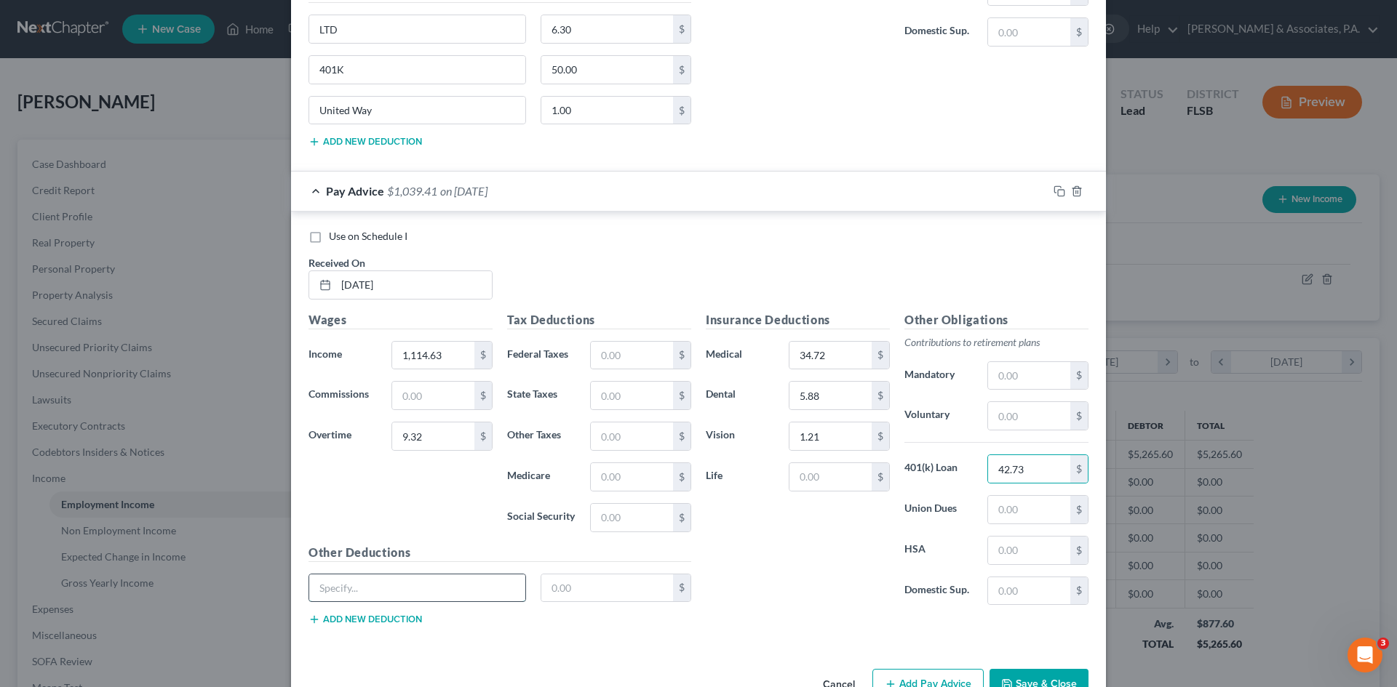
click at [420, 582] on input "text" at bounding box center [417, 589] width 216 height 28
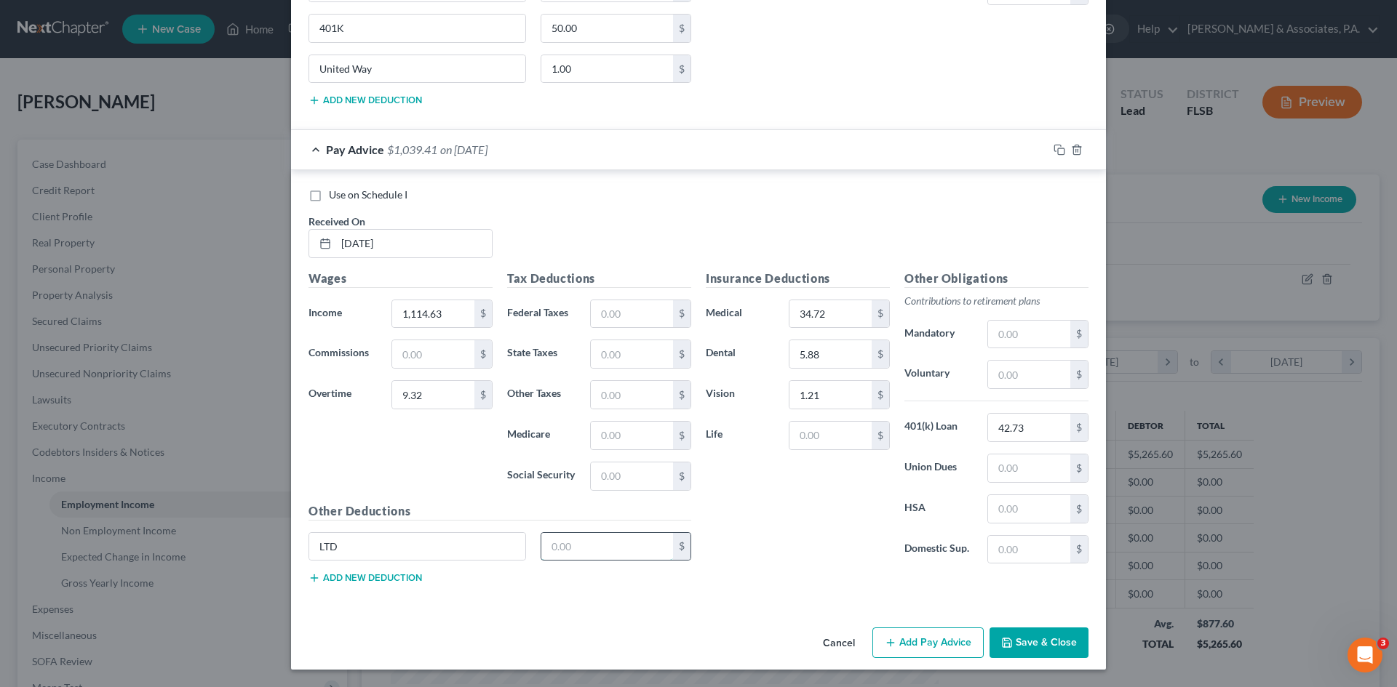
click at [600, 551] on input "text" at bounding box center [607, 547] width 132 height 28
click at [364, 575] on button "Add new deduction" at bounding box center [364, 578] width 113 height 12
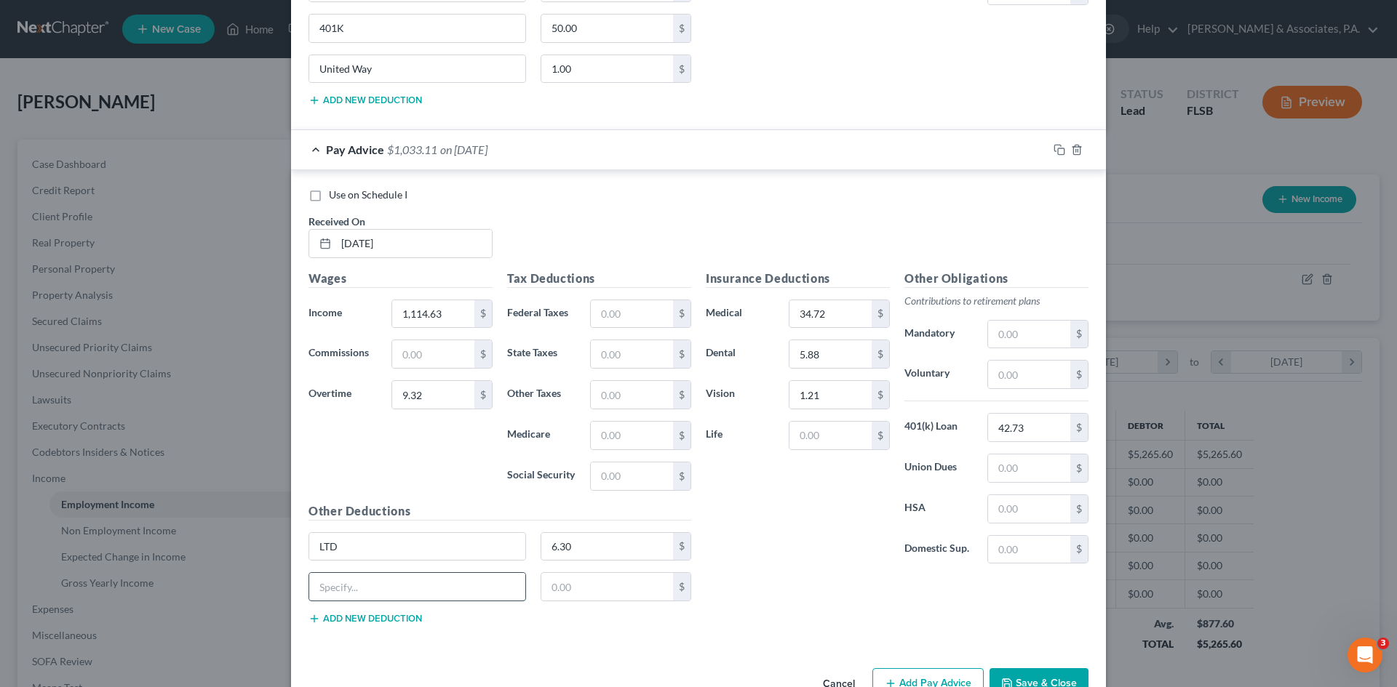
click at [364, 575] on input "text" at bounding box center [417, 587] width 216 height 28
click at [572, 587] on input "text" at bounding box center [607, 587] width 132 height 28
click at [373, 620] on button "Add new deduction" at bounding box center [364, 619] width 113 height 12
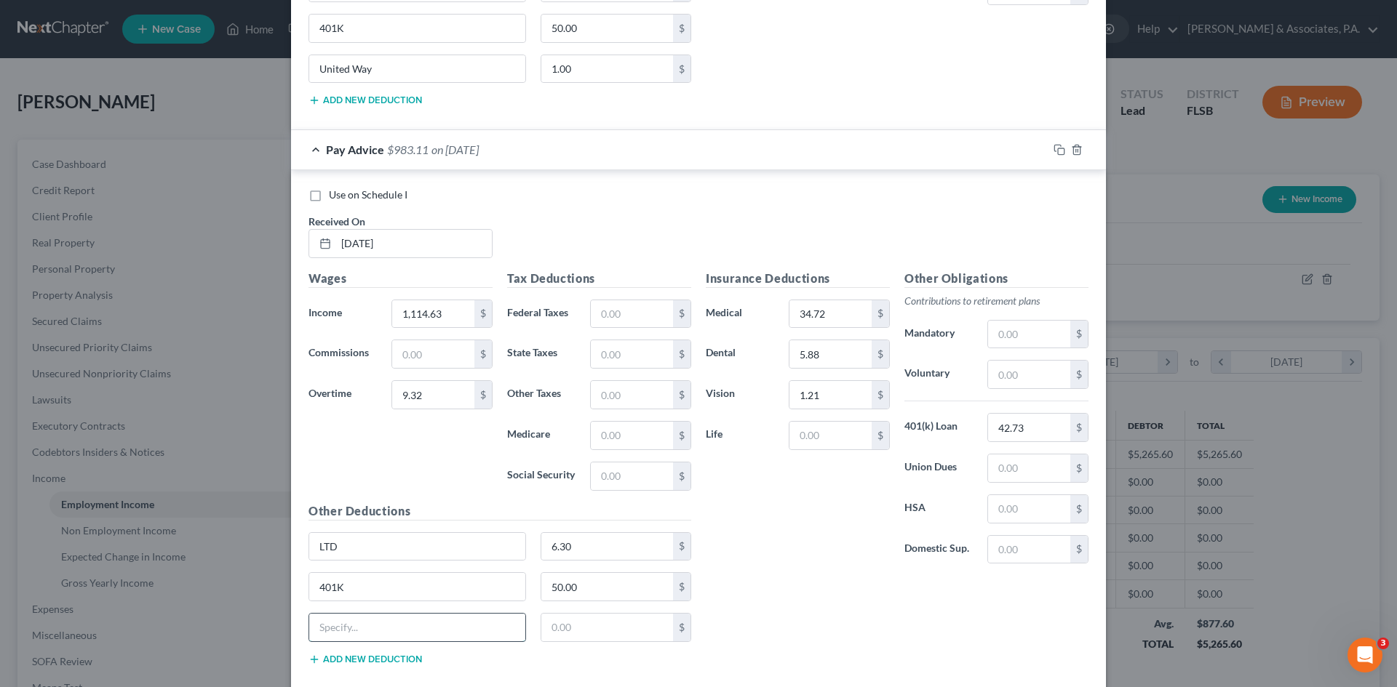
click at [364, 621] on input "text" at bounding box center [417, 628] width 216 height 28
click at [603, 312] on input "text" at bounding box center [632, 314] width 82 height 28
click at [601, 478] on input "text" at bounding box center [632, 477] width 82 height 28
click at [607, 436] on input "text" at bounding box center [632, 436] width 82 height 28
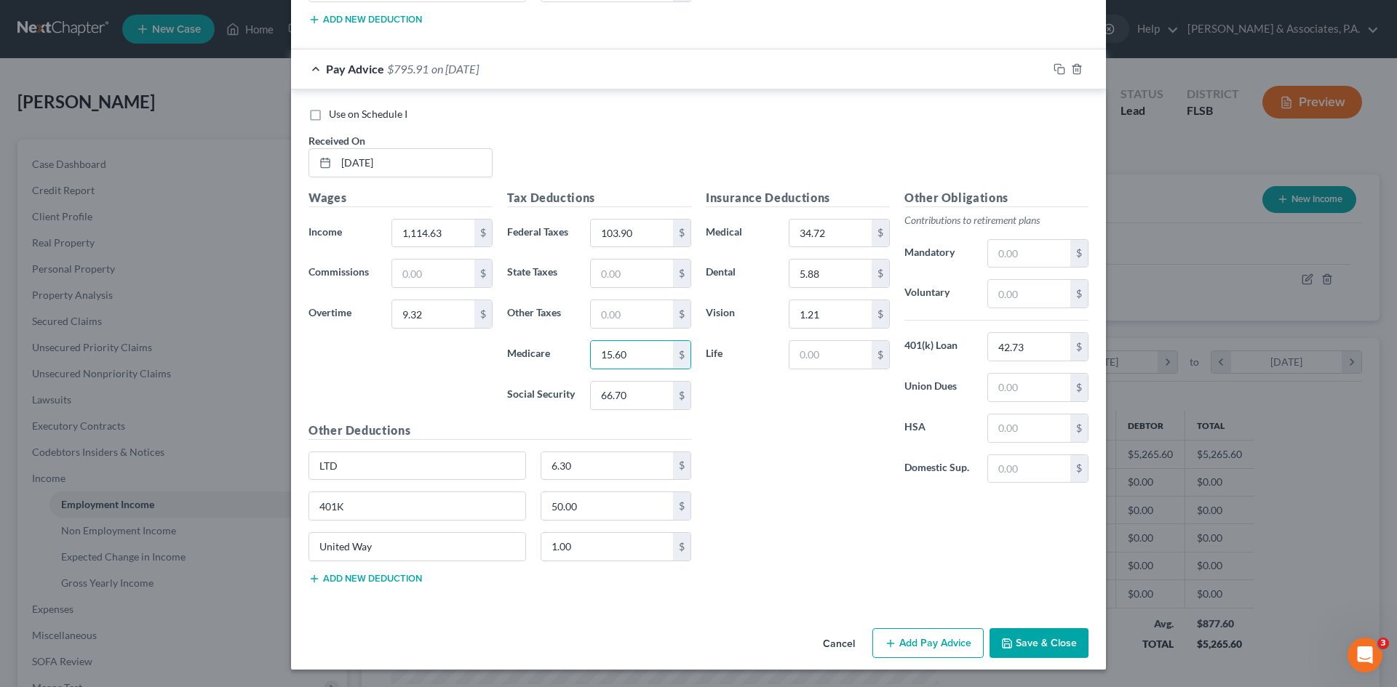
click at [916, 646] on button "Add Pay Advice" at bounding box center [927, 643] width 111 height 31
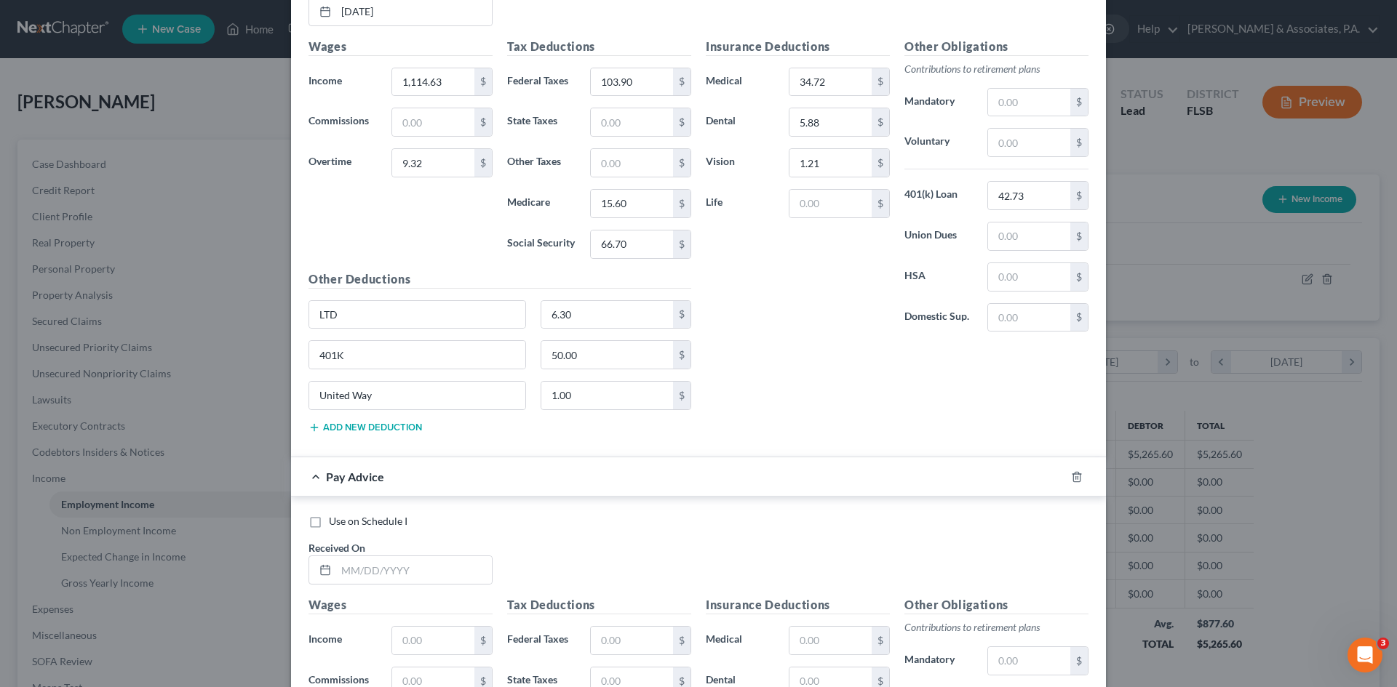
scroll to position [7226, 0]
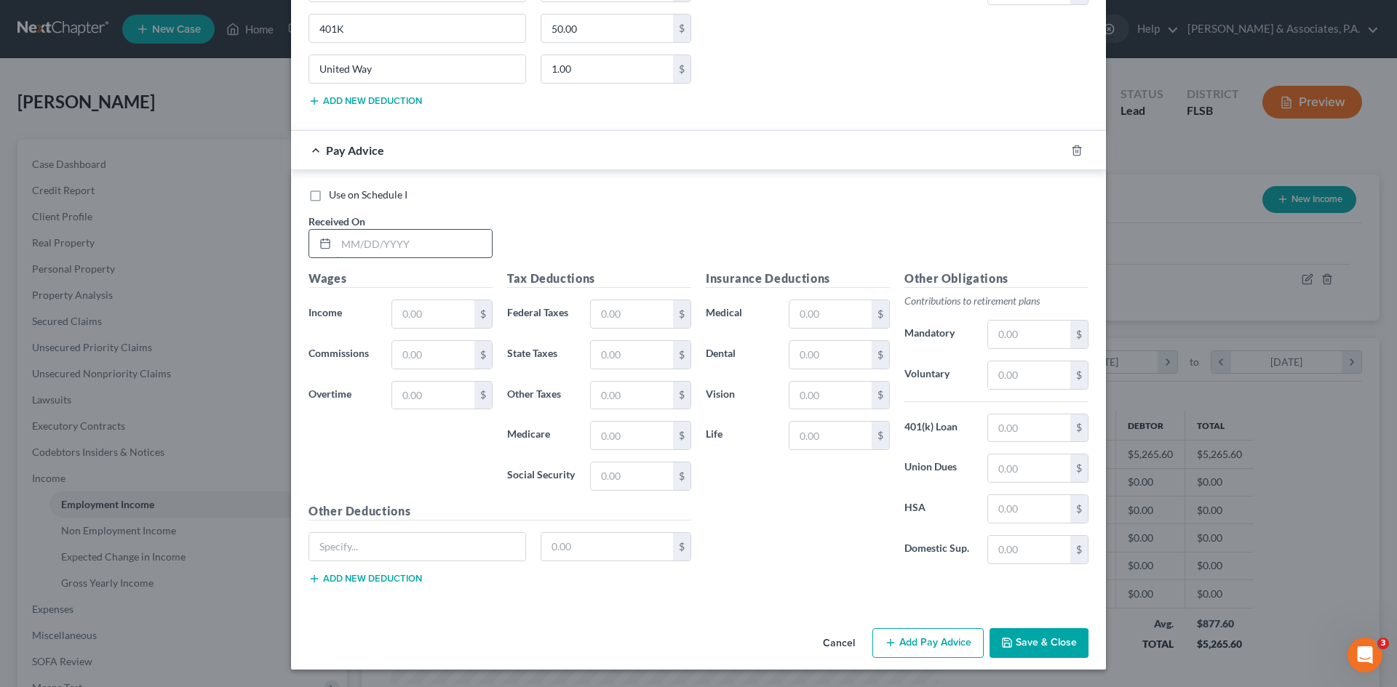
click at [369, 246] on input "text" at bounding box center [414, 244] width 156 height 28
click at [351, 243] on input "text" at bounding box center [414, 244] width 156 height 28
click at [425, 313] on input "text" at bounding box center [433, 314] width 82 height 28
click at [797, 313] on input "text" at bounding box center [830, 314] width 82 height 28
click at [802, 354] on input "text" at bounding box center [830, 355] width 82 height 28
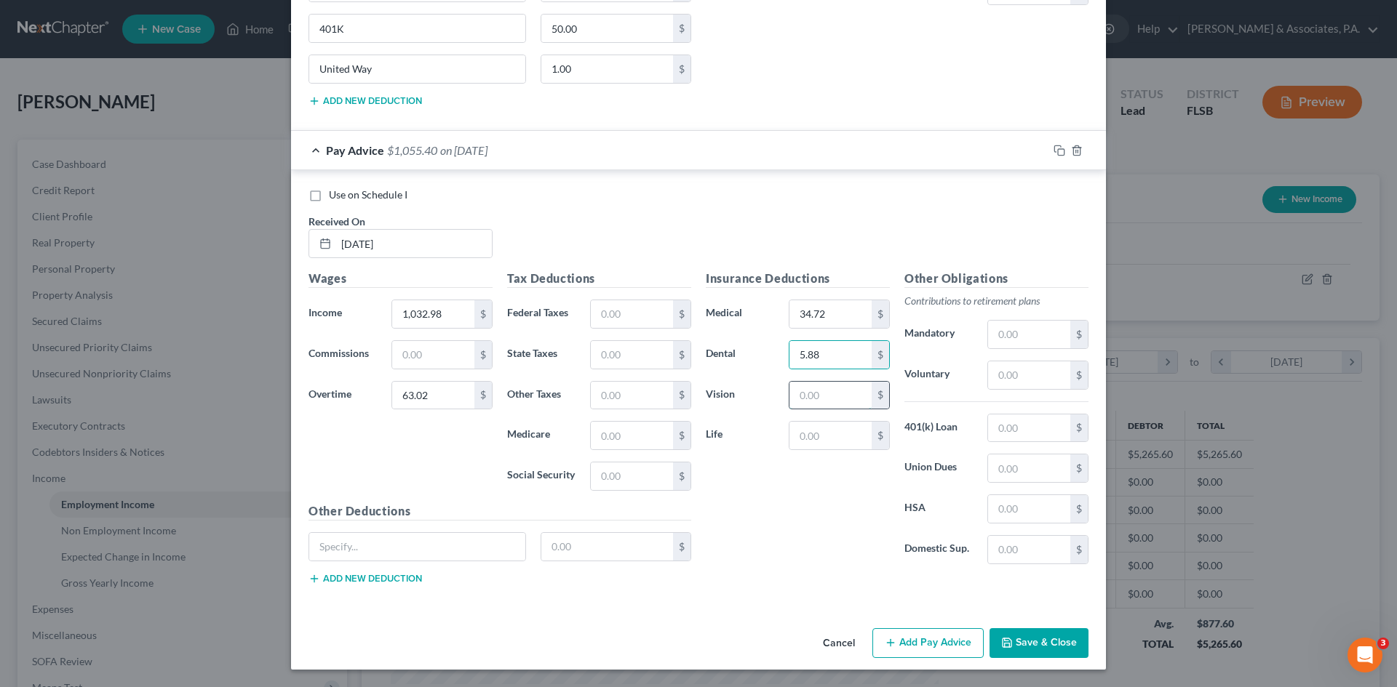
click at [799, 391] on input "text" at bounding box center [830, 396] width 82 height 28
click at [1006, 431] on input "text" at bounding box center [1029, 429] width 82 height 28
click at [400, 548] on input "text" at bounding box center [417, 547] width 216 height 28
click at [575, 544] on input "text" at bounding box center [607, 547] width 132 height 28
click at [371, 578] on button "Add new deduction" at bounding box center [364, 579] width 113 height 12
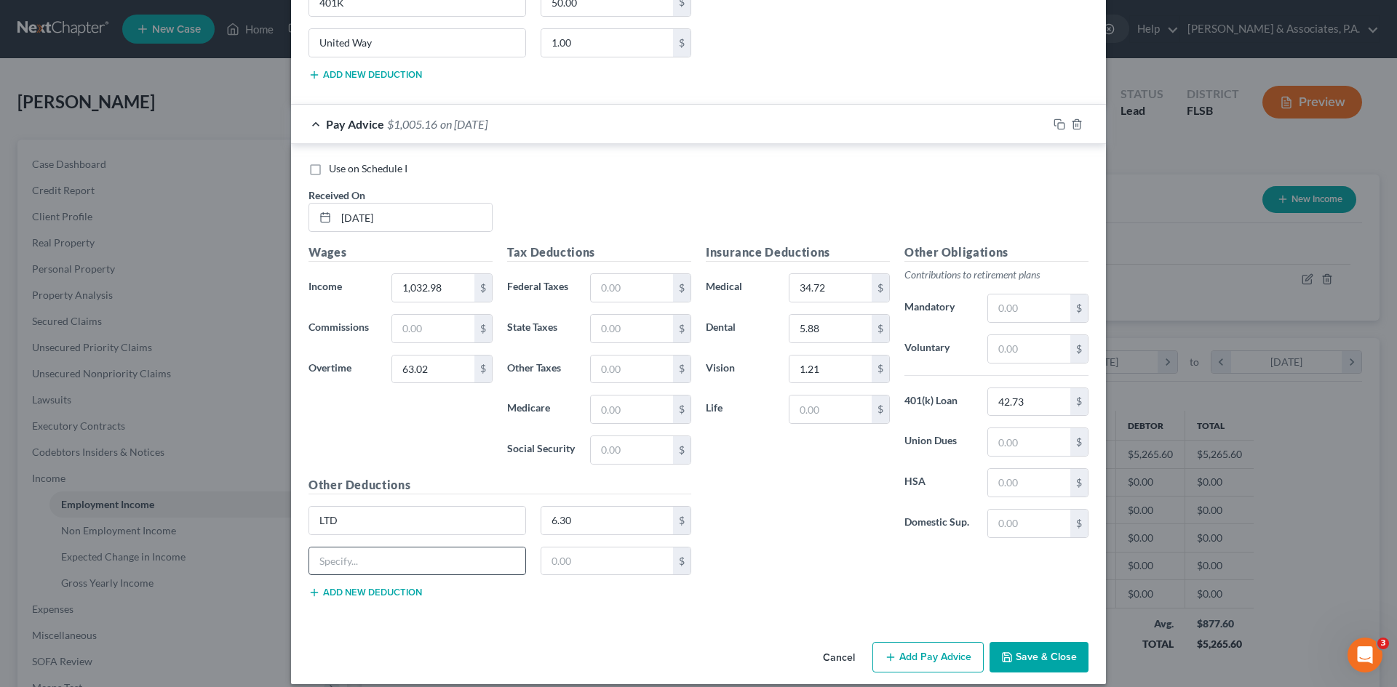
scroll to position [7267, 0]
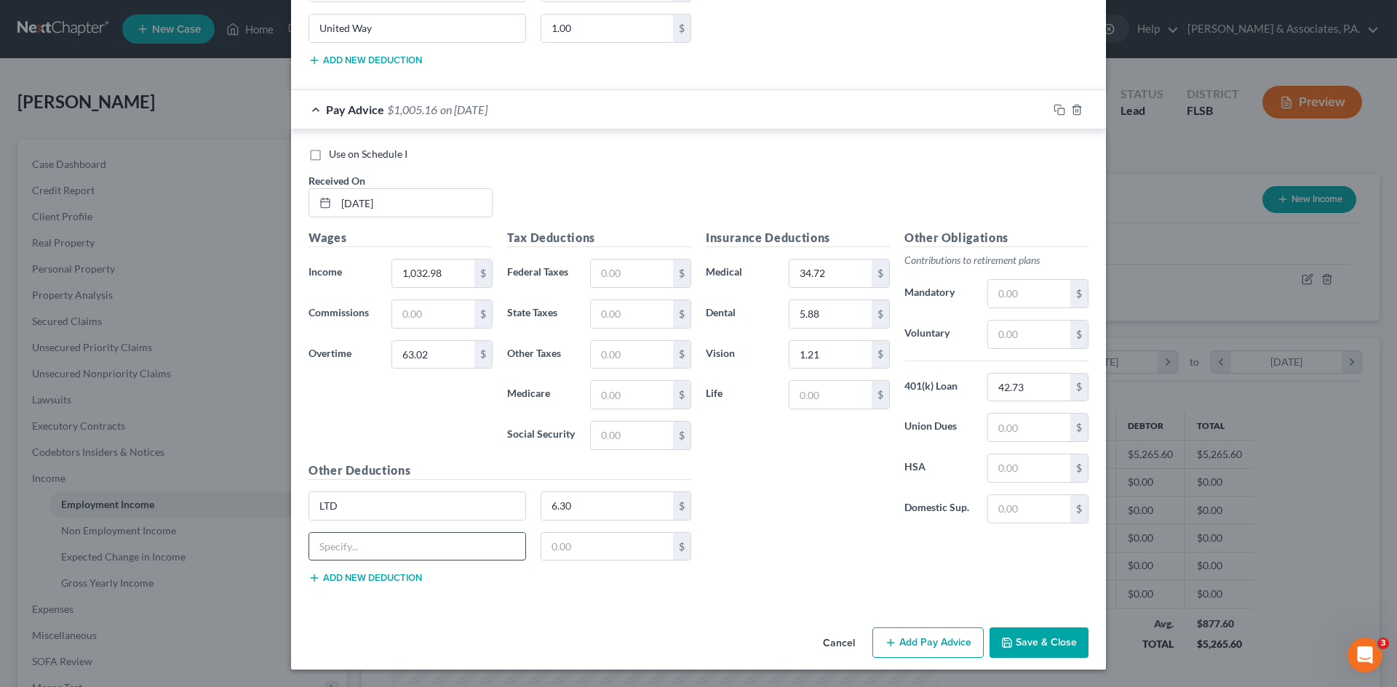
click at [366, 546] on input "text" at bounding box center [417, 547] width 216 height 28
click at [557, 545] on input "text" at bounding box center [607, 547] width 132 height 28
click at [367, 577] on button "Add new deduction" at bounding box center [364, 578] width 113 height 12
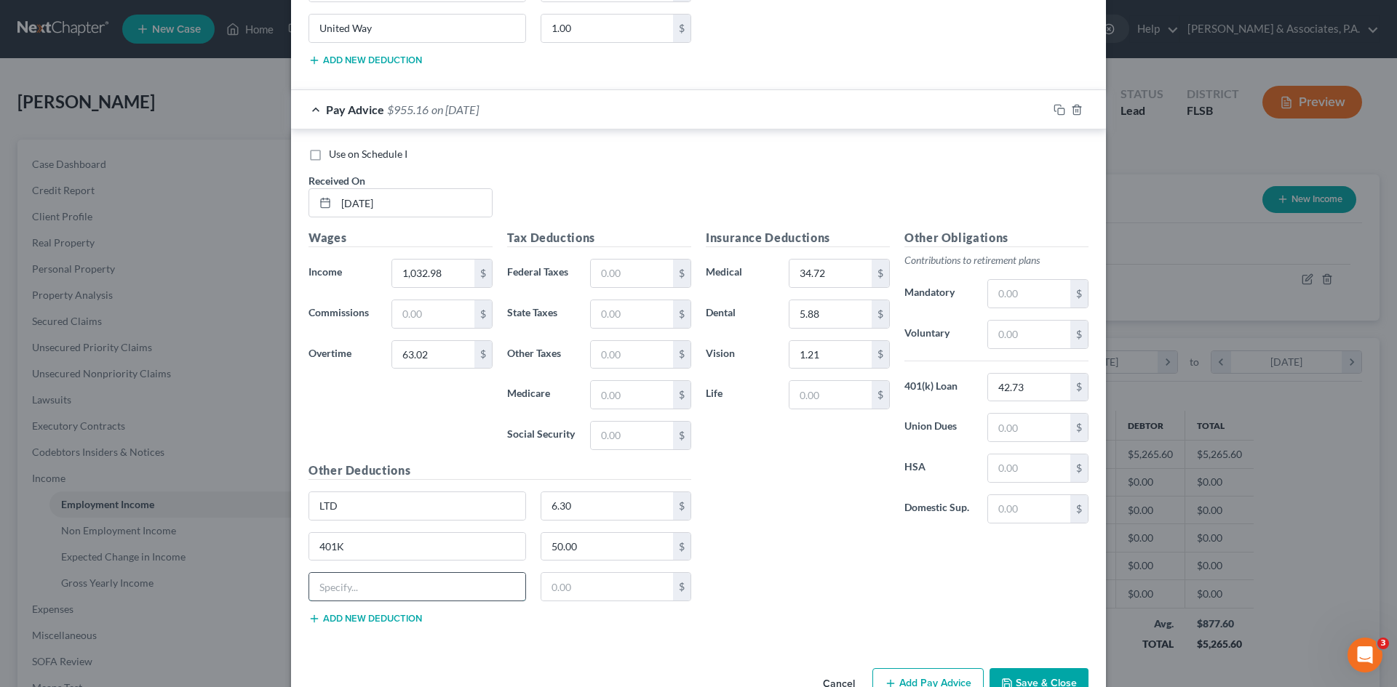
click at [364, 578] on input "text" at bounding box center [417, 587] width 216 height 28
click at [597, 274] on input "text" at bounding box center [632, 274] width 82 height 28
click at [607, 396] on input "text" at bounding box center [632, 395] width 82 height 28
click at [612, 434] on input "text" at bounding box center [632, 436] width 82 height 28
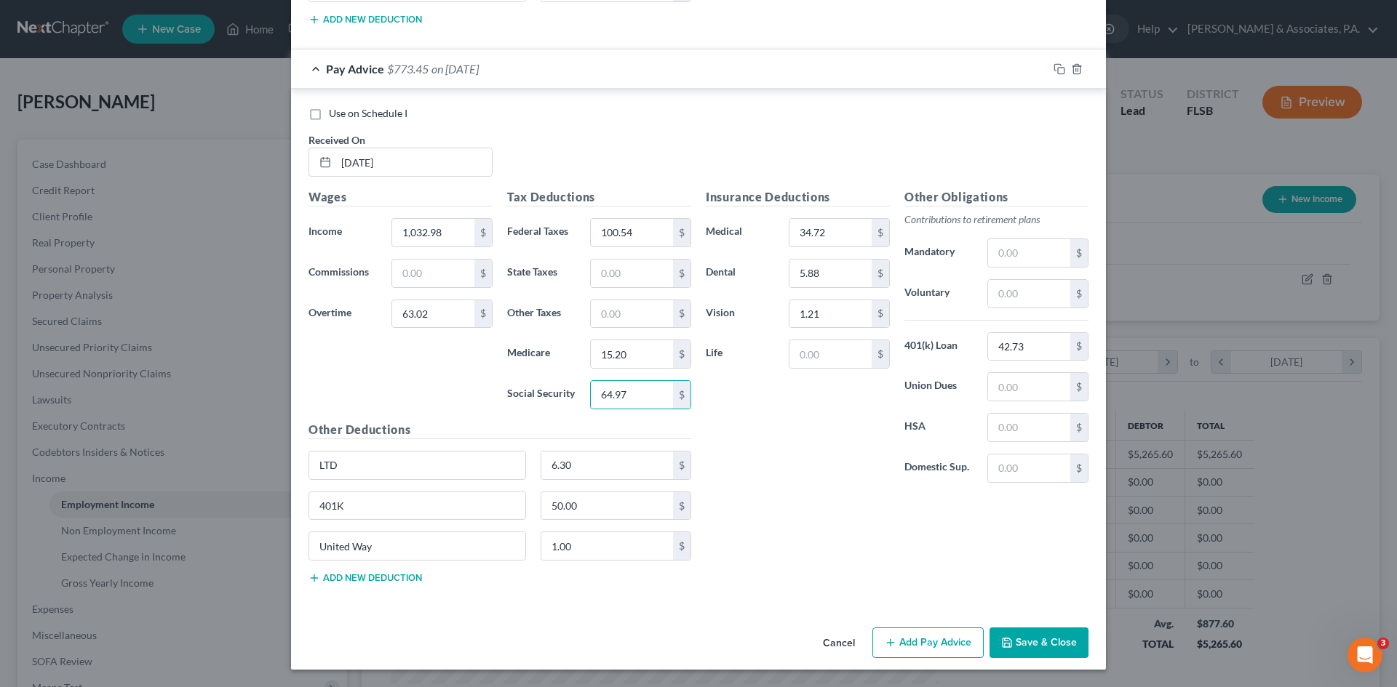
click at [911, 637] on button "Add Pay Advice" at bounding box center [927, 643] width 111 height 31
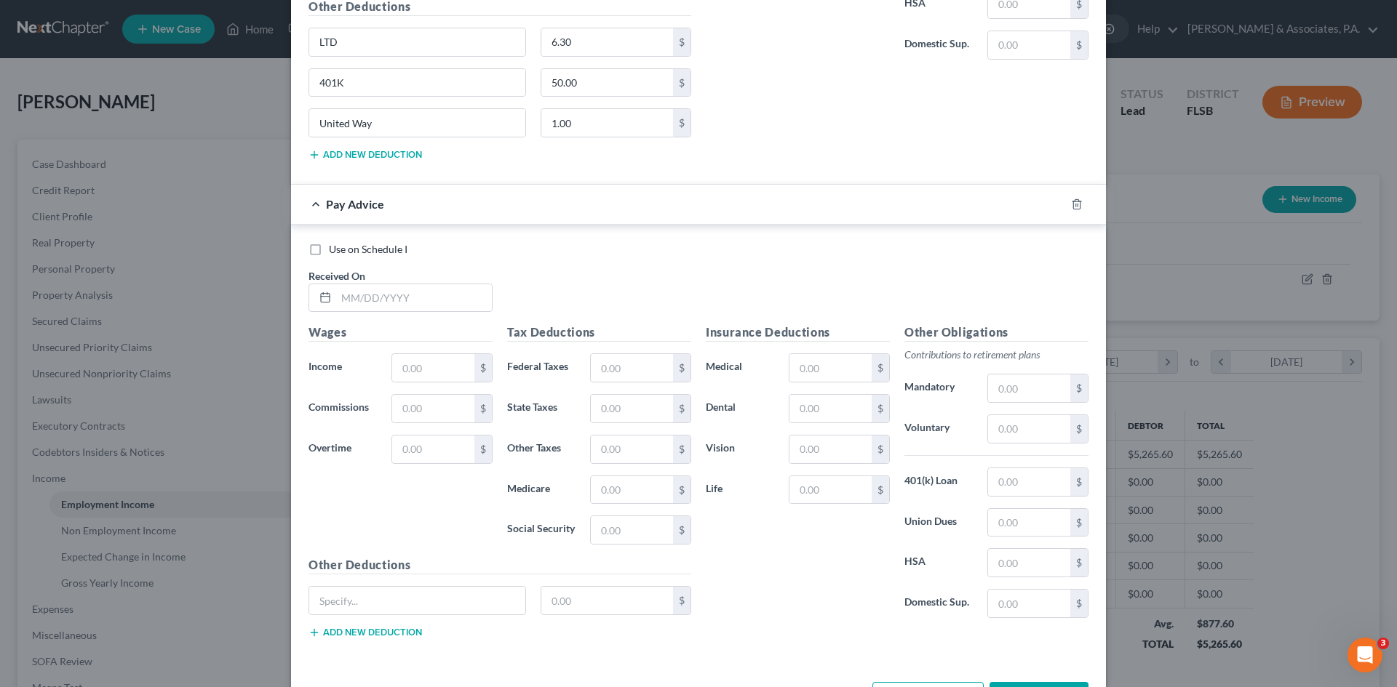
scroll to position [7744, 0]
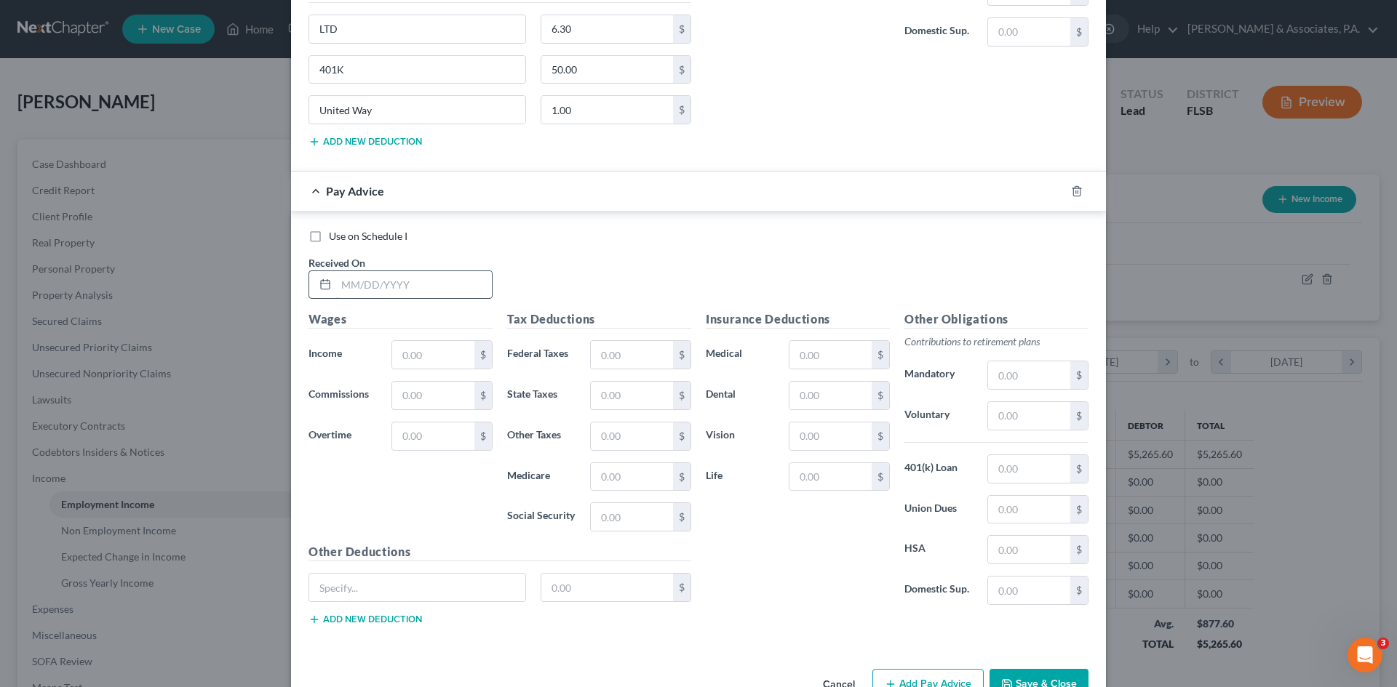
click at [372, 284] on input "text" at bounding box center [414, 285] width 156 height 28
click at [676, 273] on div "Use on Schedule I Received On *" at bounding box center [698, 270] width 794 height 82
click at [383, 285] on input "text" at bounding box center [414, 285] width 156 height 28
click at [410, 359] on input "text" at bounding box center [433, 355] width 82 height 28
click at [402, 434] on input "text" at bounding box center [433, 437] width 82 height 28
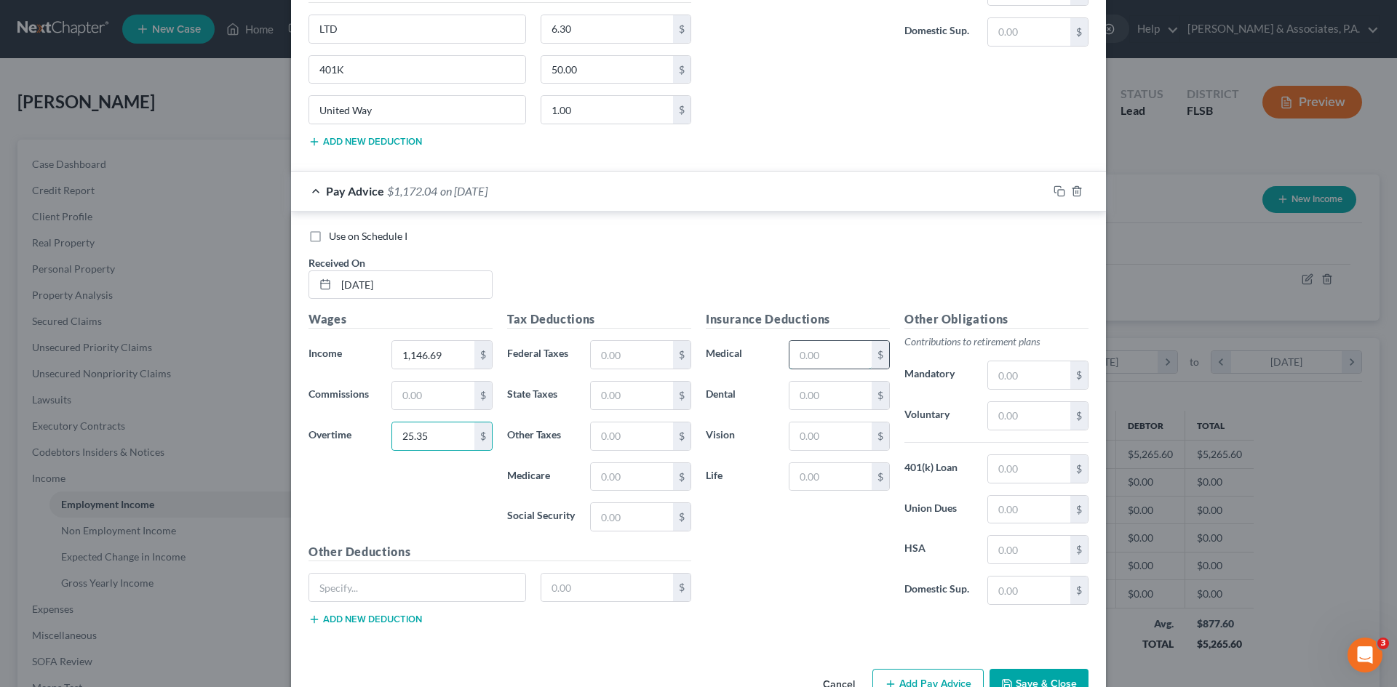
click at [805, 354] on input "text" at bounding box center [830, 355] width 82 height 28
click at [808, 386] on input "text" at bounding box center [830, 396] width 82 height 28
click at [815, 436] on input "text" at bounding box center [830, 437] width 82 height 28
click at [994, 463] on input "text" at bounding box center [1029, 469] width 82 height 28
click at [377, 590] on input "text" at bounding box center [417, 588] width 216 height 28
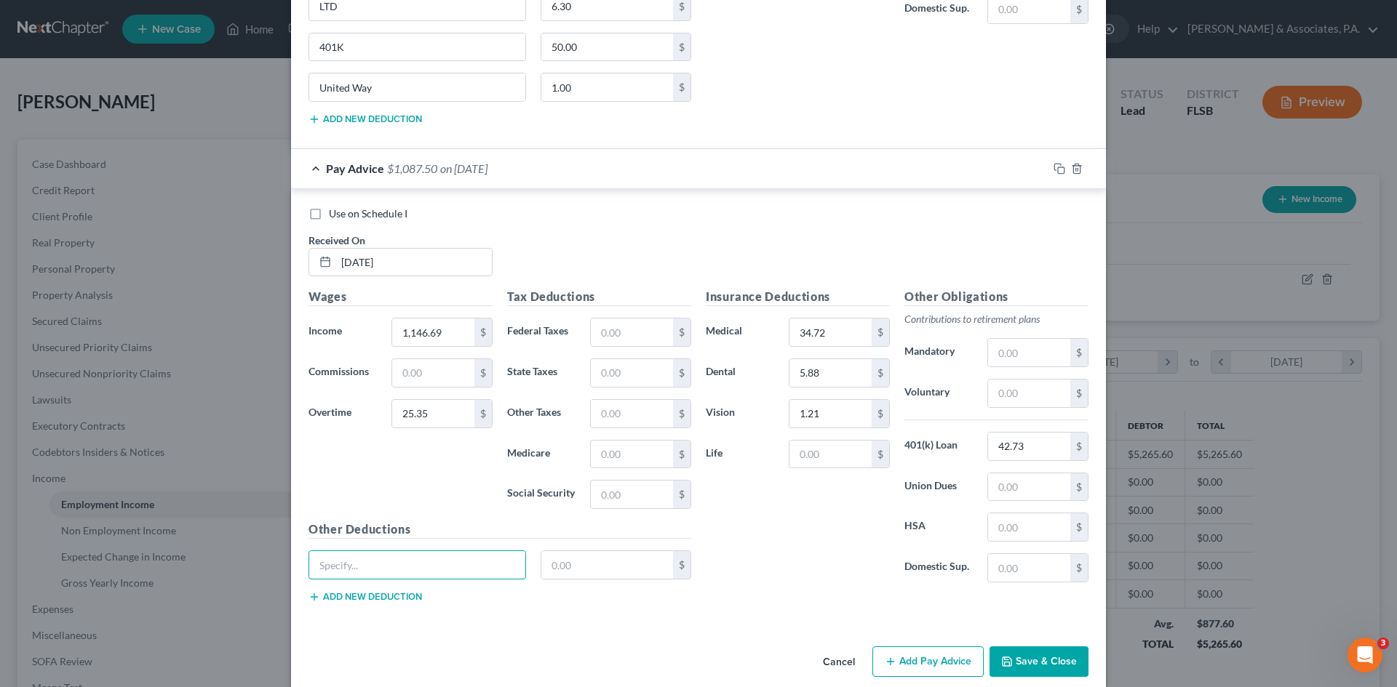
scroll to position [7785, 0]
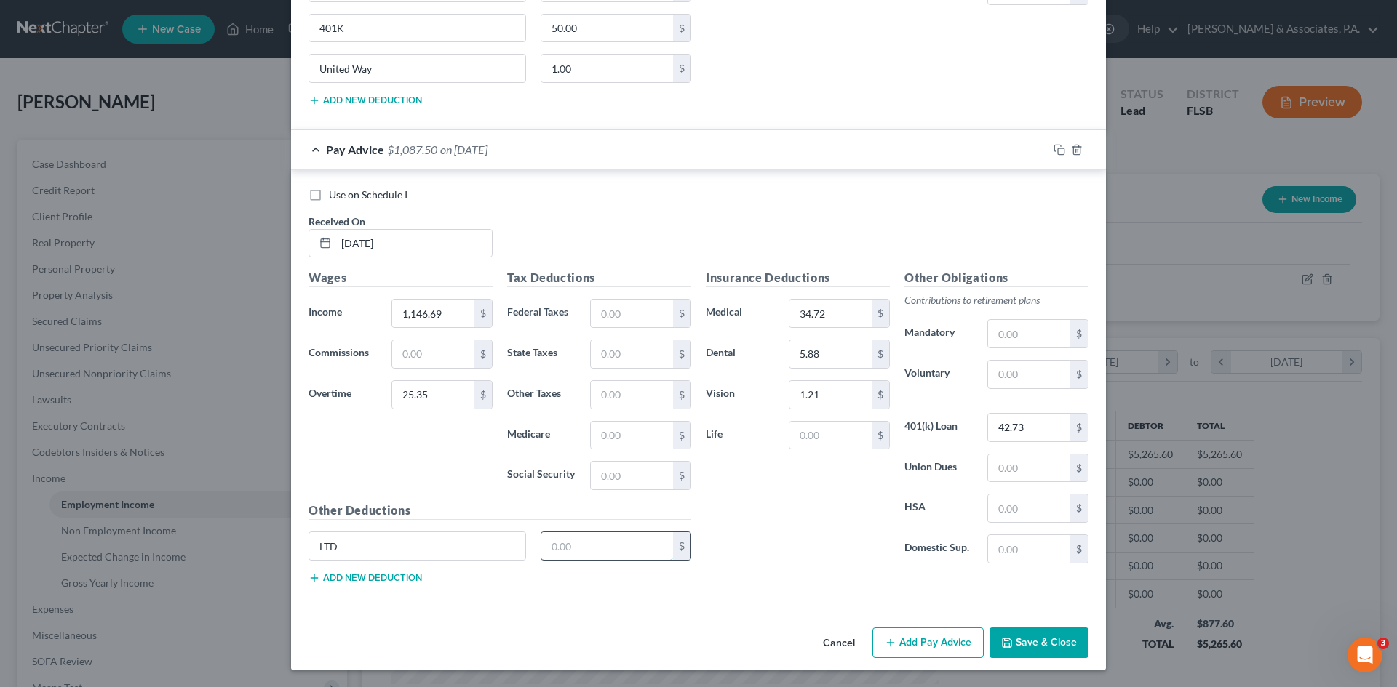
click at [570, 546] on input "text" at bounding box center [607, 546] width 132 height 28
click at [389, 580] on button "Add new deduction" at bounding box center [364, 578] width 113 height 12
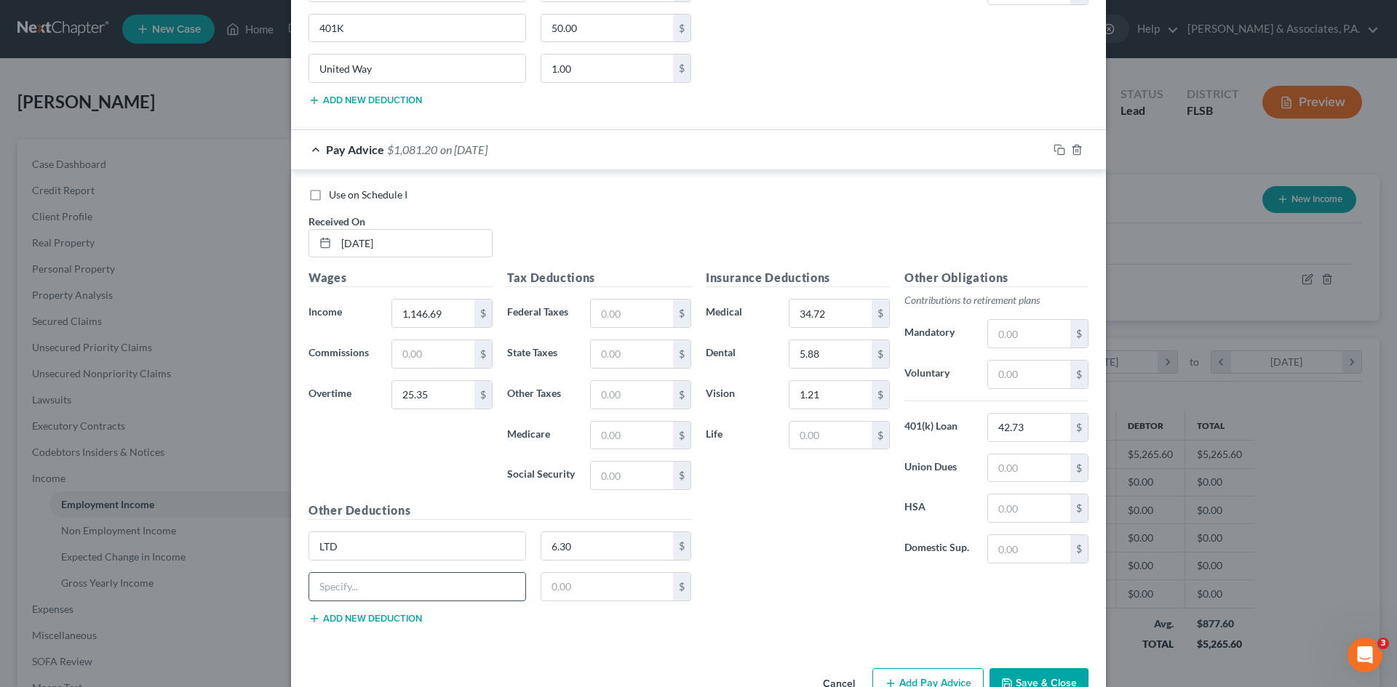
click at [378, 583] on input "text" at bounding box center [417, 587] width 216 height 28
click at [556, 586] on input "text" at bounding box center [607, 587] width 132 height 28
click at [388, 621] on button "Add new deduction" at bounding box center [364, 619] width 113 height 12
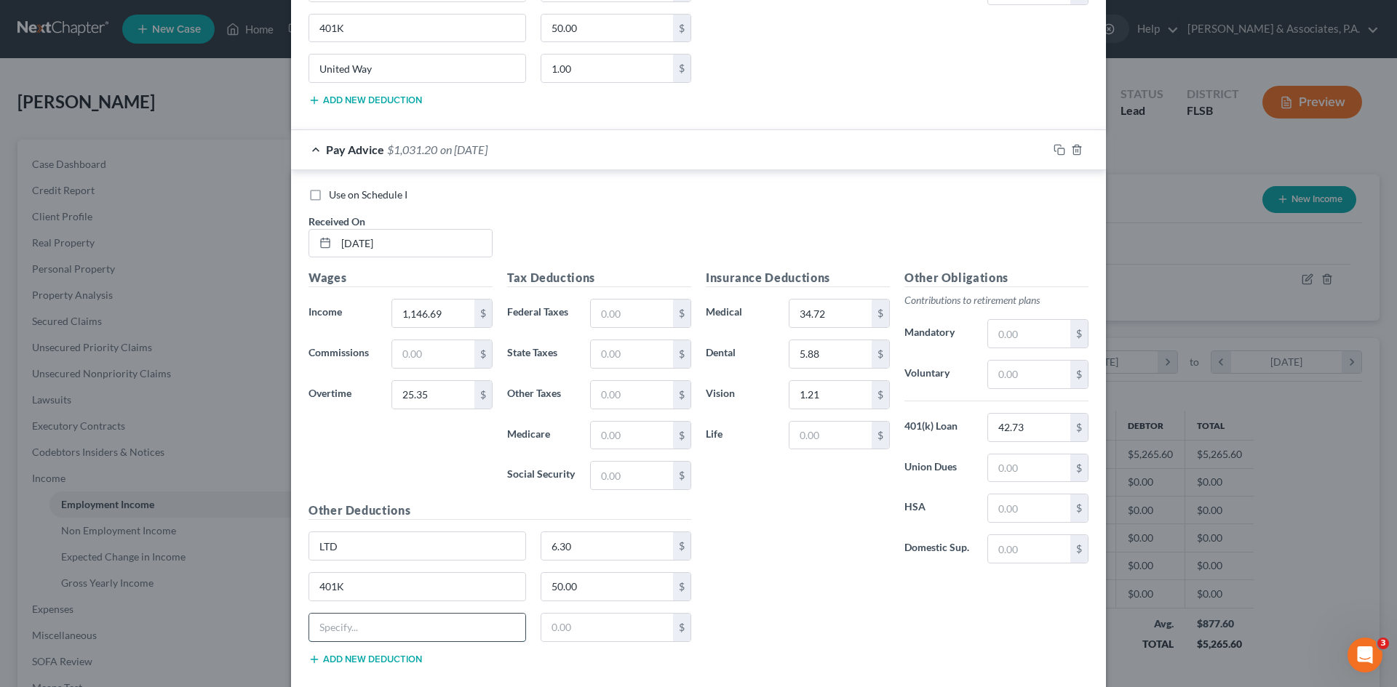
click at [388, 621] on input "text" at bounding box center [417, 628] width 216 height 28
click at [594, 314] on input "text" at bounding box center [632, 314] width 82 height 28
click at [600, 313] on input "text" at bounding box center [632, 314] width 82 height 28
click at [609, 440] on input "text" at bounding box center [632, 436] width 82 height 28
click at [607, 435] on input "text" at bounding box center [632, 436] width 82 height 28
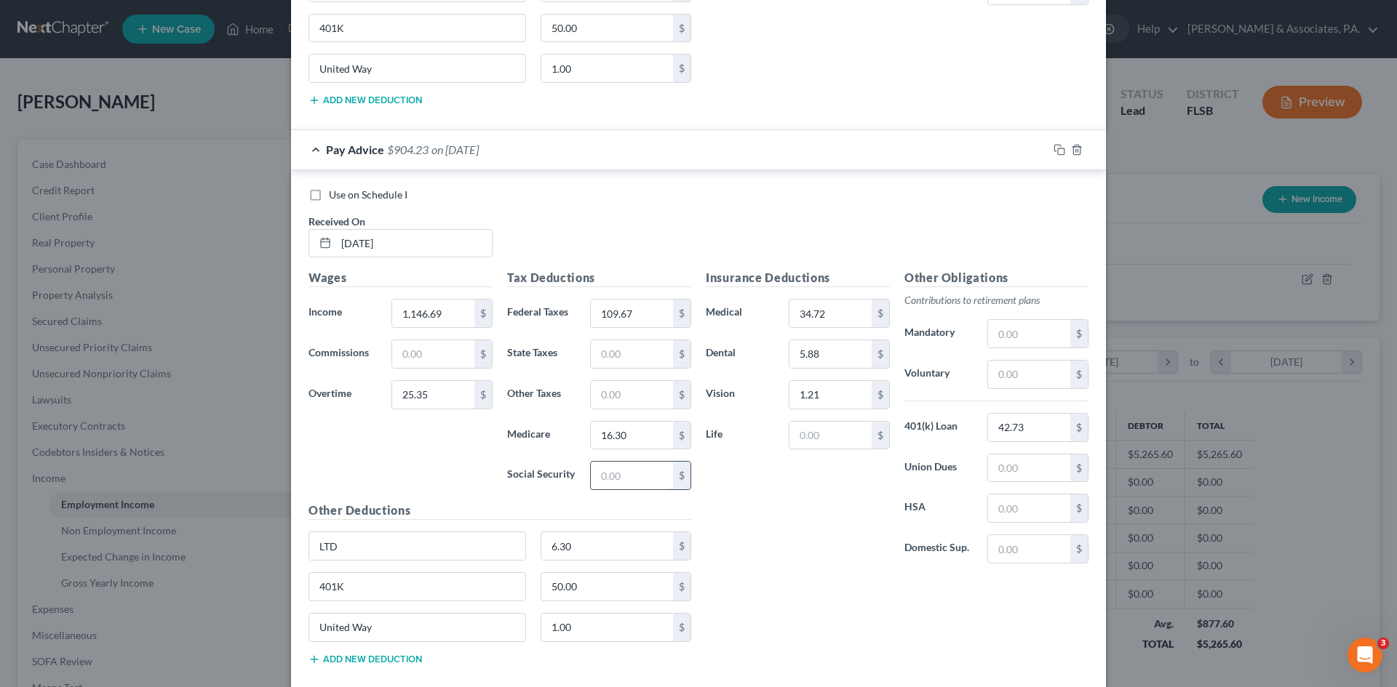
click at [599, 469] on input "text" at bounding box center [632, 476] width 82 height 28
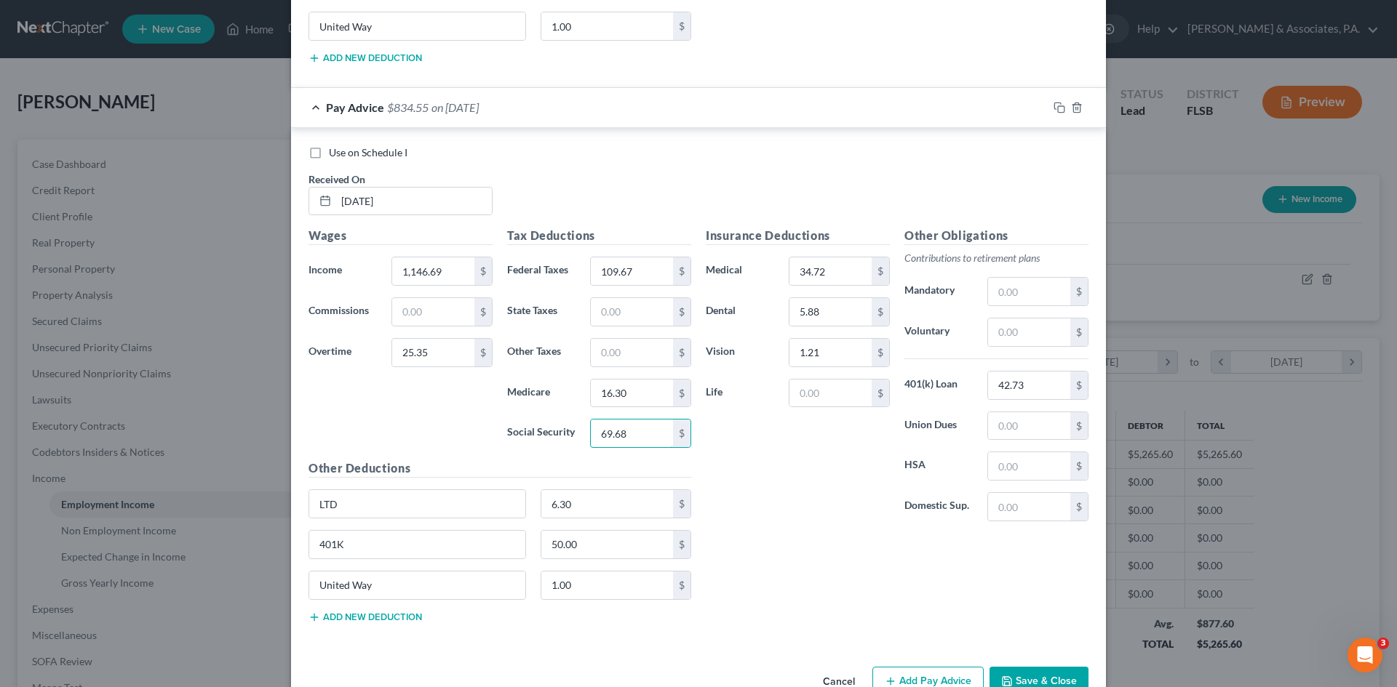
scroll to position [7866, 0]
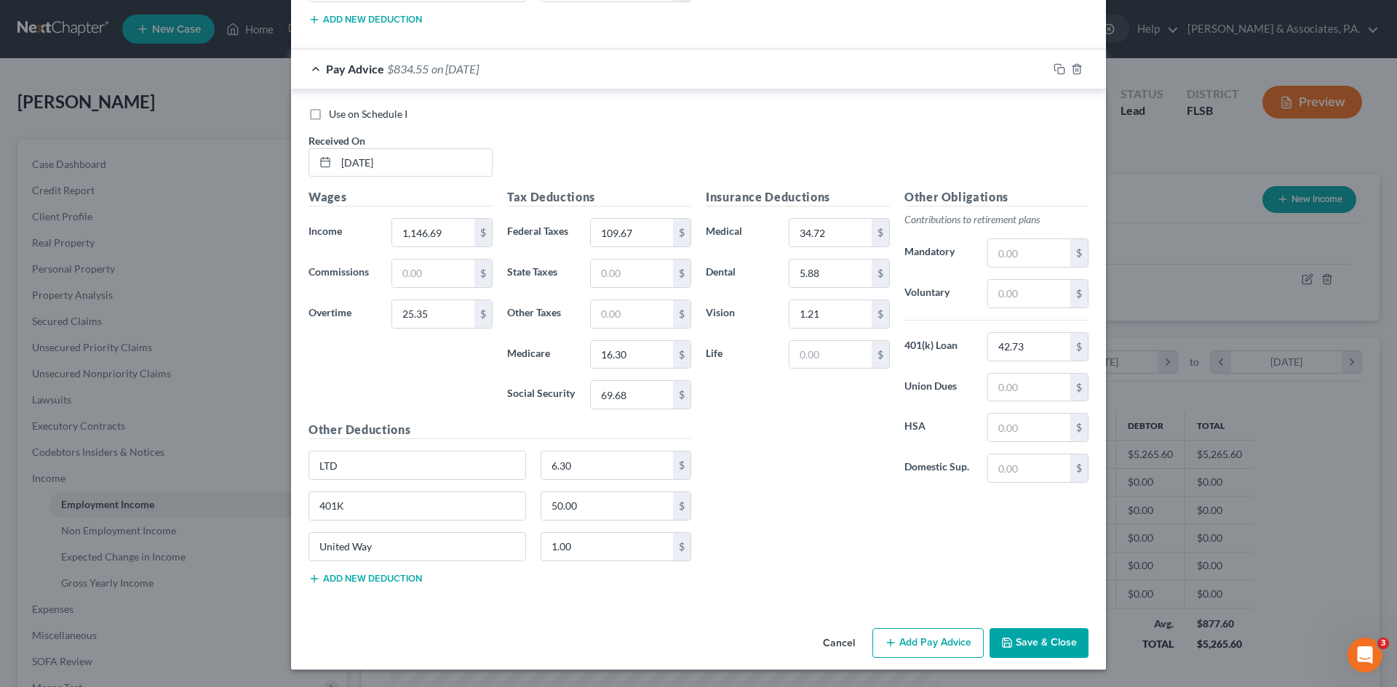
click at [920, 646] on button "Add Pay Advice" at bounding box center [927, 643] width 111 height 31
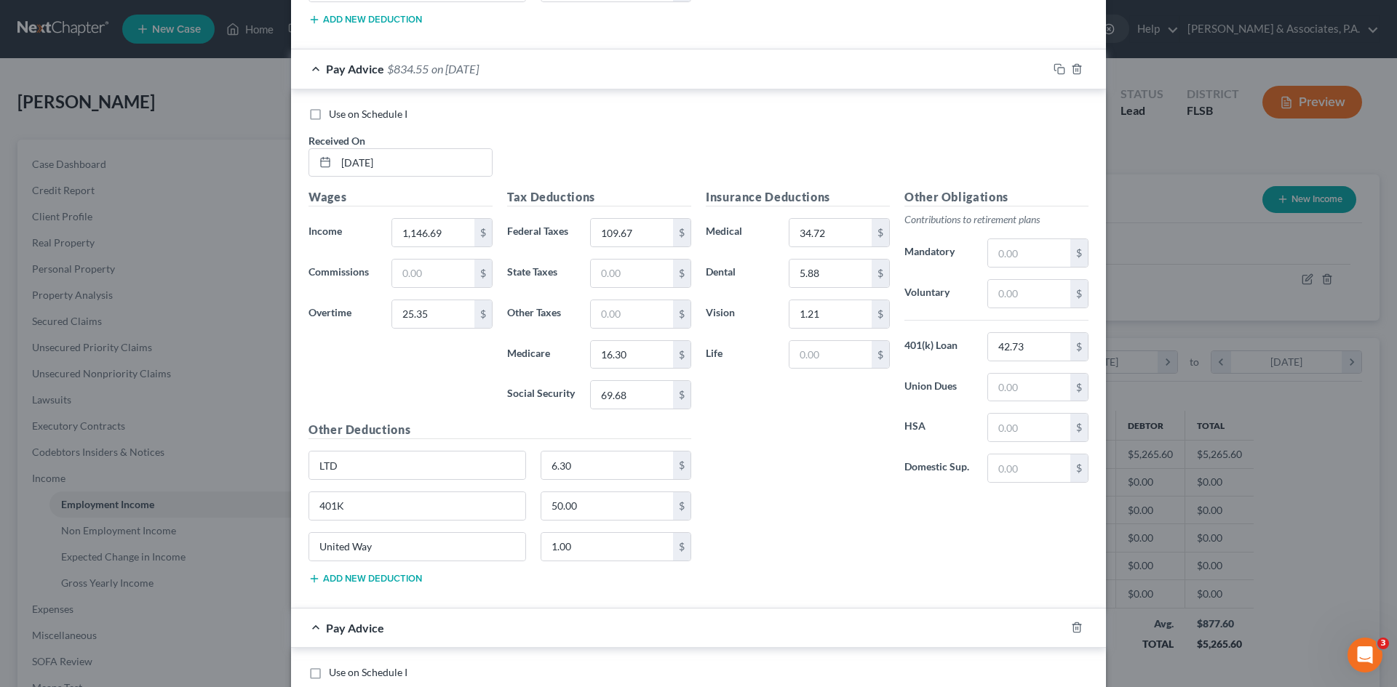
scroll to position [8344, 0]
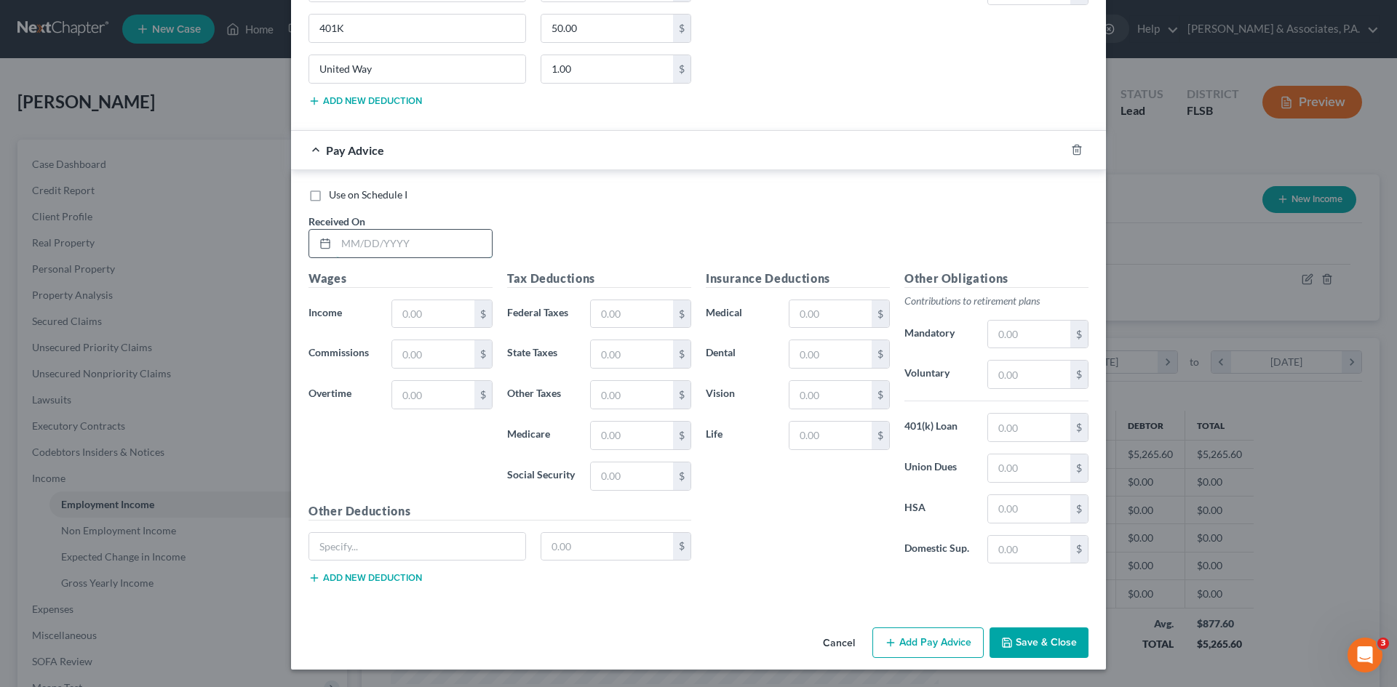
click at [366, 241] on input "text" at bounding box center [414, 244] width 156 height 28
click at [379, 246] on input "text" at bounding box center [414, 244] width 156 height 28
click at [414, 308] on input "text" at bounding box center [433, 314] width 82 height 28
click at [405, 396] on input "text" at bounding box center [433, 395] width 82 height 28
click at [797, 312] on input "text" at bounding box center [830, 314] width 82 height 28
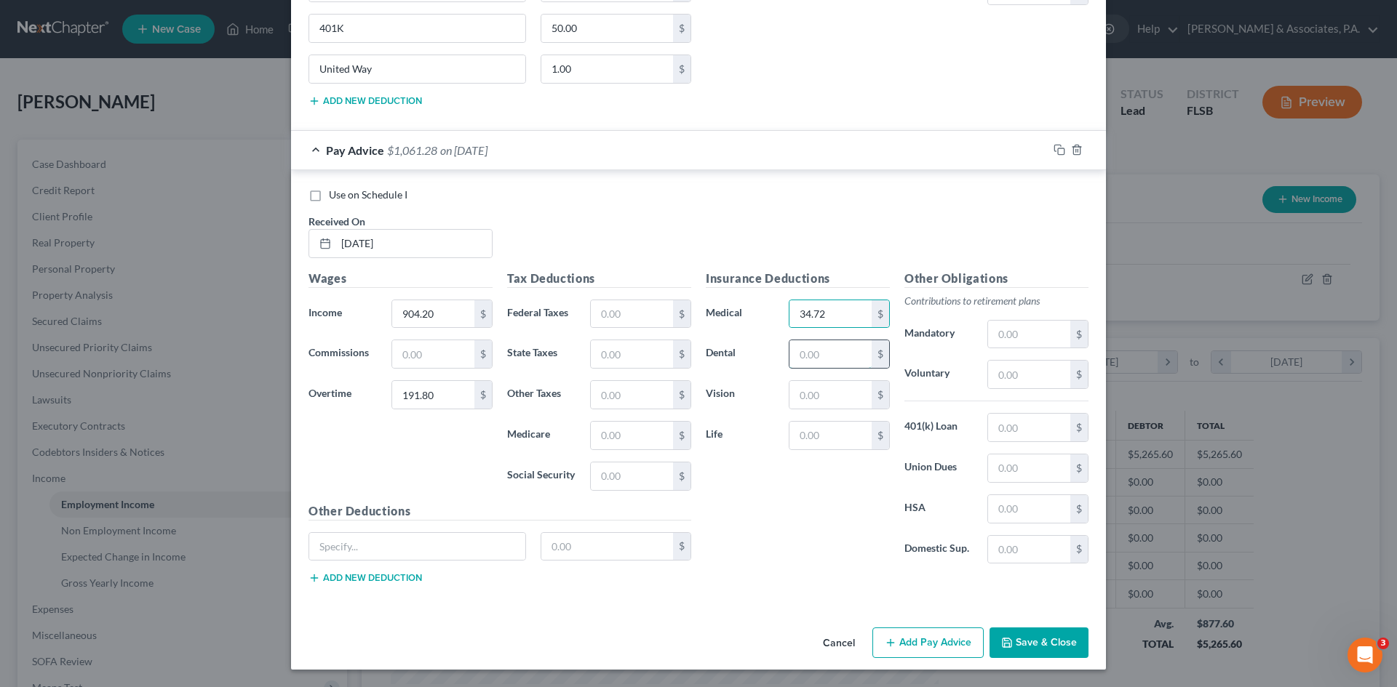
click at [796, 348] on input "text" at bounding box center [830, 354] width 82 height 28
click at [802, 386] on input "text" at bounding box center [830, 395] width 82 height 28
click at [1007, 431] on input "text" at bounding box center [1029, 428] width 82 height 28
click at [416, 556] on input "text" at bounding box center [417, 547] width 216 height 28
click at [566, 545] on input "text" at bounding box center [607, 547] width 132 height 28
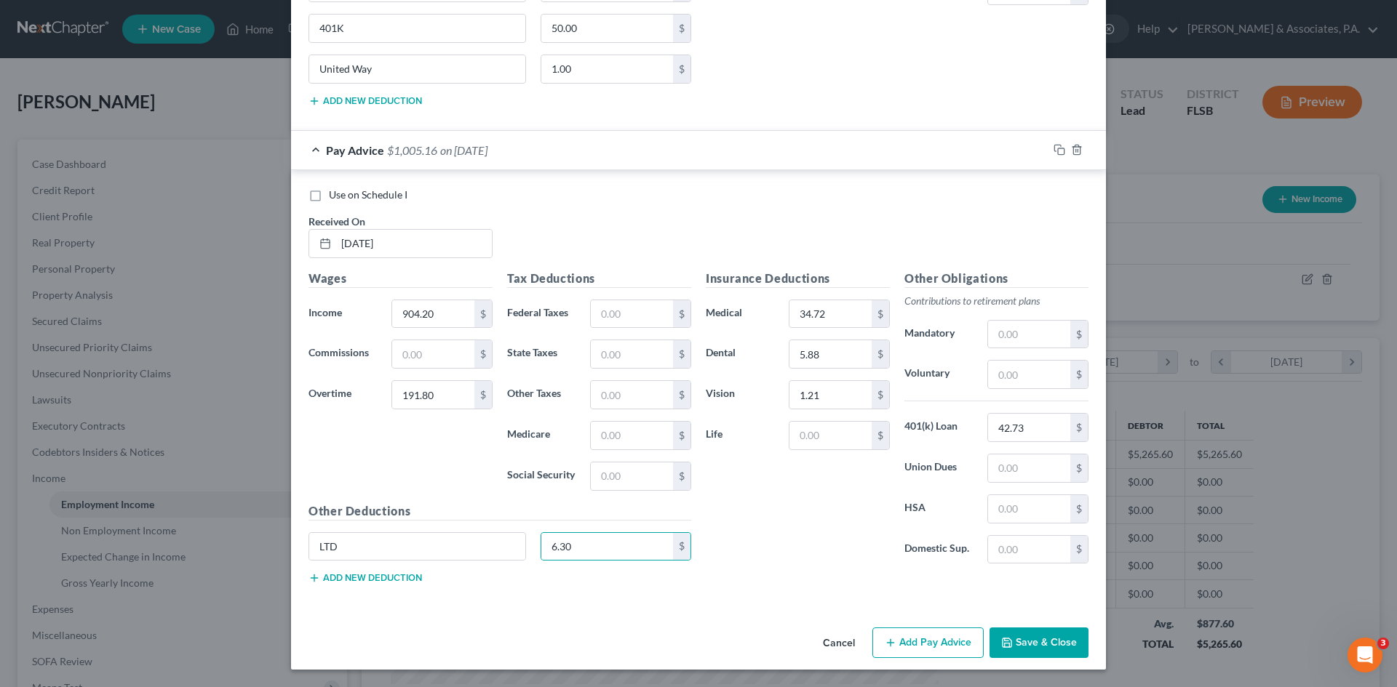
click at [382, 575] on button "Add new deduction" at bounding box center [364, 578] width 113 height 12
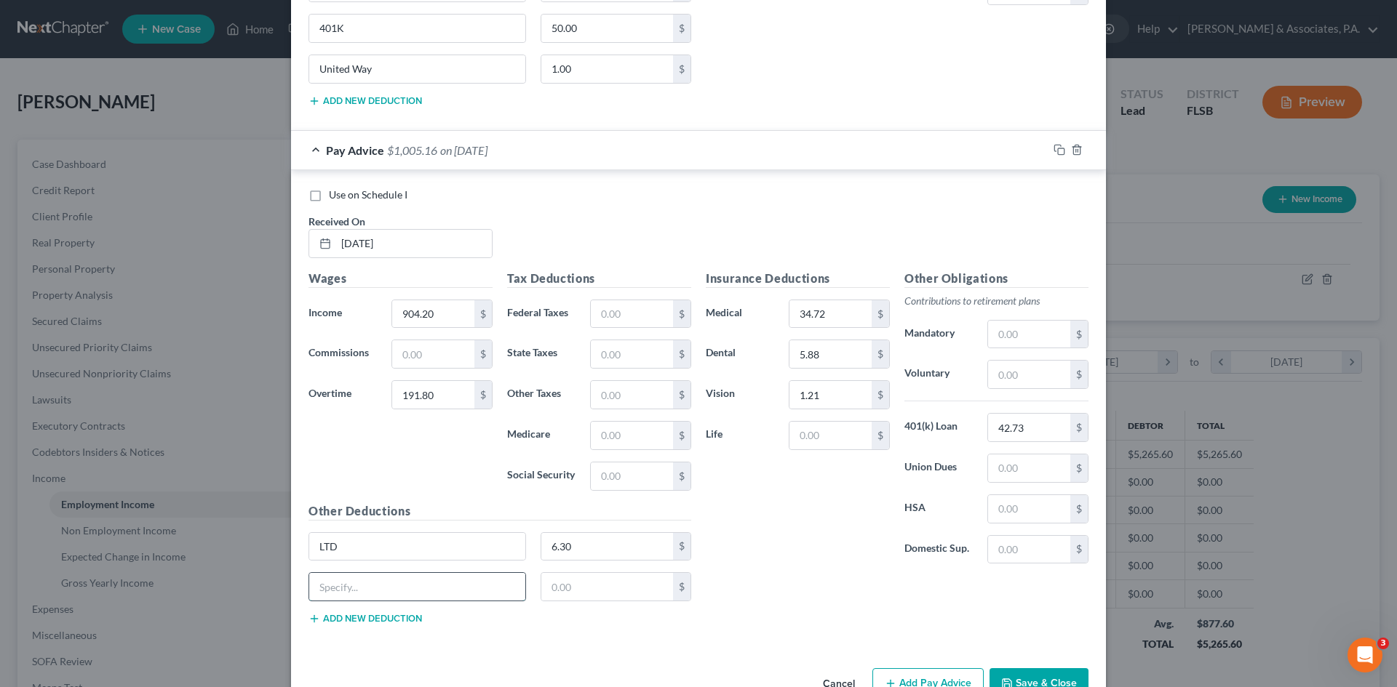
click at [370, 583] on input "text" at bounding box center [417, 587] width 216 height 28
click at [567, 576] on input "text" at bounding box center [607, 587] width 132 height 28
click at [364, 619] on button "Add new deduction" at bounding box center [364, 619] width 113 height 12
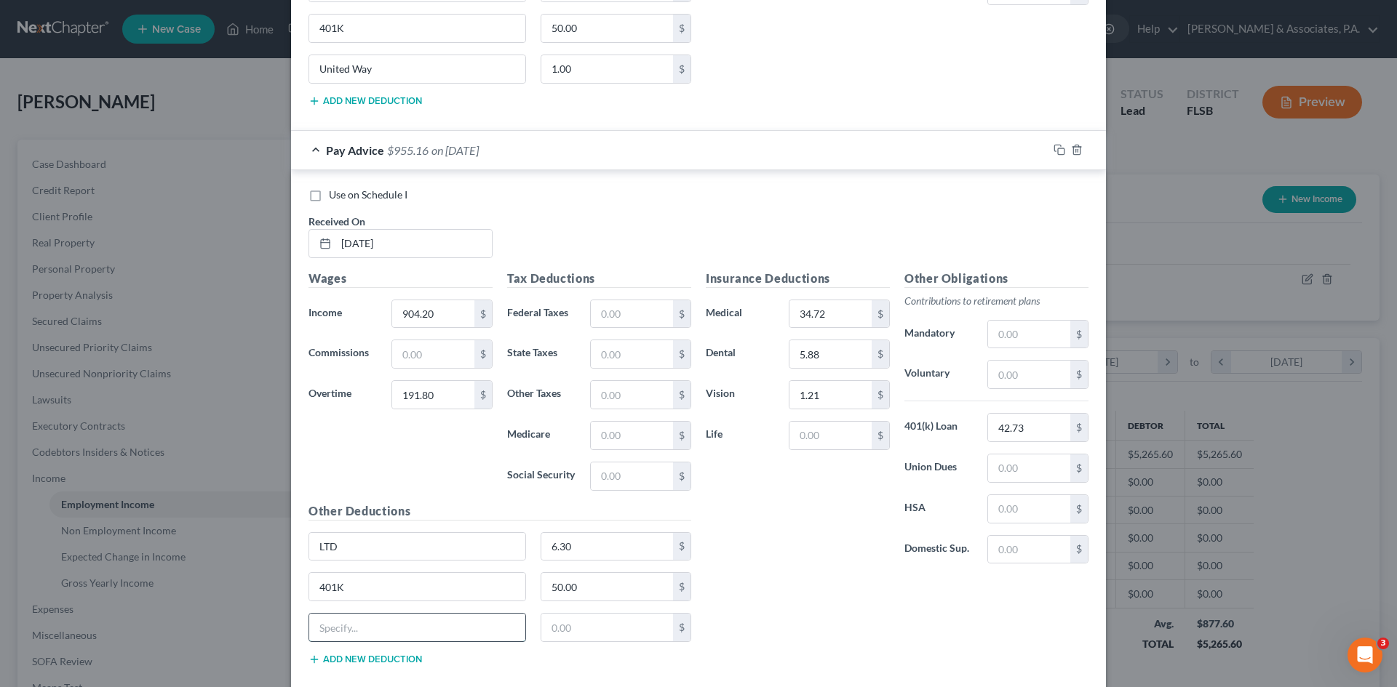
click at [355, 620] on input "text" at bounding box center [417, 628] width 216 height 28
click at [606, 308] on input "text" at bounding box center [632, 314] width 82 height 28
click at [600, 476] on input "text" at bounding box center [632, 477] width 82 height 28
click at [596, 430] on input "text" at bounding box center [632, 436] width 82 height 28
click at [728, 476] on div "Insurance Deductions Medical 34.72 $ Dental 5.88 $ Vision 1.21 $ Life $" at bounding box center [797, 423] width 199 height 306
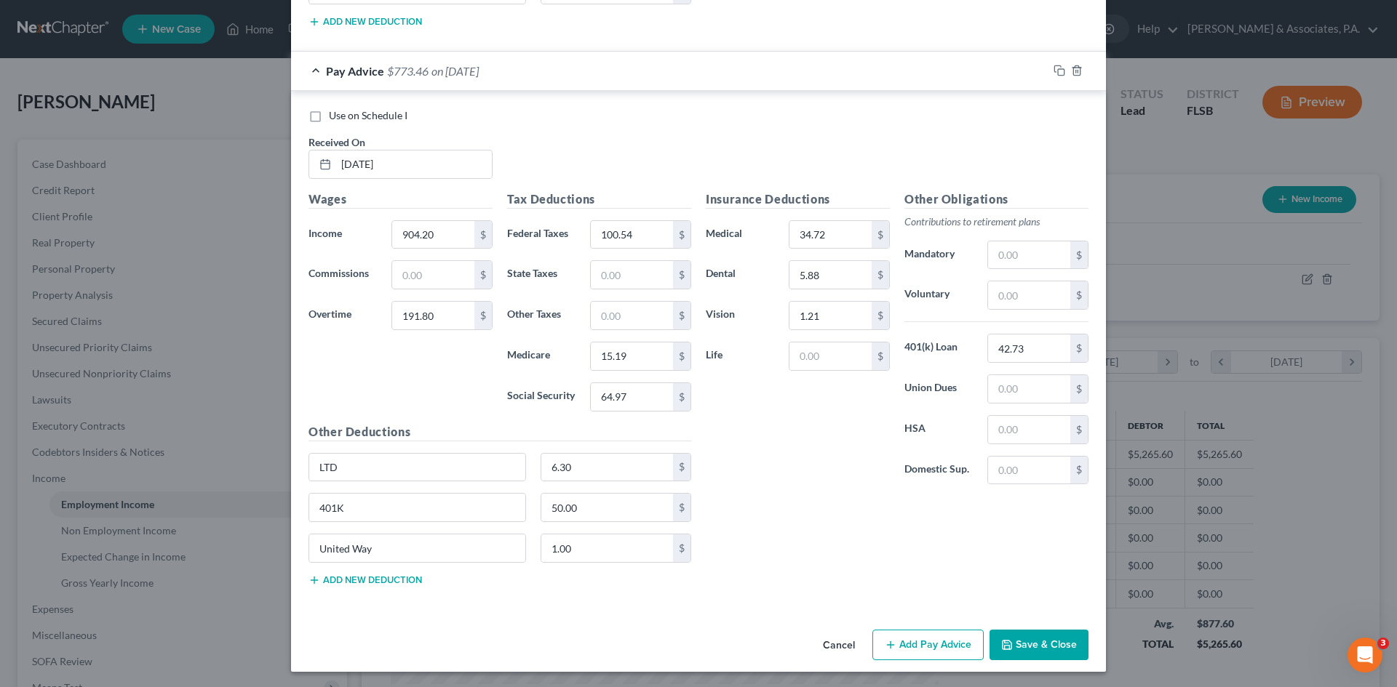
scroll to position [8425, 0]
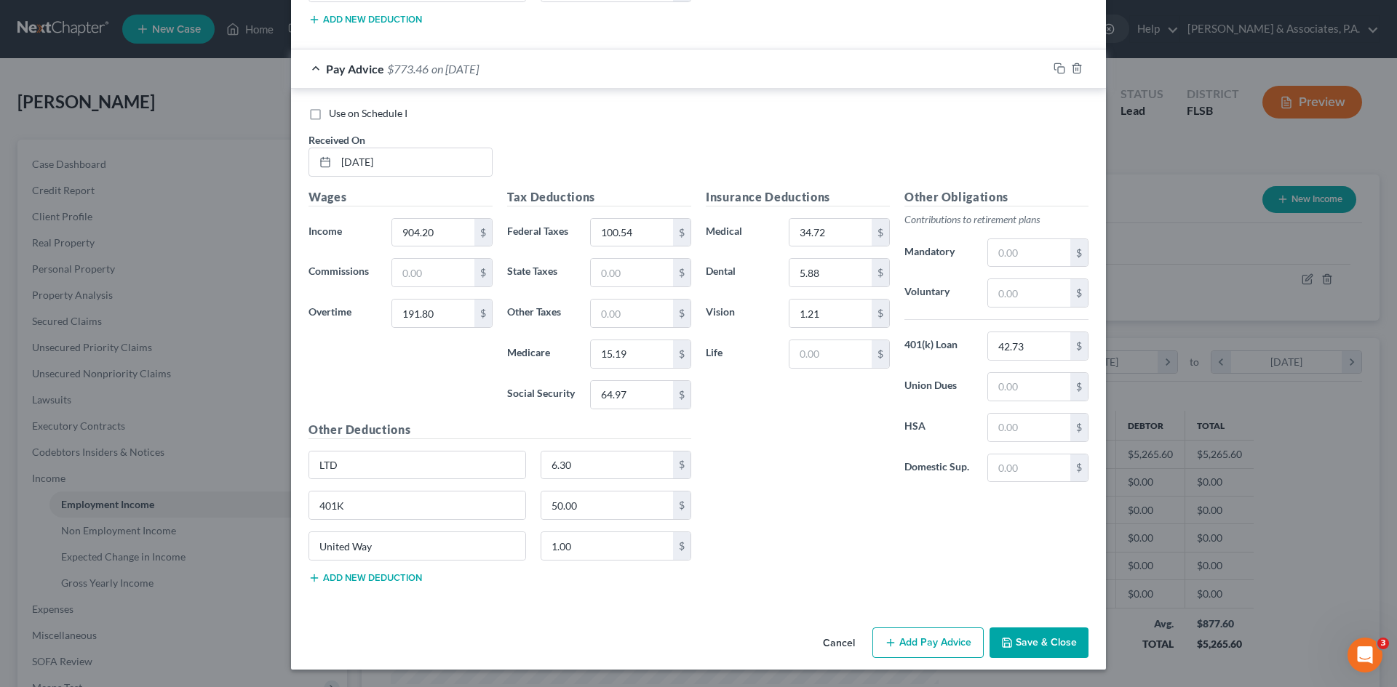
click at [919, 639] on button "Add Pay Advice" at bounding box center [927, 643] width 111 height 31
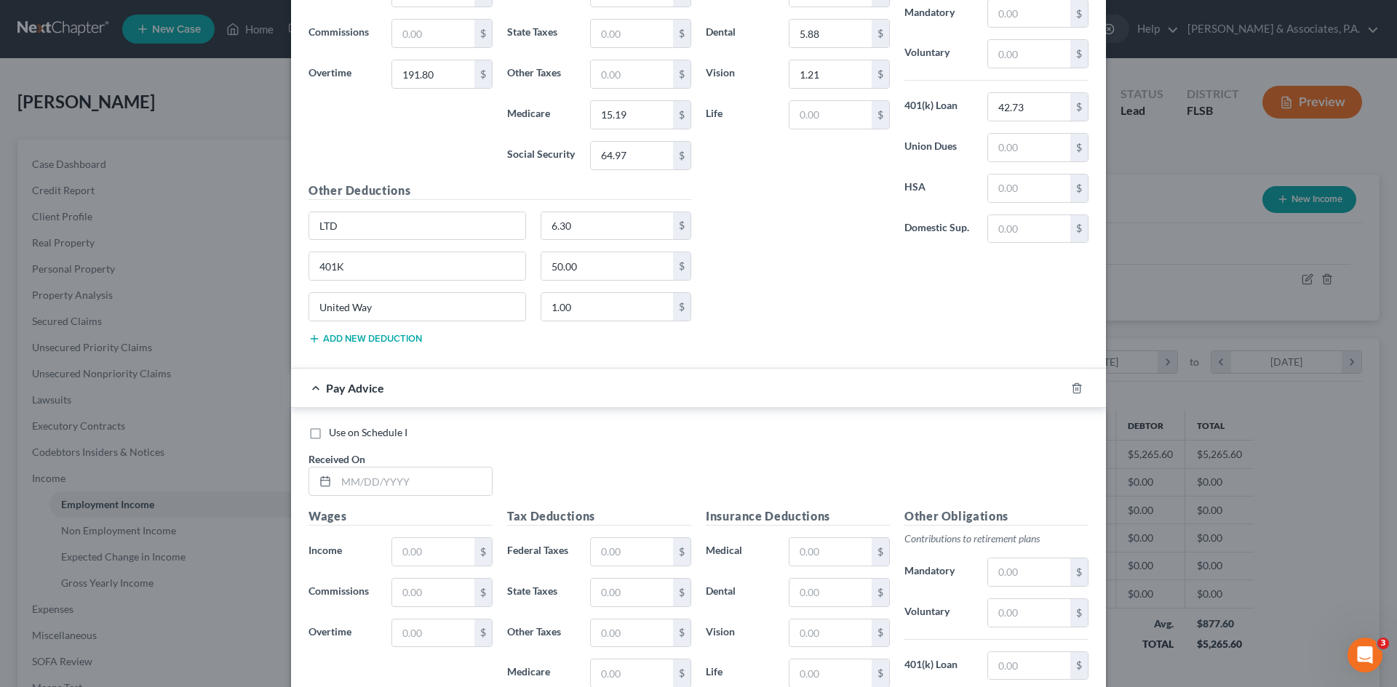
scroll to position [8902, 0]
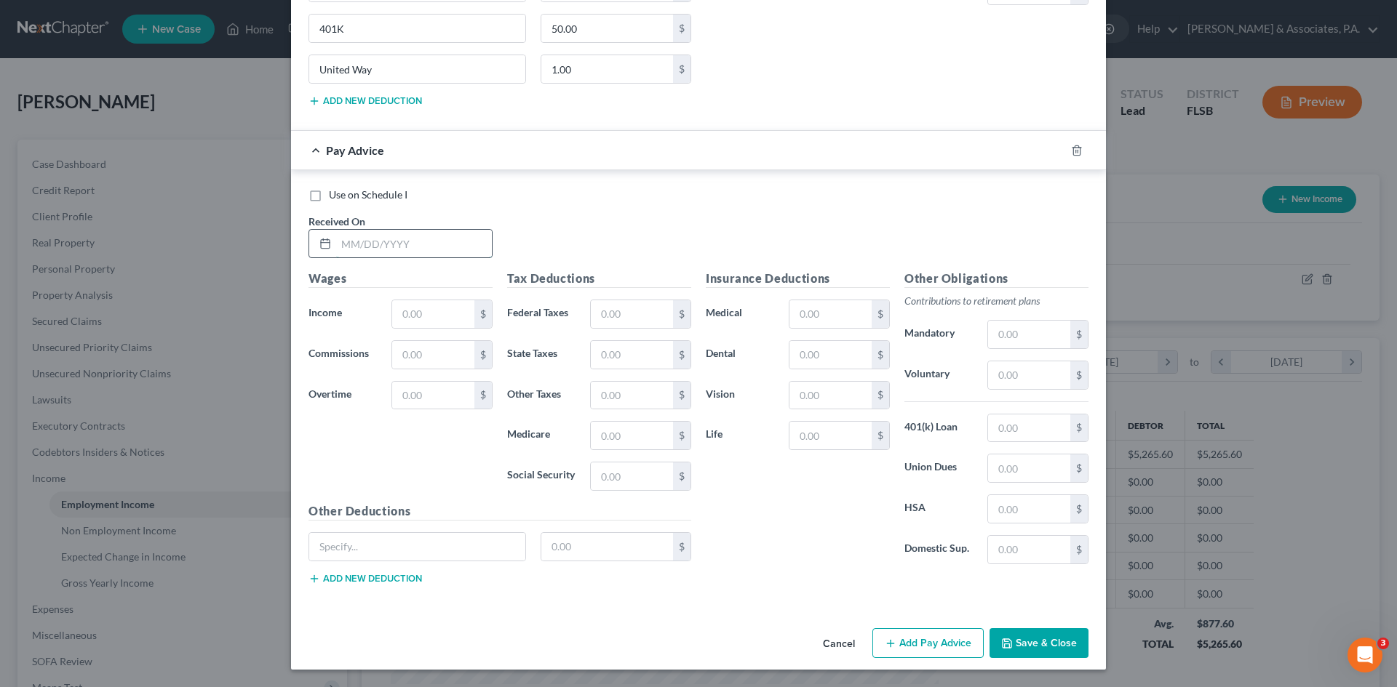
click at [373, 244] on input "text" at bounding box center [414, 244] width 156 height 28
click at [348, 245] on input "text" at bounding box center [414, 244] width 156 height 28
click at [394, 316] on input "text" at bounding box center [433, 314] width 82 height 28
click at [410, 317] on input "text" at bounding box center [433, 314] width 82 height 28
click at [398, 394] on input "text" at bounding box center [433, 396] width 82 height 28
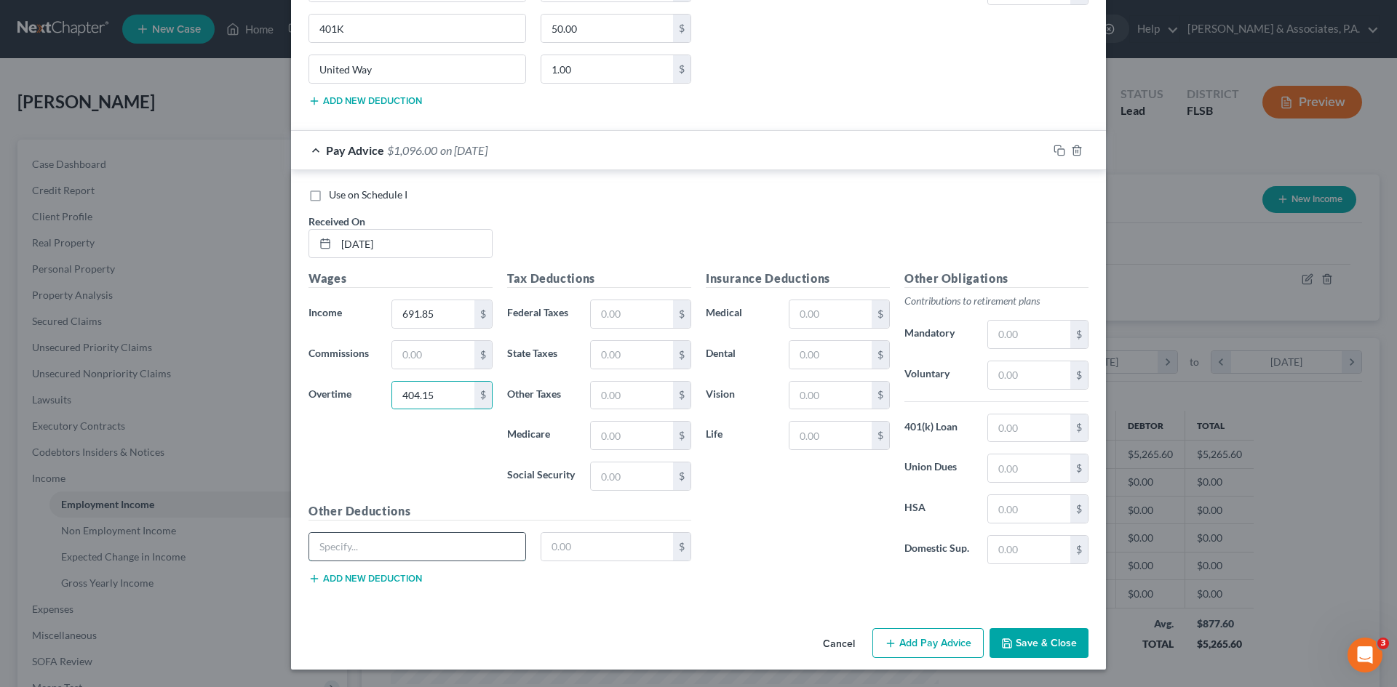
click at [437, 546] on input "text" at bounding box center [417, 547] width 216 height 28
click at [562, 551] on input "text" at bounding box center [607, 547] width 132 height 28
click at [391, 576] on button "Add new deduction" at bounding box center [364, 579] width 113 height 12
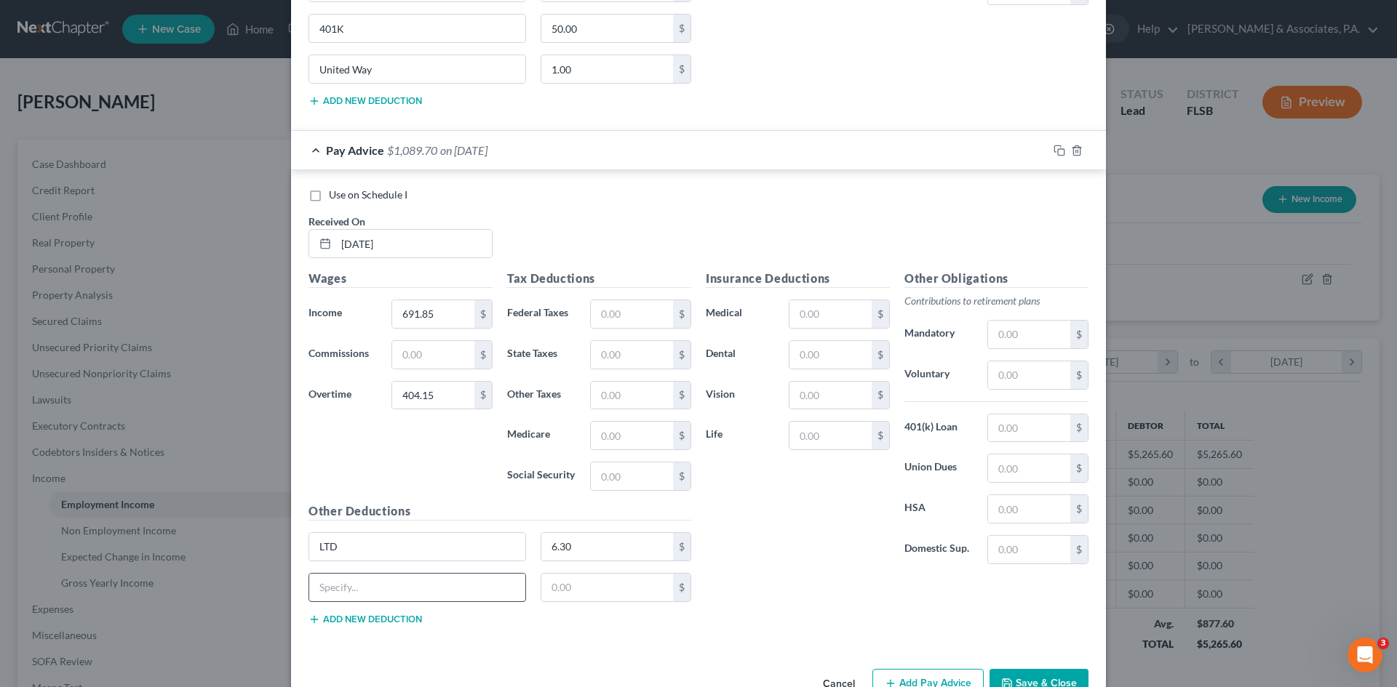
click at [389, 591] on input "text" at bounding box center [417, 588] width 216 height 28
click at [560, 586] on input "text" at bounding box center [607, 588] width 132 height 28
click at [361, 615] on button "Add new deduction" at bounding box center [364, 620] width 113 height 12
click at [360, 625] on input "text" at bounding box center [417, 629] width 216 height 28
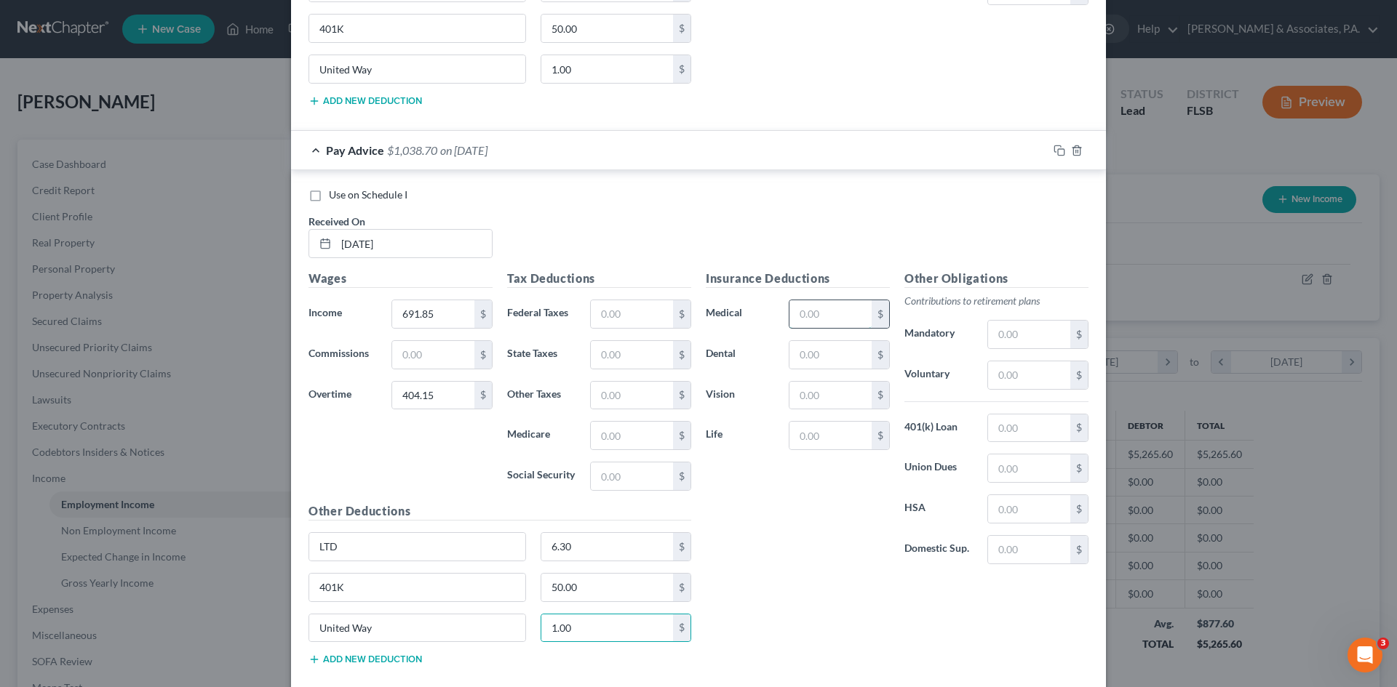
click at [807, 313] on input "text" at bounding box center [830, 314] width 82 height 28
click at [793, 359] on input "text" at bounding box center [830, 355] width 82 height 28
click at [806, 392] on input "text" at bounding box center [830, 396] width 82 height 28
click at [1014, 428] on input "text" at bounding box center [1029, 429] width 82 height 28
click at [578, 297] on div "Tax Deductions Federal Taxes $ State Taxes $ Other Taxes $ Medicare $ Social Se…" at bounding box center [599, 386] width 199 height 233
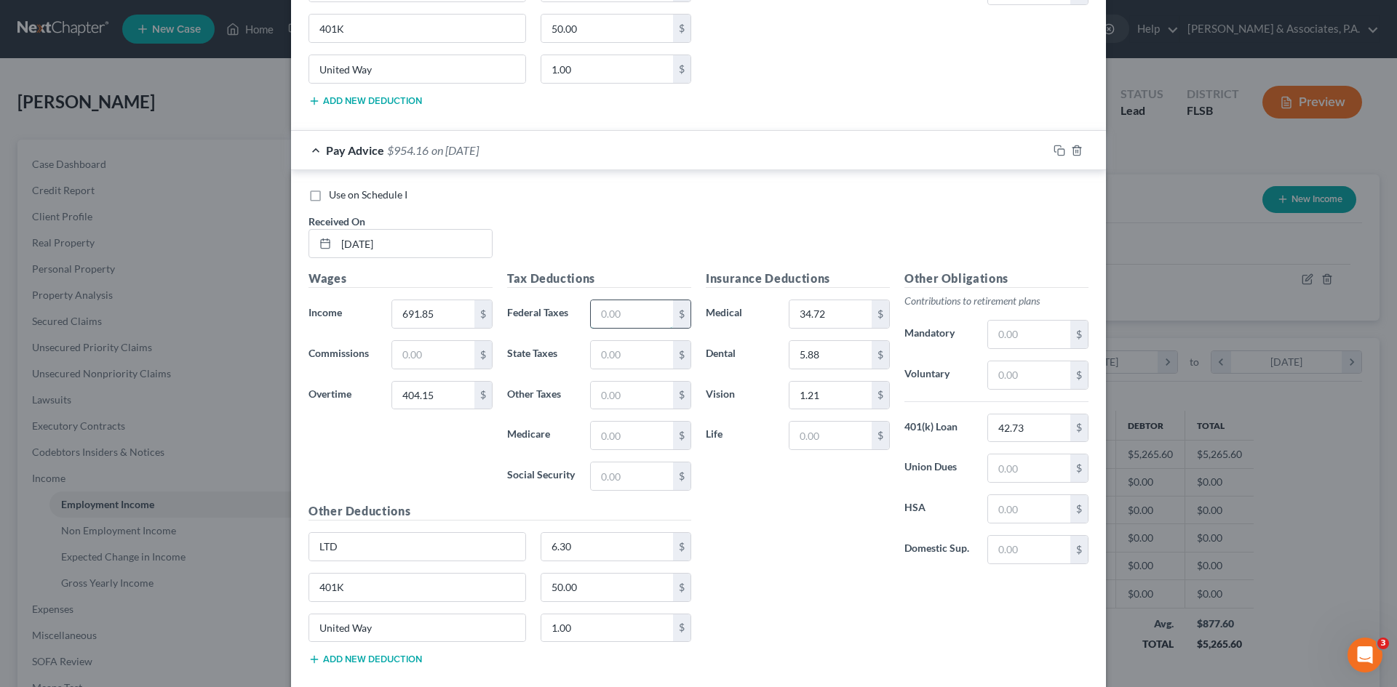
click at [598, 310] on input "text" at bounding box center [632, 314] width 82 height 28
click at [601, 476] on input "text" at bounding box center [632, 477] width 82 height 28
click at [603, 441] on input "text" at bounding box center [632, 436] width 82 height 28
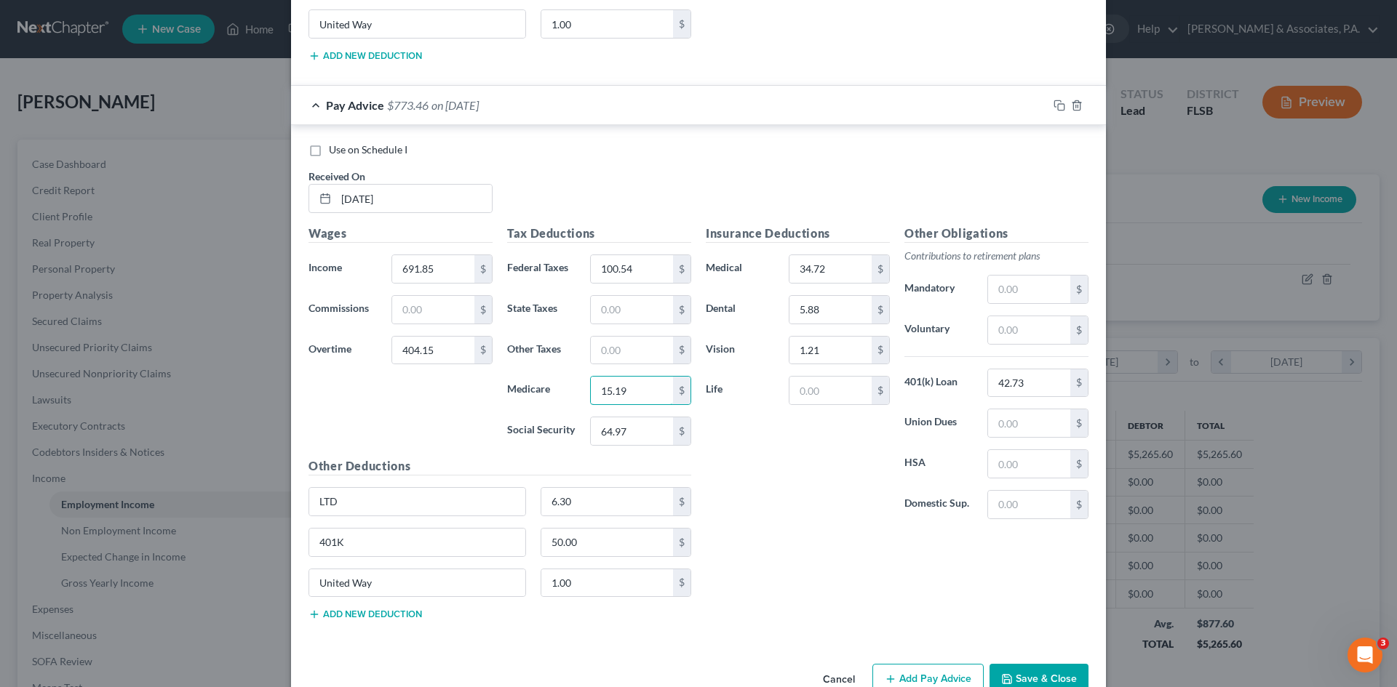
scroll to position [8984, 0]
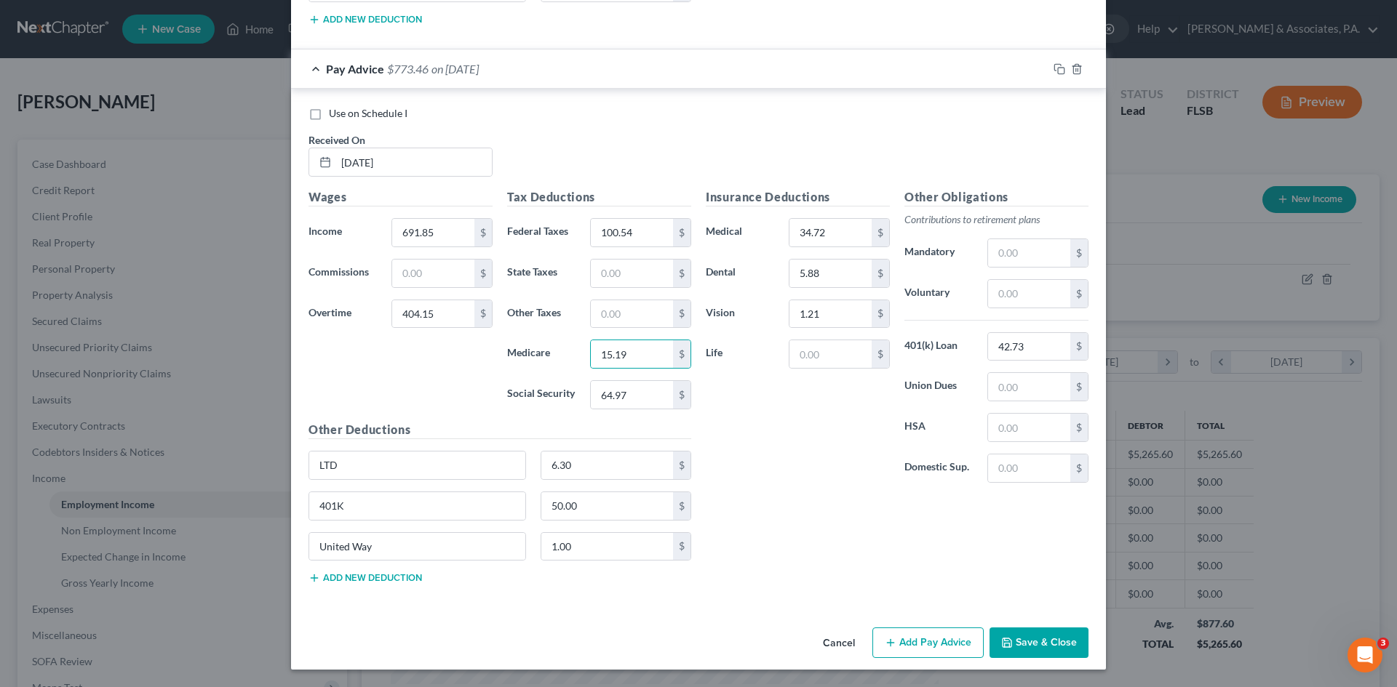
click at [933, 637] on button "Add Pay Advice" at bounding box center [927, 643] width 111 height 31
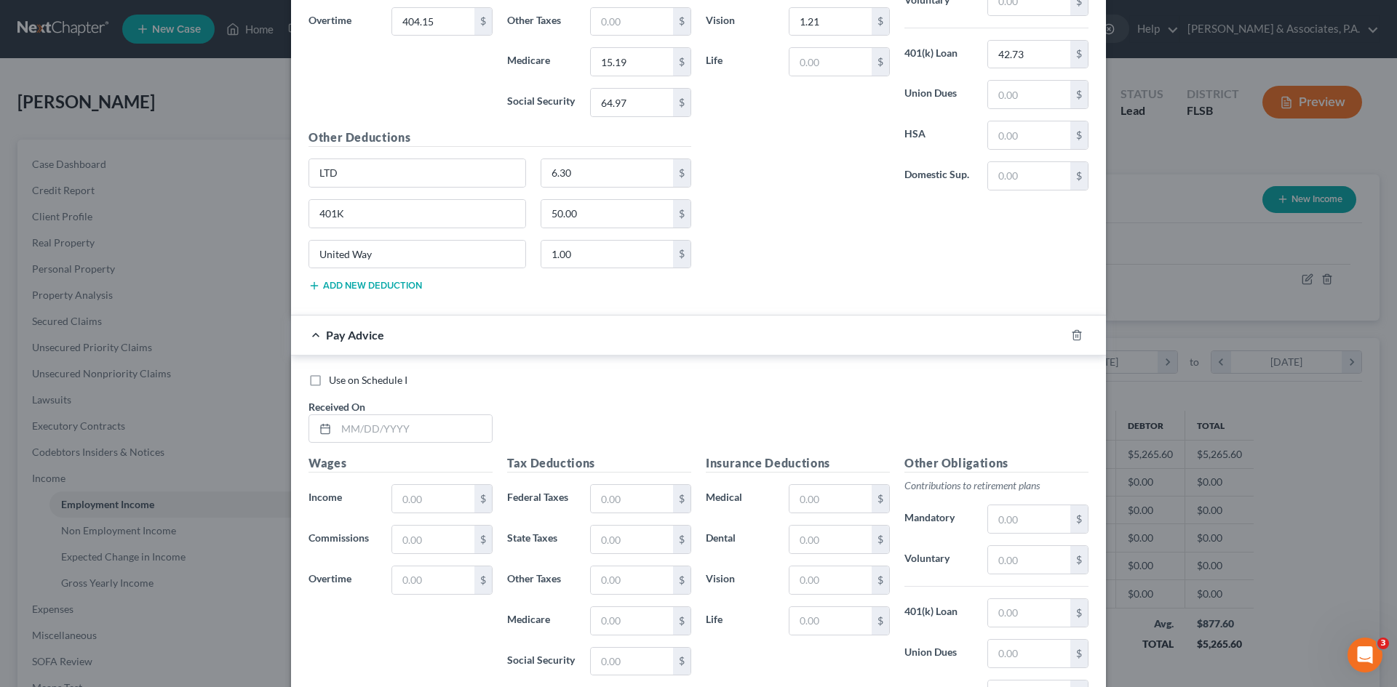
scroll to position [9462, 0]
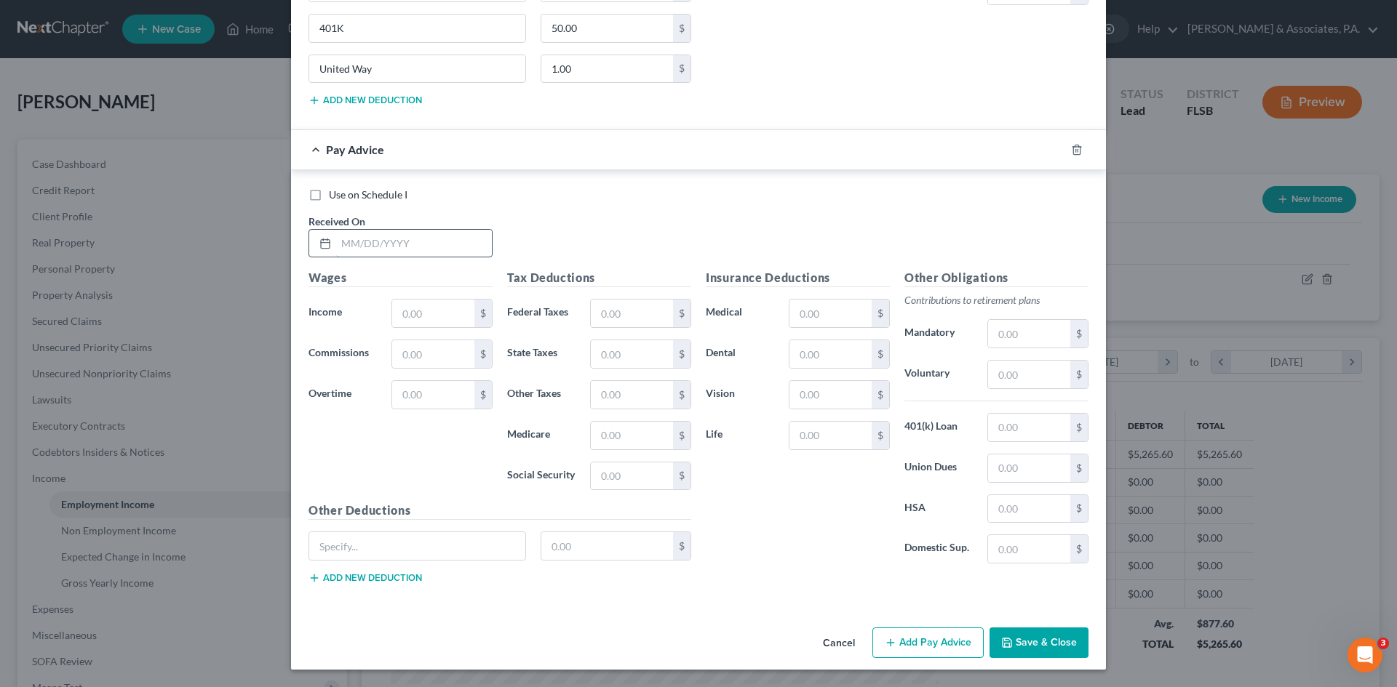
click at [356, 245] on input "text" at bounding box center [414, 244] width 156 height 28
click at [410, 314] on input "text" at bounding box center [433, 314] width 82 height 28
click at [407, 397] on input "text" at bounding box center [433, 395] width 82 height 28
click at [802, 308] on input "text" at bounding box center [830, 314] width 82 height 28
click at [810, 341] on input "text" at bounding box center [830, 354] width 82 height 28
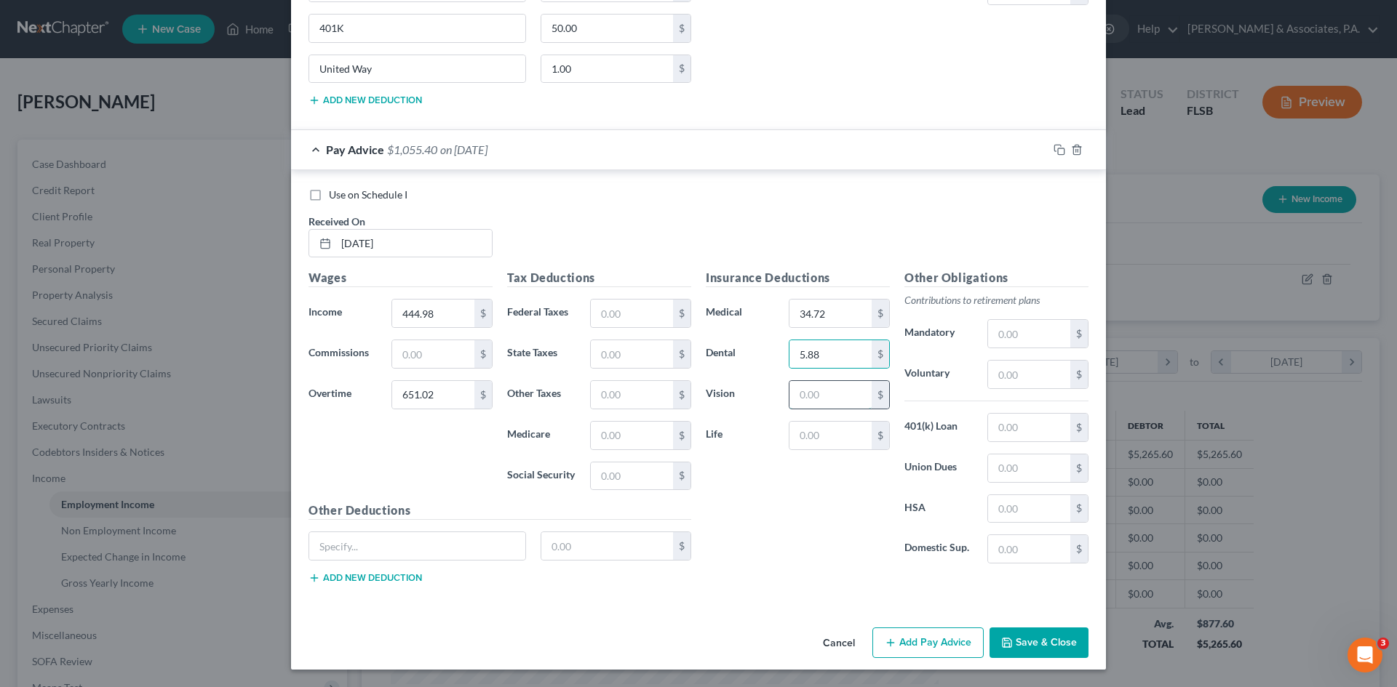
click at [819, 403] on input "text" at bounding box center [830, 395] width 82 height 28
click at [1014, 428] on input "text" at bounding box center [1029, 428] width 82 height 28
click at [422, 556] on input "text" at bounding box center [417, 546] width 216 height 28
click at [570, 551] on input "text" at bounding box center [607, 546] width 132 height 28
click at [399, 578] on button "Add new deduction" at bounding box center [364, 578] width 113 height 12
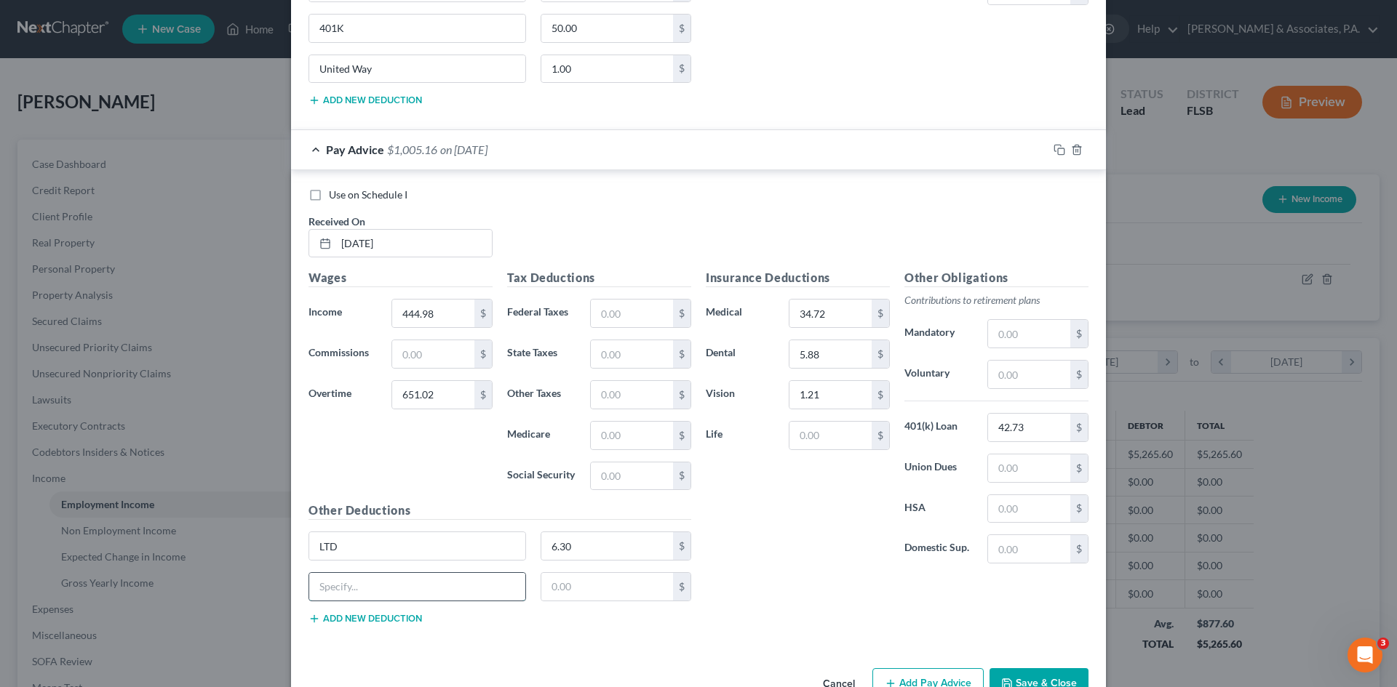
click at [394, 590] on input "text" at bounding box center [417, 587] width 216 height 28
click at [620, 591] on input "text" at bounding box center [607, 587] width 132 height 28
click at [389, 618] on button "Add new deduction" at bounding box center [364, 619] width 113 height 12
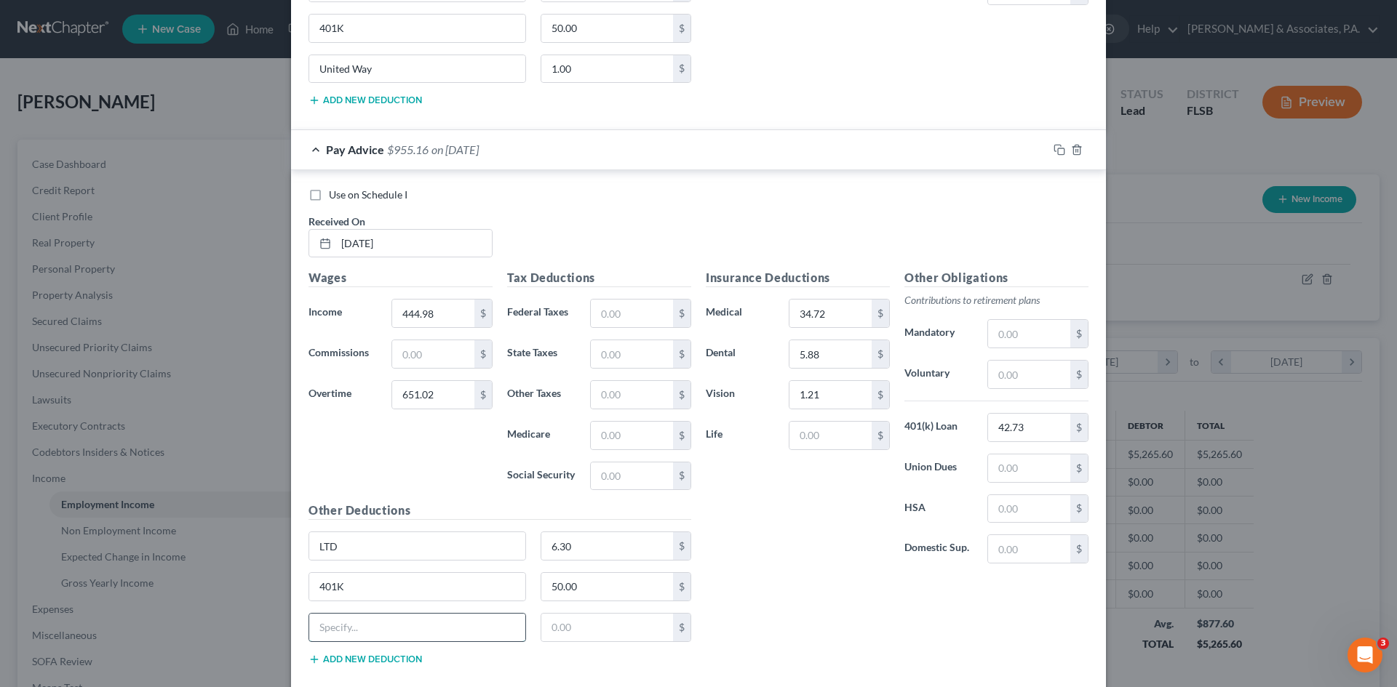
click at [389, 618] on input "text" at bounding box center [417, 628] width 216 height 28
click at [602, 311] on input "text" at bounding box center [632, 314] width 82 height 28
click at [604, 483] on input "text" at bounding box center [632, 477] width 82 height 28
click at [602, 475] on input "text" at bounding box center [632, 477] width 82 height 28
click at [596, 436] on input "text" at bounding box center [632, 436] width 82 height 28
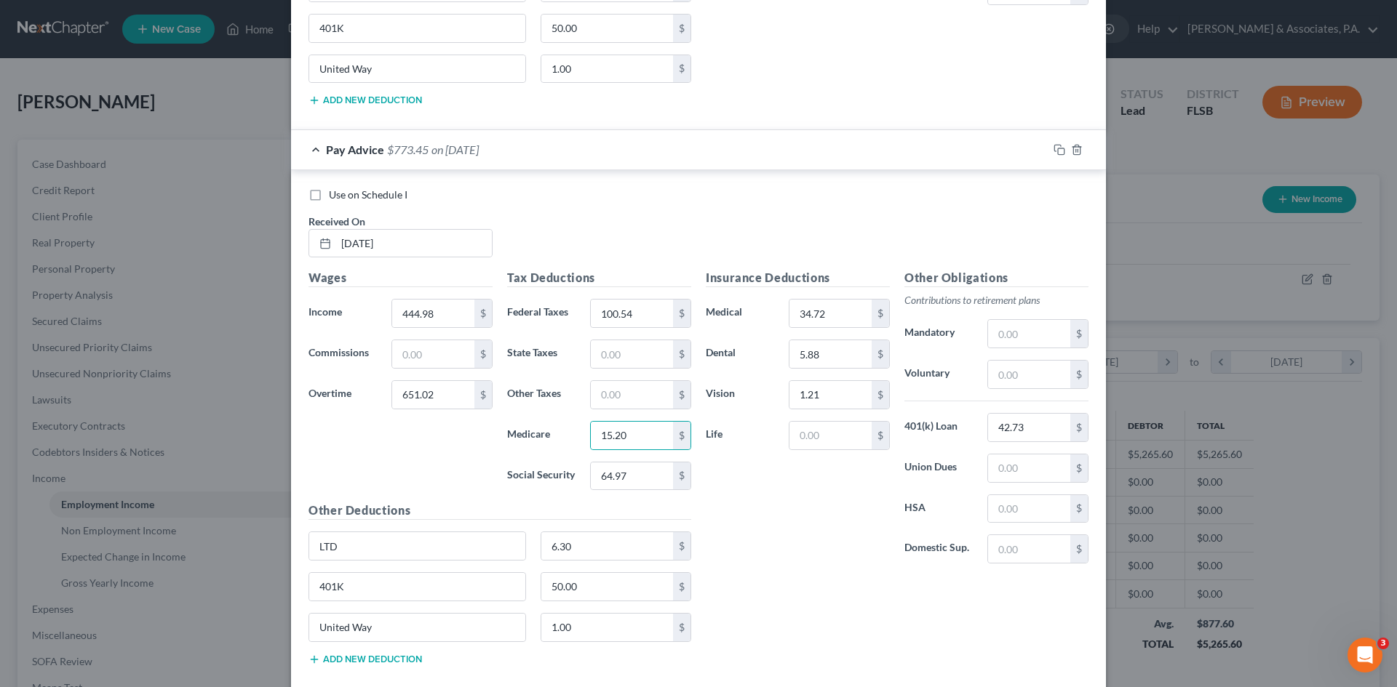
click at [774, 483] on div "Insurance Deductions Medical 34.72 $ Dental 5.88 $ Vision 1.21 $ Life $" at bounding box center [797, 422] width 199 height 306
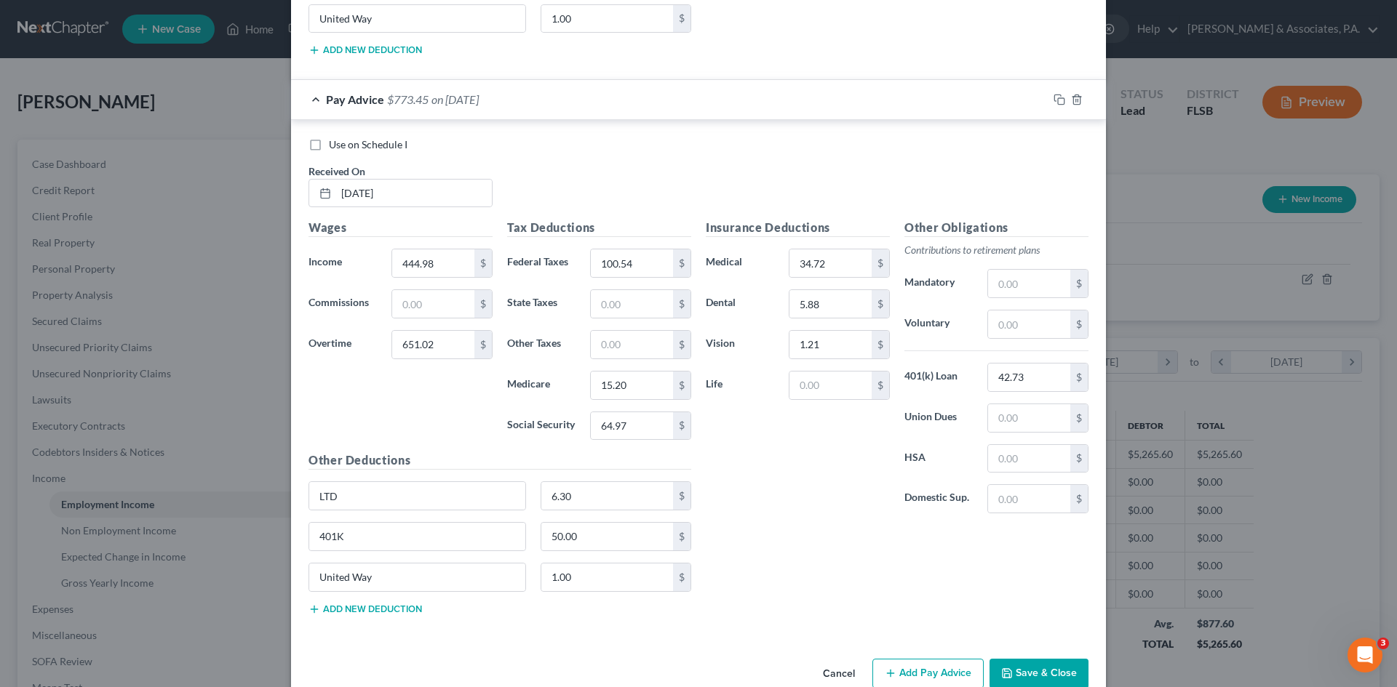
scroll to position [9543, 0]
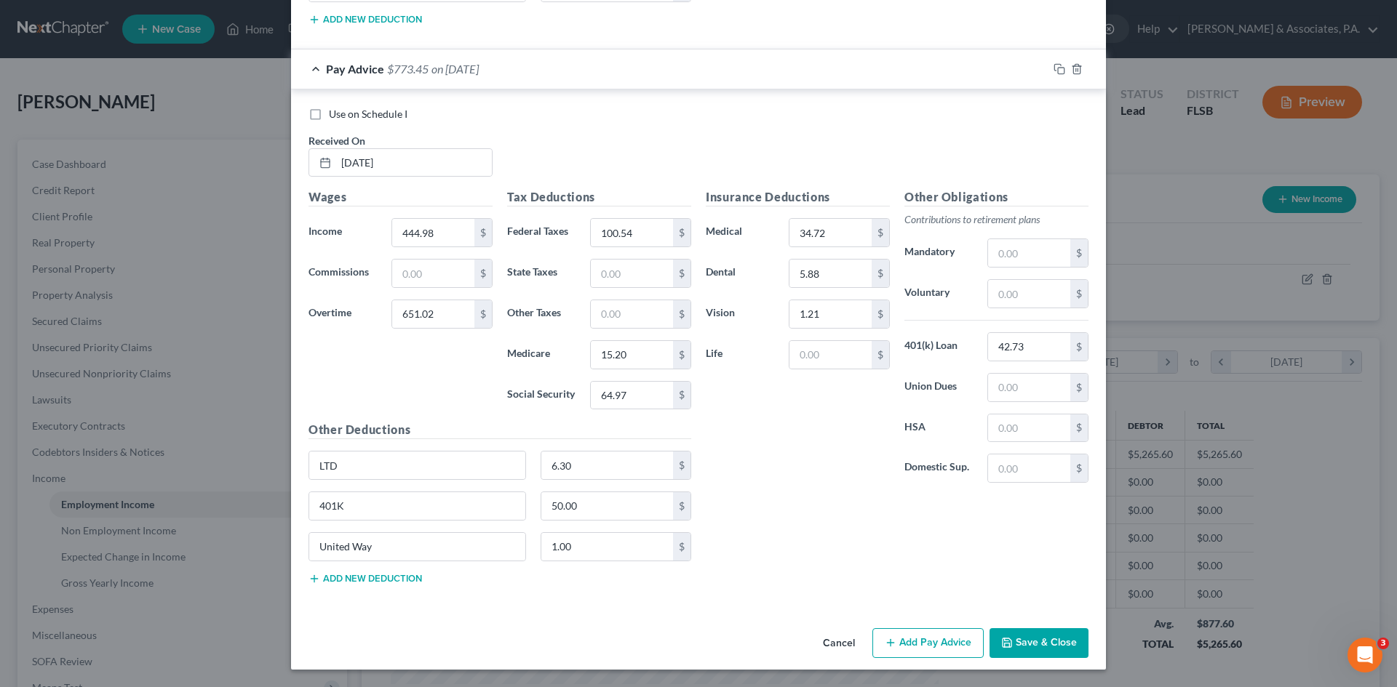
click at [920, 645] on button "Add Pay Advice" at bounding box center [927, 643] width 111 height 31
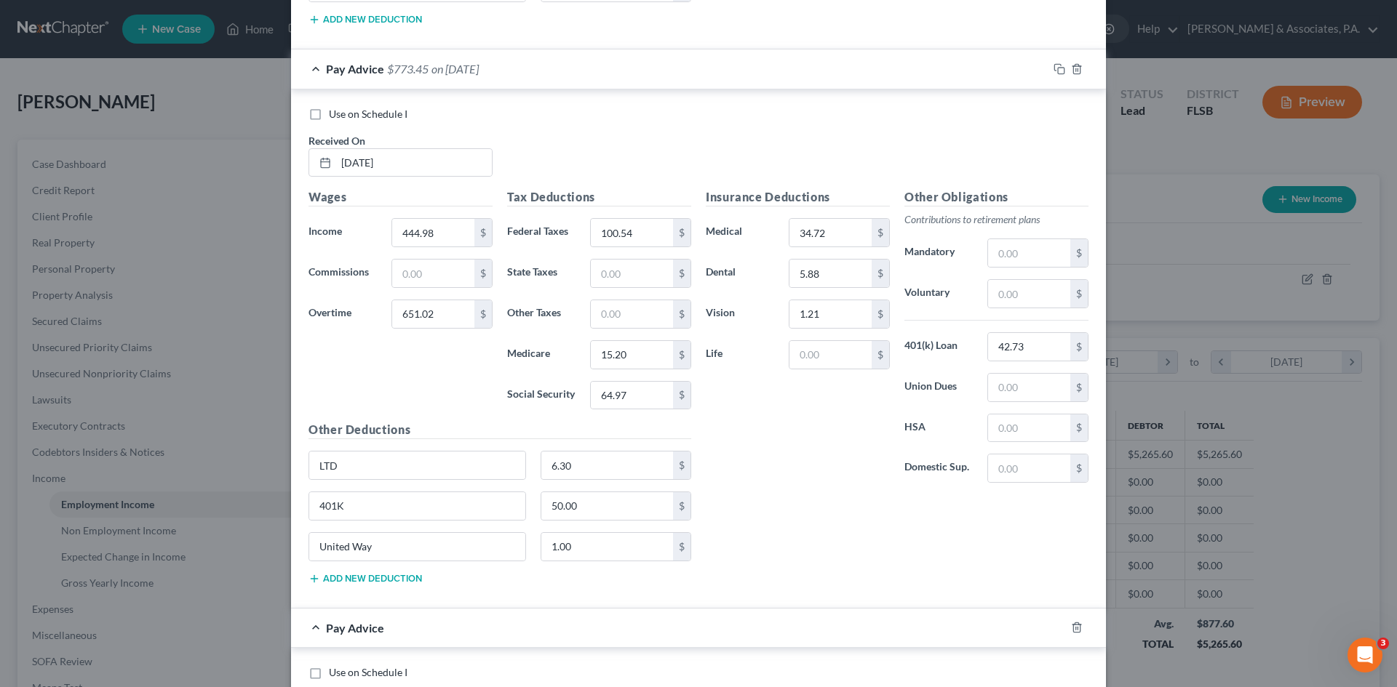
scroll to position [10020, 0]
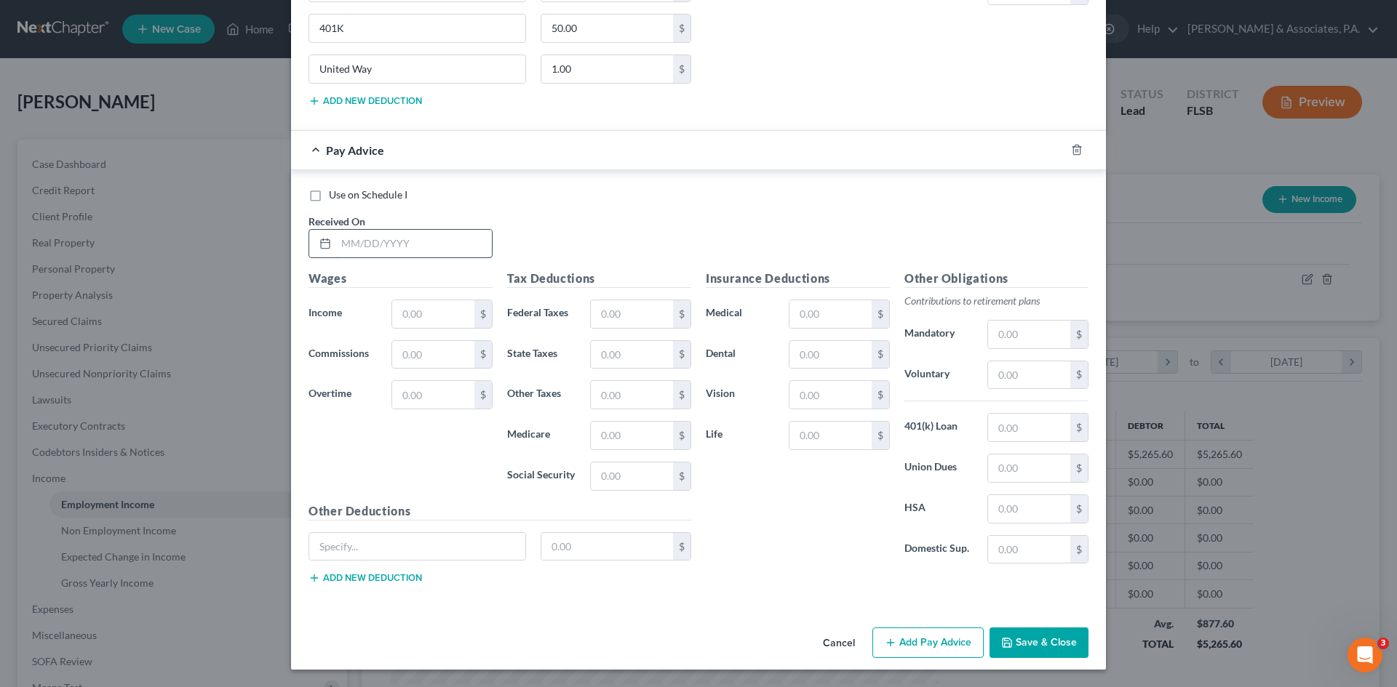
click at [415, 246] on input "text" at bounding box center [414, 244] width 156 height 28
click at [348, 241] on input "text" at bounding box center [414, 244] width 156 height 28
click at [404, 311] on input "text" at bounding box center [433, 314] width 82 height 28
click at [418, 392] on input "text" at bounding box center [433, 395] width 82 height 28
click at [807, 309] on input "text" at bounding box center [830, 314] width 82 height 28
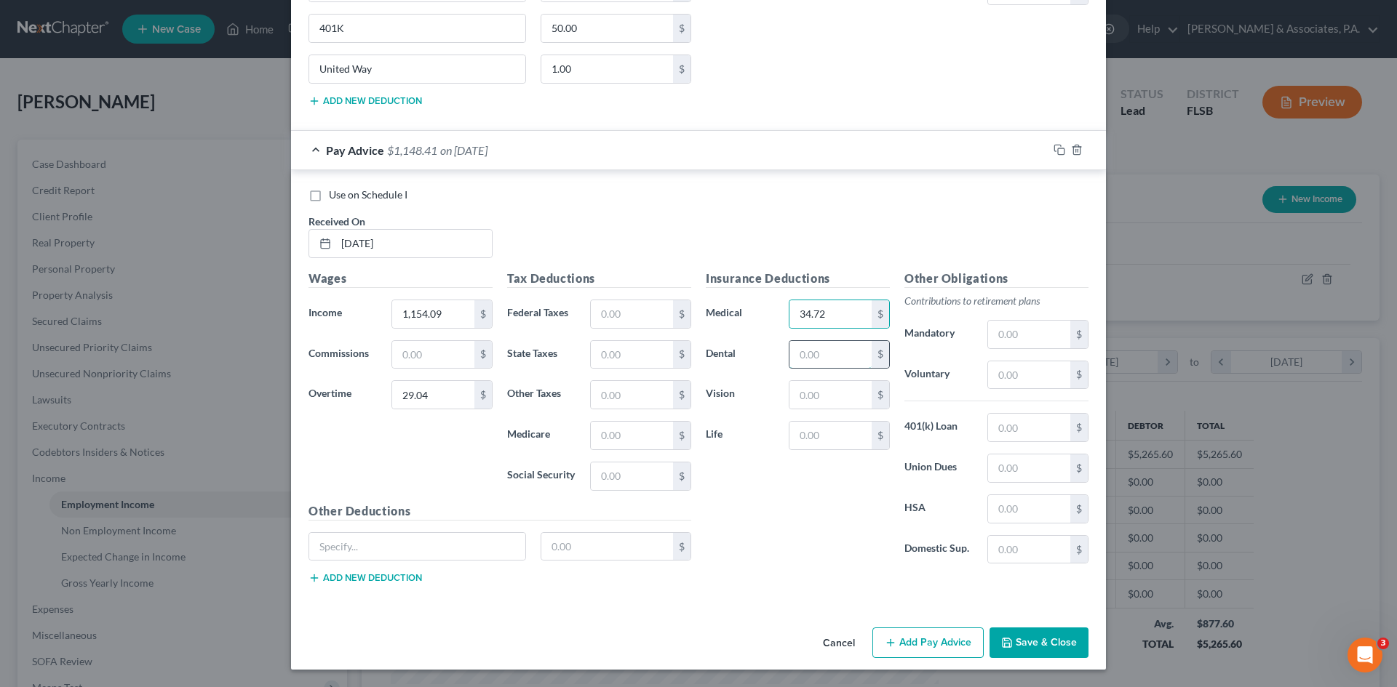
click at [812, 358] on input "text" at bounding box center [830, 355] width 82 height 28
click at [812, 400] on input "text" at bounding box center [830, 395] width 82 height 28
click at [1005, 432] on input "text" at bounding box center [1029, 428] width 82 height 28
click at [389, 549] on input "text" at bounding box center [417, 547] width 216 height 28
click at [581, 555] on input "text" at bounding box center [607, 547] width 132 height 28
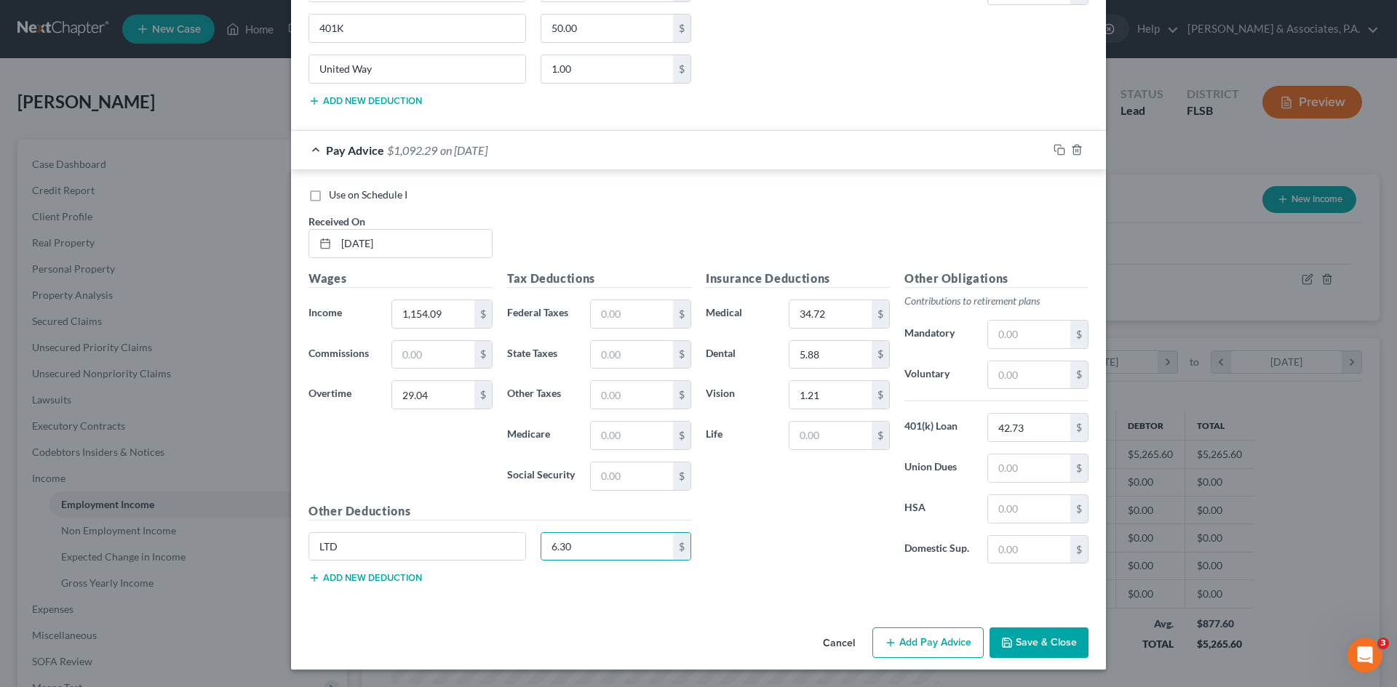
click at [396, 578] on button "Add new deduction" at bounding box center [364, 578] width 113 height 12
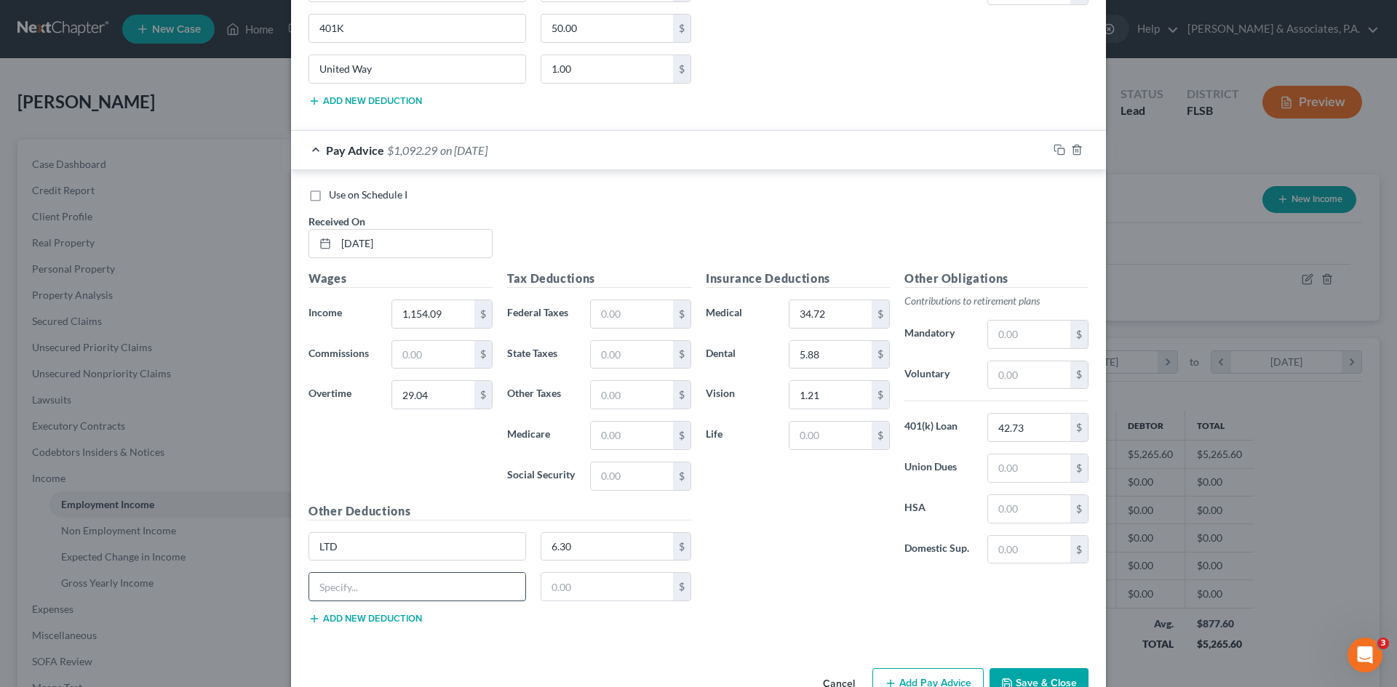
click at [396, 578] on input "text" at bounding box center [417, 587] width 216 height 28
click at [578, 586] on input "text" at bounding box center [607, 587] width 132 height 28
click at [382, 612] on div "401K 50.00 $" at bounding box center [499, 592] width 397 height 41
click at [382, 614] on button "Add new deduction" at bounding box center [364, 619] width 113 height 12
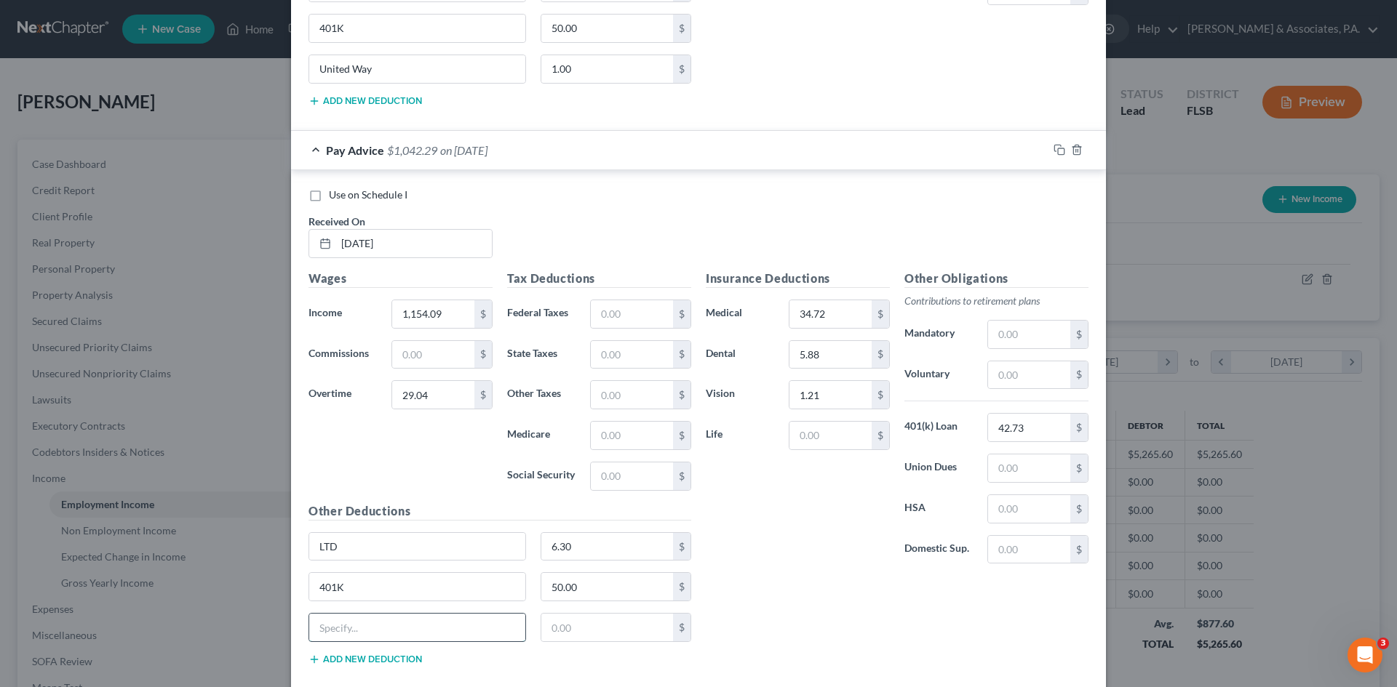
click at [380, 620] on input "text" at bounding box center [417, 628] width 216 height 28
click at [607, 313] on input "text" at bounding box center [632, 314] width 82 height 28
click at [607, 474] on input "text" at bounding box center [632, 477] width 82 height 28
click at [610, 436] on input "text" at bounding box center [632, 436] width 82 height 28
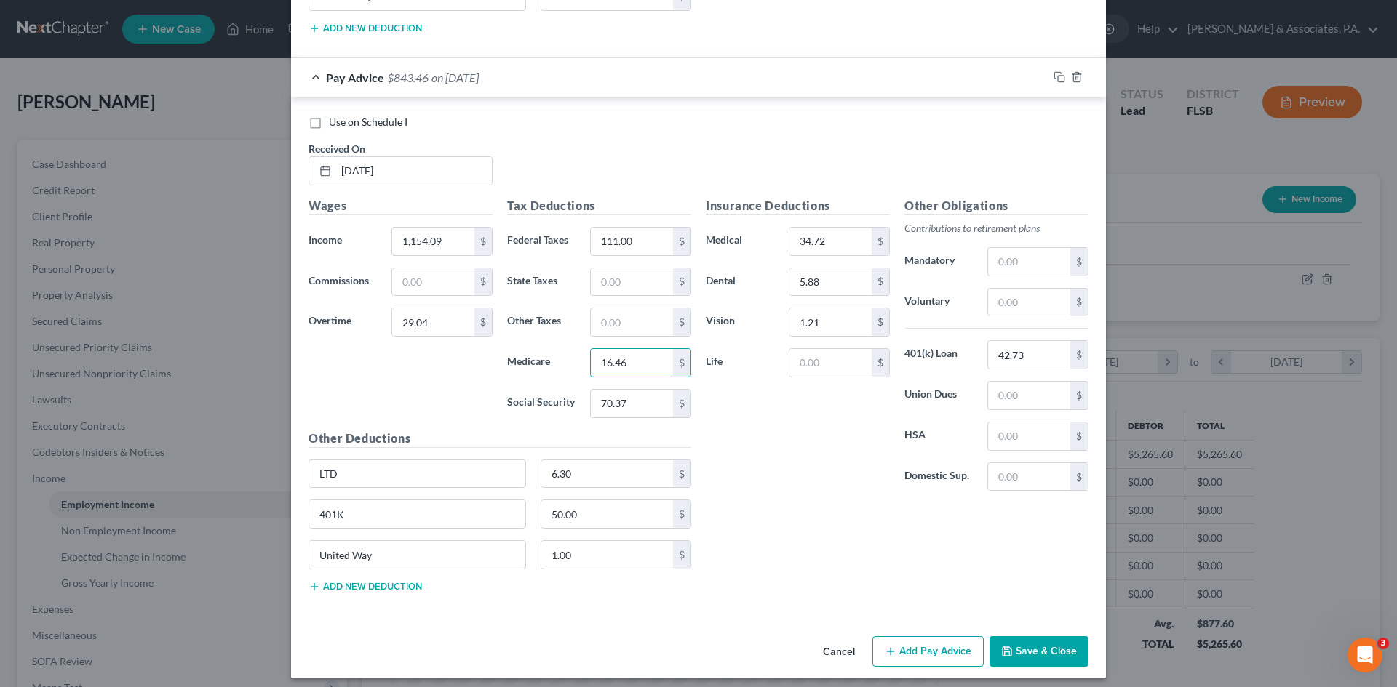
scroll to position [10102, 0]
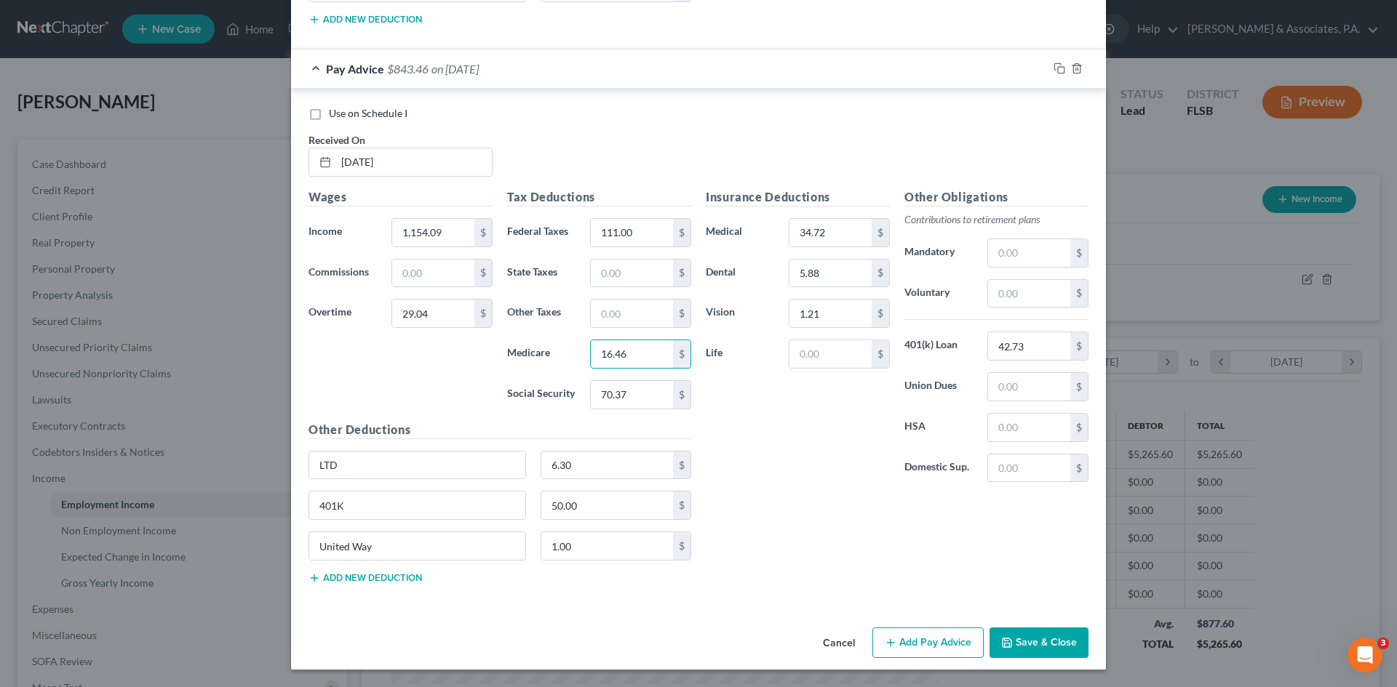
click at [922, 644] on button "Add Pay Advice" at bounding box center [927, 643] width 111 height 31
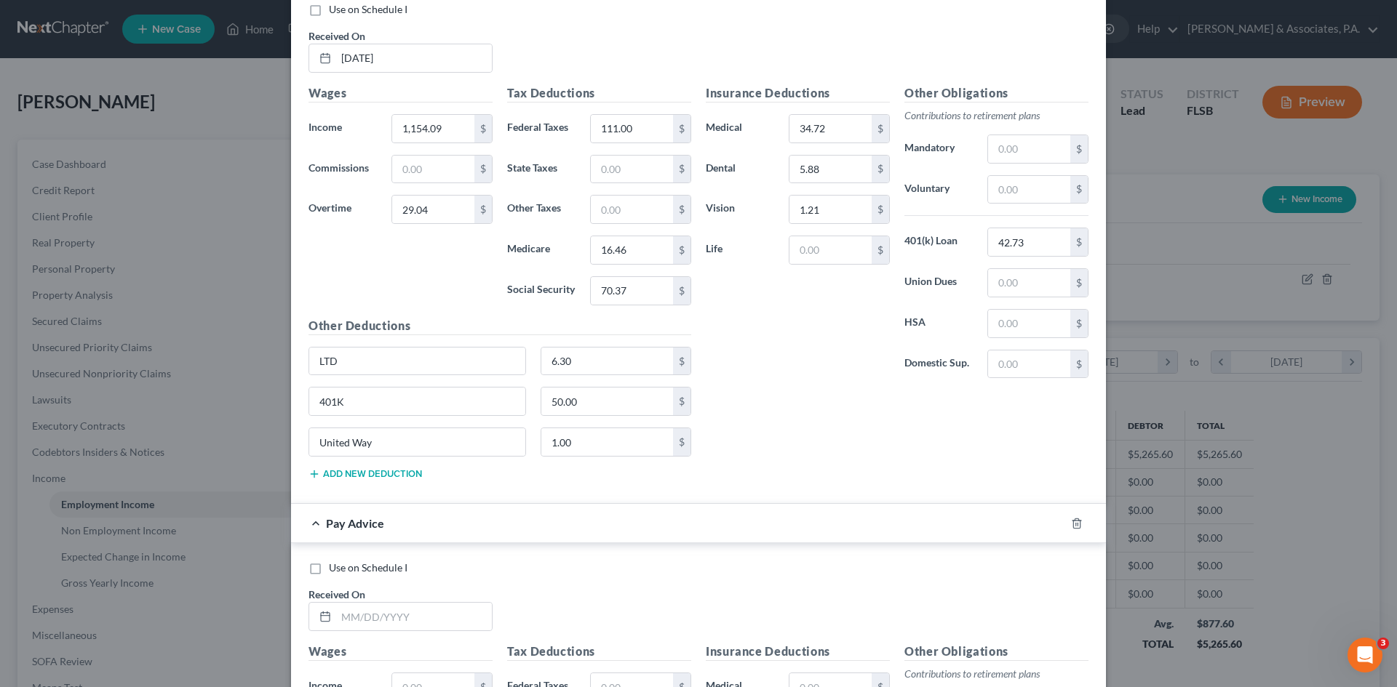
scroll to position [10579, 0]
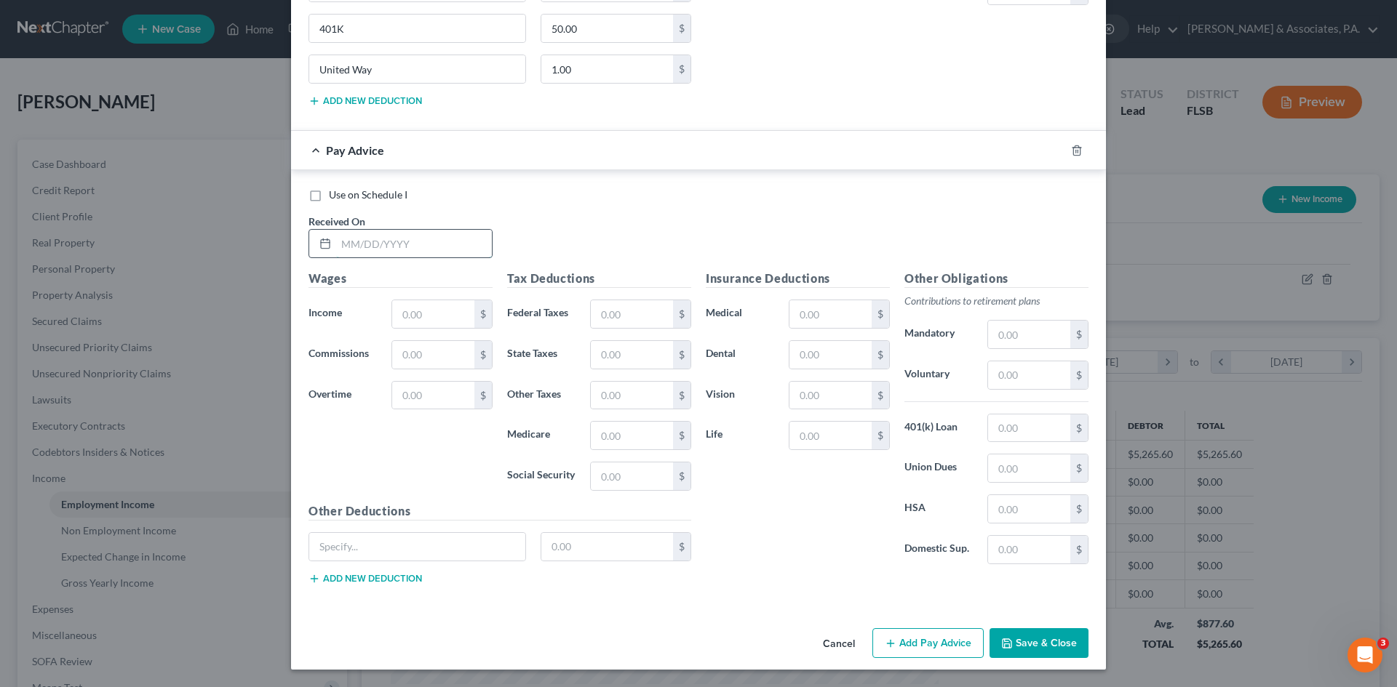
click at [377, 234] on input "text" at bounding box center [414, 244] width 156 height 28
click at [364, 240] on input "text" at bounding box center [414, 244] width 156 height 28
click at [415, 316] on input "text" at bounding box center [433, 314] width 82 height 28
click at [418, 395] on input "text" at bounding box center [433, 396] width 82 height 28
click at [804, 311] on input "text" at bounding box center [830, 314] width 82 height 28
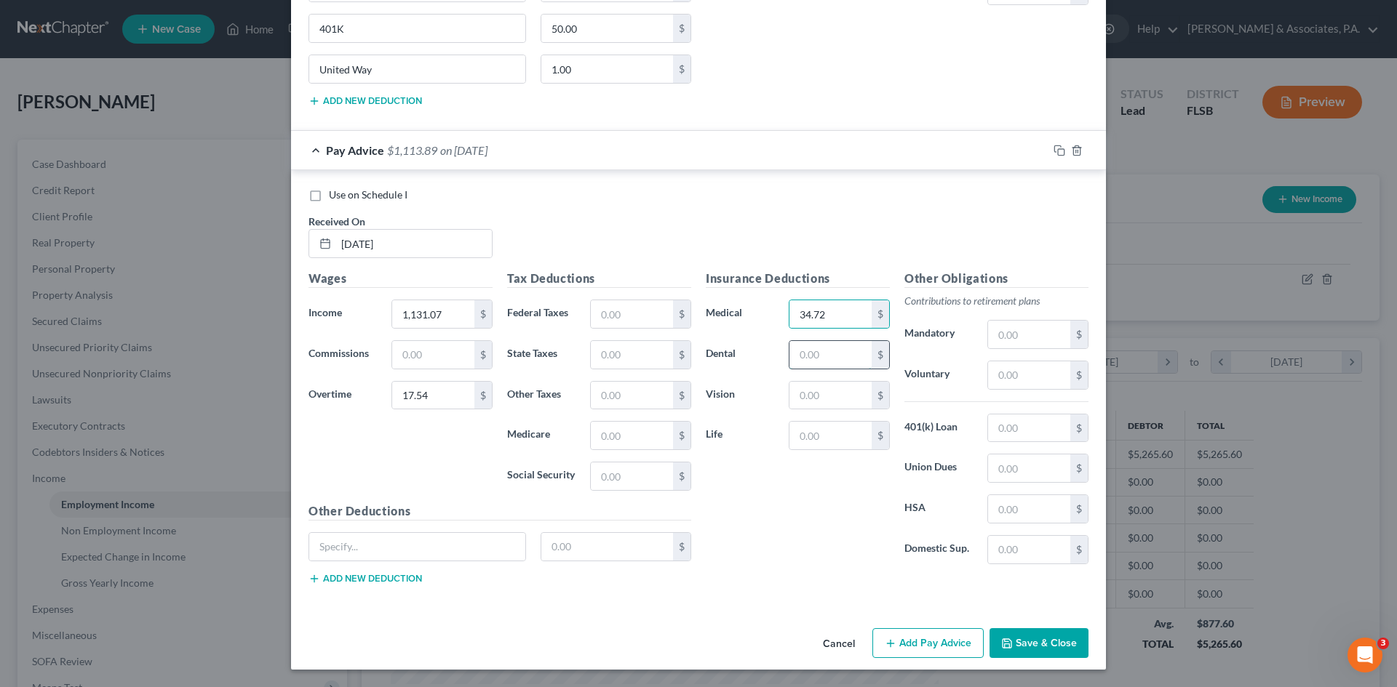
click at [801, 353] on input "text" at bounding box center [830, 355] width 82 height 28
click at [804, 386] on input "text" at bounding box center [830, 396] width 82 height 28
click at [1006, 428] on input "text" at bounding box center [1029, 429] width 82 height 28
click at [415, 547] on input "text" at bounding box center [417, 547] width 216 height 28
click at [575, 554] on input "text" at bounding box center [607, 547] width 132 height 28
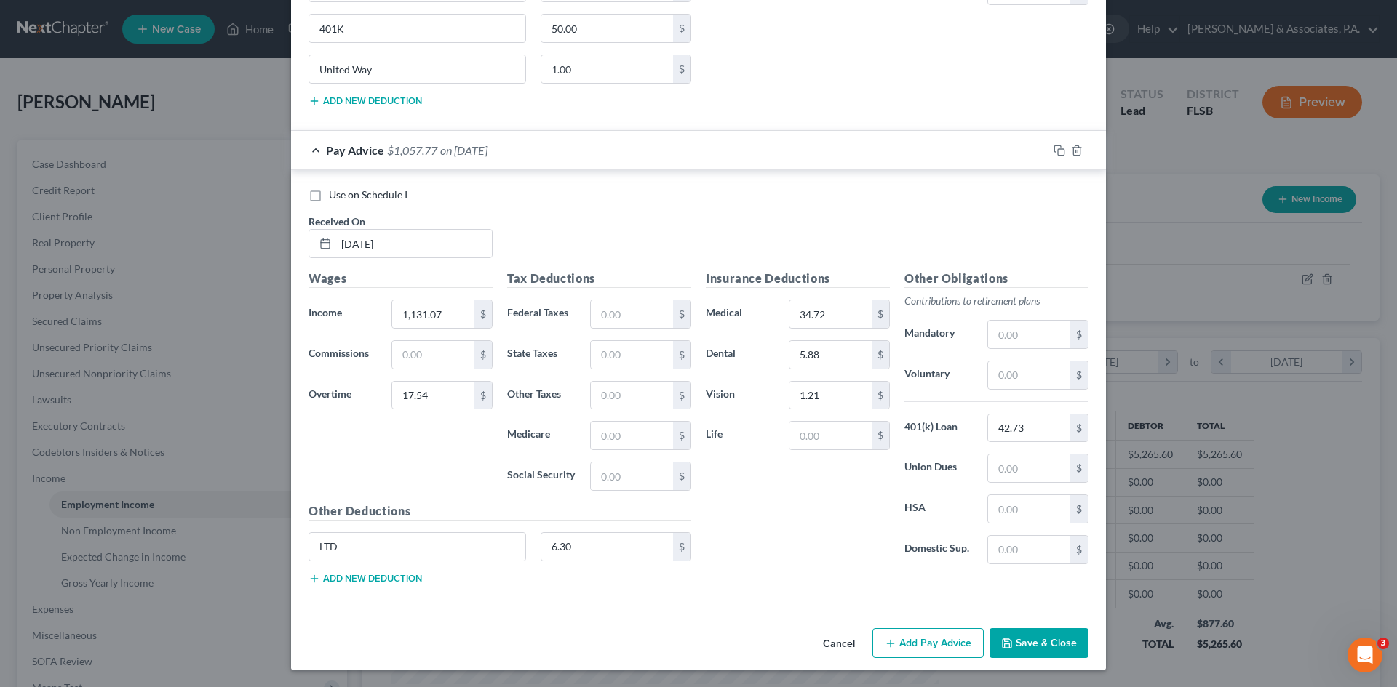
click at [390, 578] on button "Add new deduction" at bounding box center [364, 579] width 113 height 12
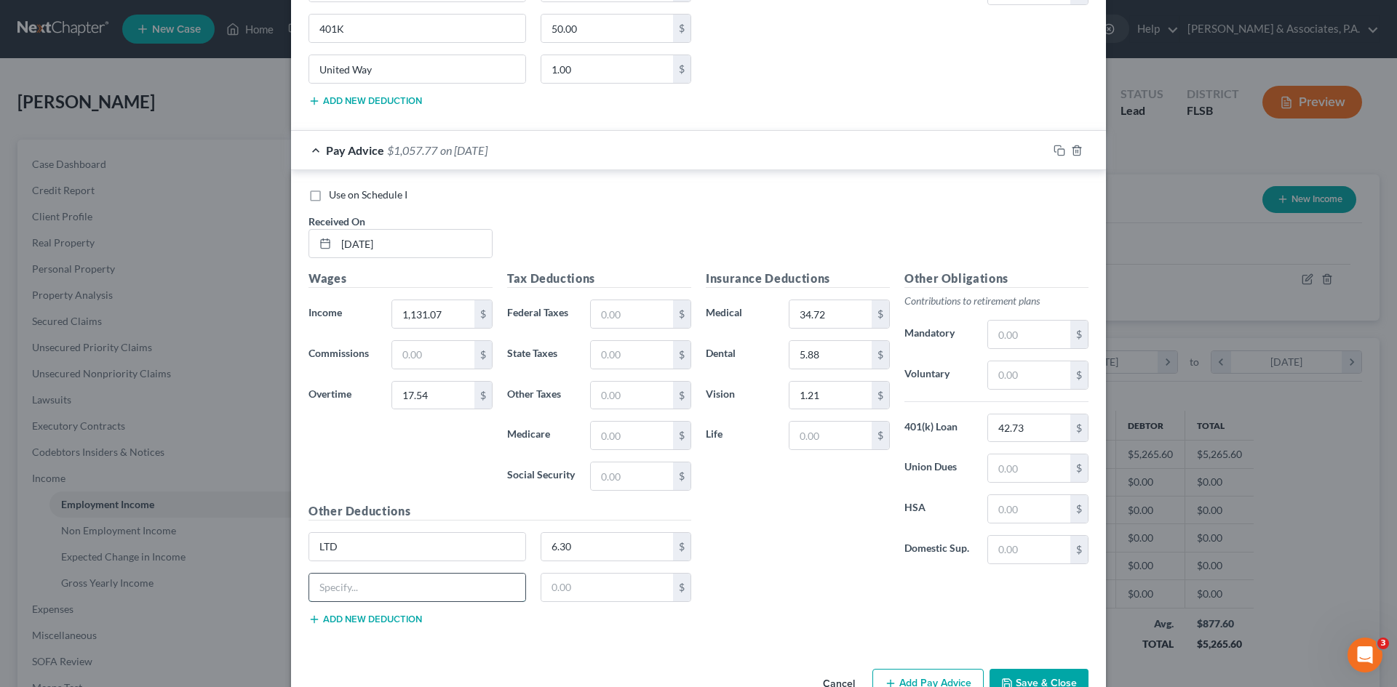
click at [389, 579] on input "text" at bounding box center [417, 588] width 216 height 28
click at [601, 580] on input "text" at bounding box center [607, 588] width 132 height 28
click at [380, 617] on button "Add new deduction" at bounding box center [364, 620] width 113 height 12
click at [382, 625] on input "text" at bounding box center [417, 629] width 216 height 28
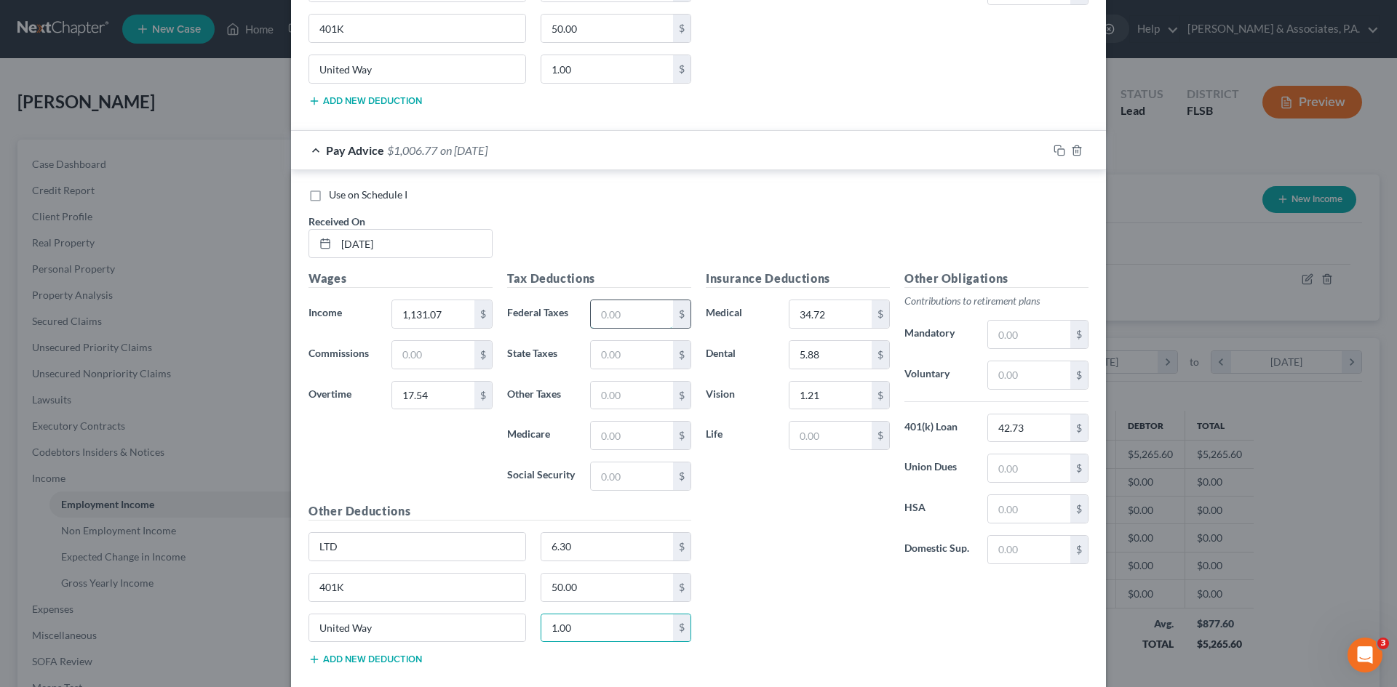
click at [599, 317] on input "text" at bounding box center [632, 314] width 82 height 28
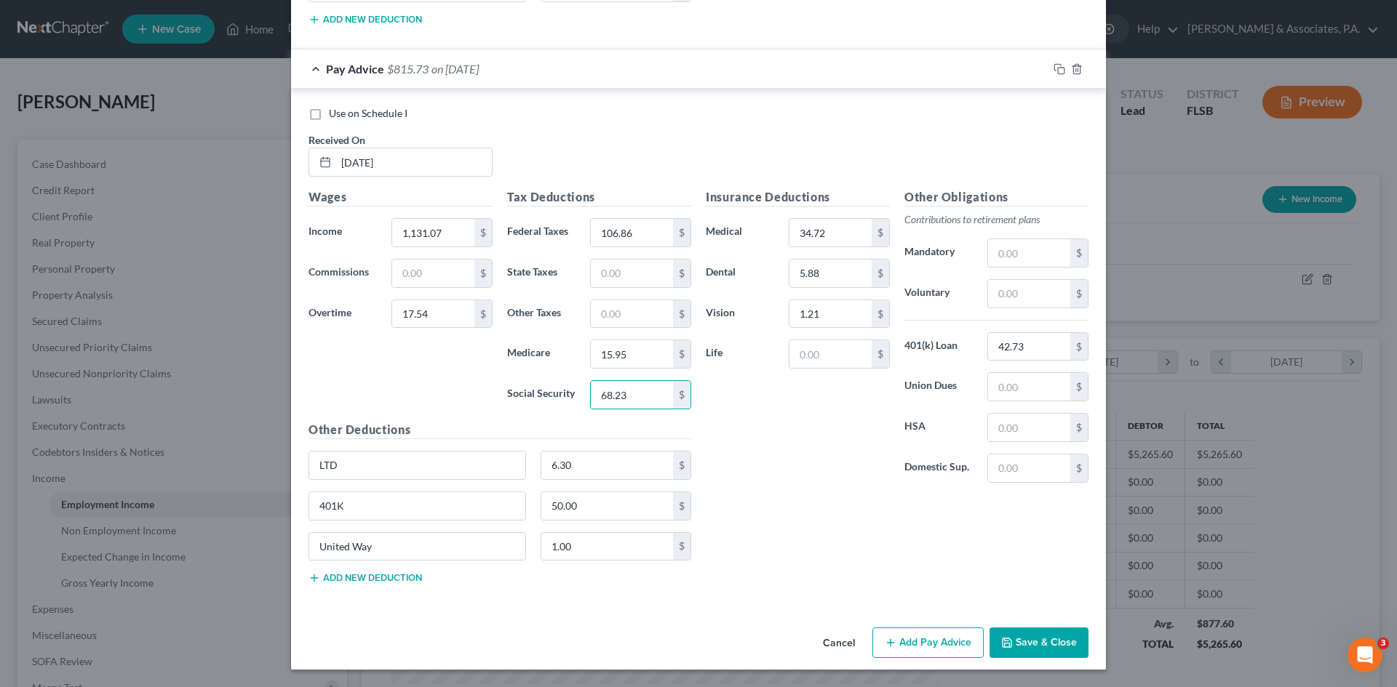
click at [895, 644] on button "Add Pay Advice" at bounding box center [927, 643] width 111 height 31
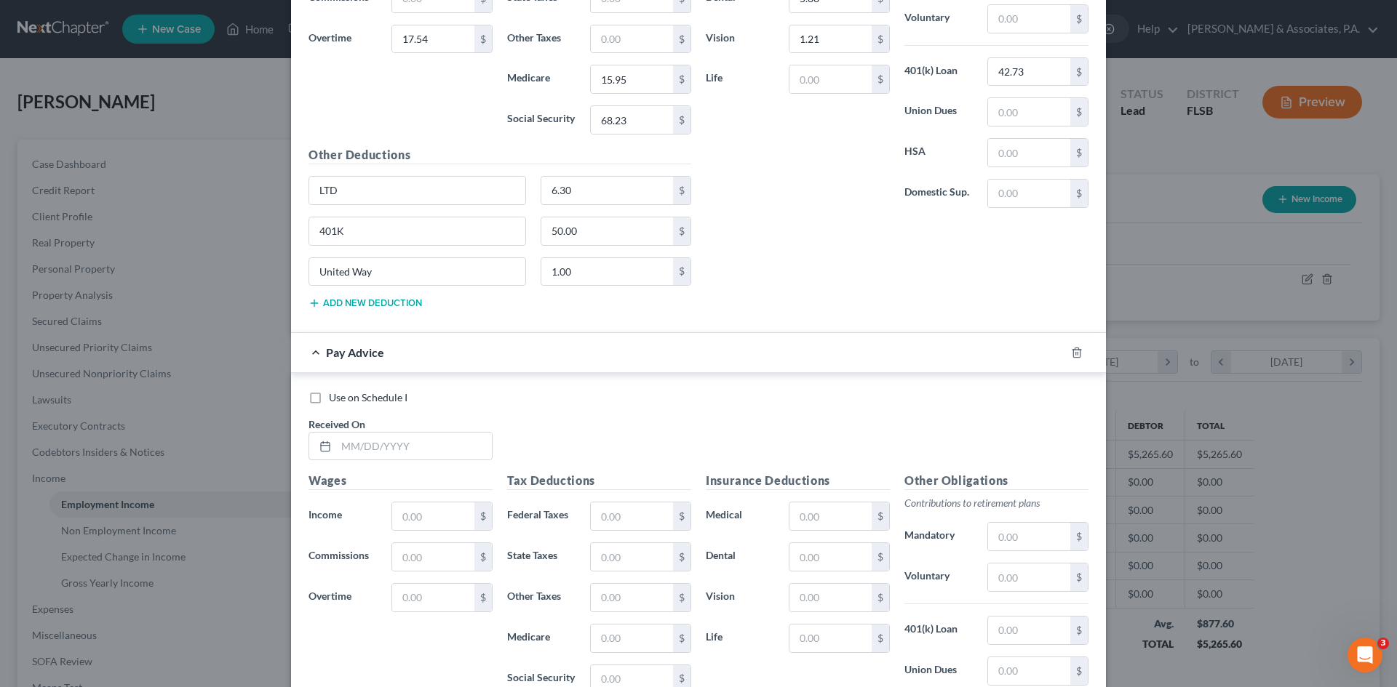
scroll to position [11138, 0]
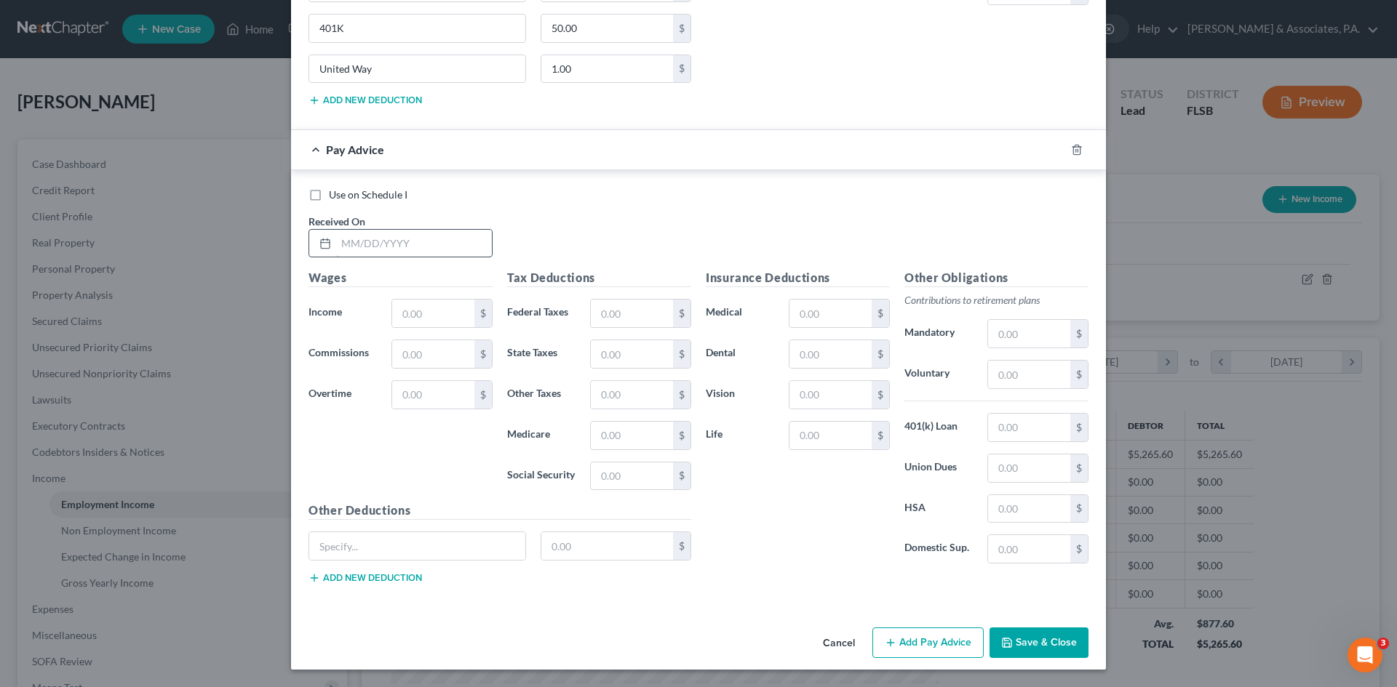
click at [380, 244] on input "text" at bounding box center [414, 244] width 156 height 28
click at [351, 251] on input "text" at bounding box center [414, 244] width 156 height 28
click at [349, 245] on input "text" at bounding box center [414, 244] width 156 height 28
drag, startPoint x: 388, startPoint y: 306, endPoint x: 416, endPoint y: 313, distance: 28.6
click at [400, 310] on input "text" at bounding box center [433, 314] width 82 height 28
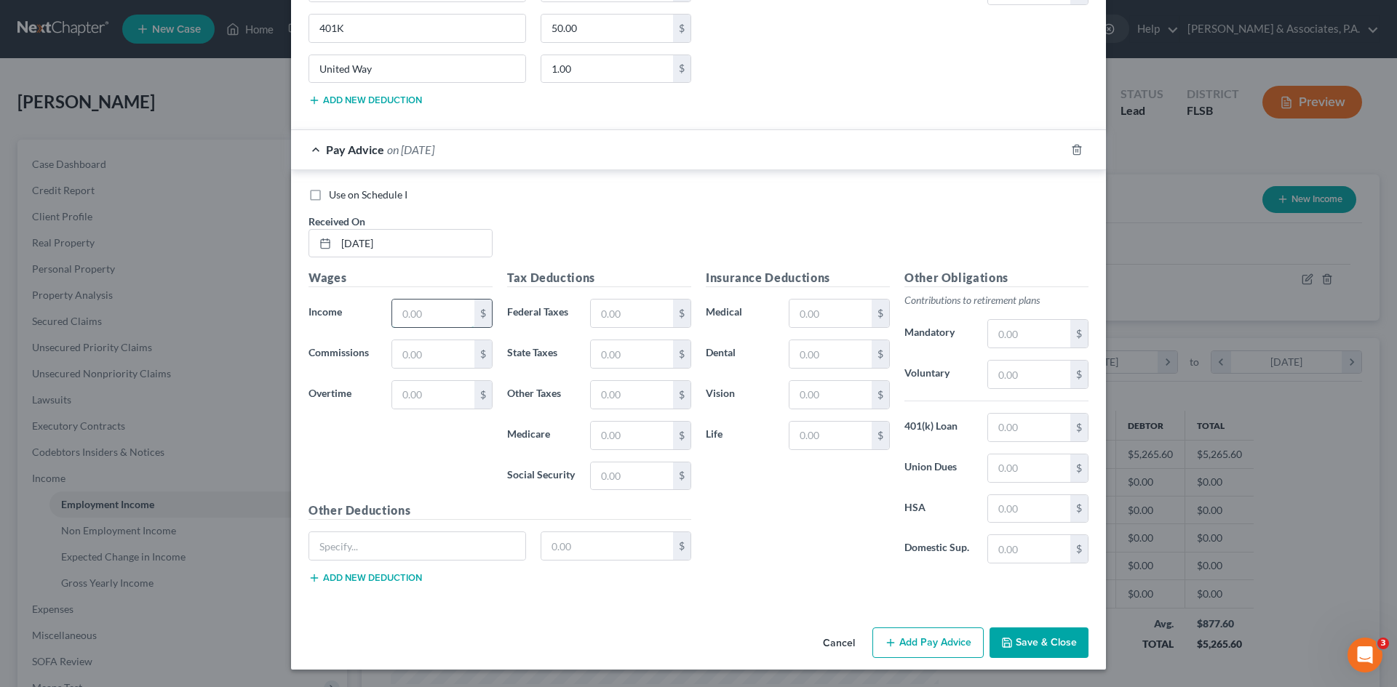
click at [410, 311] on input "text" at bounding box center [433, 314] width 82 height 28
click at [394, 389] on input "text" at bounding box center [433, 395] width 82 height 28
click at [803, 313] on input "text" at bounding box center [830, 314] width 82 height 28
click at [818, 360] on input "text" at bounding box center [830, 354] width 82 height 28
click at [807, 382] on input "text" at bounding box center [830, 395] width 82 height 28
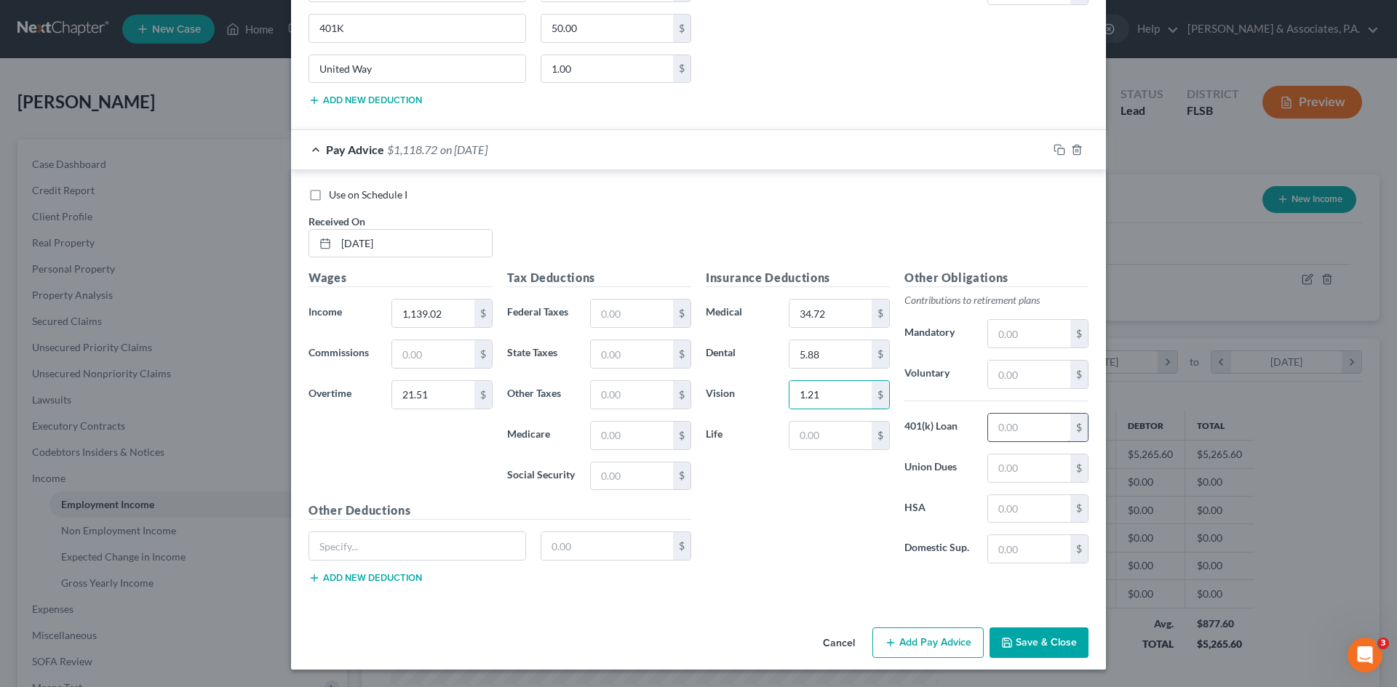
click at [1026, 425] on input "text" at bounding box center [1029, 428] width 82 height 28
click at [325, 552] on input "text" at bounding box center [417, 546] width 216 height 28
click at [561, 543] on input "text" at bounding box center [607, 546] width 132 height 28
click at [408, 578] on button "Add new deduction" at bounding box center [364, 578] width 113 height 12
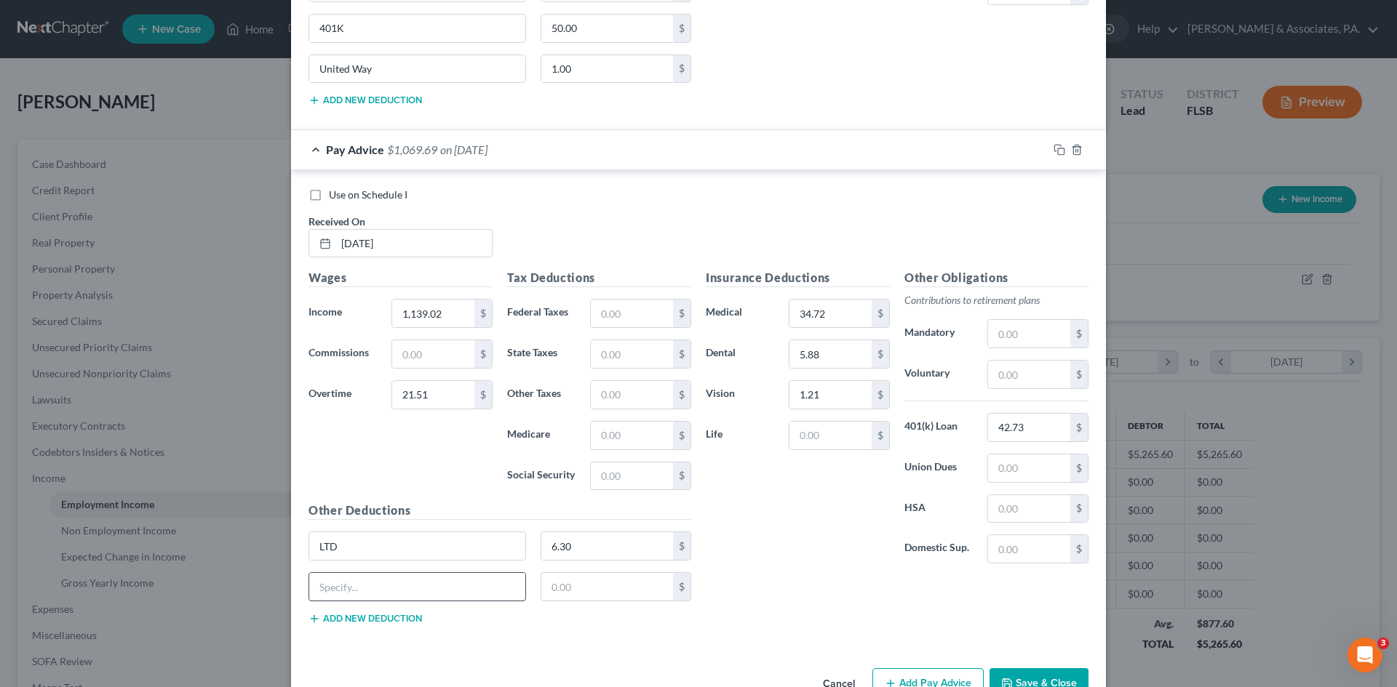
click at [403, 580] on input "text" at bounding box center [417, 587] width 216 height 28
click at [549, 570] on div "LTD 6.30 $" at bounding box center [499, 552] width 397 height 41
click at [561, 588] on input "text" at bounding box center [607, 587] width 132 height 28
click at [394, 618] on button "Add new deduction" at bounding box center [364, 619] width 113 height 12
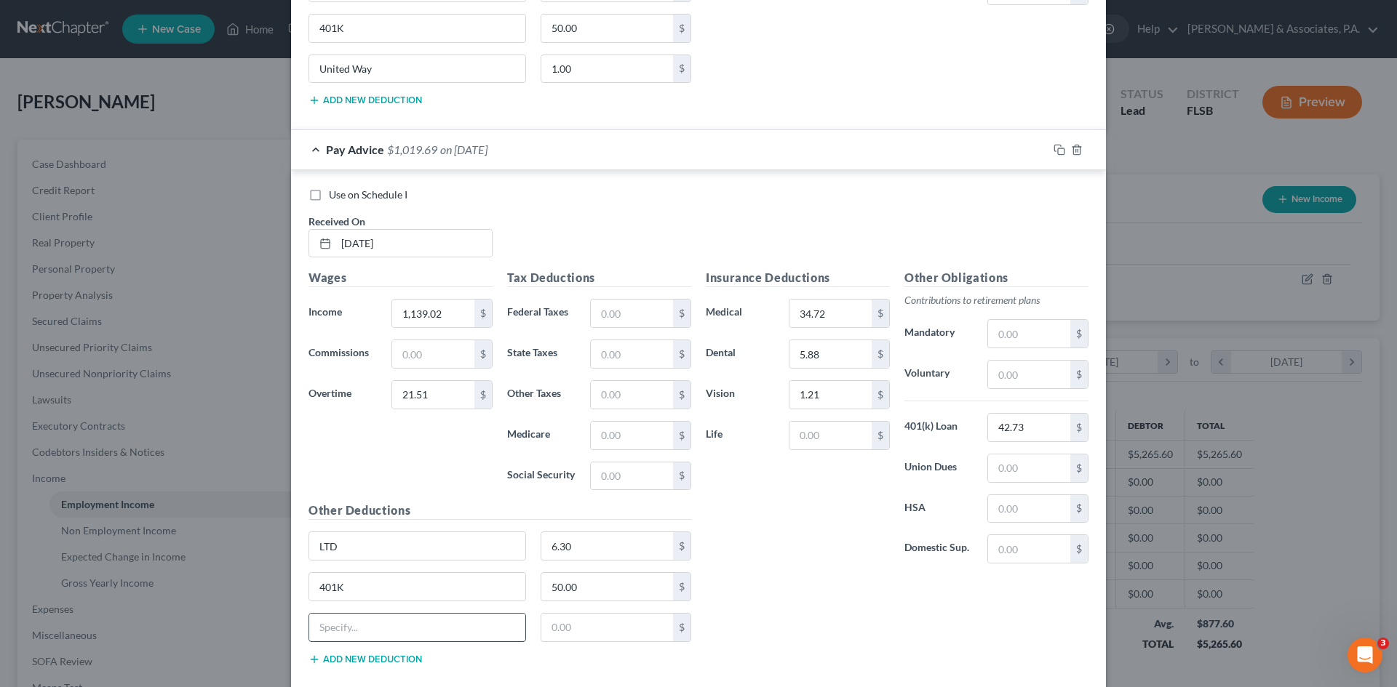
click at [394, 618] on input "text" at bounding box center [417, 628] width 216 height 28
click at [603, 308] on input "text" at bounding box center [632, 314] width 82 height 28
click at [602, 473] on input "text" at bounding box center [632, 477] width 82 height 28
click at [599, 433] on input "text" at bounding box center [632, 436] width 82 height 28
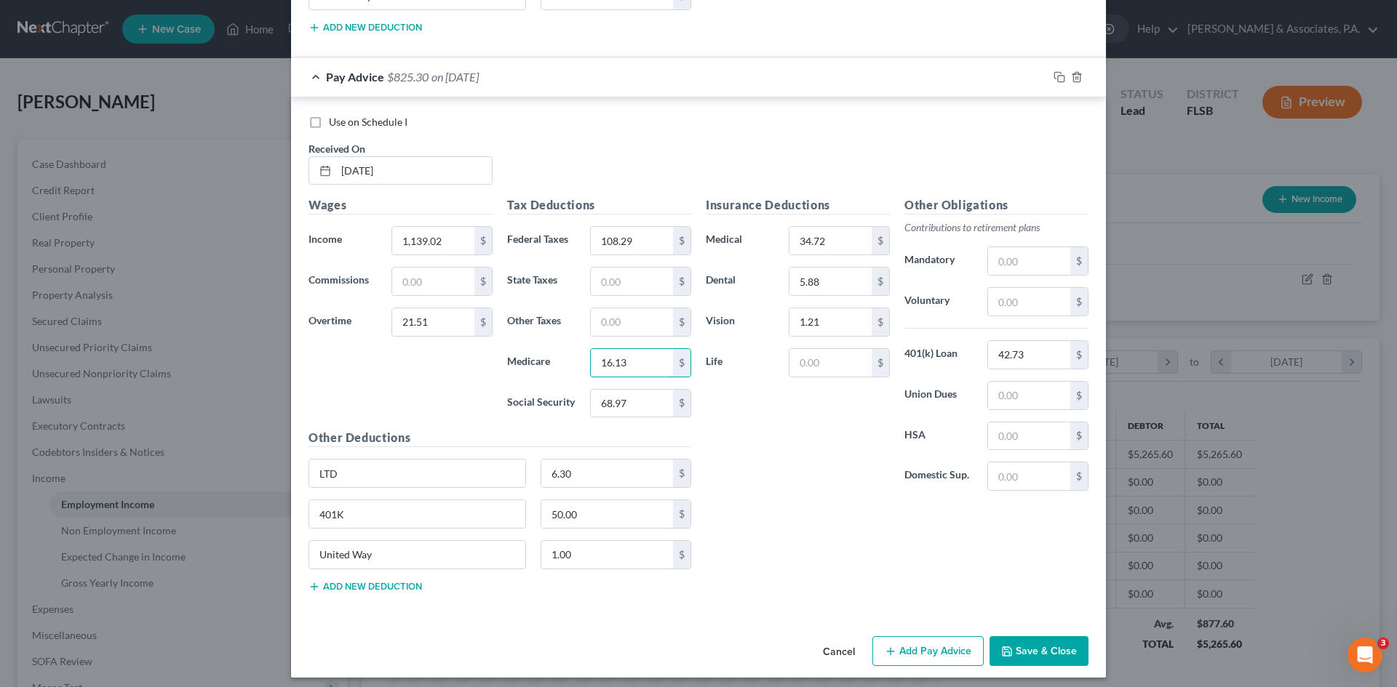
scroll to position [11219, 0]
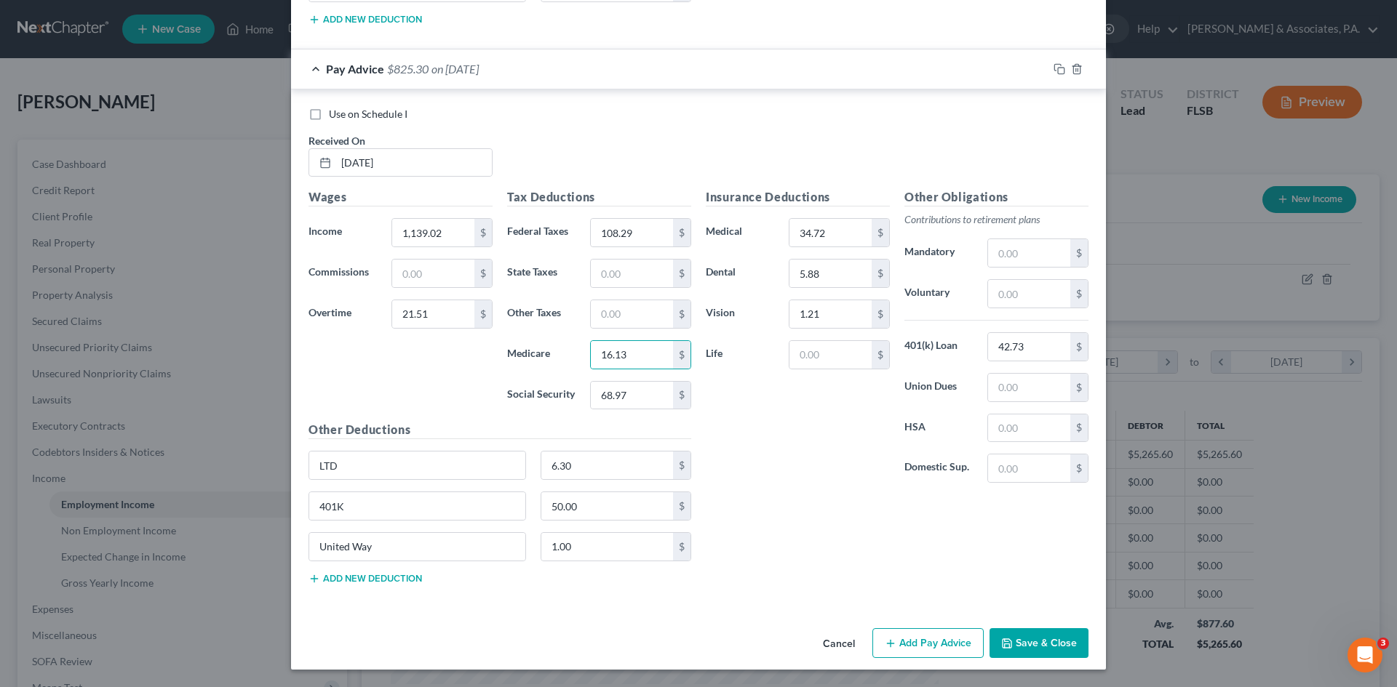
click at [924, 634] on button "Add Pay Advice" at bounding box center [927, 643] width 111 height 31
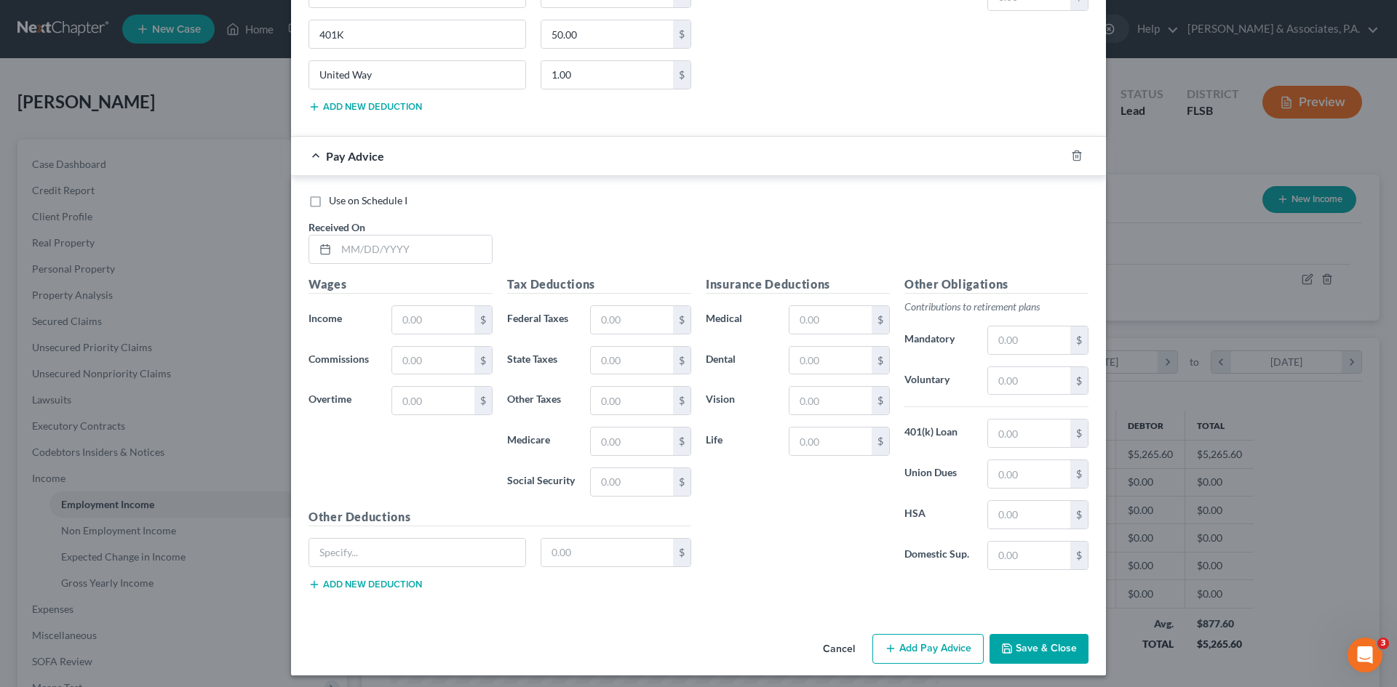
scroll to position [11697, 0]
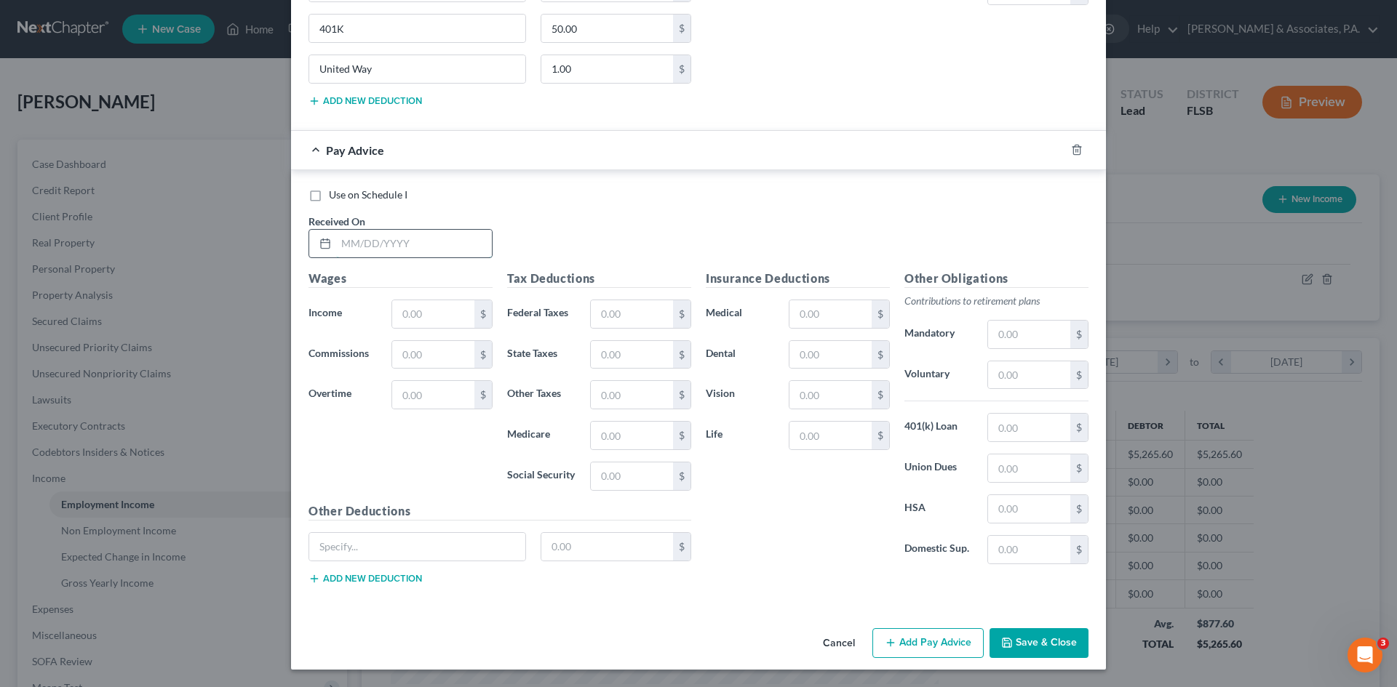
click at [390, 244] on input "text" at bounding box center [414, 244] width 156 height 28
click at [604, 214] on div "Use on Schedule I Received On *" at bounding box center [698, 229] width 794 height 82
click at [345, 242] on input "text" at bounding box center [414, 244] width 156 height 28
click at [403, 313] on input "text" at bounding box center [433, 314] width 82 height 28
click at [410, 393] on input "text" at bounding box center [433, 395] width 82 height 28
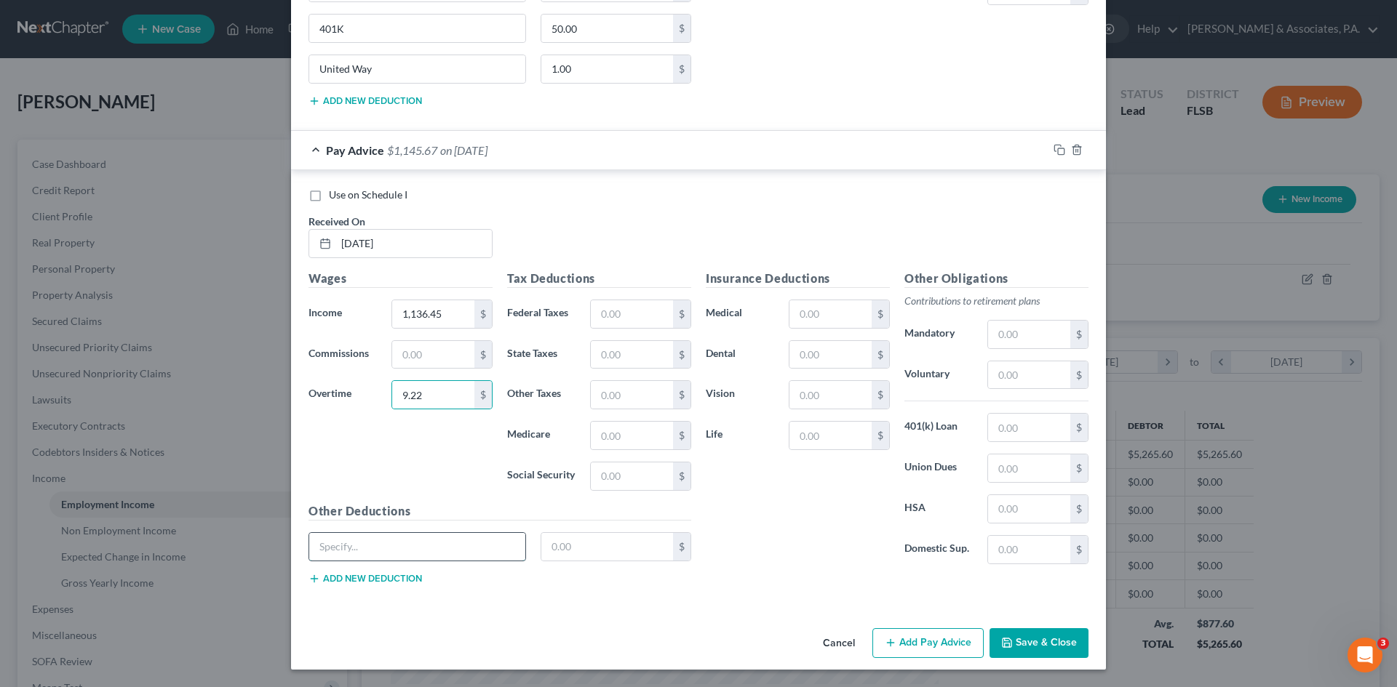
click at [380, 543] on input "text" at bounding box center [417, 547] width 216 height 28
click at [564, 547] on input "text" at bounding box center [607, 547] width 132 height 28
click at [380, 583] on button "Add new deduction" at bounding box center [364, 579] width 113 height 12
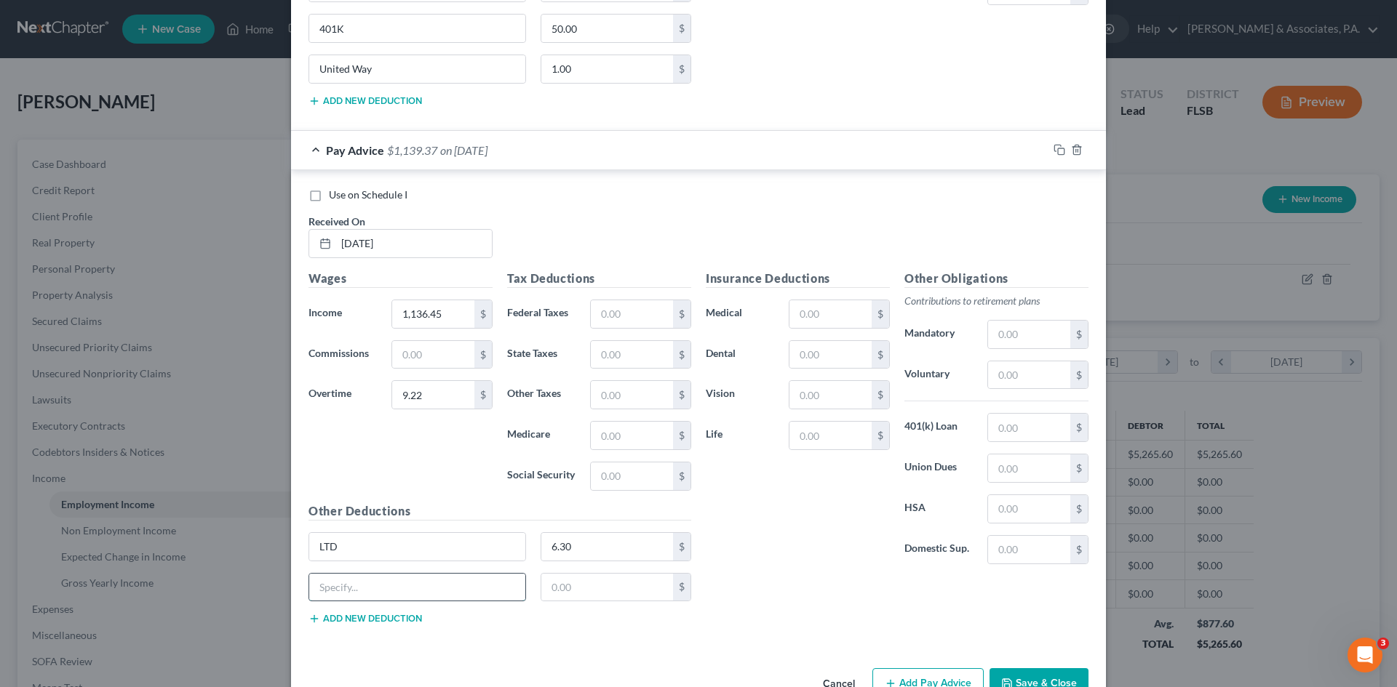
click at [375, 586] on input "text" at bounding box center [417, 588] width 216 height 28
click at [597, 586] on input "text" at bounding box center [607, 588] width 132 height 28
click at [394, 617] on button "Add new deduction" at bounding box center [364, 619] width 113 height 12
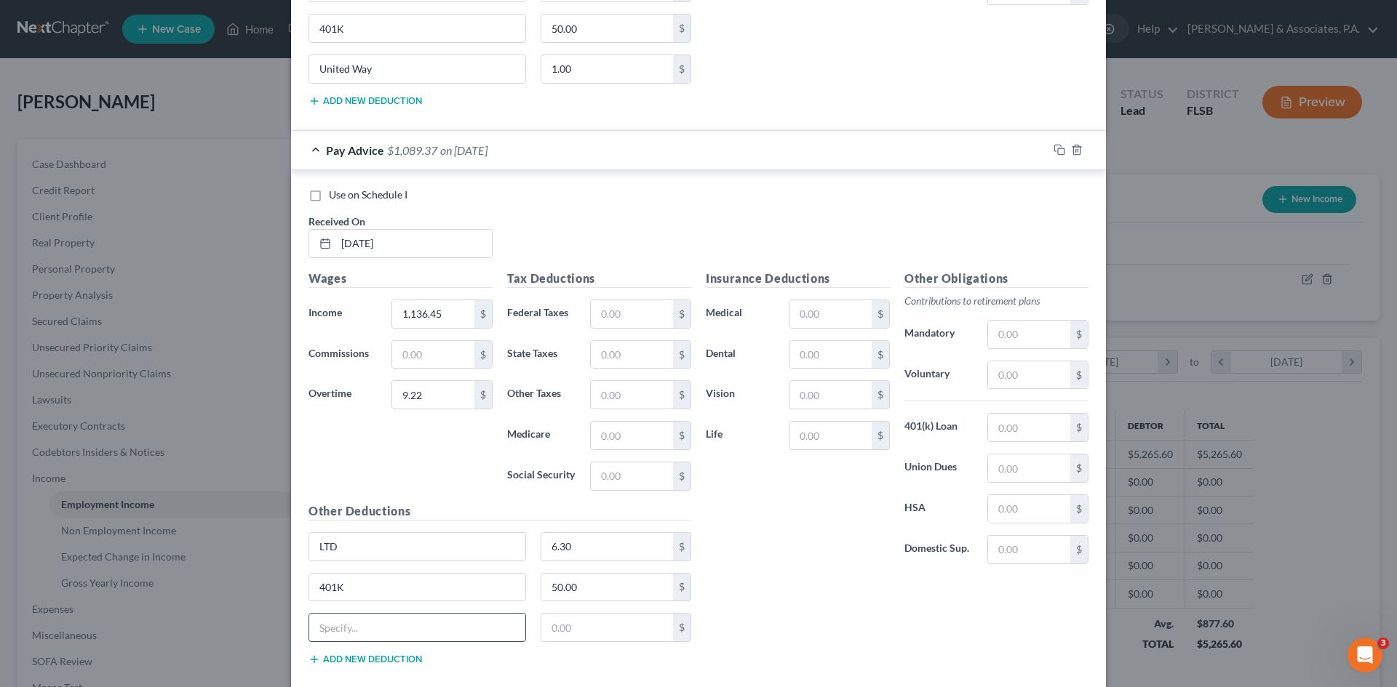
click at [391, 620] on input "text" at bounding box center [417, 628] width 216 height 28
click at [826, 310] on input "text" at bounding box center [830, 314] width 82 height 28
click at [788, 343] on div "$" at bounding box center [838, 354] width 101 height 29
click at [800, 354] on input "text" at bounding box center [830, 355] width 82 height 28
click at [806, 399] on input "text" at bounding box center [830, 395] width 82 height 28
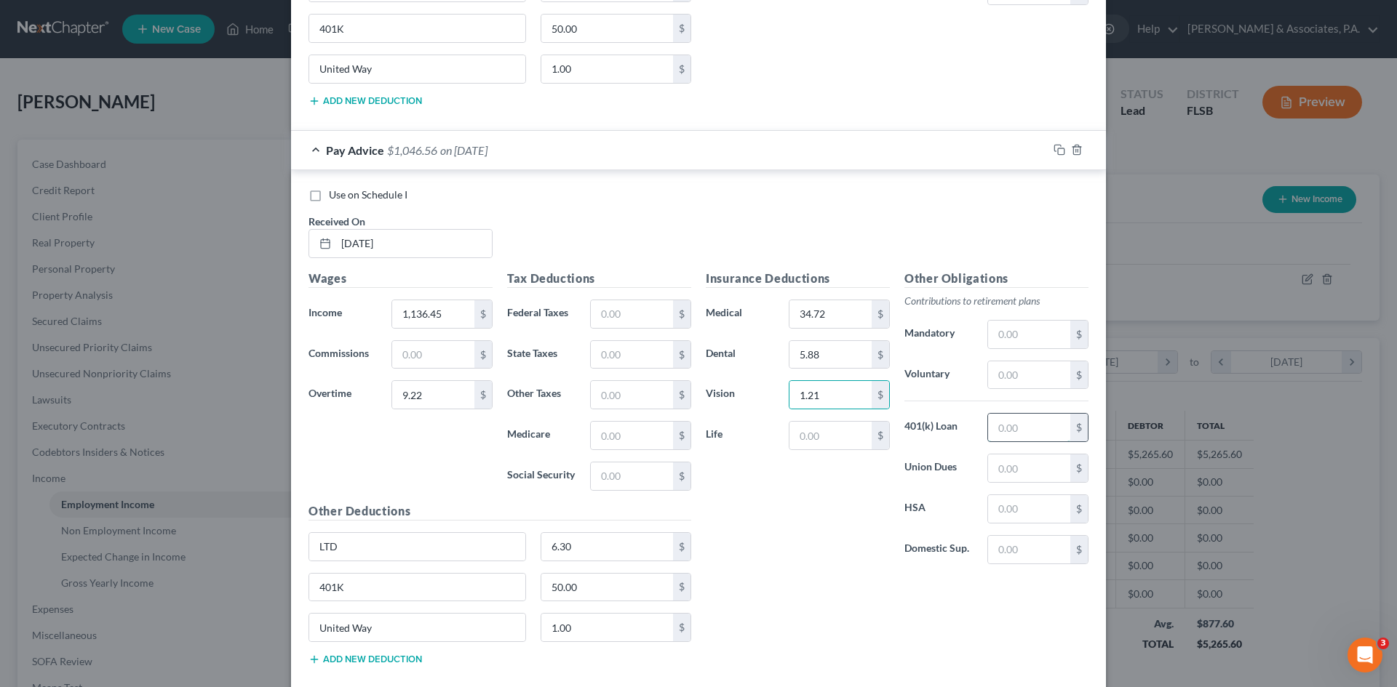
click at [1002, 427] on input "text" at bounding box center [1029, 428] width 82 height 28
click at [598, 312] on input "text" at bounding box center [632, 314] width 82 height 28
click at [615, 441] on input "text" at bounding box center [632, 436] width 82 height 28
click at [604, 474] on input "text" at bounding box center [632, 477] width 82 height 28
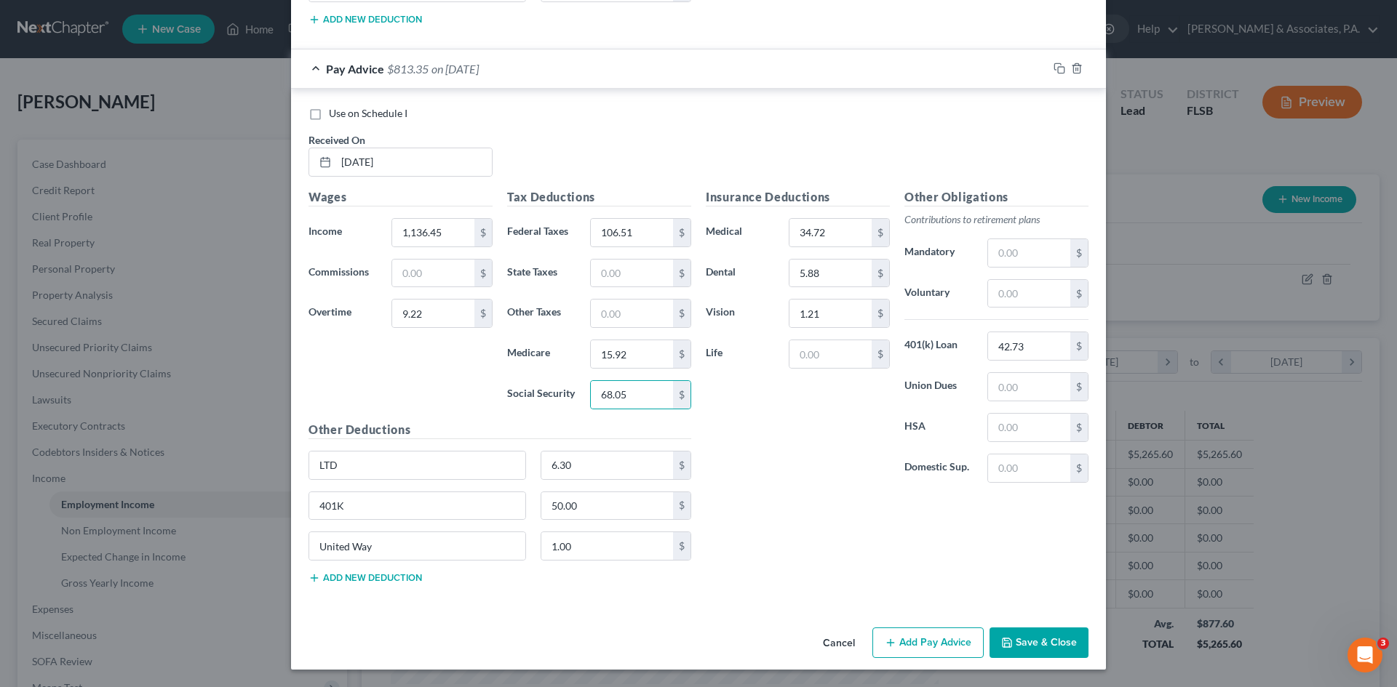
click at [914, 639] on button "Add Pay Advice" at bounding box center [927, 643] width 111 height 31
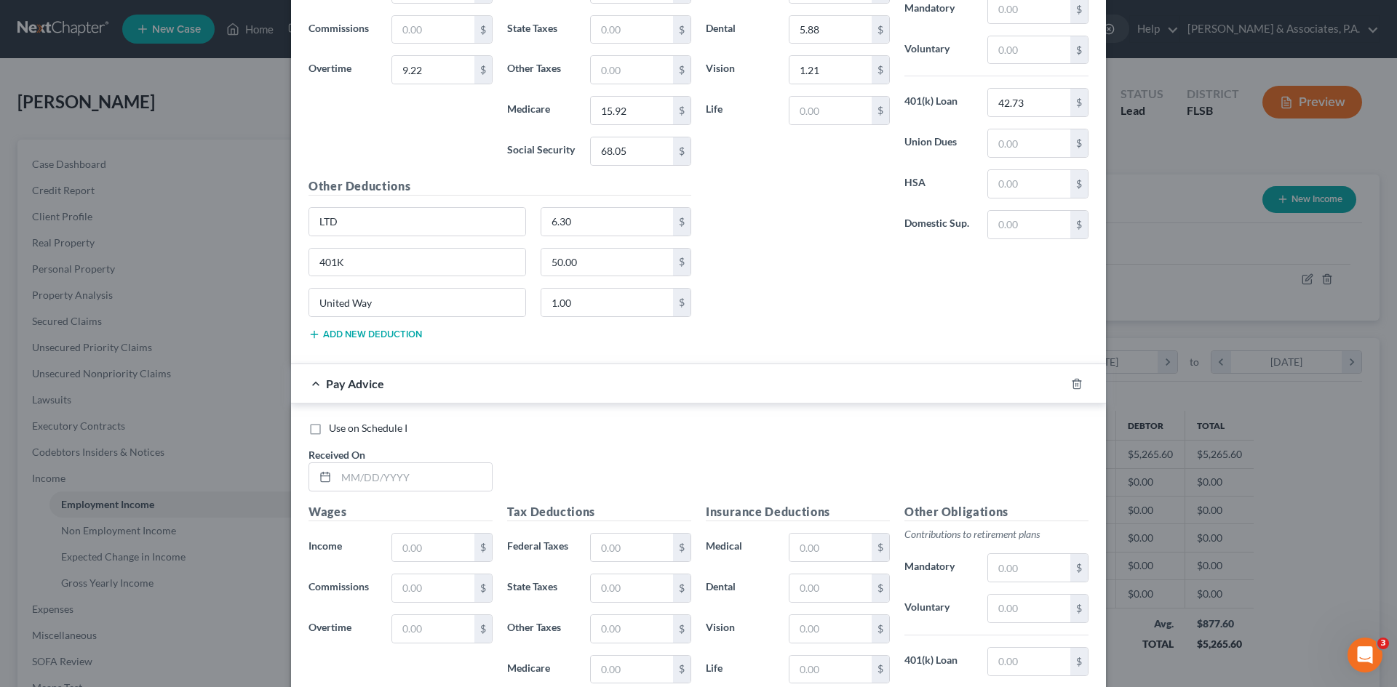
scroll to position [12256, 0]
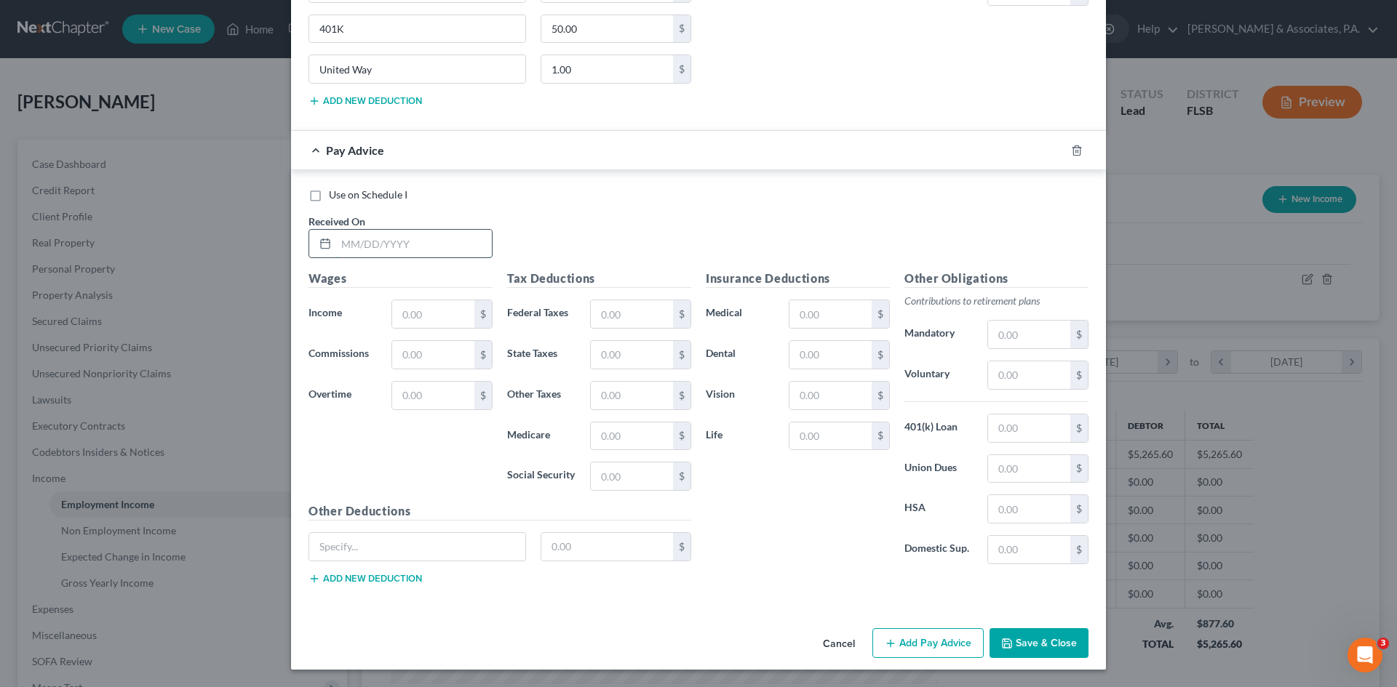
click at [402, 247] on input "text" at bounding box center [414, 244] width 156 height 28
click at [370, 246] on input "text" at bounding box center [414, 244] width 156 height 28
click at [404, 318] on input "text" at bounding box center [433, 314] width 82 height 28
click at [409, 397] on input "text" at bounding box center [433, 396] width 82 height 28
click at [399, 538] on input "text" at bounding box center [417, 547] width 216 height 28
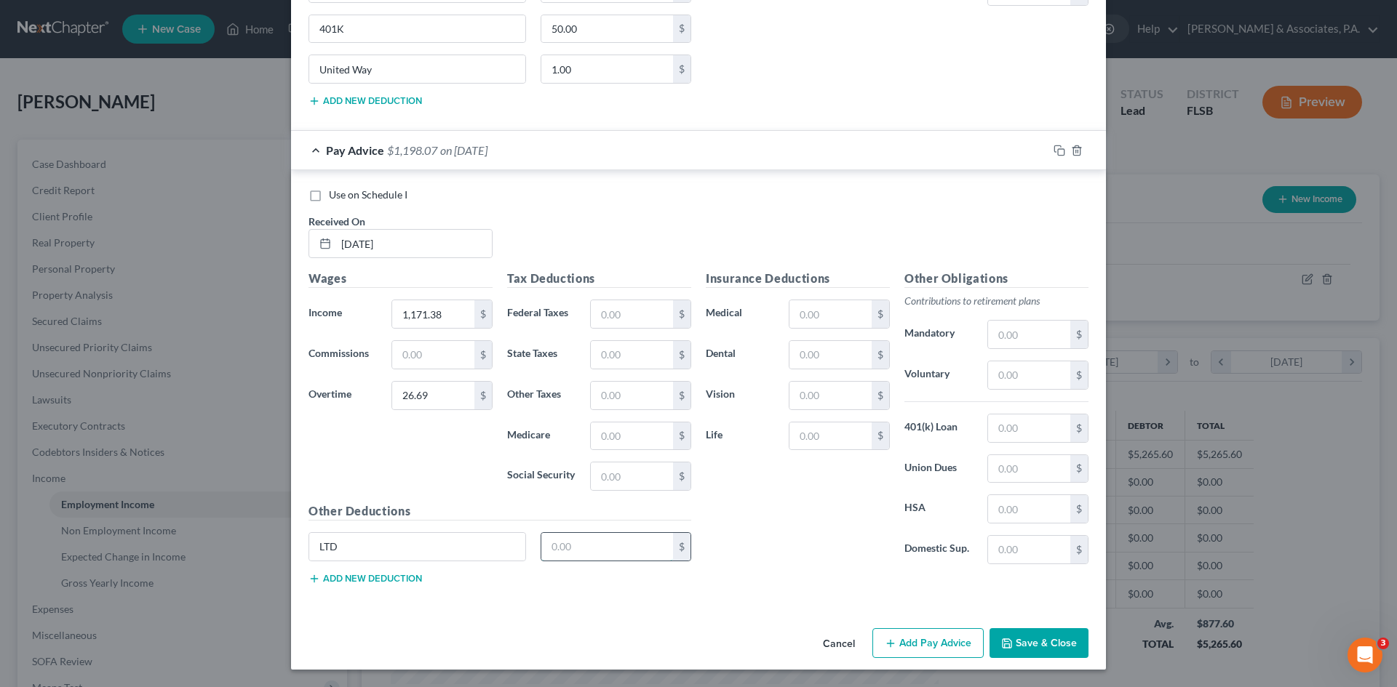
click at [570, 541] on input "text" at bounding box center [607, 547] width 132 height 28
click at [397, 579] on button "Add new deduction" at bounding box center [364, 579] width 113 height 12
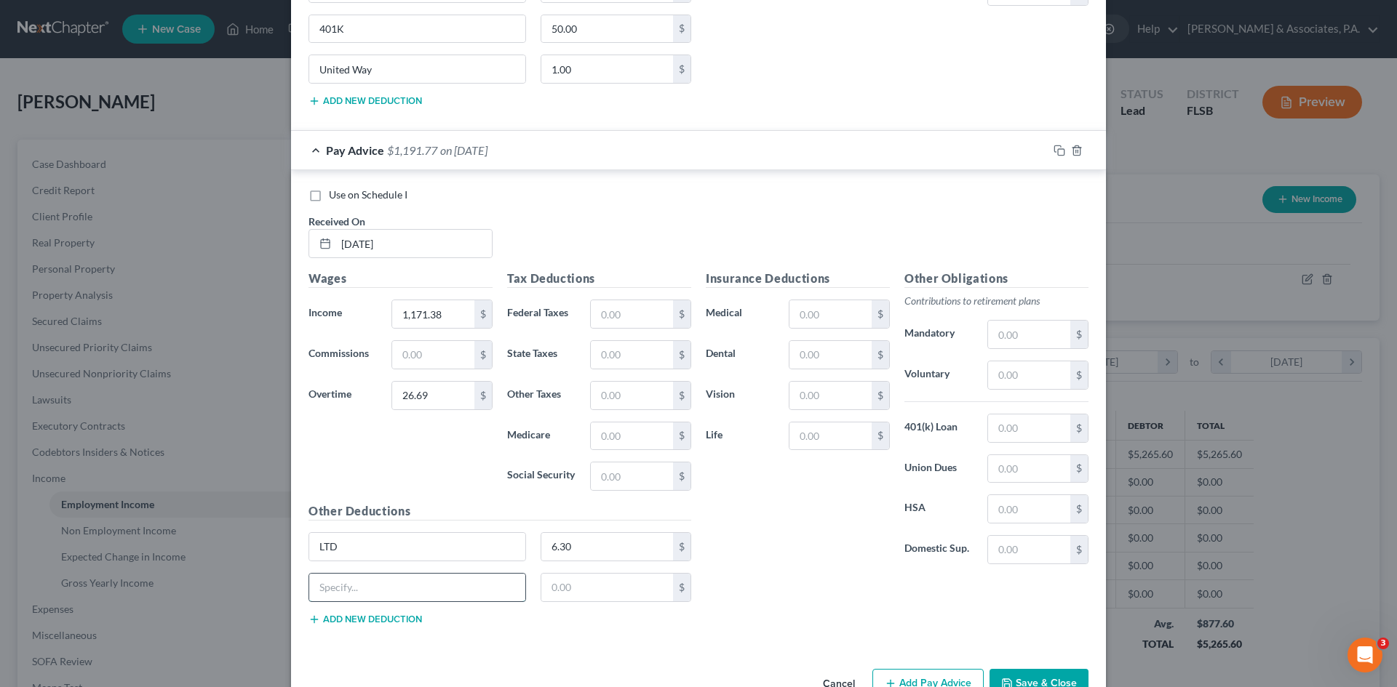
click at [381, 588] on input "text" at bounding box center [417, 588] width 216 height 28
click at [584, 580] on input "text" at bounding box center [607, 588] width 132 height 28
click at [380, 615] on button "Add new deduction" at bounding box center [364, 620] width 113 height 12
click at [375, 620] on input "text" at bounding box center [417, 629] width 216 height 28
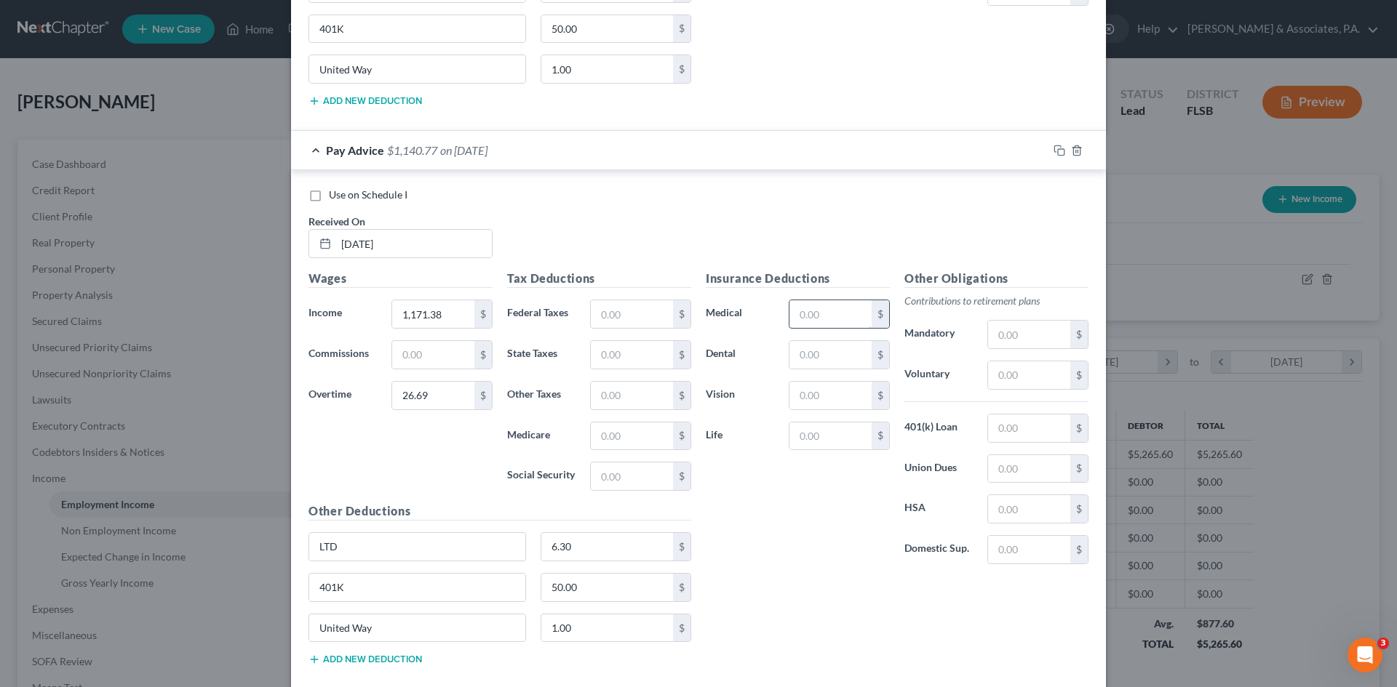
click at [810, 313] on input "text" at bounding box center [830, 314] width 82 height 28
click at [801, 356] on input "text" at bounding box center [830, 355] width 82 height 28
click at [798, 399] on input "text" at bounding box center [830, 396] width 82 height 28
click at [994, 424] on input "text" at bounding box center [1029, 429] width 82 height 28
click at [602, 310] on input "text" at bounding box center [632, 314] width 82 height 28
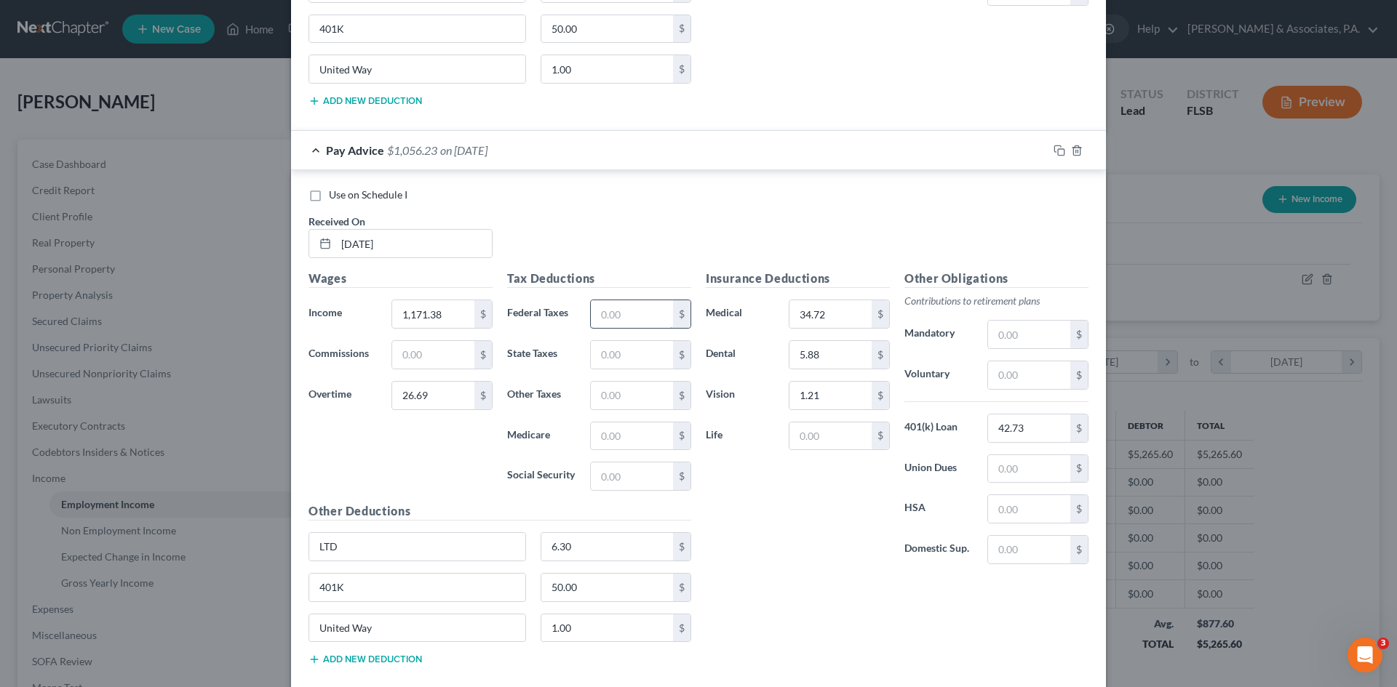
click at [608, 314] on input "text" at bounding box center [632, 314] width 82 height 28
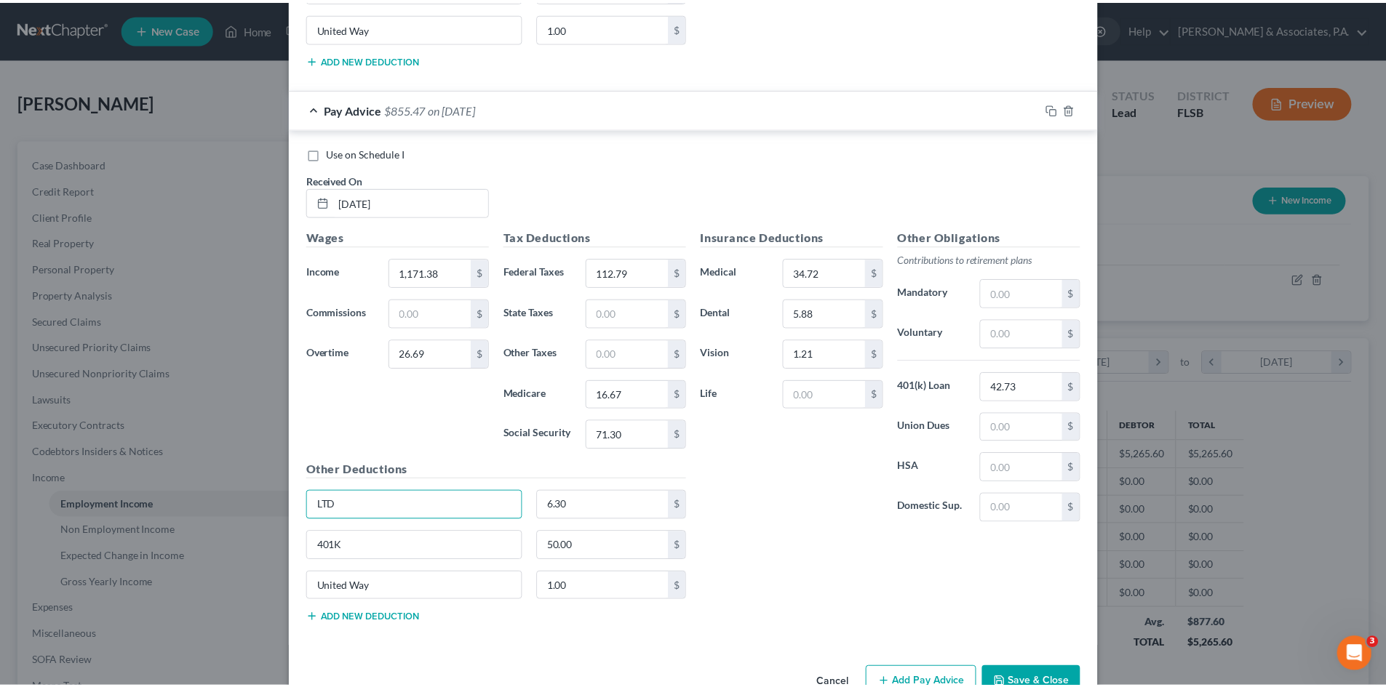
scroll to position [12337, 0]
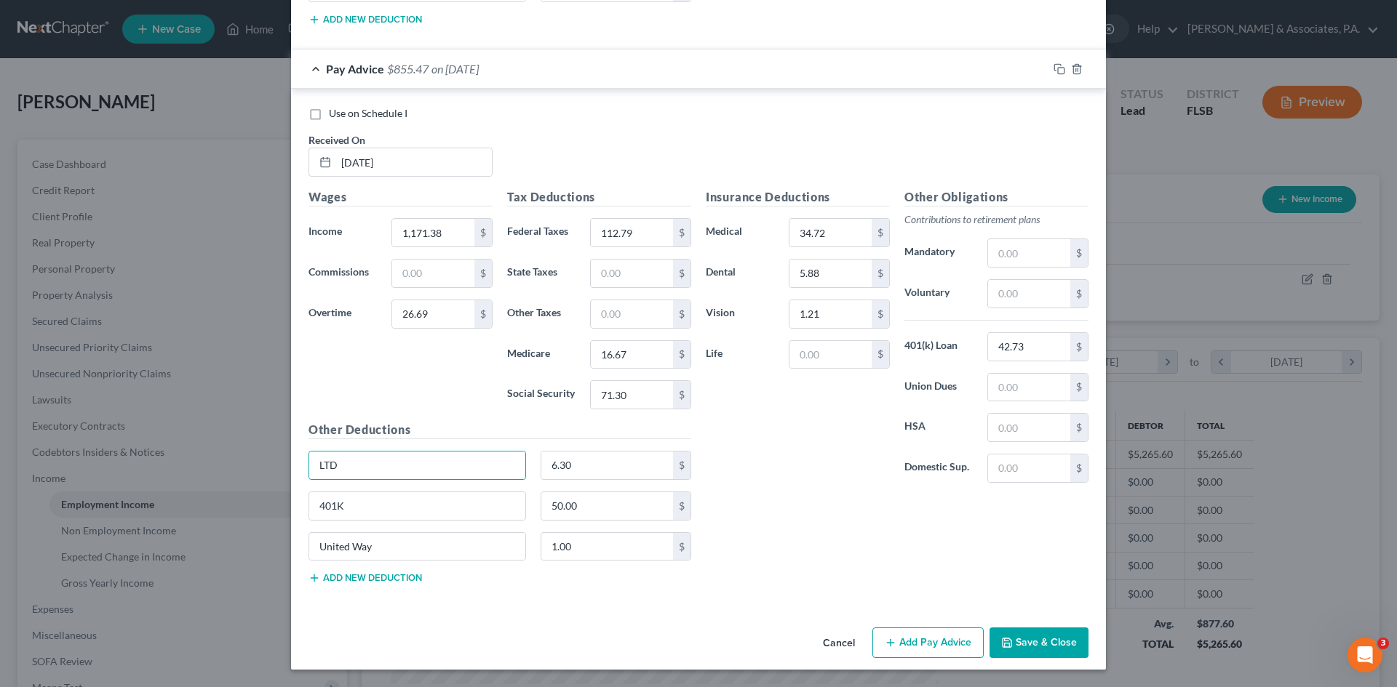
click at [1066, 650] on button "Save & Close" at bounding box center [1038, 643] width 99 height 31
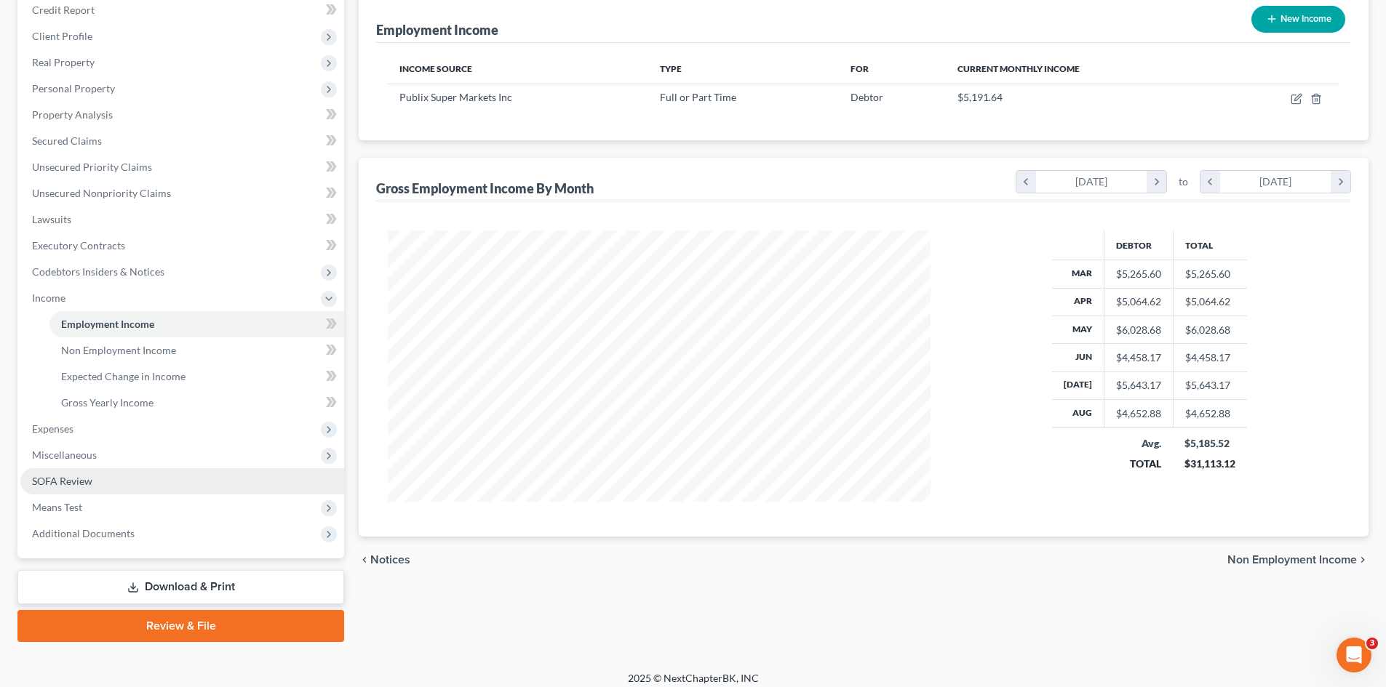
scroll to position [191, 0]
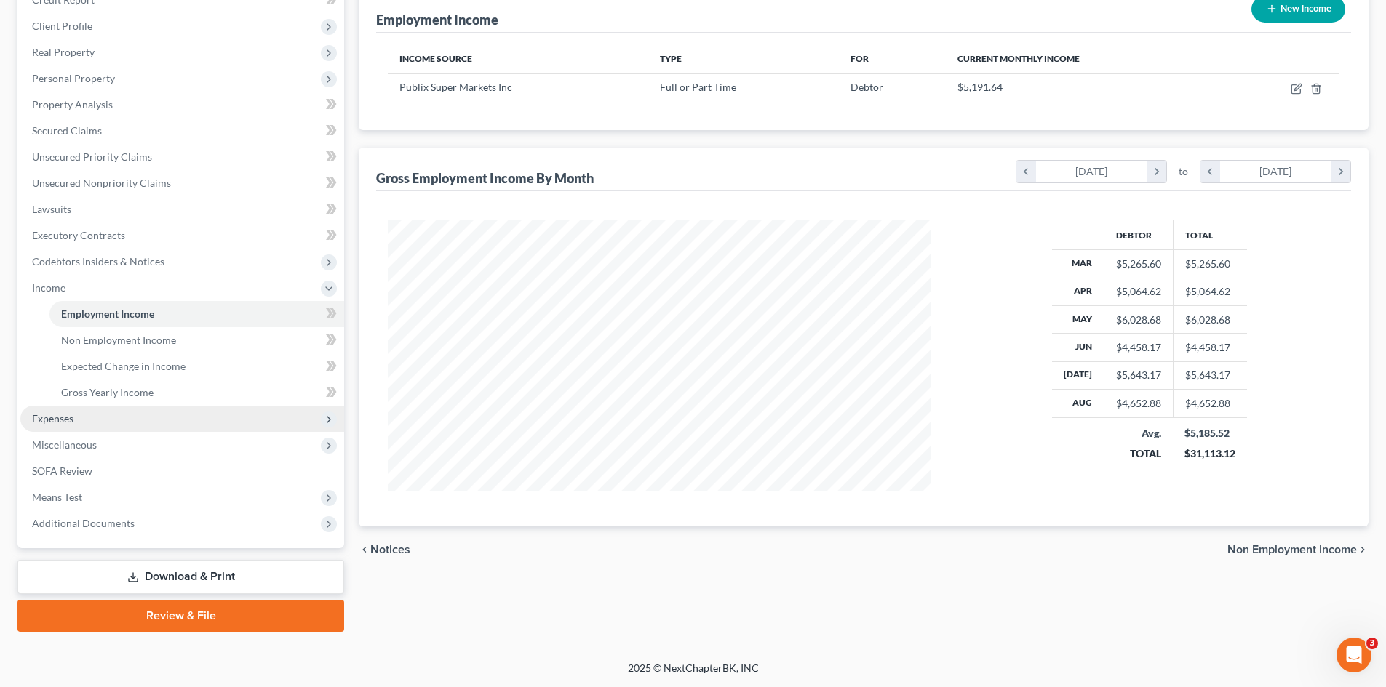
click at [84, 417] on span "Expenses" at bounding box center [182, 419] width 324 height 26
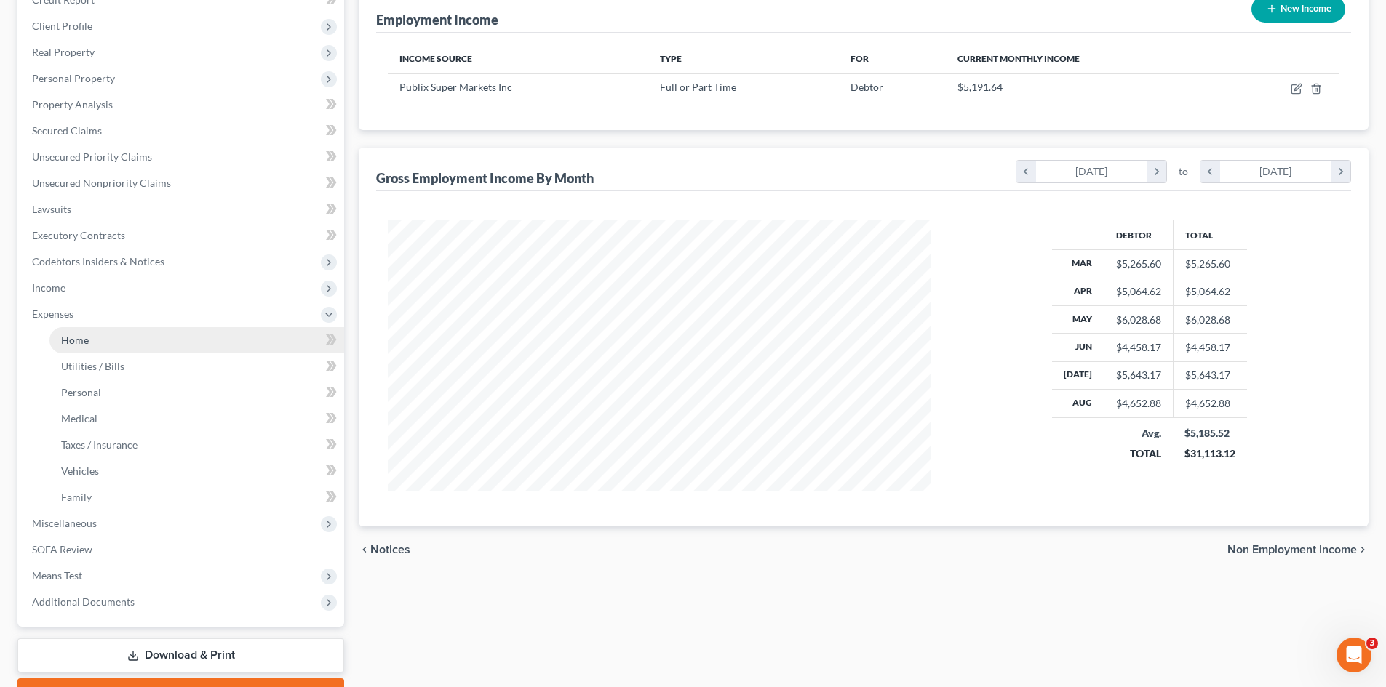
click at [97, 339] on link "Home" at bounding box center [196, 340] width 295 height 26
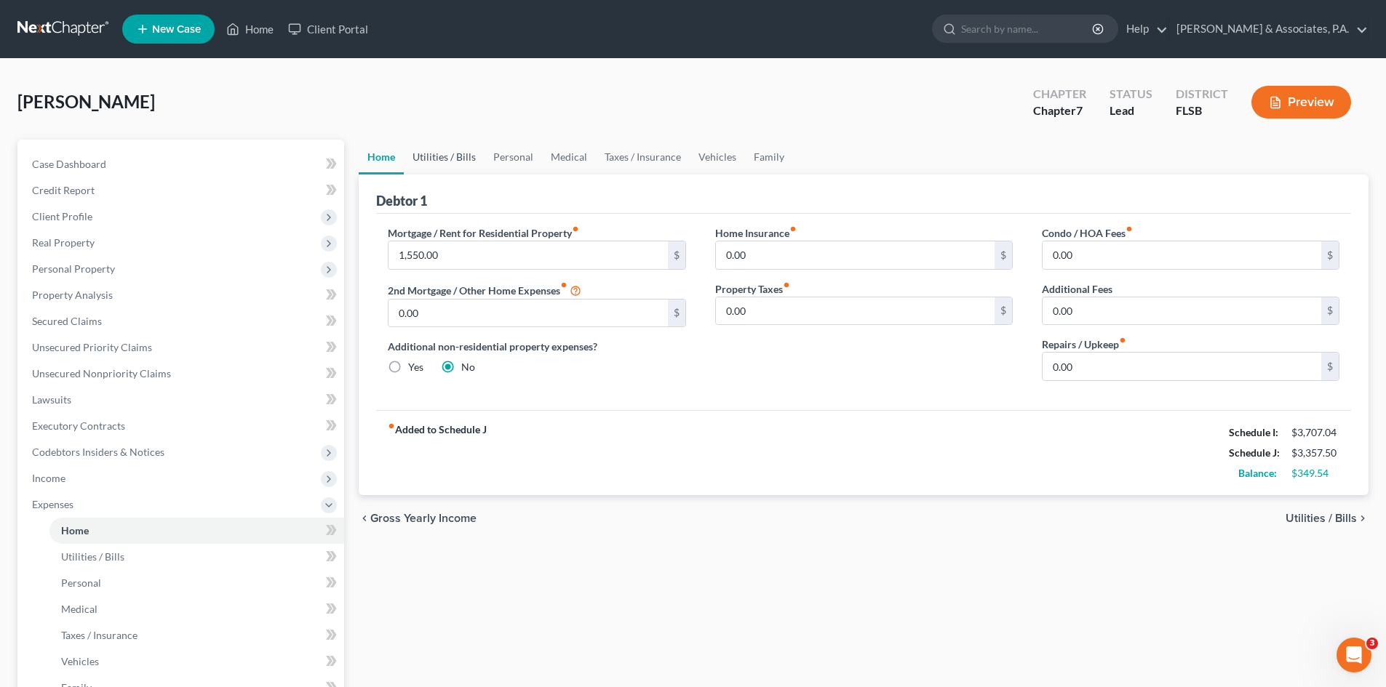
click at [452, 160] on link "Utilities / Bills" at bounding box center [444, 157] width 81 height 35
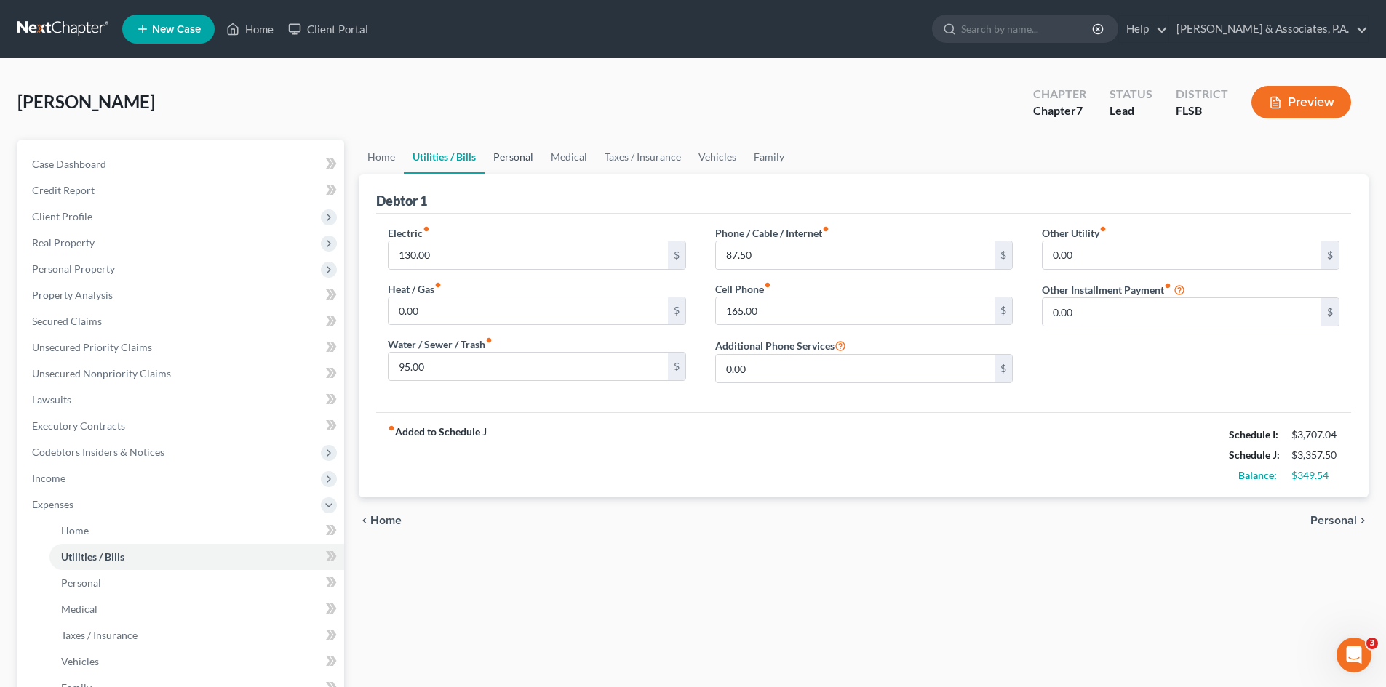
click at [519, 156] on link "Personal" at bounding box center [512, 157] width 57 height 35
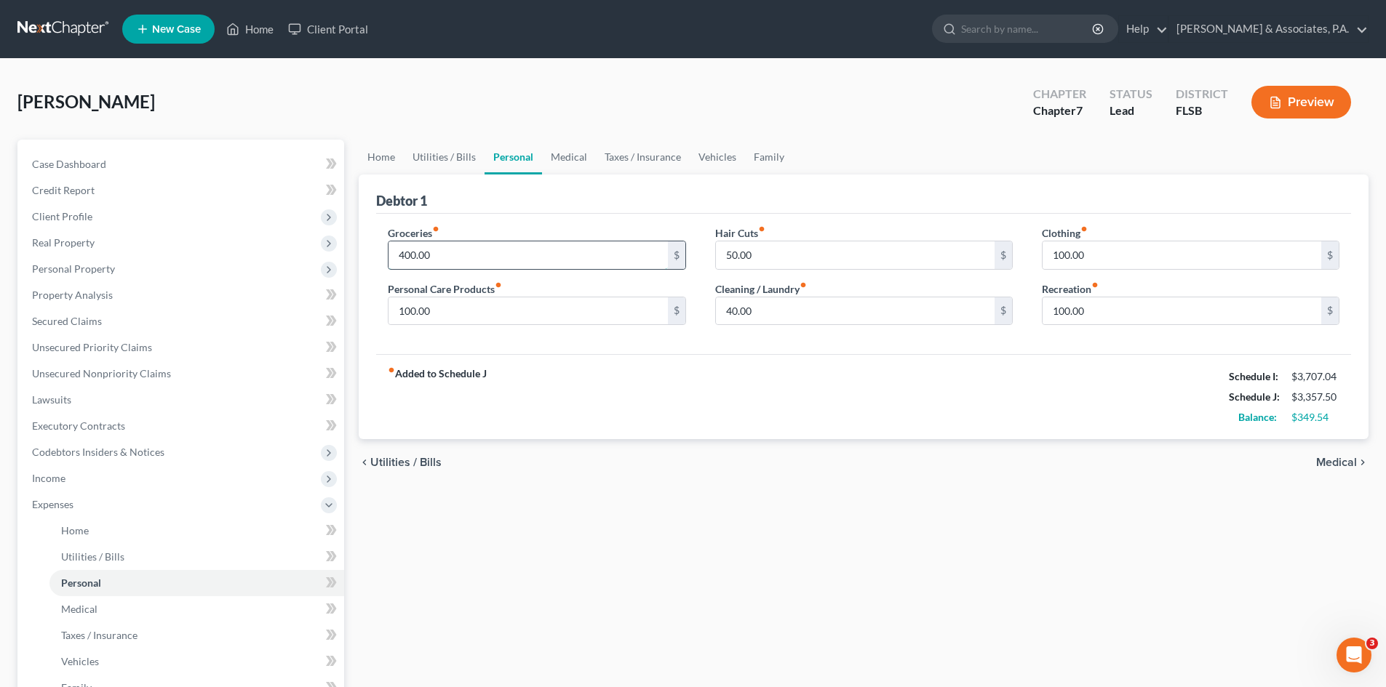
click at [410, 257] on input "400.00" at bounding box center [527, 255] width 279 height 28
click at [564, 158] on link "Medical" at bounding box center [569, 157] width 54 height 35
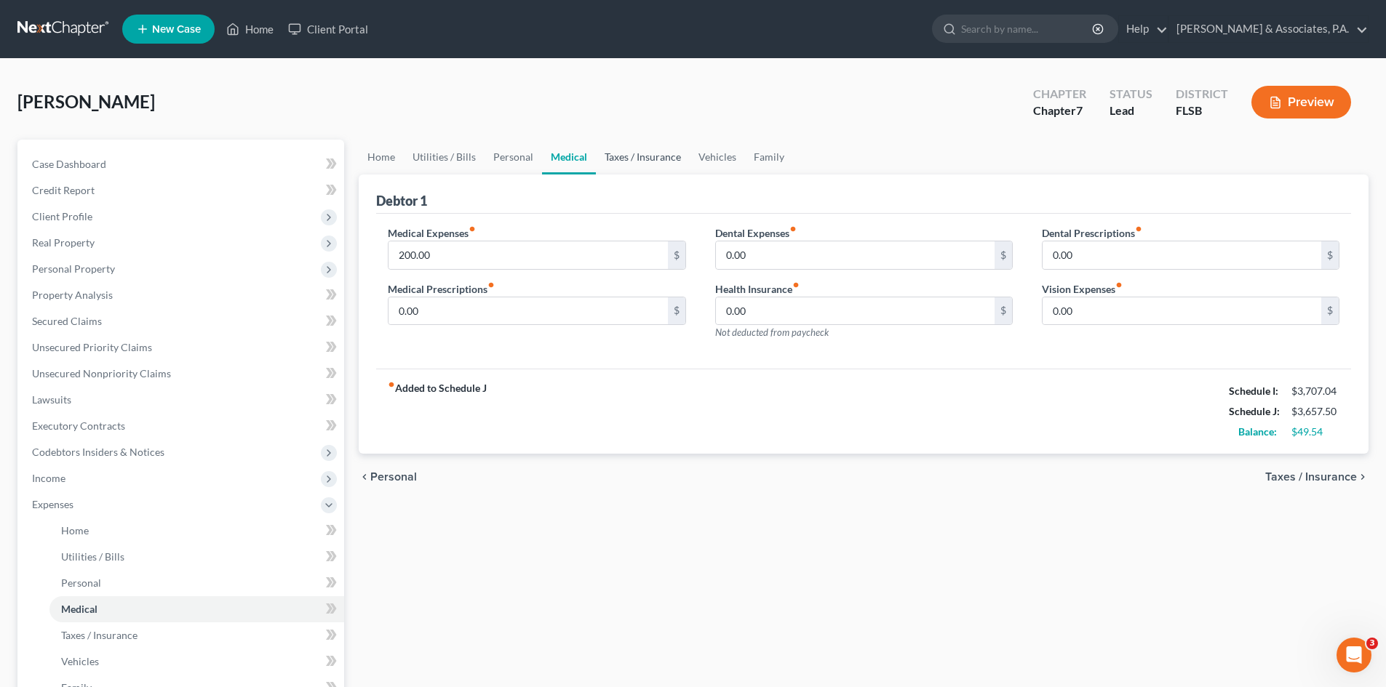
click at [626, 154] on link "Taxes / Insurance" at bounding box center [643, 157] width 94 height 35
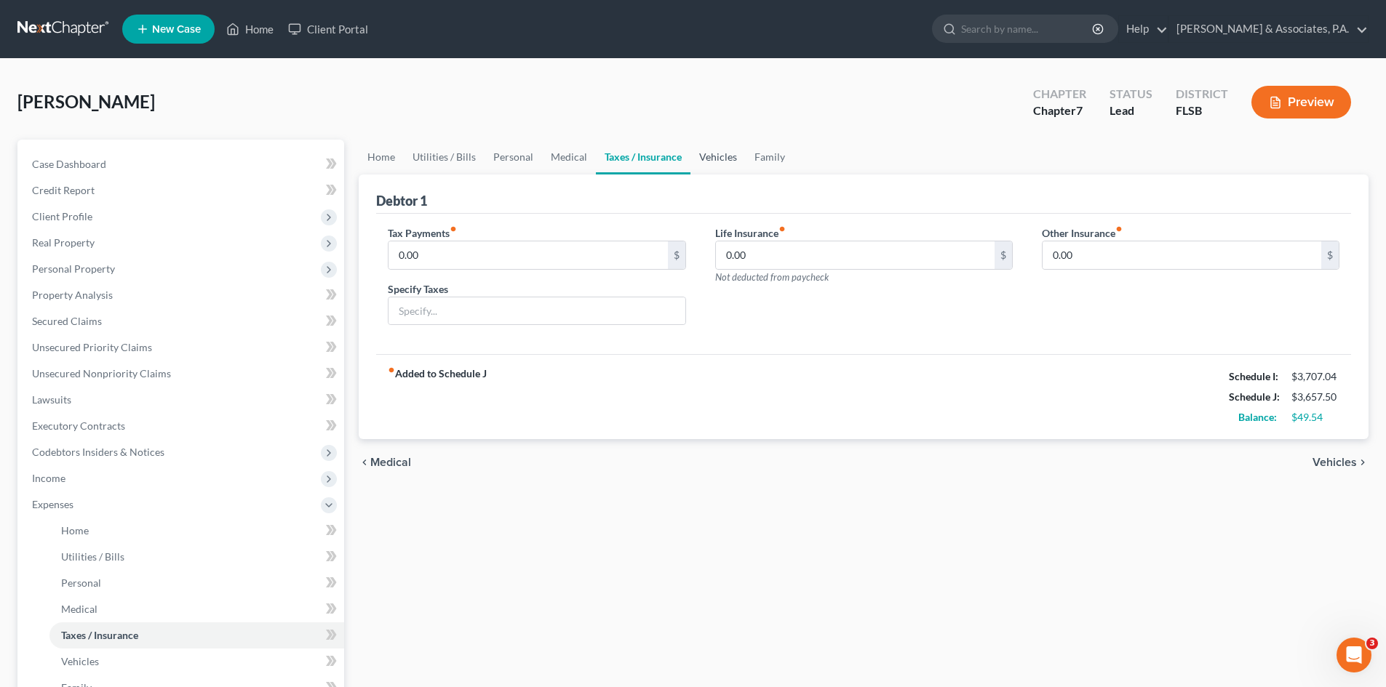
click at [718, 156] on link "Vehicles" at bounding box center [717, 157] width 55 height 35
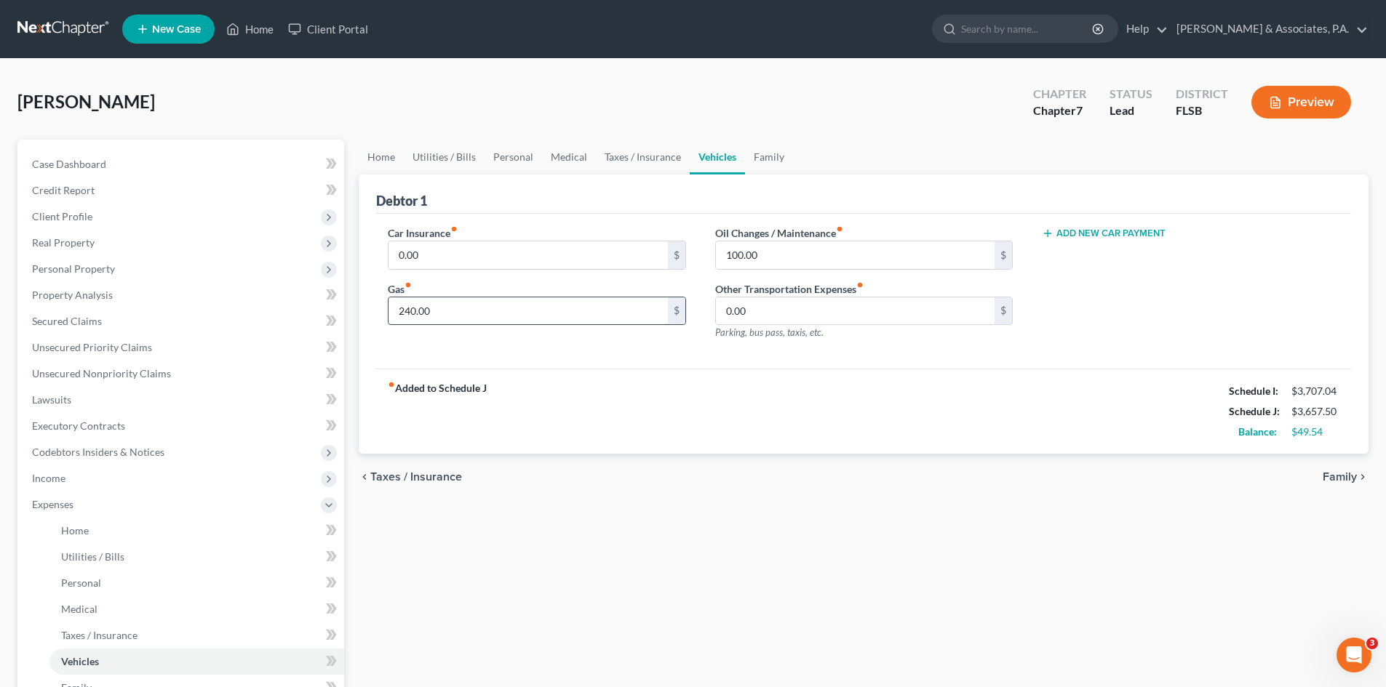
click at [410, 314] on input "240.00" at bounding box center [527, 311] width 279 height 28
click at [447, 346] on div "Car Insurance fiber_manual_record 0.00 $ Gas fiber_manual_record 300.00 $" at bounding box center [536, 288] width 327 height 127
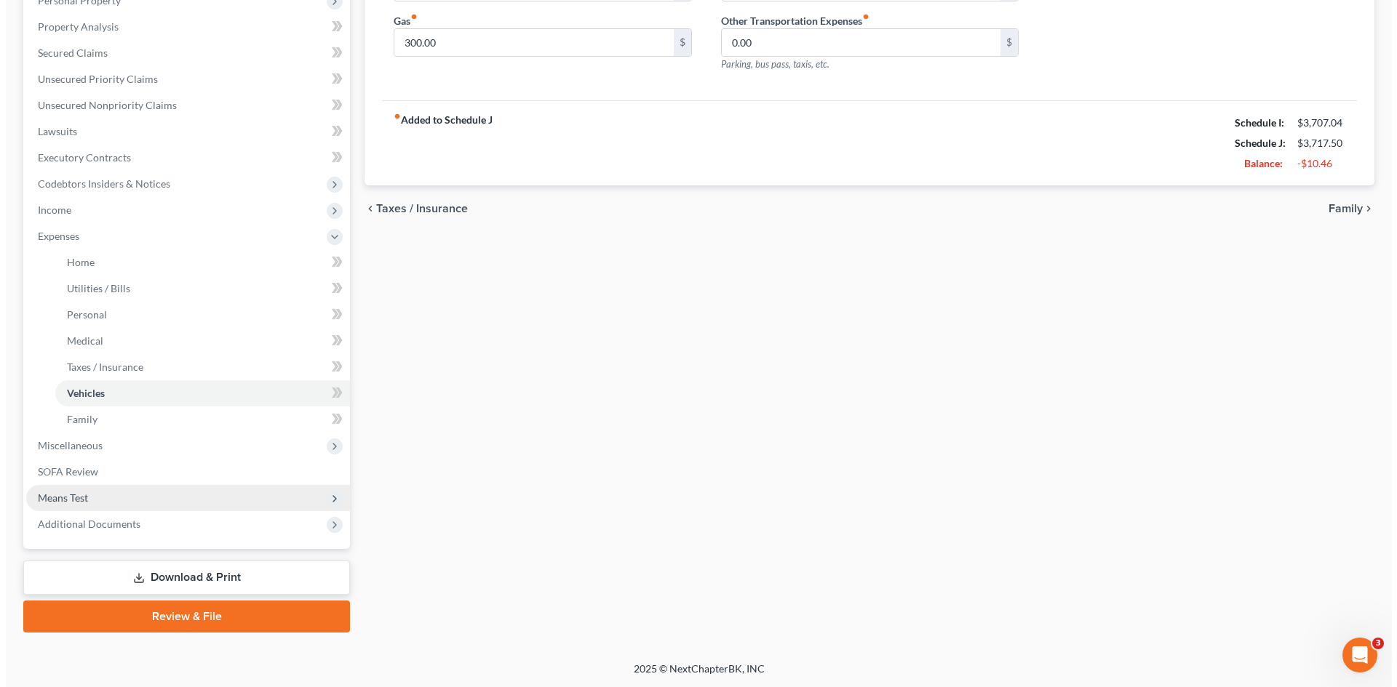
scroll to position [269, 0]
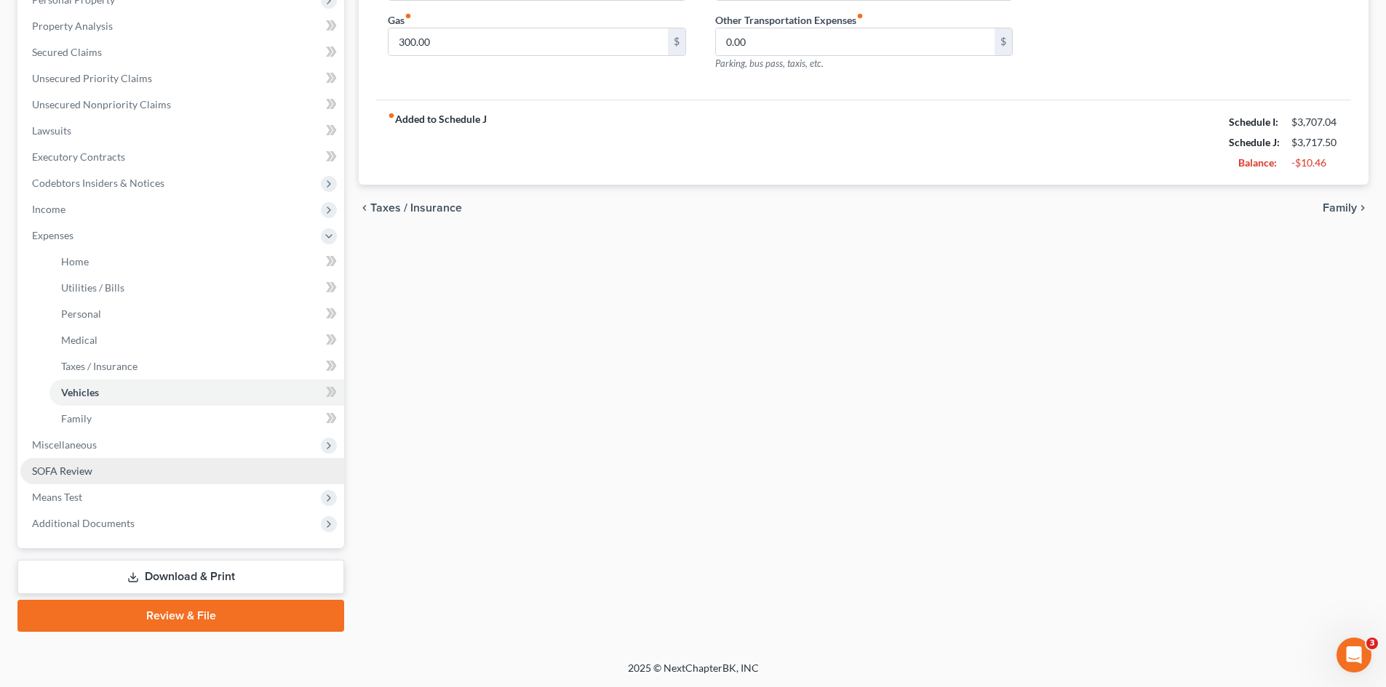
click at [79, 468] on span "SOFA Review" at bounding box center [62, 471] width 60 height 12
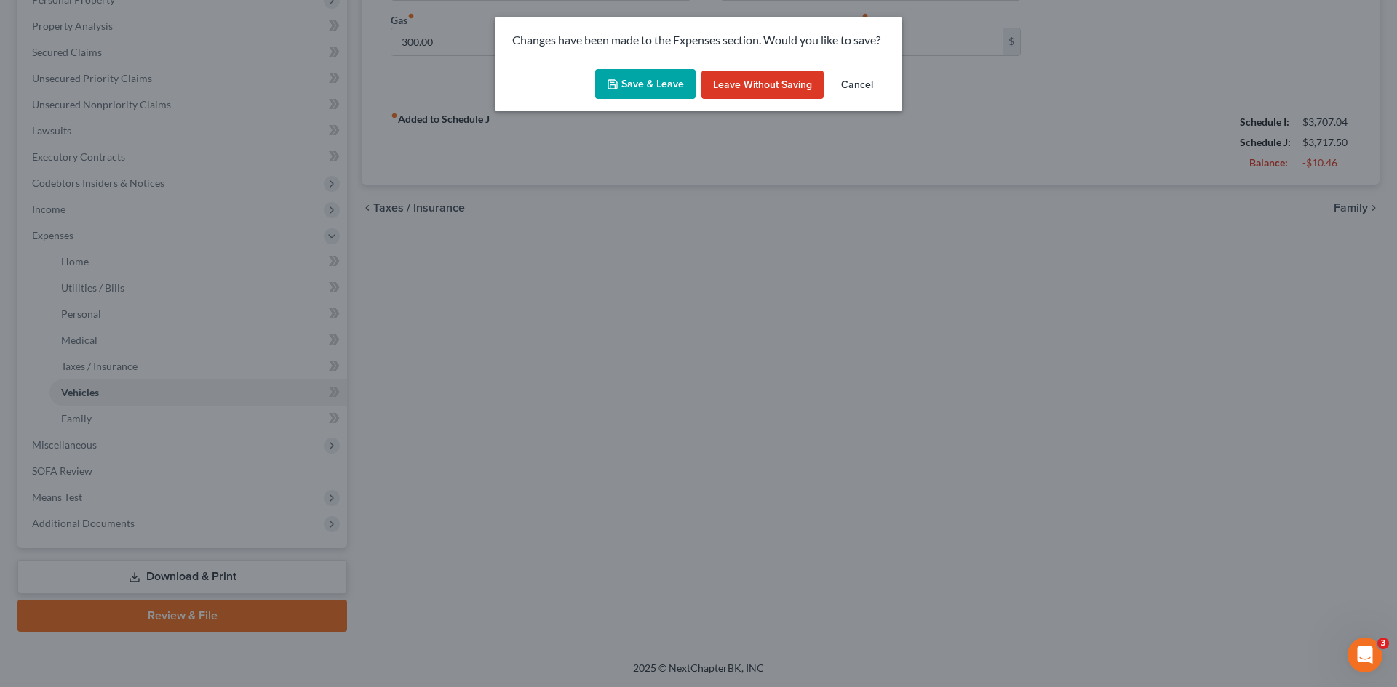
click at [676, 78] on button "Save & Leave" at bounding box center [645, 84] width 100 height 31
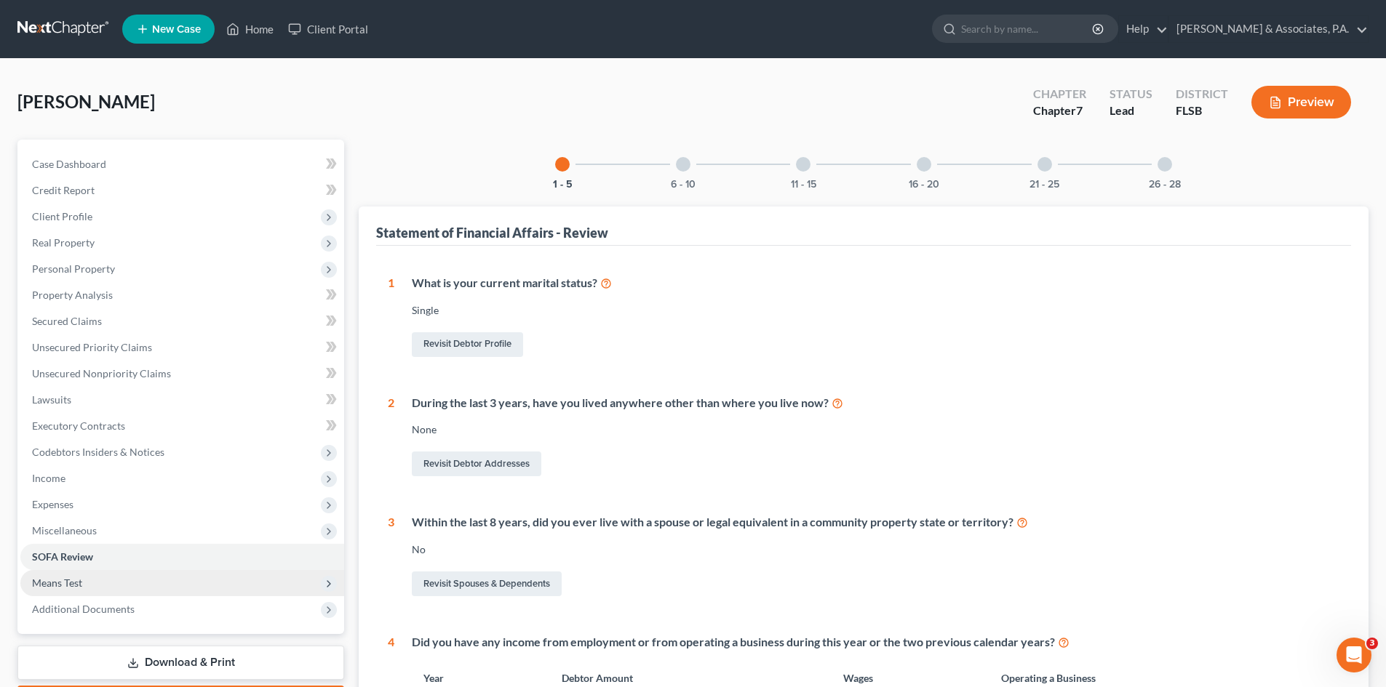
click at [95, 582] on span "Means Test" at bounding box center [182, 583] width 324 height 26
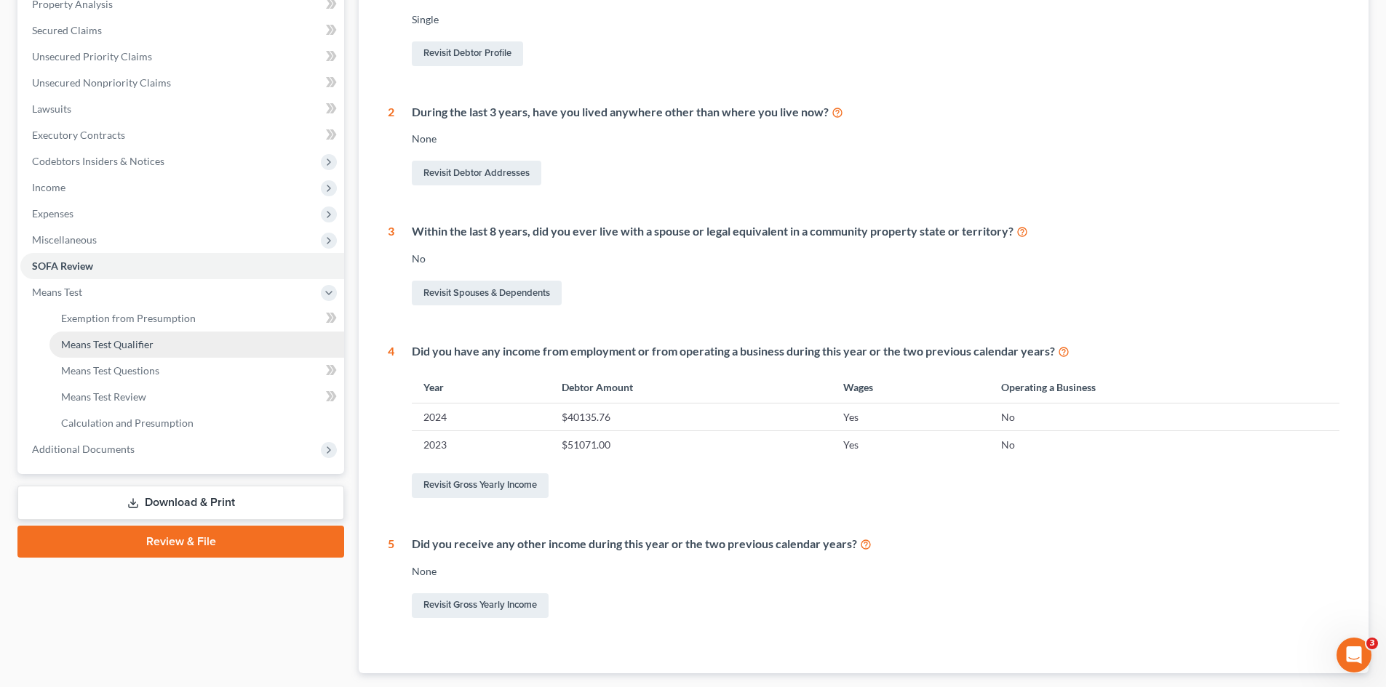
click at [137, 348] on span "Means Test Qualifier" at bounding box center [107, 344] width 92 height 12
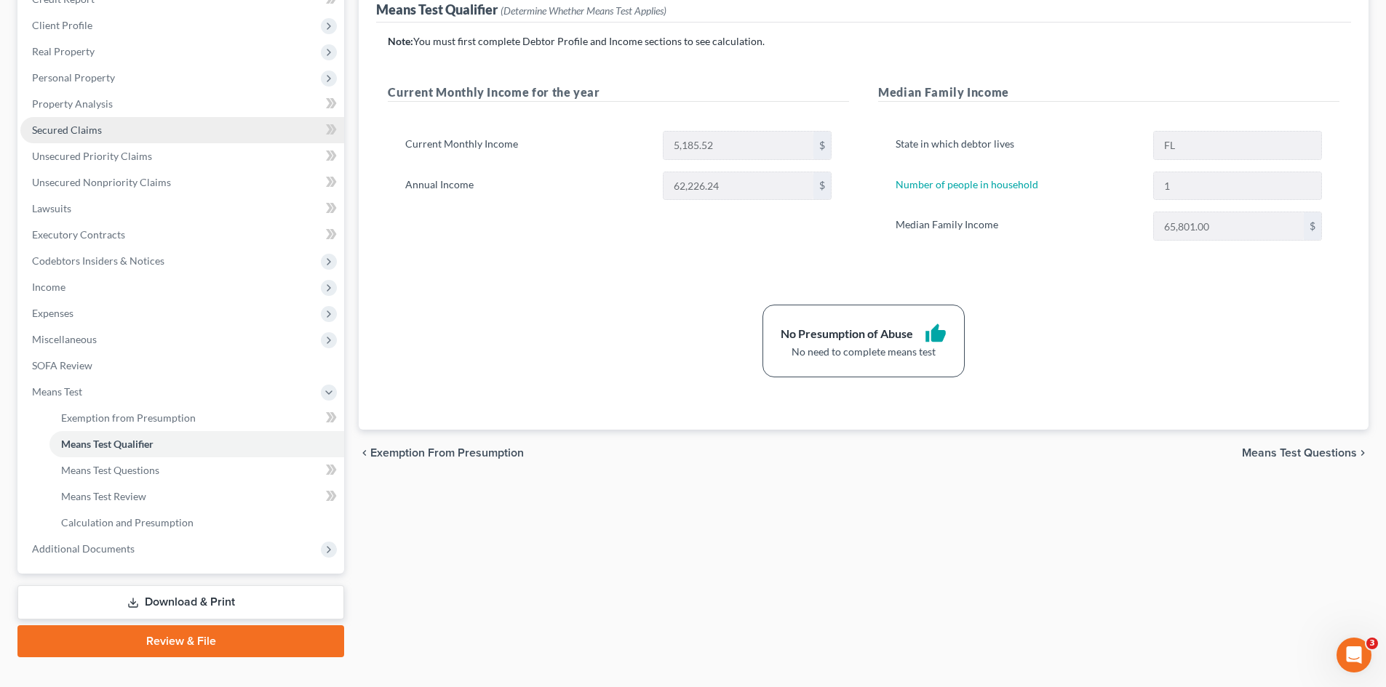
scroll to position [217, 0]
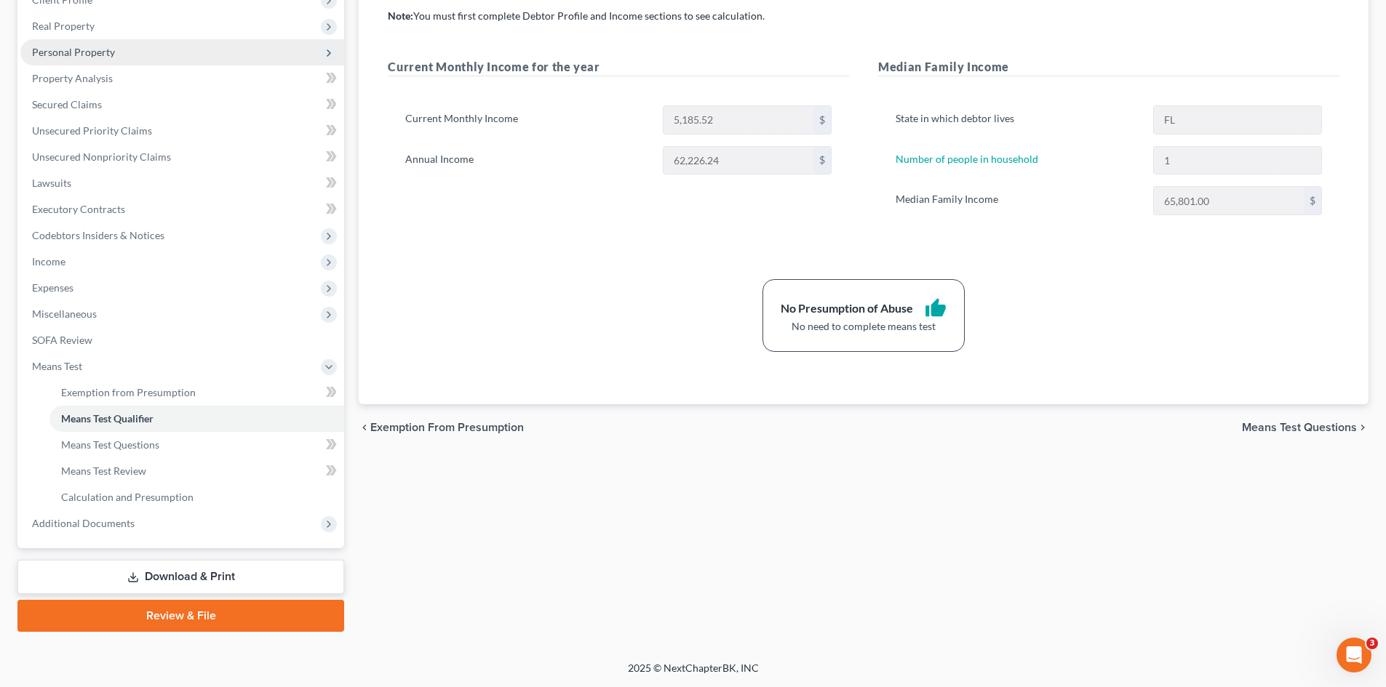
click at [81, 52] on span "Personal Property" at bounding box center [73, 52] width 83 height 12
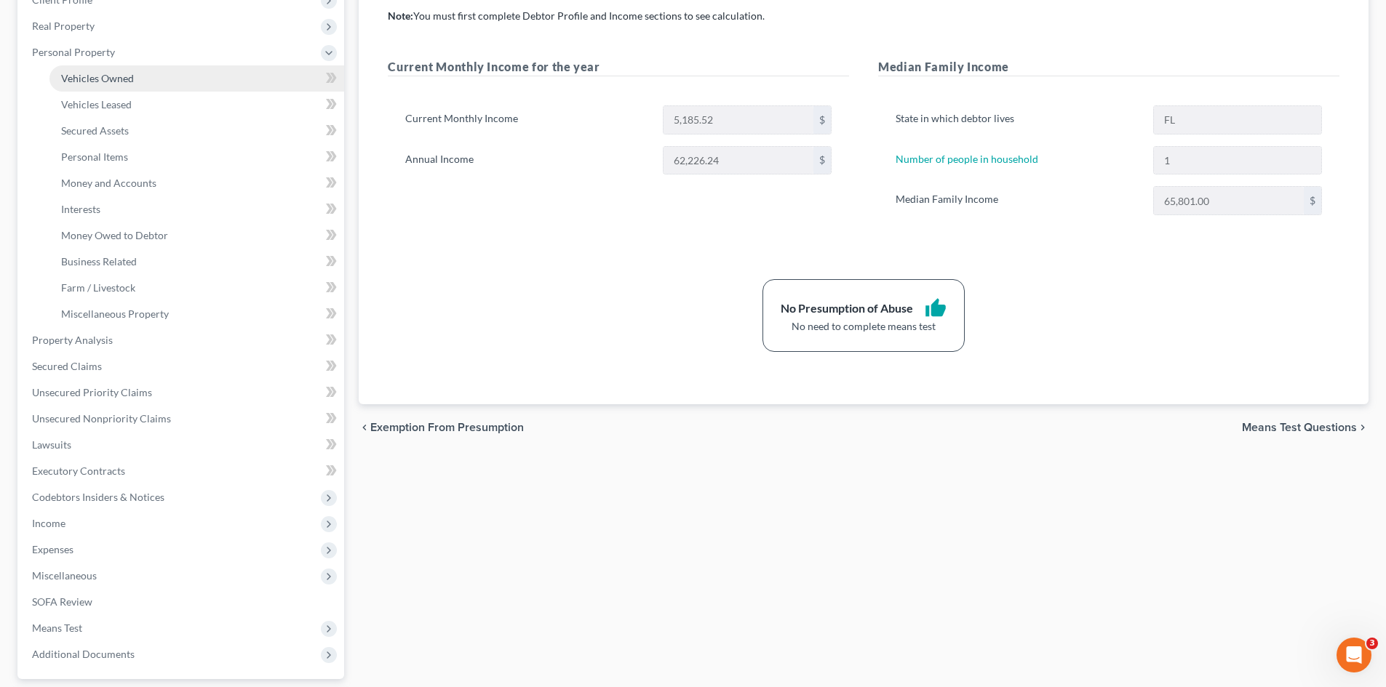
click at [81, 78] on span "Vehicles Owned" at bounding box center [97, 78] width 73 height 12
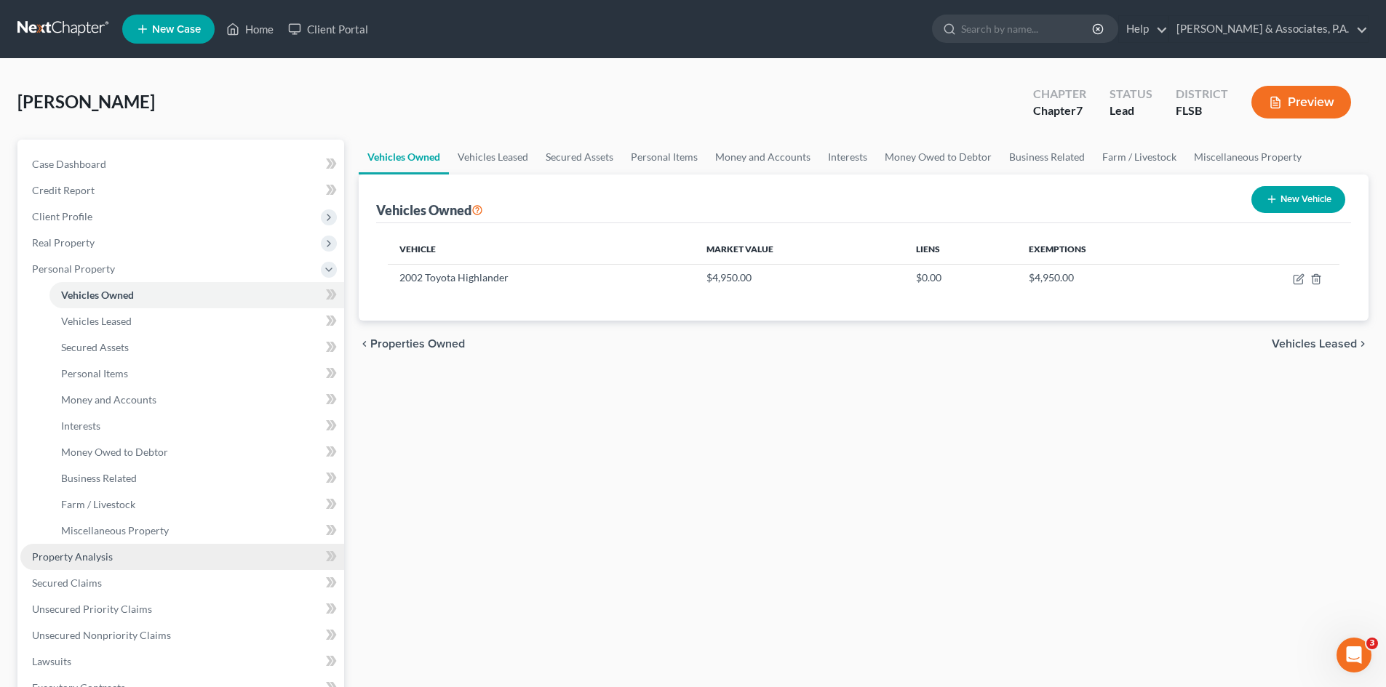
click at [106, 552] on span "Property Analysis" at bounding box center [72, 557] width 81 height 12
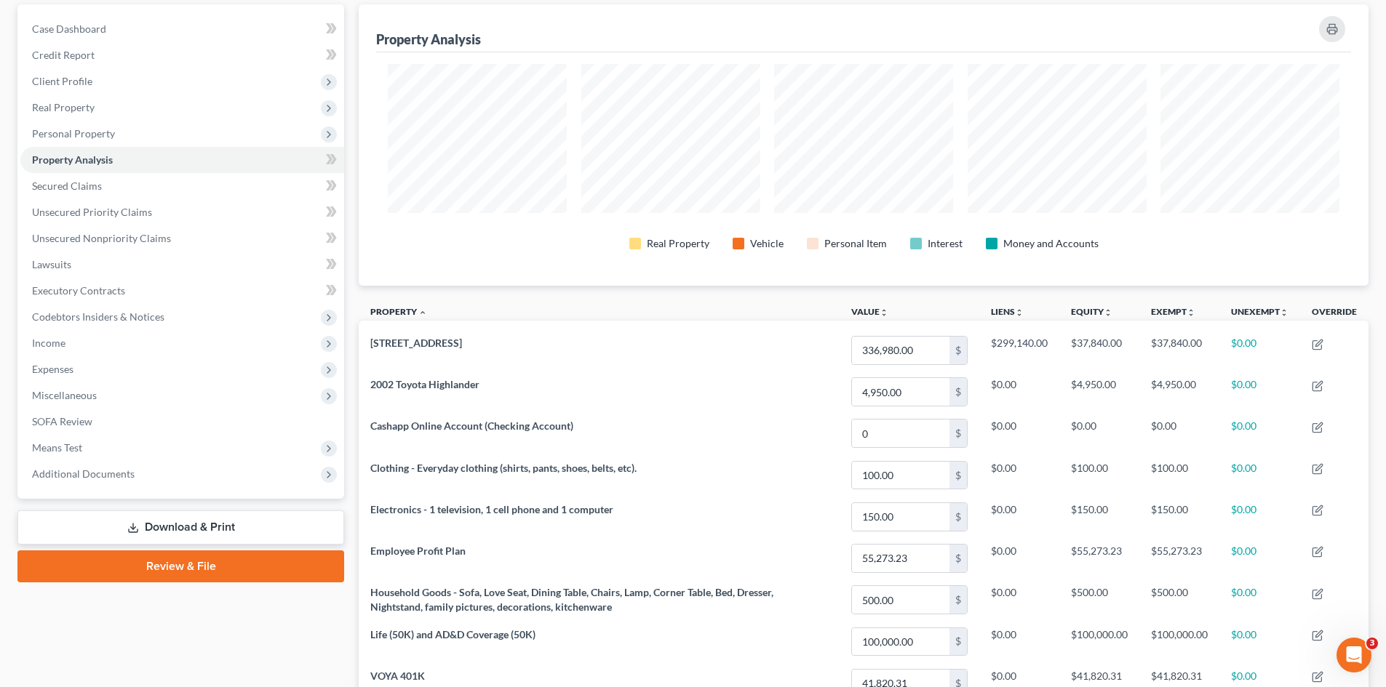
scroll to position [145, 0]
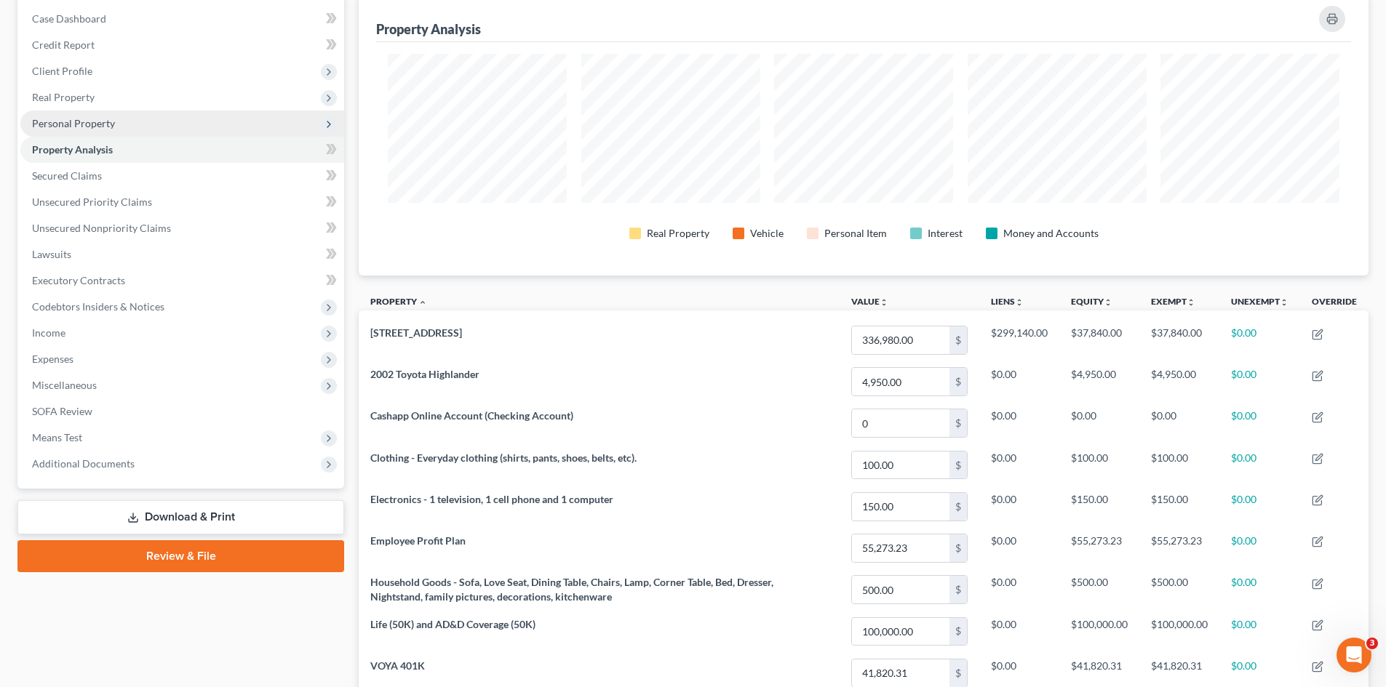
click at [96, 124] on span "Personal Property" at bounding box center [73, 123] width 83 height 12
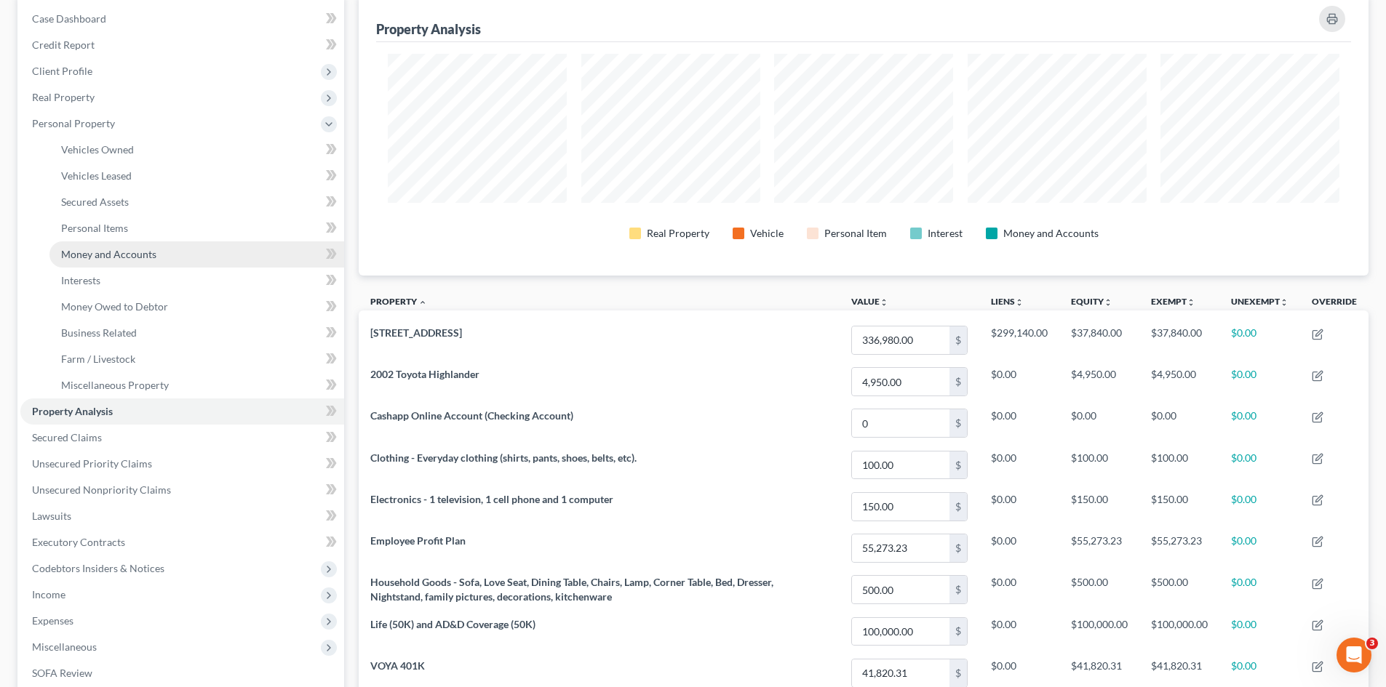
click at [97, 253] on span "Money and Accounts" at bounding box center [108, 254] width 95 height 12
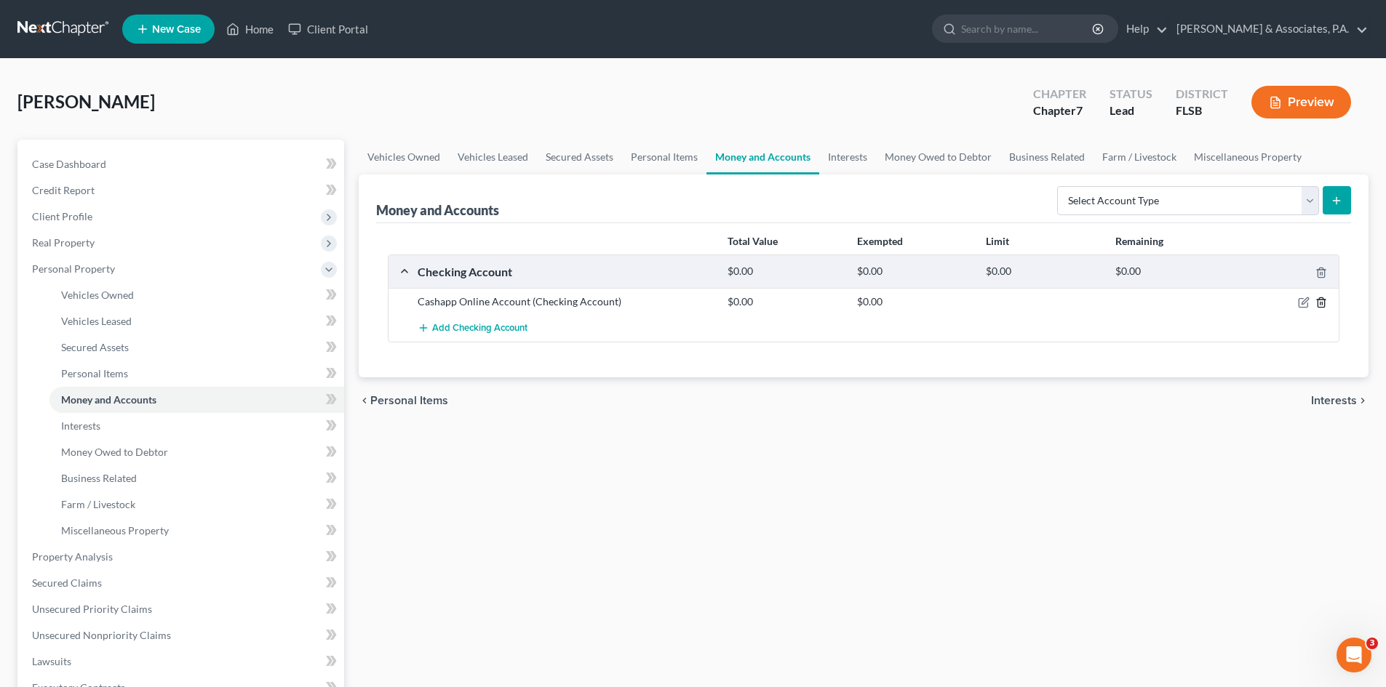
click at [1321, 300] on polyline "button" at bounding box center [1321, 300] width 9 height 0
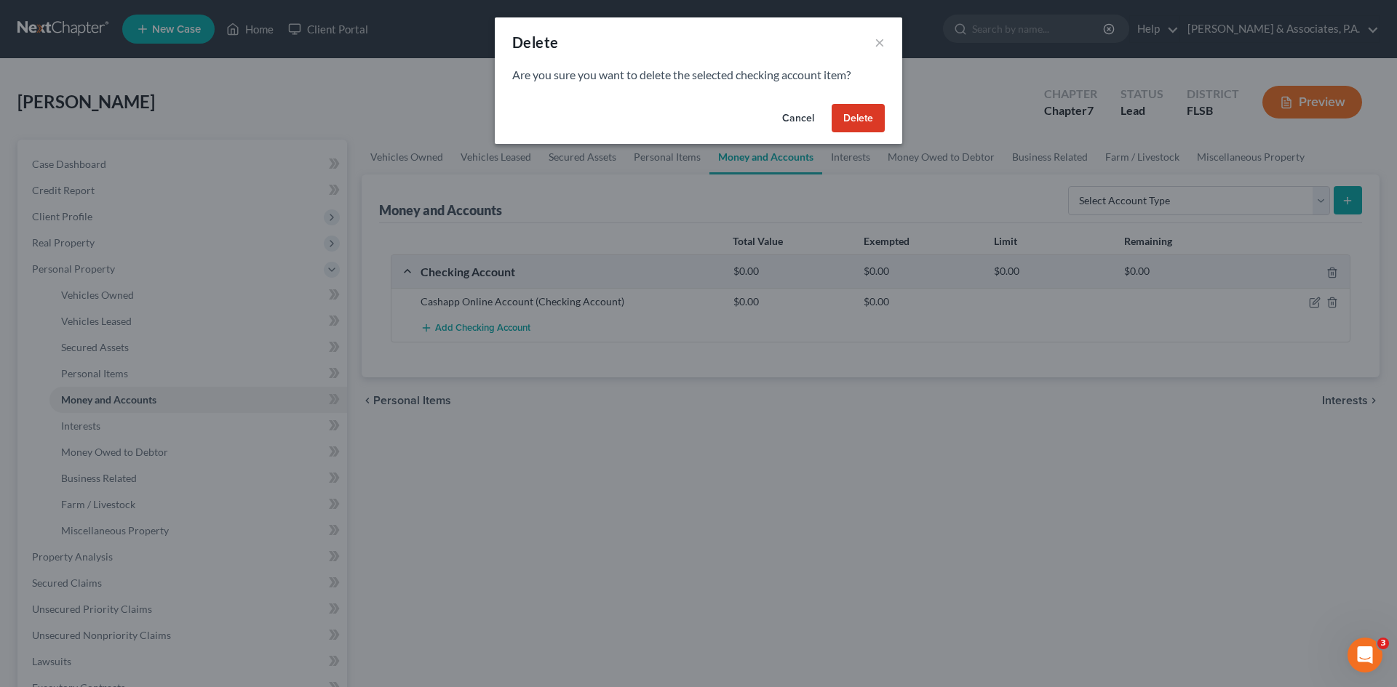
click at [851, 124] on button "Delete" at bounding box center [857, 118] width 53 height 29
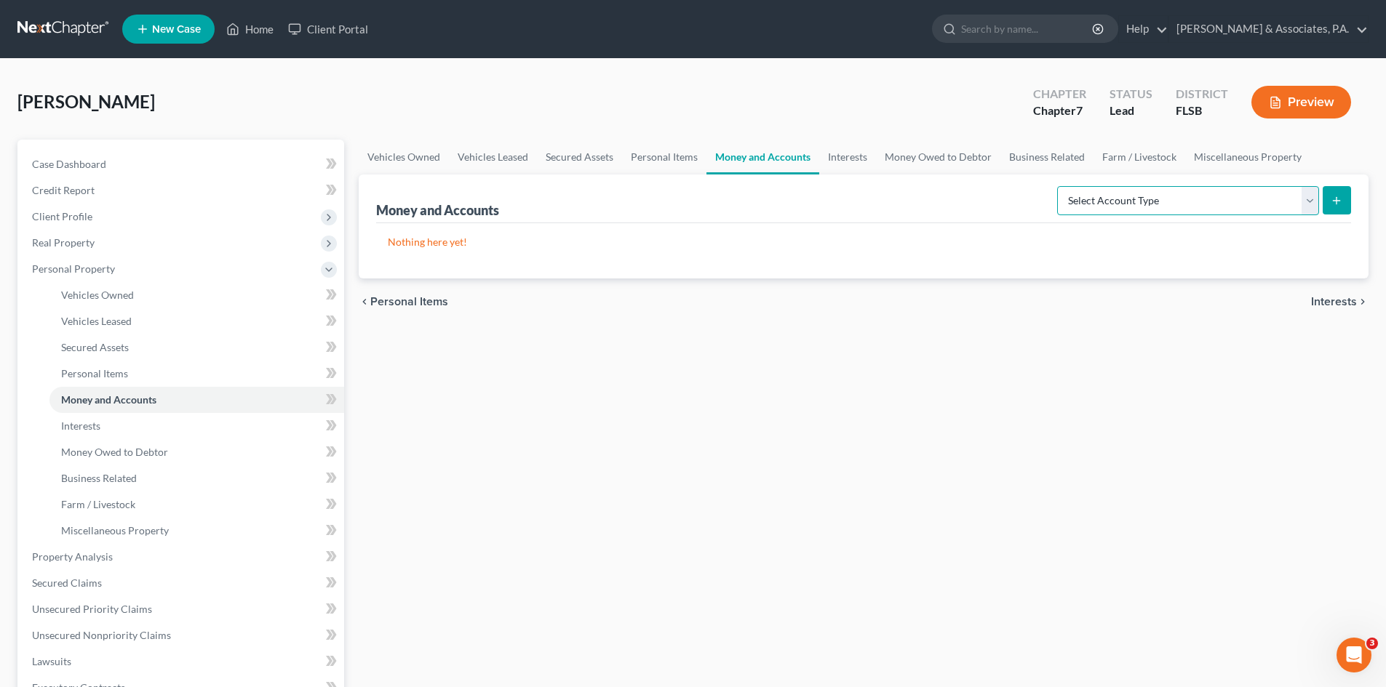
click at [1214, 197] on select "Select Account Type Brokerage Cash on Hand Certificates of Deposit Checking Acc…" at bounding box center [1188, 200] width 262 height 29
click at [1060, 186] on select "Select Account Type Brokerage Cash on Hand Certificates of Deposit Checking Acc…" at bounding box center [1188, 200] width 262 height 29
click at [1335, 199] on icon "submit" at bounding box center [1336, 201] width 12 height 12
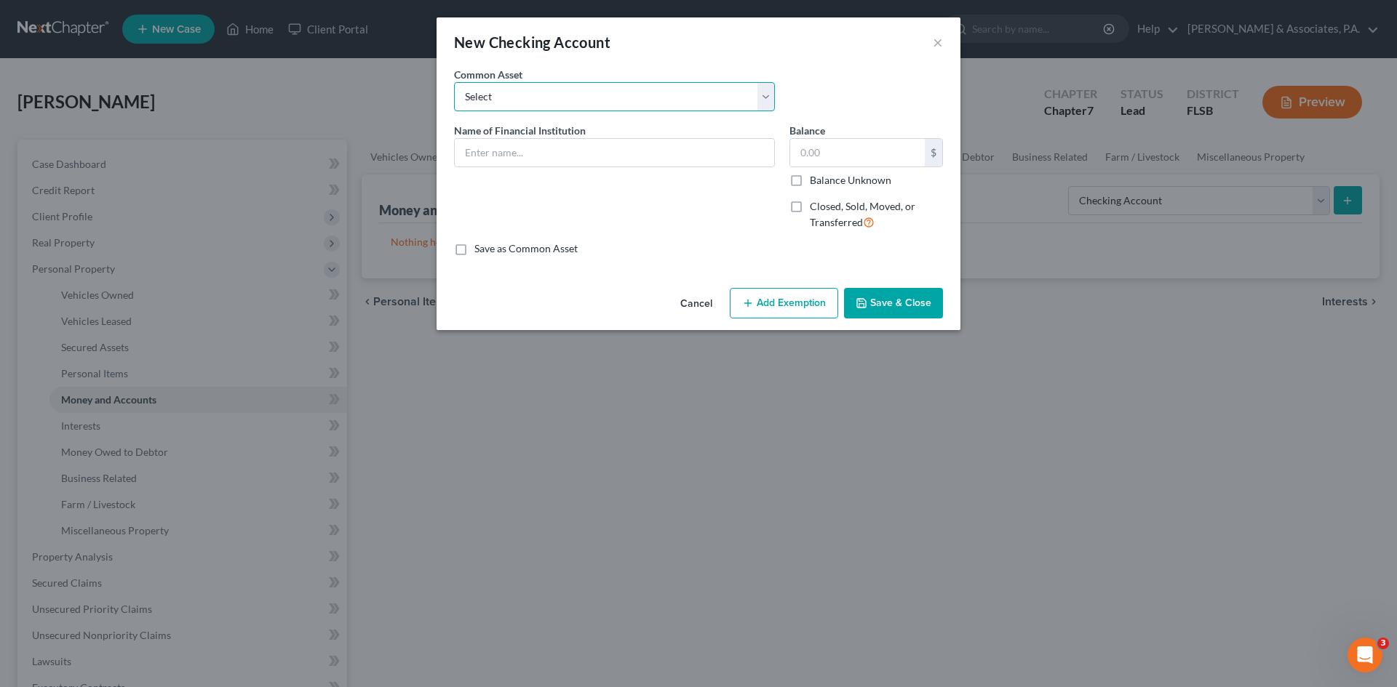
click at [509, 94] on select "Select [PERSON_NAME] Fargo Checking acct #9620 [PERSON_NAME] Fargo Checking Acc…" at bounding box center [614, 96] width 321 height 29
click at [501, 154] on input "text" at bounding box center [614, 153] width 319 height 28
click at [532, 154] on input "text" at bounding box center [614, 153] width 319 height 28
click at [803, 152] on input "text" at bounding box center [857, 153] width 135 height 28
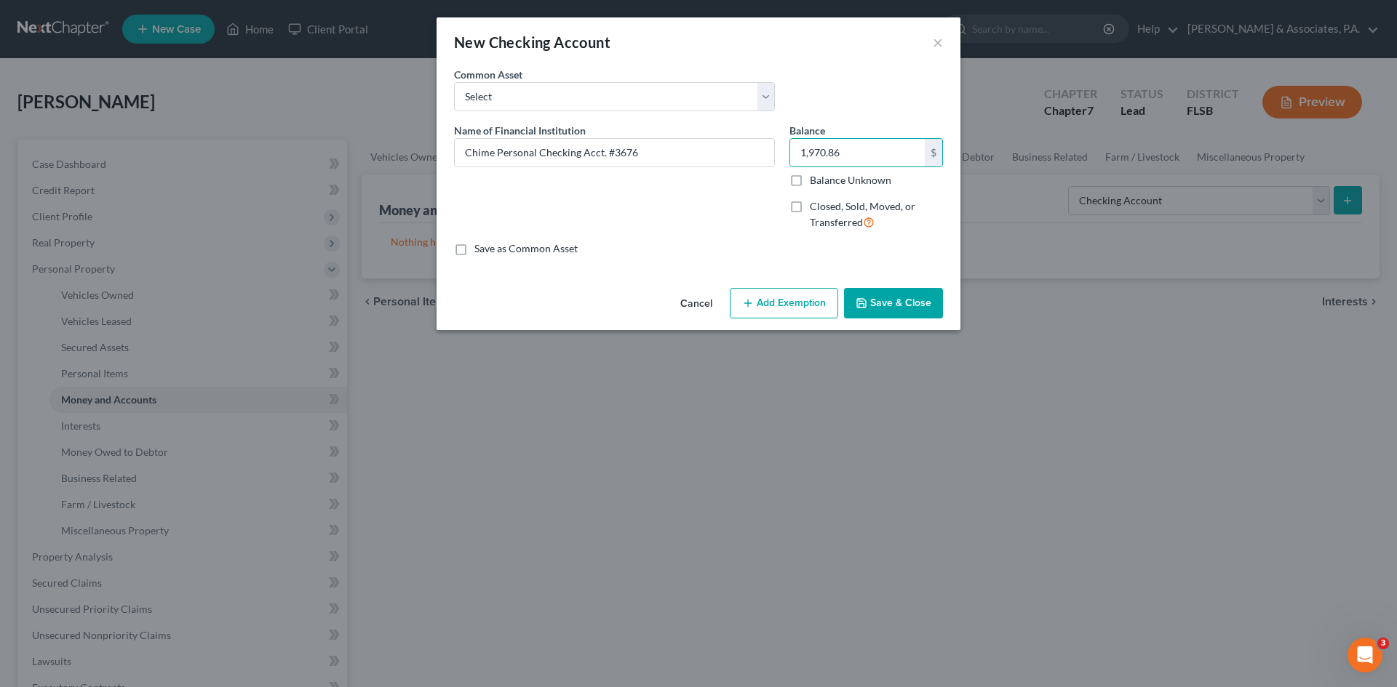
click at [911, 314] on button "Save & Close" at bounding box center [893, 303] width 99 height 31
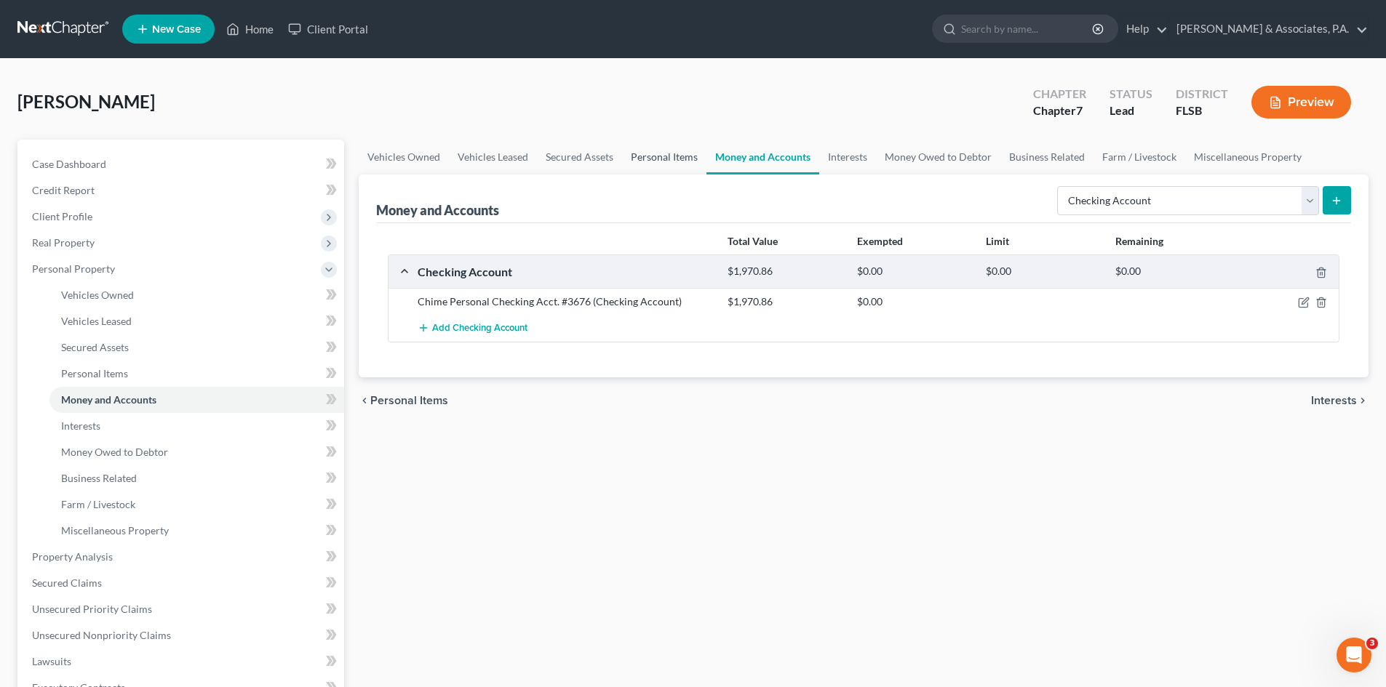
click at [652, 157] on link "Personal Items" at bounding box center [664, 157] width 84 height 35
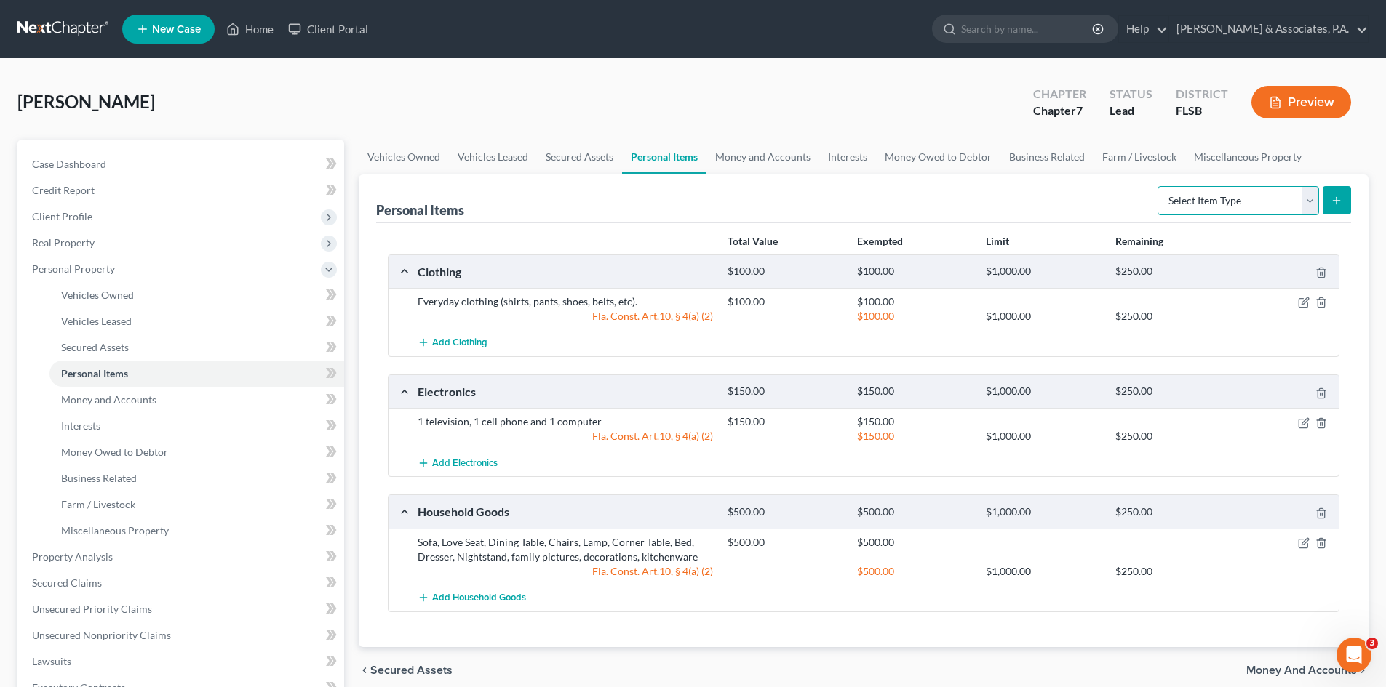
click at [1211, 204] on select "Select Item Type Clothing Collectibles Of Value Electronics Firearms Household …" at bounding box center [1237, 200] width 161 height 29
click at [1159, 186] on select "Select Item Type Clothing Collectibles Of Value Electronics Firearms Household …" at bounding box center [1237, 200] width 161 height 29
click at [1210, 199] on select "Select Item Type Clothing Collectibles Of Value Electronics Firearms Household …" at bounding box center [1237, 200] width 161 height 29
click at [1159, 186] on select "Select Item Type Clothing Collectibles Of Value Electronics Firearms Household …" at bounding box center [1237, 200] width 161 height 29
click at [1209, 199] on select "Select Item Type Clothing Collectibles Of Value Electronics Firearms Household …" at bounding box center [1237, 200] width 161 height 29
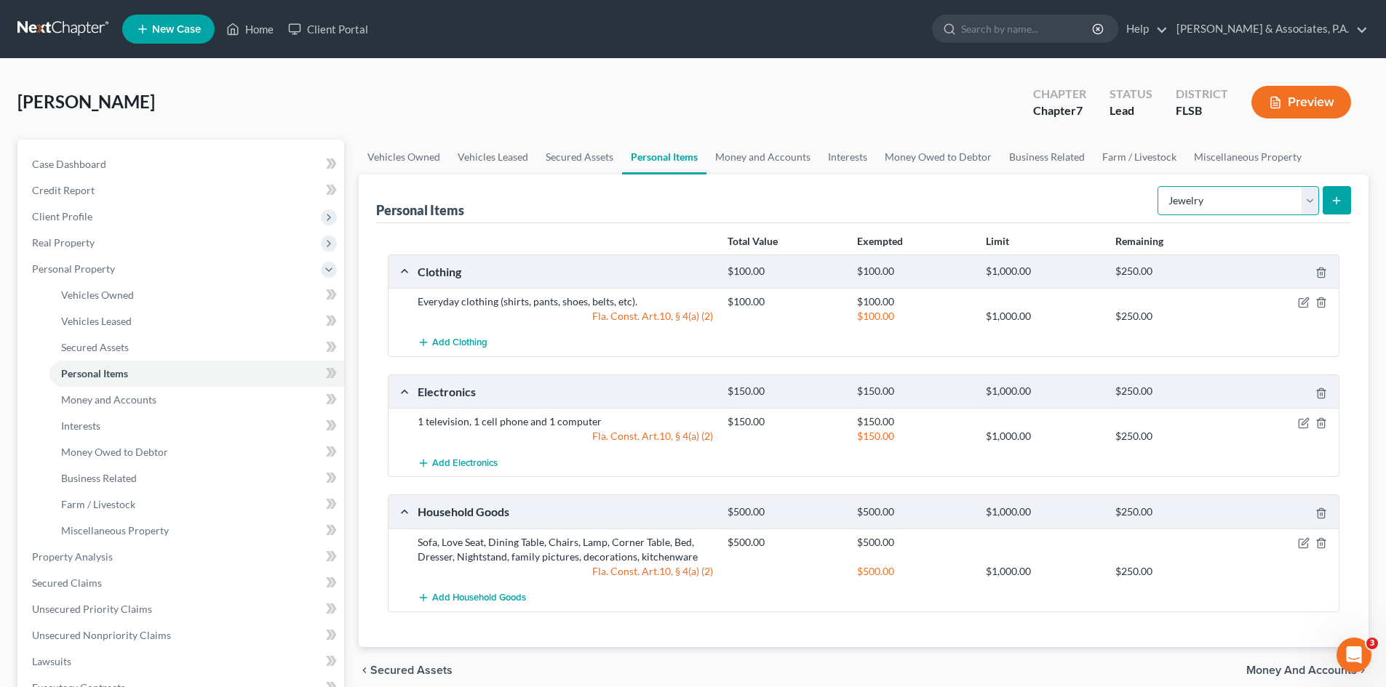
click at [1159, 186] on select "Select Item Type Clothing Collectibles Of Value Electronics Firearms Household …" at bounding box center [1237, 200] width 161 height 29
click at [1336, 201] on line "submit" at bounding box center [1336, 200] width 0 height 7
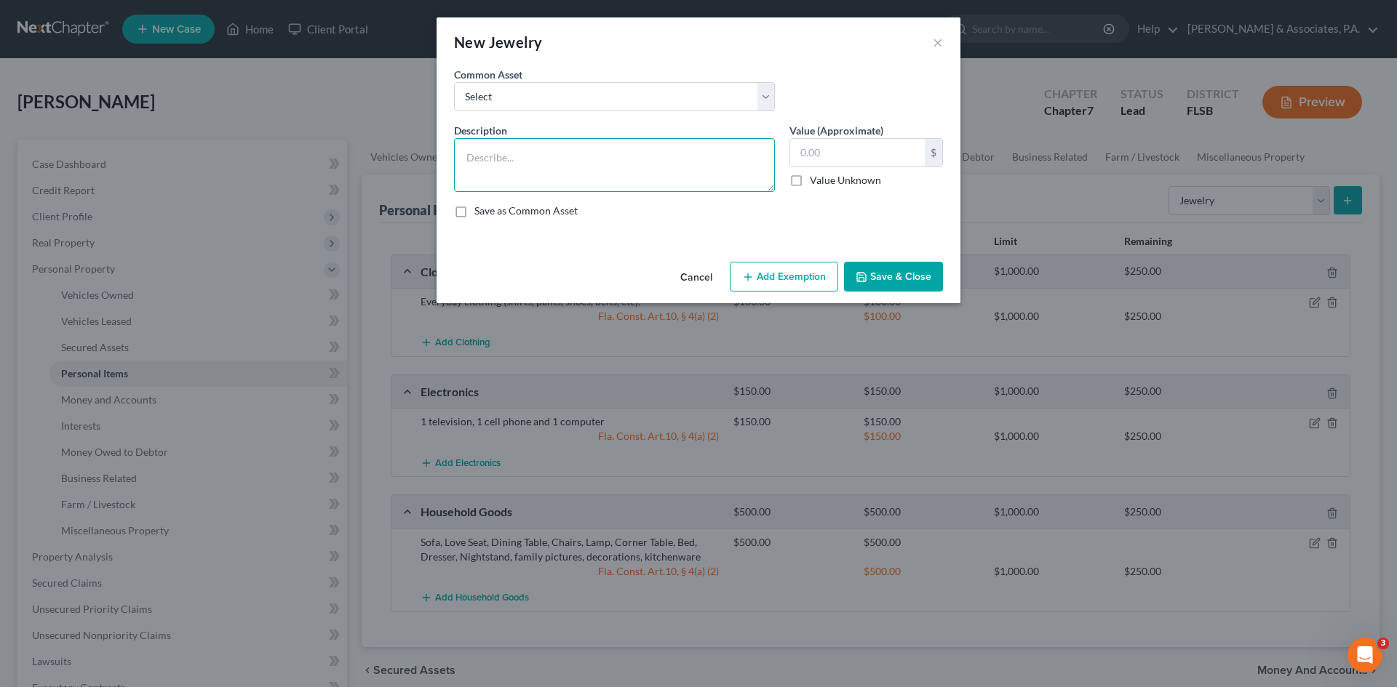
click at [507, 158] on textarea at bounding box center [614, 165] width 321 height 54
click at [495, 94] on select "Select everyday earrings, watch, necklace, bracelet, ring" at bounding box center [614, 96] width 321 height 29
click at [508, 161] on textarea at bounding box center [614, 165] width 321 height 54
click at [894, 282] on button "Save & Close" at bounding box center [893, 277] width 99 height 31
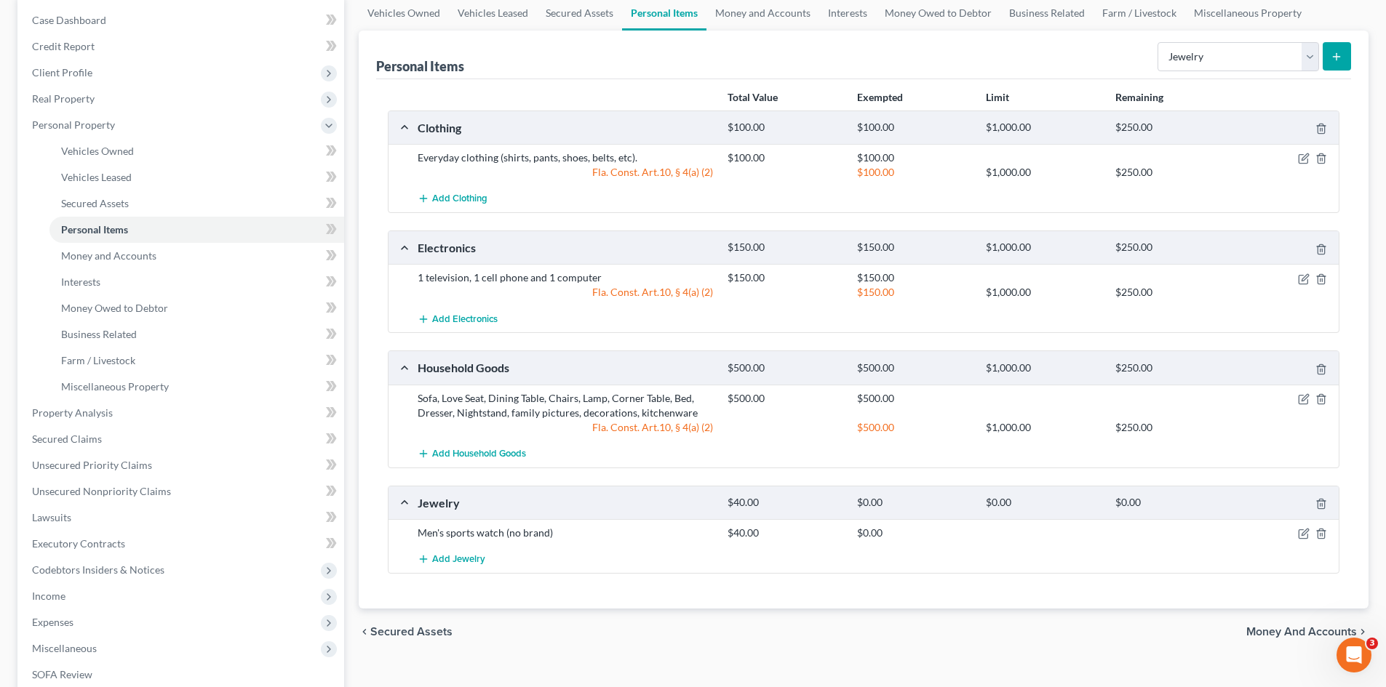
scroll to position [145, 0]
click at [1302, 530] on icon "button" at bounding box center [1304, 533] width 12 height 12
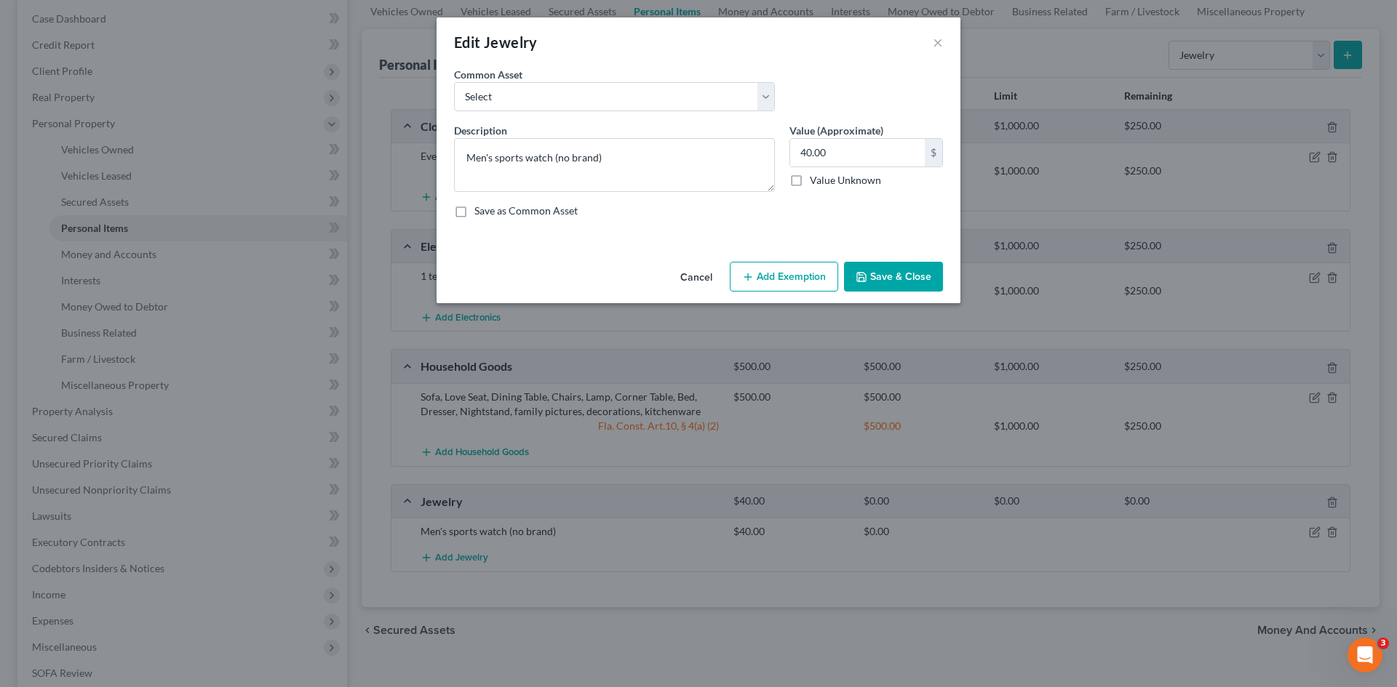
click at [758, 266] on button "Add Exemption" at bounding box center [784, 277] width 108 height 31
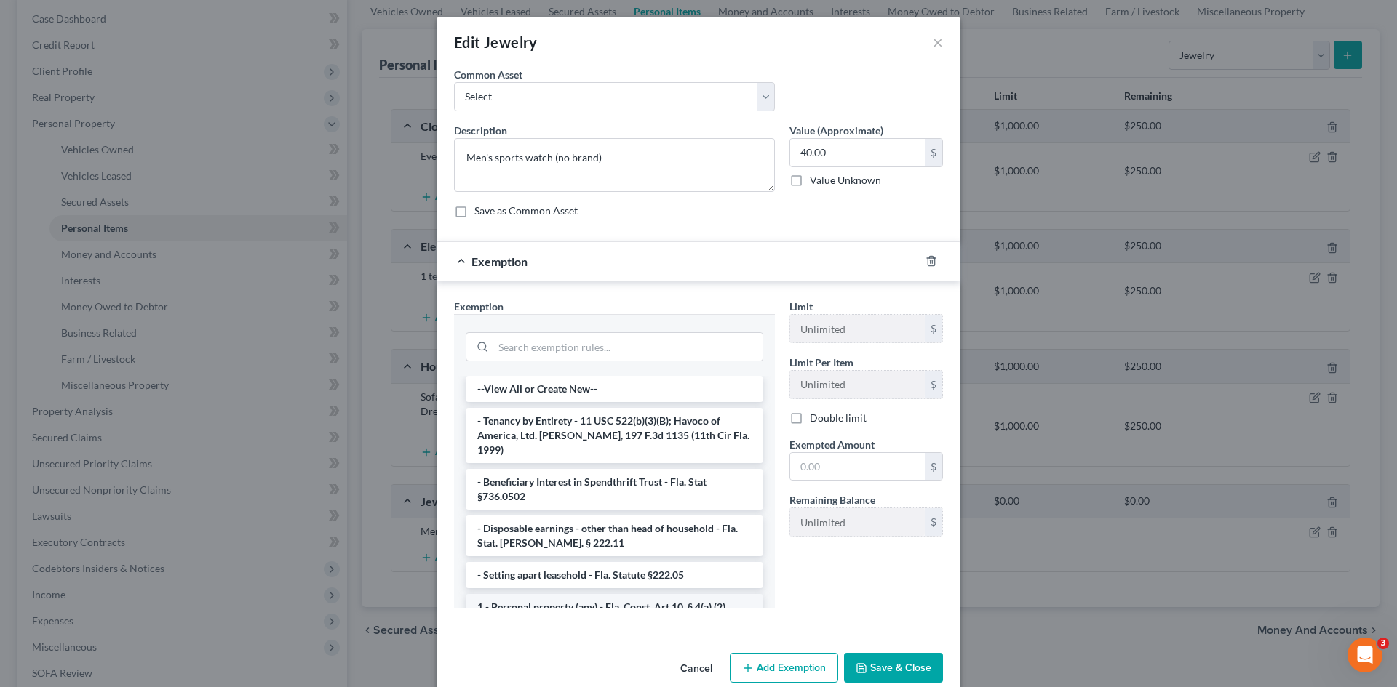
click at [568, 594] on li "1 - Personal property (any) - Fla. Const. Art.10, § 4(a) (2)" at bounding box center [614, 607] width 297 height 26
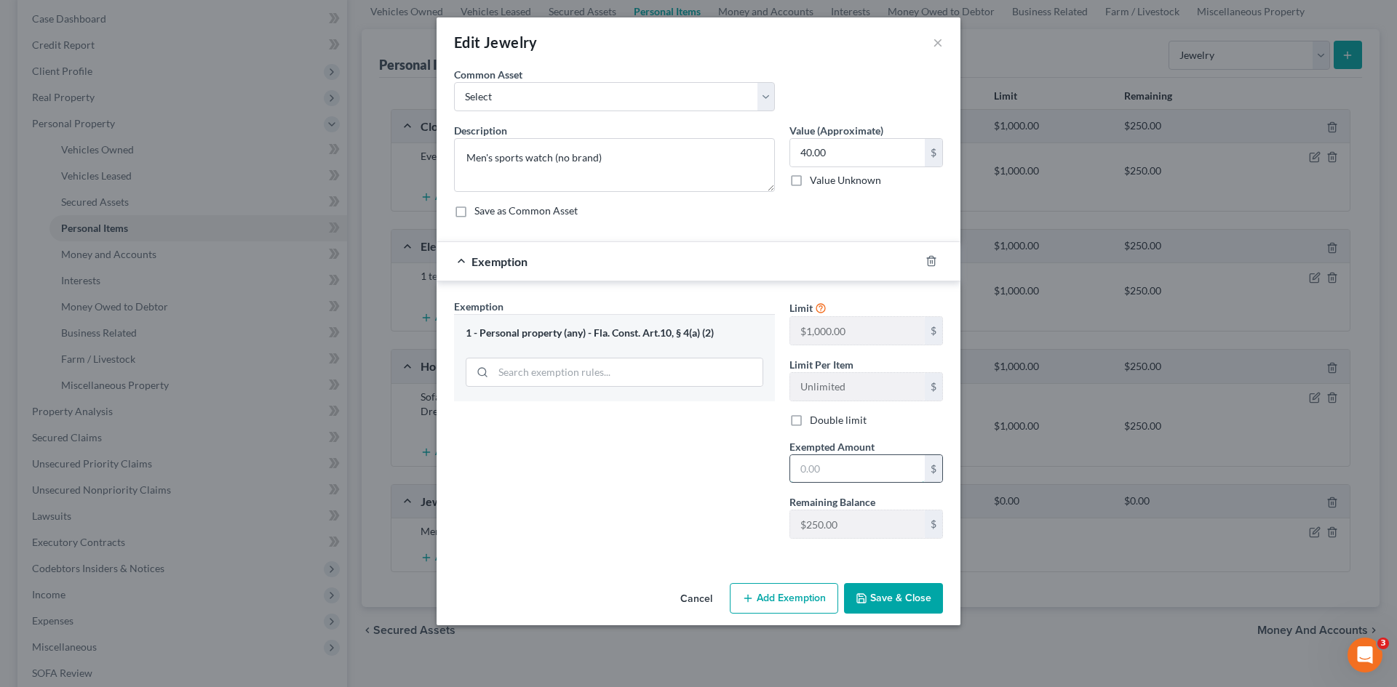
click at [802, 468] on input "text" at bounding box center [857, 469] width 135 height 28
click at [868, 599] on button "Save & Close" at bounding box center [893, 598] width 99 height 31
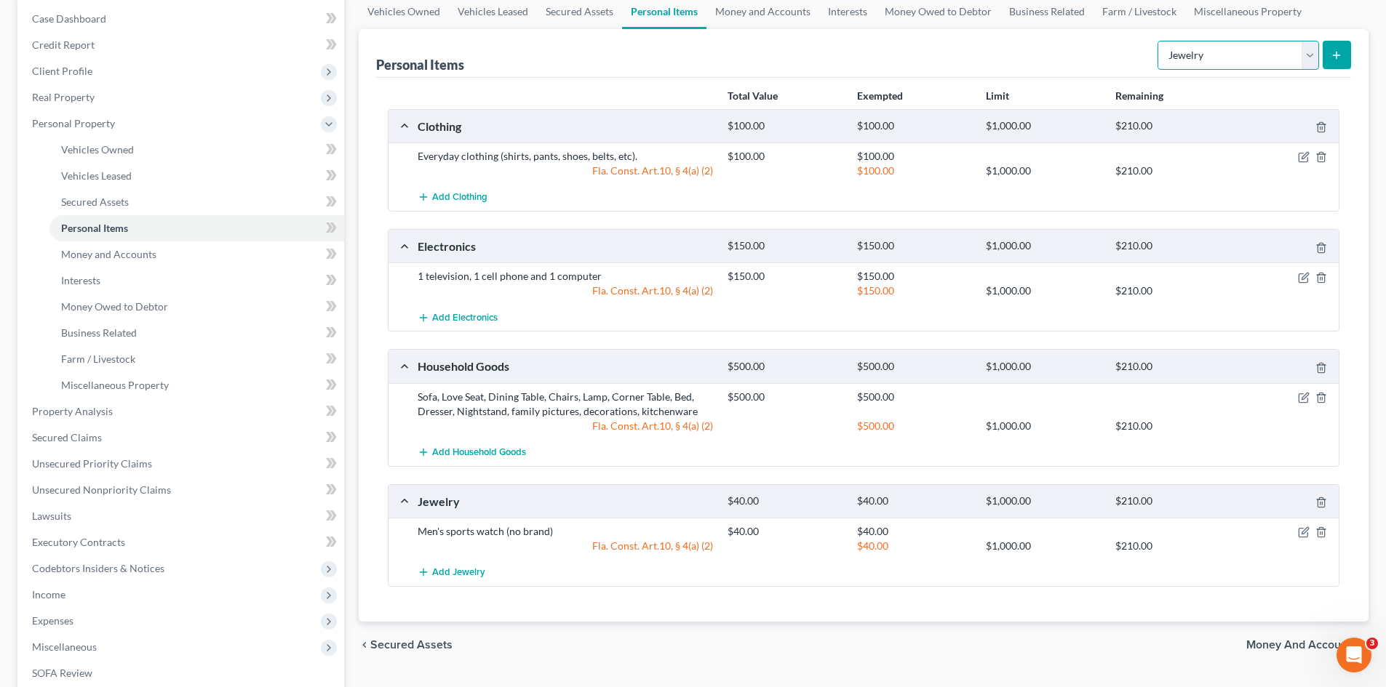
click at [1239, 55] on select "Select Item Type Clothing Collectibles Of Value Electronics Firearms Household …" at bounding box center [1237, 55] width 161 height 29
click at [989, 57] on div "Personal Items Select Item Type Clothing Collectibles Of Value Electronics Fire…" at bounding box center [863, 53] width 975 height 49
click at [105, 275] on link "Interests" at bounding box center [196, 281] width 295 height 26
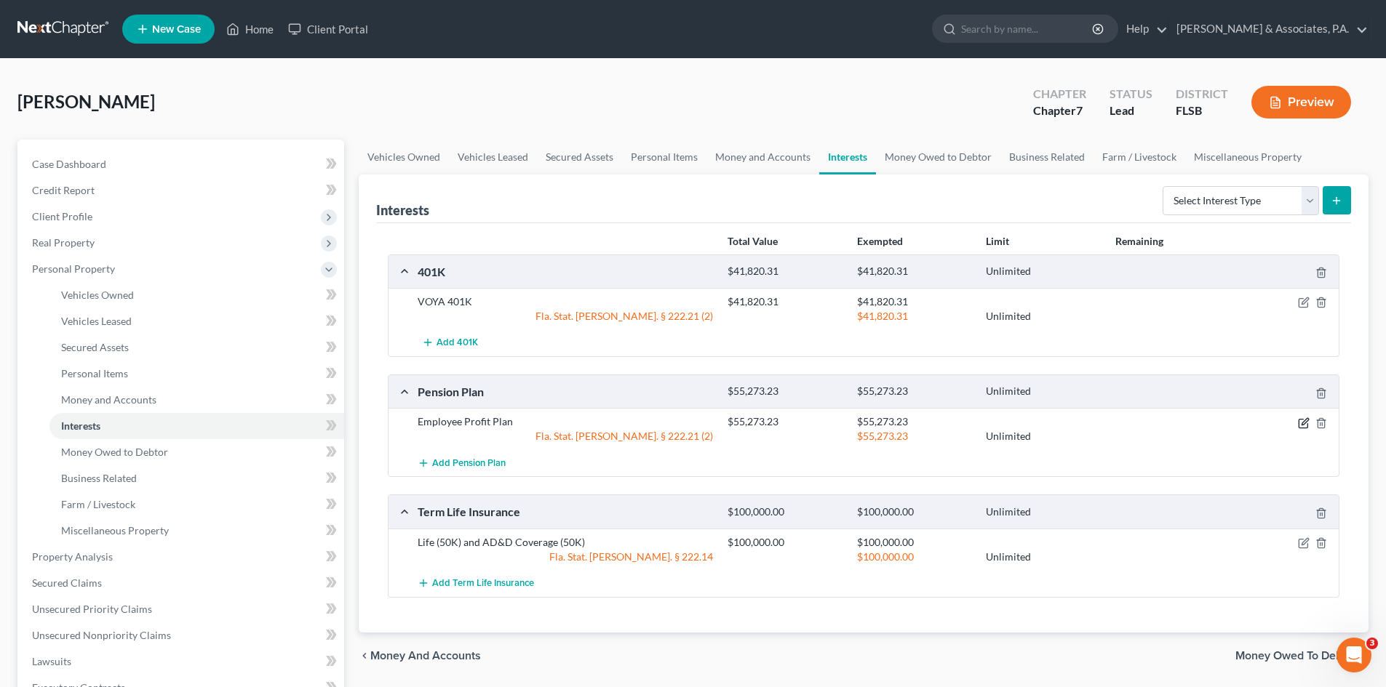
click at [1304, 424] on icon "button" at bounding box center [1304, 421] width 7 height 7
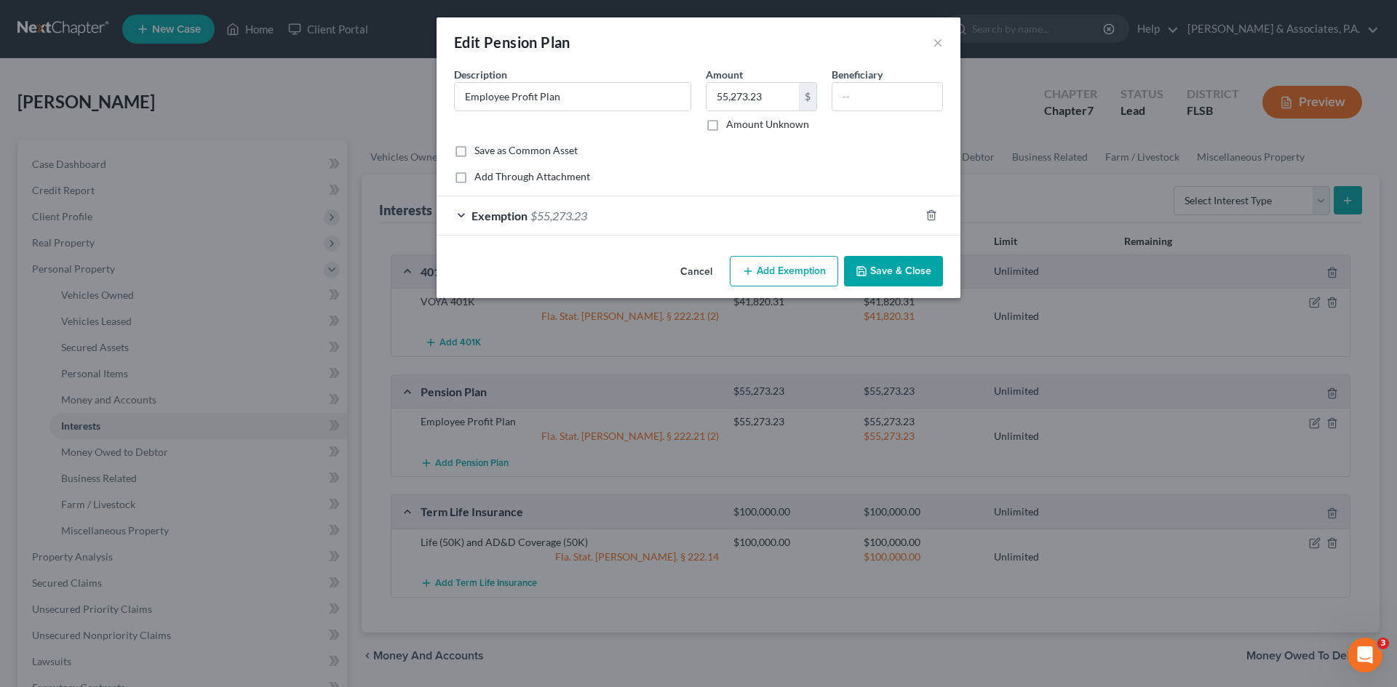
click at [460, 214] on div "Exemption $55,273.23" at bounding box center [677, 215] width 483 height 39
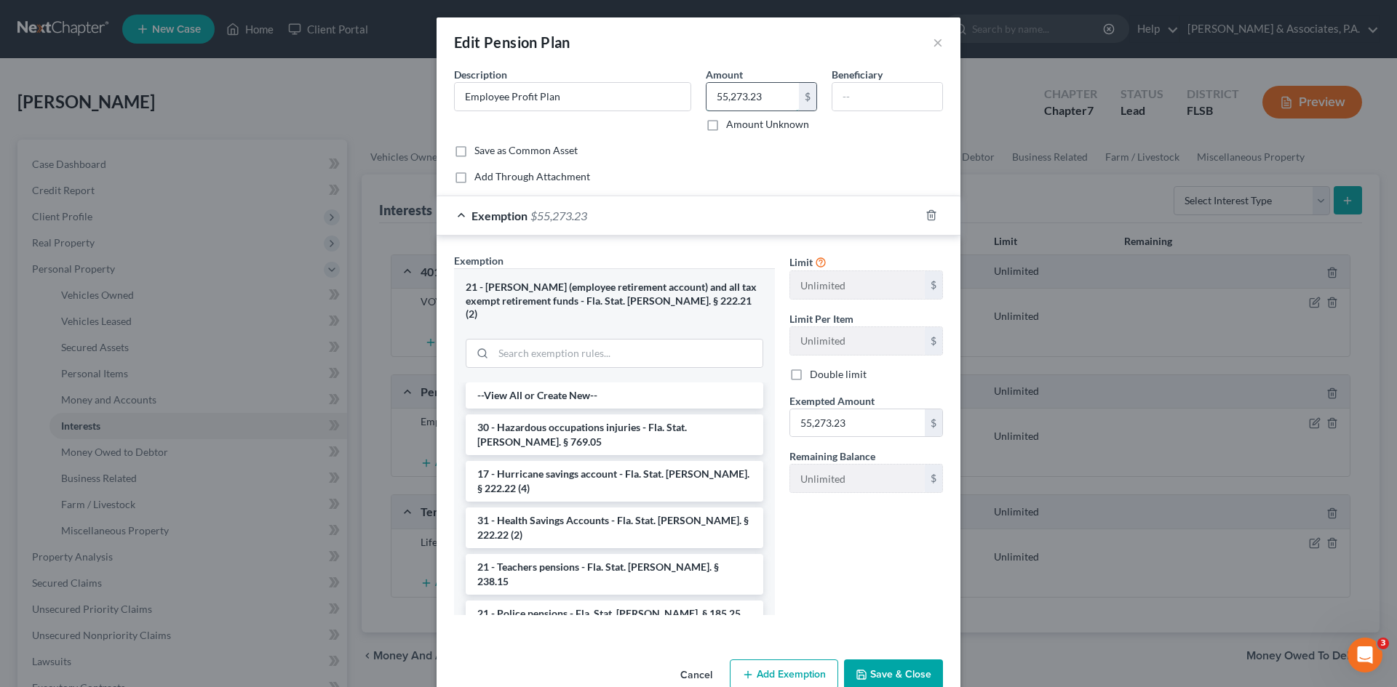
click at [769, 97] on input "55,273.23" at bounding box center [752, 97] width 92 height 28
click at [884, 664] on button "Save & Close" at bounding box center [893, 675] width 99 height 31
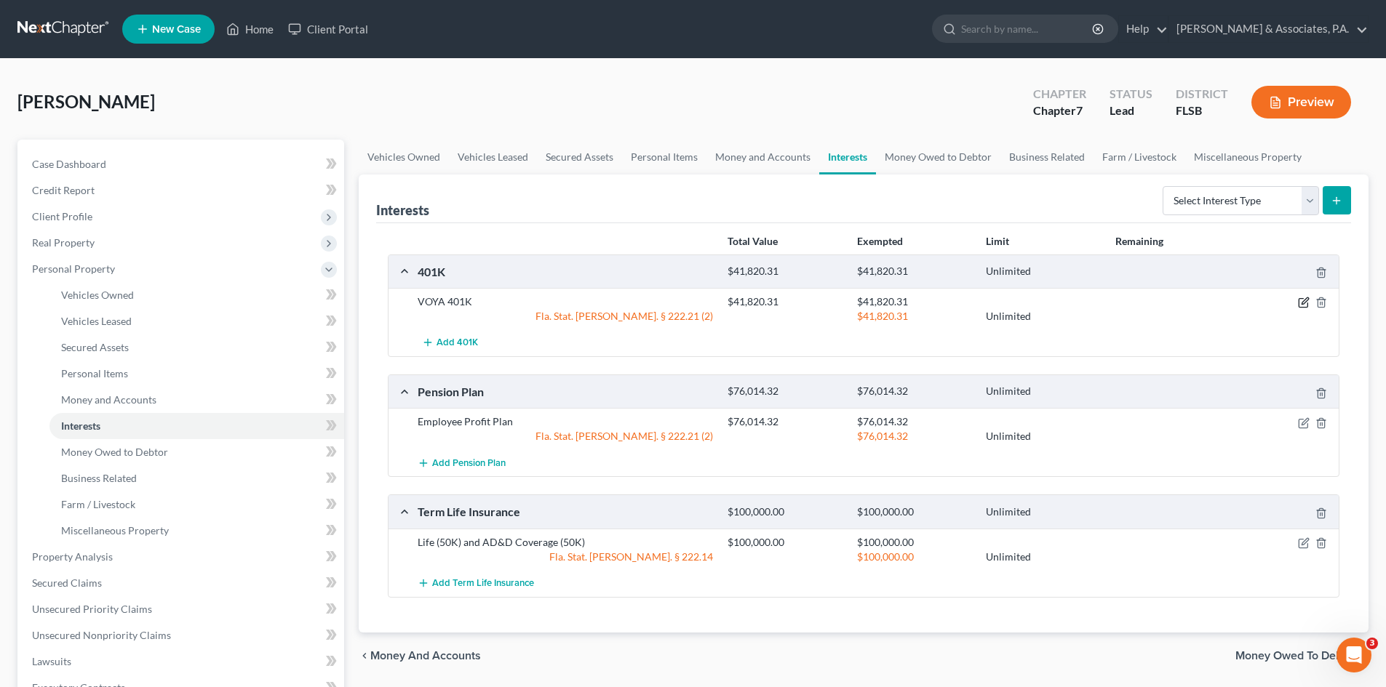
click at [1302, 302] on icon "button" at bounding box center [1304, 303] width 12 height 12
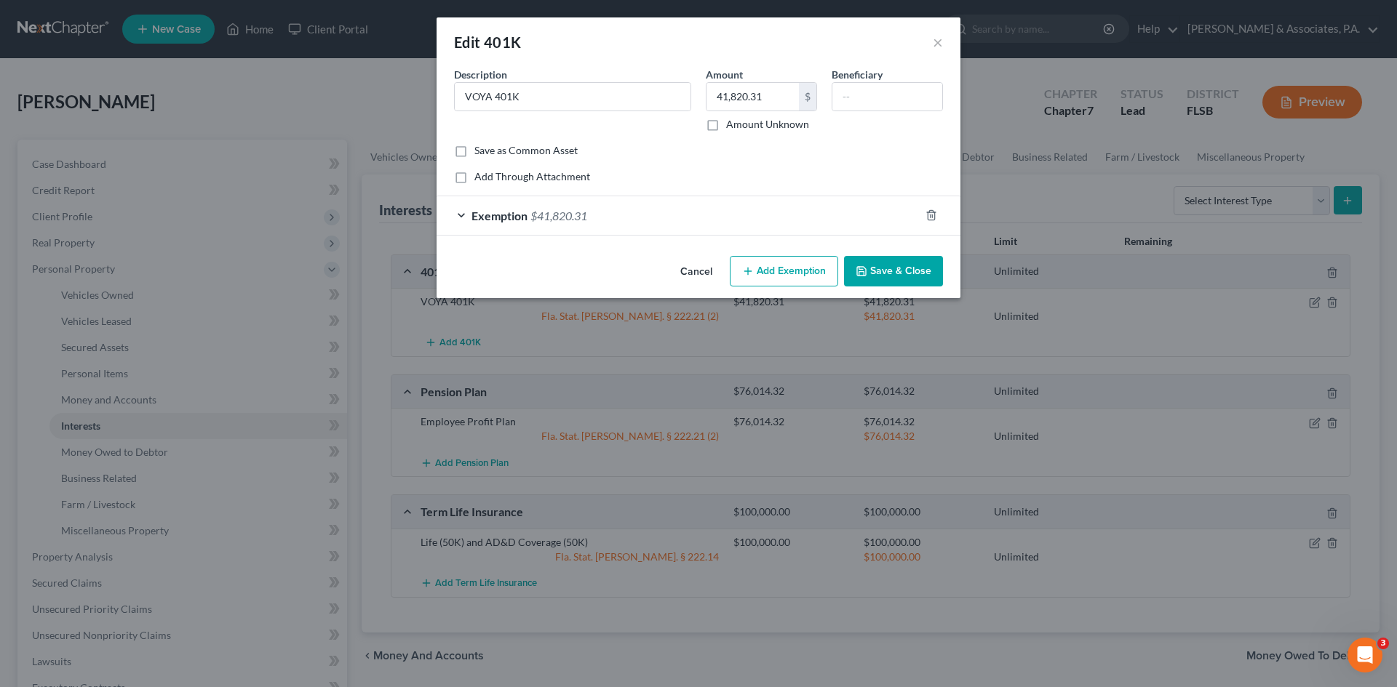
click at [683, 220] on div "Exemption $41,820.31" at bounding box center [677, 215] width 483 height 39
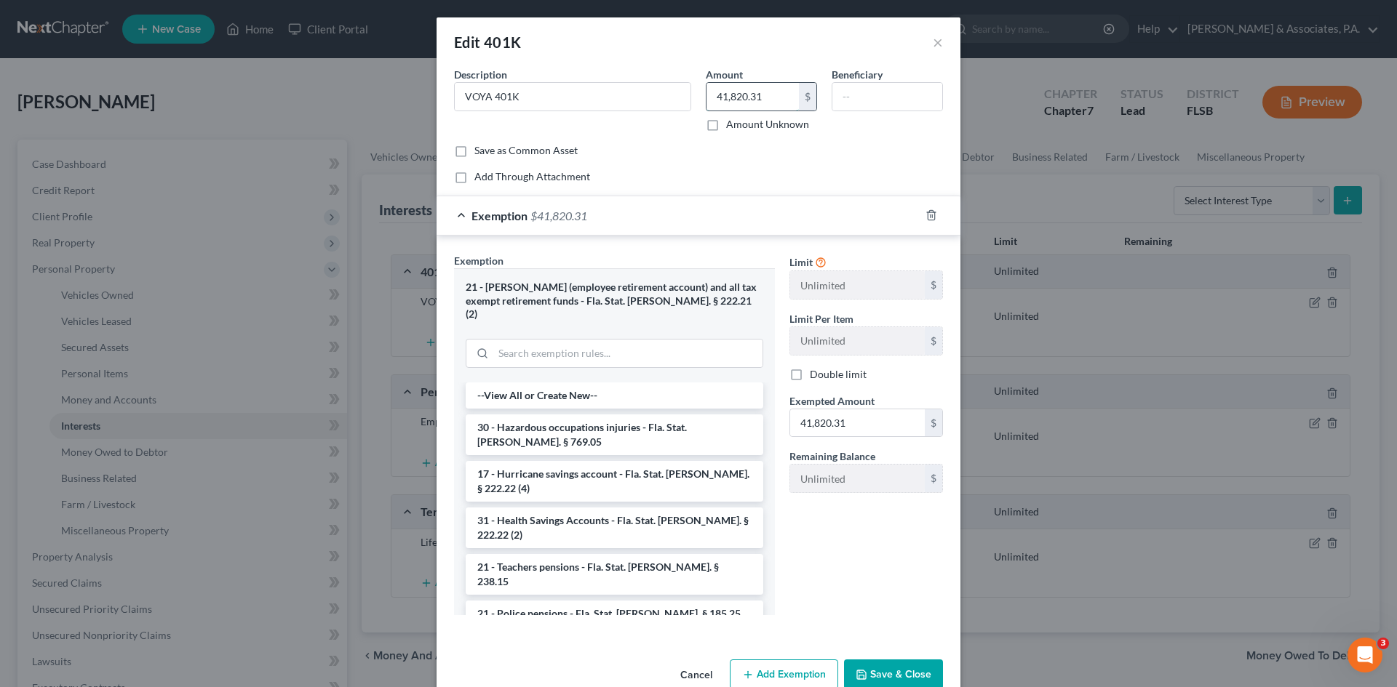
click at [762, 96] on input "41,820.31" at bounding box center [752, 97] width 92 height 28
click at [852, 417] on input "41,820.31" at bounding box center [857, 424] width 135 height 28
click at [890, 674] on button "Save & Close" at bounding box center [893, 675] width 99 height 31
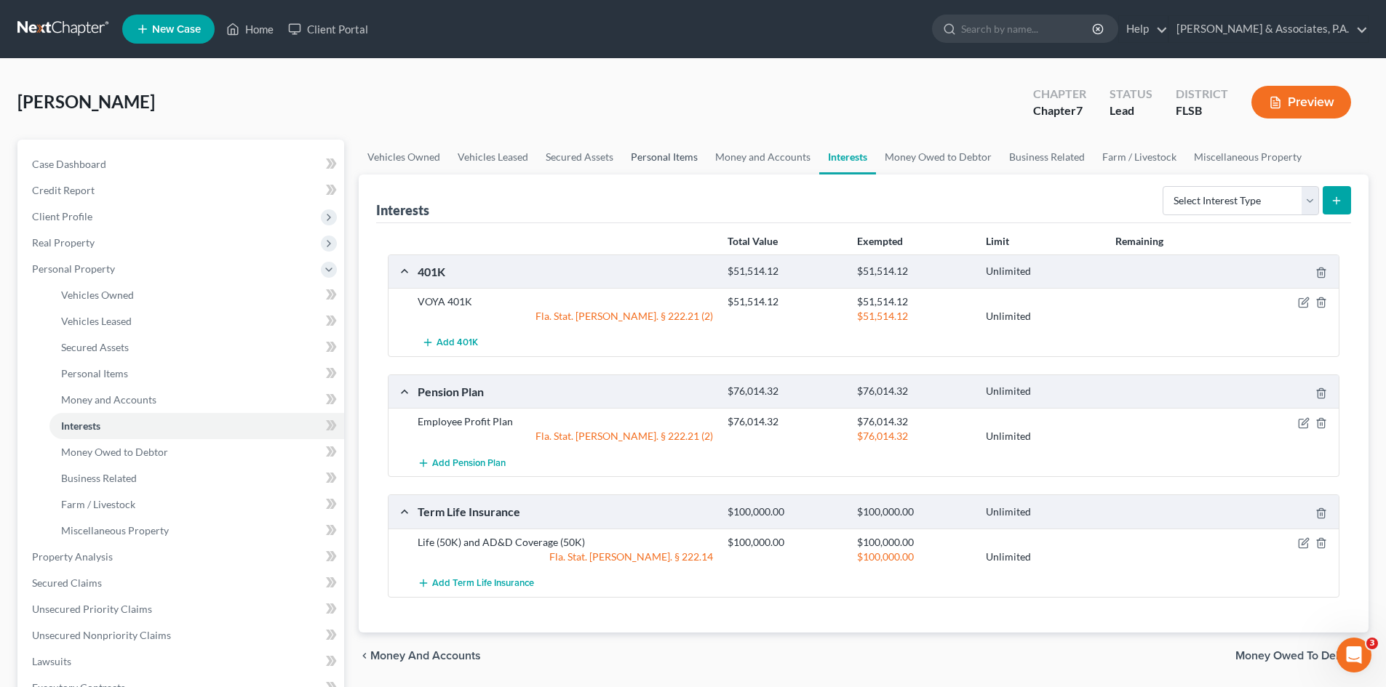
click at [666, 157] on link "Personal Items" at bounding box center [664, 157] width 84 height 35
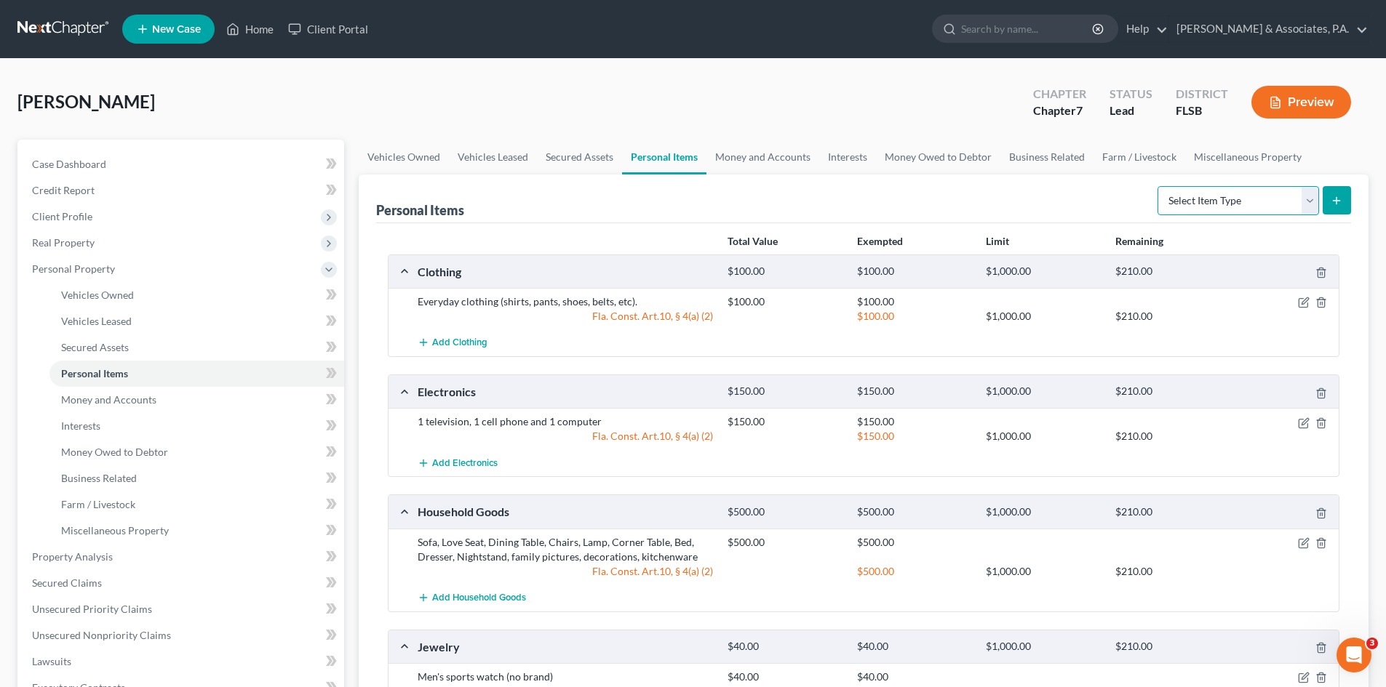
click at [1208, 198] on select "Select Item Type Clothing Collectibles Of Value Electronics Firearms Household …" at bounding box center [1237, 200] width 161 height 29
click at [959, 195] on div "Personal Items Select Item Type Clothing Collectibles Of Value Electronics Fire…" at bounding box center [863, 199] width 975 height 49
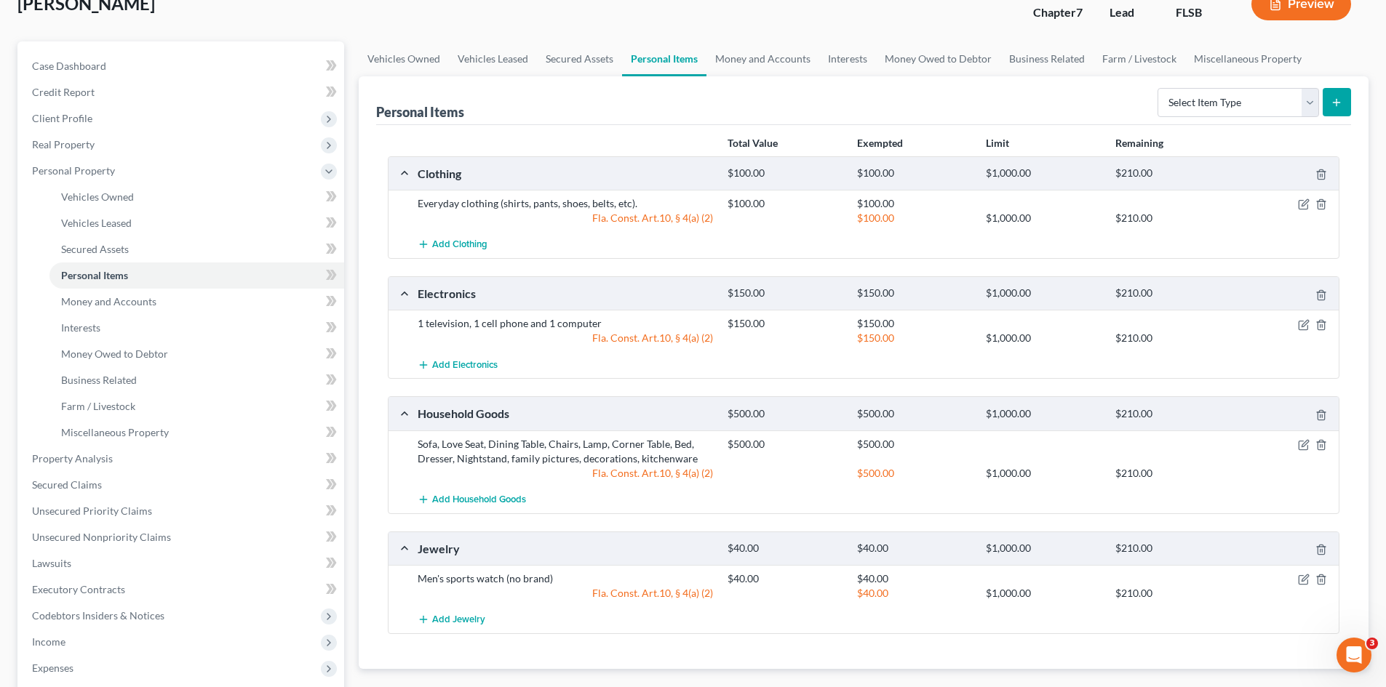
scroll to position [145, 0]
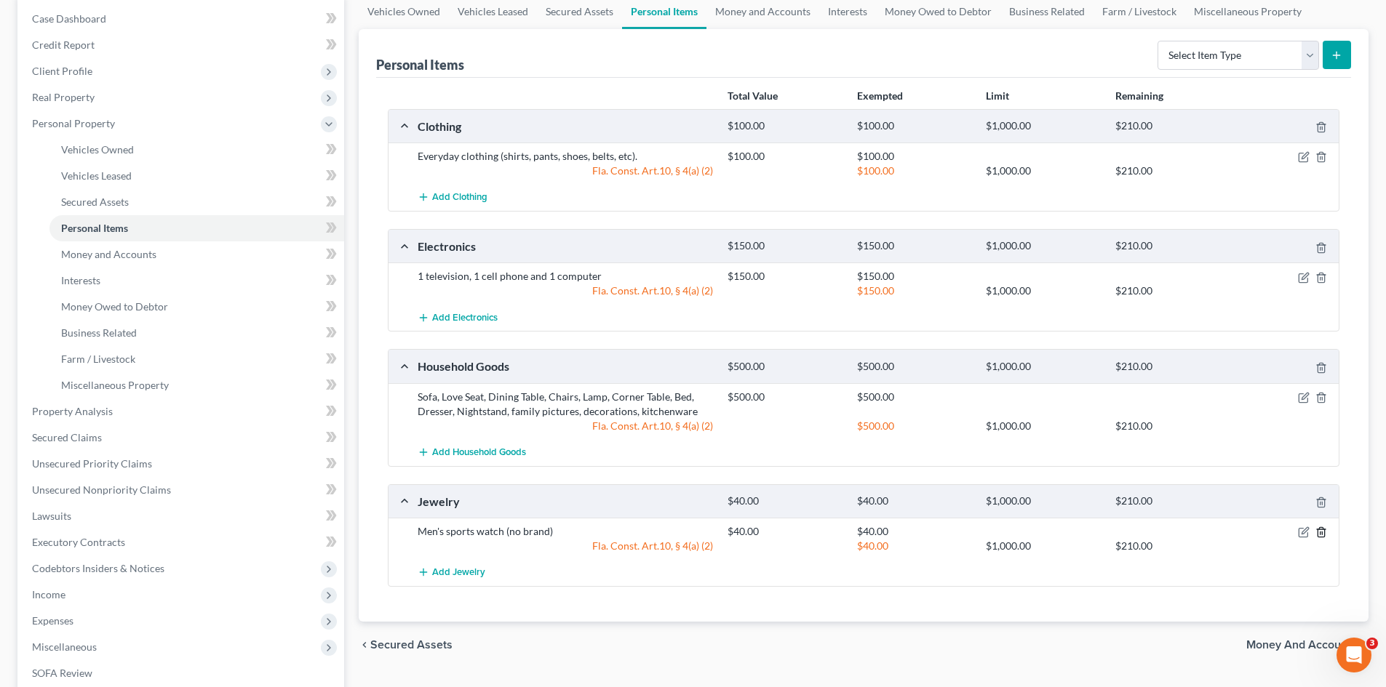
click at [1320, 532] on line "button" at bounding box center [1320, 533] width 0 height 3
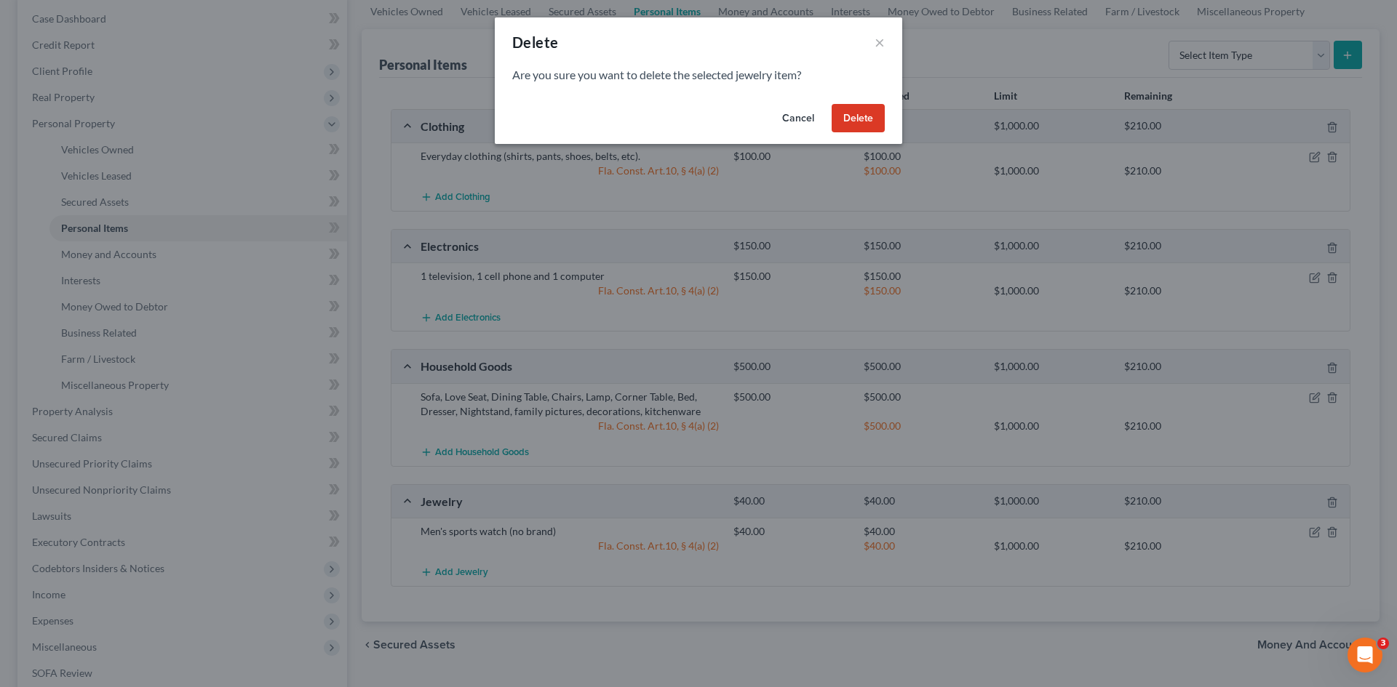
click at [854, 118] on button "Delete" at bounding box center [857, 118] width 53 height 29
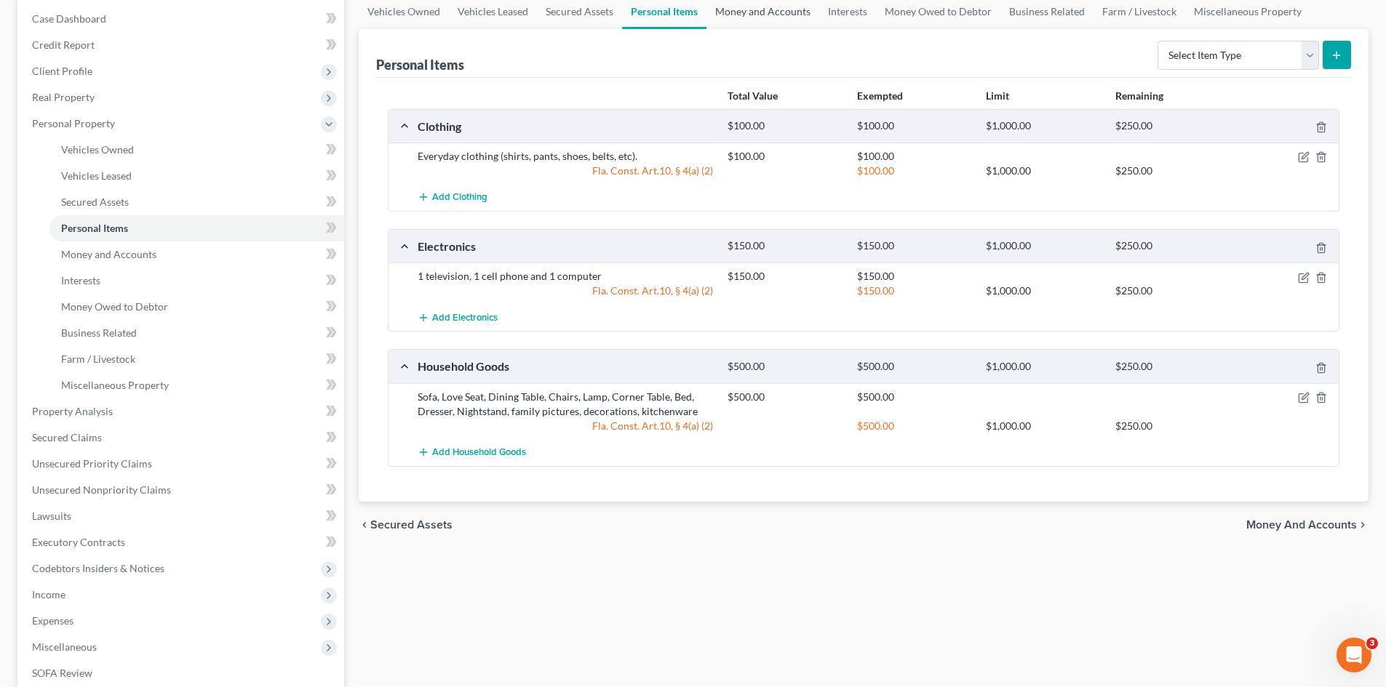
click at [766, 15] on link "Money and Accounts" at bounding box center [762, 11] width 113 height 35
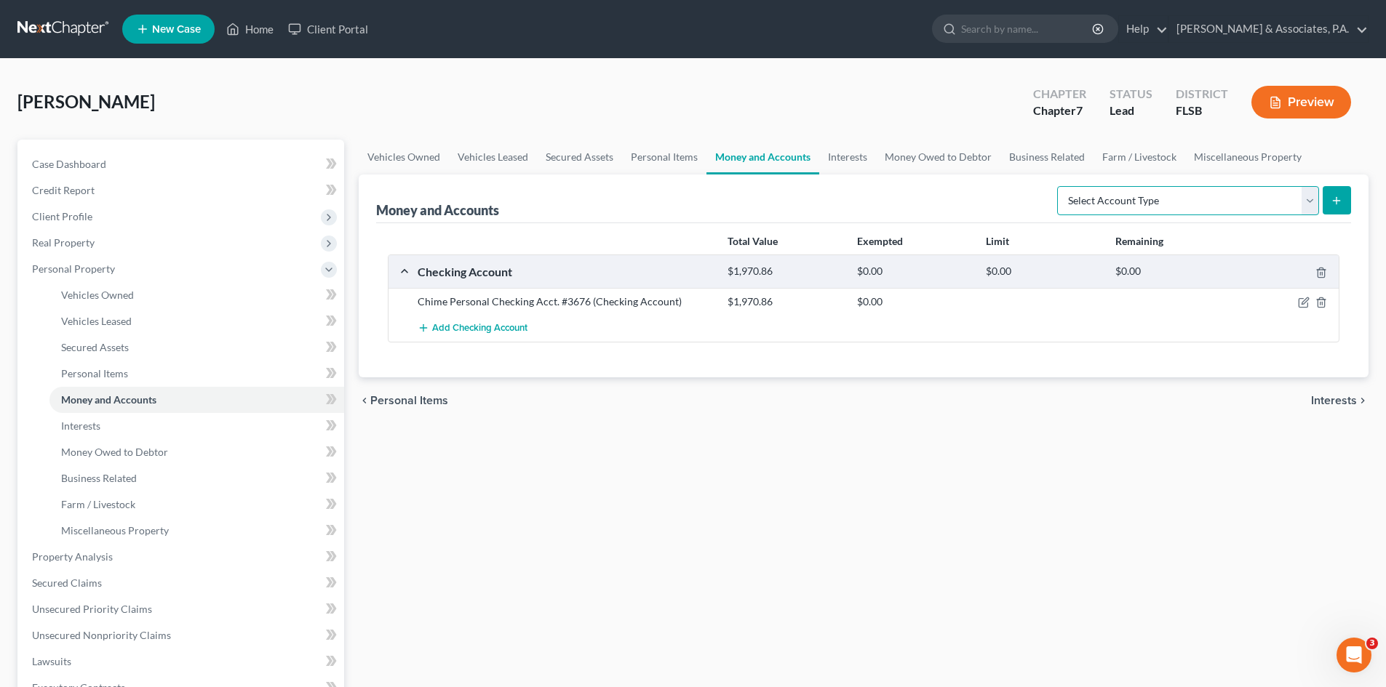
click at [1310, 198] on select "Select Account Type Brokerage Cash on Hand Certificates of Deposit Checking Acc…" at bounding box center [1188, 200] width 262 height 29
click at [1060, 186] on select "Select Account Type Brokerage Cash on Hand Certificates of Deposit Checking Acc…" at bounding box center [1188, 200] width 262 height 29
click at [1341, 201] on icon "submit" at bounding box center [1336, 201] width 12 height 12
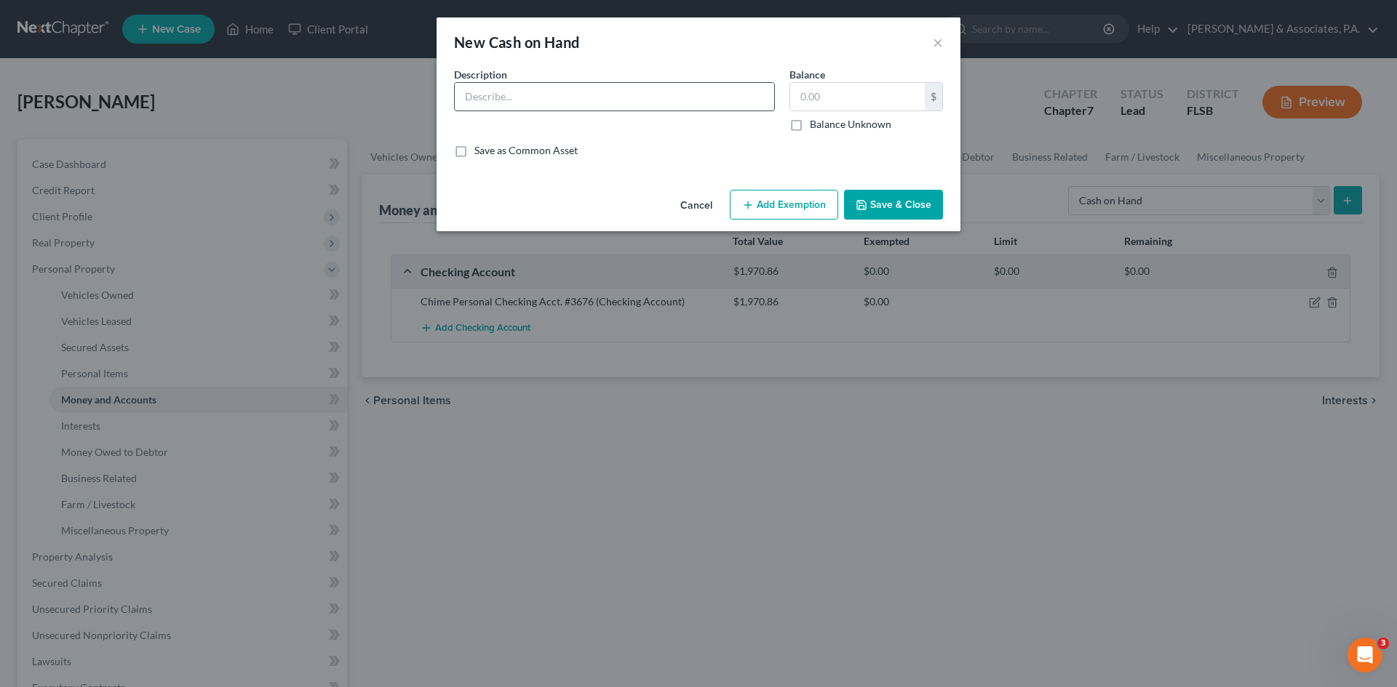
click at [553, 92] on input "text" at bounding box center [614, 97] width 319 height 28
click at [812, 97] on input "text" at bounding box center [857, 97] width 135 height 28
click at [882, 201] on button "Save & Close" at bounding box center [893, 205] width 99 height 31
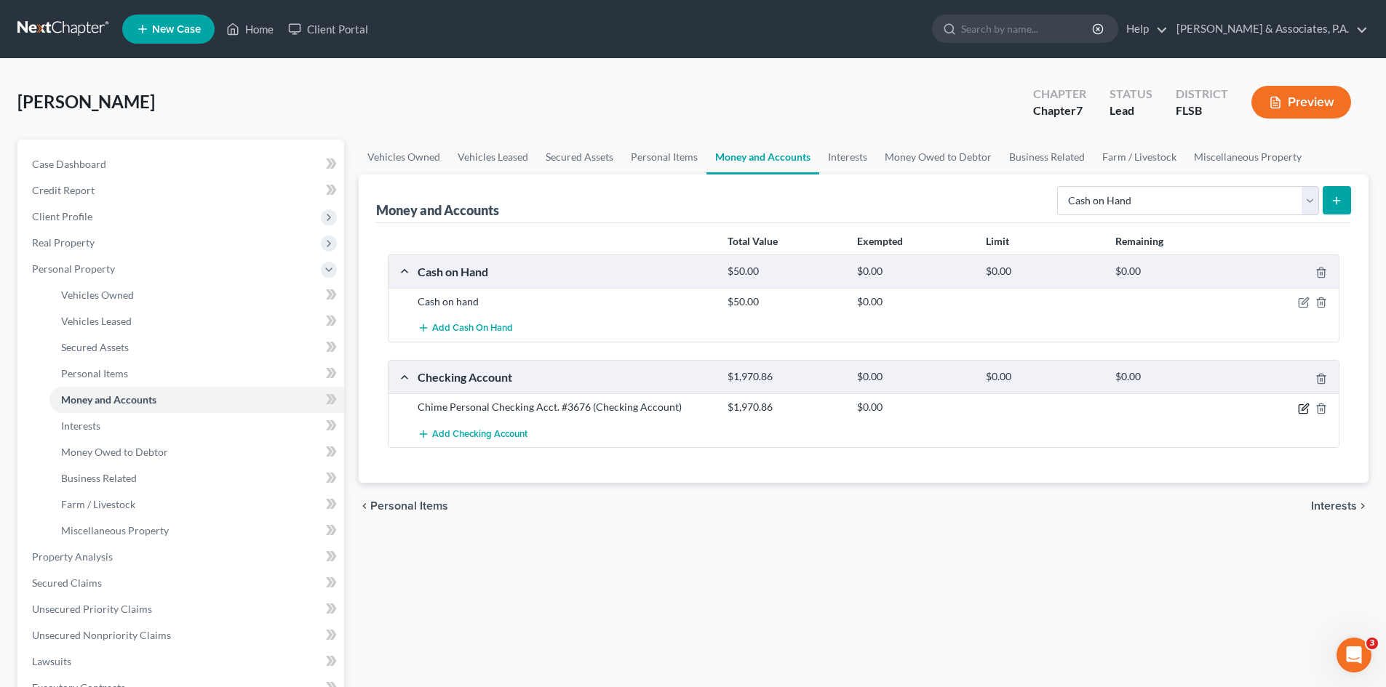
click at [1301, 410] on icon "button" at bounding box center [1304, 409] width 12 height 12
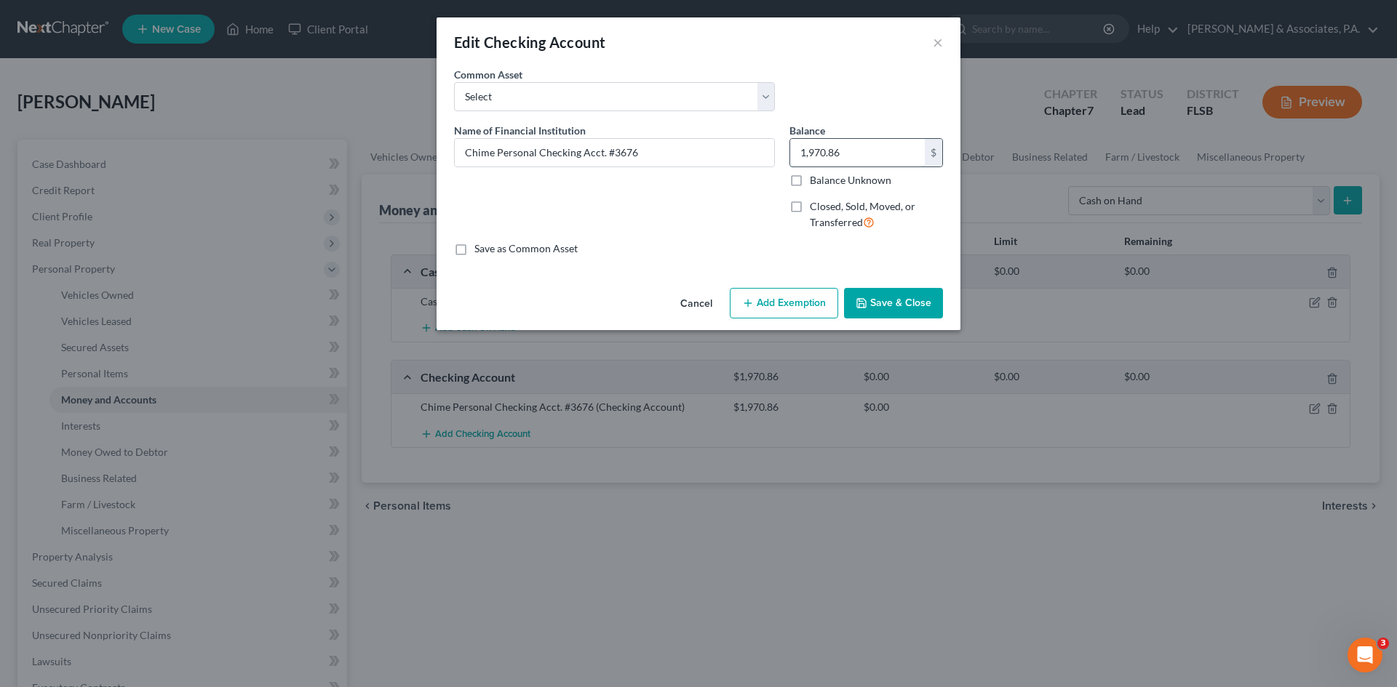
click at [858, 150] on input "1,970.86" at bounding box center [857, 153] width 135 height 28
click at [884, 303] on button "Save & Close" at bounding box center [893, 303] width 99 height 31
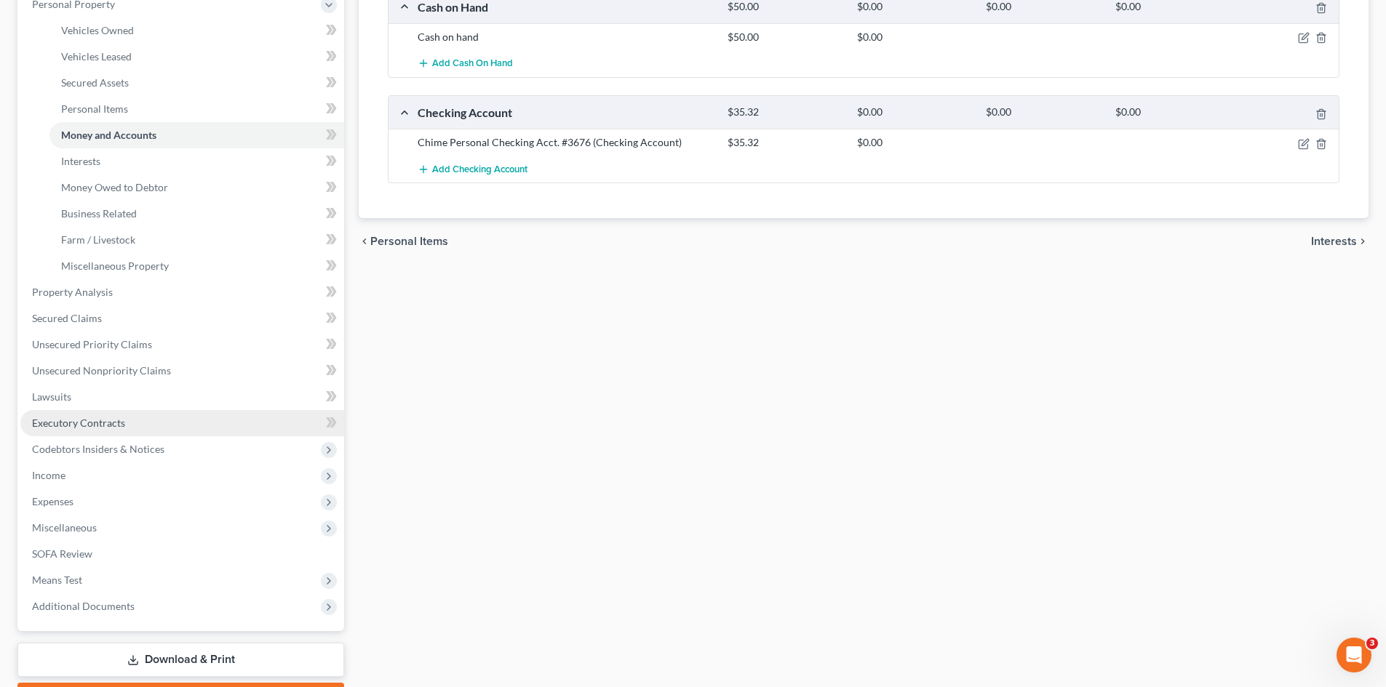
scroll to position [291, 0]
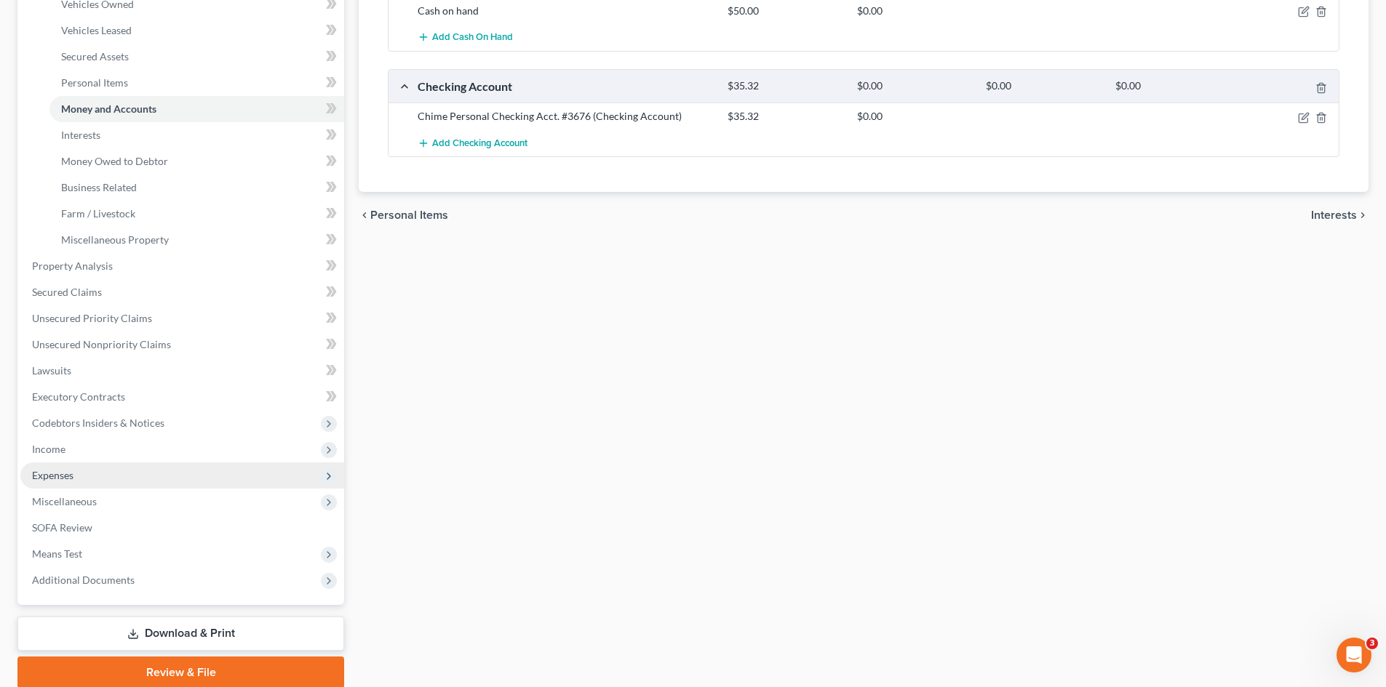
click at [110, 474] on span "Expenses" at bounding box center [182, 476] width 324 height 26
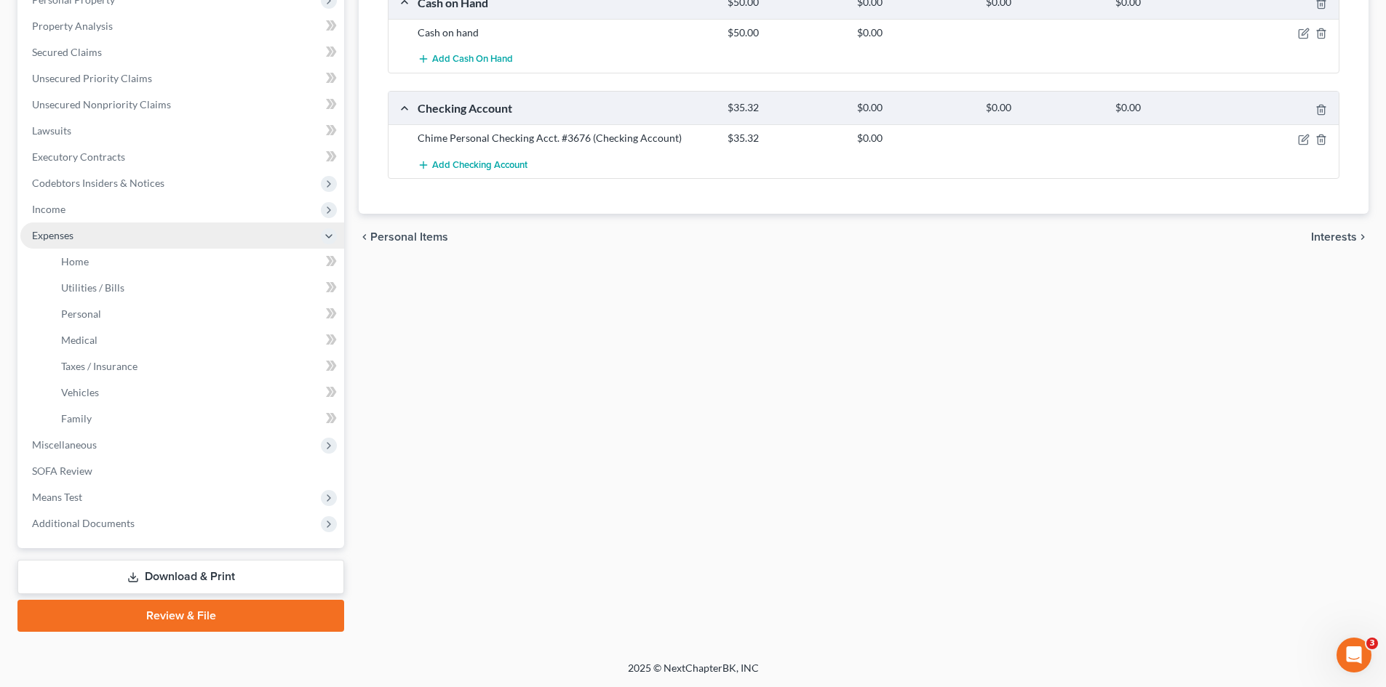
scroll to position [269, 0]
click at [108, 263] on link "Home" at bounding box center [196, 262] width 295 height 26
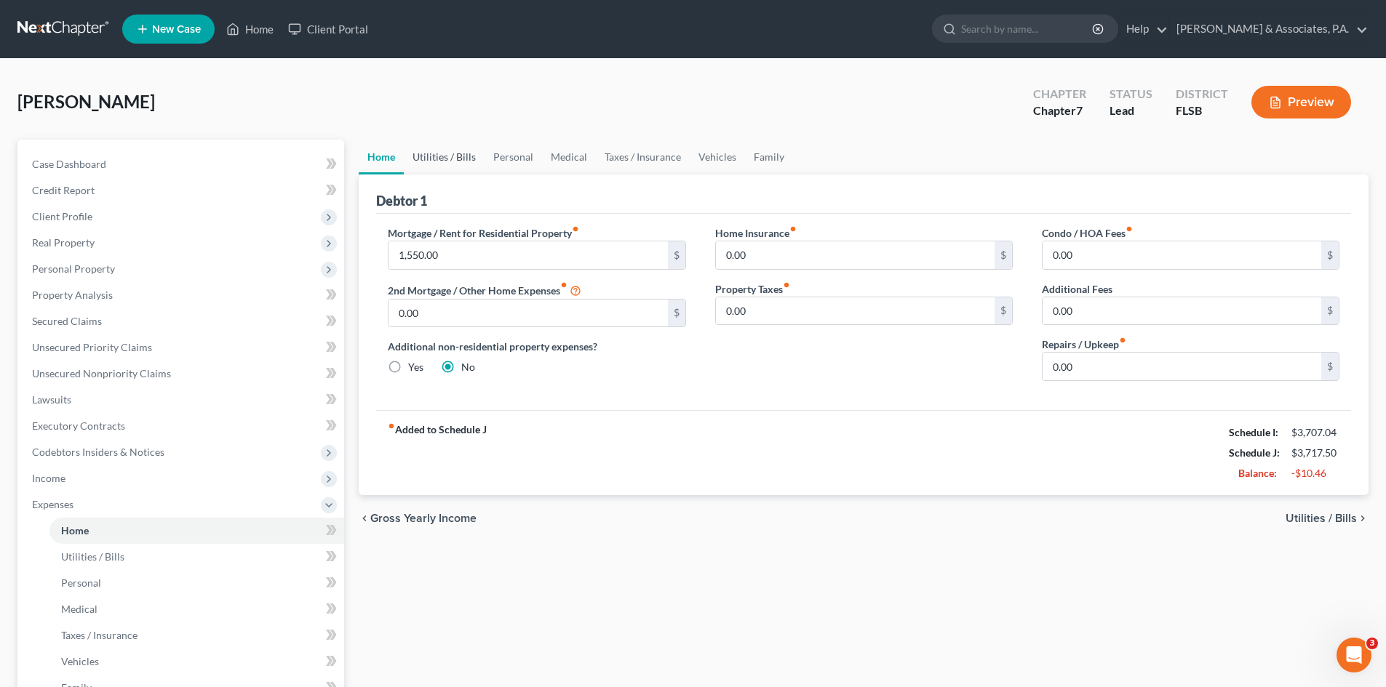
click at [442, 154] on link "Utilities / Bills" at bounding box center [444, 157] width 81 height 35
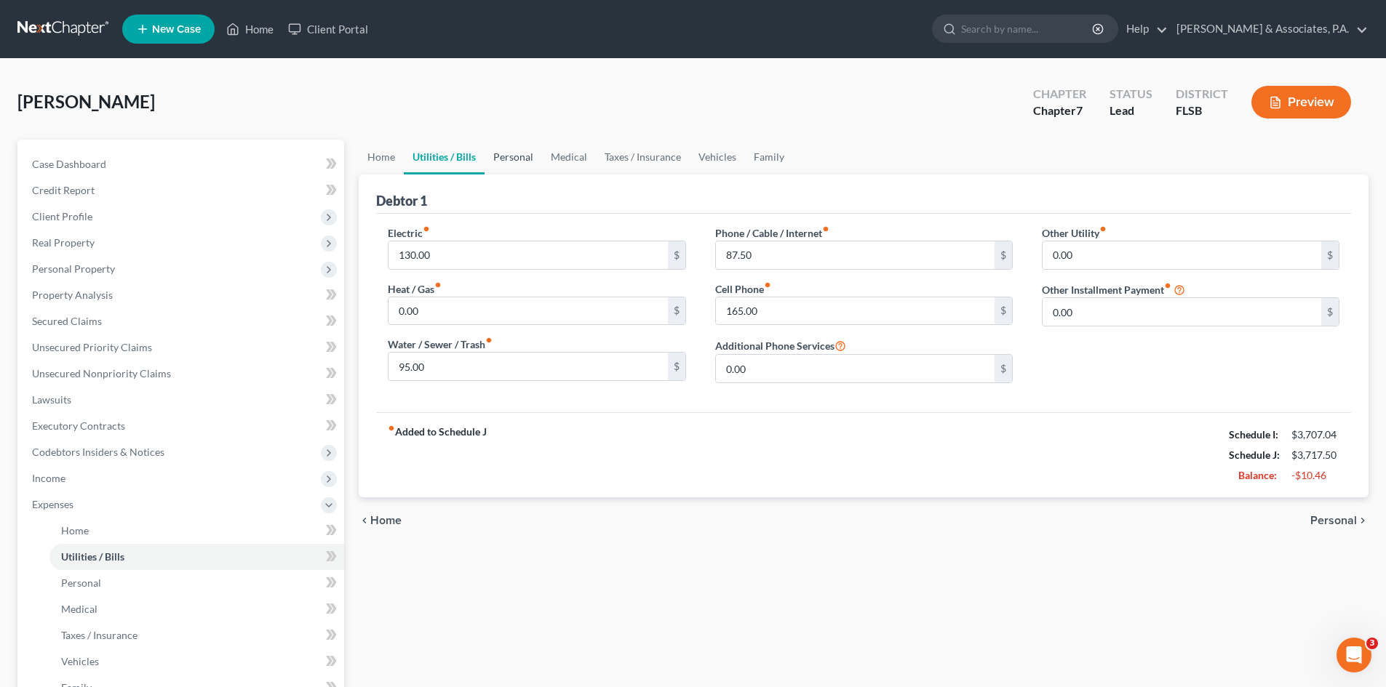
click at [515, 156] on link "Personal" at bounding box center [512, 157] width 57 height 35
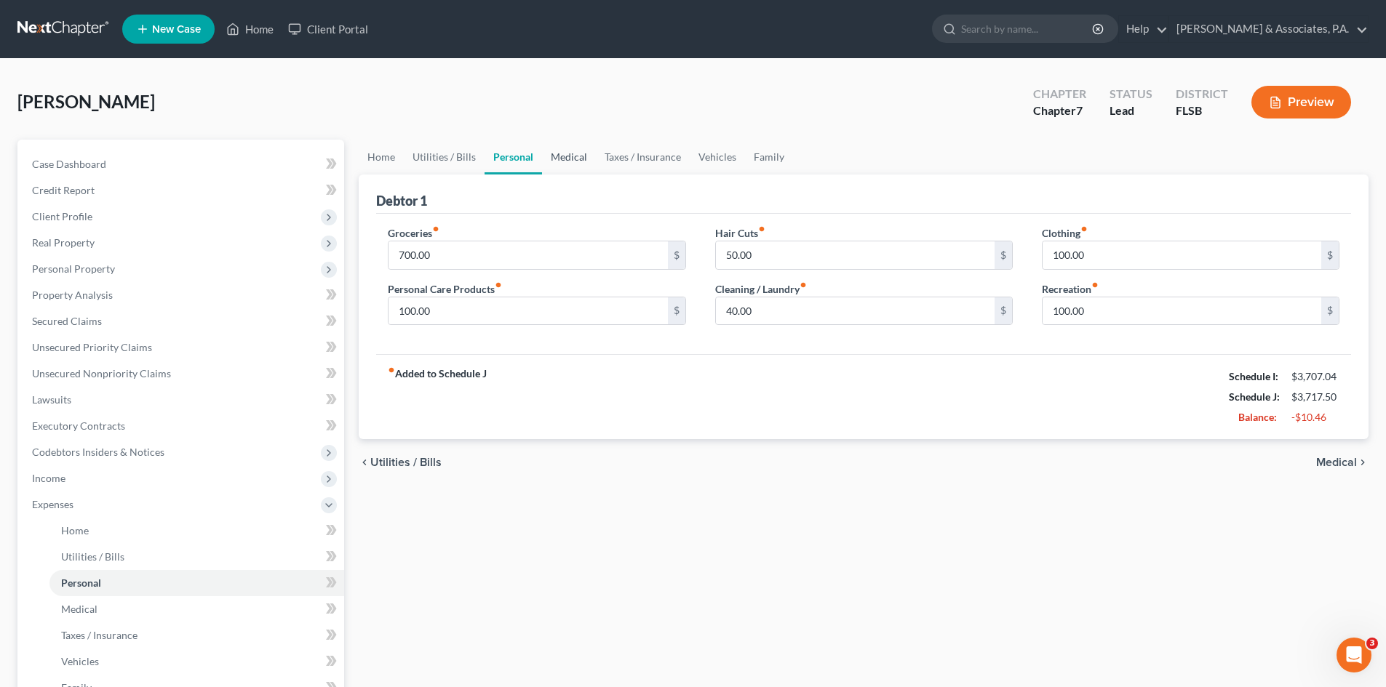
click at [577, 159] on link "Medical" at bounding box center [569, 157] width 54 height 35
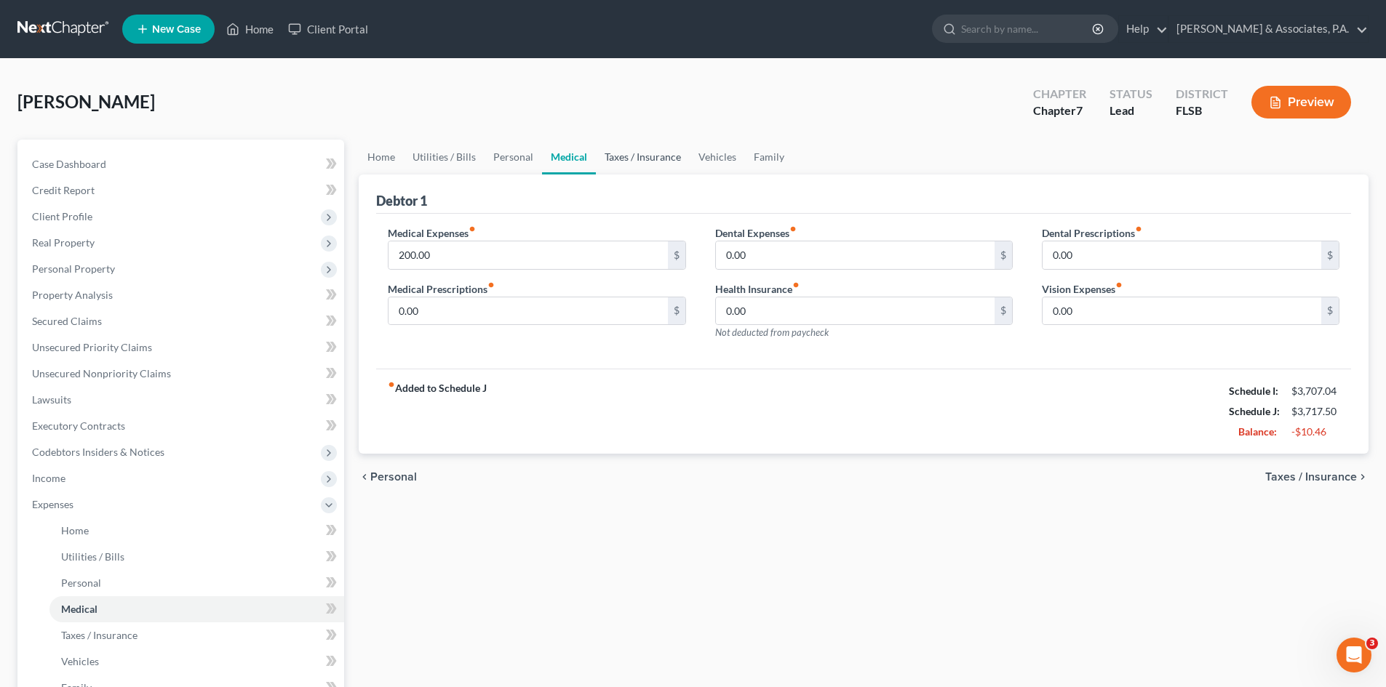
click at [630, 158] on link "Taxes / Insurance" at bounding box center [643, 157] width 94 height 35
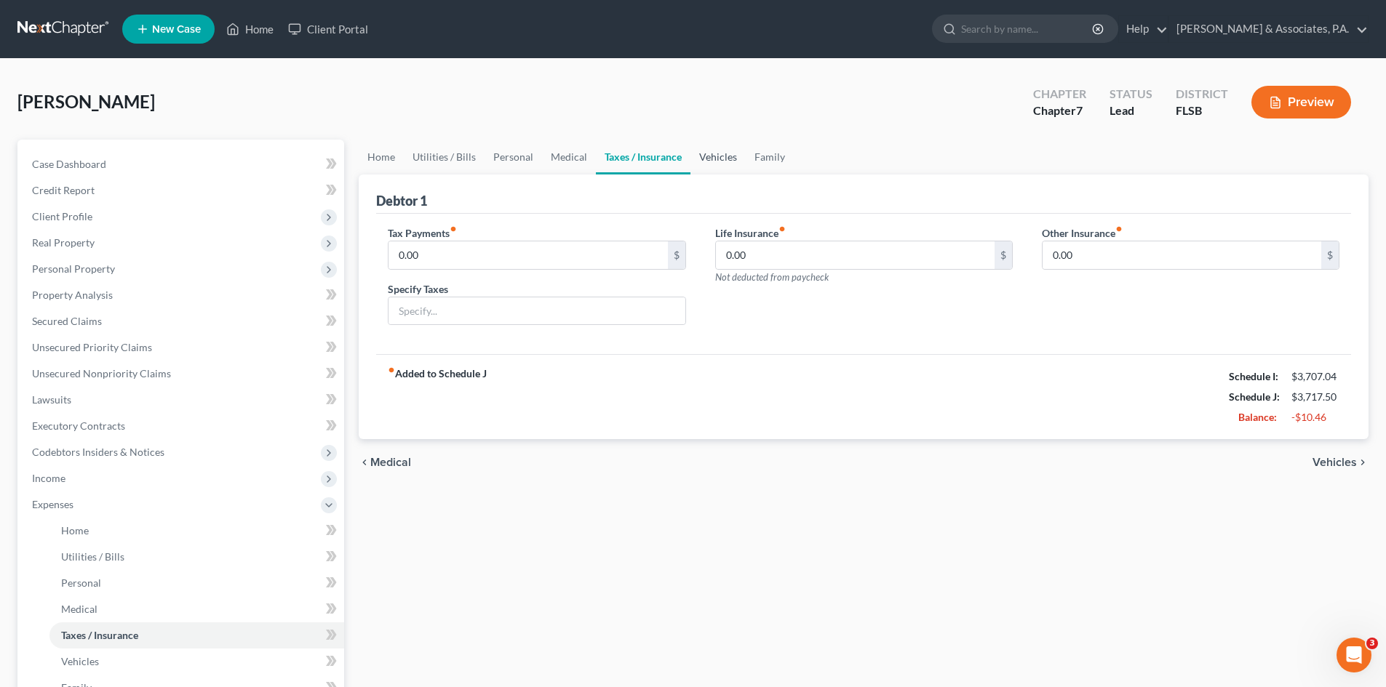
click at [724, 157] on link "Vehicles" at bounding box center [717, 157] width 55 height 35
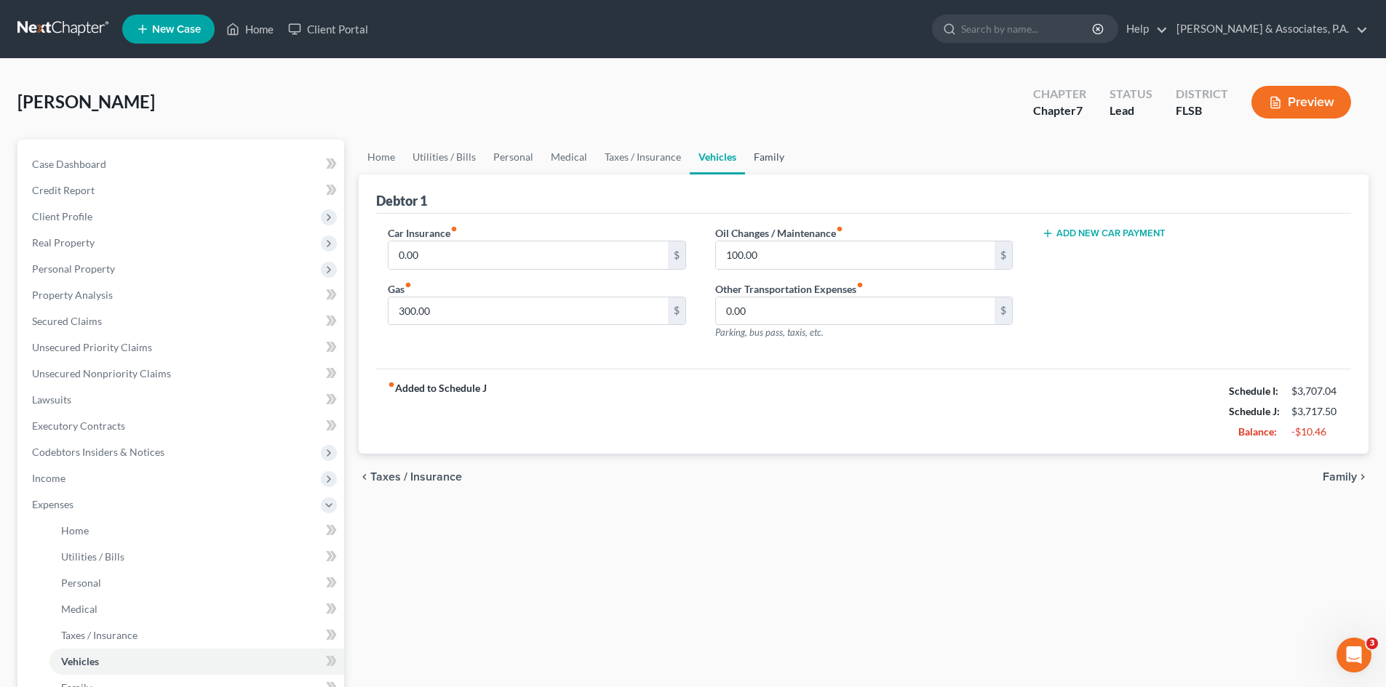
click at [765, 156] on link "Family" at bounding box center [769, 157] width 48 height 35
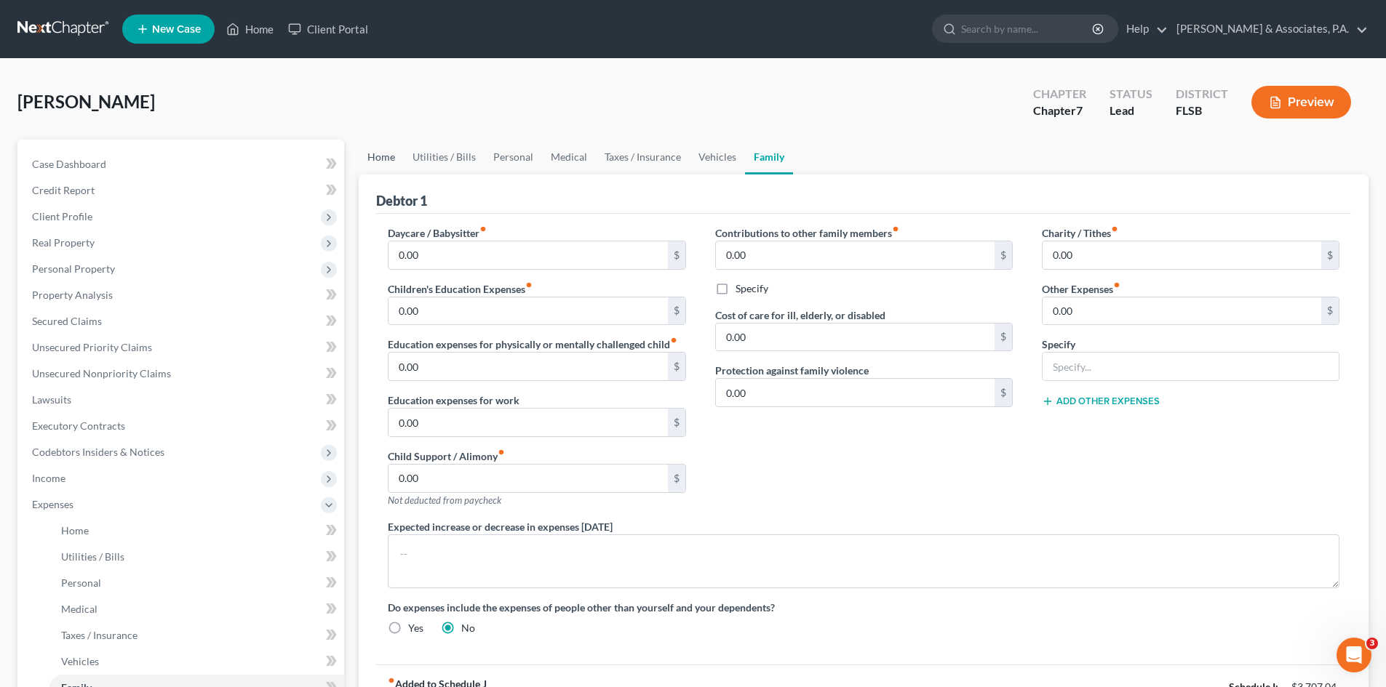
click at [378, 161] on link "Home" at bounding box center [381, 157] width 45 height 35
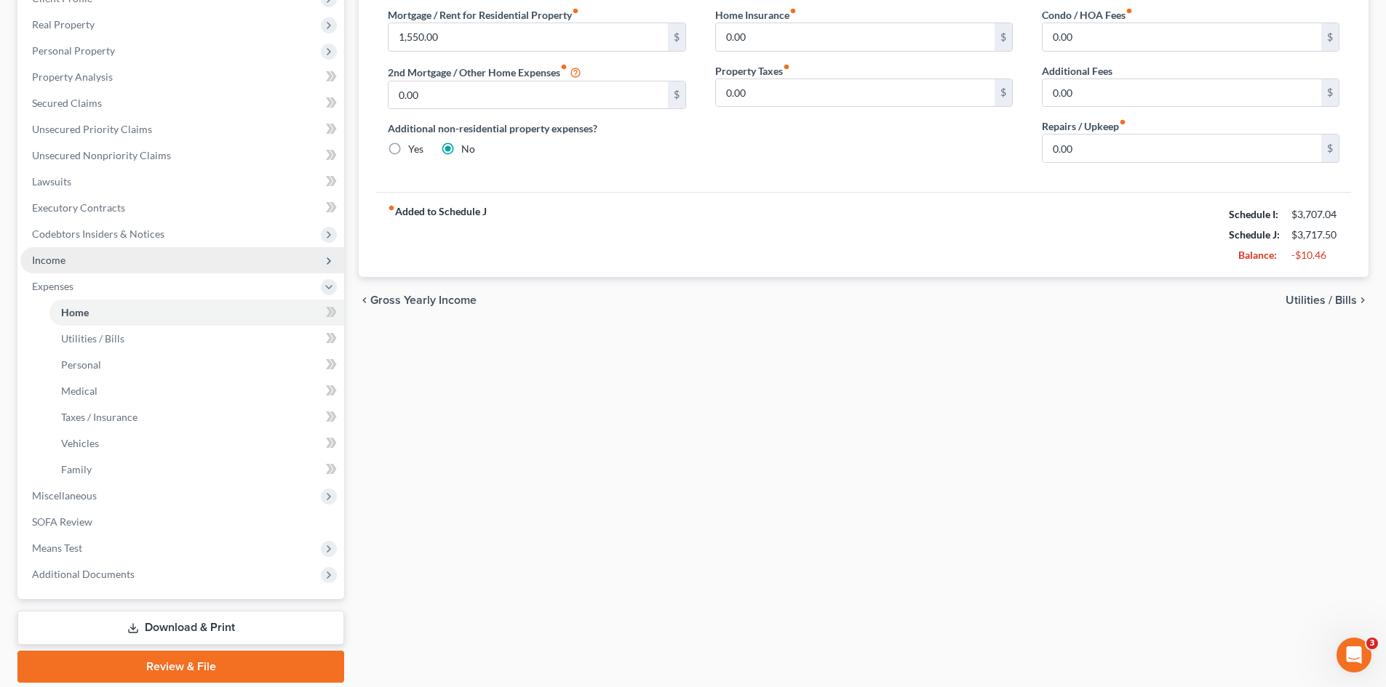
click at [73, 257] on span "Income" at bounding box center [182, 260] width 324 height 26
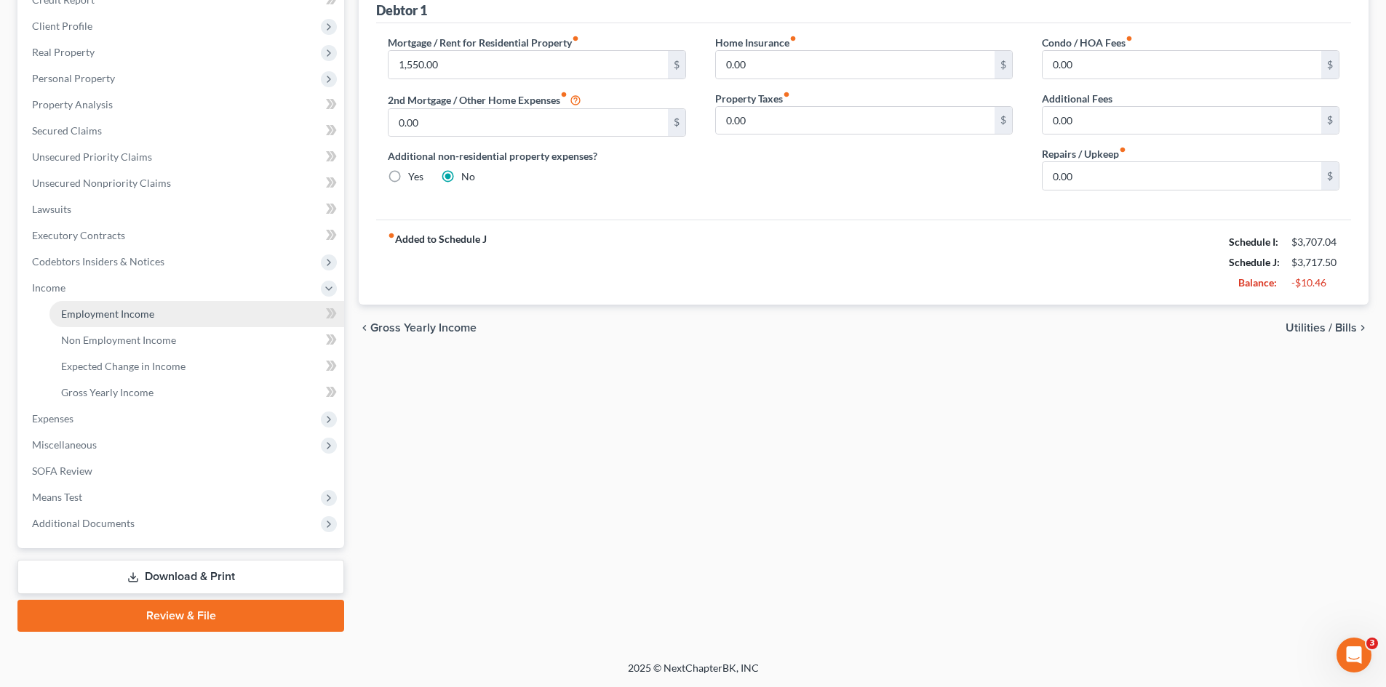
click at [119, 315] on span "Employment Income" at bounding box center [107, 314] width 93 height 12
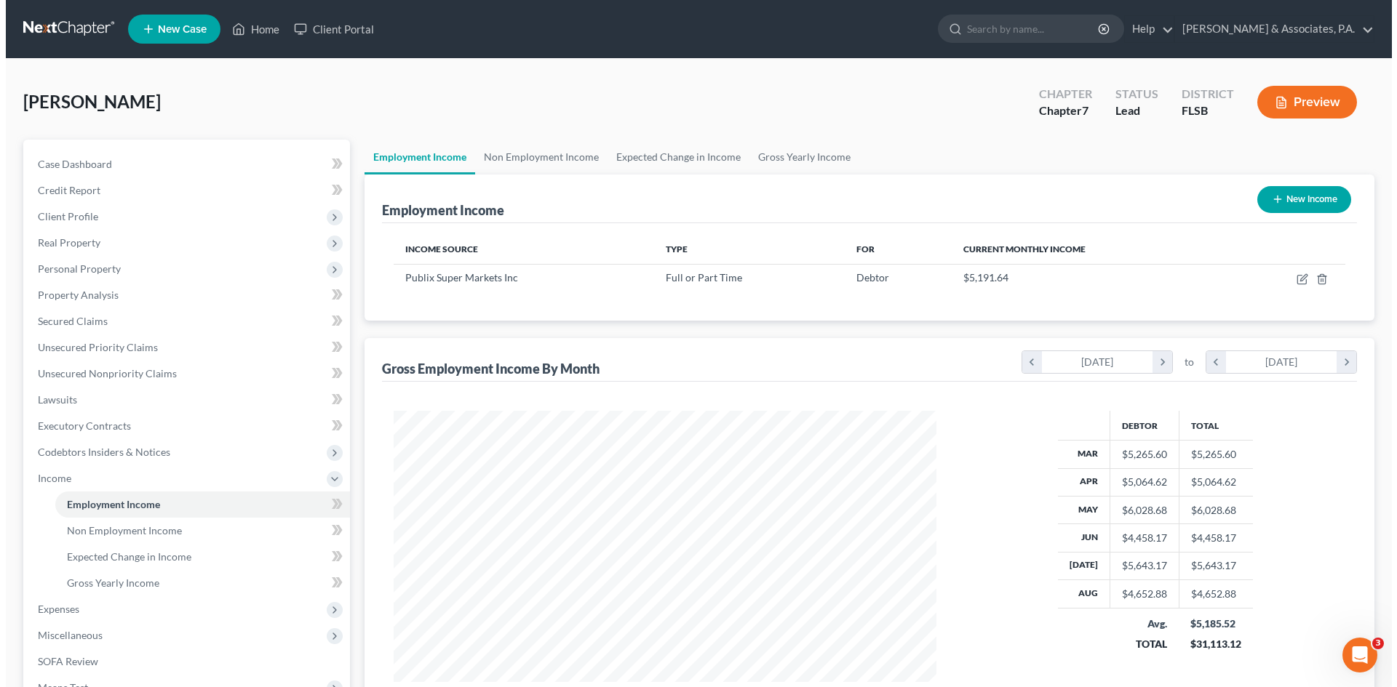
scroll to position [271, 572]
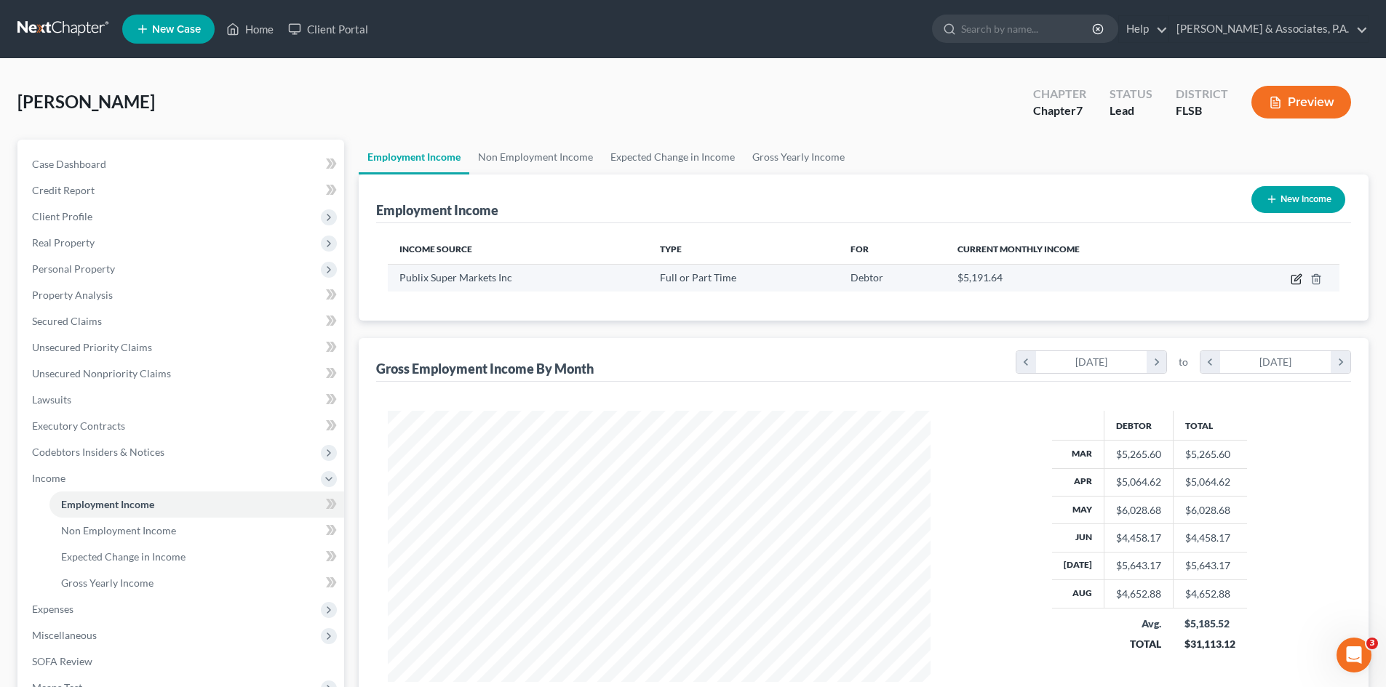
click at [1294, 281] on icon "button" at bounding box center [1296, 279] width 12 height 12
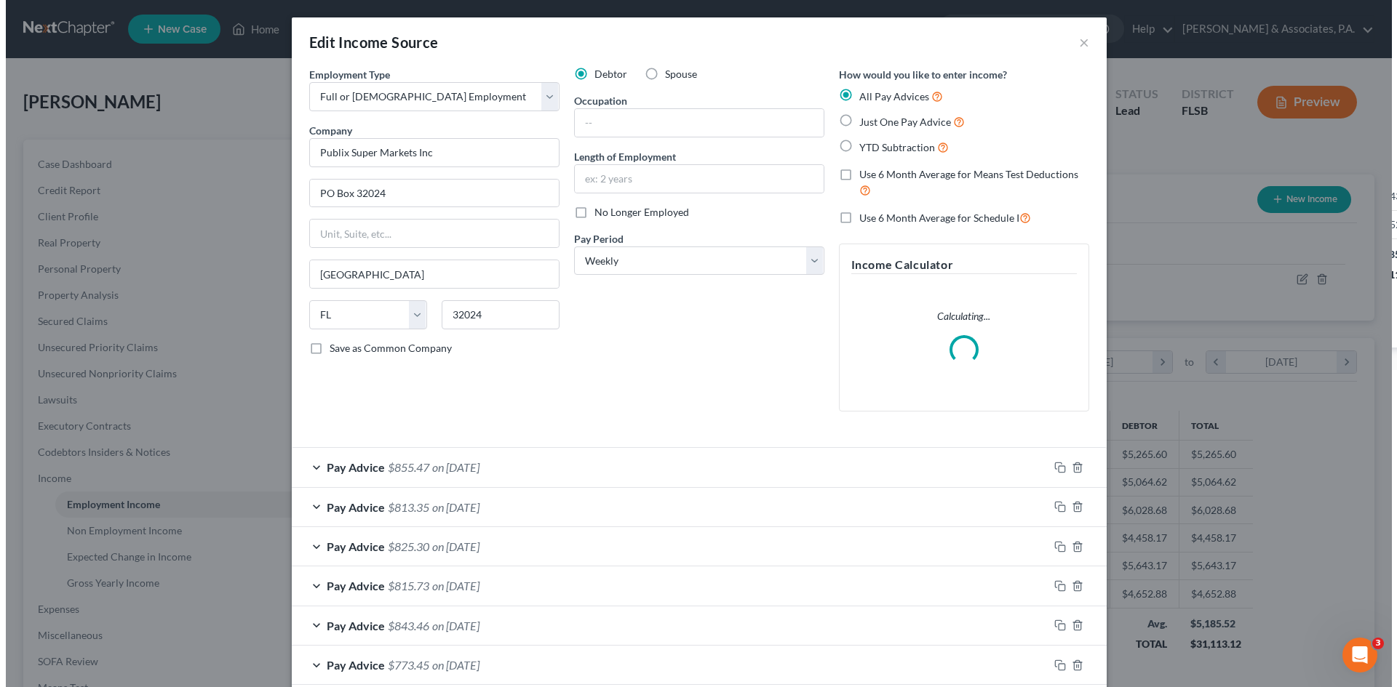
scroll to position [273, 577]
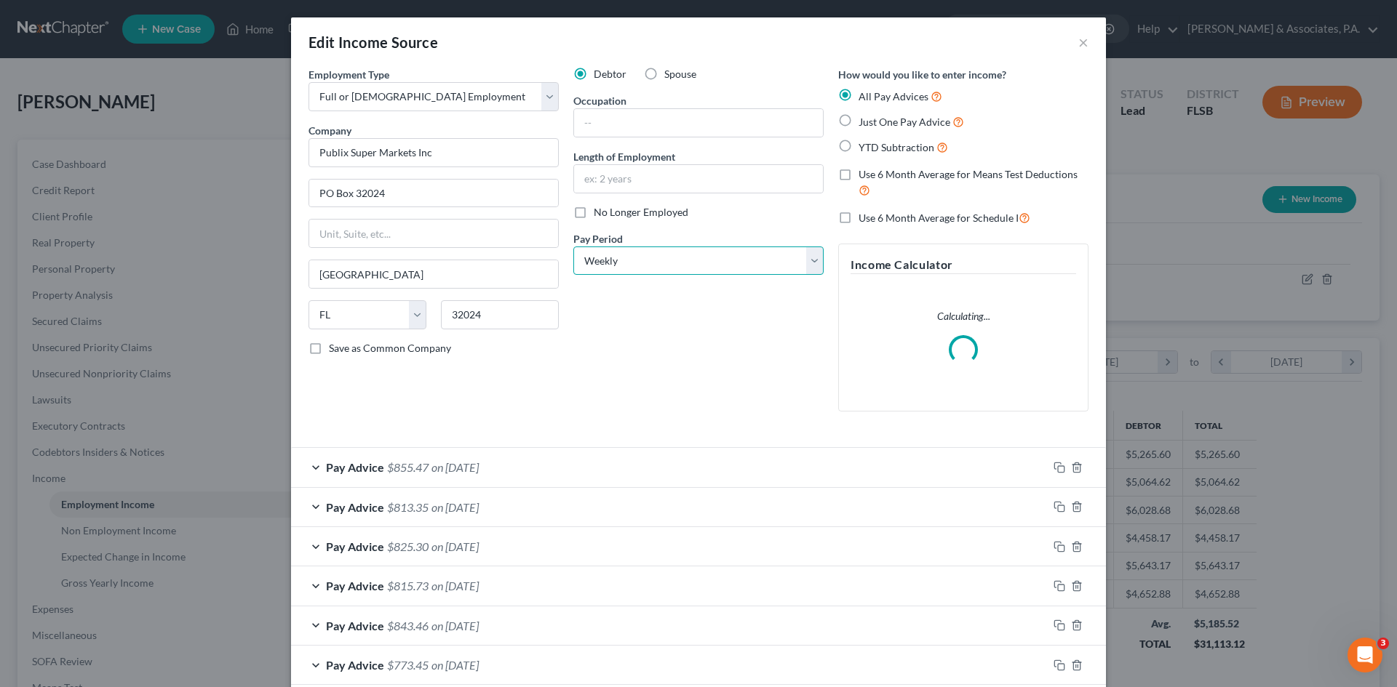
click at [667, 261] on select "Select Monthly Twice Monthly Every Other Week Weekly" at bounding box center [698, 261] width 250 height 29
click at [573, 247] on select "Select Monthly Twice Monthly Every Other Week Weekly" at bounding box center [698, 261] width 250 height 29
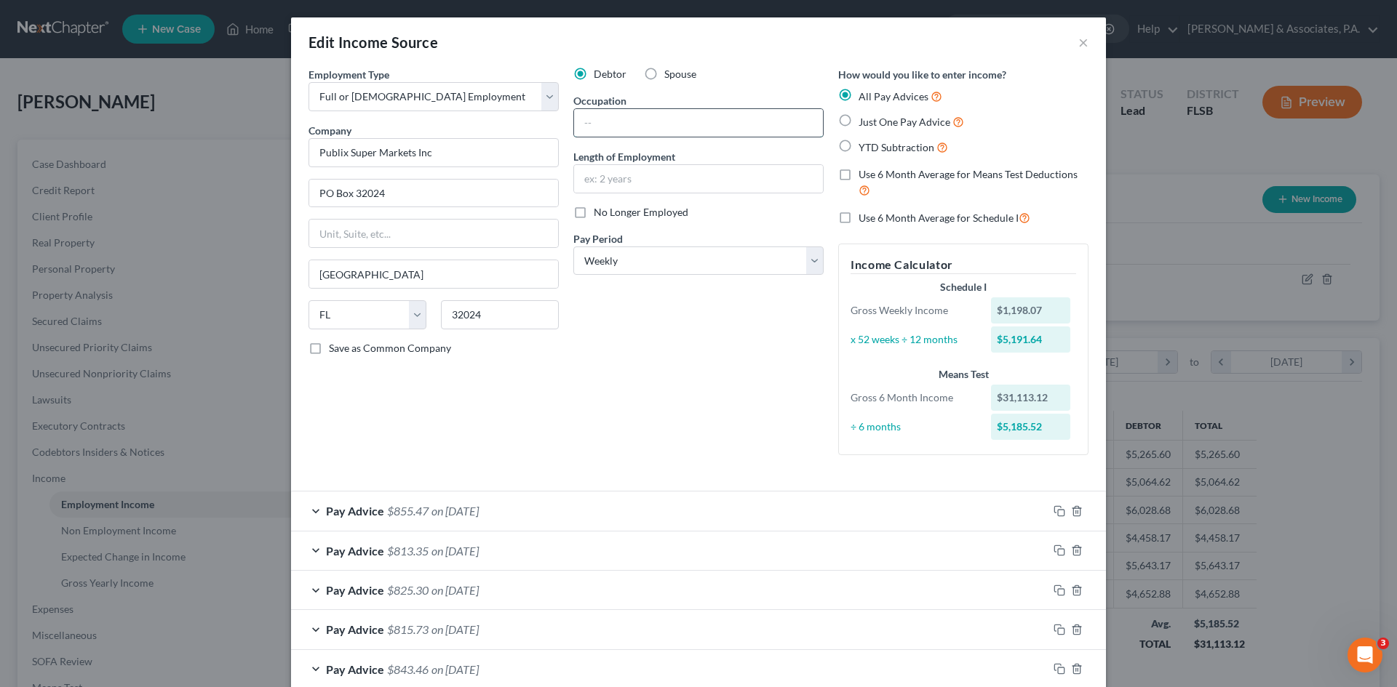
click at [580, 127] on input "text" at bounding box center [698, 123] width 249 height 28
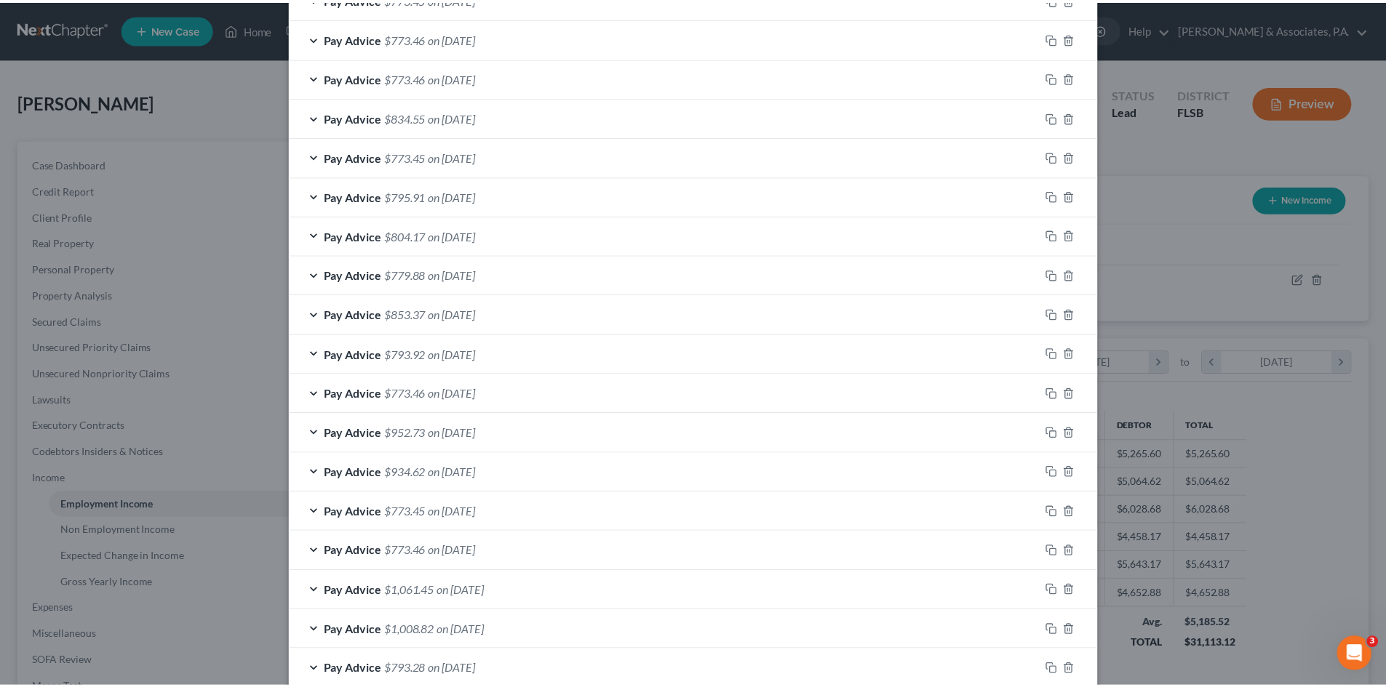
scroll to position [911, 0]
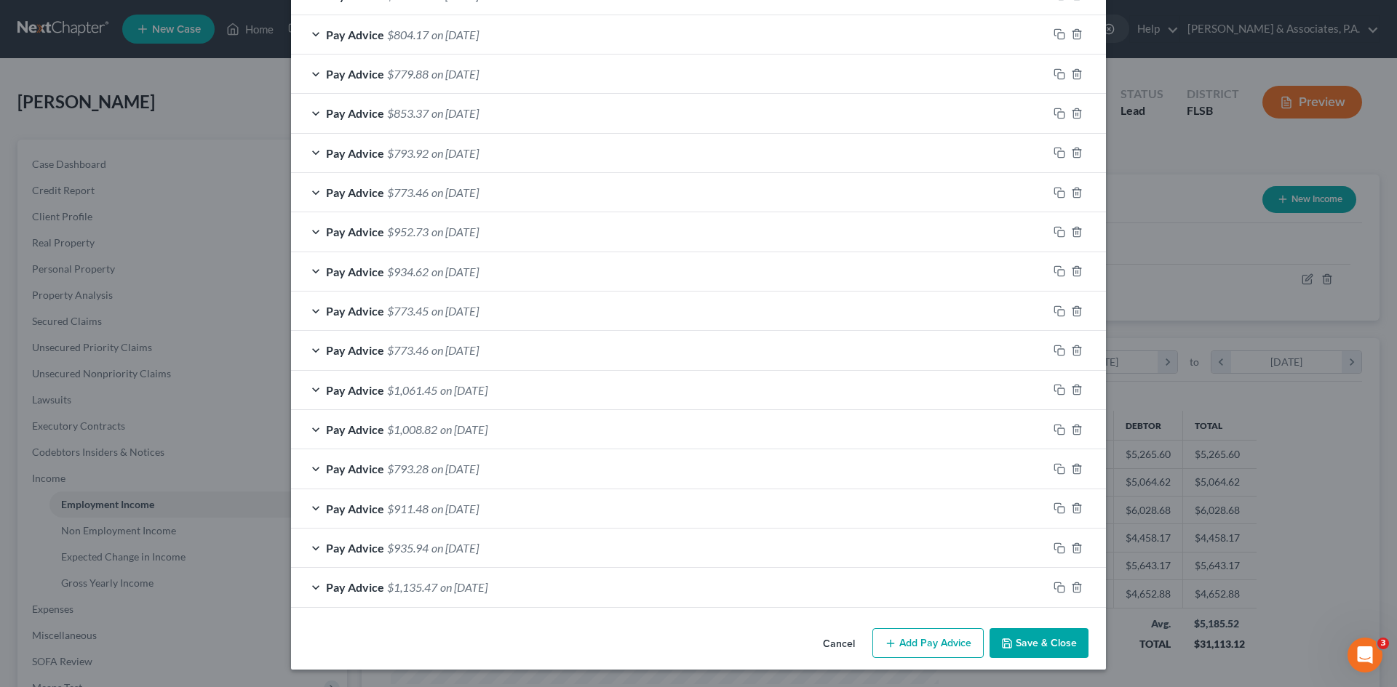
click at [1053, 636] on button "Save & Close" at bounding box center [1038, 643] width 99 height 31
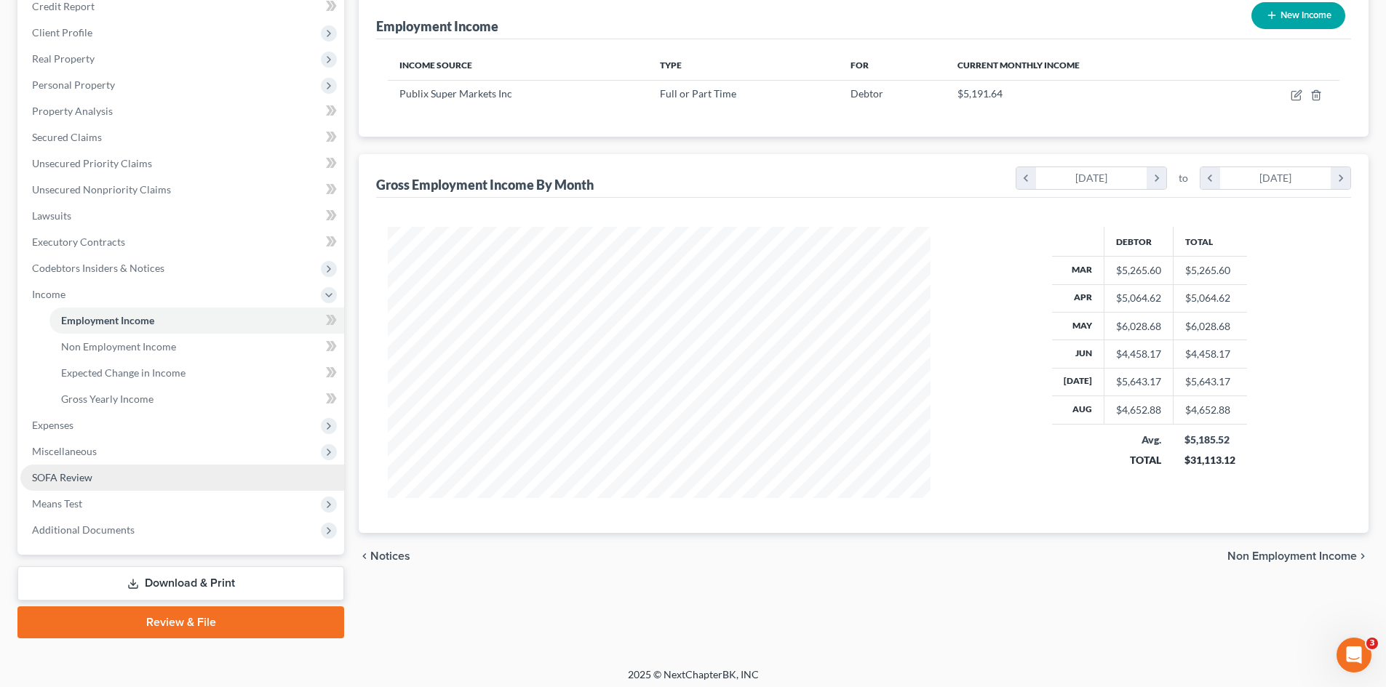
scroll to position [191, 0]
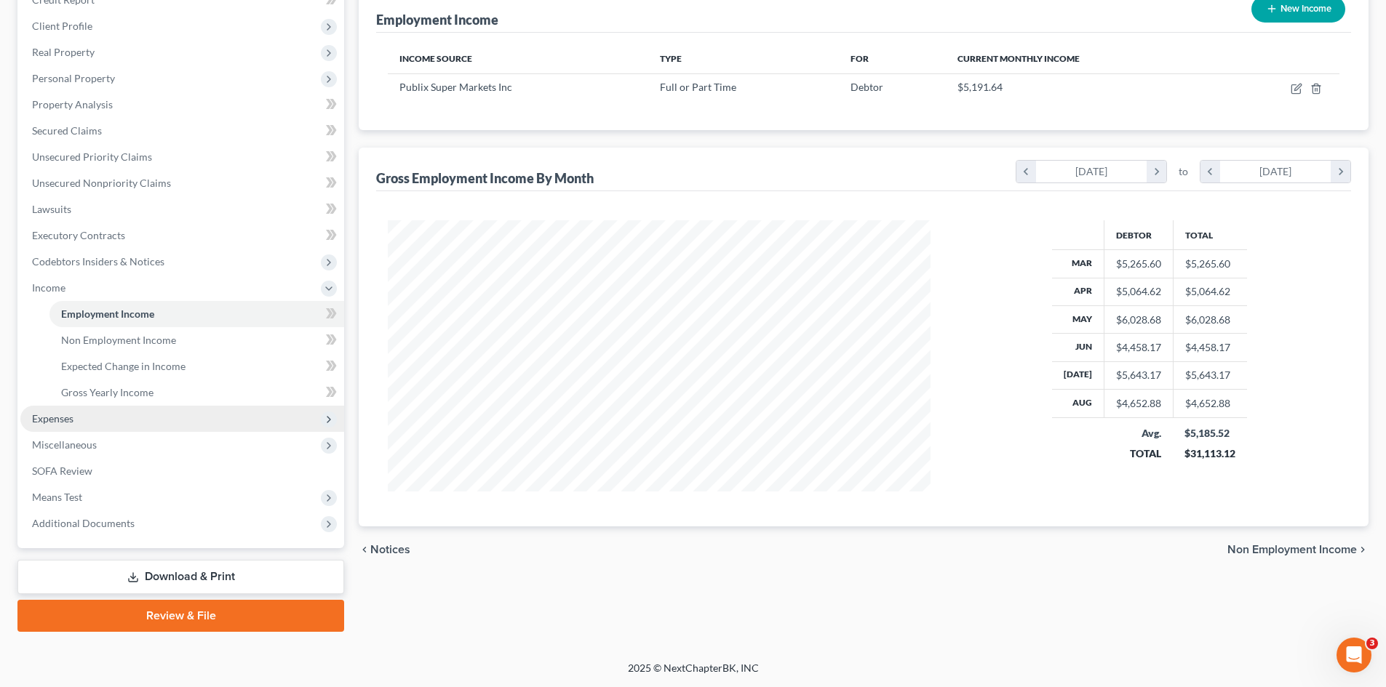
click at [86, 415] on span "Expenses" at bounding box center [182, 419] width 324 height 26
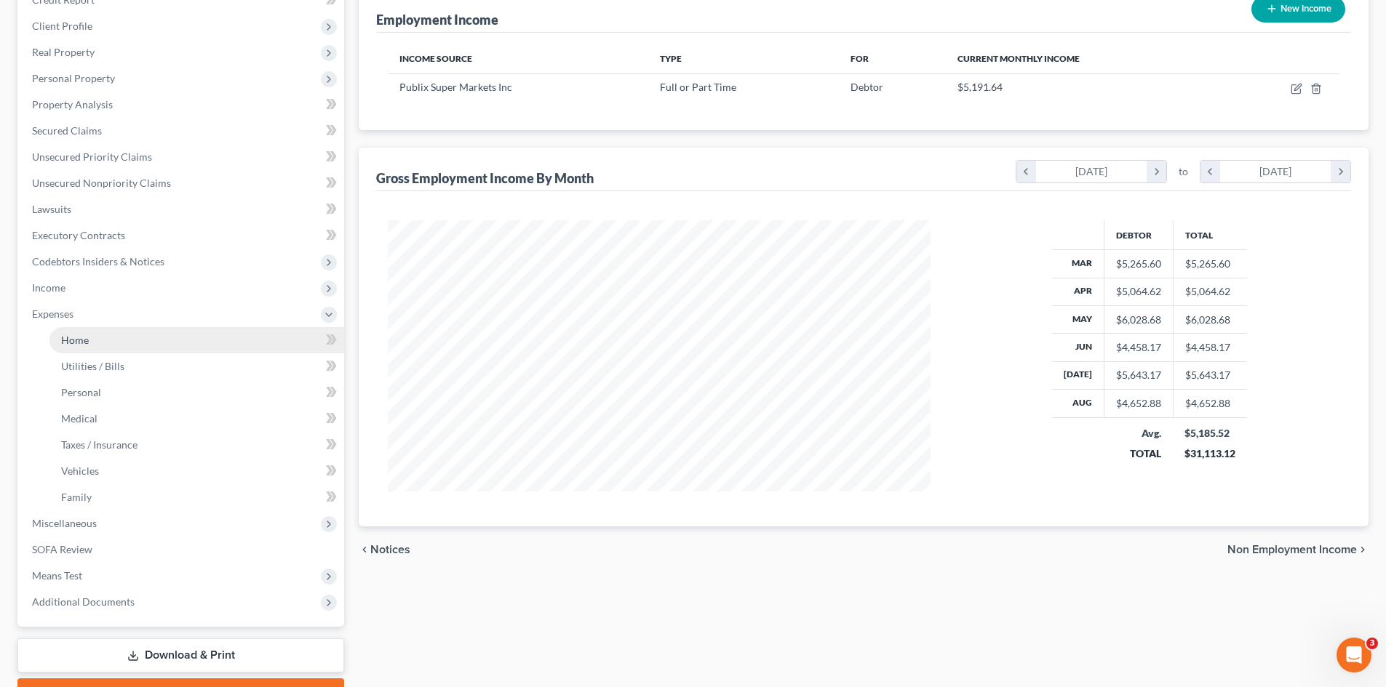
click at [99, 351] on link "Home" at bounding box center [196, 340] width 295 height 26
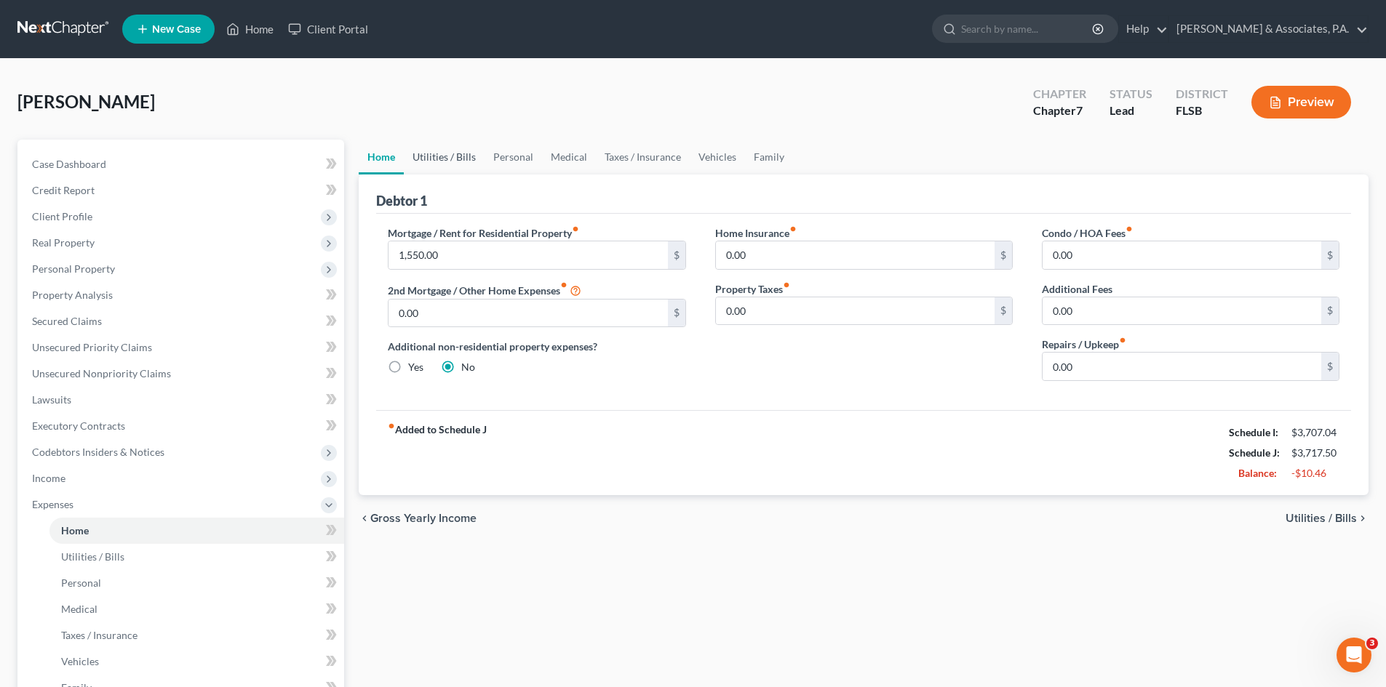
click at [454, 153] on link "Utilities / Bills" at bounding box center [444, 157] width 81 height 35
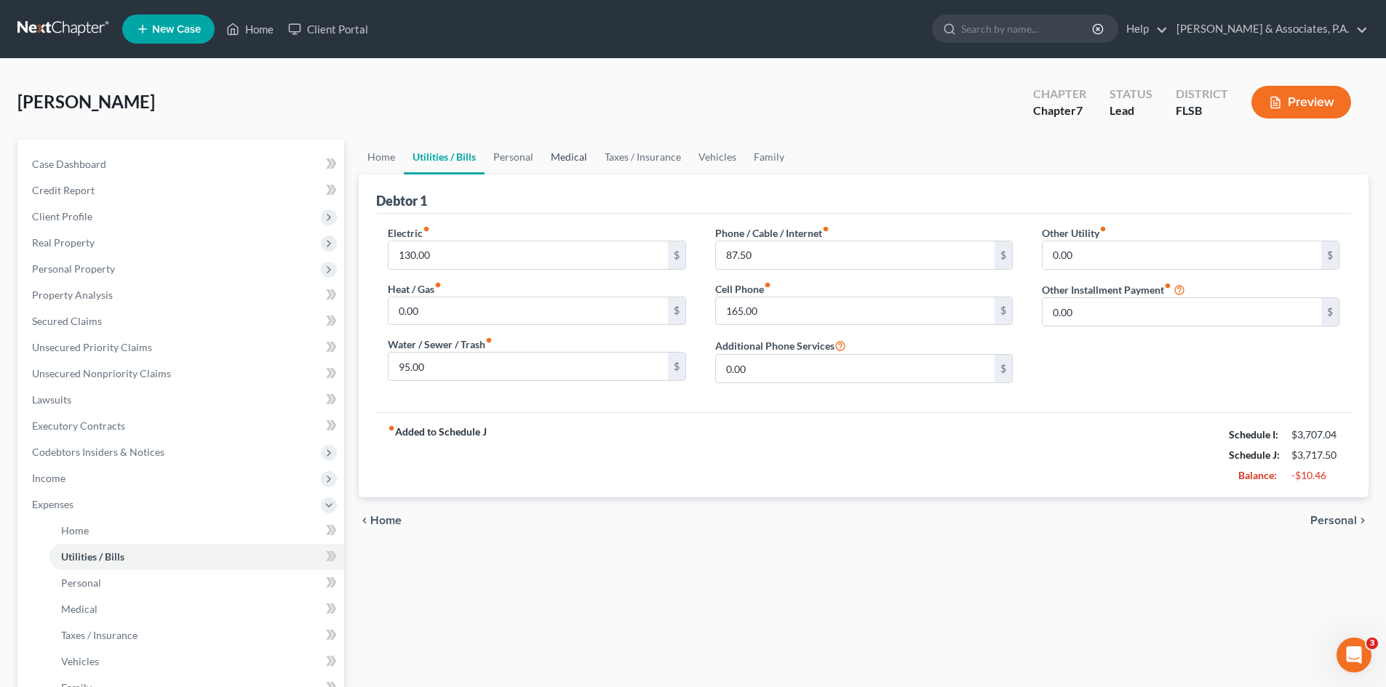
click at [542, 158] on link "Medical" at bounding box center [569, 157] width 54 height 35
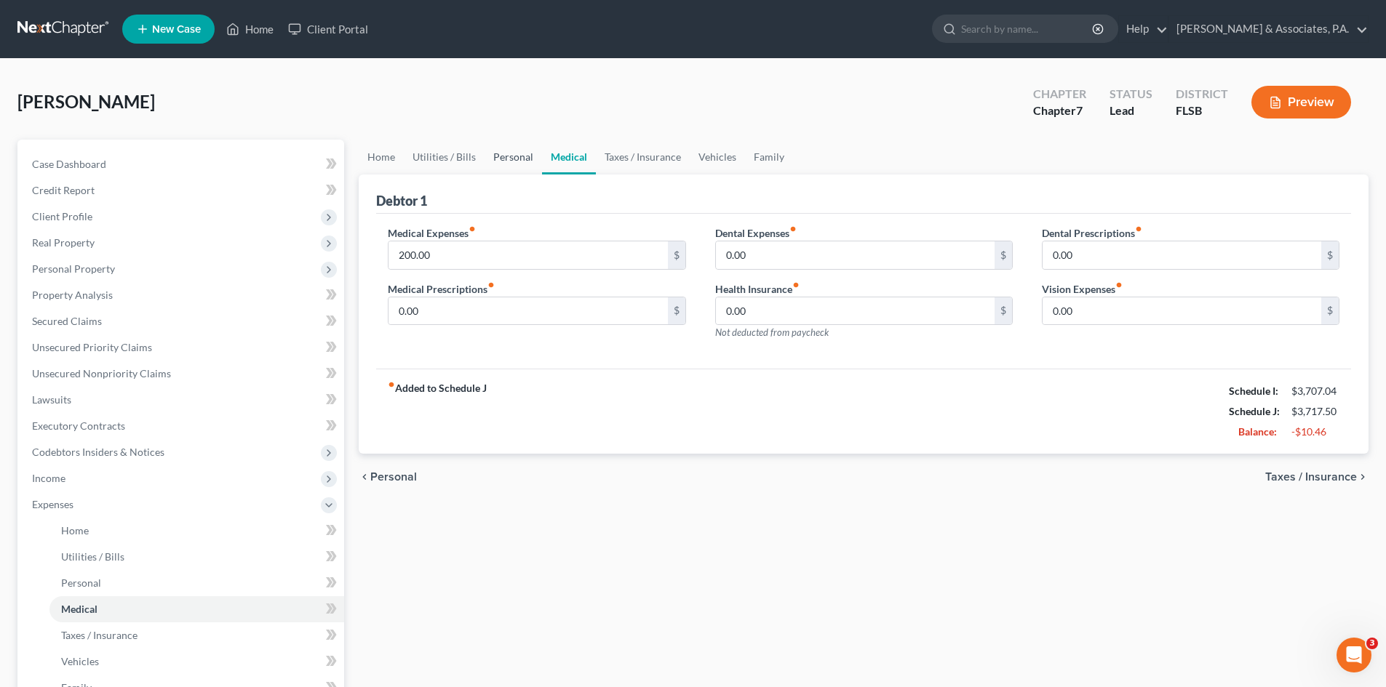
click at [516, 159] on link "Personal" at bounding box center [512, 157] width 57 height 35
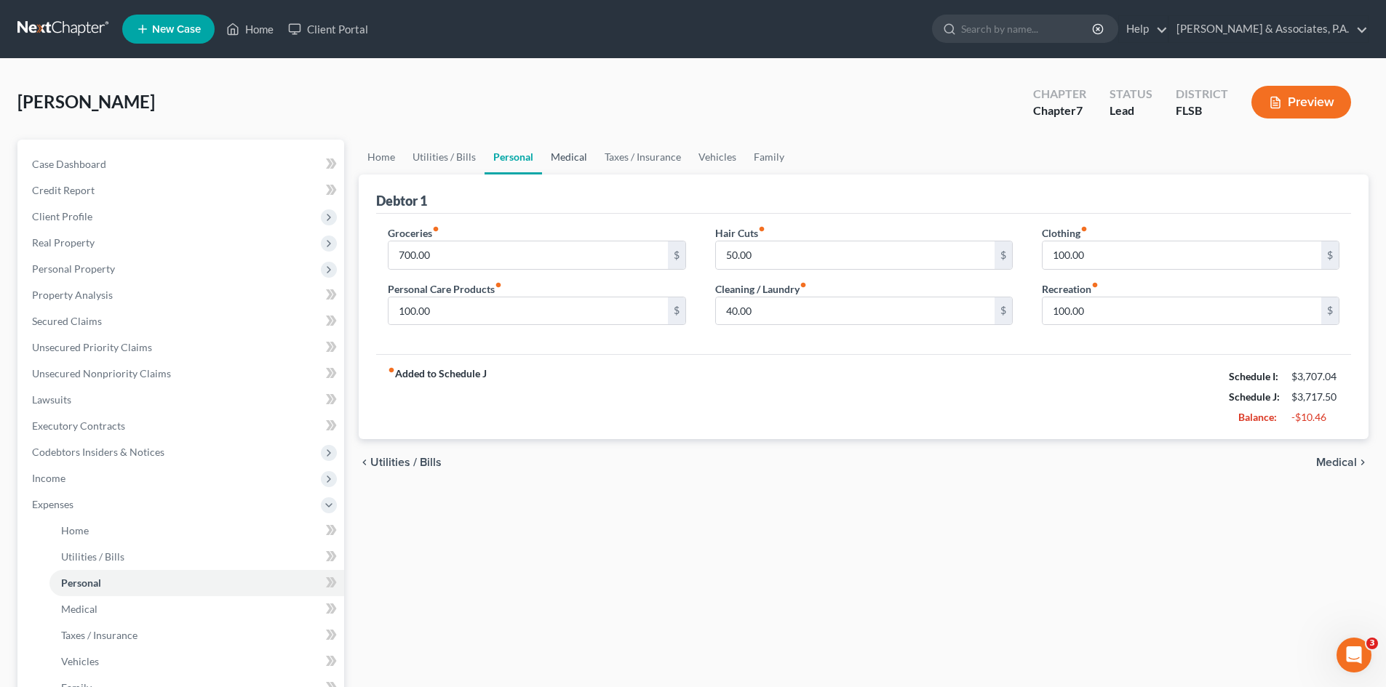
click at [568, 159] on link "Medical" at bounding box center [569, 157] width 54 height 35
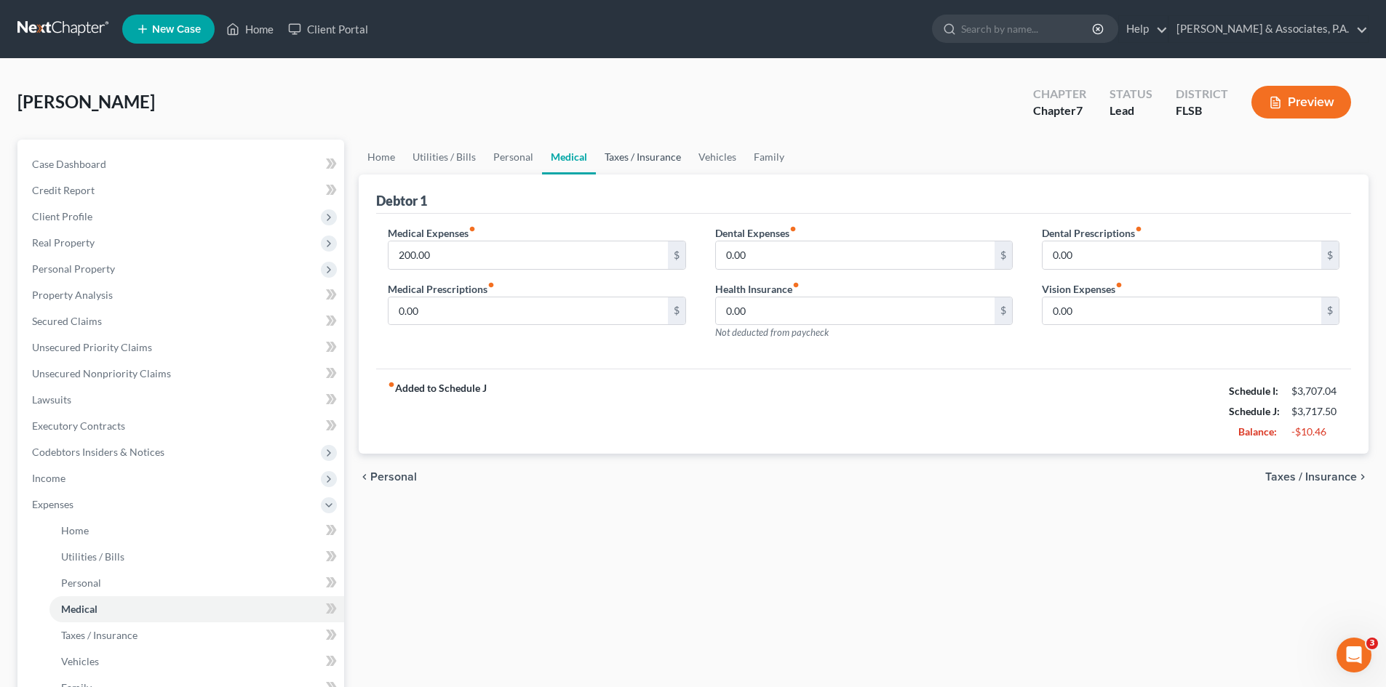
click at [652, 152] on link "Taxes / Insurance" at bounding box center [643, 157] width 94 height 35
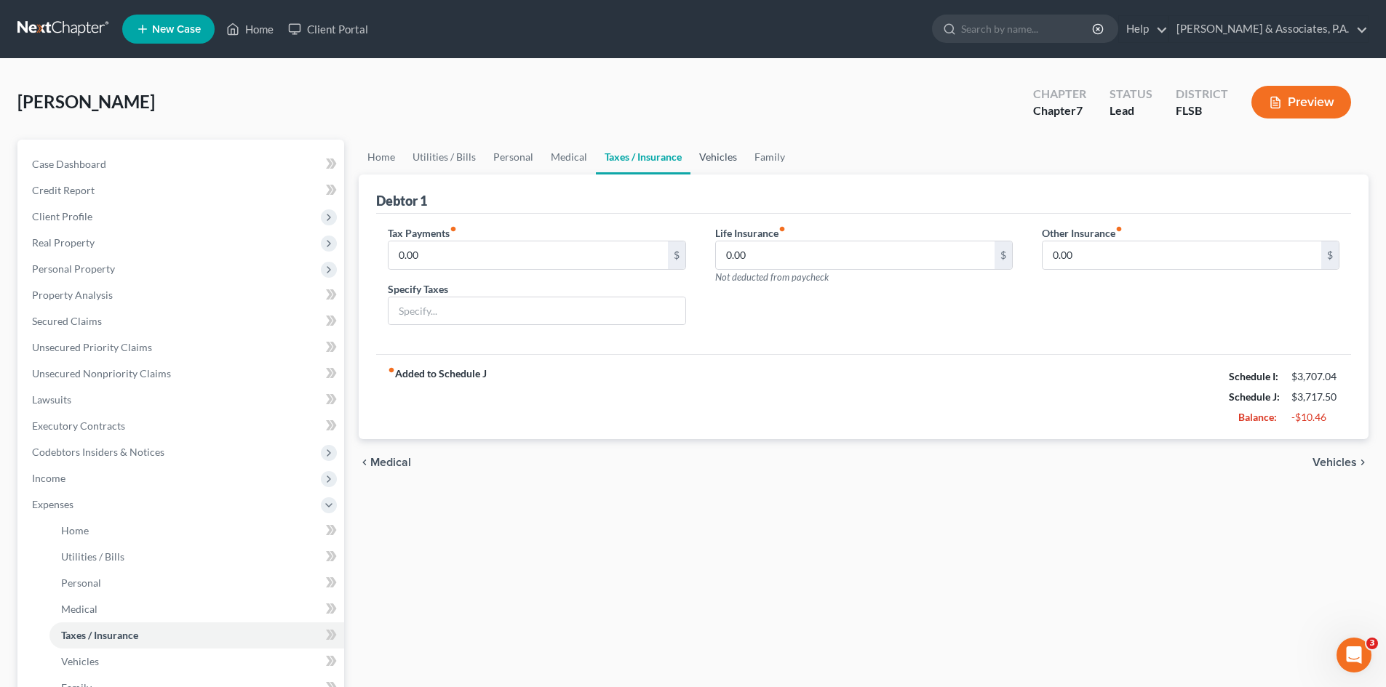
click at [717, 164] on link "Vehicles" at bounding box center [717, 157] width 55 height 35
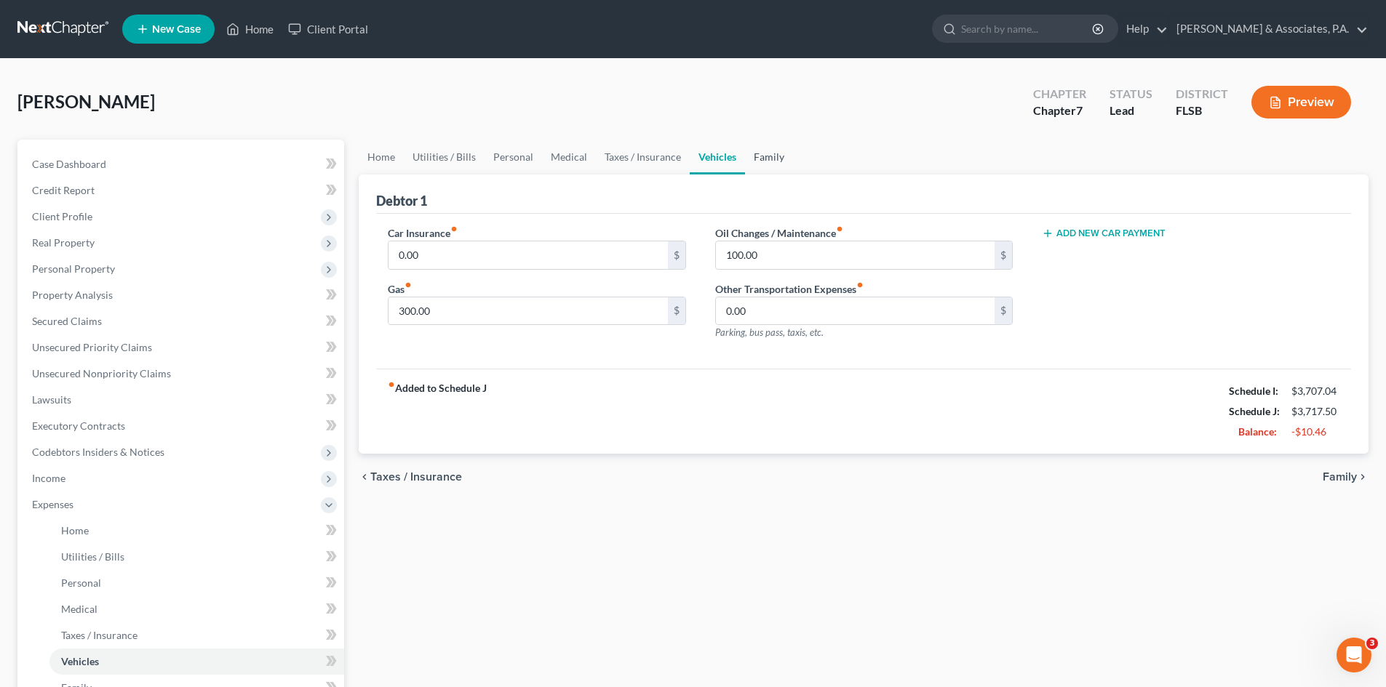
click at [757, 155] on link "Family" at bounding box center [769, 157] width 48 height 35
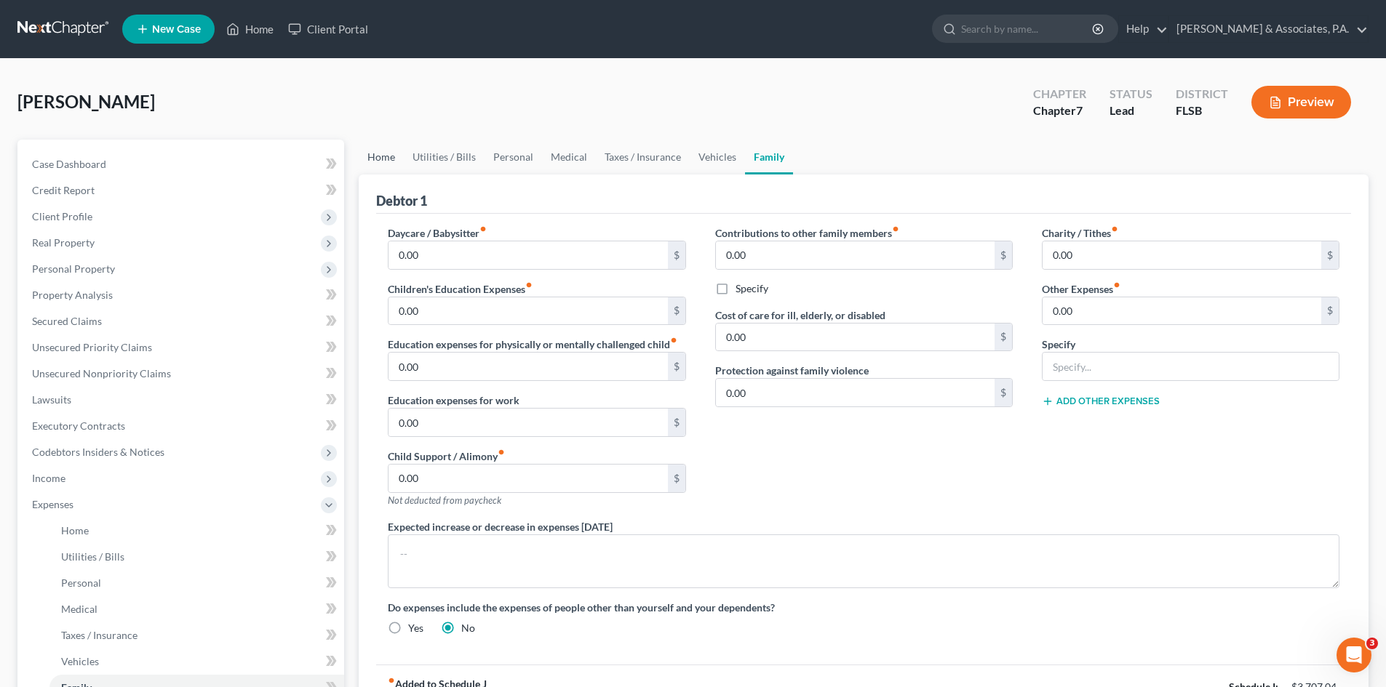
click at [380, 156] on link "Home" at bounding box center [381, 157] width 45 height 35
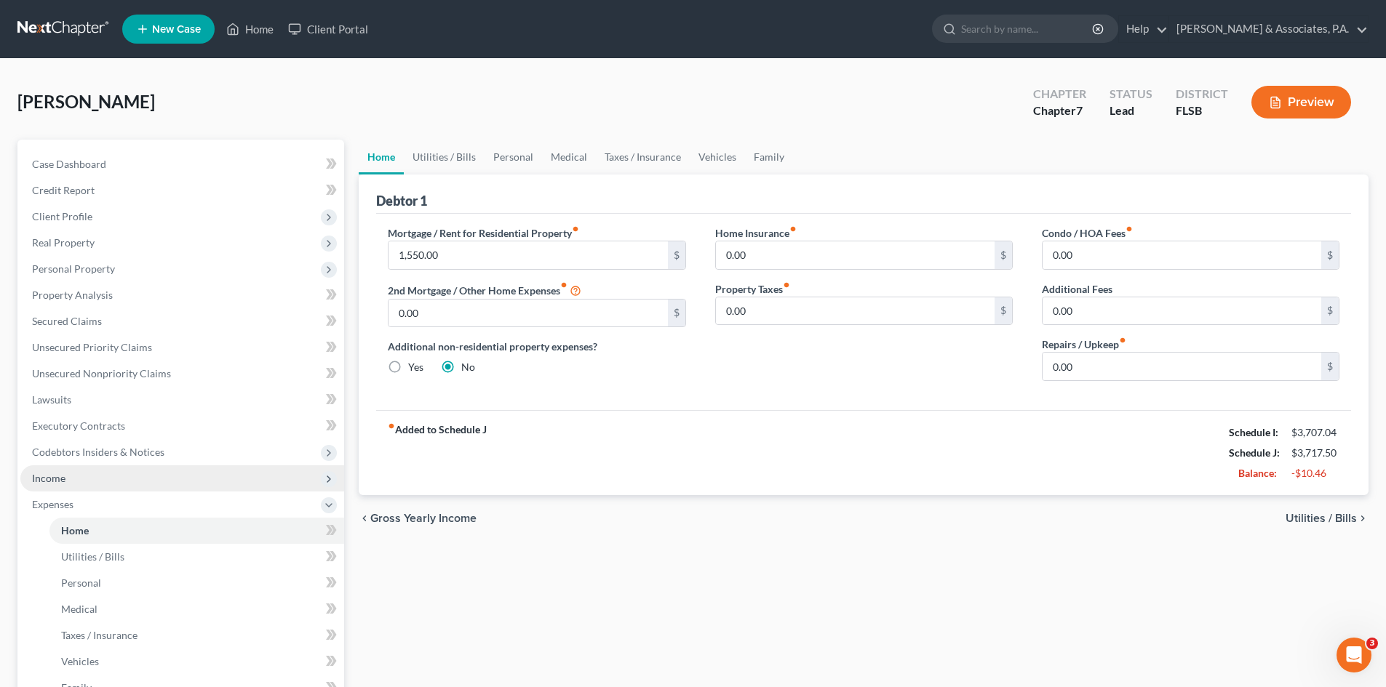
click at [86, 487] on span "Income" at bounding box center [182, 479] width 324 height 26
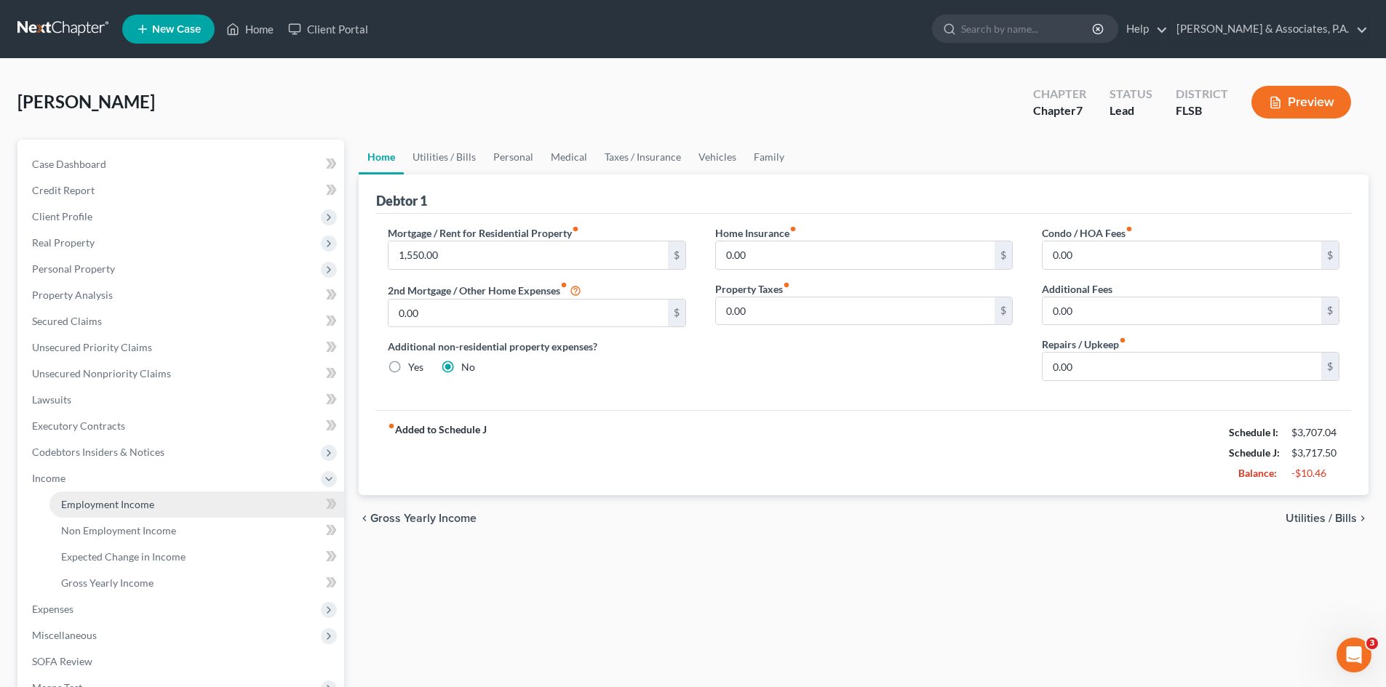
click at [99, 501] on span "Employment Income" at bounding box center [107, 504] width 93 height 12
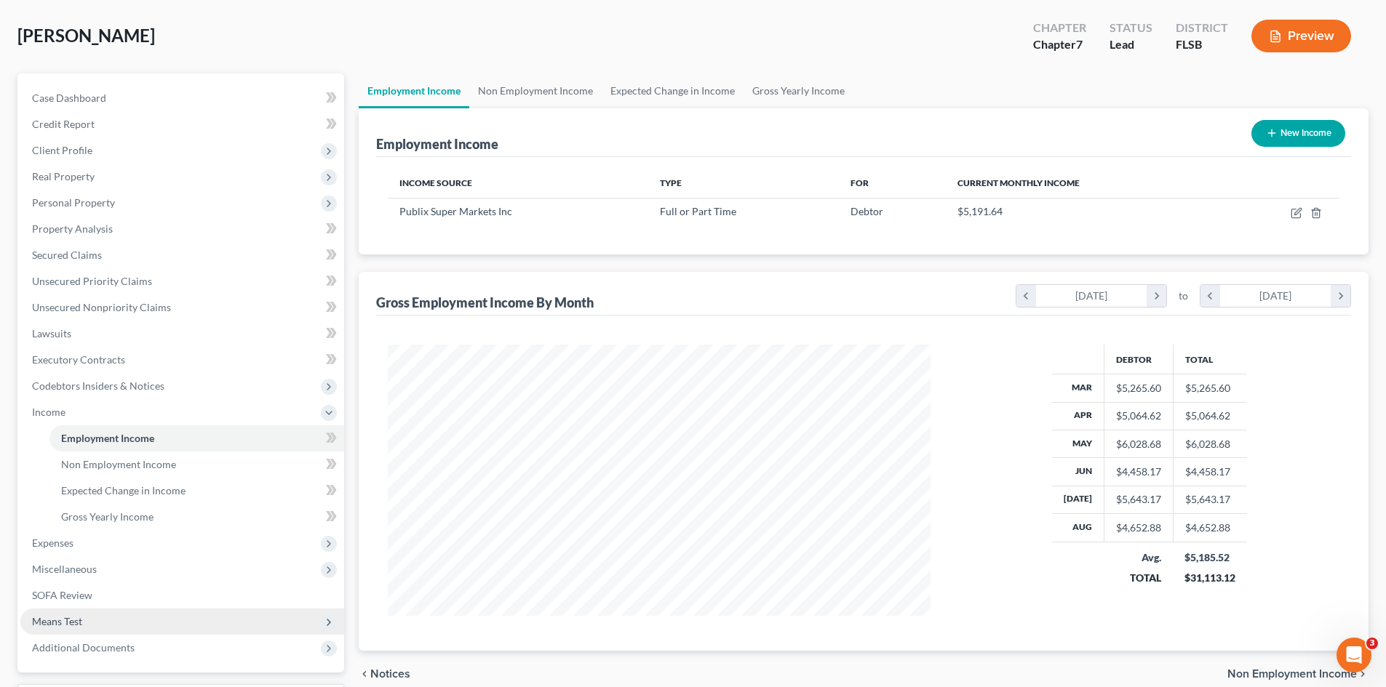
scroll to position [145, 0]
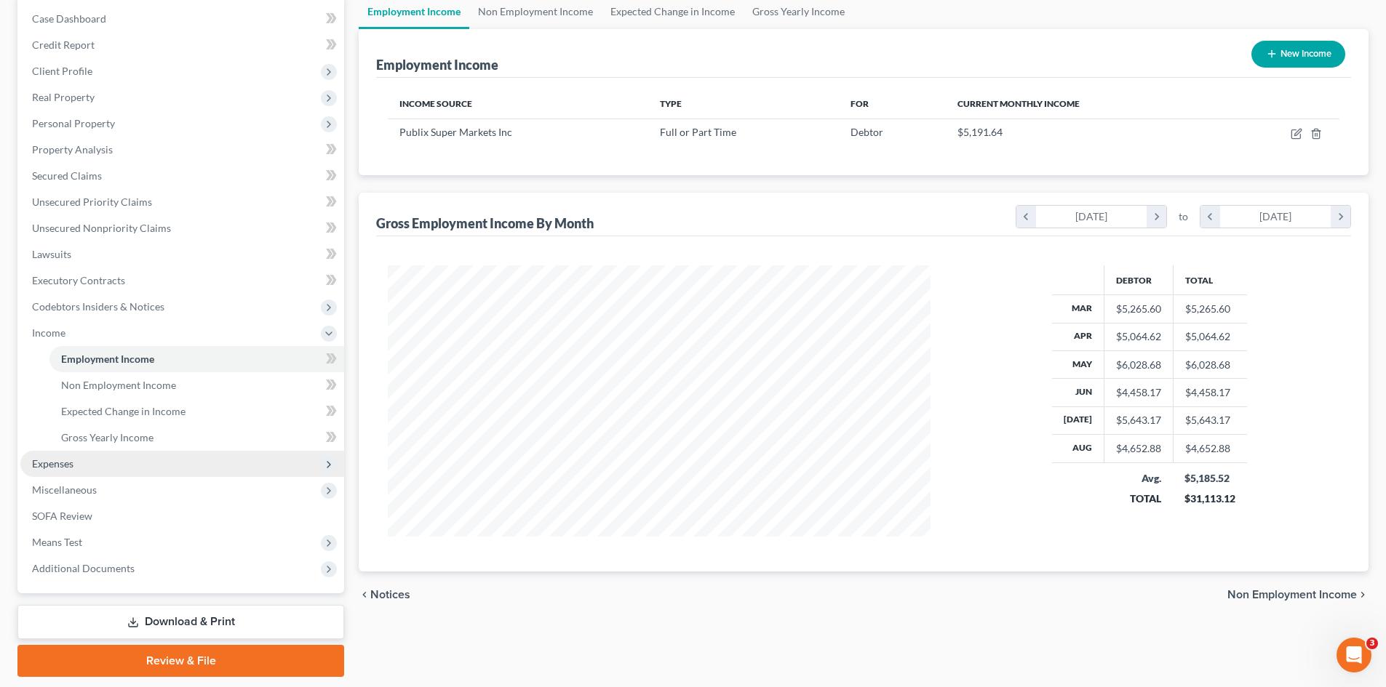
click at [68, 463] on span "Expenses" at bounding box center [52, 464] width 41 height 12
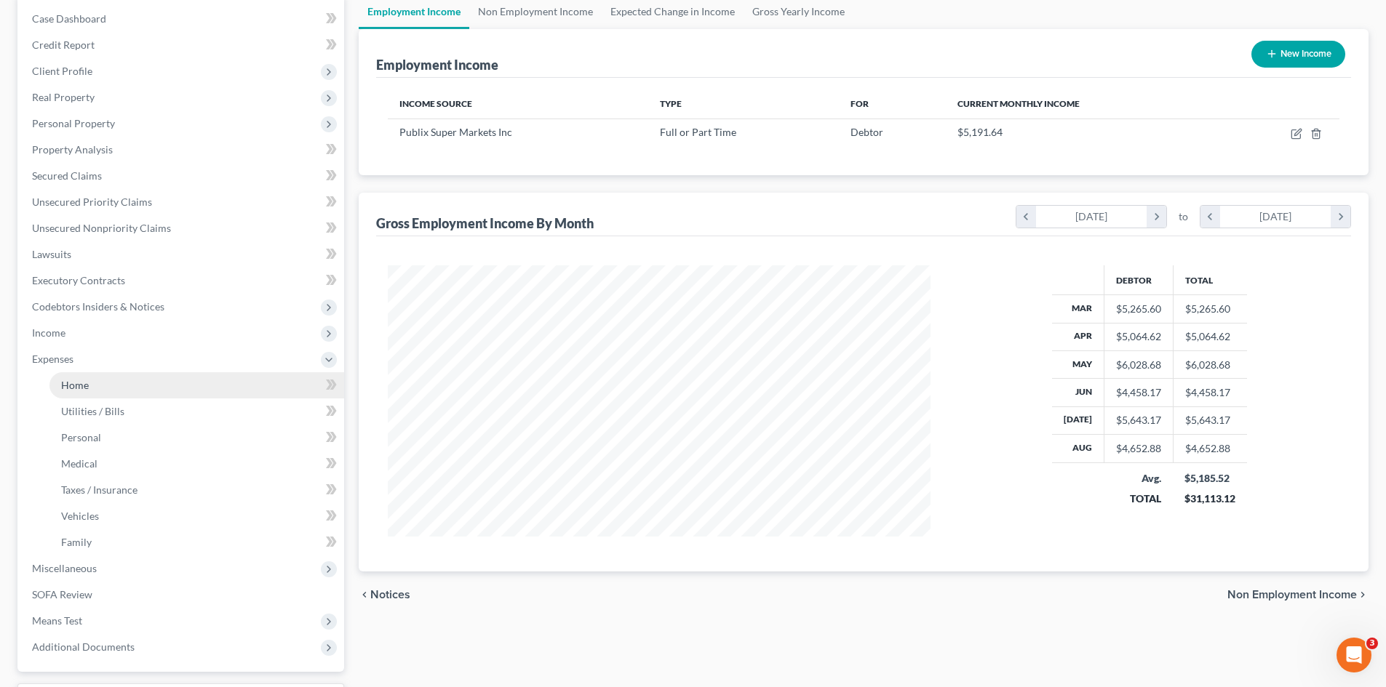
click at [93, 385] on link "Home" at bounding box center [196, 385] width 295 height 26
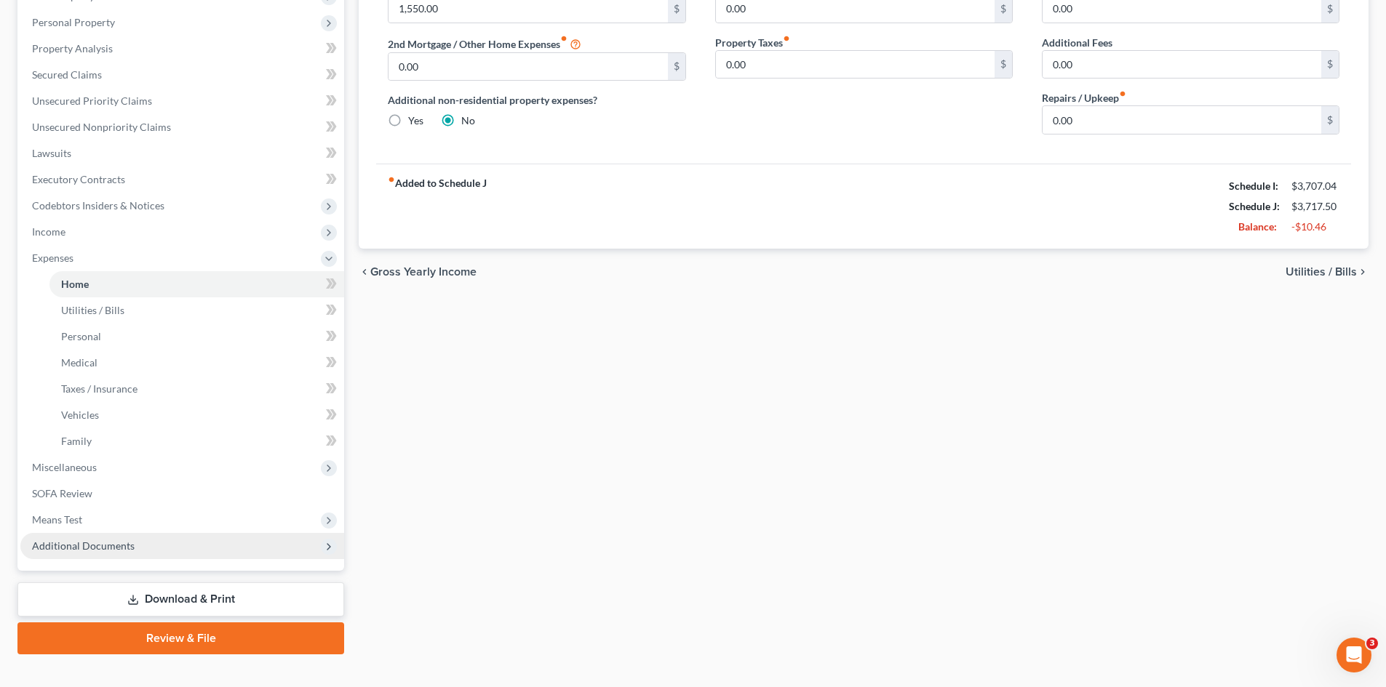
scroll to position [269, 0]
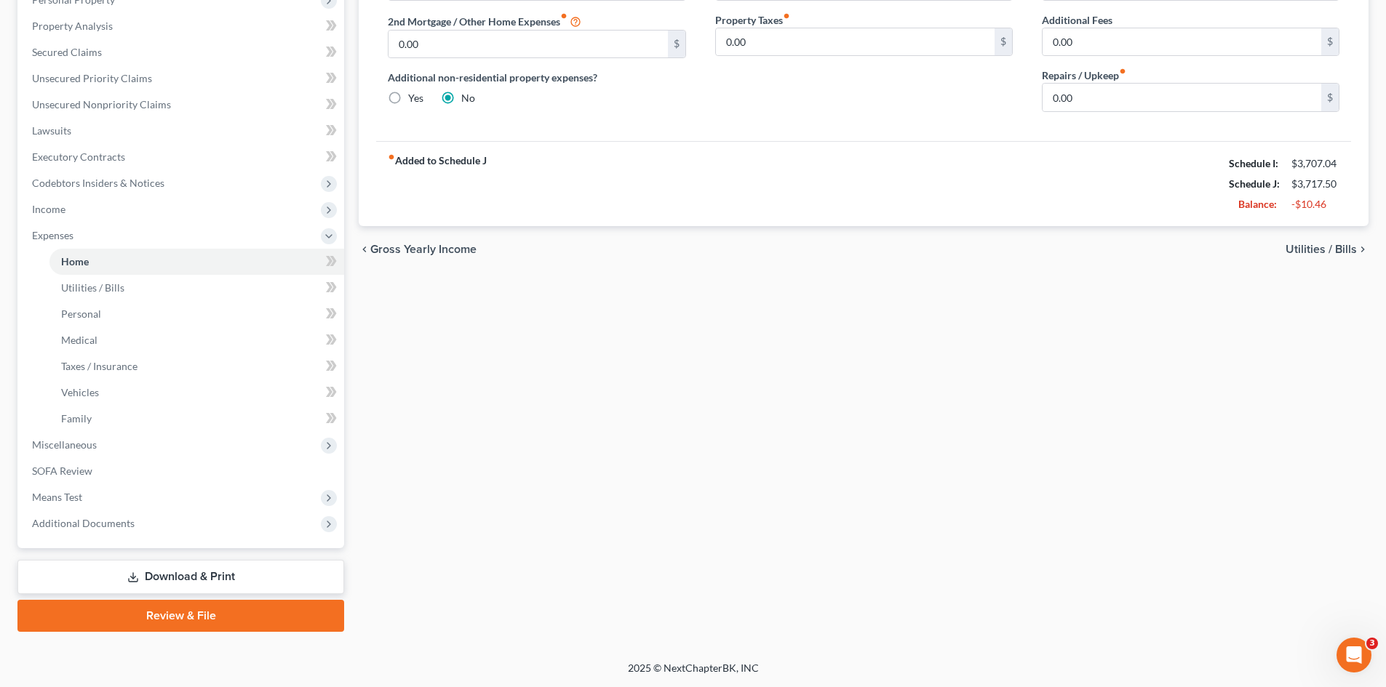
click at [191, 573] on link "Download & Print" at bounding box center [180, 577] width 327 height 34
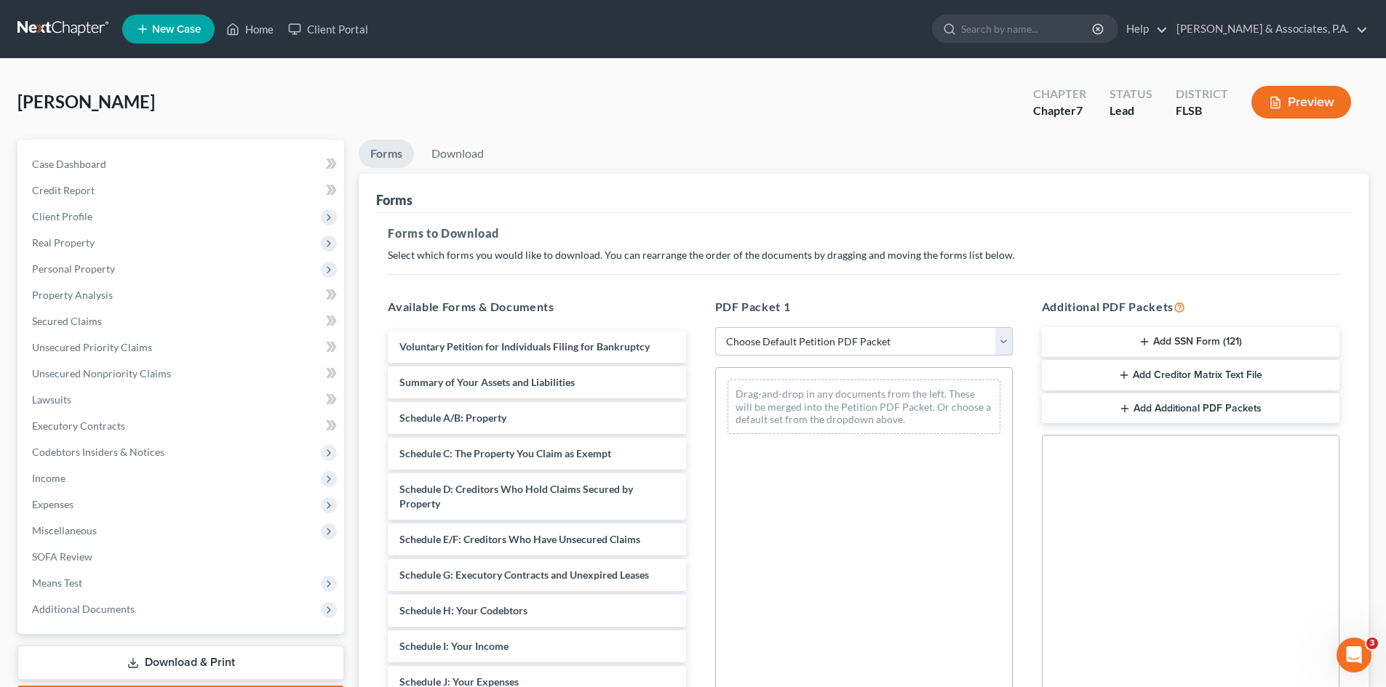
click at [785, 340] on select "Choose Default Petition PDF Packet Complete Bankruptcy Petition (all forms and …" at bounding box center [863, 341] width 297 height 29
click at [715, 327] on select "Choose Default Petition PDF Packet Complete Bankruptcy Petition (all forms and …" at bounding box center [863, 341] width 297 height 29
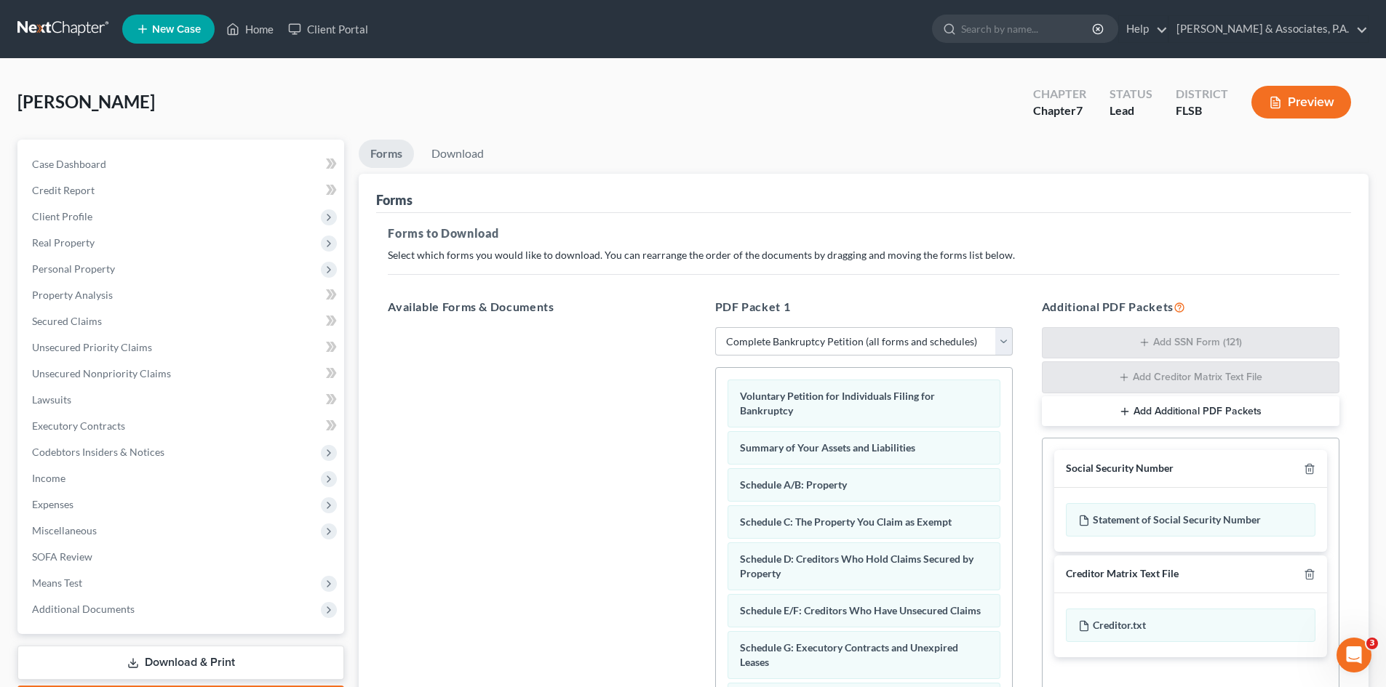
click at [1007, 295] on div "PDF Packet 1 Choose Default Petition PDF Packet Complete Bankruptcy Petition (a…" at bounding box center [863, 534] width 327 height 495
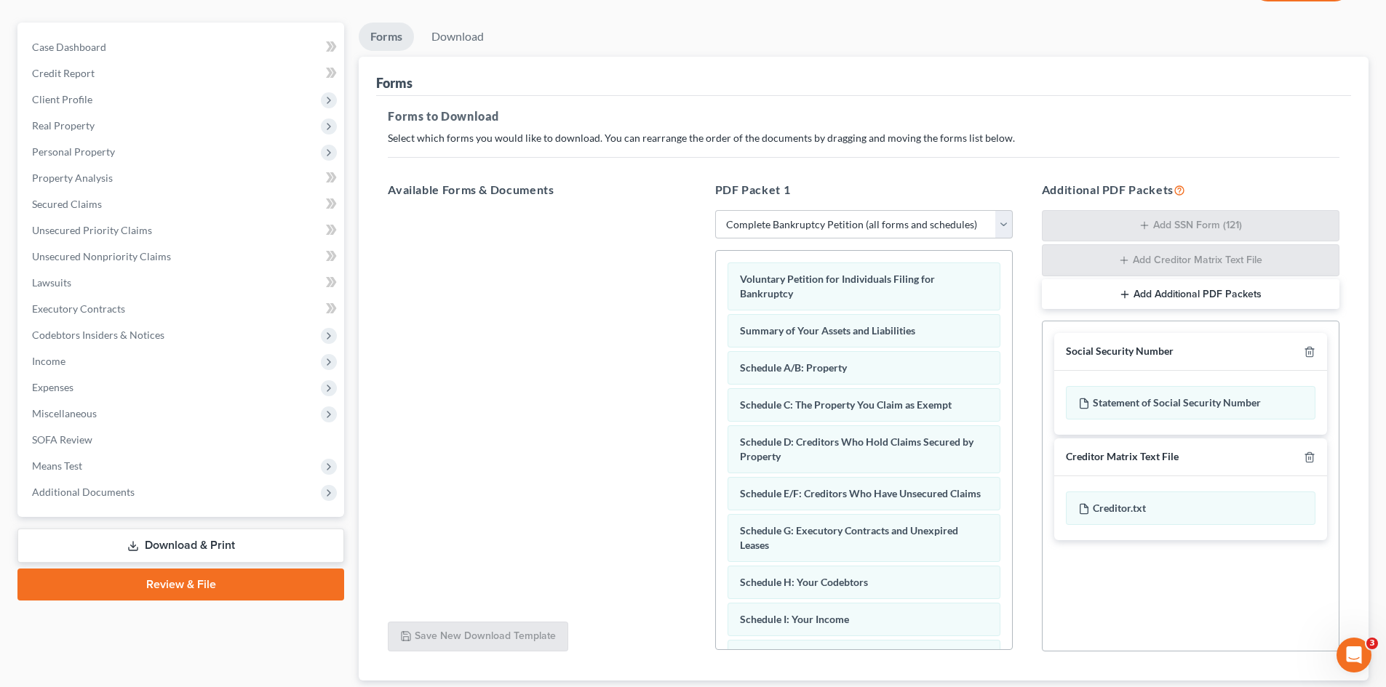
scroll to position [212, 0]
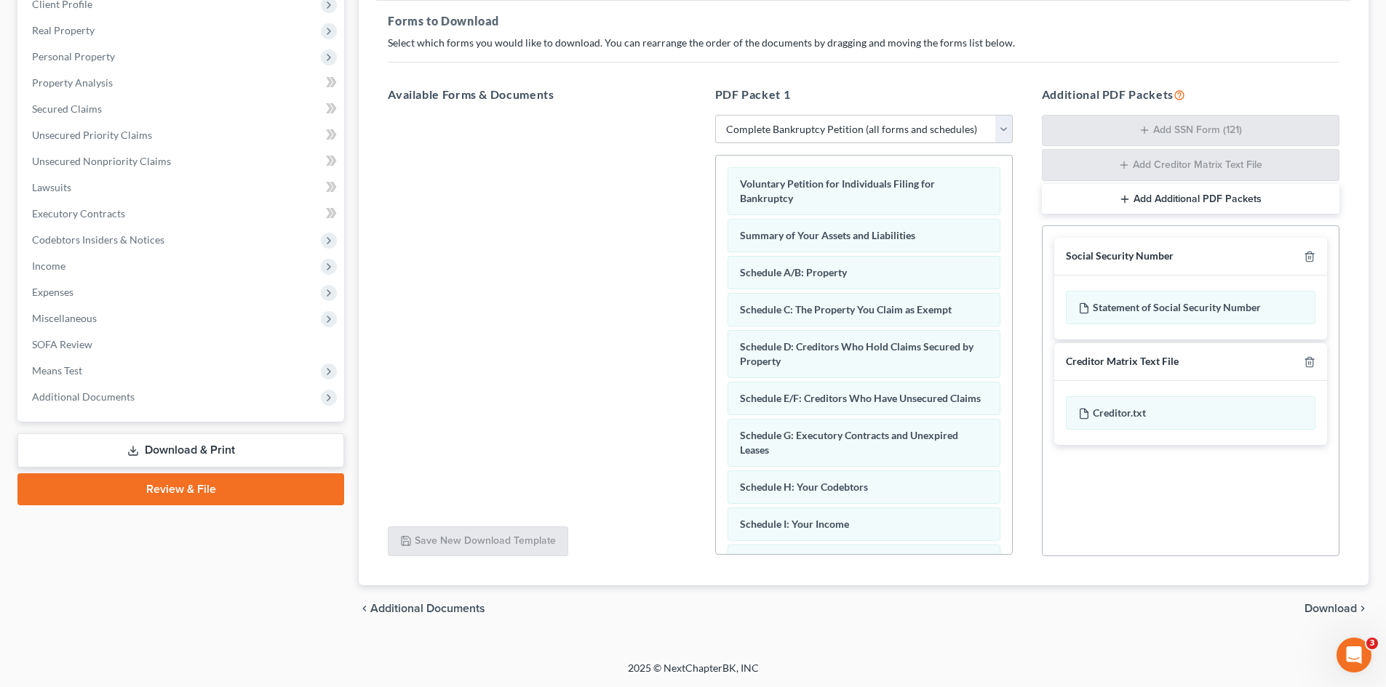
click at [202, 445] on link "Download & Print" at bounding box center [180, 451] width 327 height 34
click at [178, 454] on link "Download & Print" at bounding box center [180, 451] width 327 height 34
click at [209, 447] on link "Download & Print" at bounding box center [180, 451] width 327 height 34
click at [66, 188] on span "Lawsuits" at bounding box center [51, 187] width 39 height 12
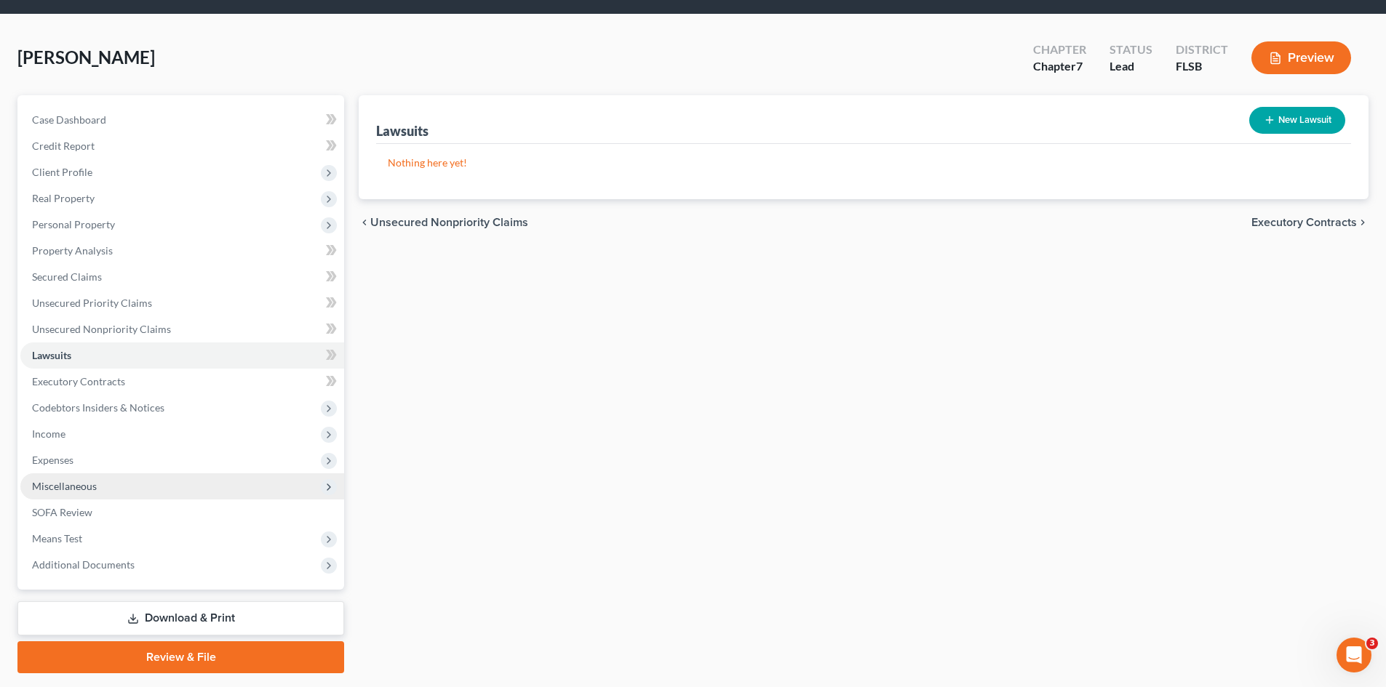
scroll to position [86, 0]
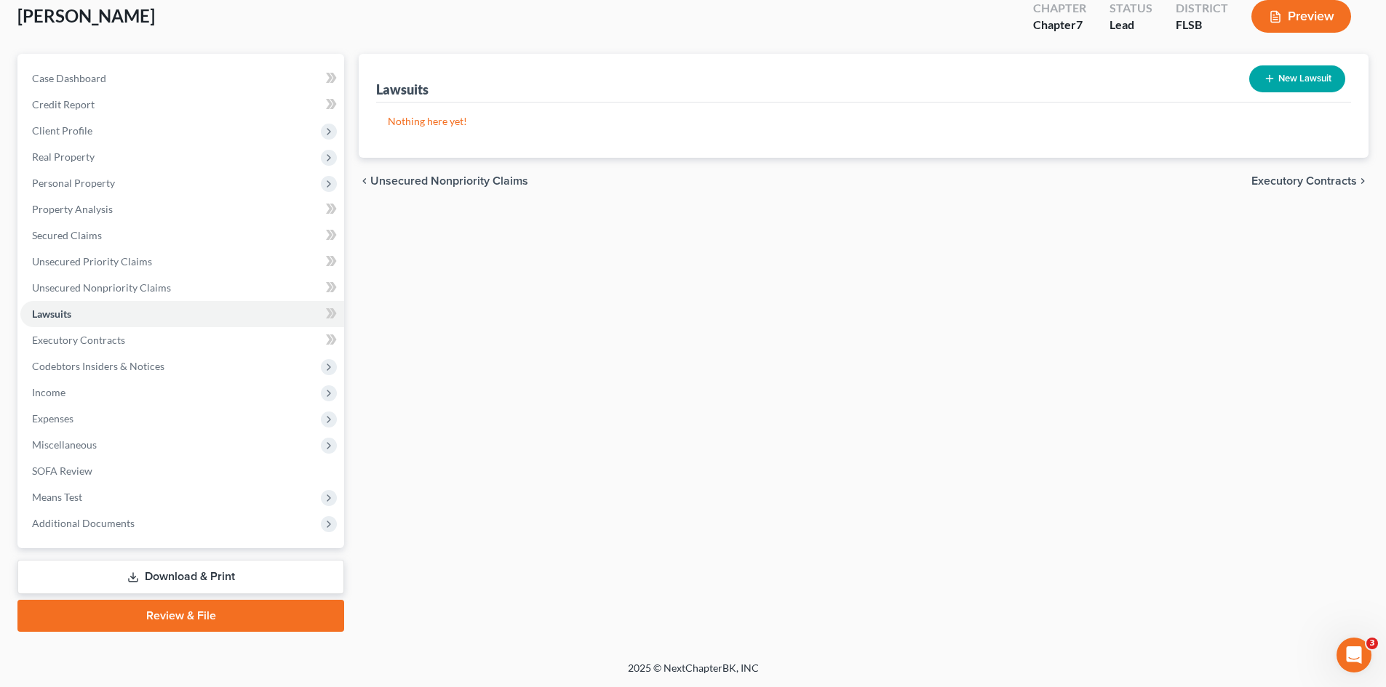
click at [192, 572] on link "Download & Print" at bounding box center [180, 577] width 327 height 34
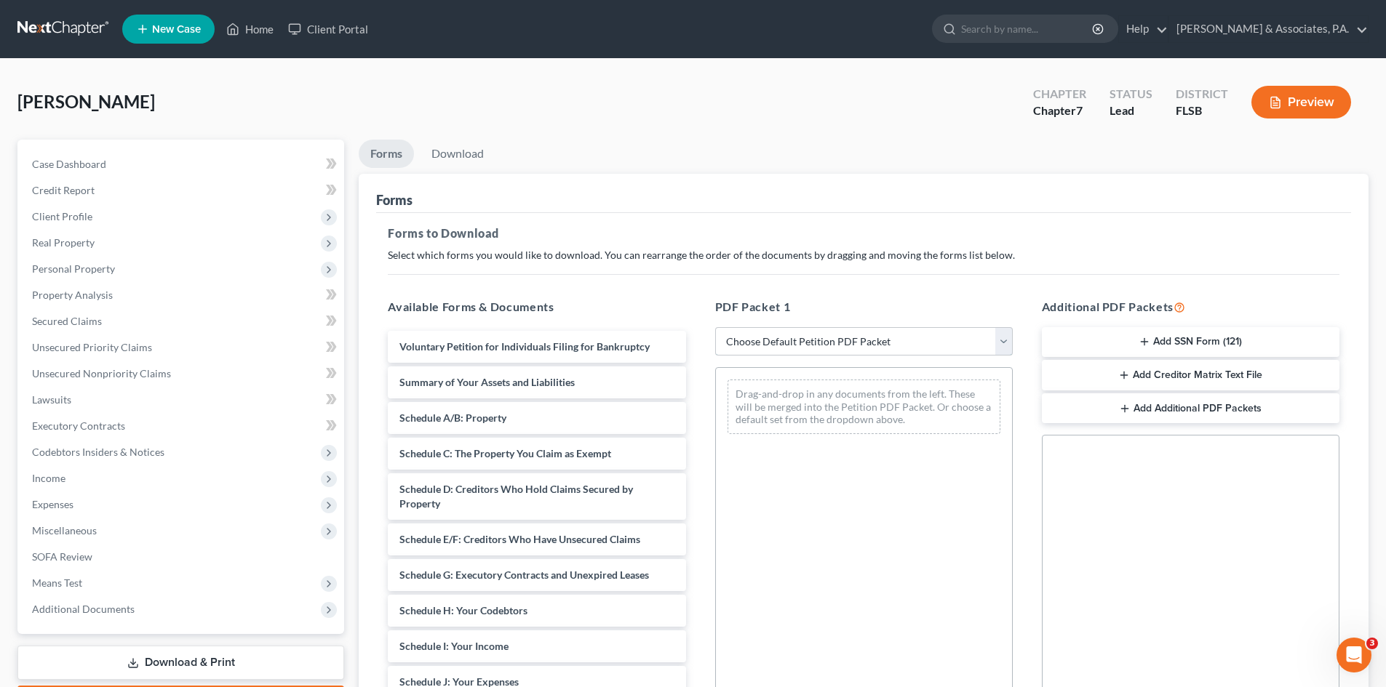
click at [842, 342] on select "Choose Default Petition PDF Packet Complete Bankruptcy Petition (all forms and …" at bounding box center [863, 341] width 297 height 29
click at [715, 327] on select "Choose Default Petition PDF Packet Complete Bankruptcy Petition (all forms and …" at bounding box center [863, 341] width 297 height 29
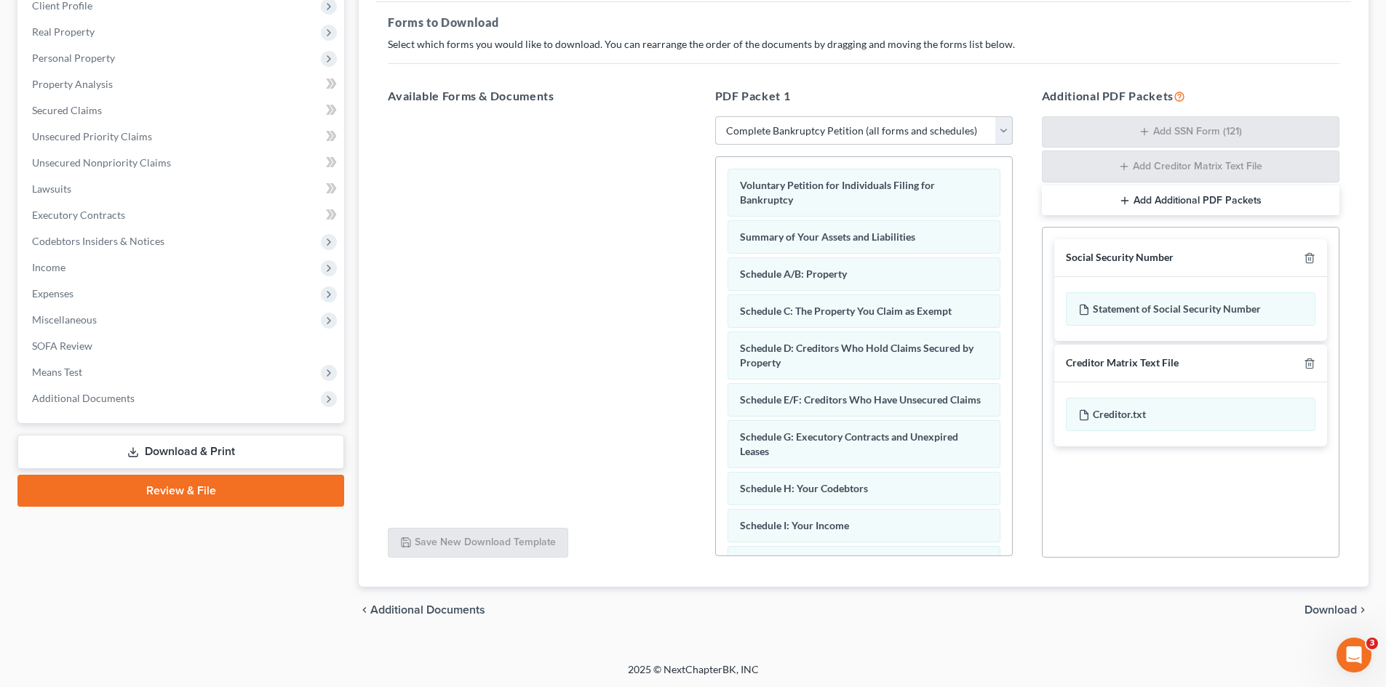
scroll to position [212, 0]
click at [1329, 610] on span "Download" at bounding box center [1330, 609] width 52 height 12
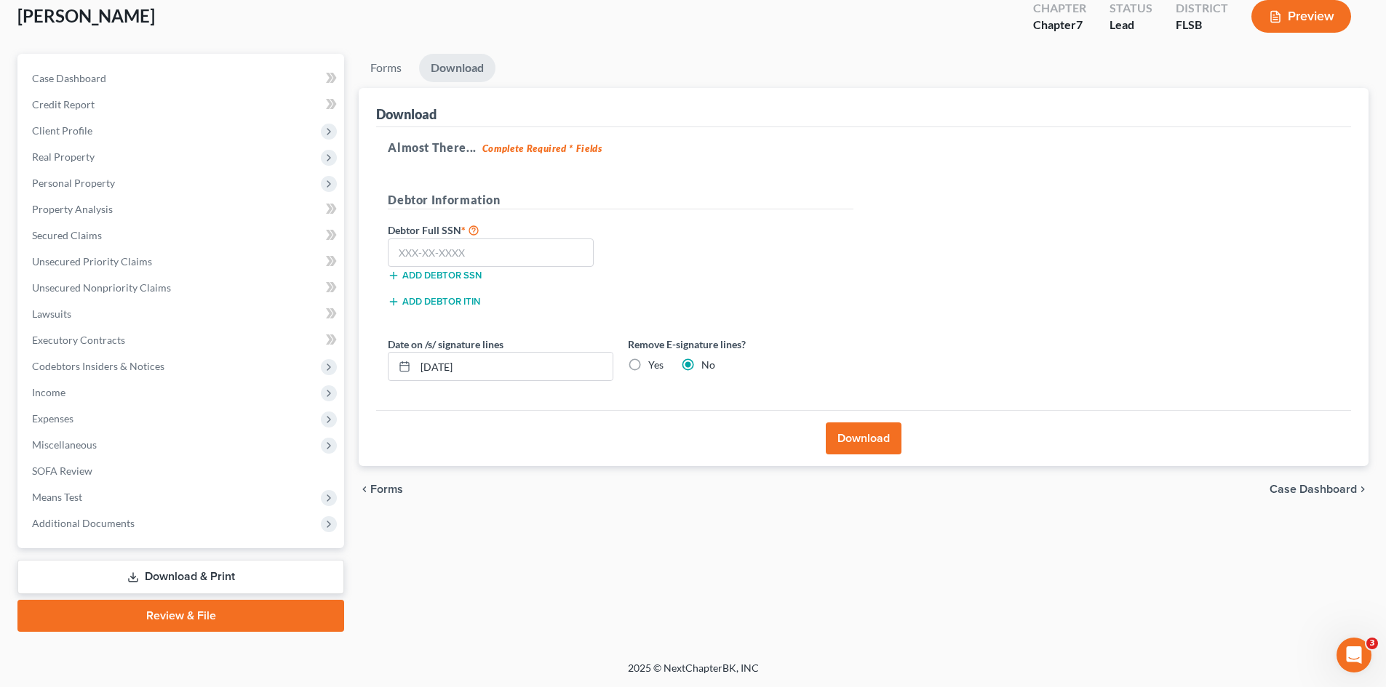
scroll to position [86, 0]
click at [455, 247] on input "text" at bounding box center [491, 253] width 206 height 29
click at [76, 125] on span "Client Profile" at bounding box center [62, 130] width 60 height 12
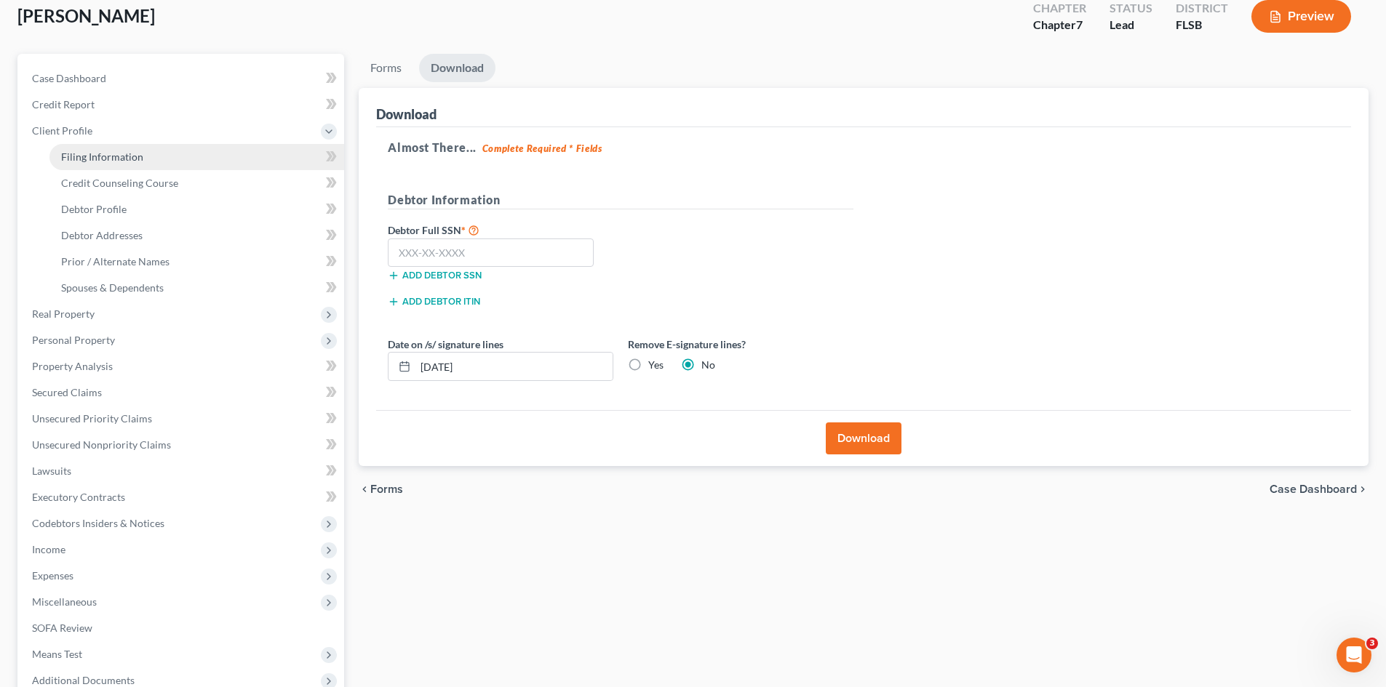
click at [81, 153] on span "Filing Information" at bounding box center [102, 157] width 82 height 12
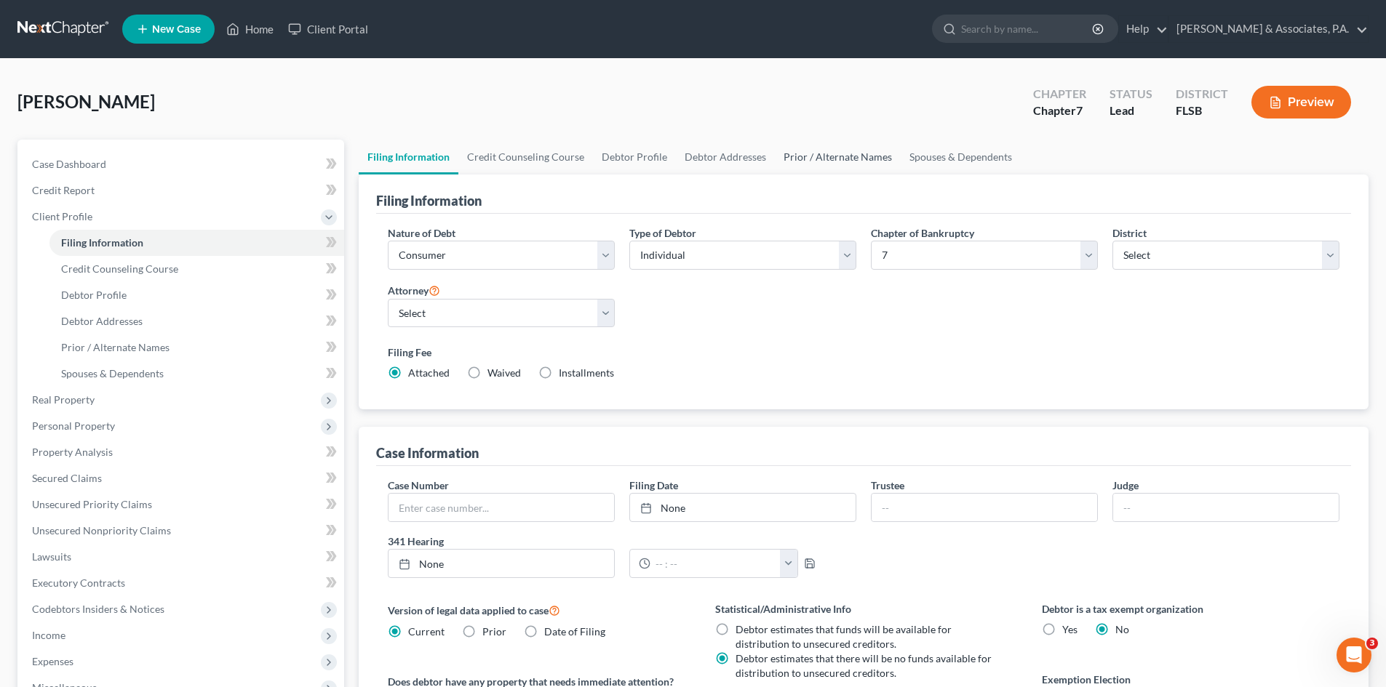
click at [820, 159] on link "Prior / Alternate Names" at bounding box center [838, 157] width 126 height 35
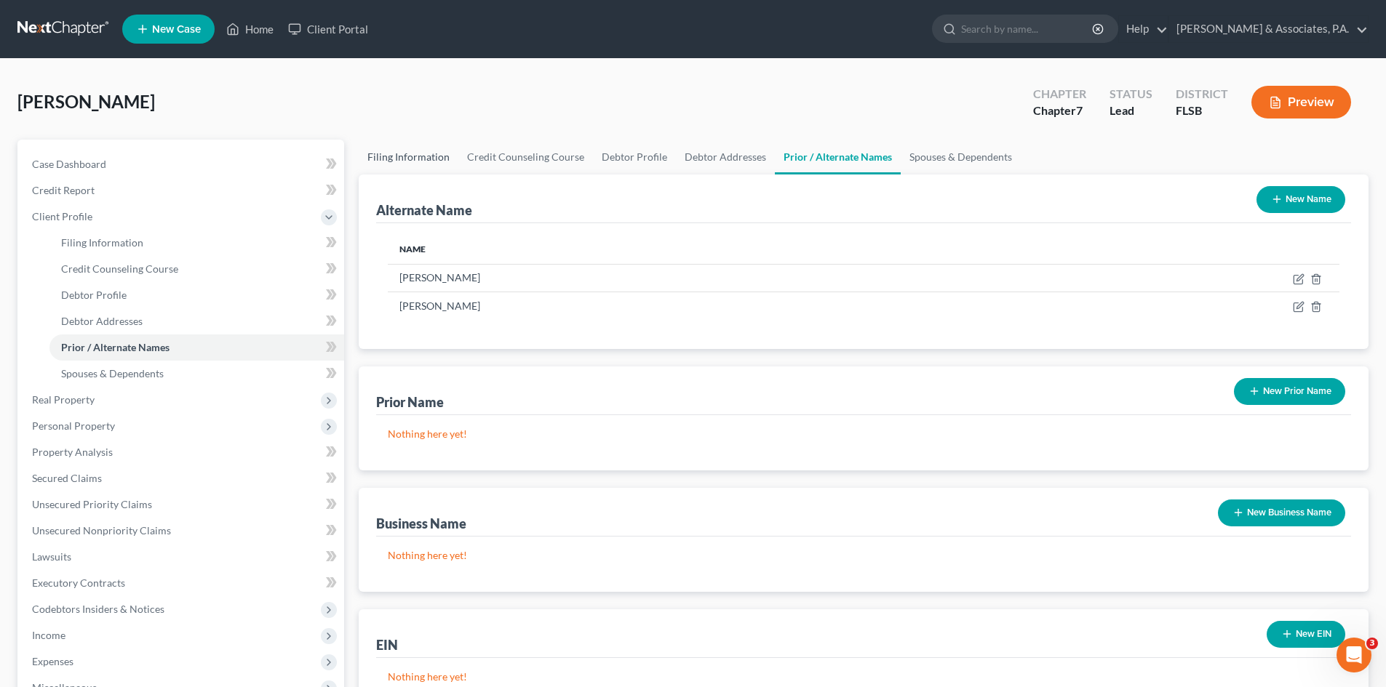
click at [395, 159] on link "Filing Information" at bounding box center [409, 157] width 100 height 35
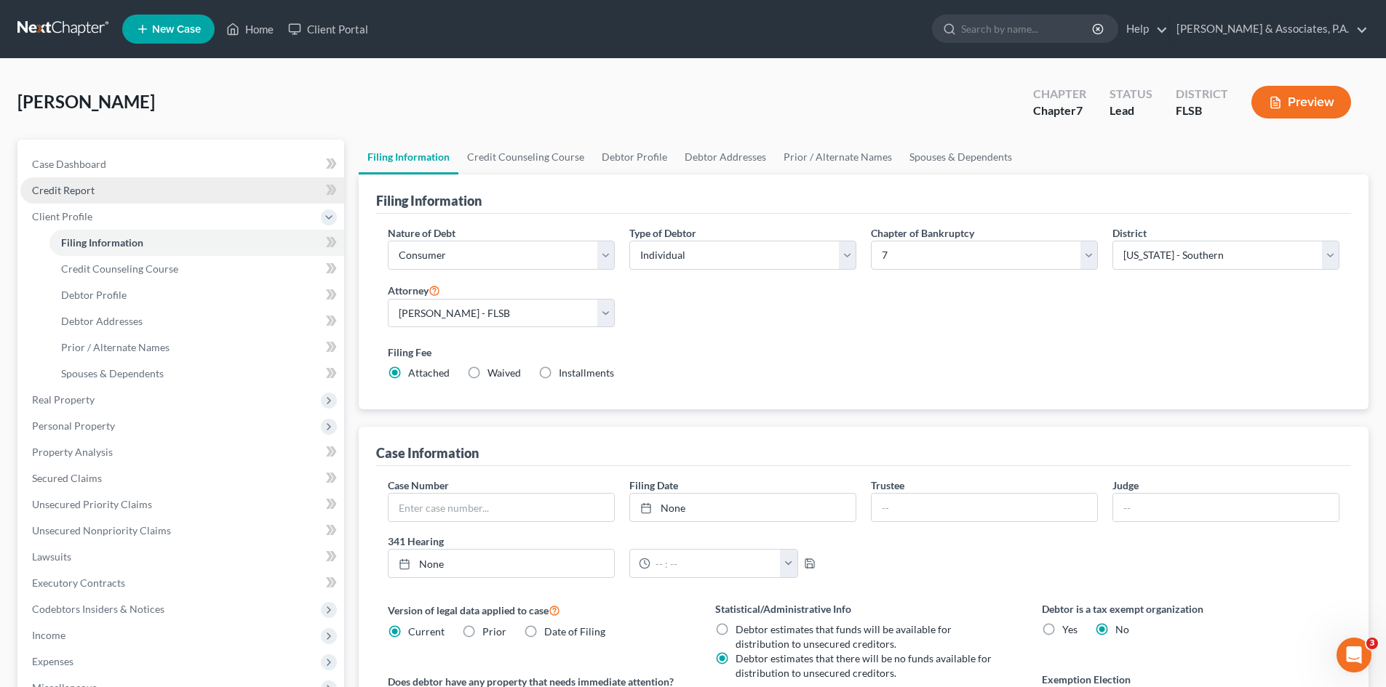
click at [74, 192] on span "Credit Report" at bounding box center [63, 190] width 63 height 12
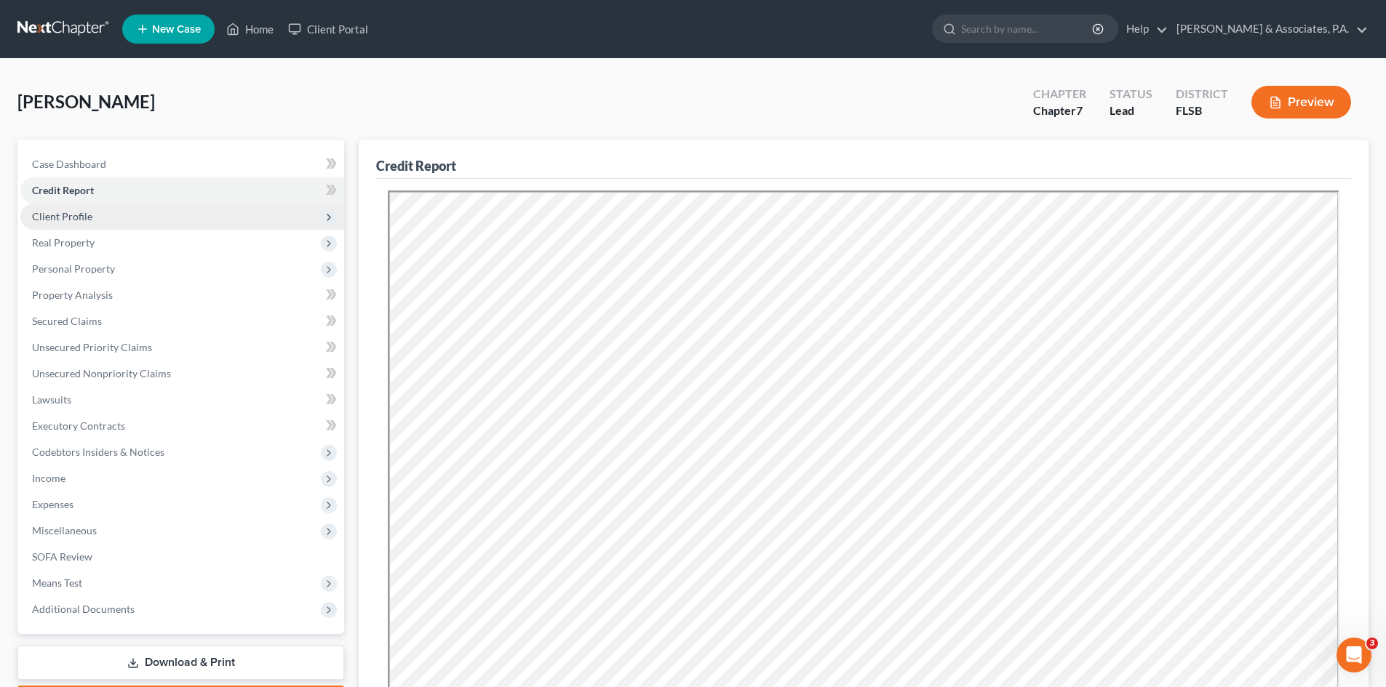
click at [85, 220] on span "Client Profile" at bounding box center [62, 216] width 60 height 12
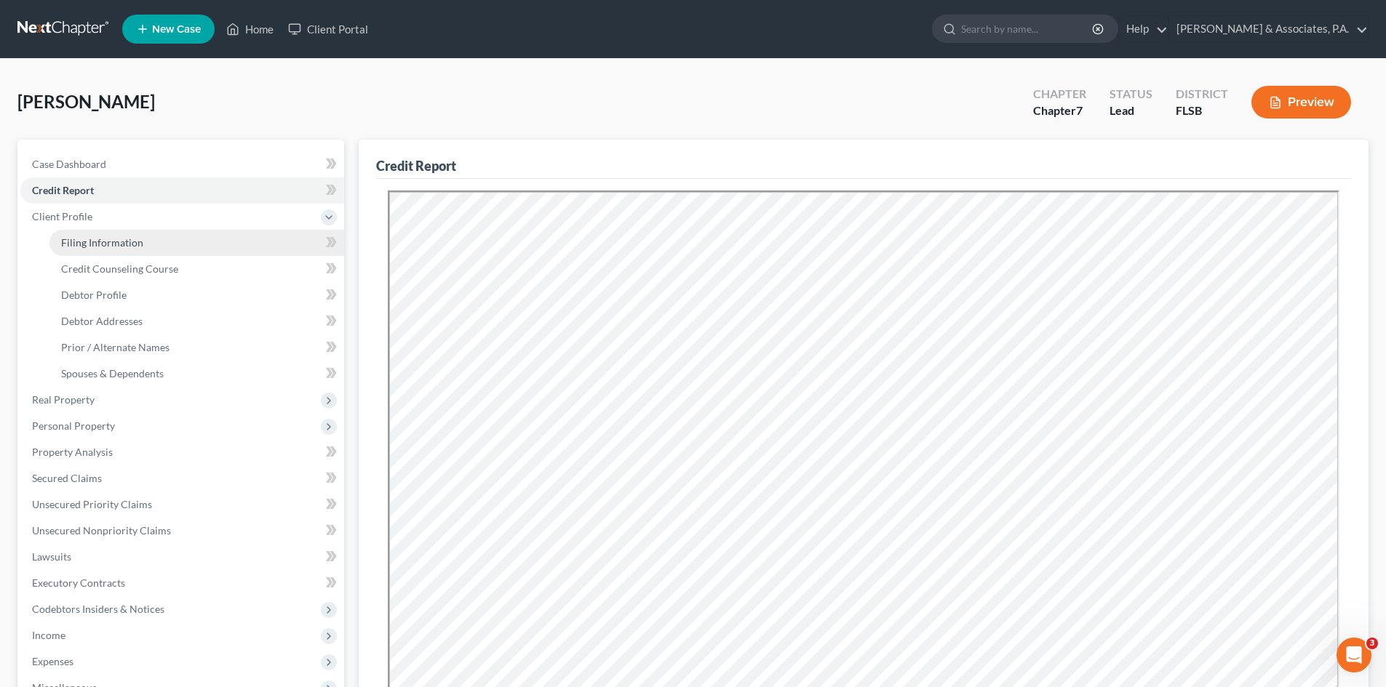
click at [92, 244] on span "Filing Information" at bounding box center [102, 242] width 82 height 12
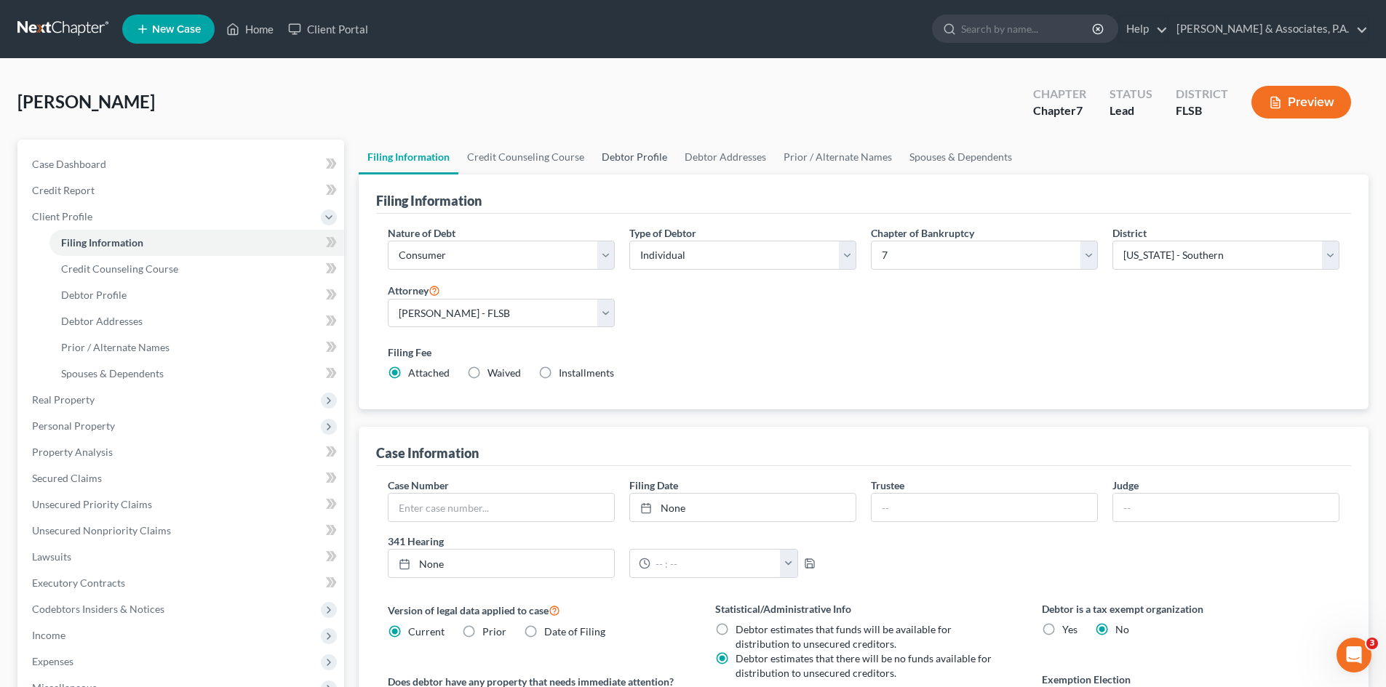
click at [628, 156] on link "Debtor Profile" at bounding box center [634, 157] width 83 height 35
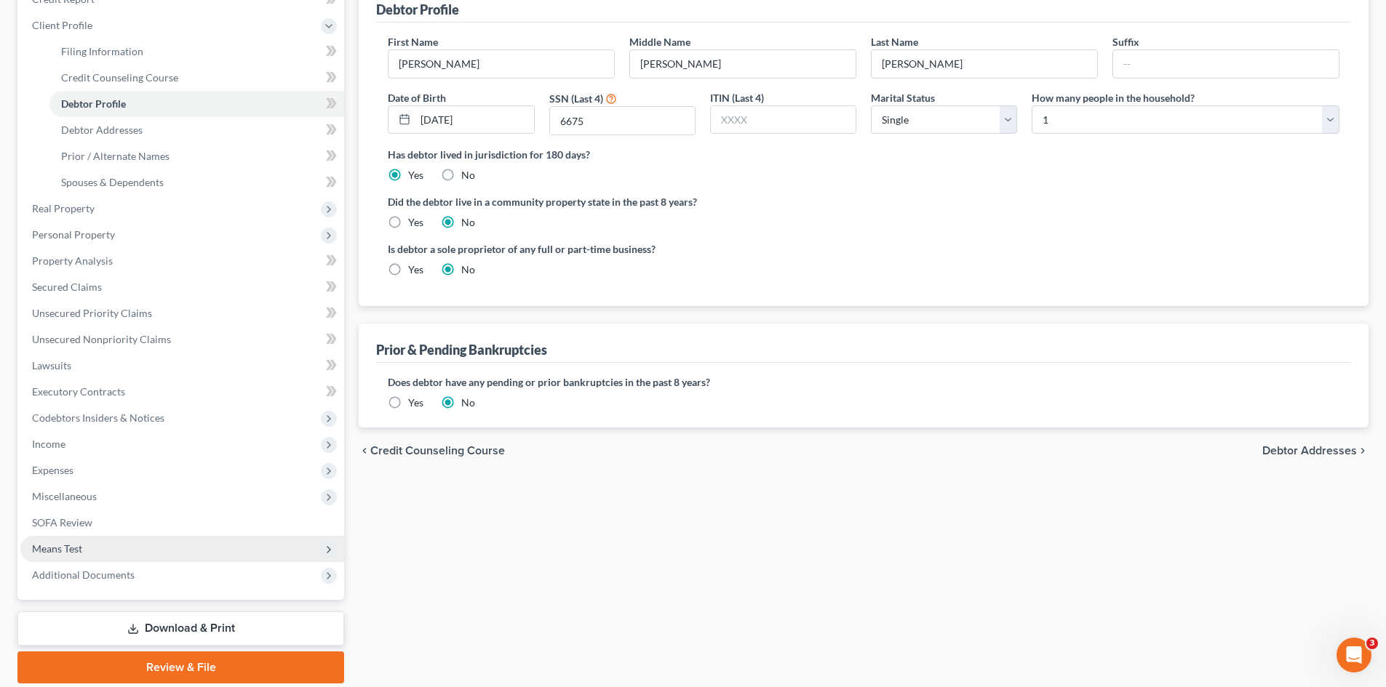
scroll to position [218, 0]
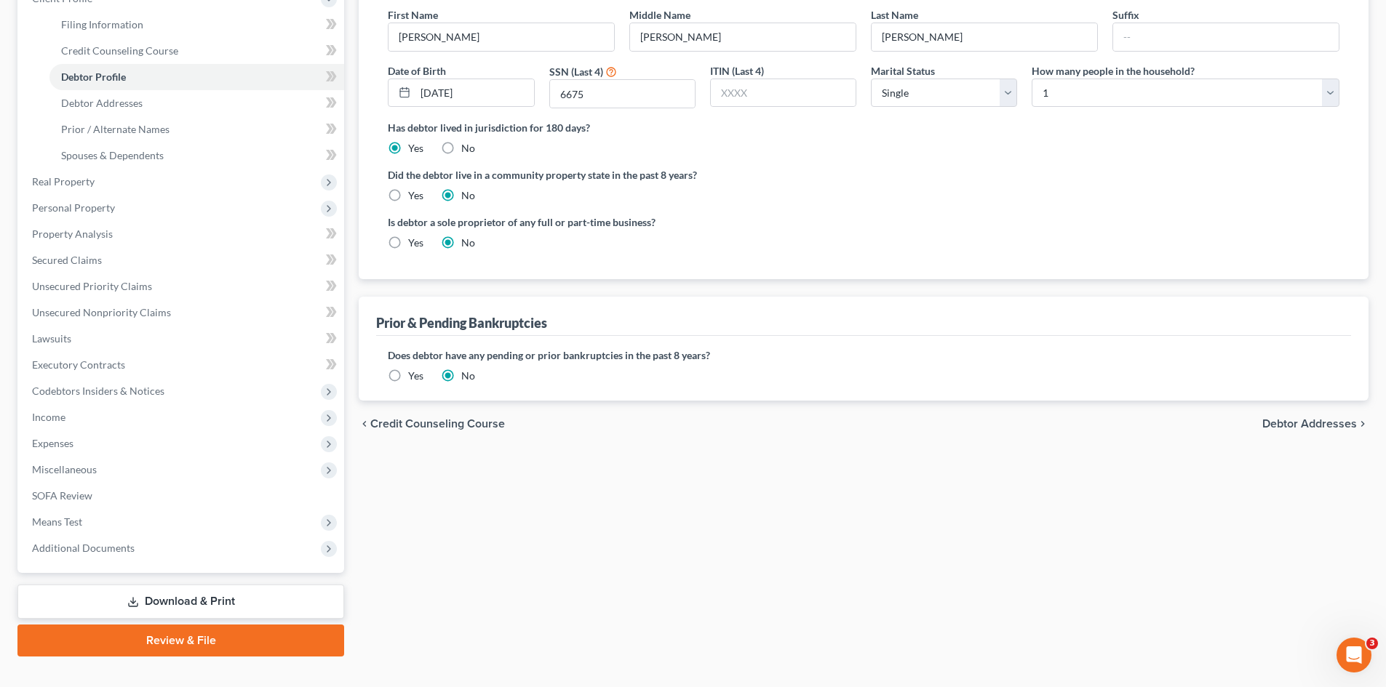
click at [185, 595] on link "Download & Print" at bounding box center [180, 602] width 327 height 34
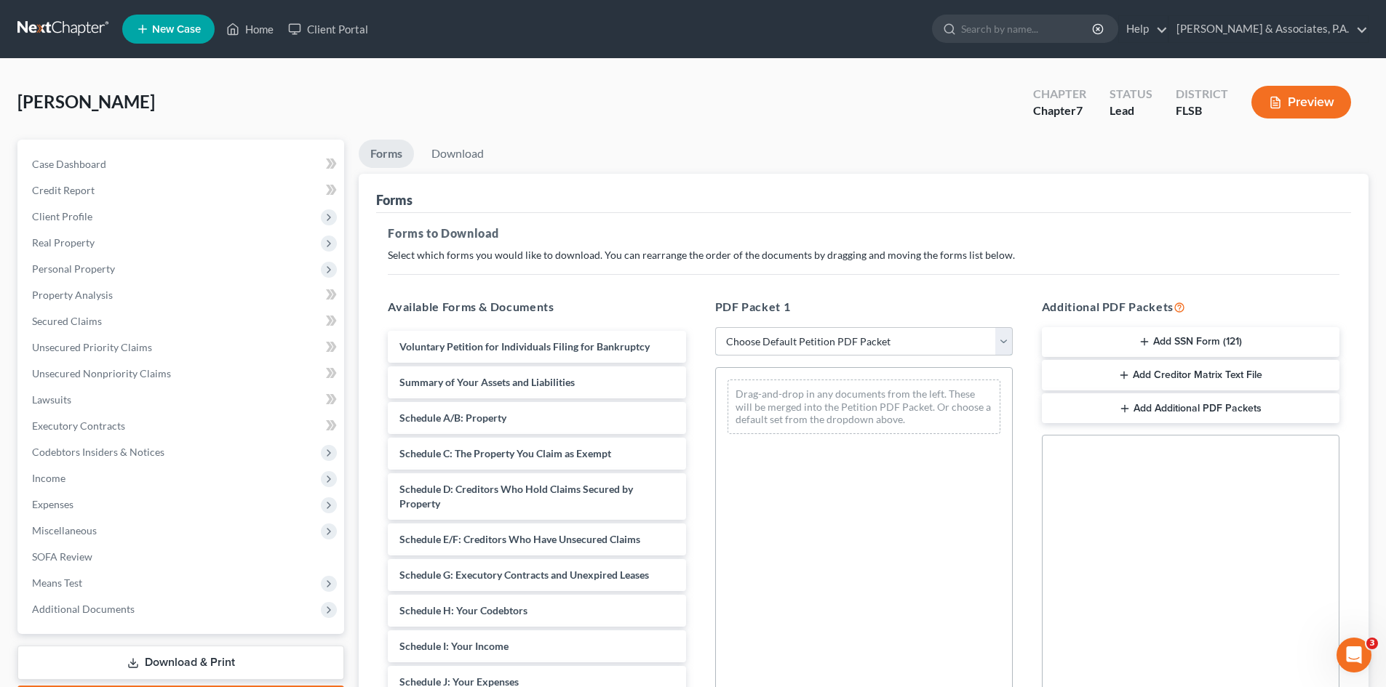
click at [778, 339] on select "Choose Default Petition PDF Packet Complete Bankruptcy Petition (all forms and …" at bounding box center [863, 341] width 297 height 29
click at [715, 327] on select "Choose Default Petition PDF Packet Complete Bankruptcy Petition (all forms and …" at bounding box center [863, 341] width 297 height 29
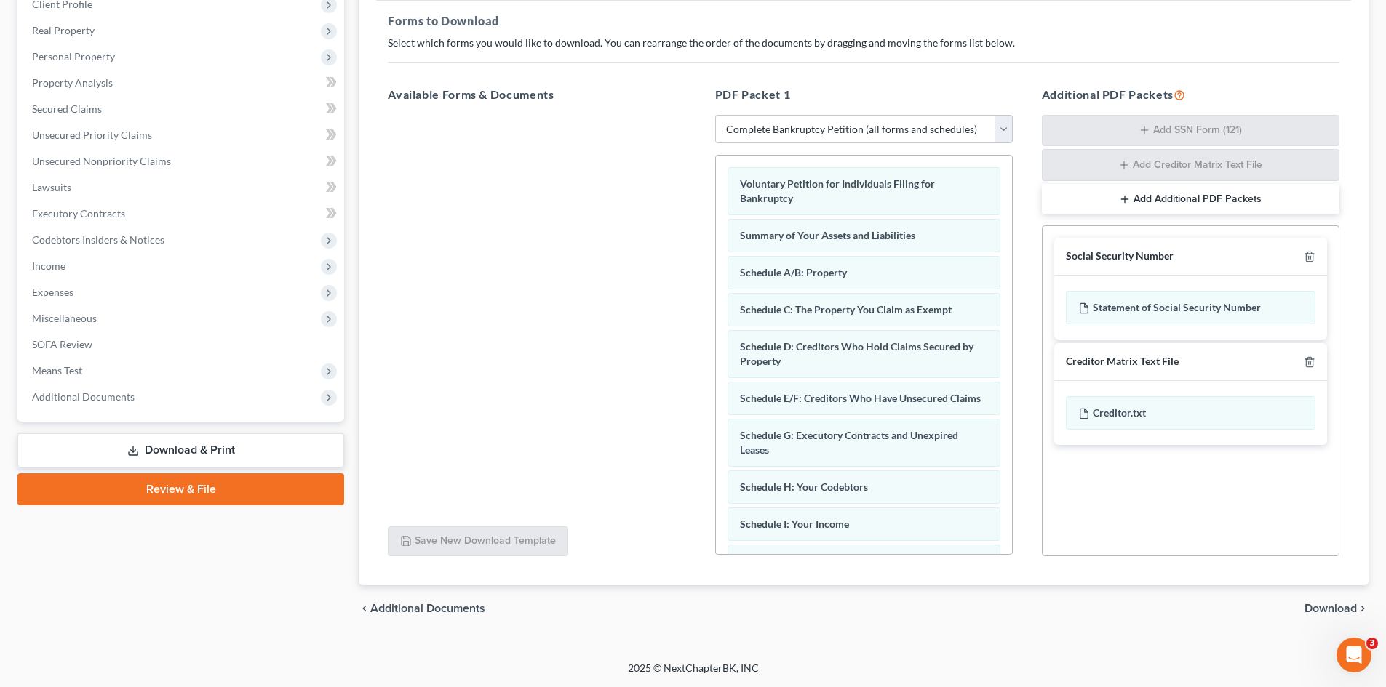
click at [1332, 610] on span "Download" at bounding box center [1330, 609] width 52 height 12
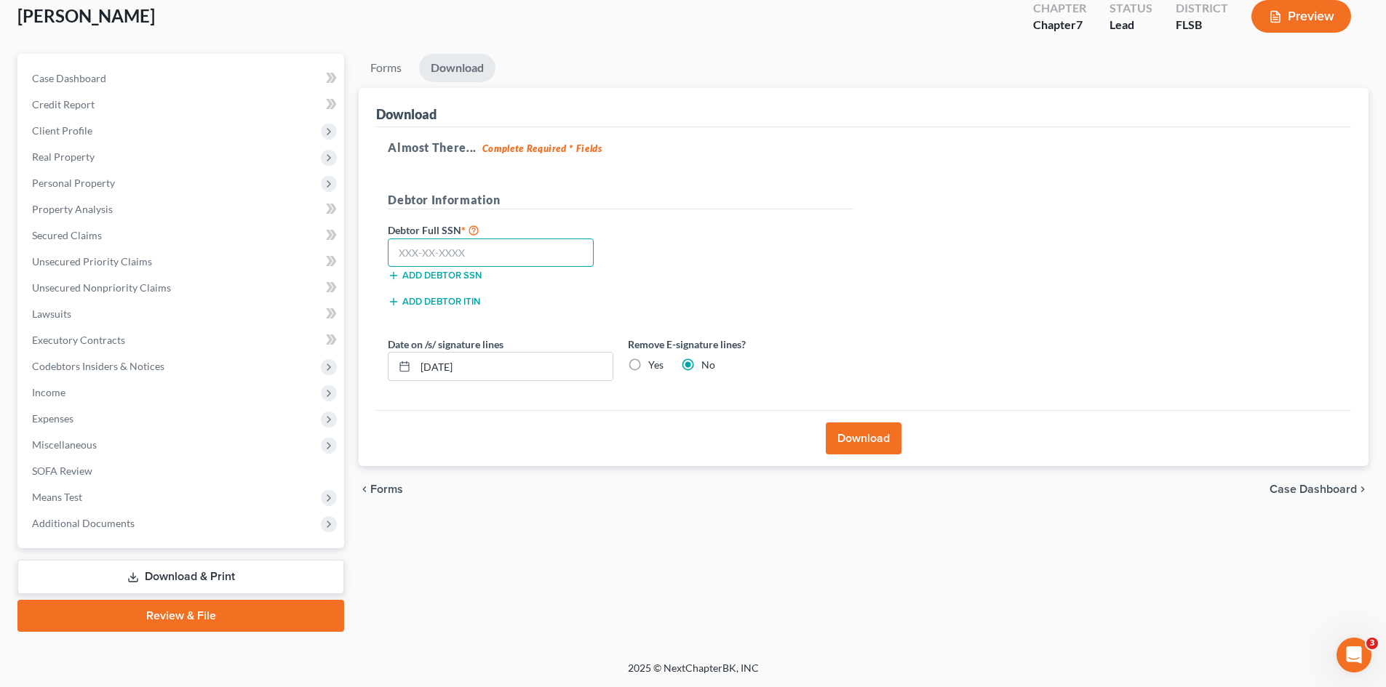
click at [421, 249] on input "text" at bounding box center [491, 253] width 206 height 29
click at [862, 437] on button "Download" at bounding box center [864, 439] width 76 height 32
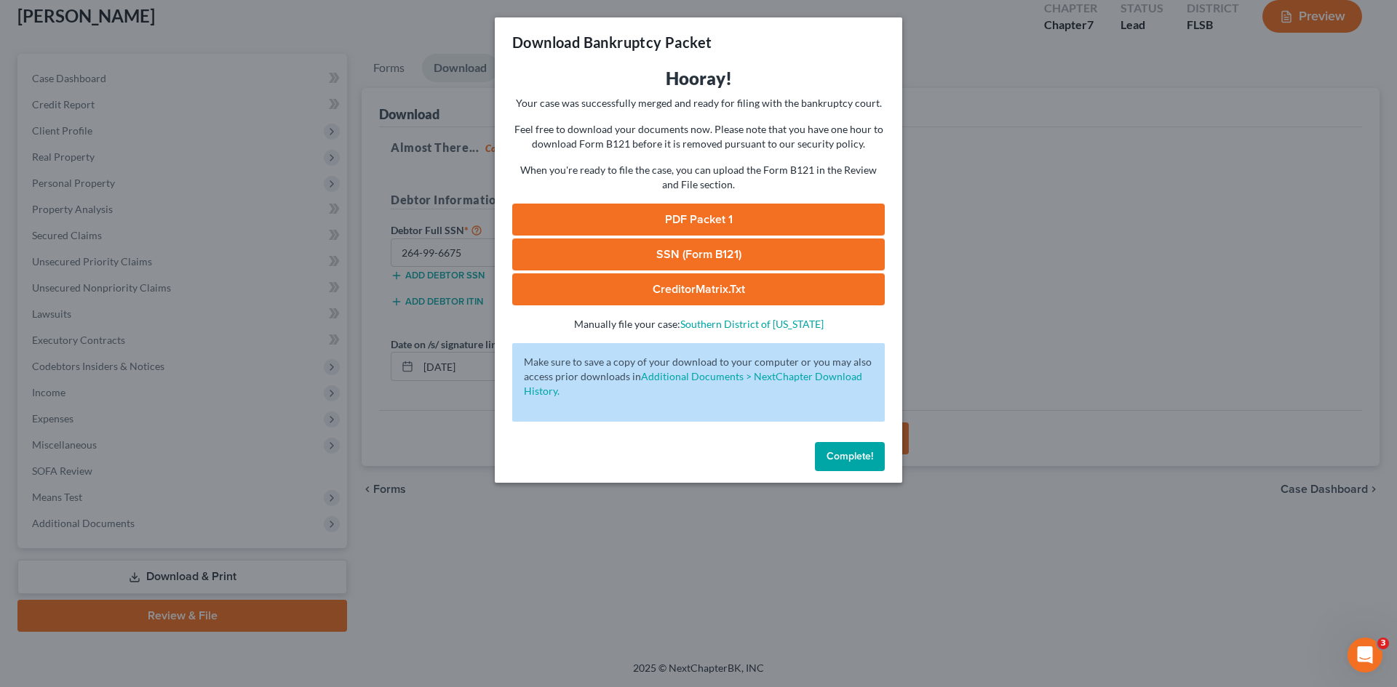
click at [690, 216] on link "PDF Packet 1" at bounding box center [698, 220] width 372 height 32
click at [849, 457] on span "Complete!" at bounding box center [849, 456] width 47 height 12
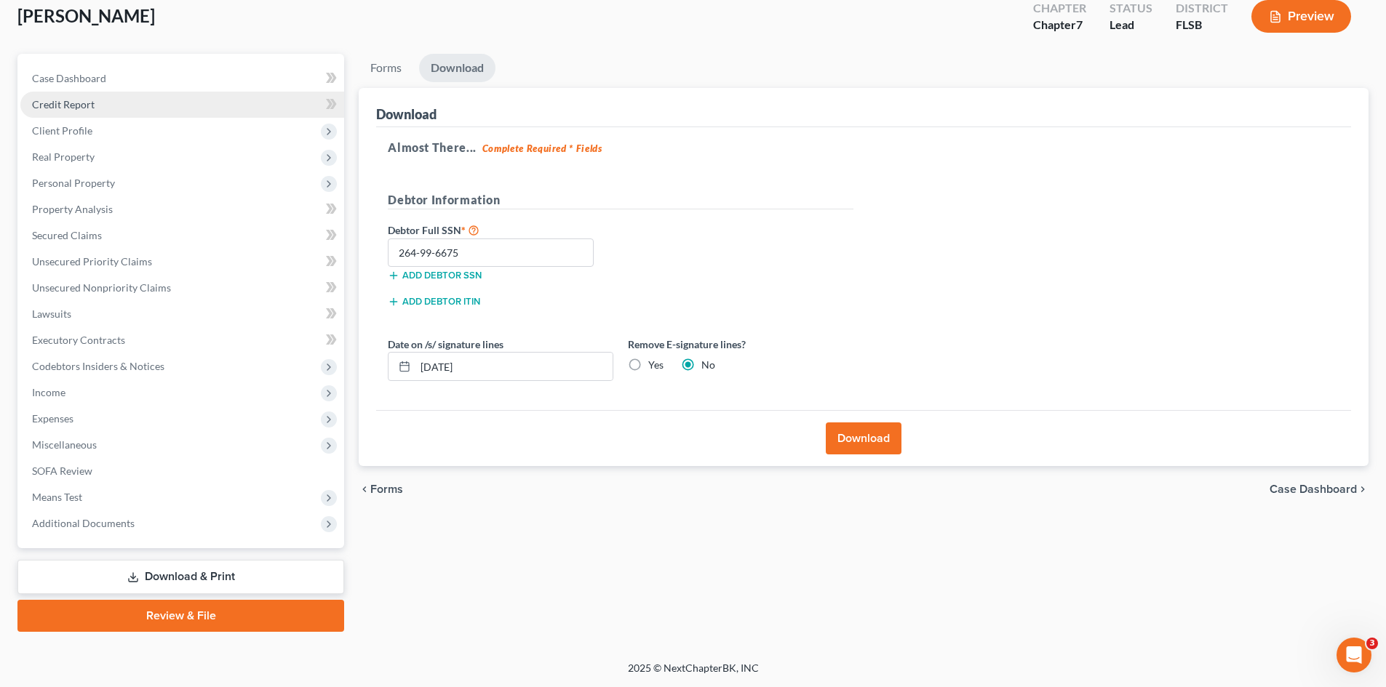
click at [66, 103] on span "Credit Report" at bounding box center [63, 104] width 63 height 12
